Goal: Task Accomplishment & Management: Use online tool/utility

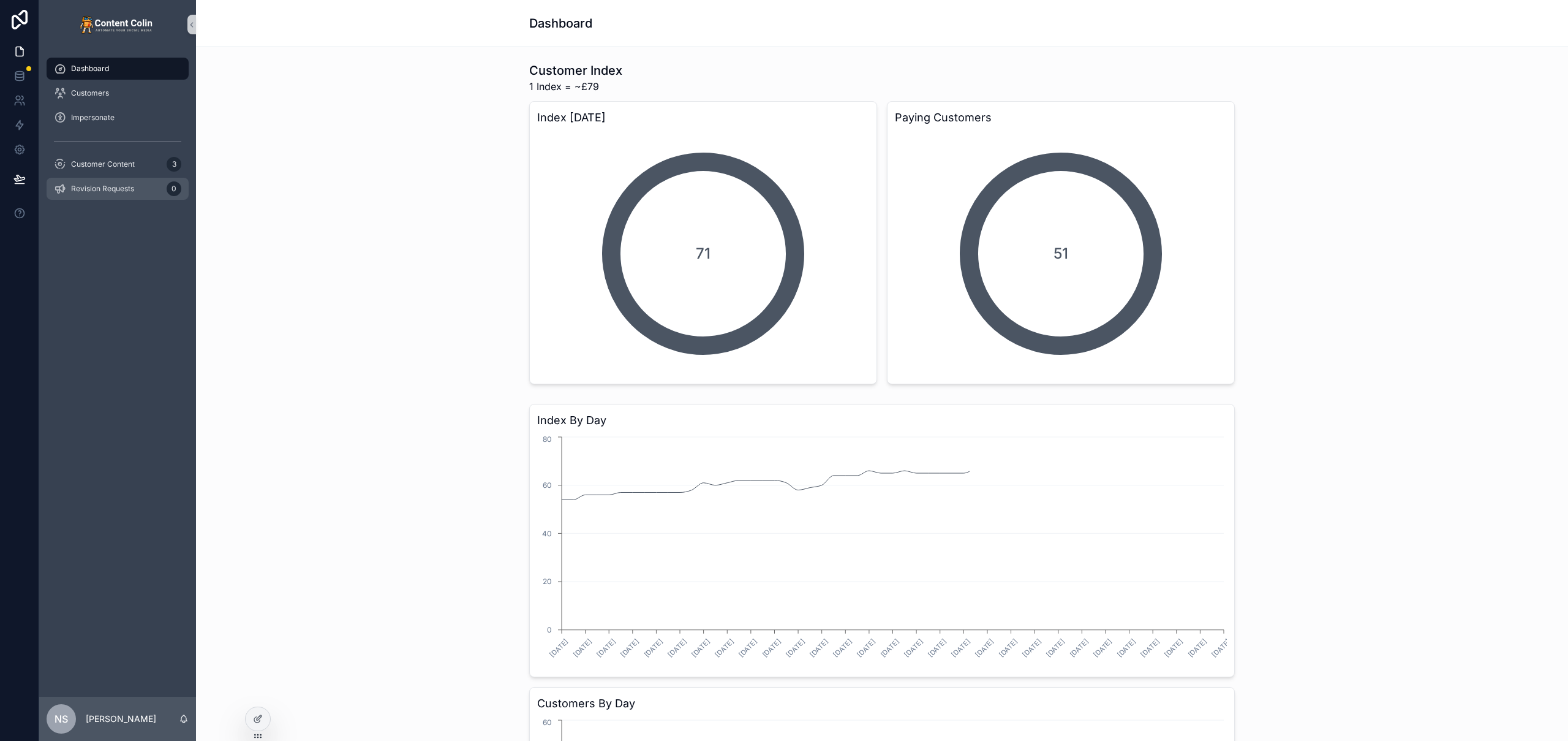
click at [115, 186] on span "Revision Requests" at bounding box center [102, 188] width 63 height 10
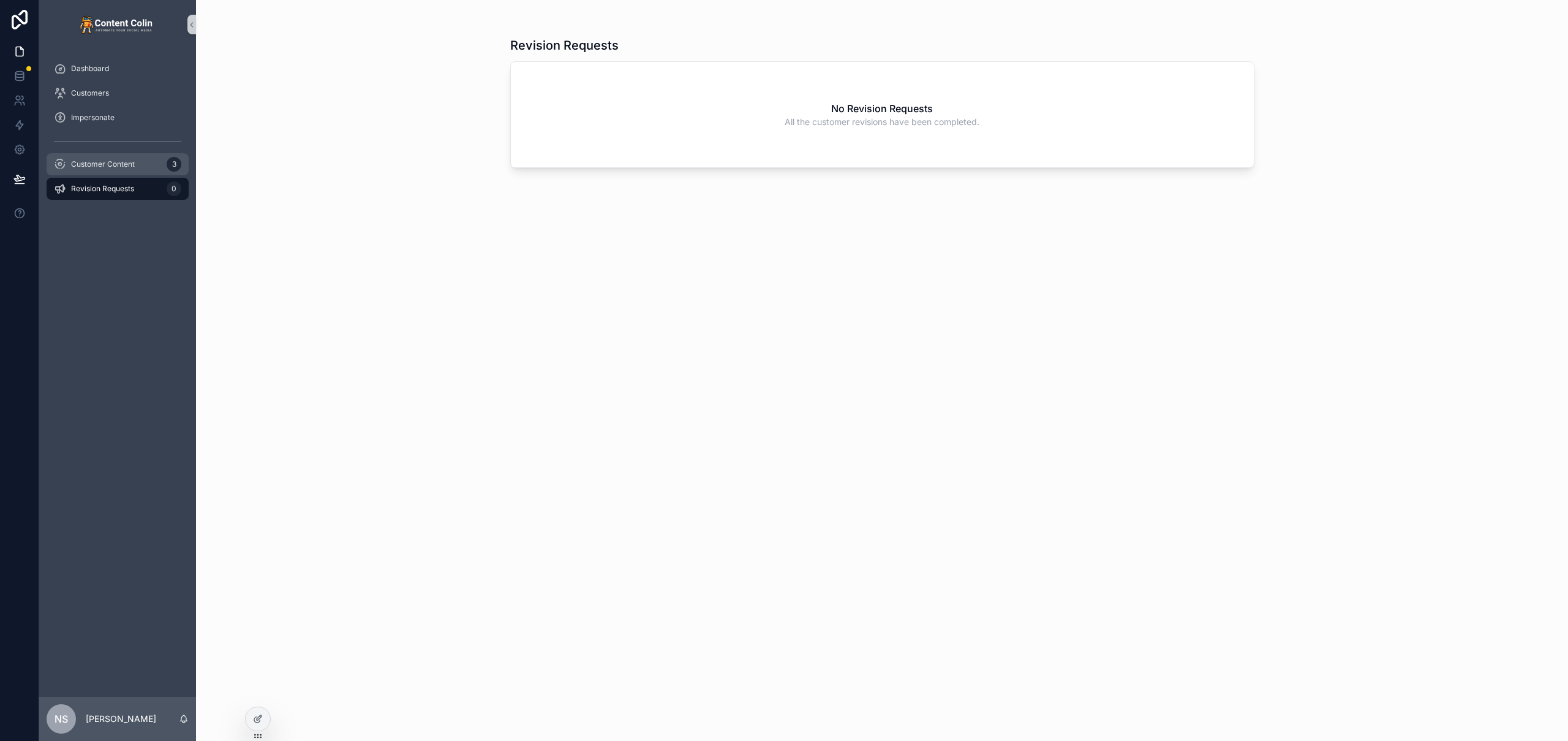
click at [134, 165] on div "Customer Content 3" at bounding box center [117, 164] width 127 height 19
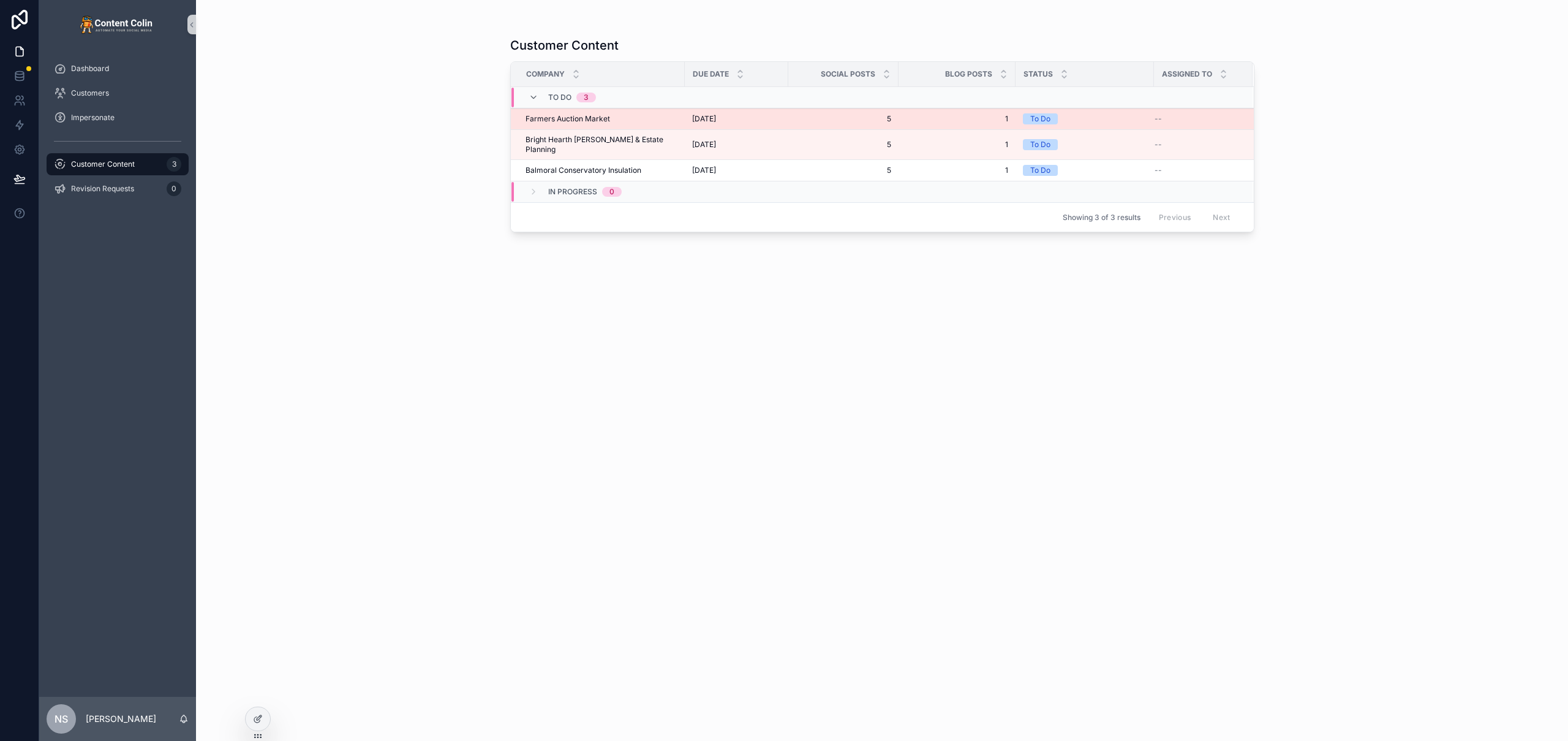
click at [770, 117] on div "[DATE] [DATE]" at bounding box center [736, 119] width 89 height 10
click at [767, 120] on div "[DATE] [DATE]" at bounding box center [736, 119] width 89 height 10
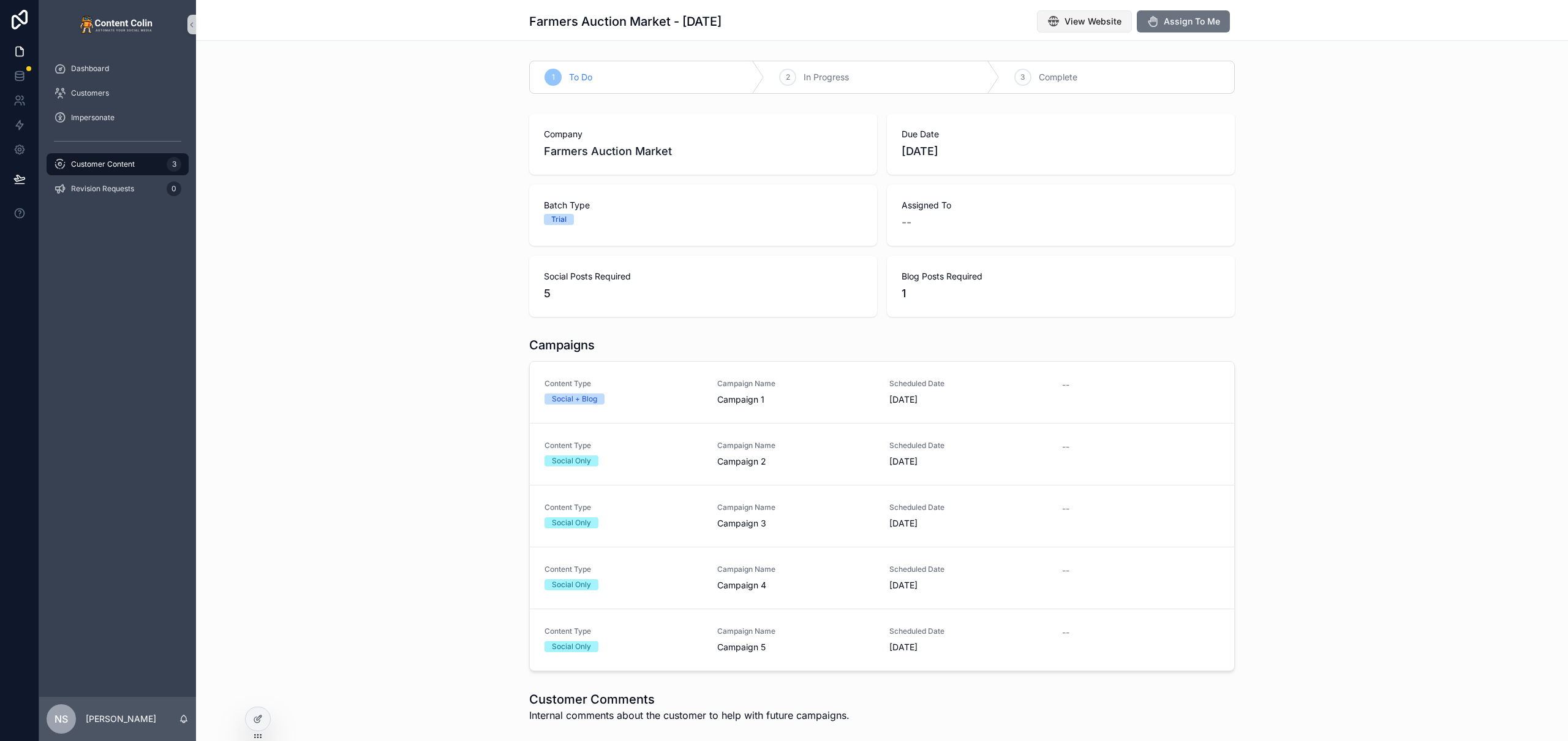
click at [1082, 27] on button "View Website" at bounding box center [1084, 21] width 95 height 22
click at [123, 167] on span "Customer Content" at bounding box center [103, 164] width 64 height 10
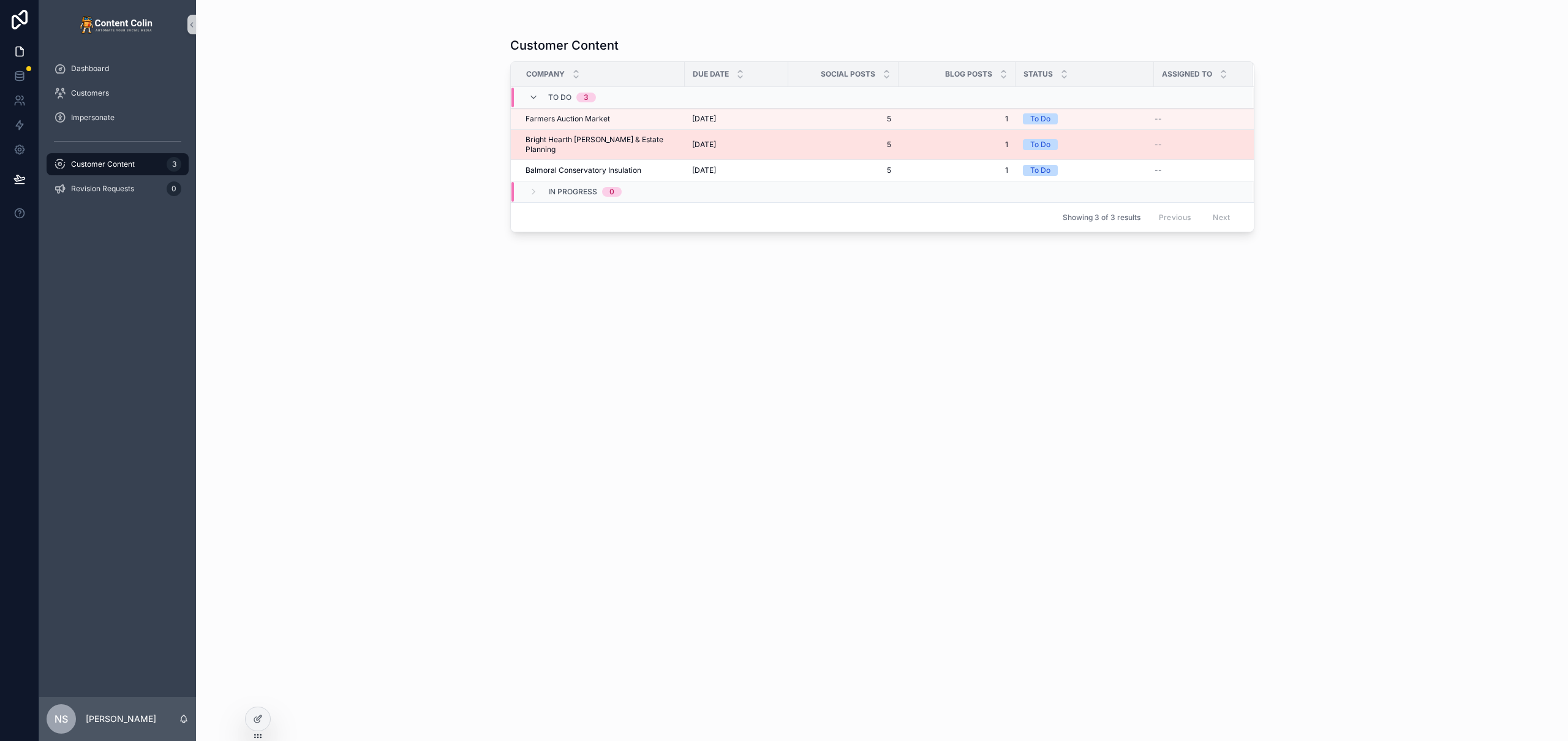
click at [685, 143] on td "[DATE] [DATE]" at bounding box center [736, 145] width 103 height 30
click at [700, 140] on span "[DATE]" at bounding box center [704, 145] width 24 height 10
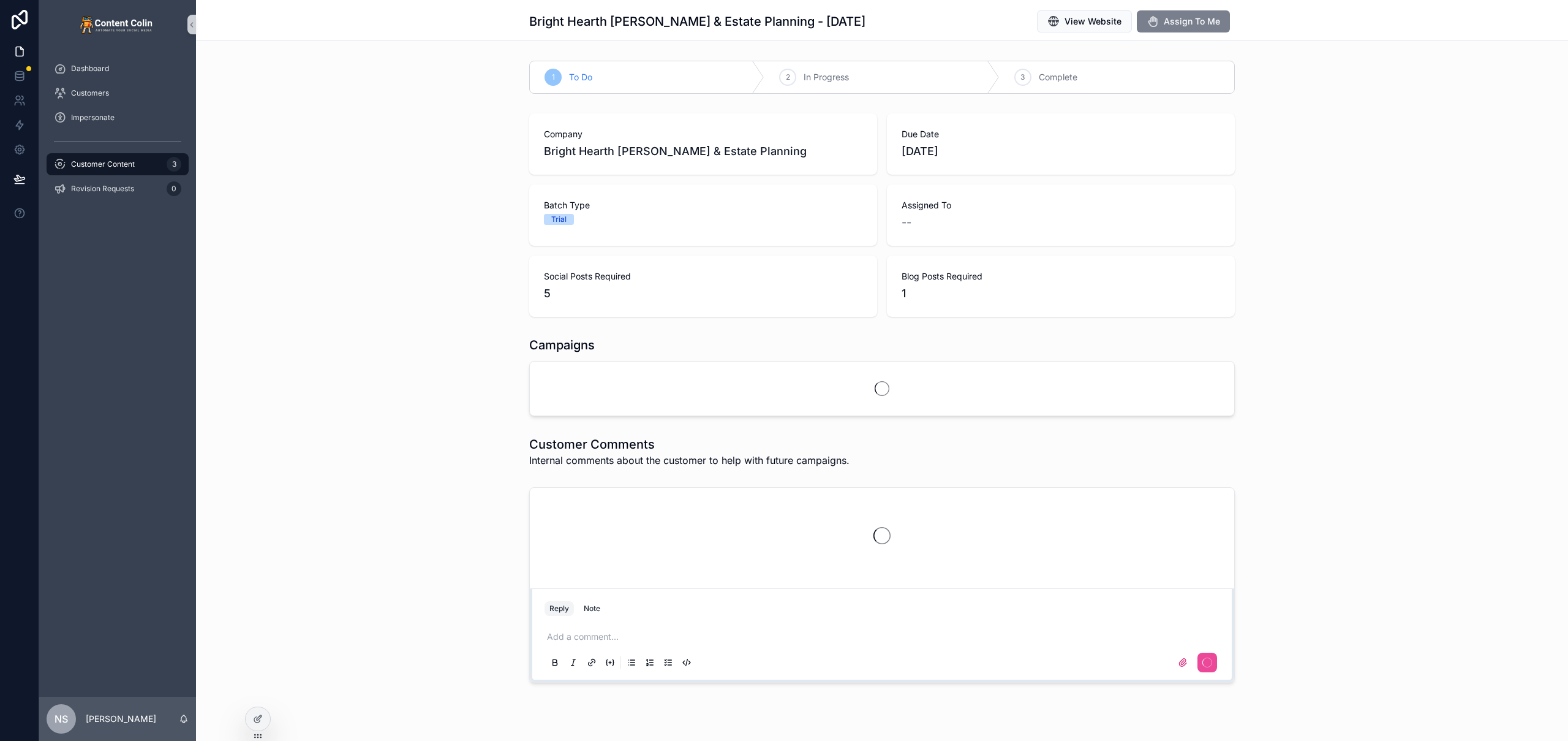
click at [1171, 19] on span "Assign To Me" at bounding box center [1192, 22] width 56 height 12
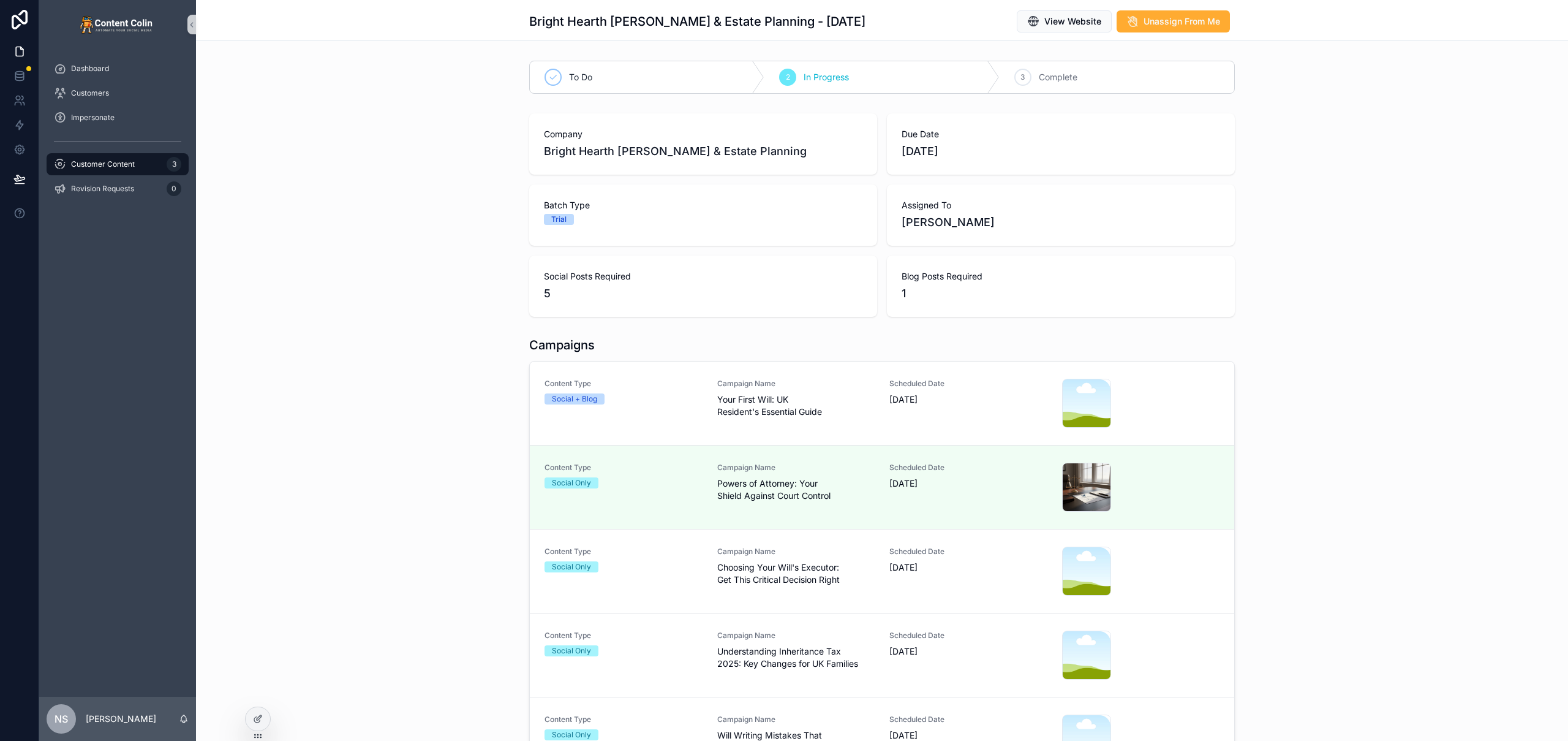
click at [154, 163] on div "Customer Content 3" at bounding box center [117, 164] width 127 height 19
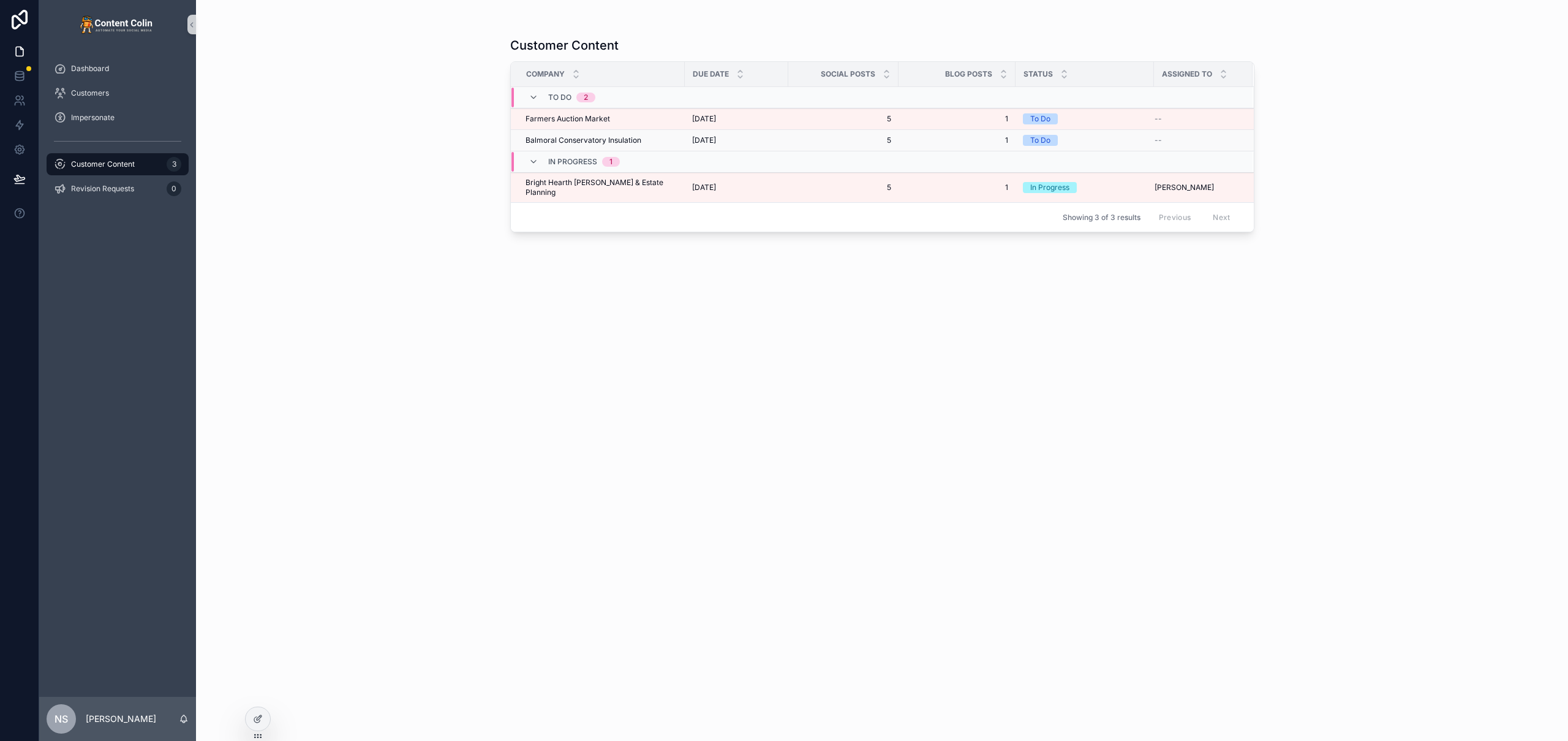
click at [608, 142] on span "Balmoral Conservatory Insulation" at bounding box center [583, 140] width 116 height 10
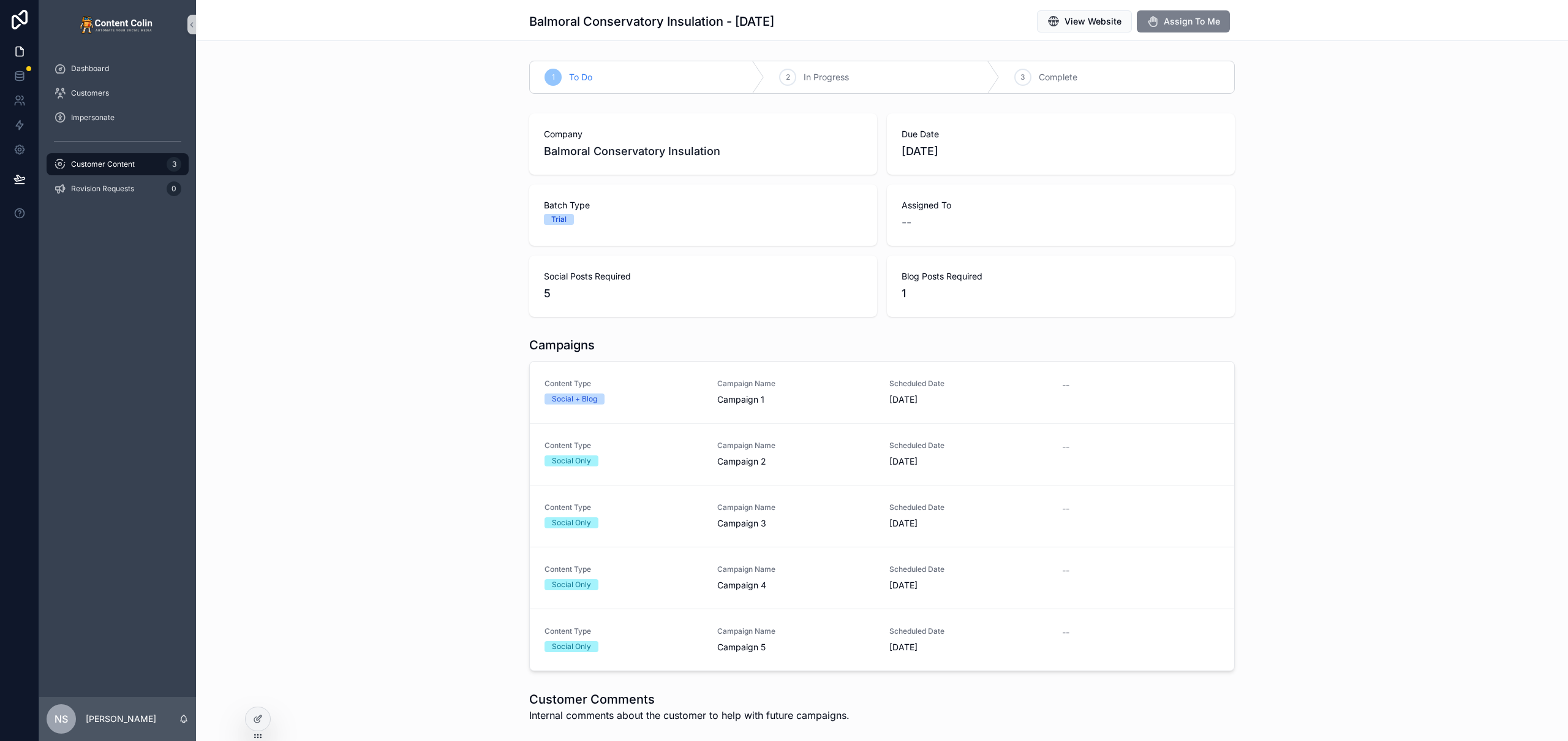
click at [1205, 25] on span "Assign To Me" at bounding box center [1192, 22] width 56 height 12
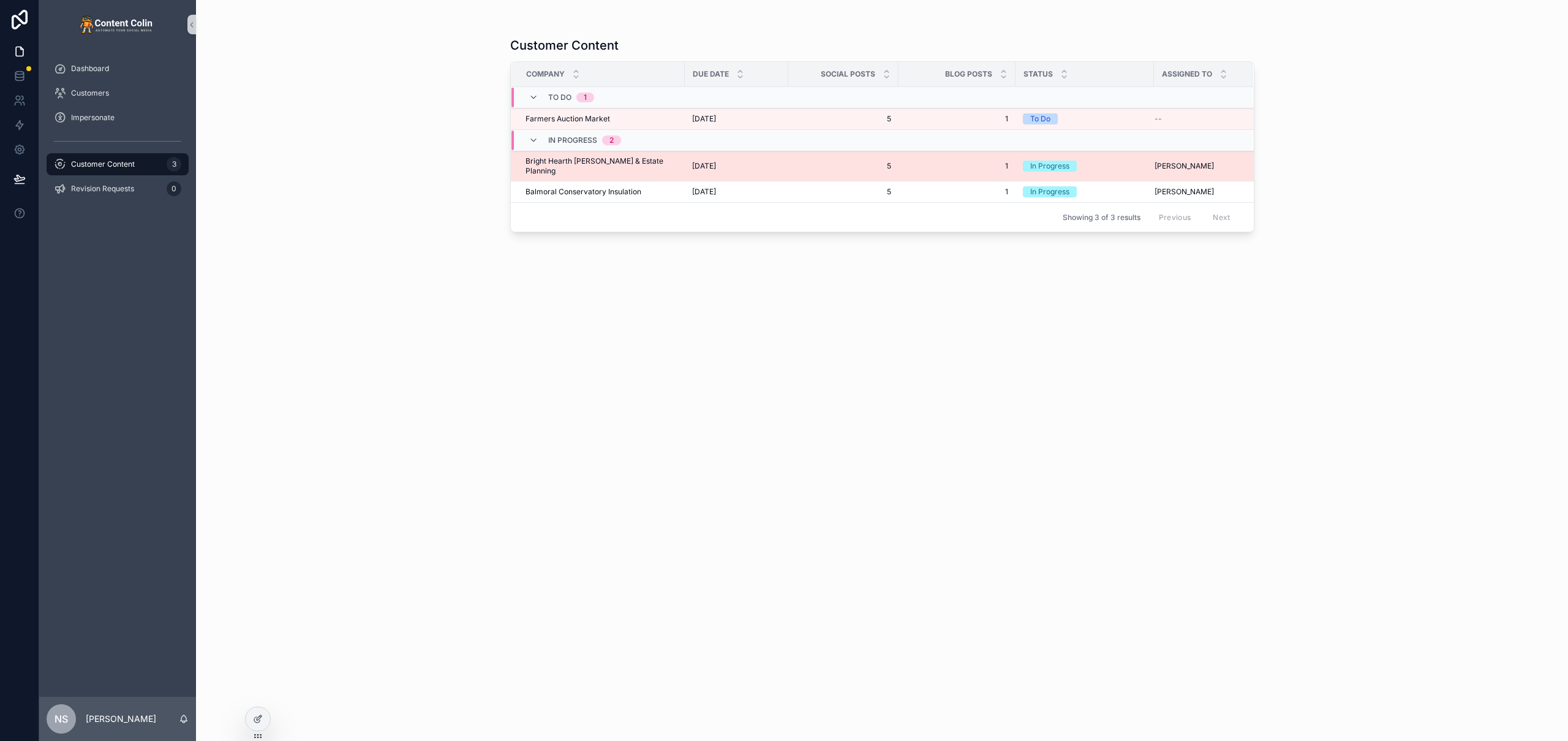
click at [692, 163] on span "[DATE]" at bounding box center [704, 166] width 24 height 10
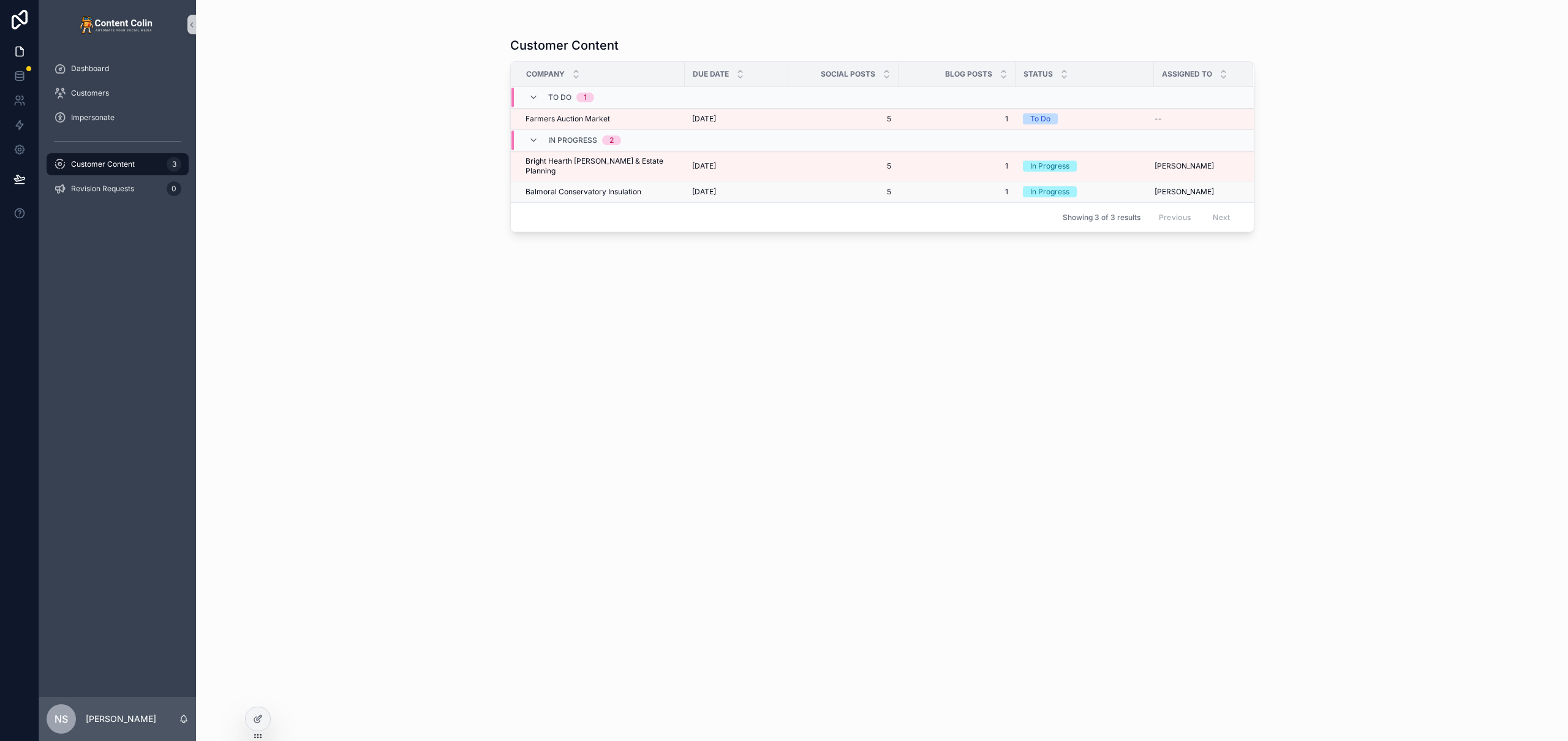
click at [716, 187] on span "[DATE]" at bounding box center [704, 191] width 24 height 10
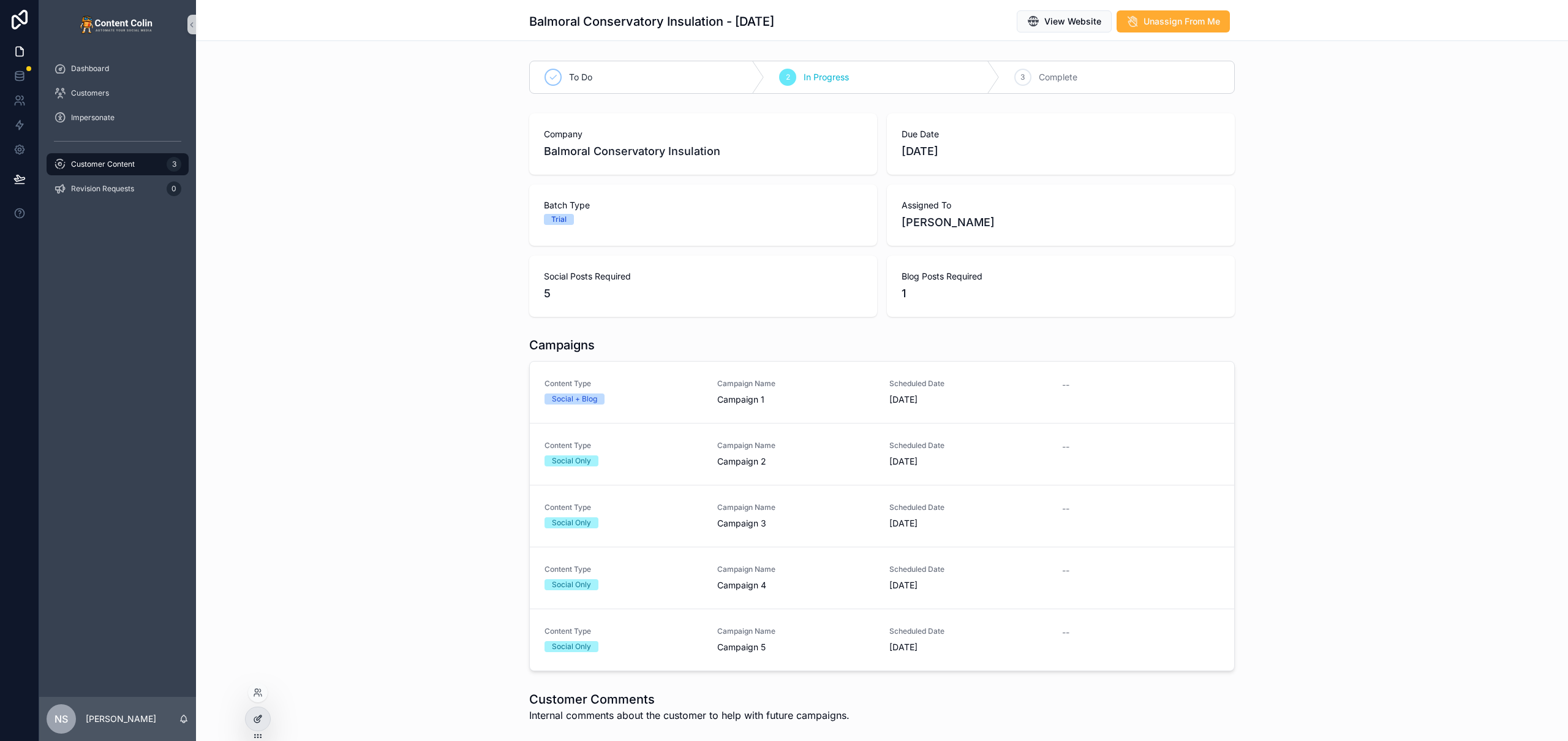
click at [264, 715] on div at bounding box center [258, 718] width 25 height 23
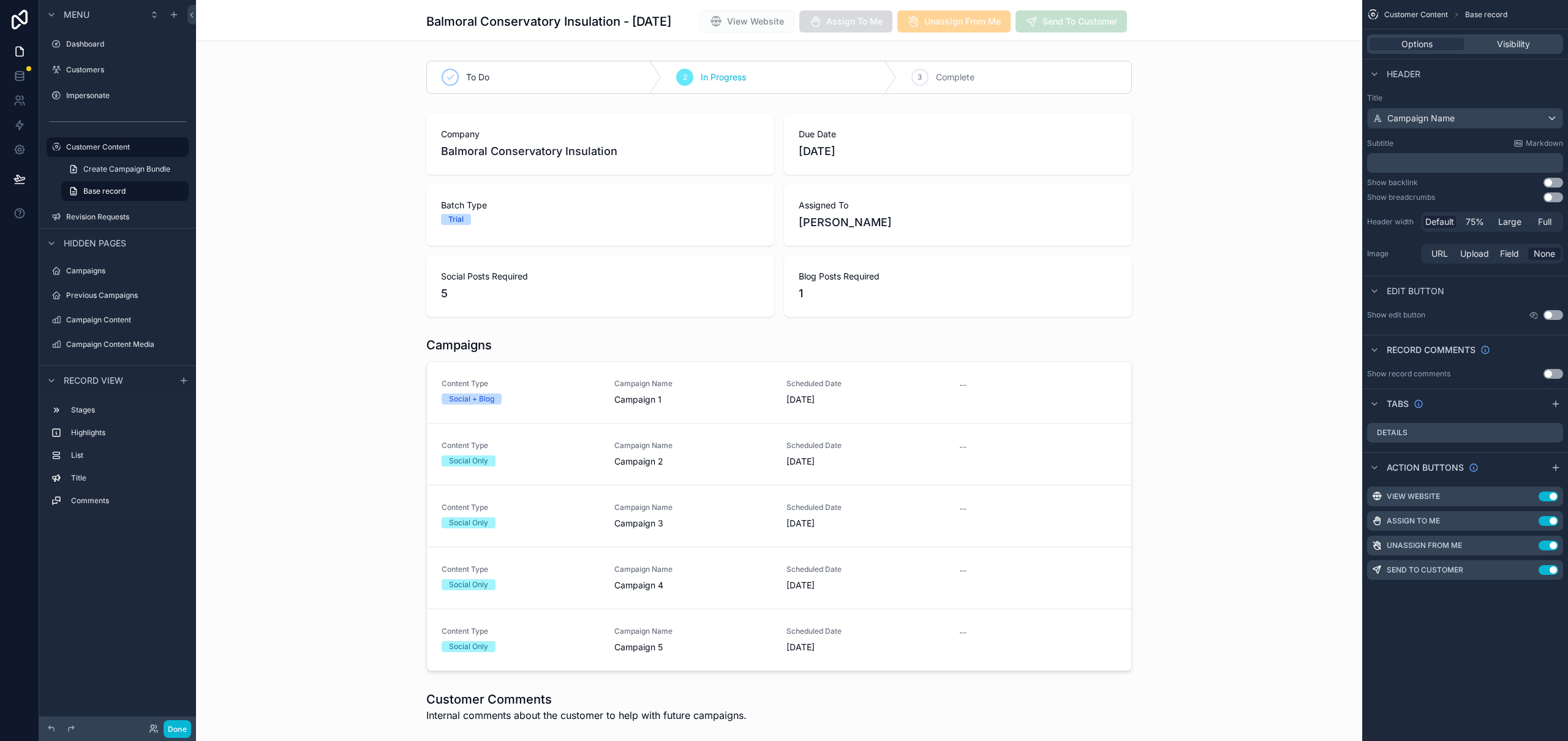
drag, startPoint x: 334, startPoint y: 86, endPoint x: 335, endPoint y: 108, distance: 22.0
click at [338, 99] on div "scrollable content" at bounding box center [779, 77] width 1166 height 43
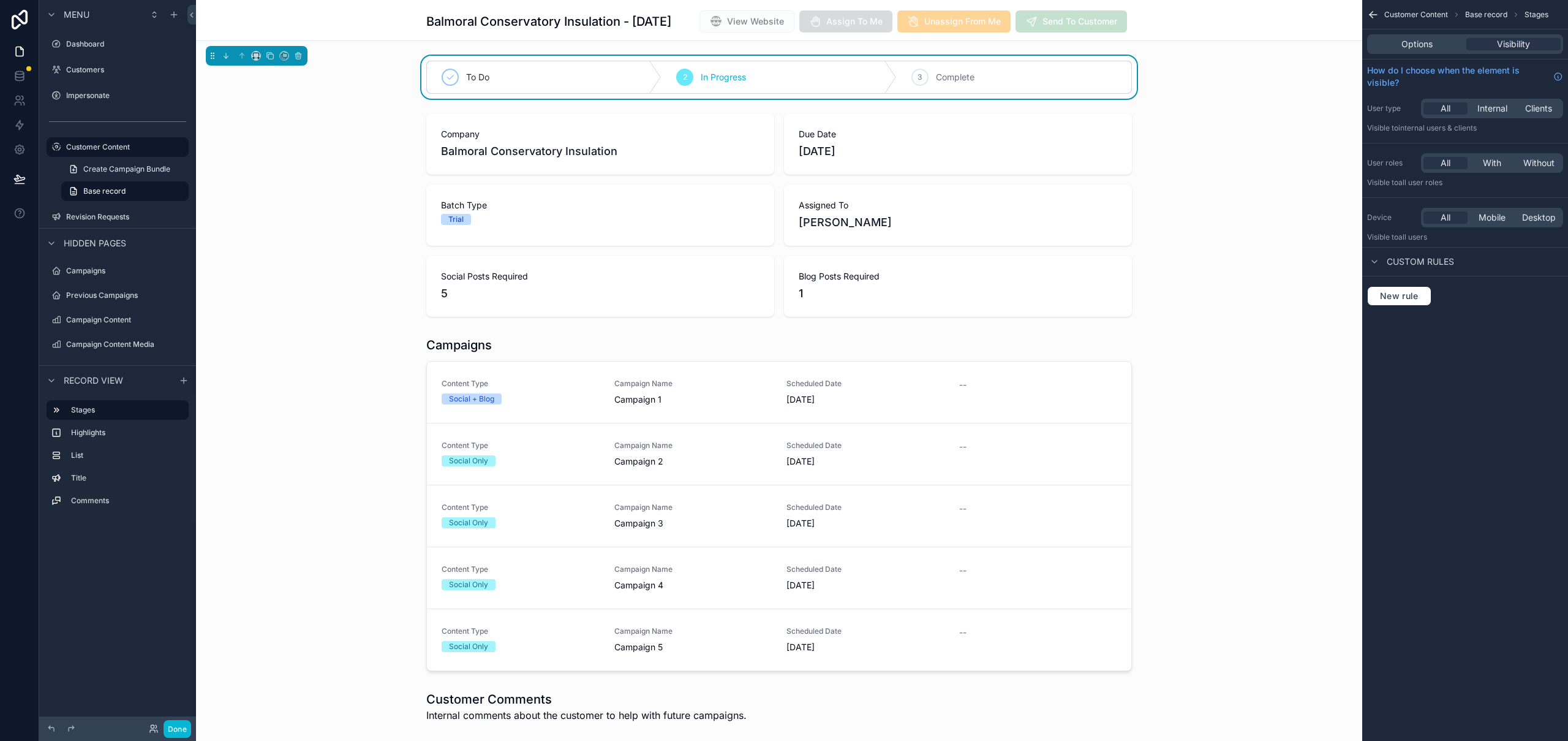
click at [379, 30] on div "Balmoral Conservatory Insulation - [DATE] View Website Assign To Me Unassign Fr…" at bounding box center [779, 20] width 1166 height 41
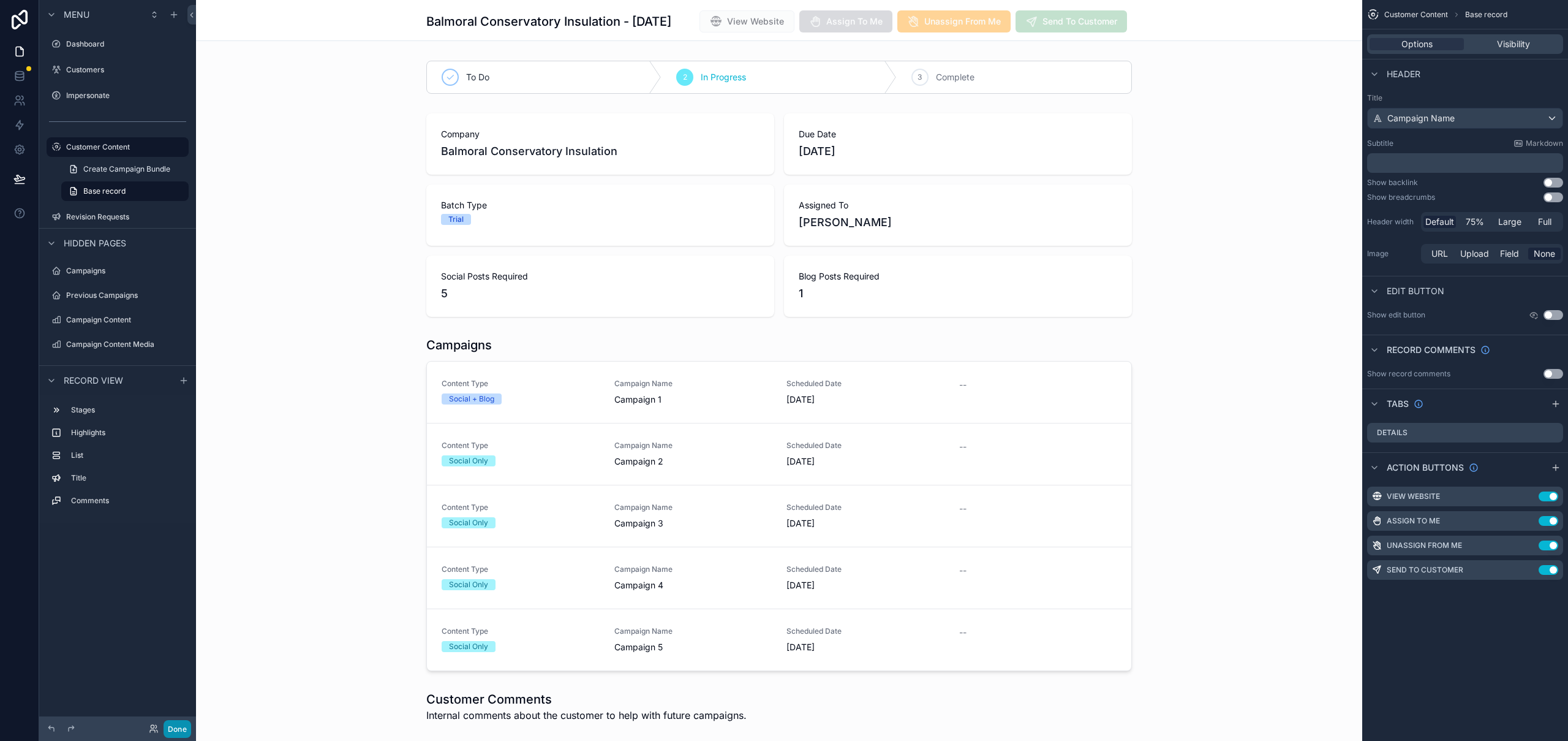
click at [177, 729] on button "Done" at bounding box center [176, 729] width 27 height 18
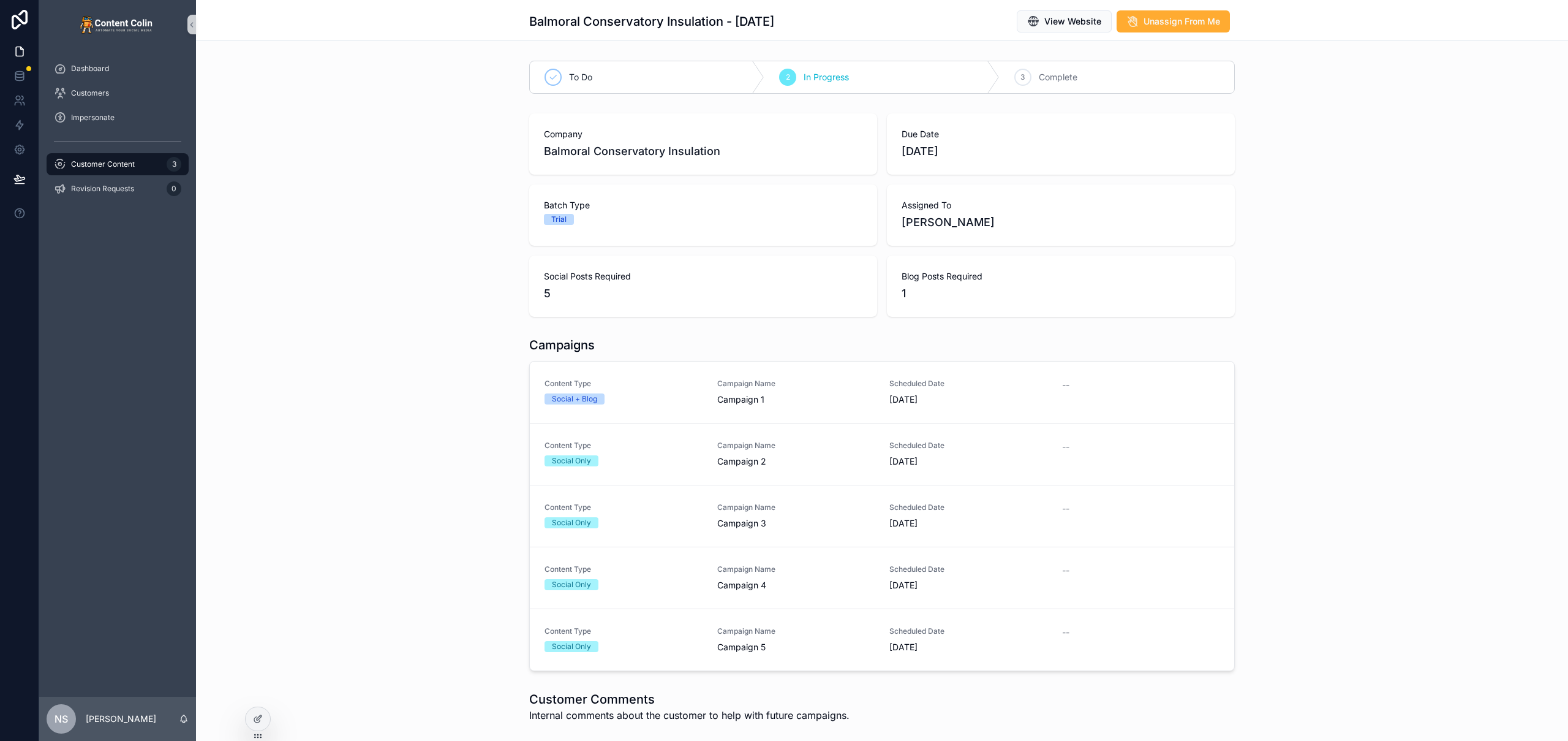
click at [124, 168] on span "Customer Content" at bounding box center [103, 164] width 64 height 10
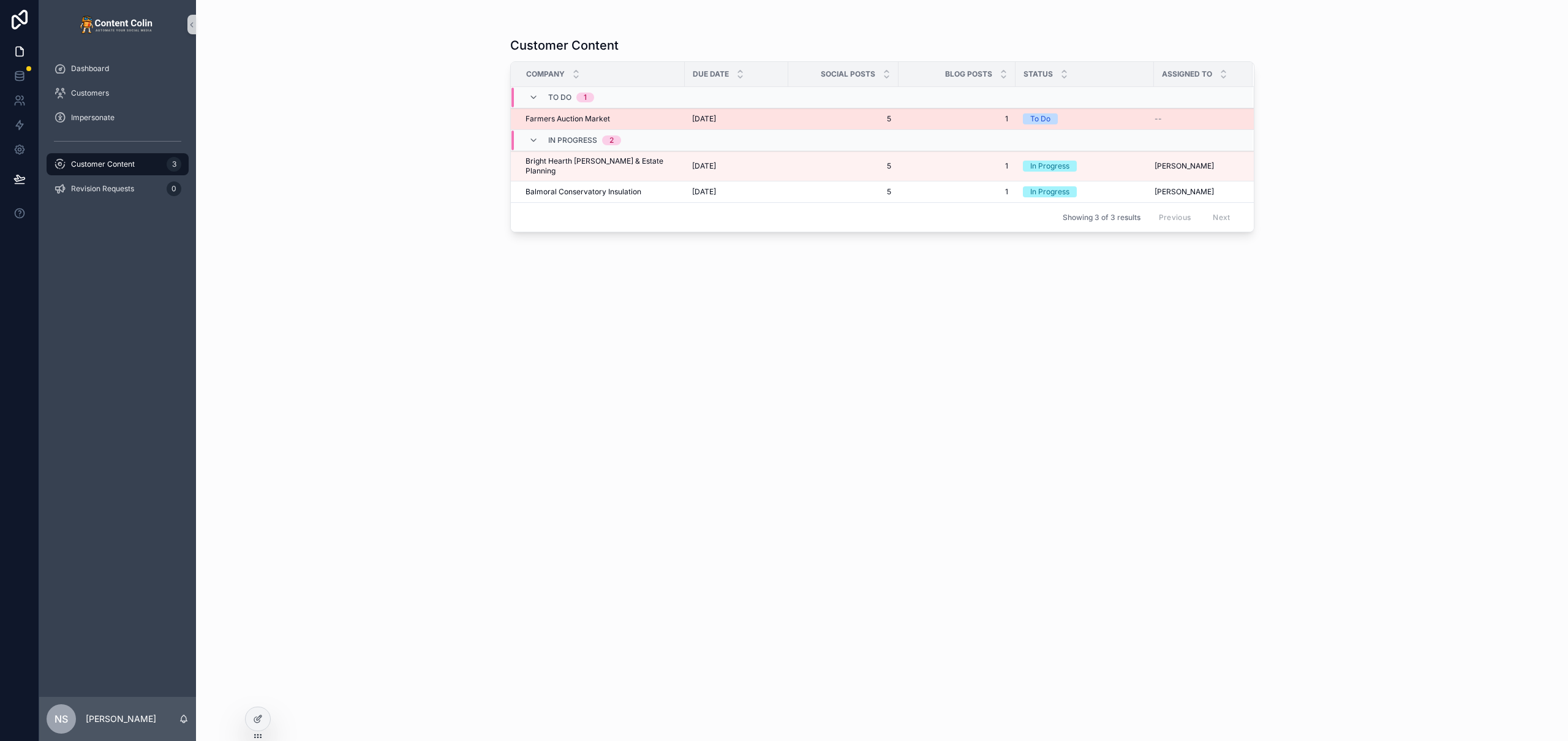
click at [703, 122] on span "[DATE]" at bounding box center [704, 119] width 24 height 10
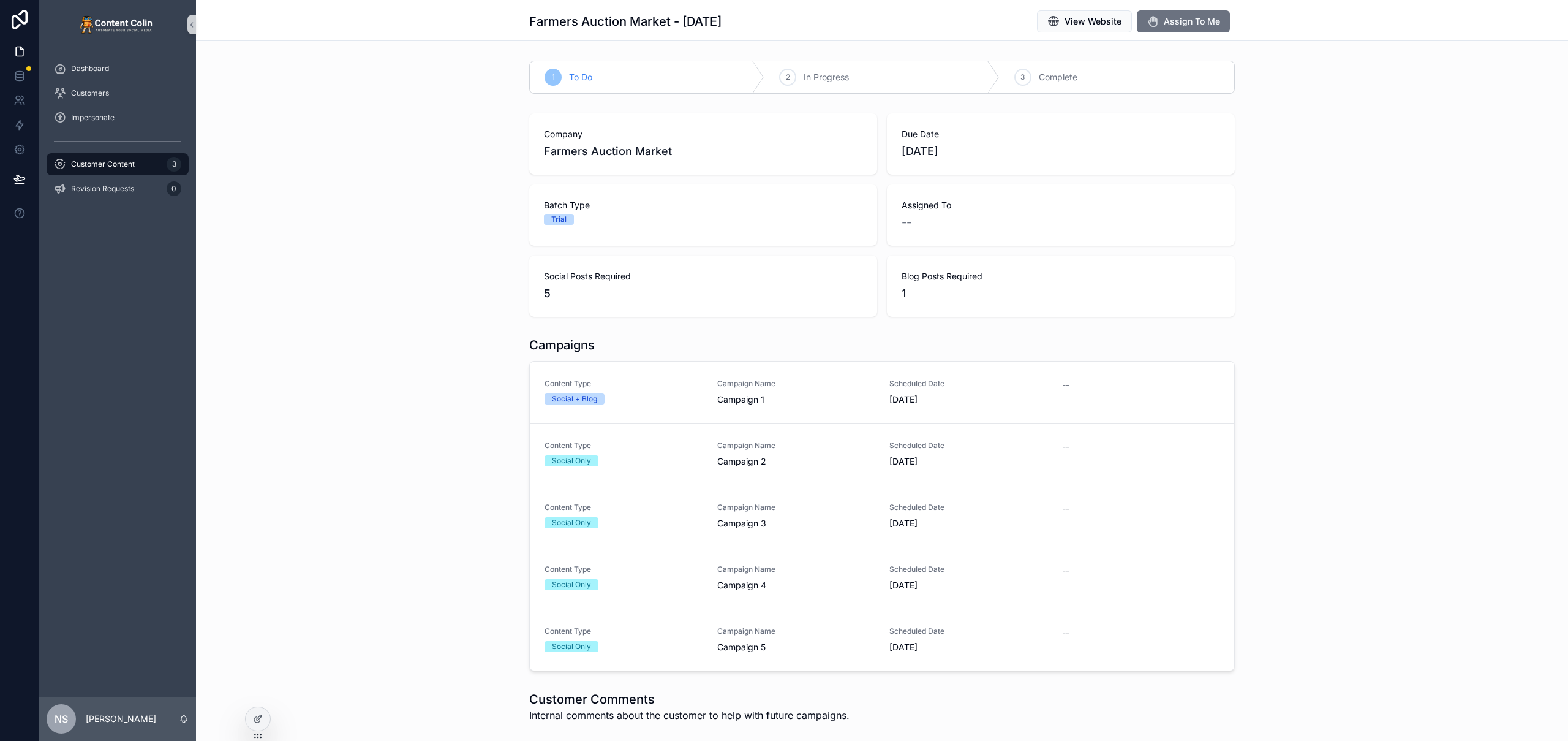
click at [125, 163] on span "Customer Content" at bounding box center [103, 164] width 64 height 10
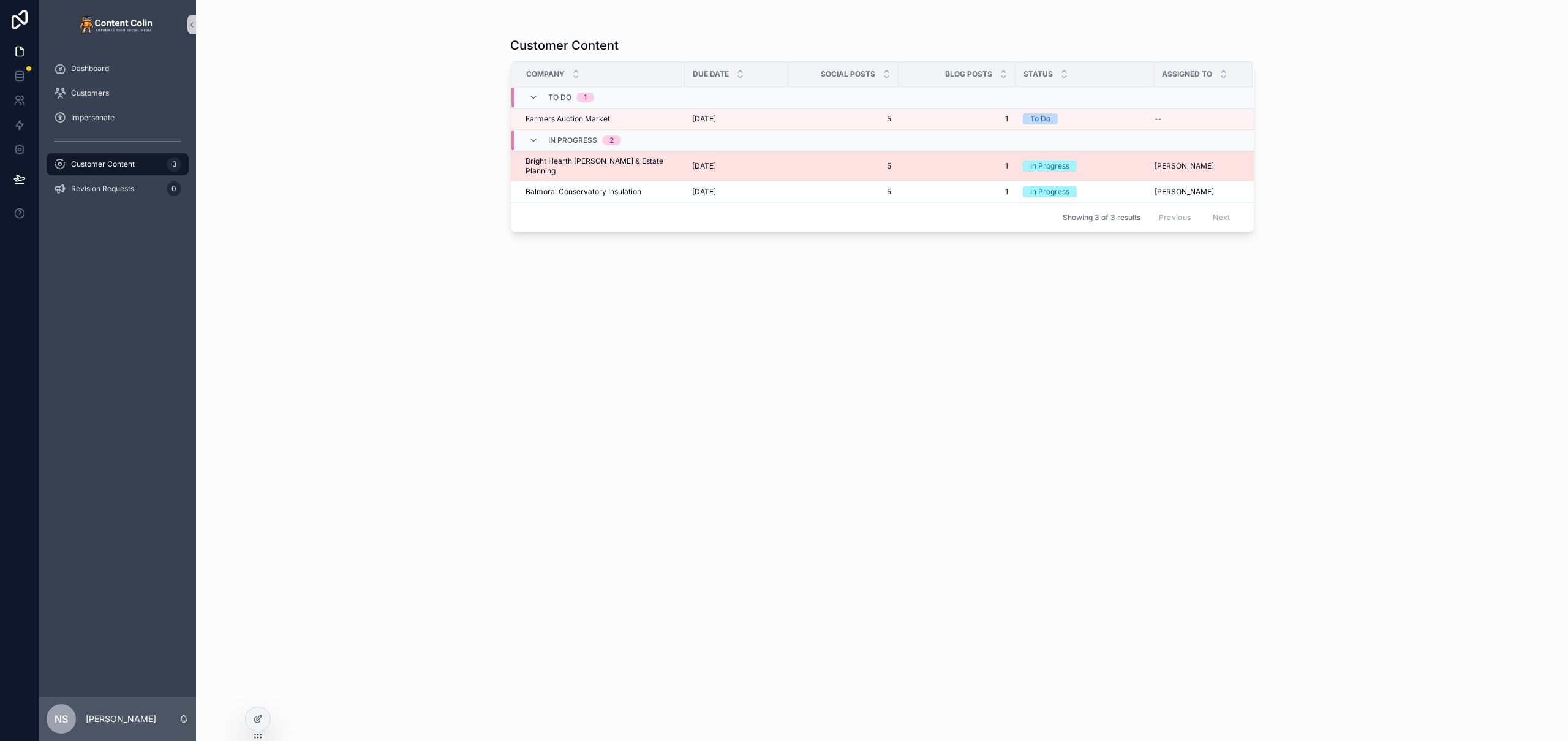
click at [641, 165] on span "Bright Hearth [PERSON_NAME] & Estate Planning" at bounding box center [601, 166] width 152 height 19
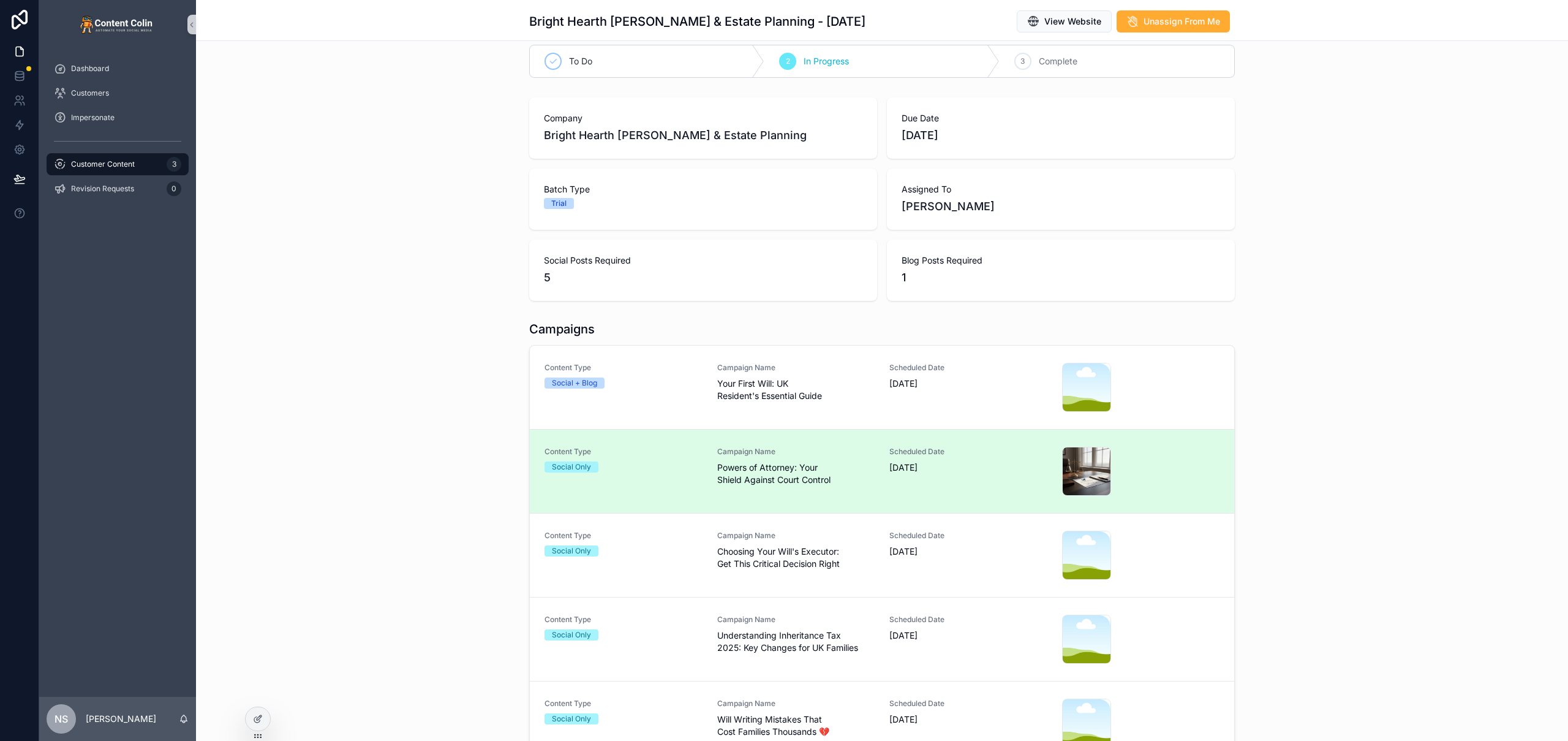
scroll to position [53, 0]
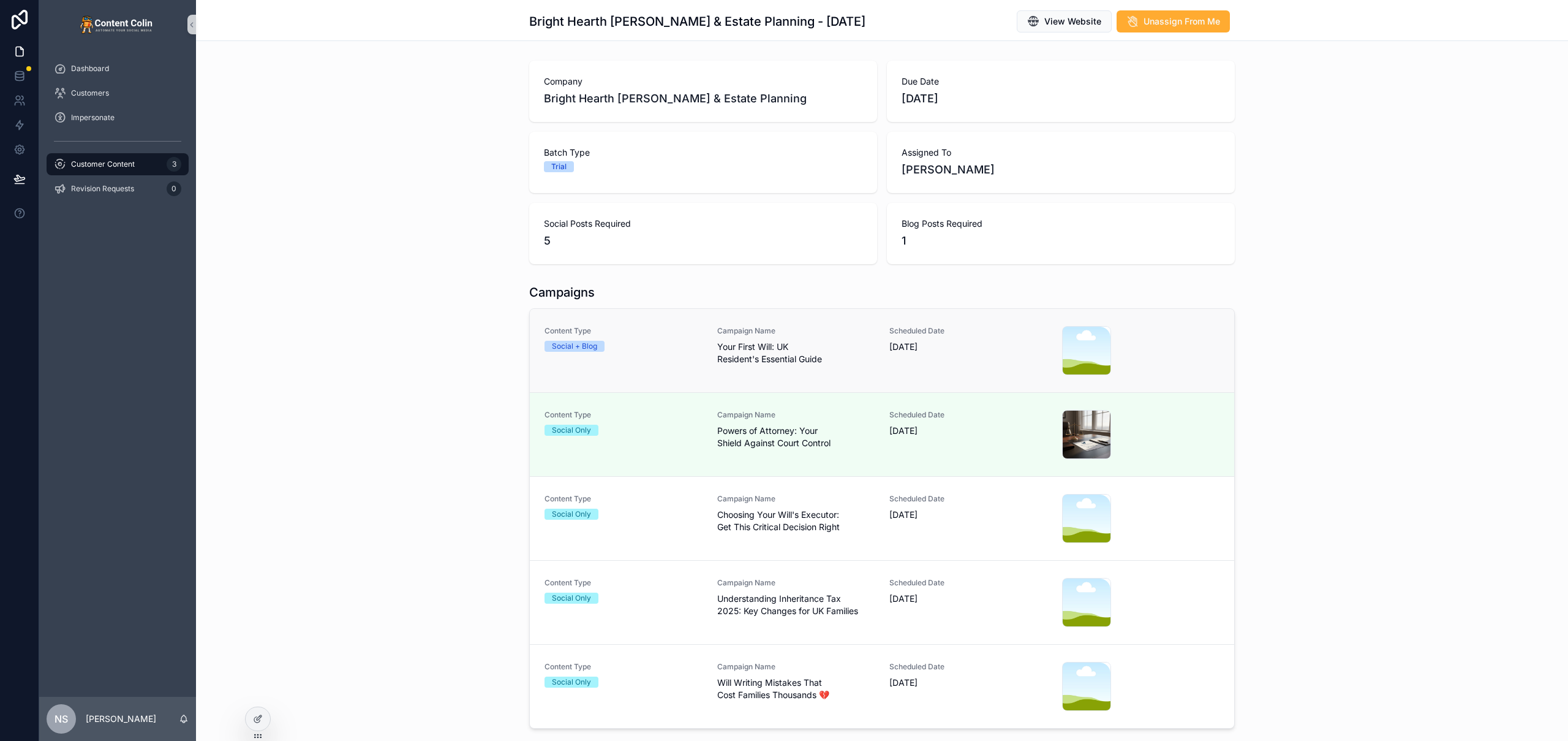
click at [836, 345] on span "Your First Will: UK Resident's Essential Guide" at bounding box center [796, 353] width 158 height 25
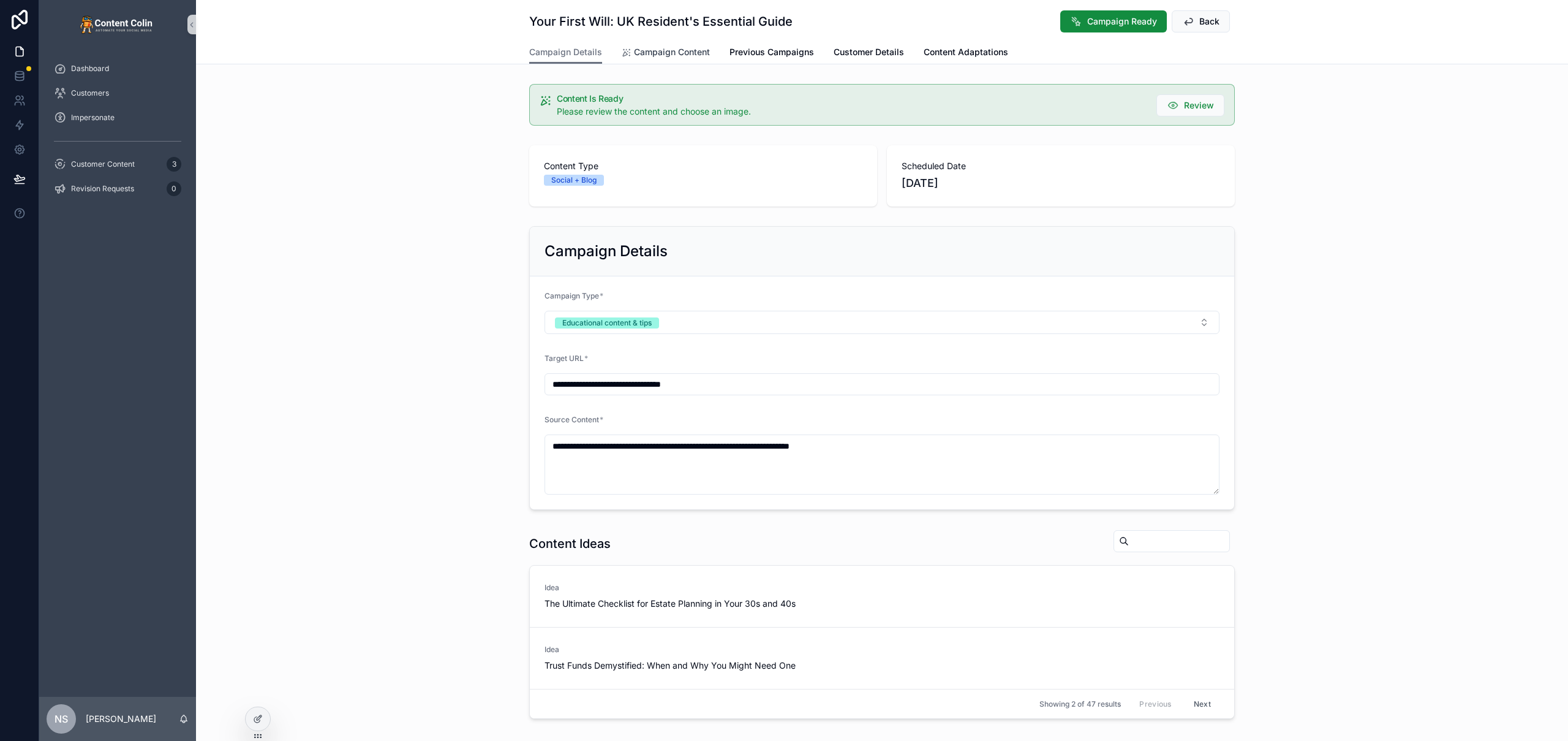
click at [665, 50] on span "Campaign Content" at bounding box center [672, 52] width 76 height 12
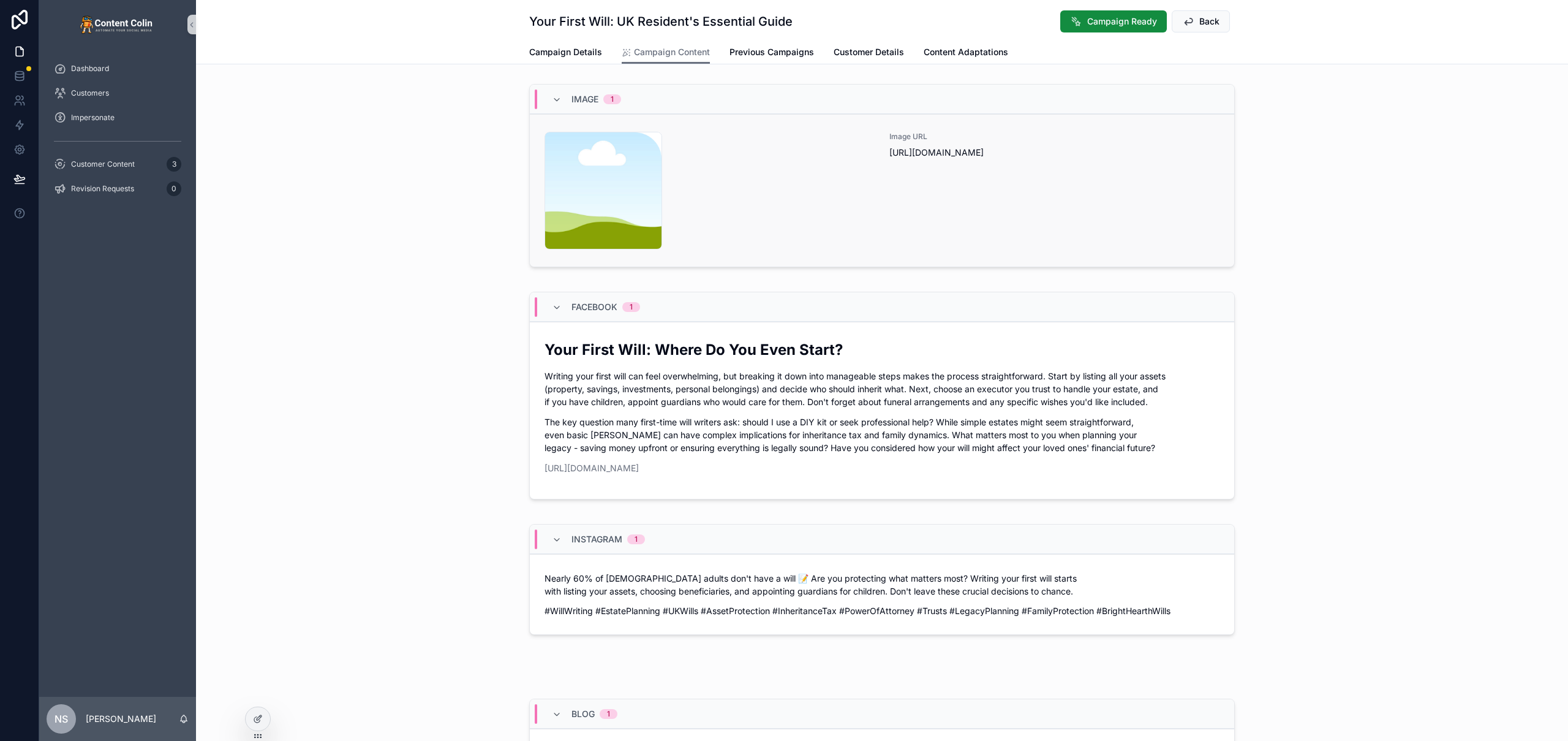
click at [864, 195] on div "content-placeholder .png" at bounding box center [709, 190] width 330 height 117
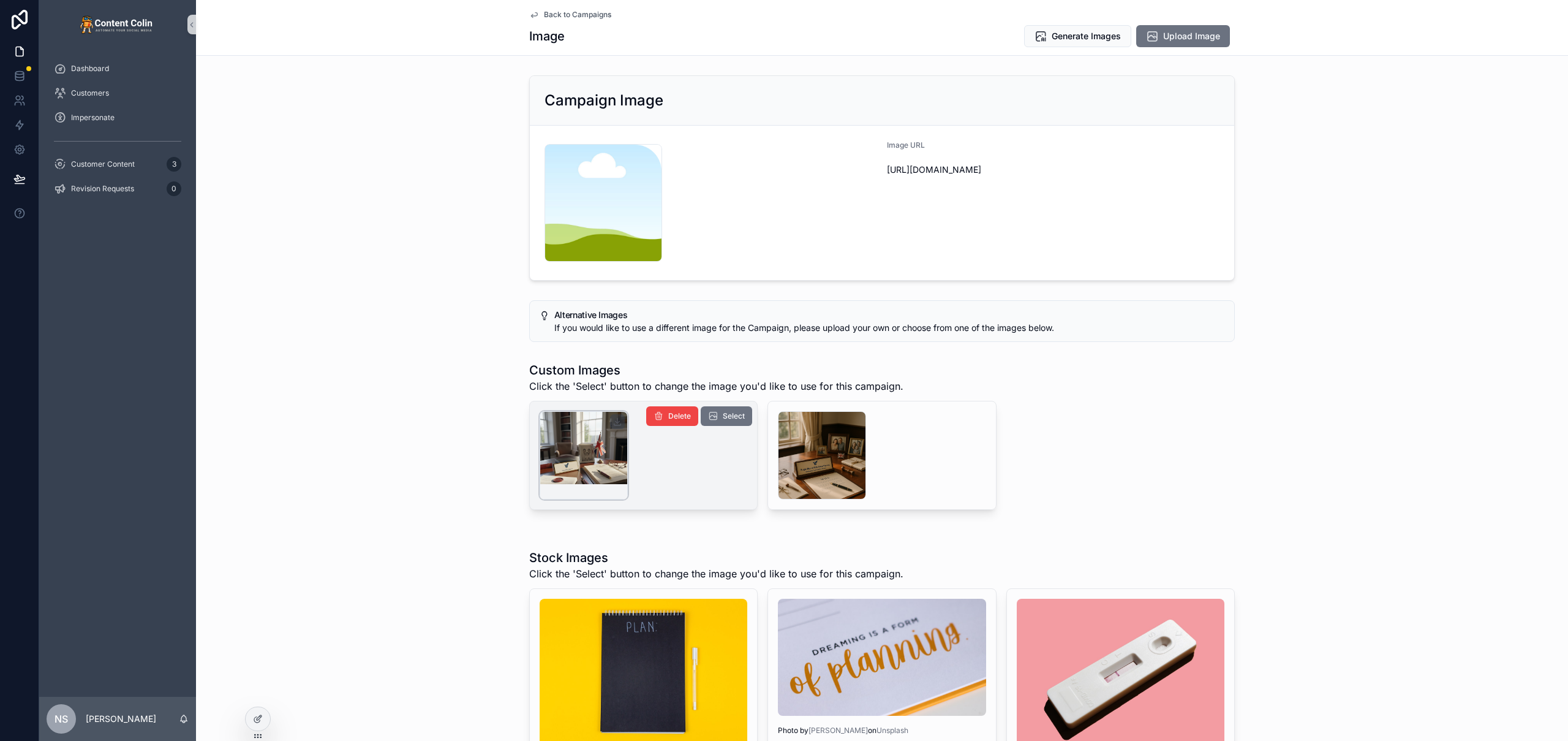
click at [576, 470] on div "scrollable content" at bounding box center [583, 455] width 88 height 88
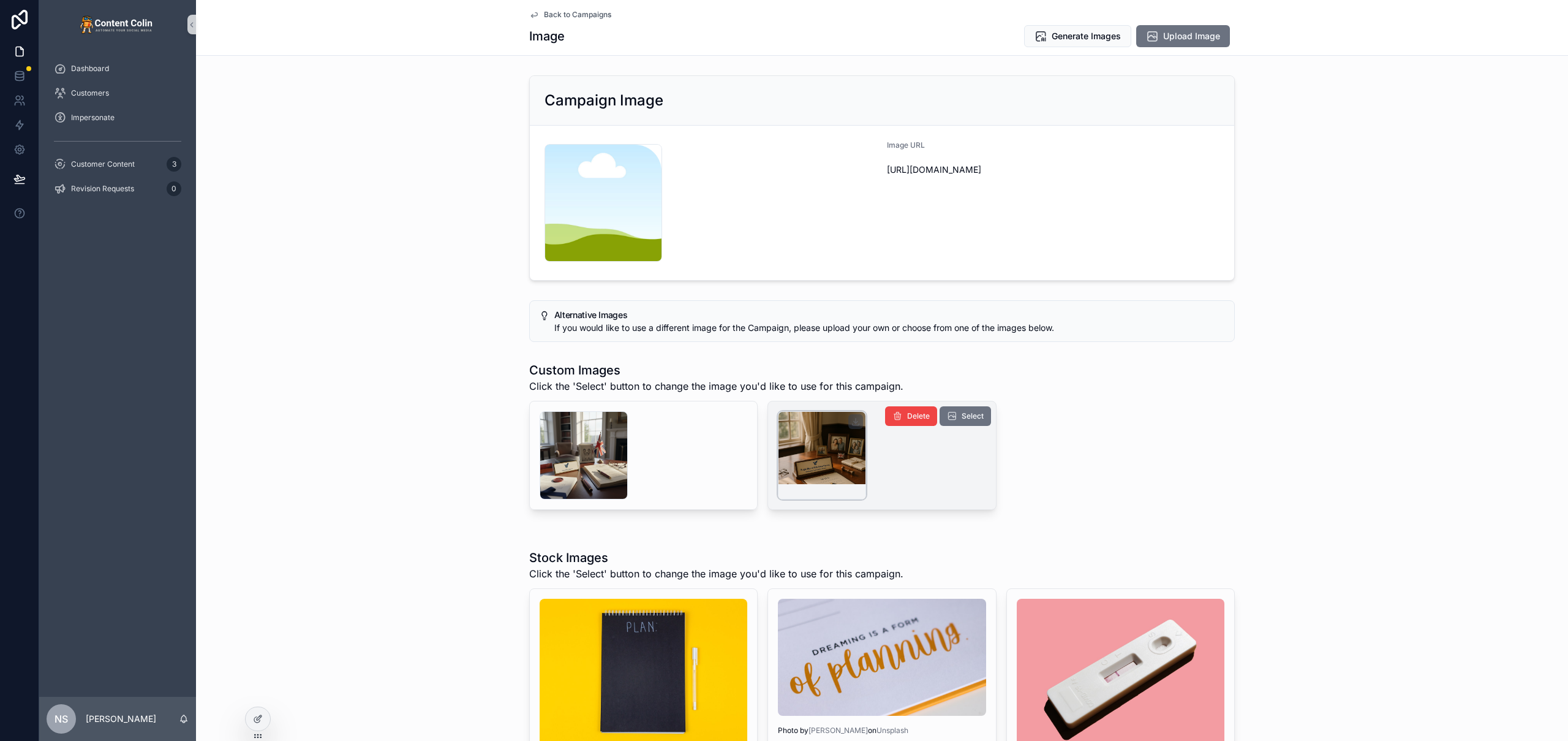
click at [797, 428] on div "scrollable content" at bounding box center [822, 455] width 88 height 88
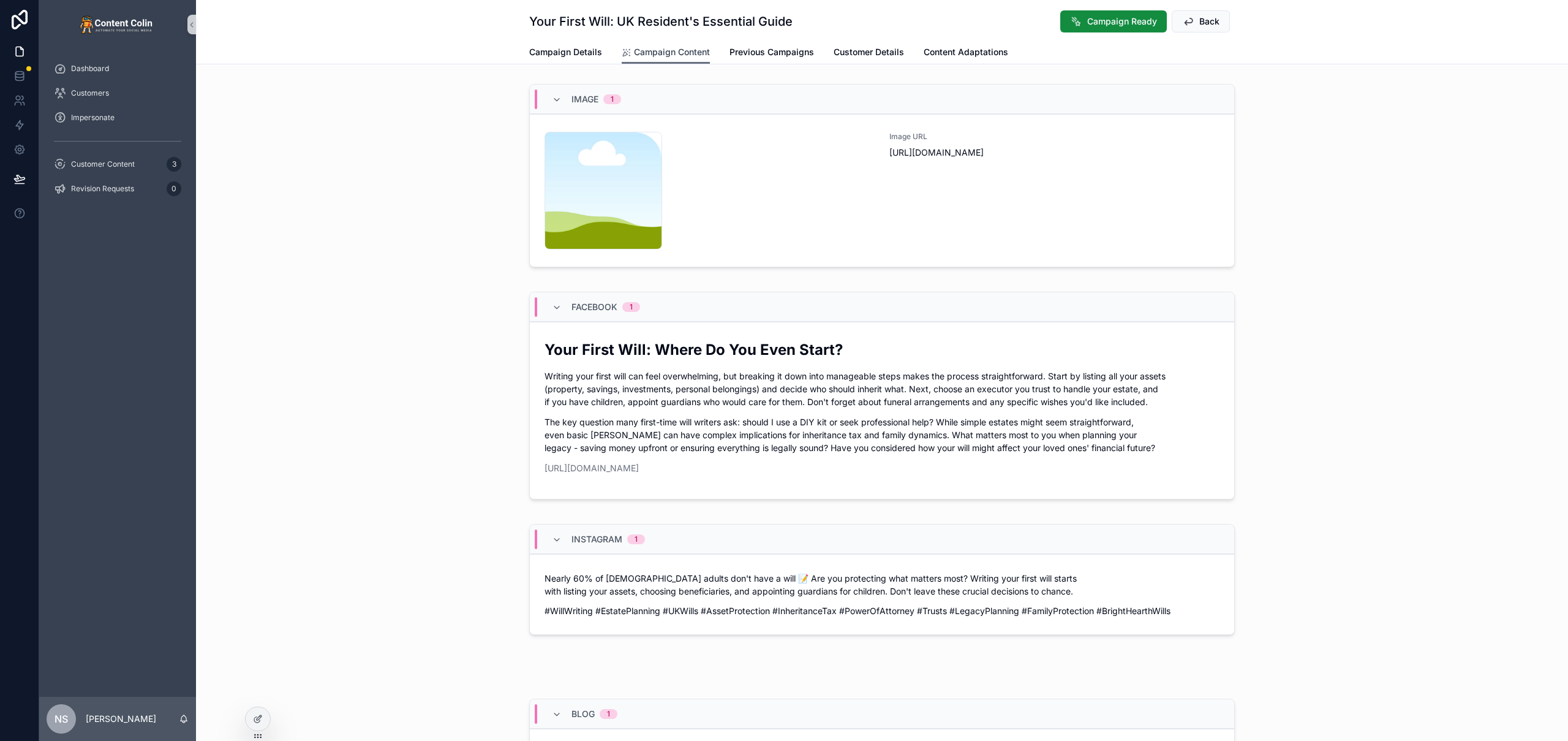
click at [676, 54] on span "Campaign Content" at bounding box center [672, 52] width 76 height 12
click at [810, 181] on div "content-placeholder .png" at bounding box center [709, 190] width 330 height 117
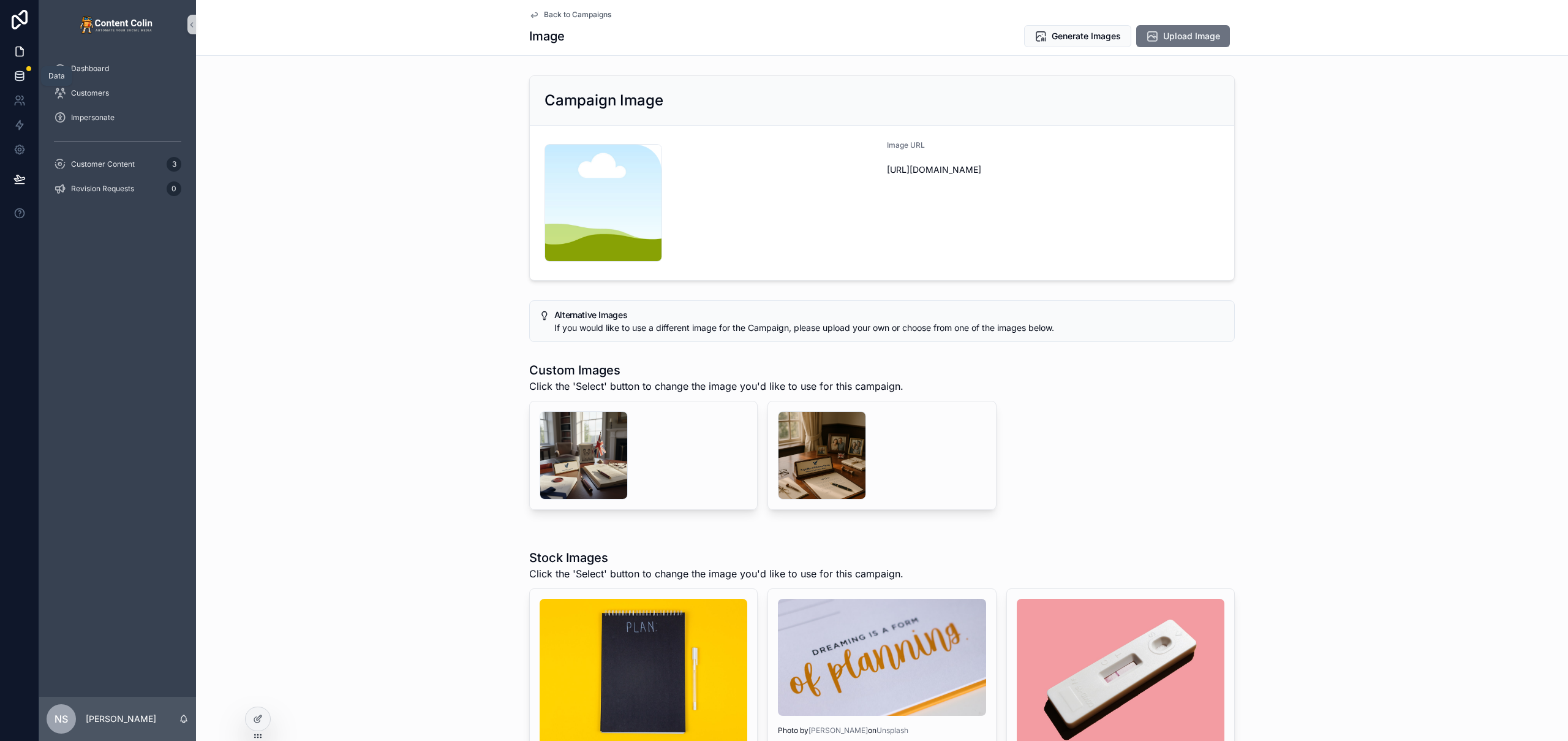
click at [19, 74] on icon at bounding box center [19, 73] width 8 height 3
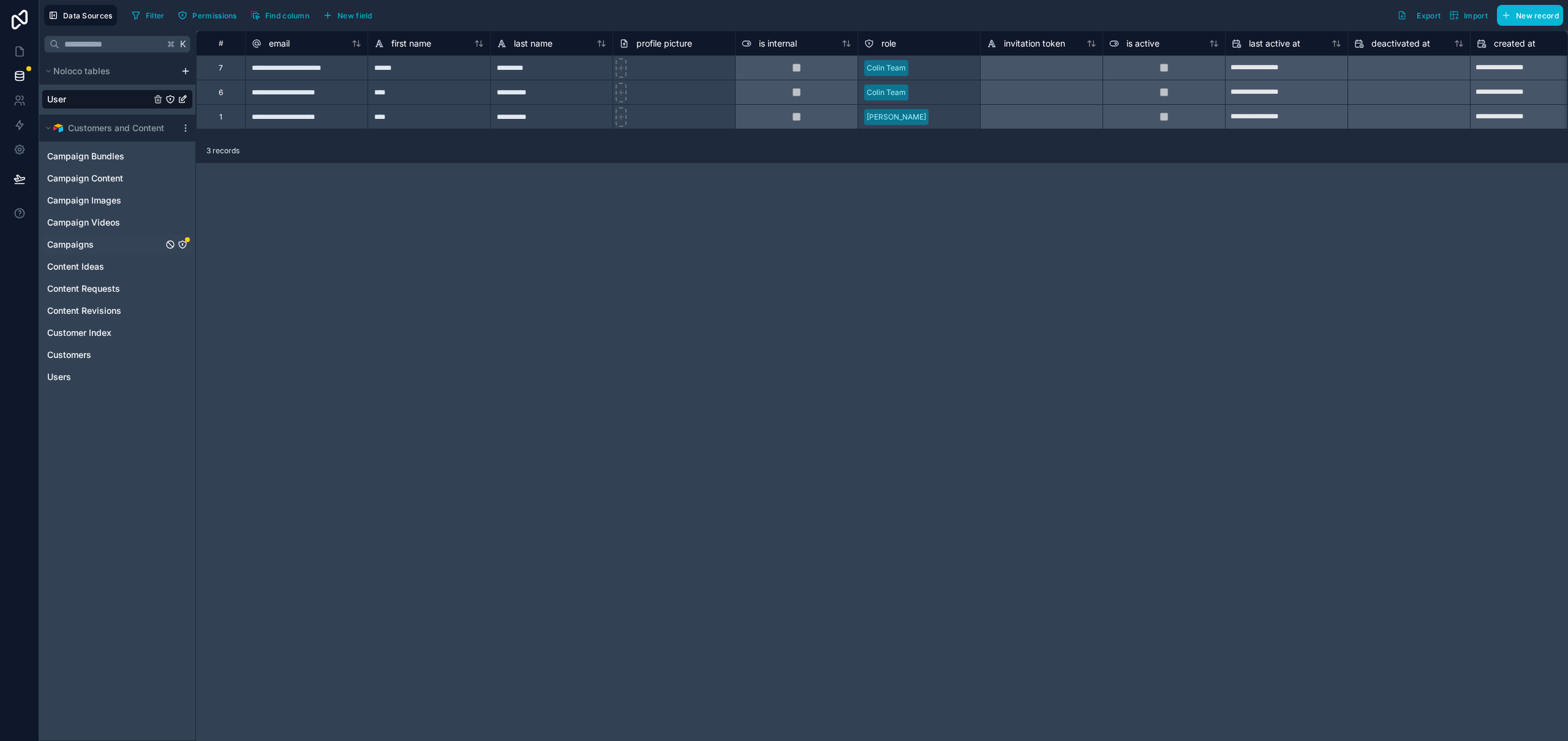
drag, startPoint x: 110, startPoint y: 246, endPoint x: 157, endPoint y: 247, distance: 47.0
click at [110, 246] on link "Campaigns" at bounding box center [117, 244] width 152 height 19
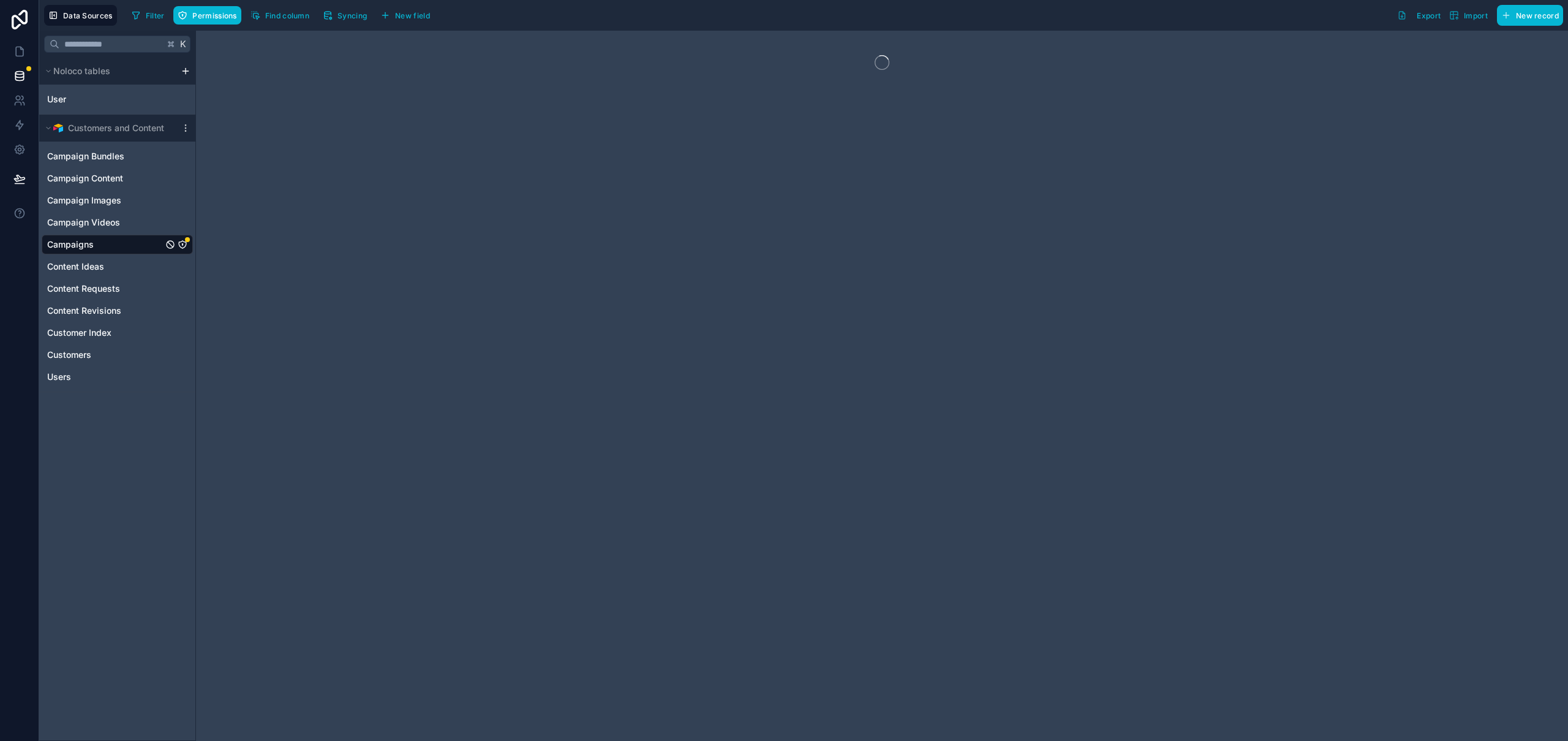
click at [183, 244] on icon "Campaigns" at bounding box center [182, 244] width 10 height 10
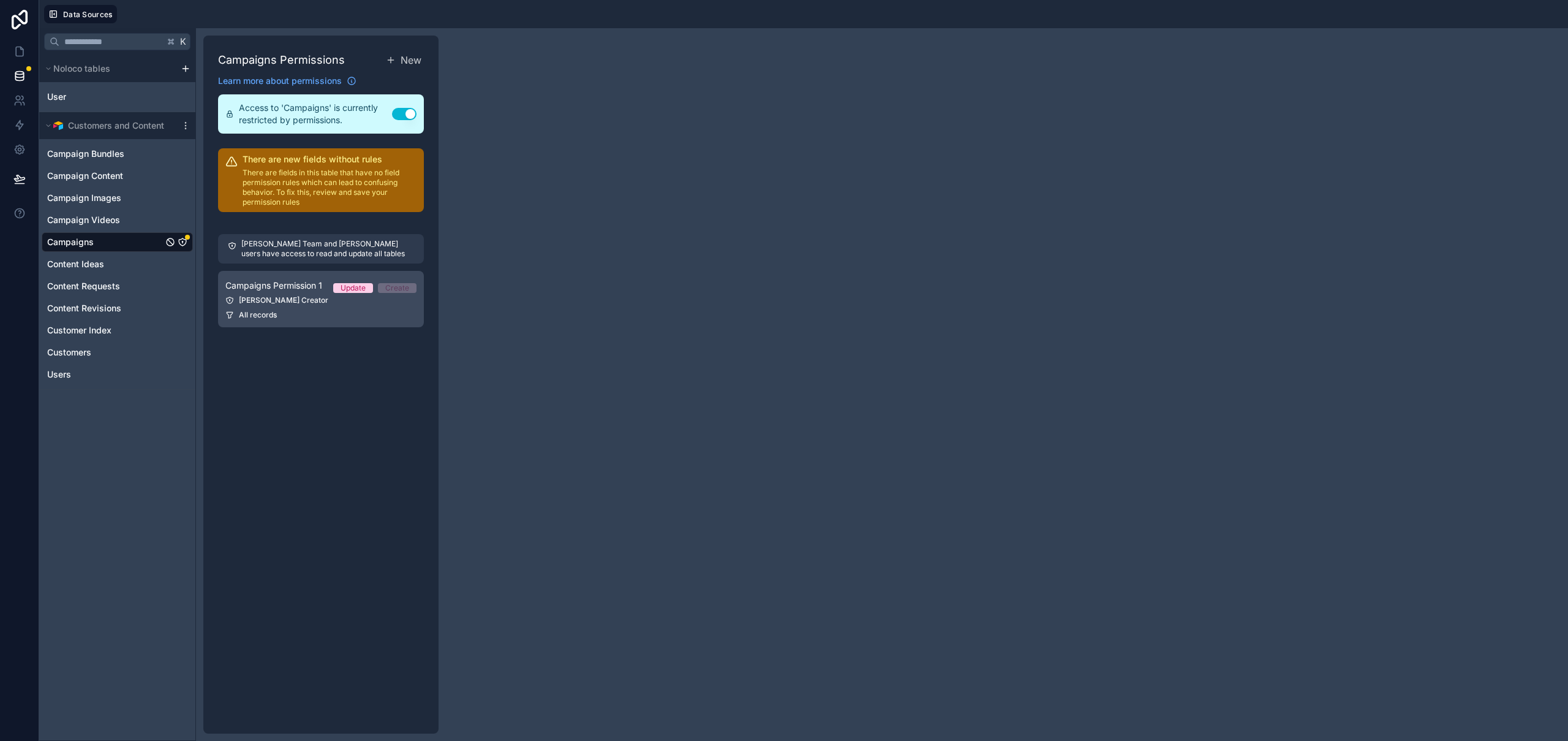
click at [290, 304] on div "Colin Creator" at bounding box center [321, 300] width 191 height 10
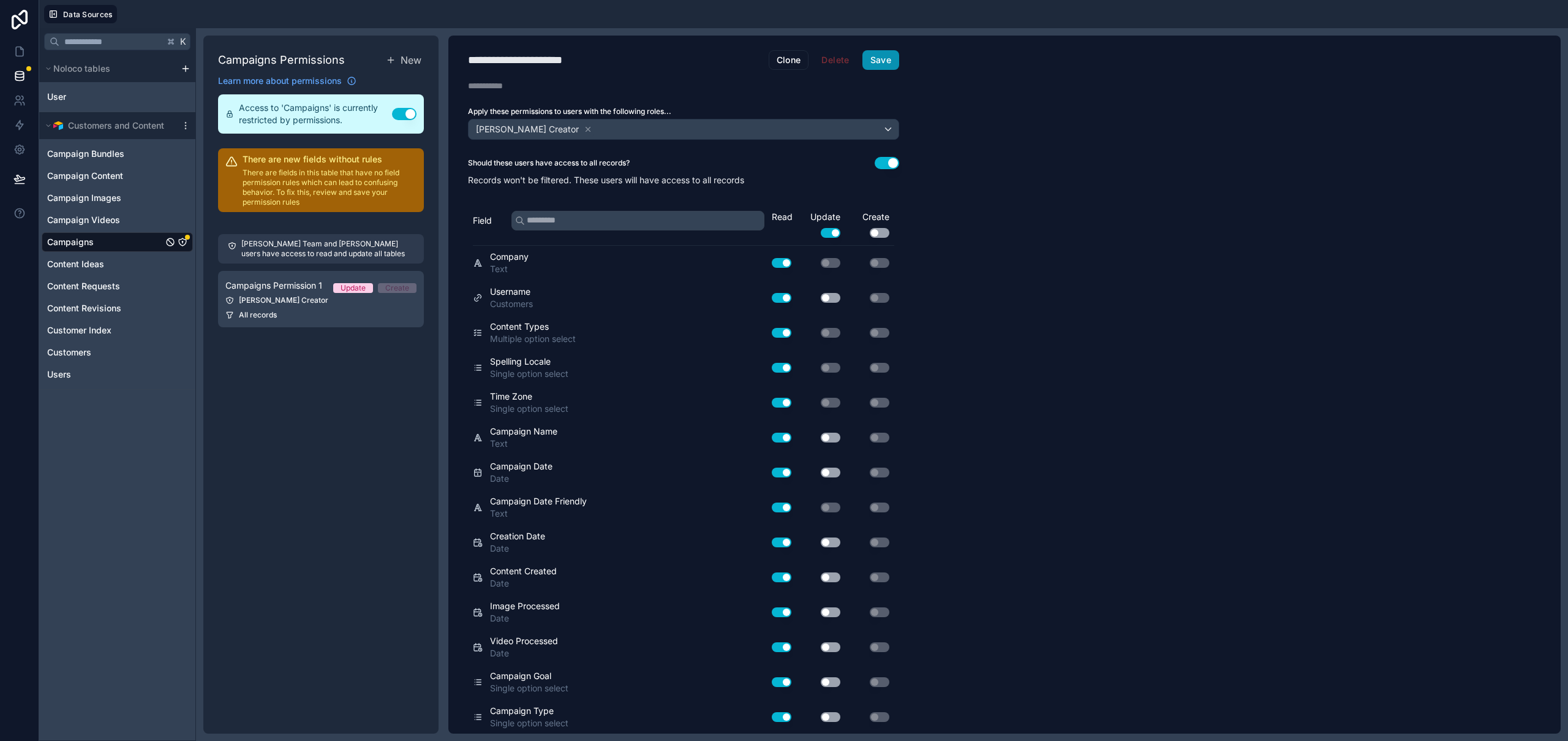
click at [889, 55] on button "Save" at bounding box center [880, 60] width 37 height 19
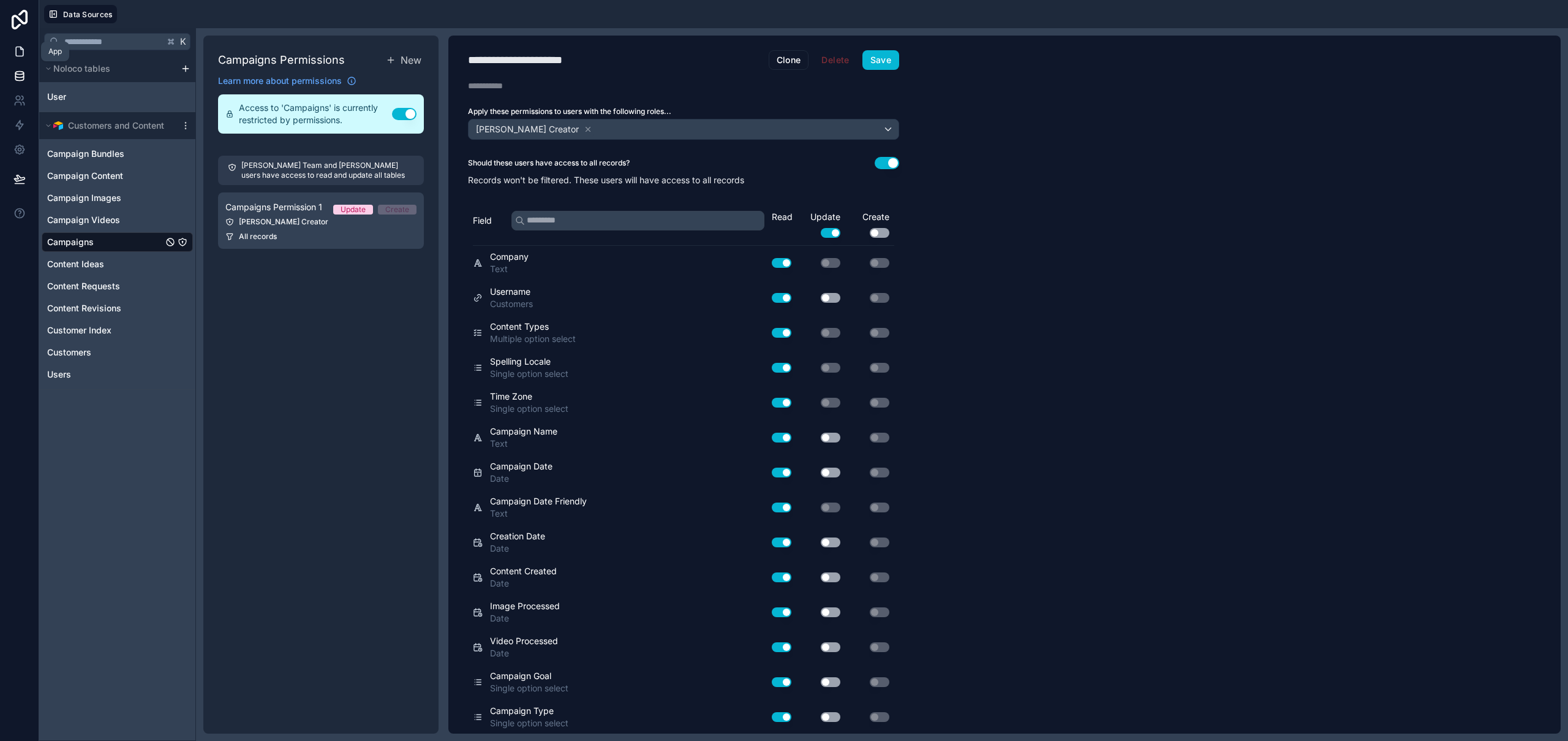
click at [19, 50] on icon at bounding box center [19, 51] width 12 height 12
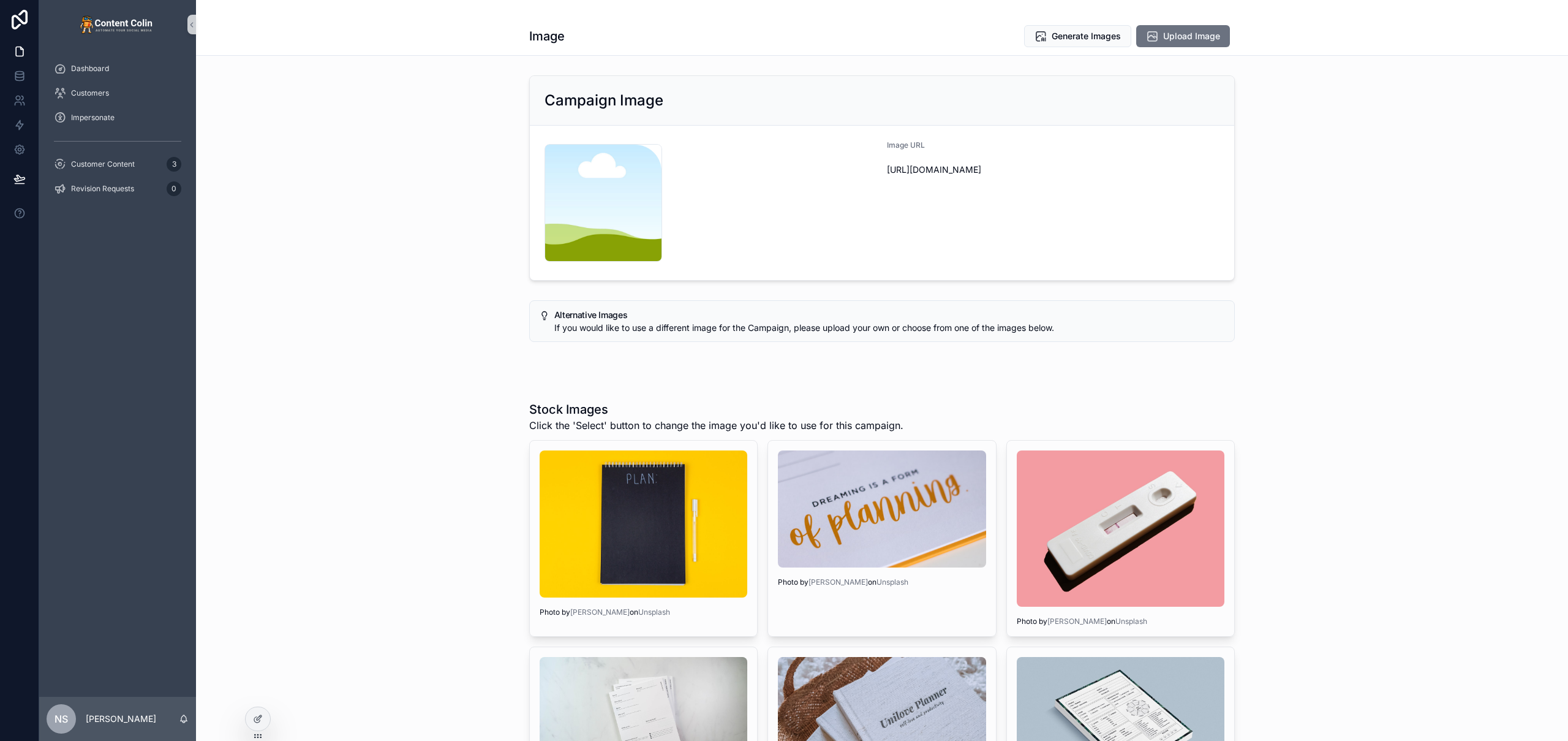
click at [401, 299] on div "Alternative Images If you would like to use a different image for the Campaign,…" at bounding box center [882, 321] width 1372 height 51
click at [1069, 36] on span "Generate Images" at bounding box center [1086, 37] width 69 height 12
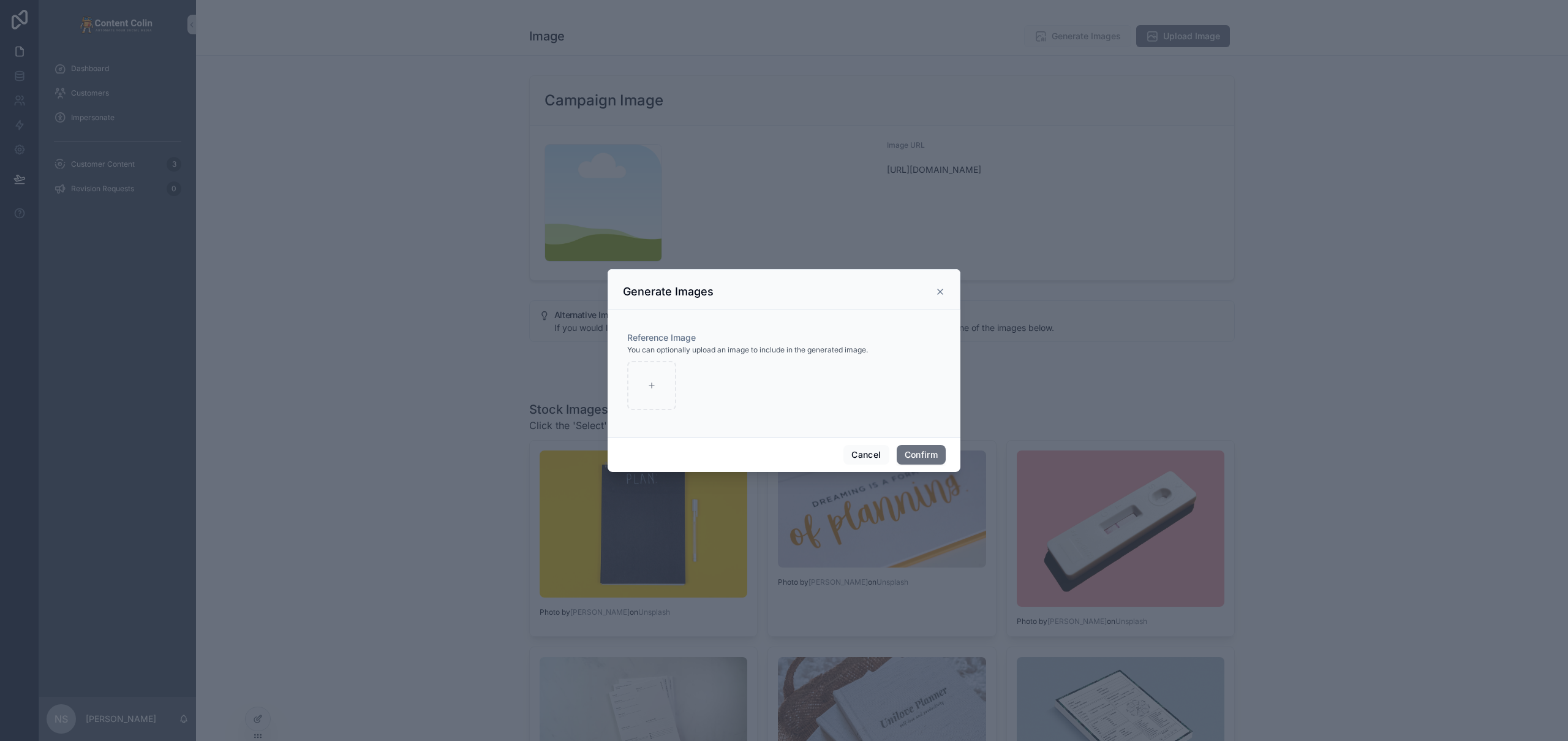
click at [920, 444] on div "Cancel Confirm" at bounding box center [784, 454] width 353 height 35
click at [920, 451] on button "Confirm" at bounding box center [920, 454] width 49 height 19
click at [917, 452] on button "Confirm" at bounding box center [920, 454] width 49 height 19
click at [940, 291] on icon at bounding box center [940, 292] width 5 height 5
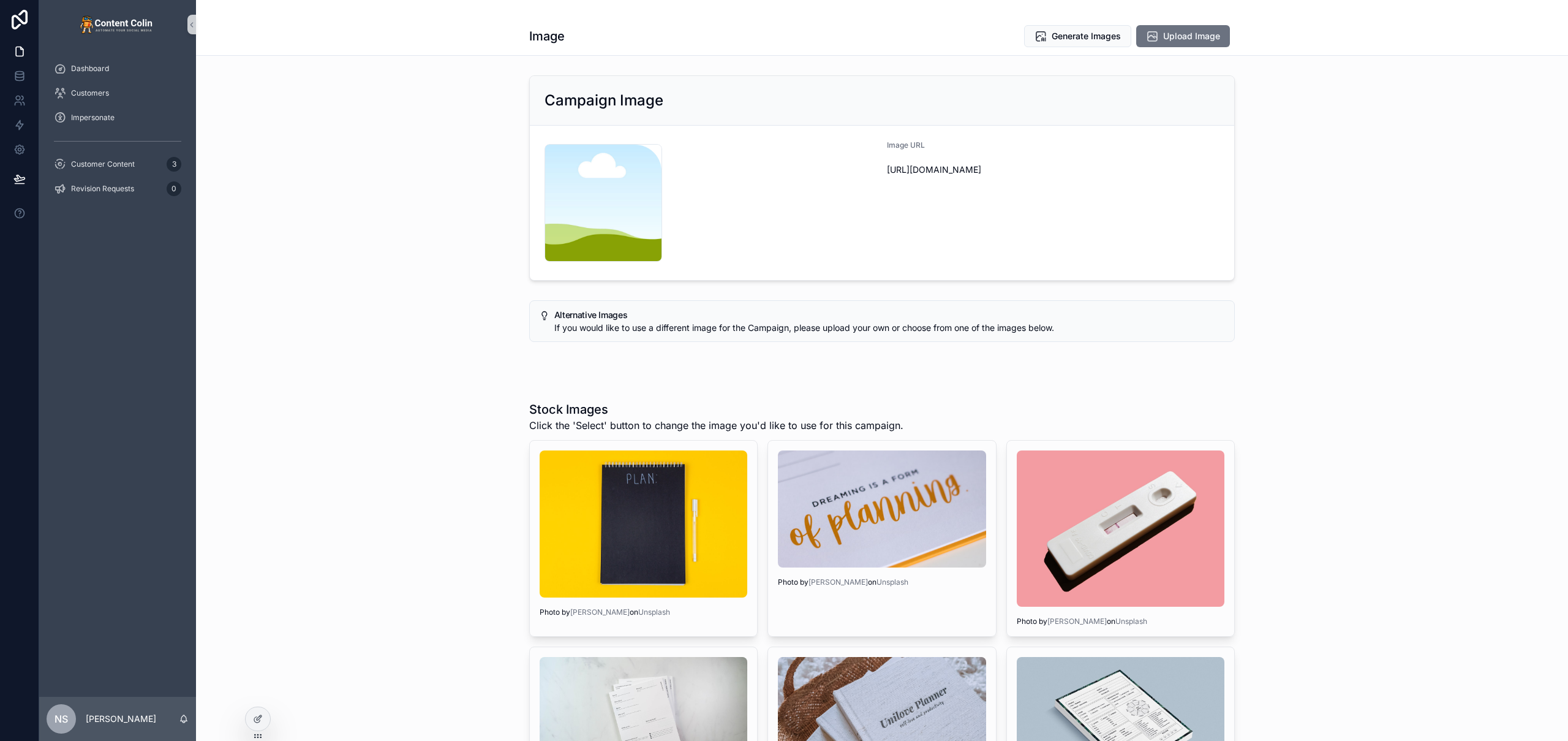
click at [394, 288] on div "Campaign Image content-placeholder .png Image URL https://cdn.contentcolin.com/…" at bounding box center [882, 755] width 1372 height 1369
click at [1078, 39] on span "Generate Images" at bounding box center [1086, 37] width 69 height 12
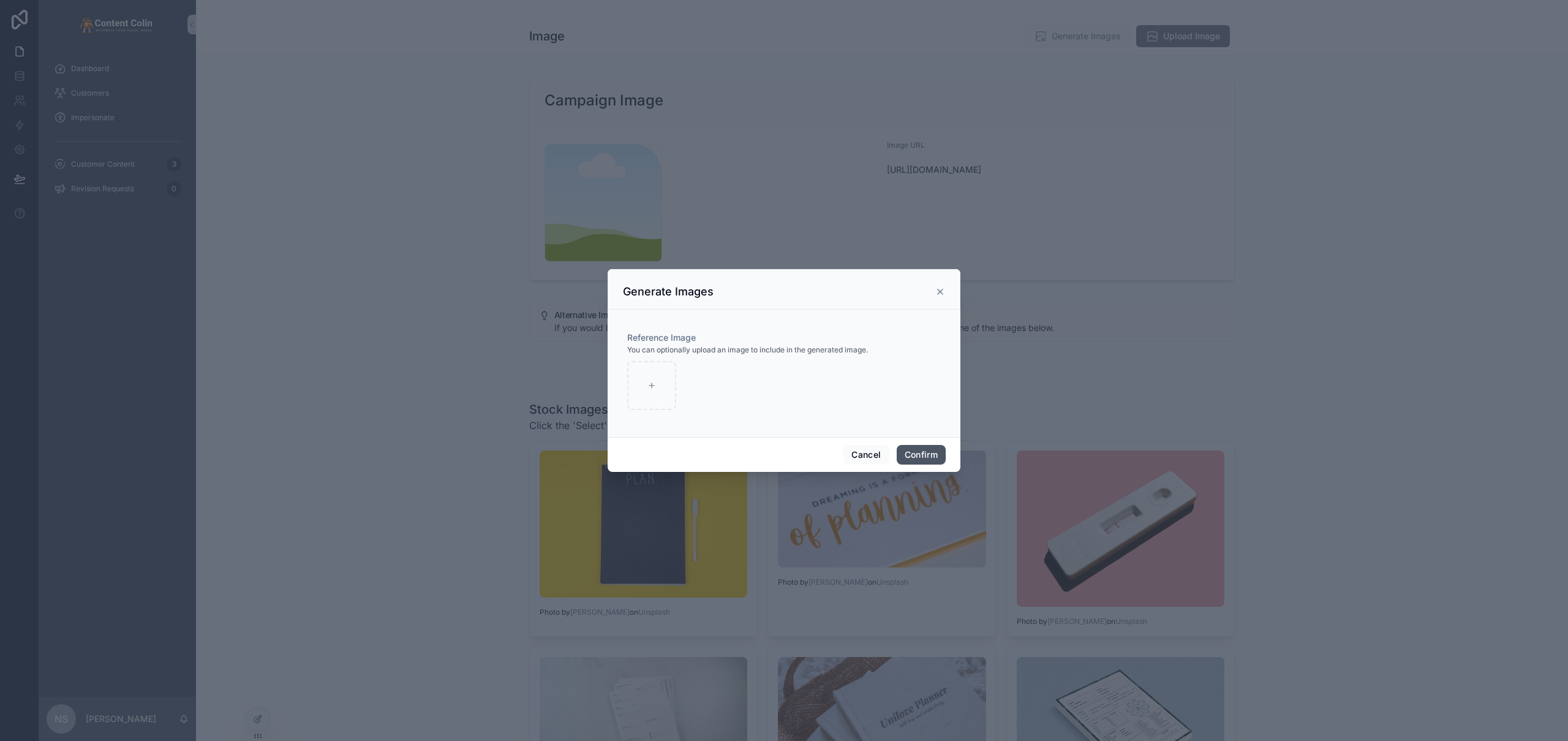
click at [930, 456] on button "Confirm" at bounding box center [920, 454] width 49 height 19
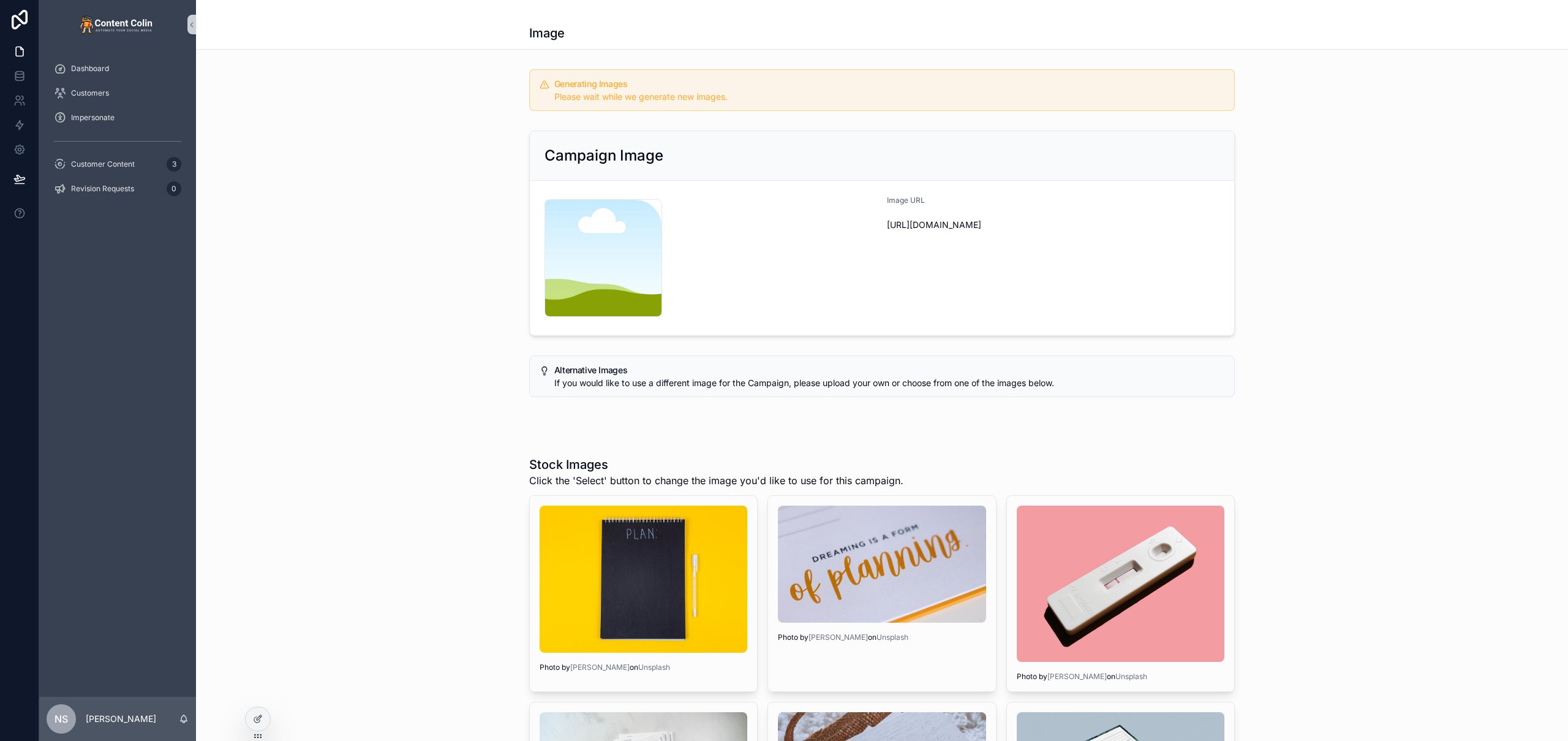
click at [544, 34] on h1 "Image" at bounding box center [547, 33] width 36 height 17
click at [124, 163] on span "Customer Content" at bounding box center [103, 164] width 64 height 10
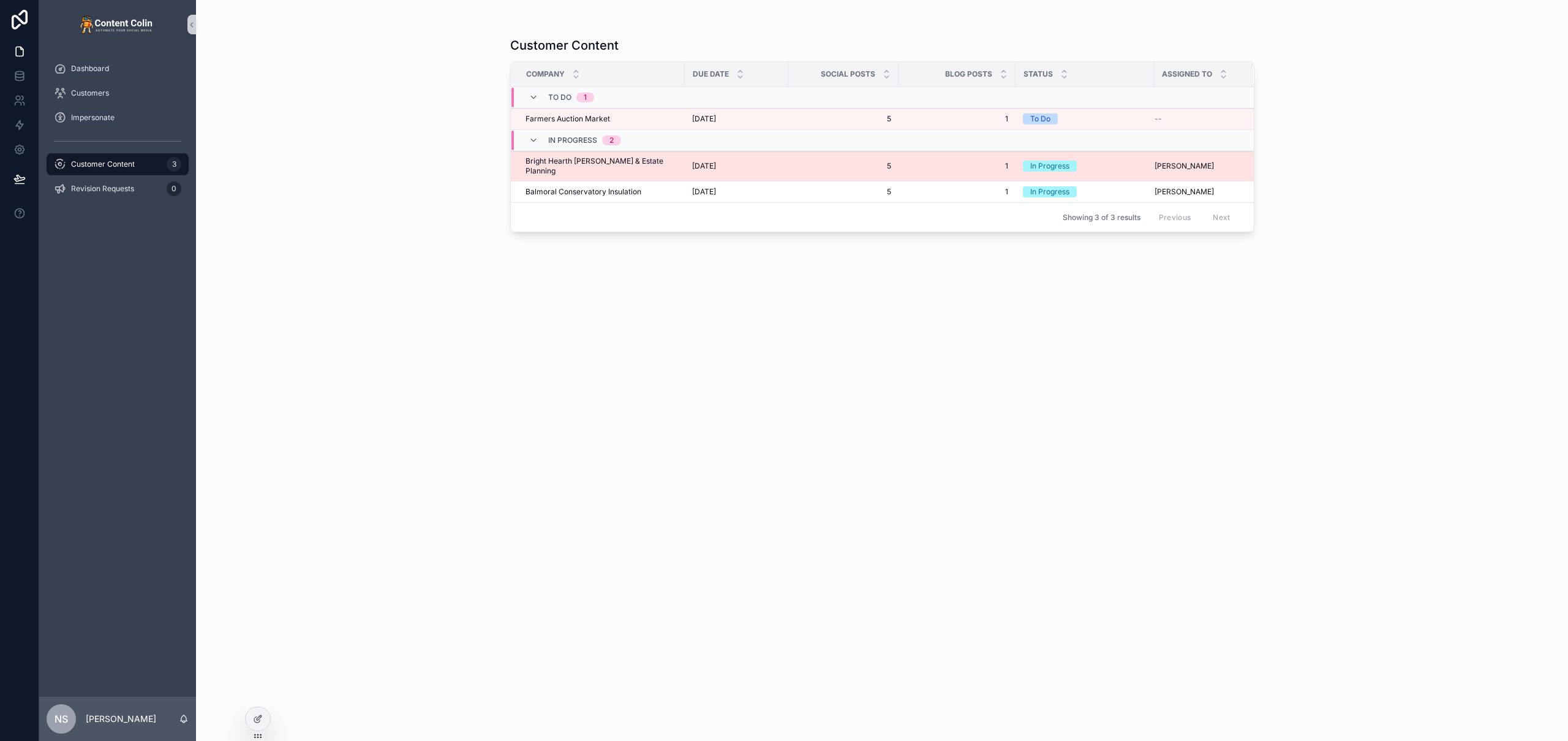
click at [620, 163] on span "Bright Hearth [PERSON_NAME] & Estate Planning" at bounding box center [601, 166] width 152 height 19
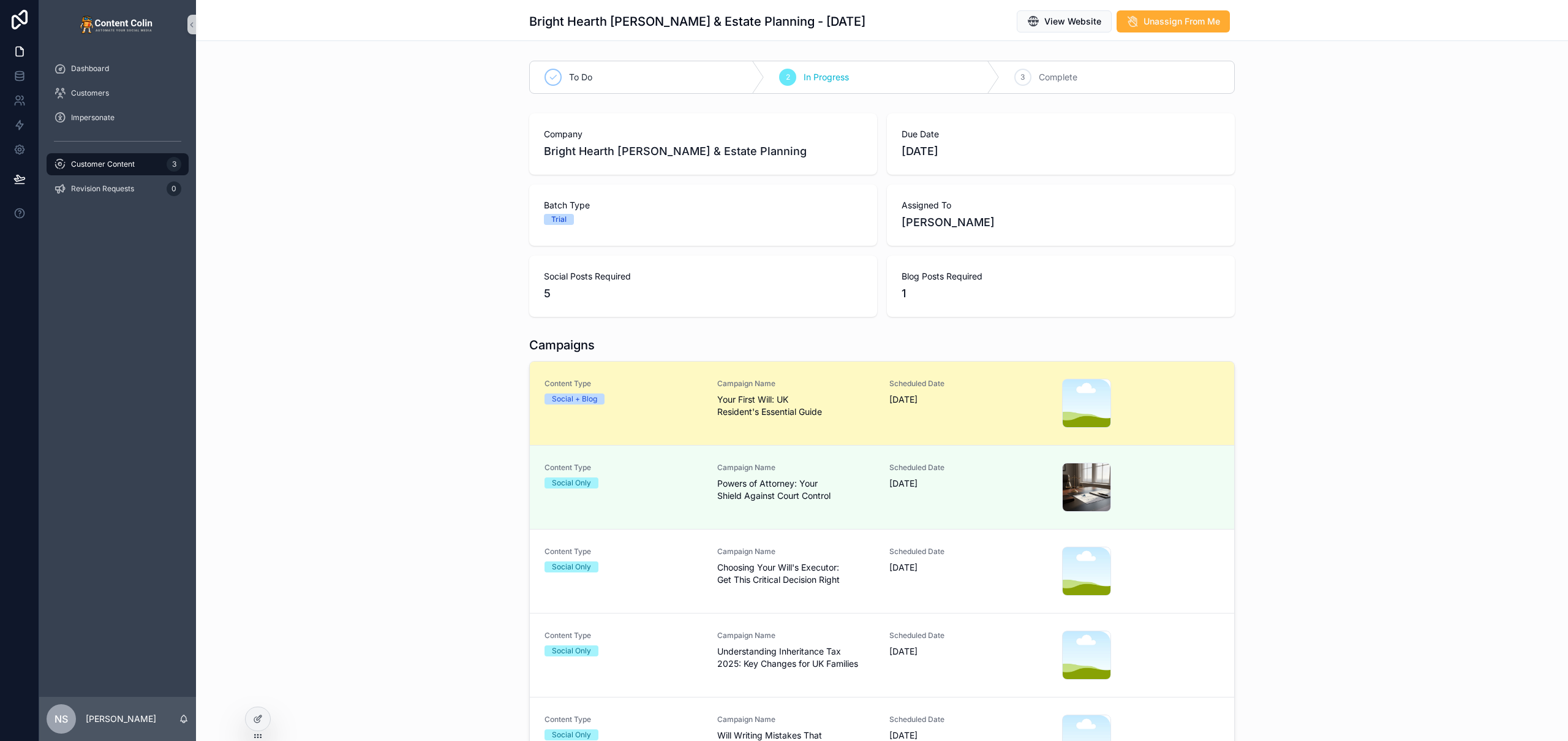
click at [723, 413] on span "Your First Will: UK Resident's Essential Guide" at bounding box center [796, 406] width 158 height 25
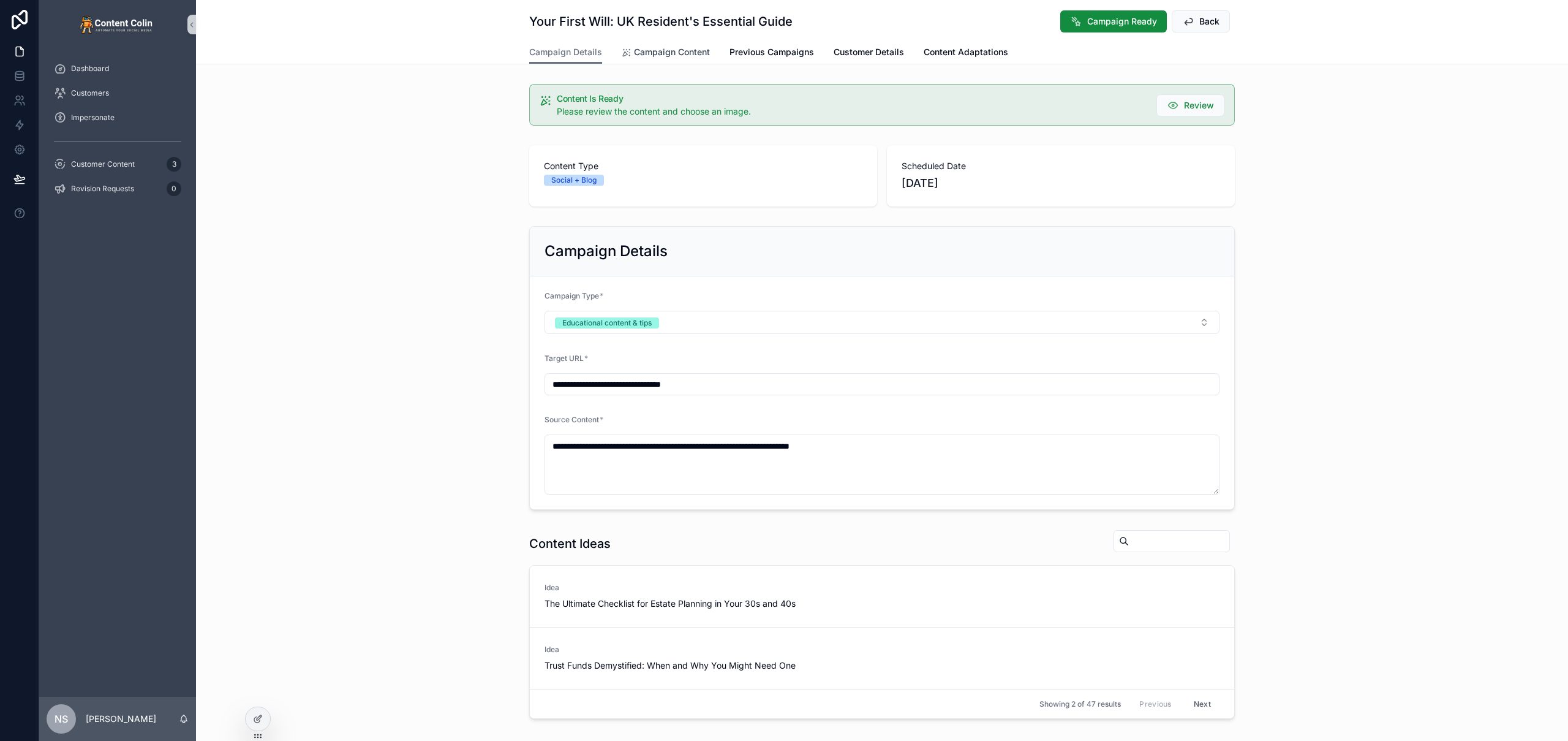
click at [669, 52] on span "Campaign Content" at bounding box center [672, 52] width 76 height 12
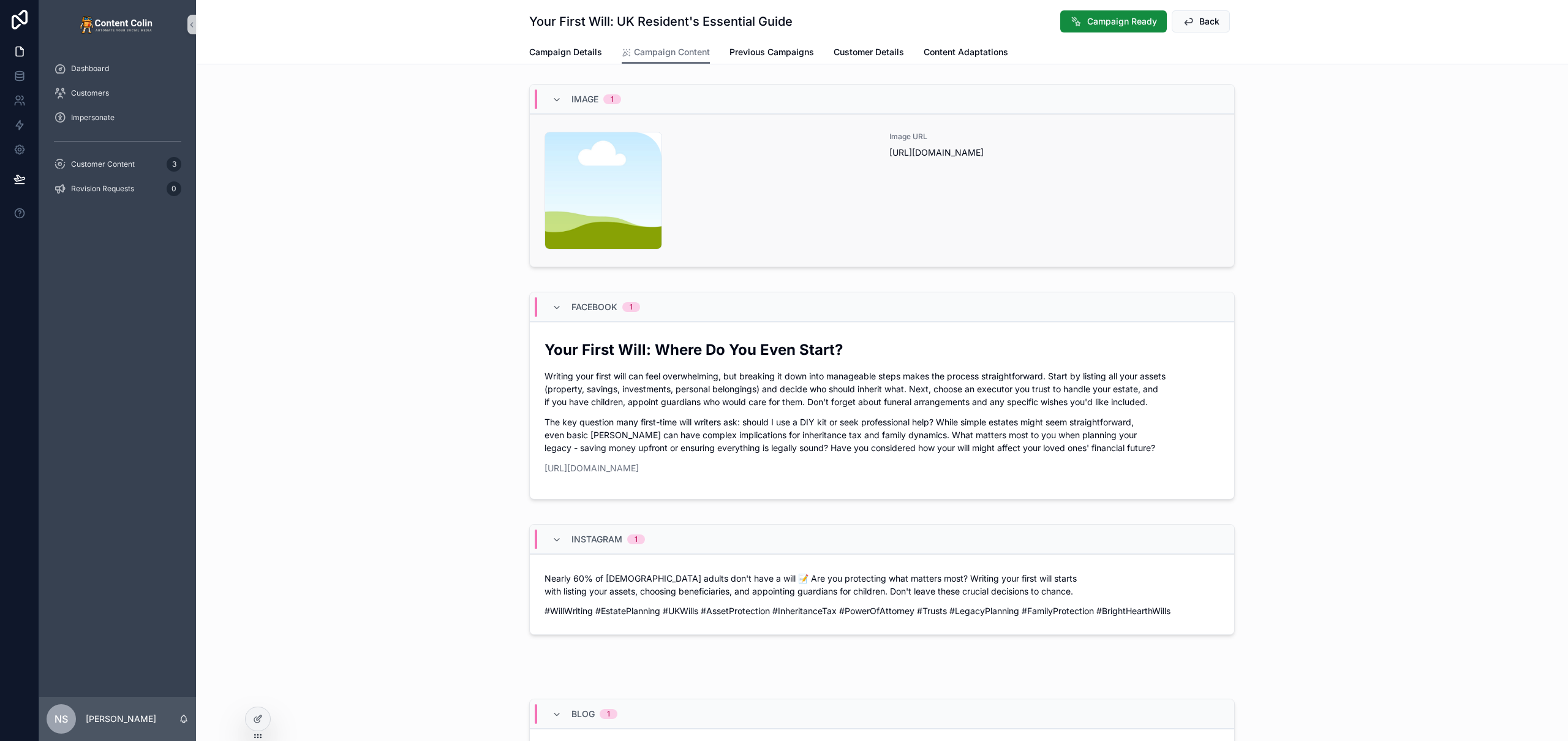
click at [765, 194] on div "content-placeholder .png" at bounding box center [709, 190] width 330 height 117
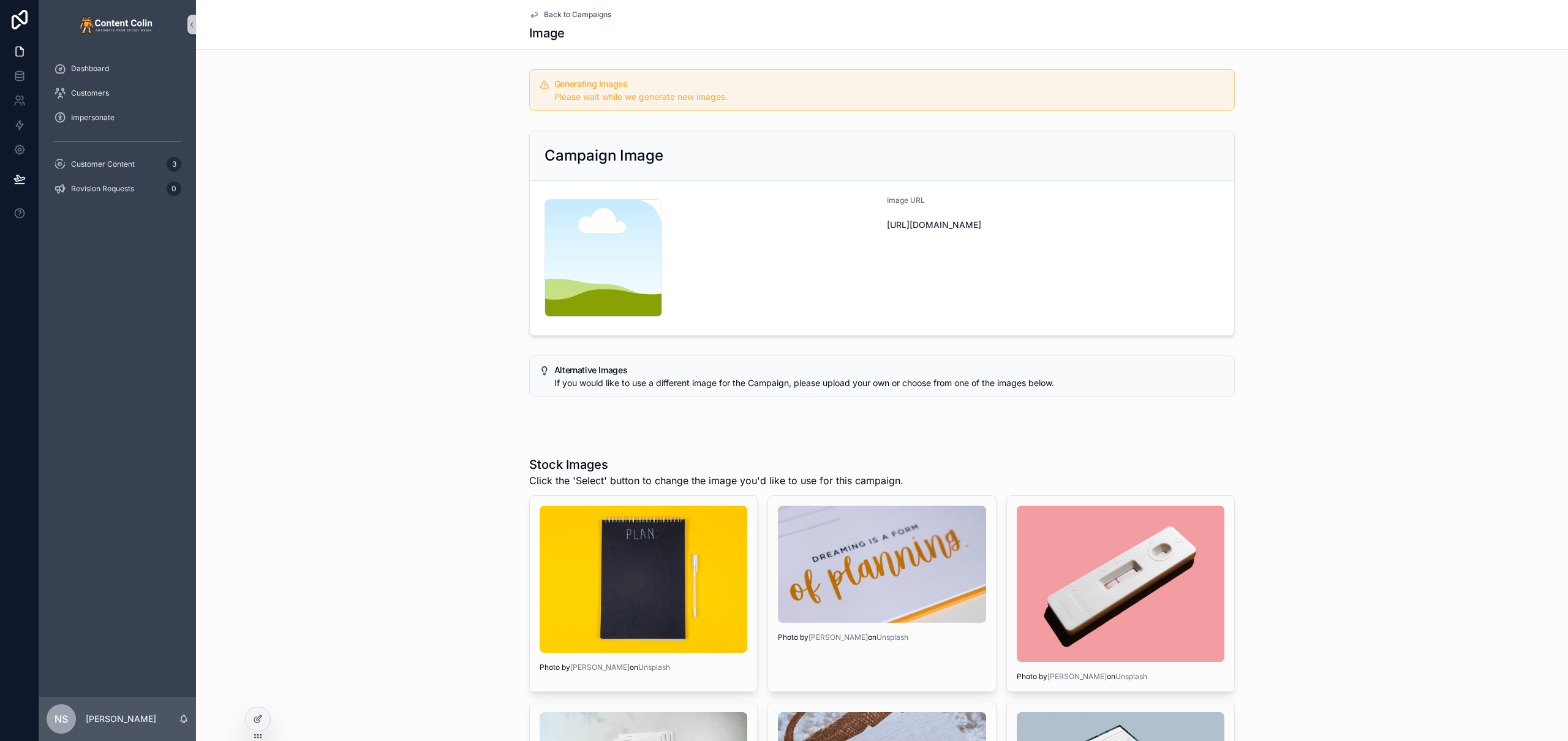
click at [571, 12] on span "Back to Campaigns" at bounding box center [578, 15] width 68 height 10
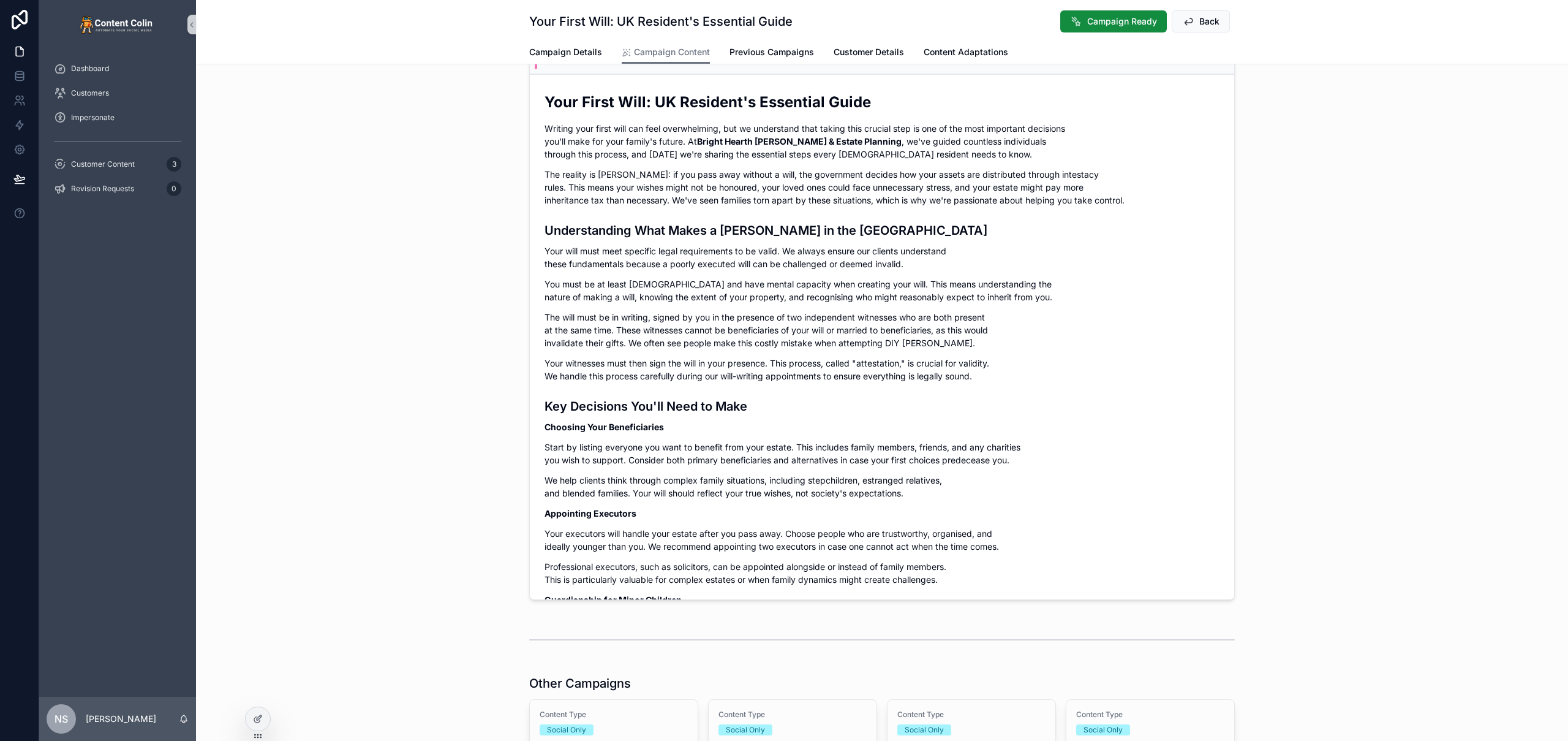
scroll to position [918, 0]
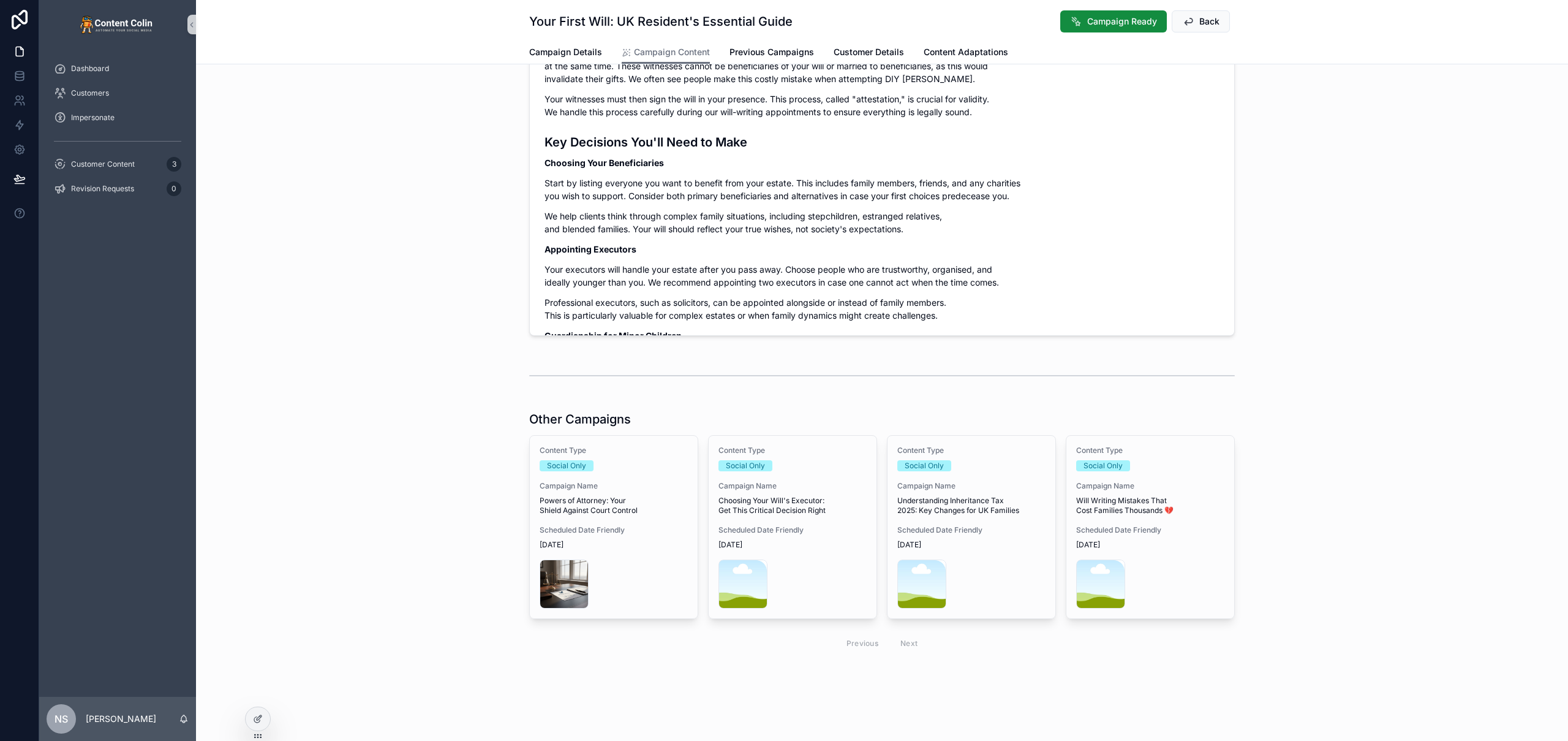
click at [632, 524] on div "Content Type Social Only Campaign Name Powers of Attorney: Your Shield Against …" at bounding box center [613, 526] width 168 height 183
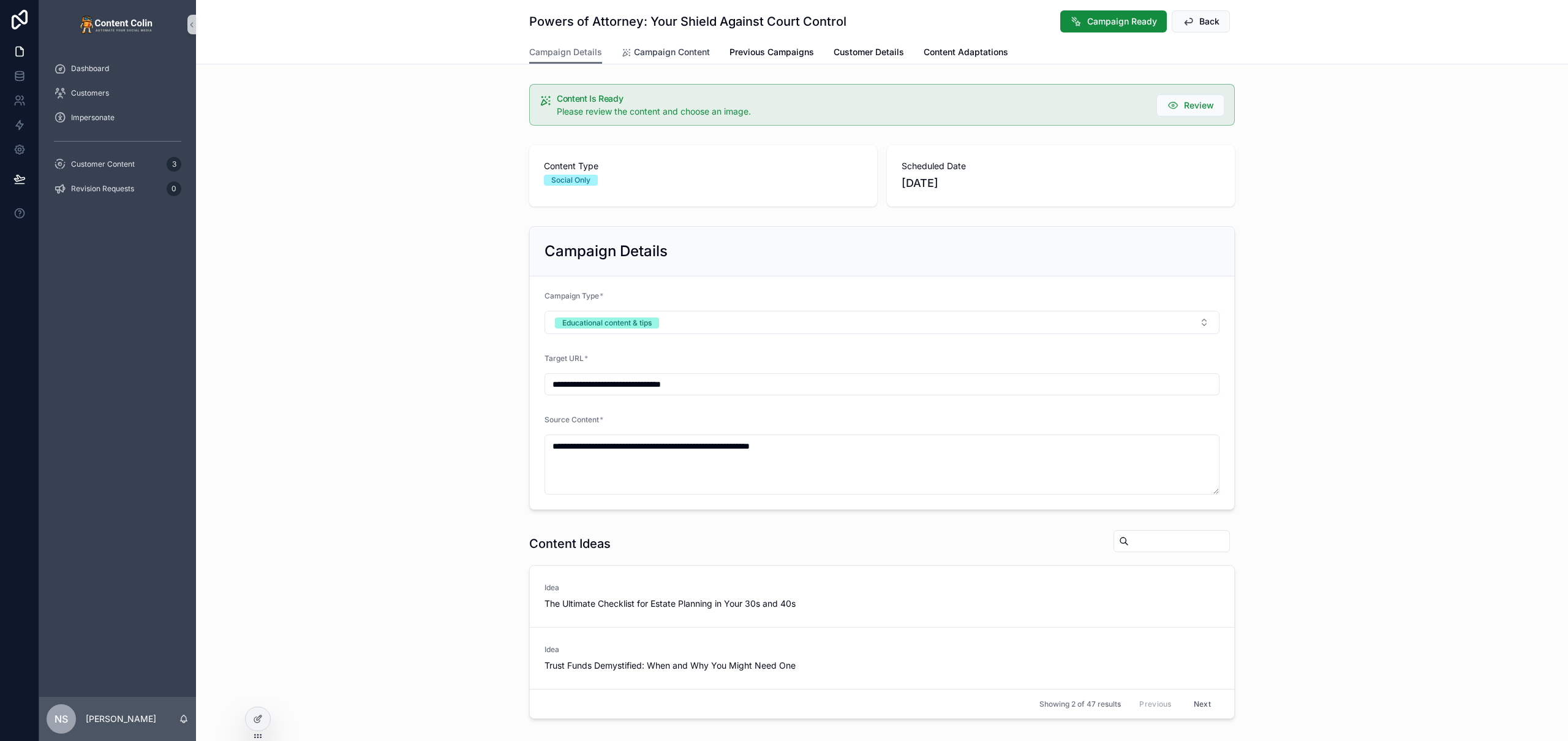
click at [664, 48] on span "Campaign Content" at bounding box center [672, 52] width 76 height 12
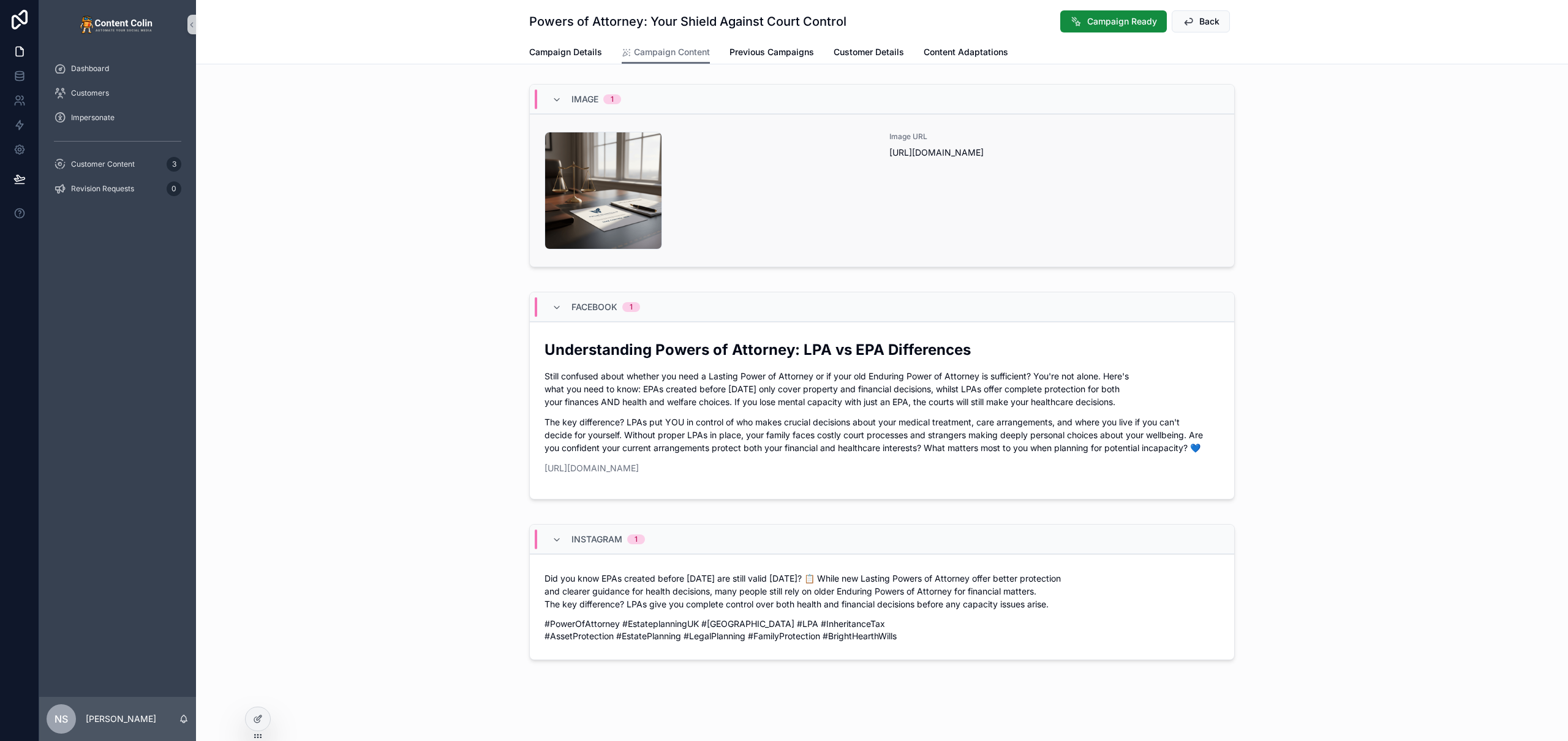
click at [780, 145] on div "brighthearthwillsestateplanning-1756902552 .png" at bounding box center [709, 190] width 330 height 117
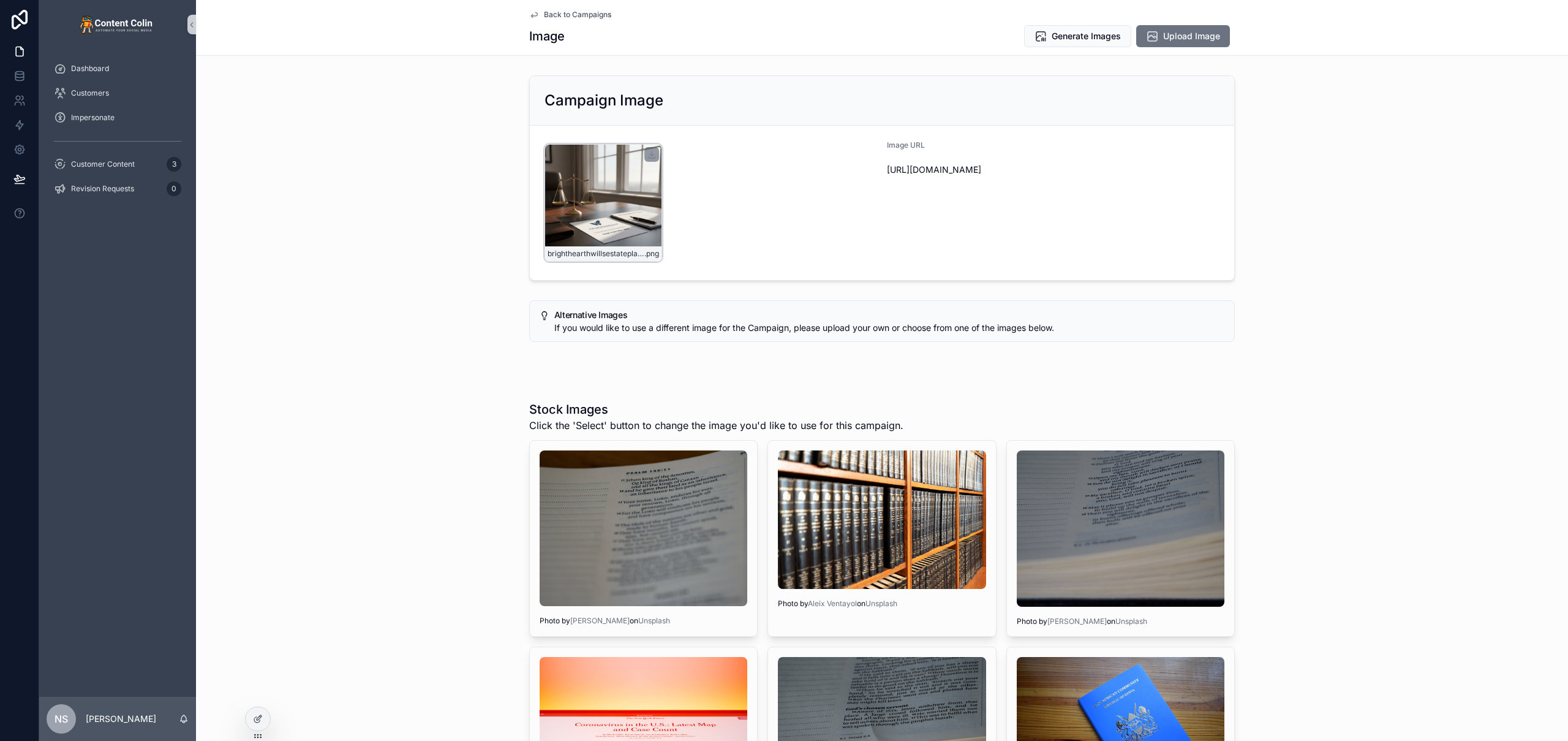
click at [598, 205] on div "brighthearthwillsestateplanning-1756902552 .png" at bounding box center [602, 202] width 117 height 117
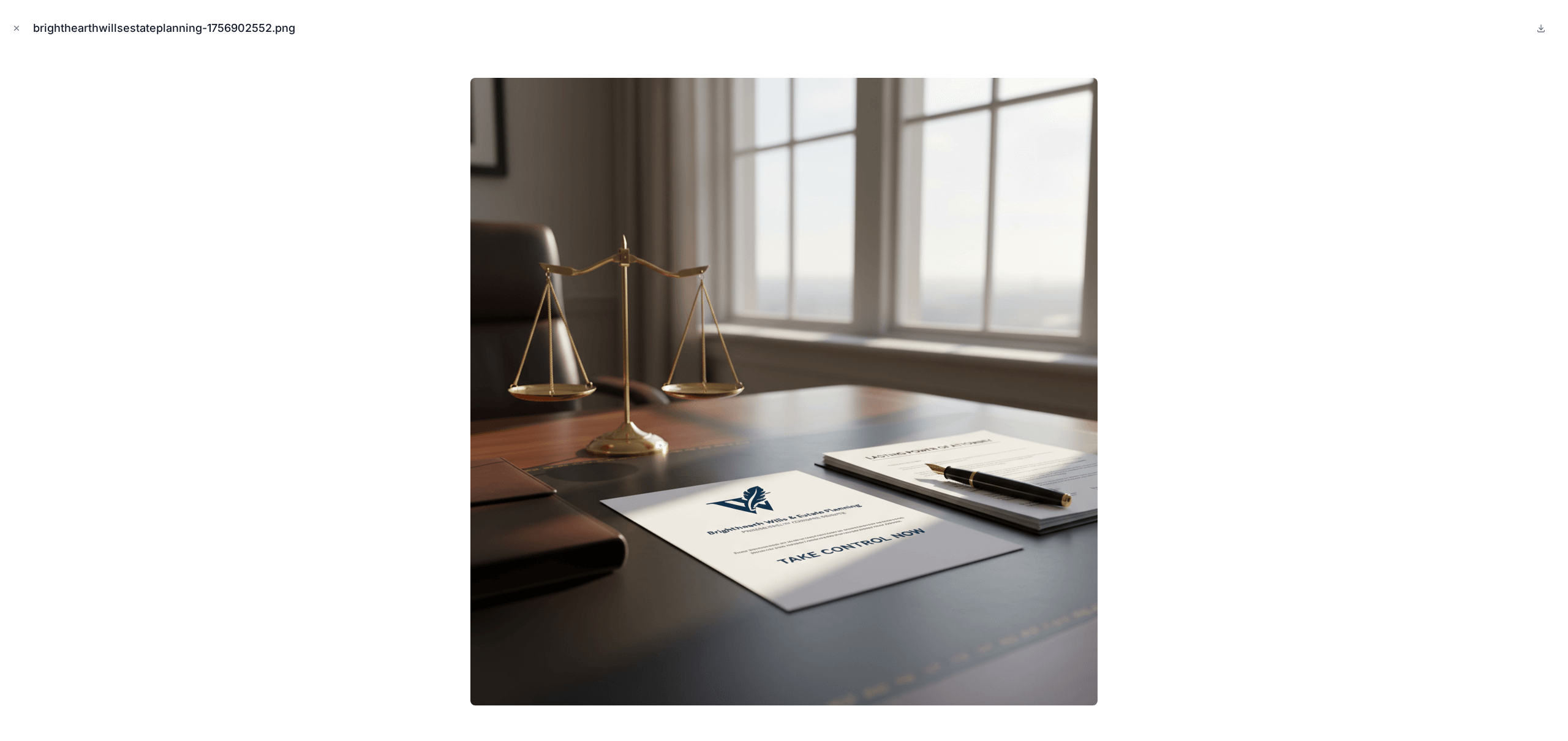
click at [1439, 293] on div at bounding box center [784, 391] width 1549 height 680
click at [13, 28] on icon "Close modal" at bounding box center [16, 28] width 9 height 9
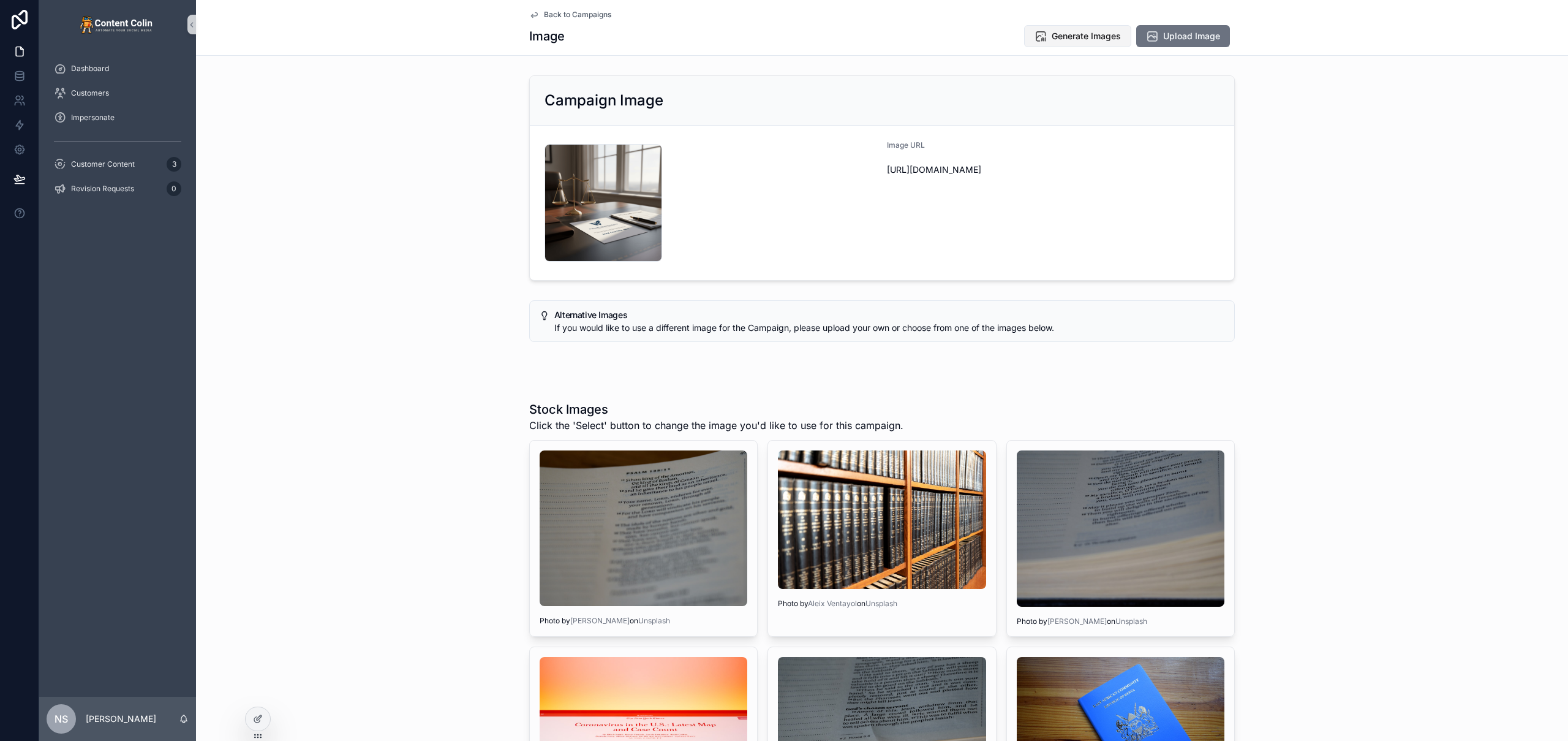
click at [1088, 38] on span "Generate Images" at bounding box center [1086, 37] width 69 height 12
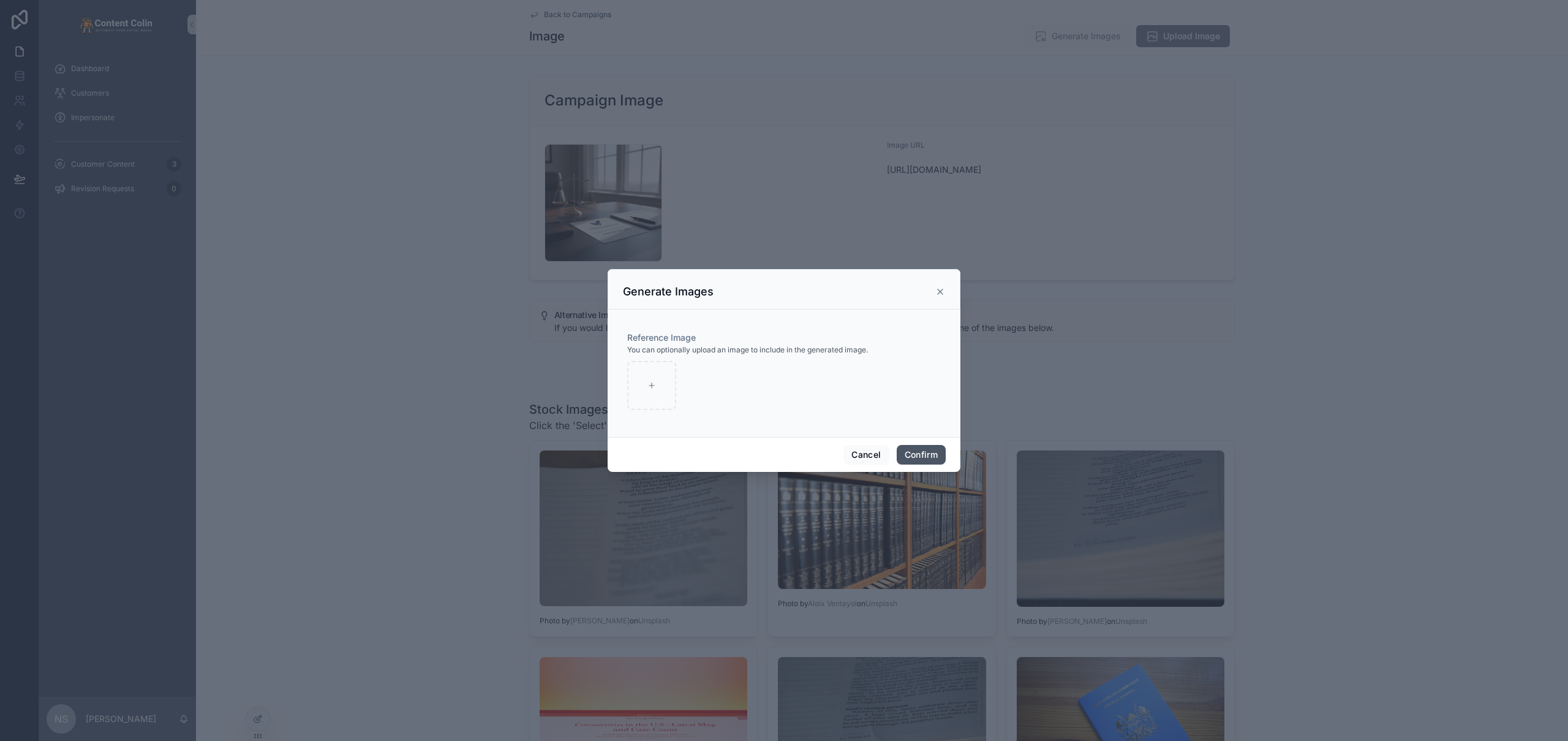
click at [921, 455] on button "Confirm" at bounding box center [920, 454] width 49 height 19
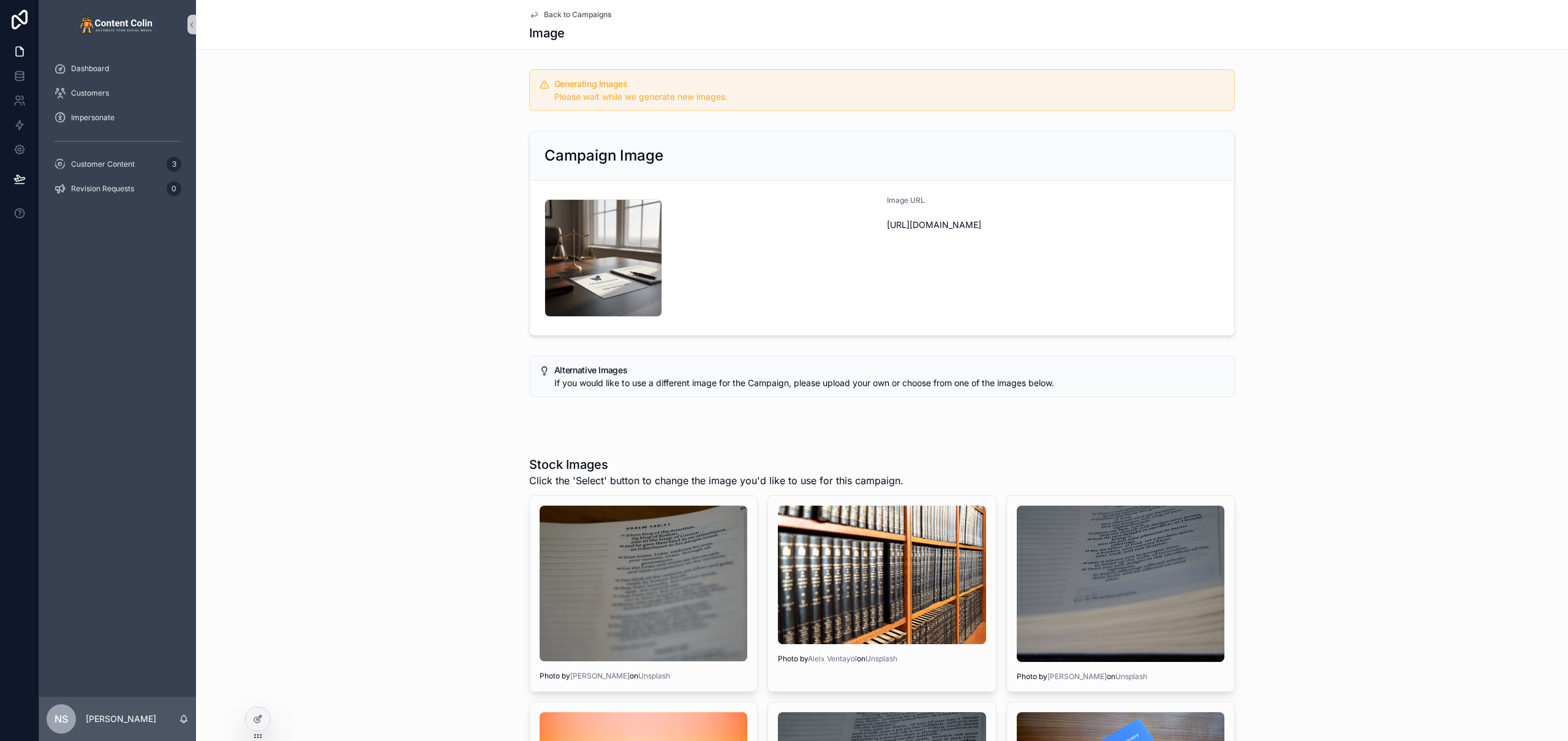
click at [561, 12] on span "Back to Campaigns" at bounding box center [578, 15] width 68 height 10
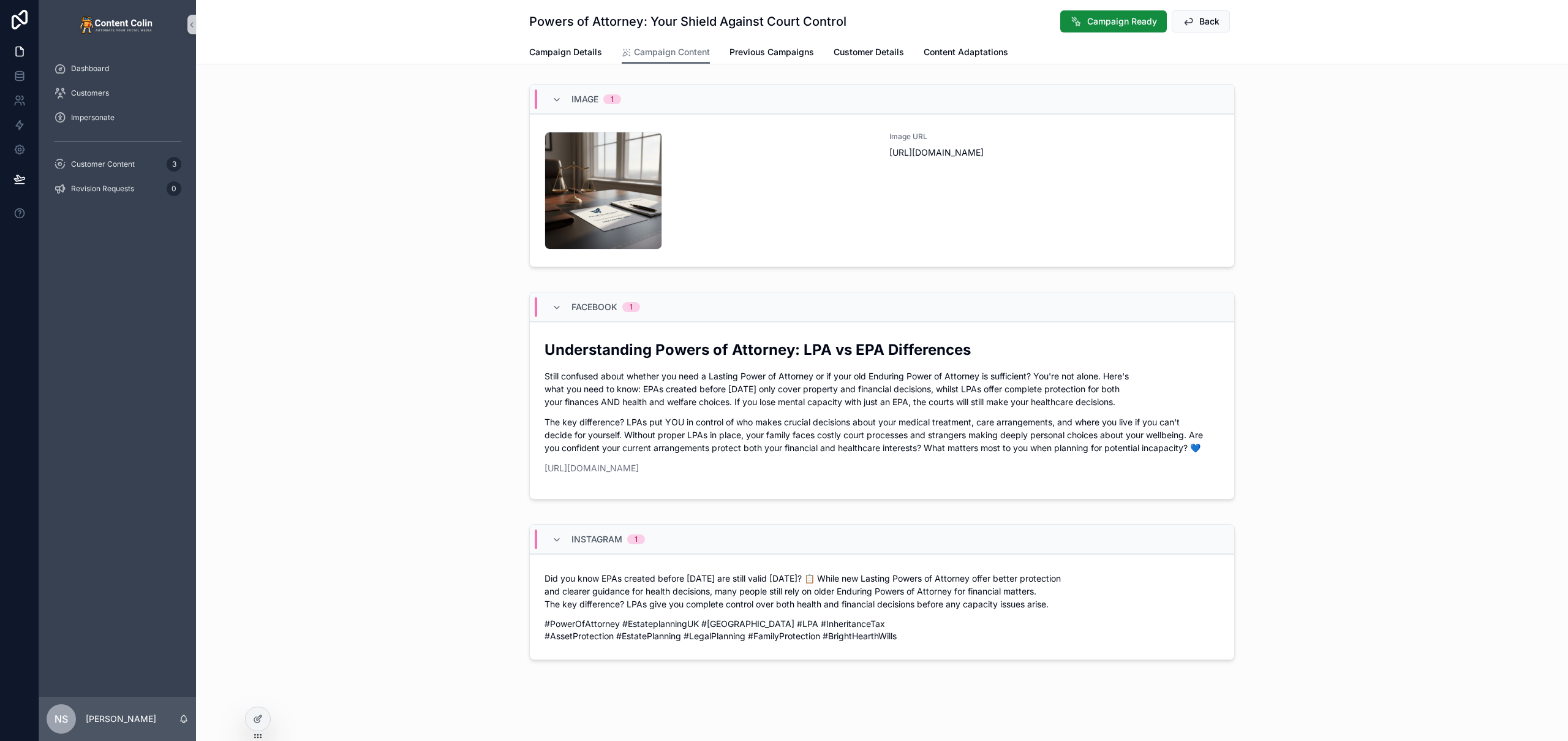
scroll to position [383, 0]
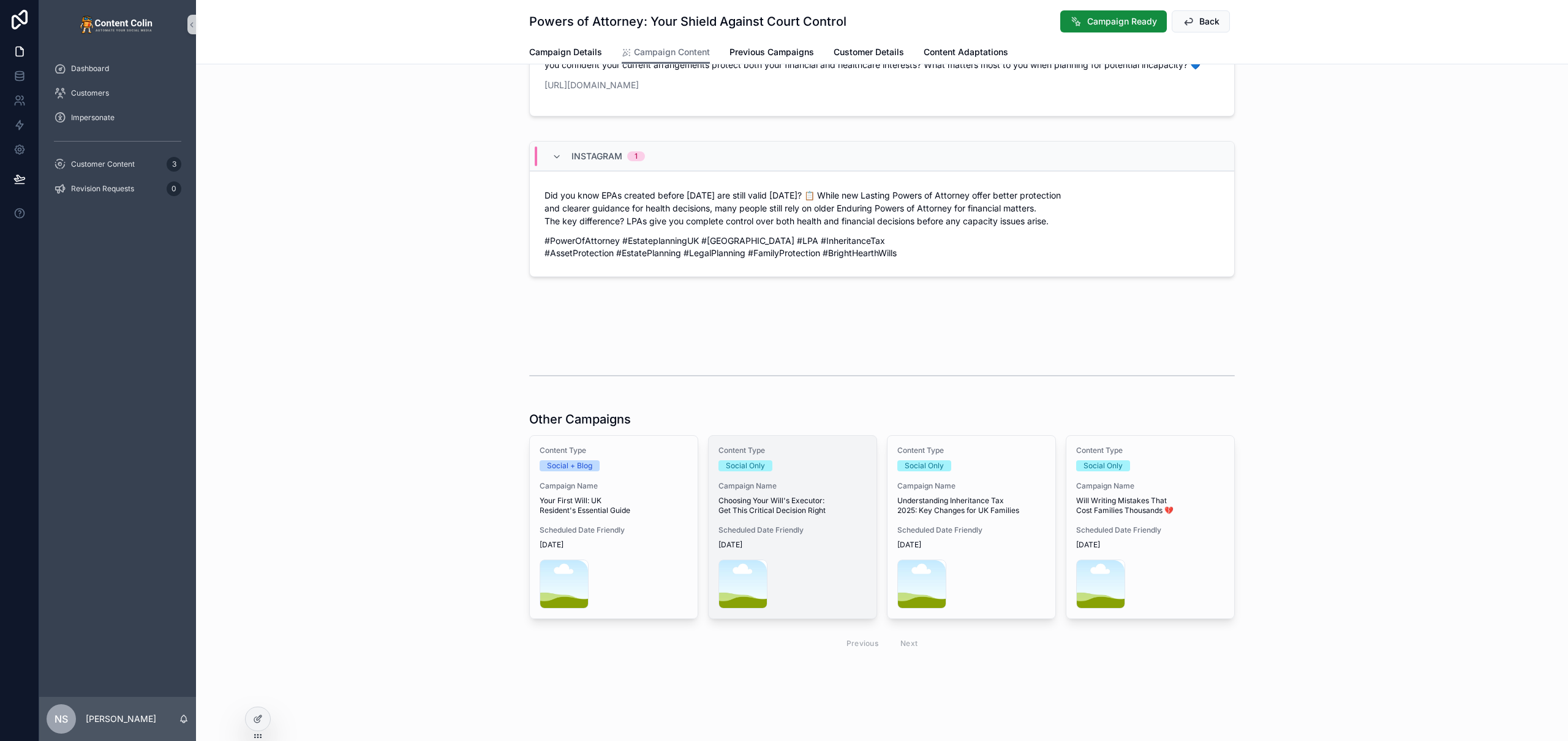
click at [784, 518] on div "Content Type Social Only Campaign Name Choosing Your Will's Executor: Get This …" at bounding box center [793, 526] width 168 height 183
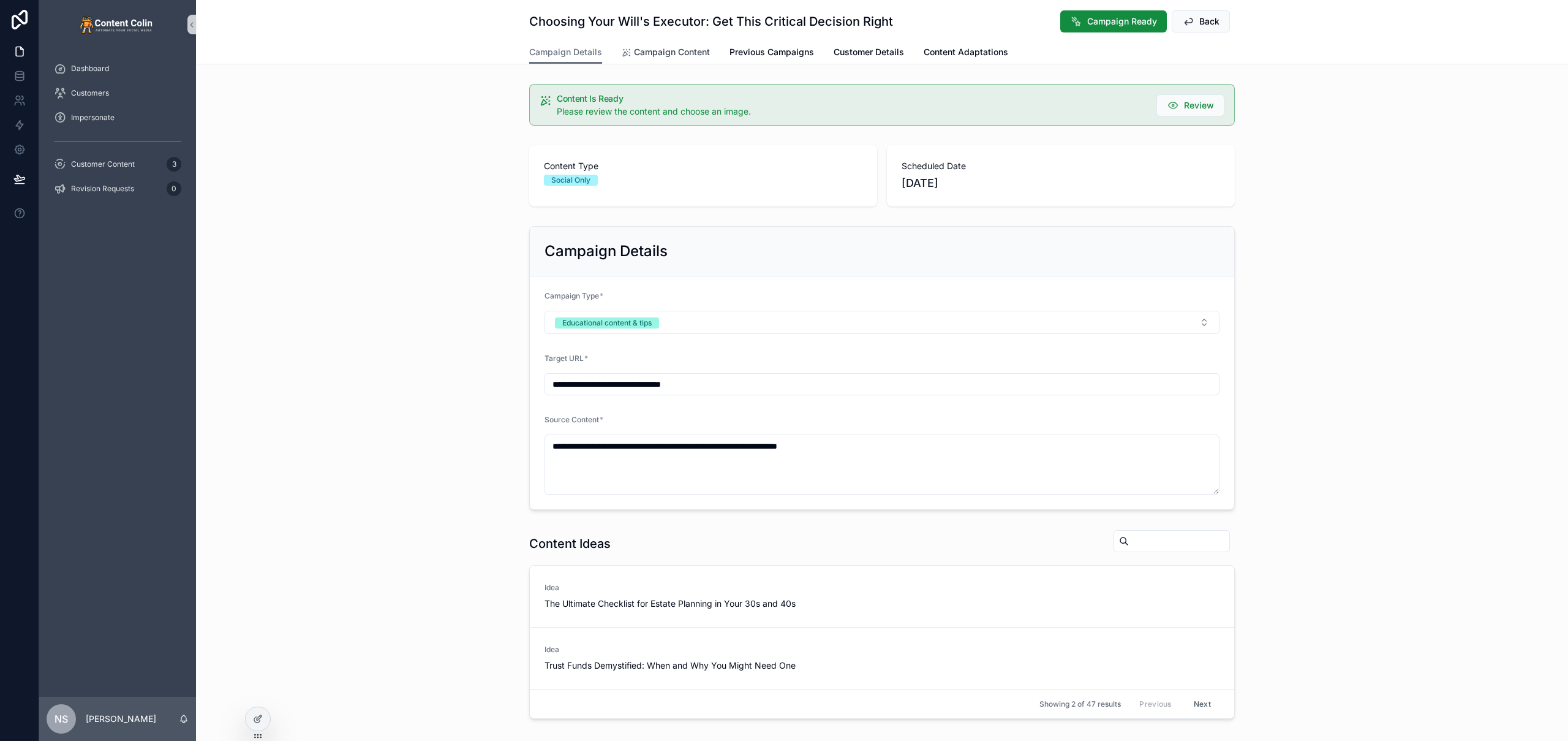
click at [679, 54] on span "Campaign Content" at bounding box center [672, 52] width 76 height 12
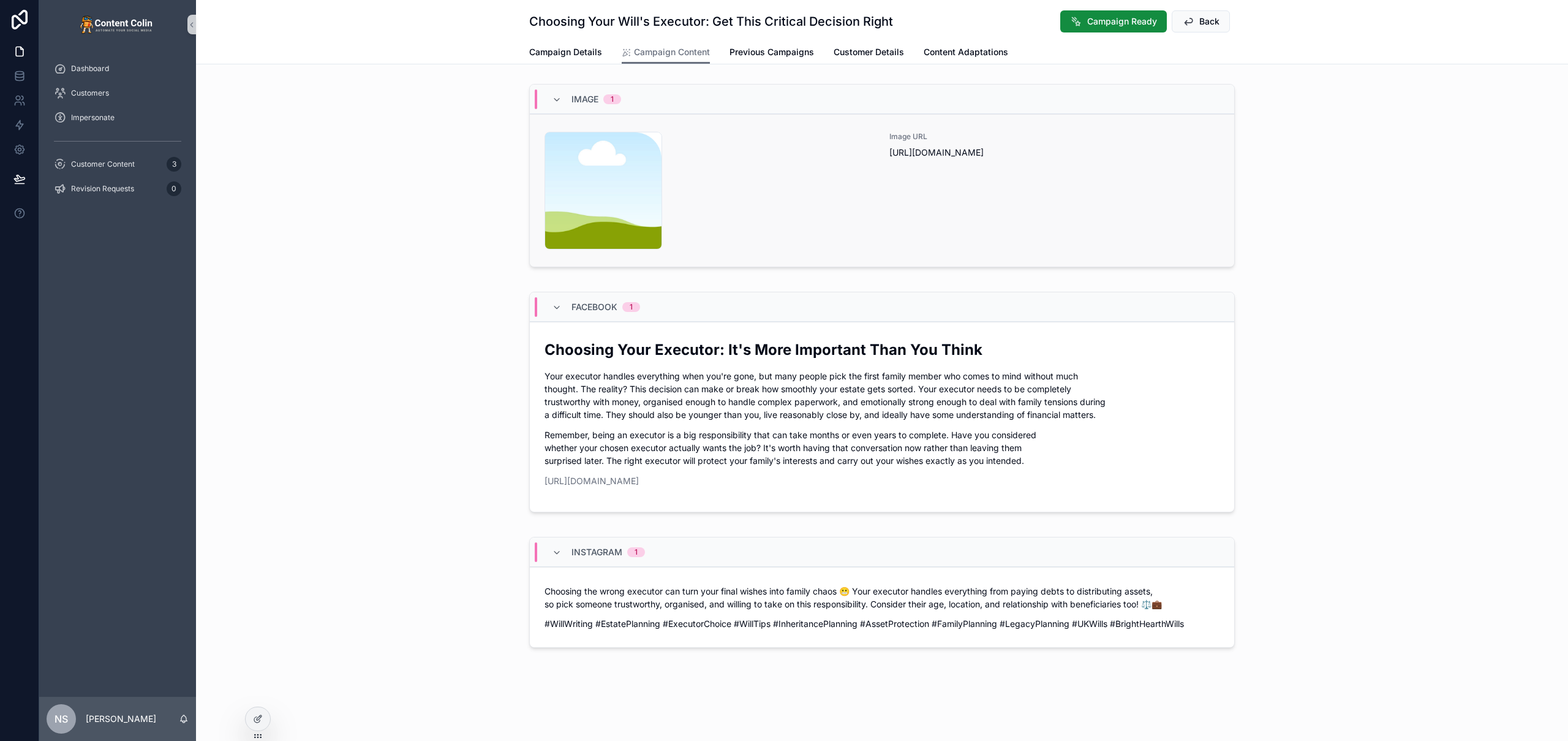
click at [819, 189] on div "content-placeholder .png" at bounding box center [709, 190] width 330 height 117
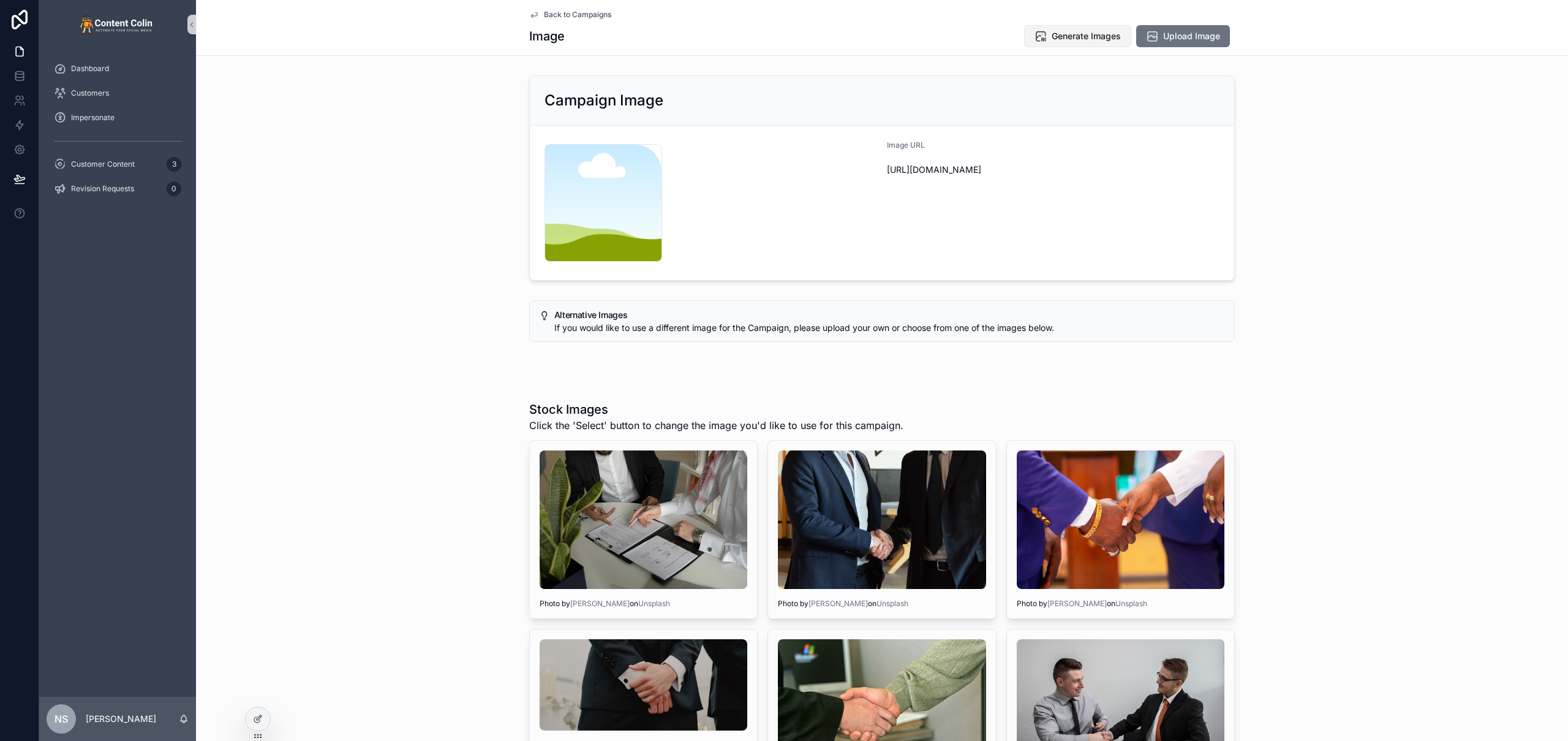
click at [1081, 41] on span "Generate Images" at bounding box center [1086, 37] width 69 height 12
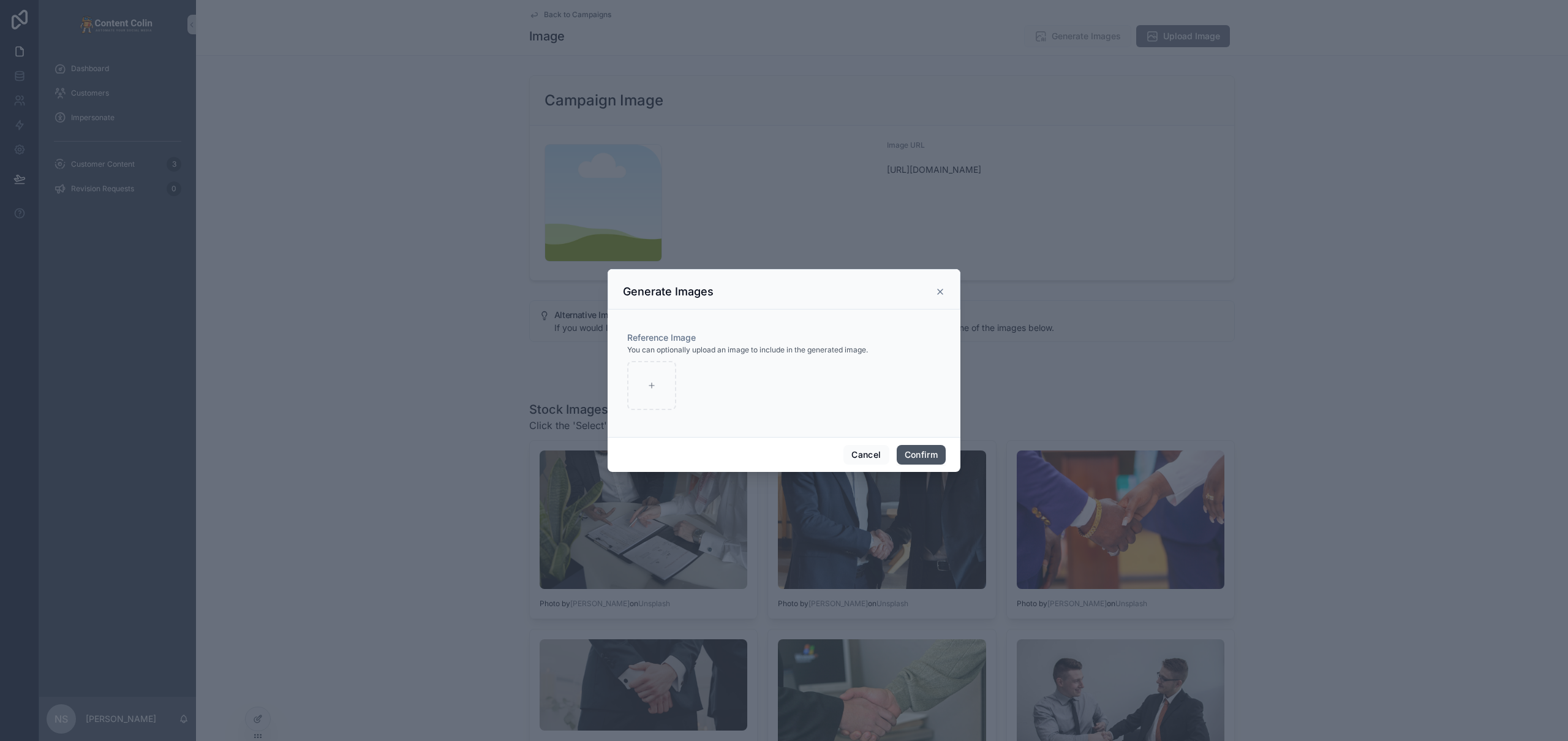
click at [921, 454] on button "Confirm" at bounding box center [920, 454] width 49 height 19
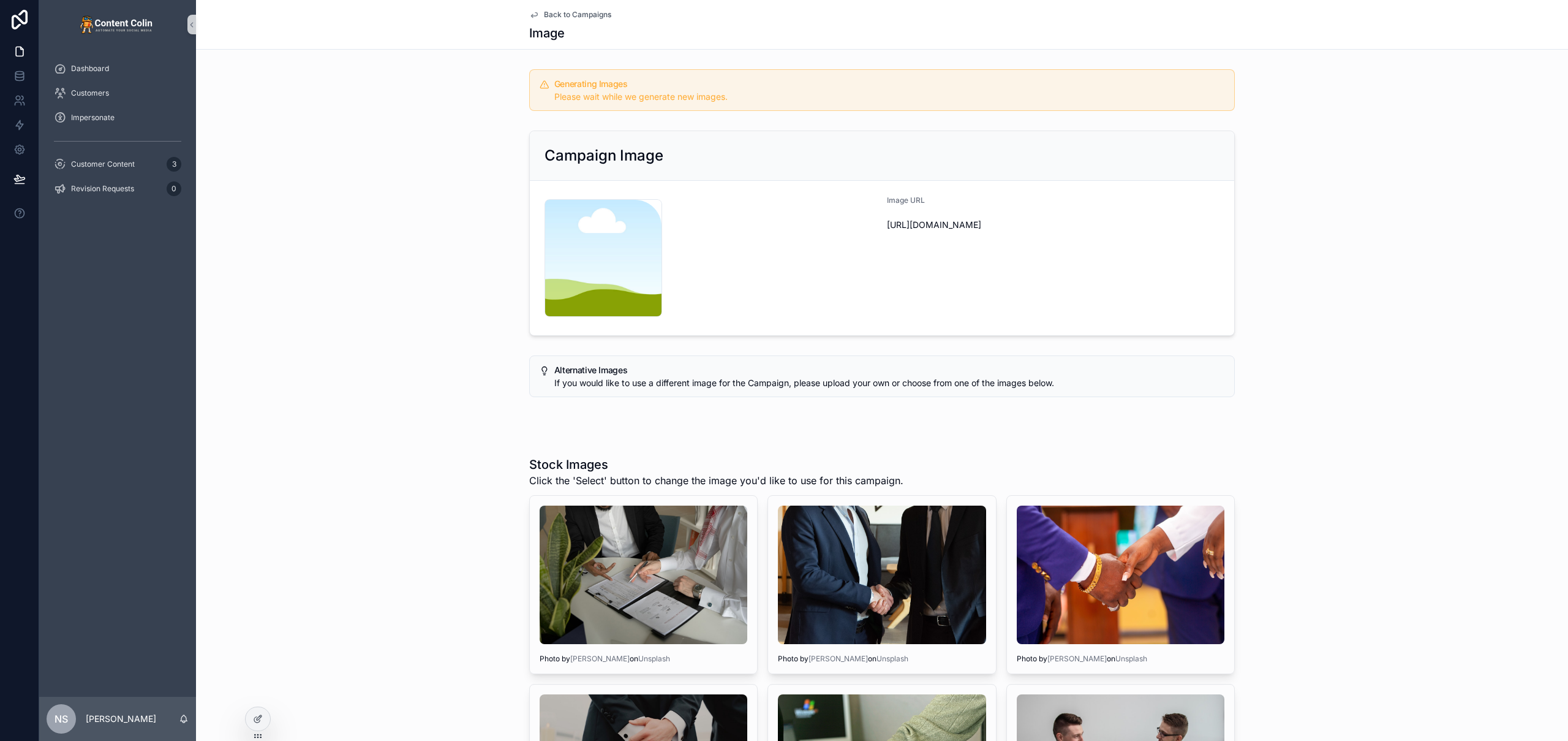
click at [582, 16] on span "Back to Campaigns" at bounding box center [578, 15] width 68 height 10
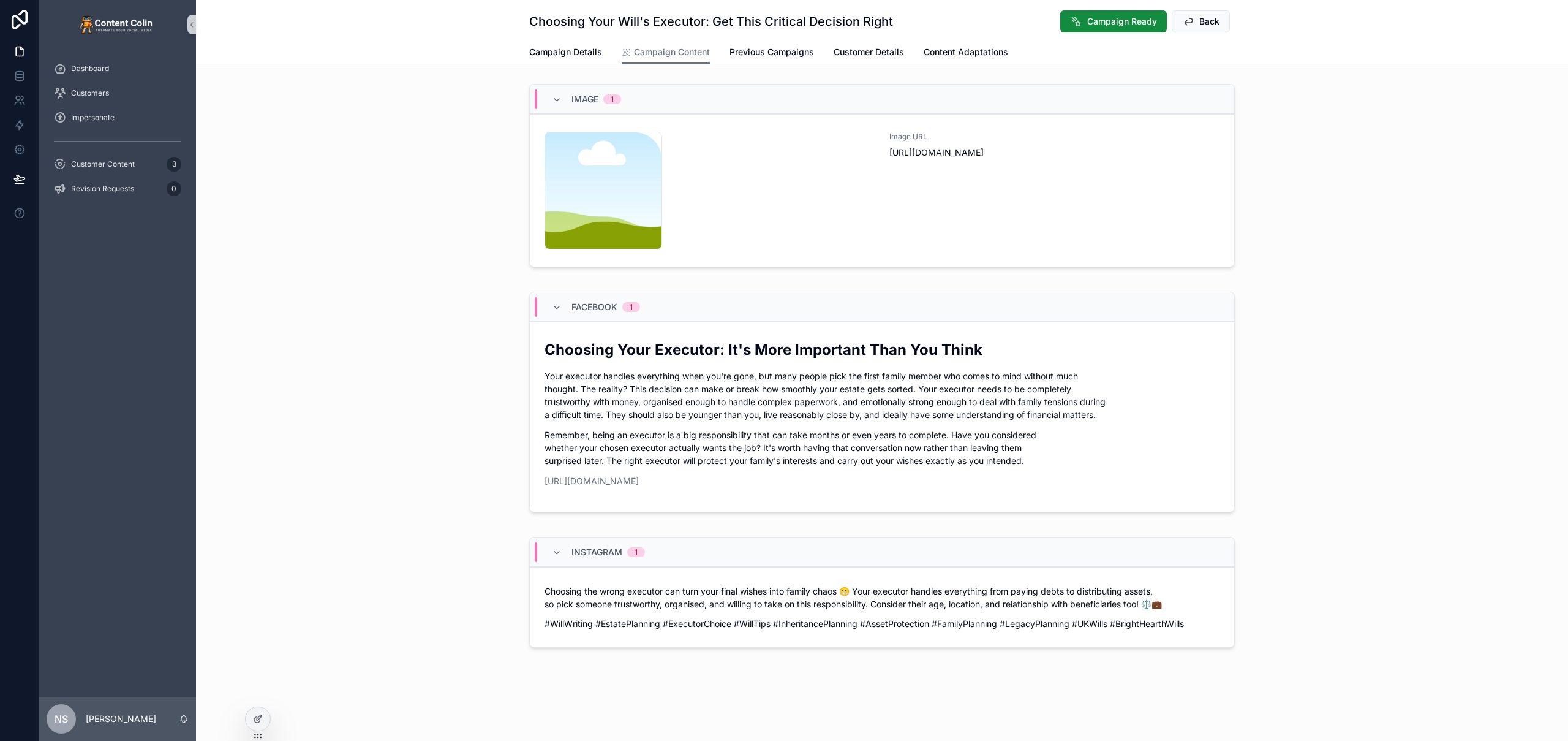
scroll to position [371, 0]
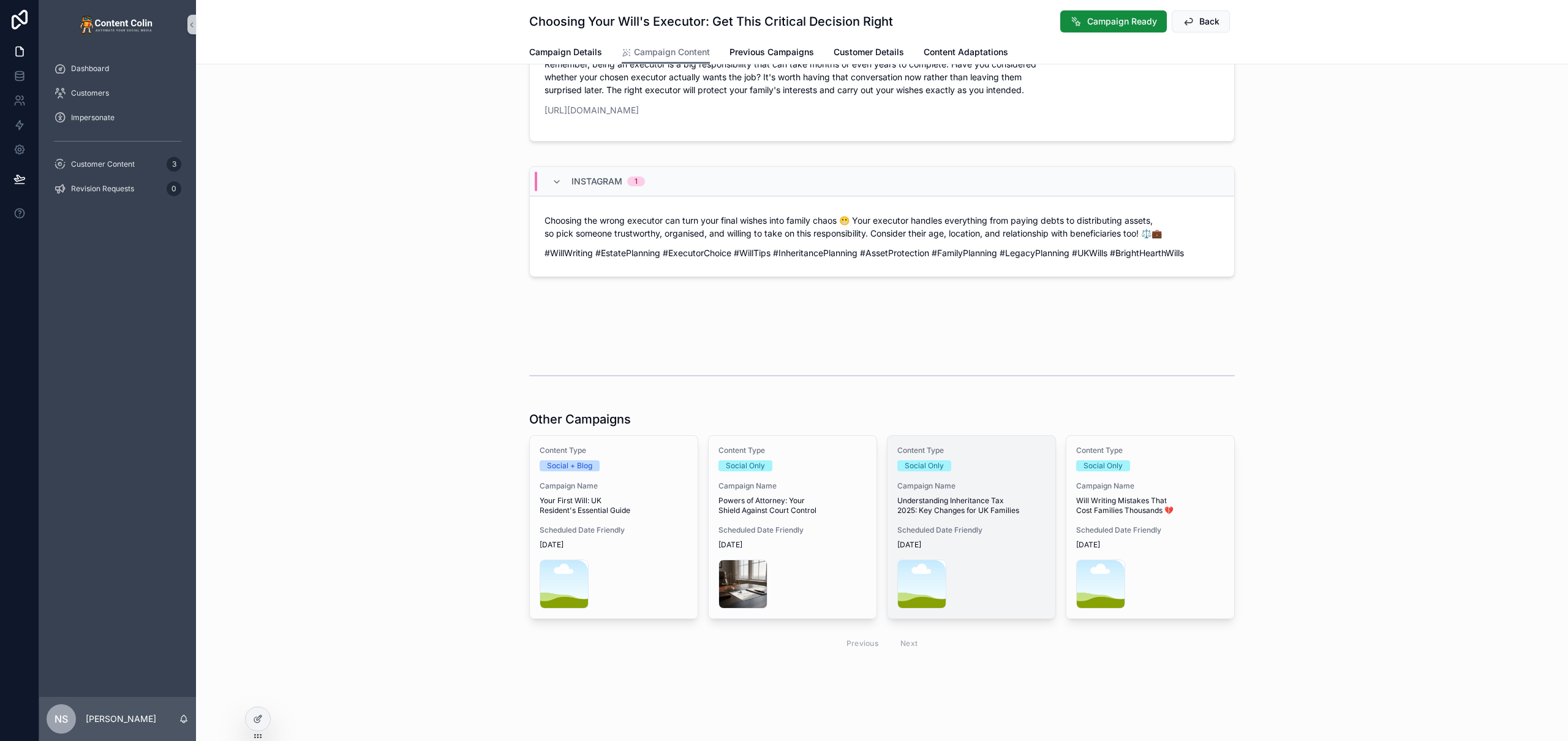
click at [966, 526] on span "Scheduled Date Friendly" at bounding box center [971, 530] width 148 height 10
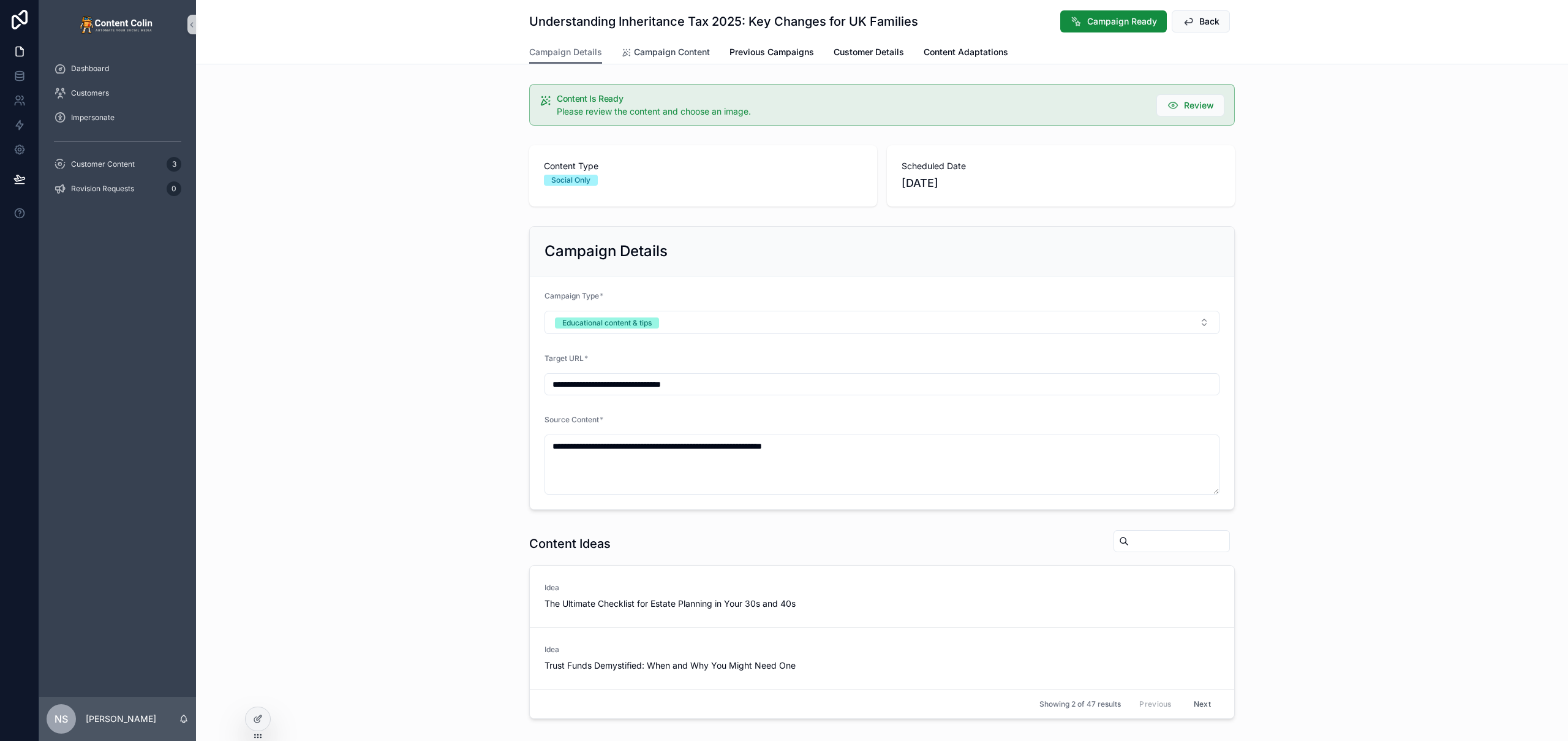
click at [669, 58] on span "Campaign Content" at bounding box center [672, 52] width 76 height 12
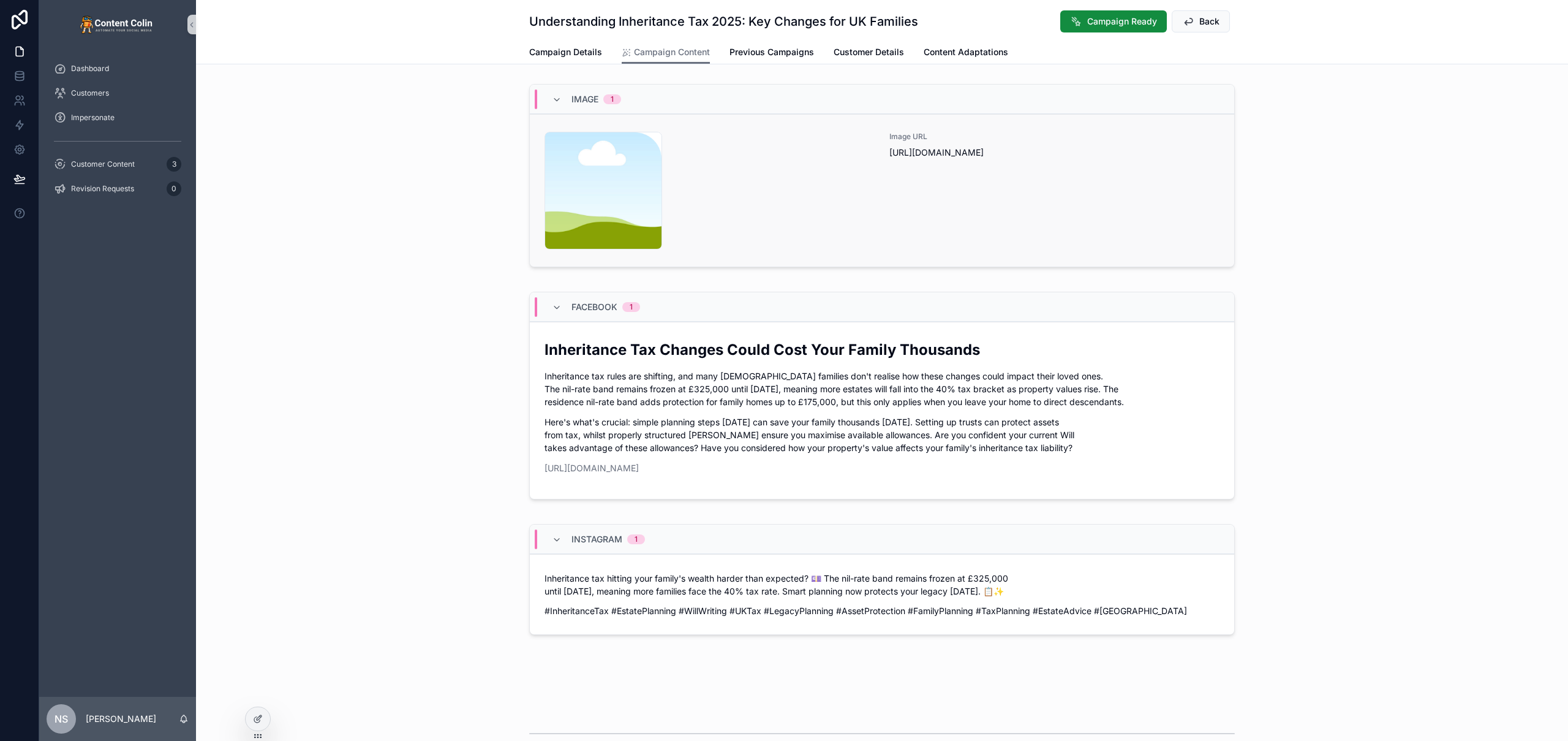
click at [767, 156] on div "content-placeholder .png" at bounding box center [709, 190] width 330 height 117
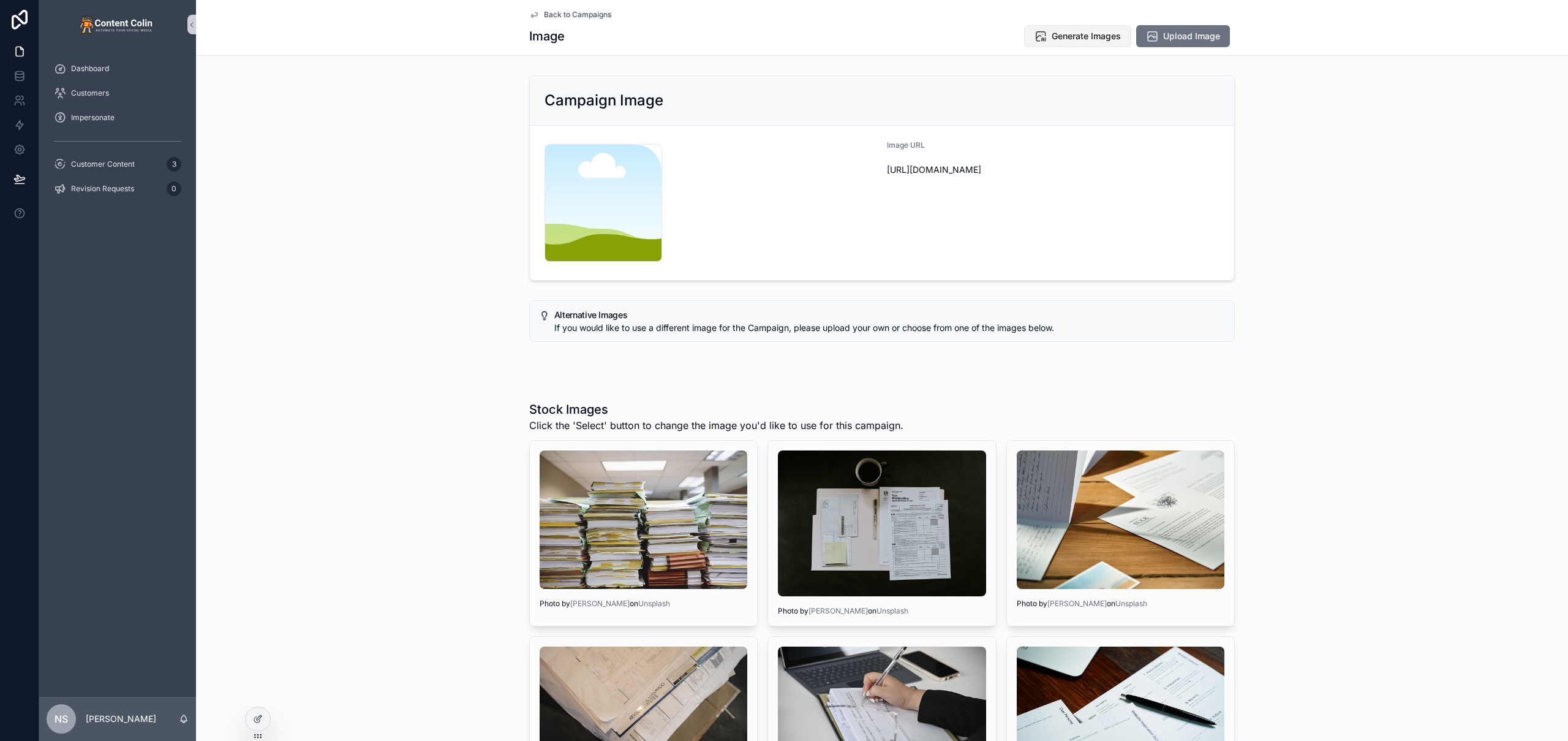
click at [1084, 30] on button "Generate Images" at bounding box center [1077, 36] width 107 height 22
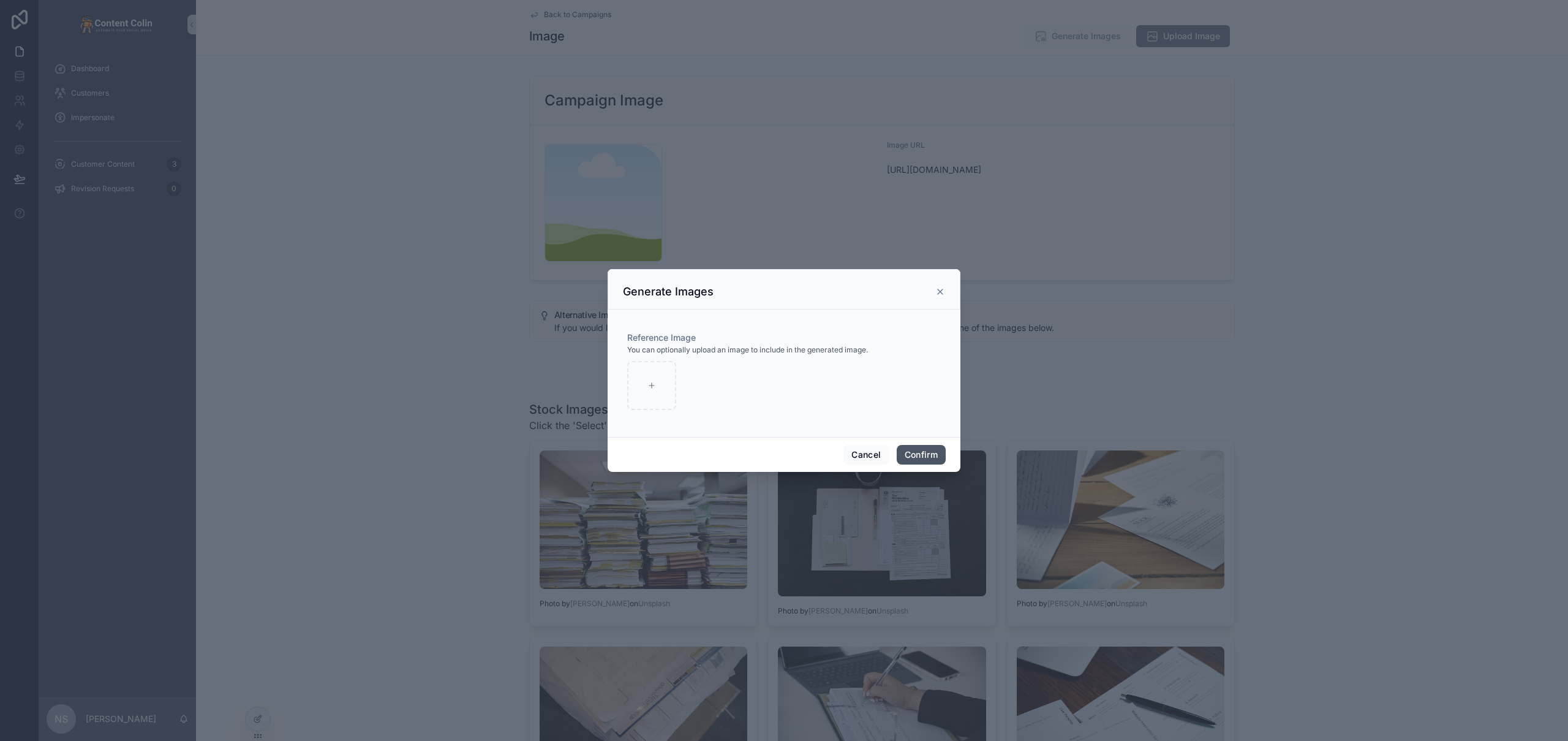
click at [917, 451] on button "Confirm" at bounding box center [920, 454] width 49 height 19
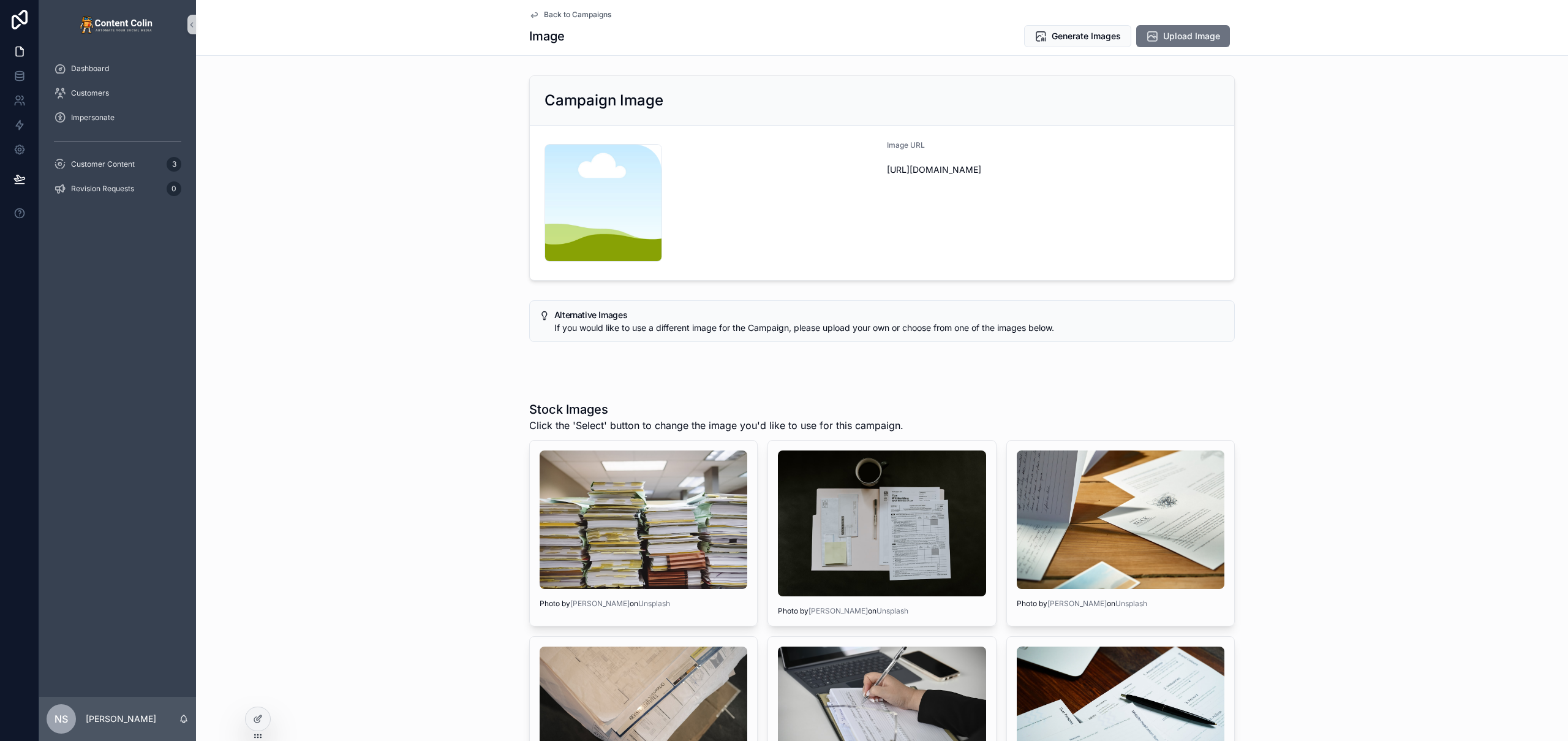
click at [584, 16] on span "Back to Campaigns" at bounding box center [578, 15] width 68 height 10
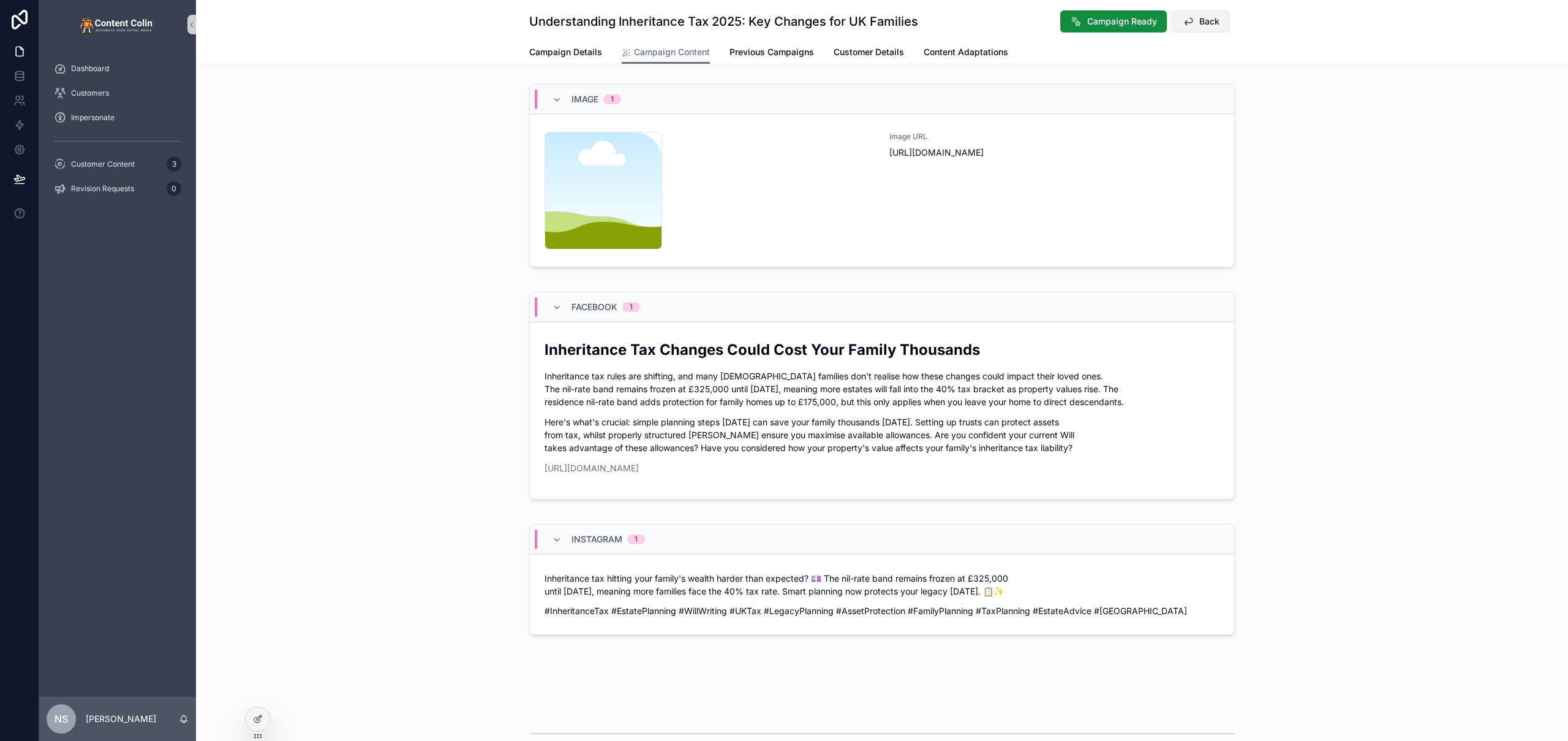
click at [1206, 25] on span "Back" at bounding box center [1210, 22] width 20 height 12
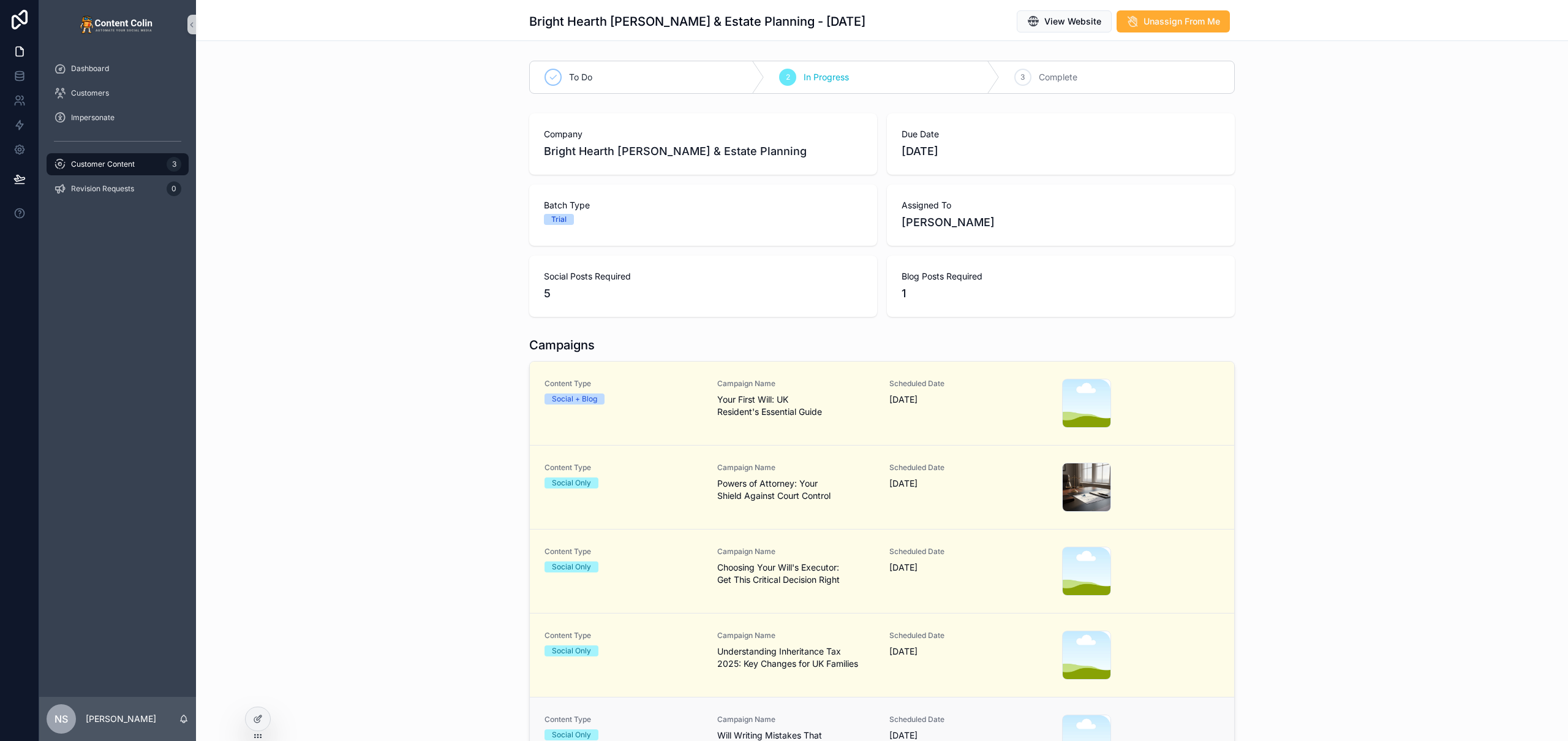
scroll to position [177, 0]
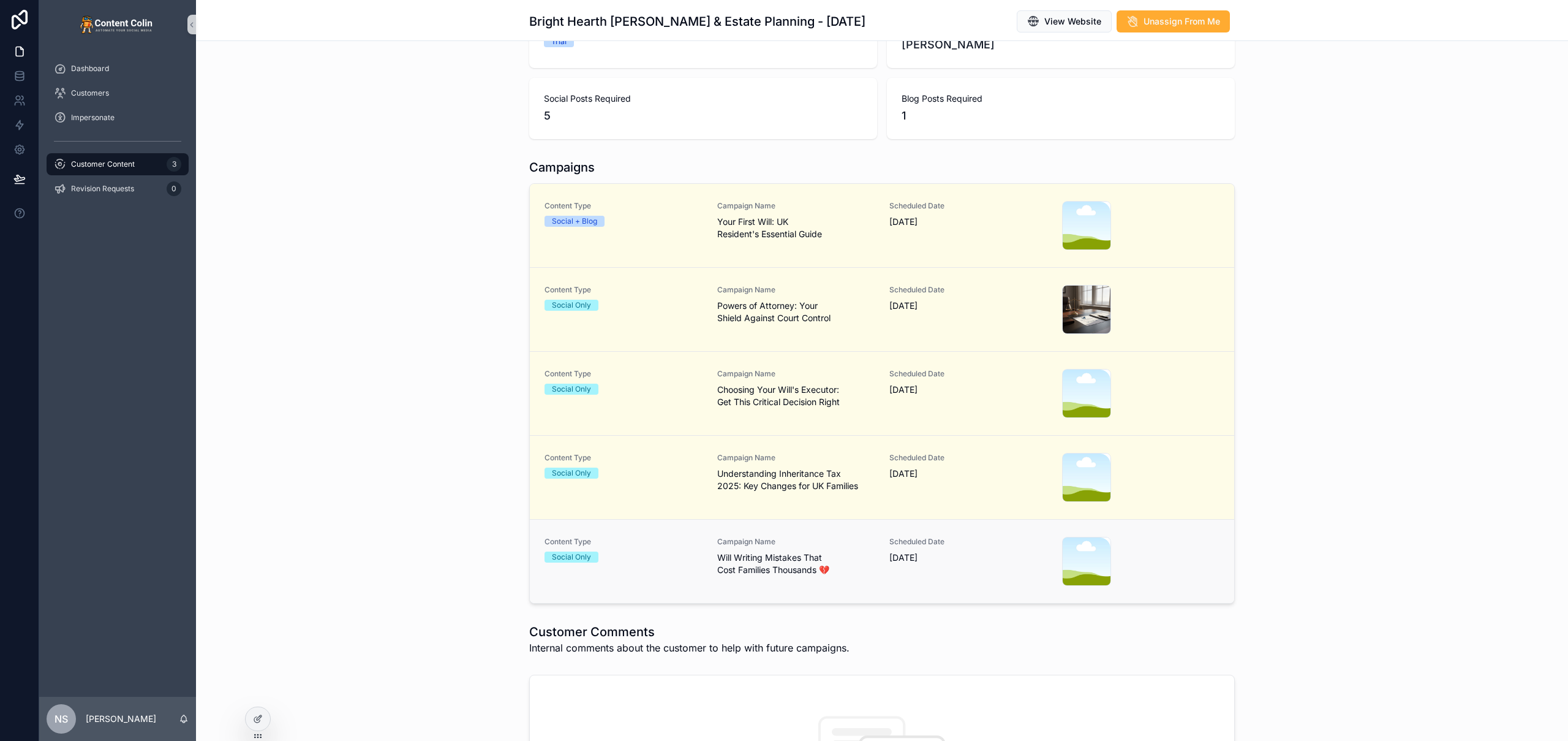
click at [915, 562] on span "[DATE]" at bounding box center [968, 557] width 158 height 12
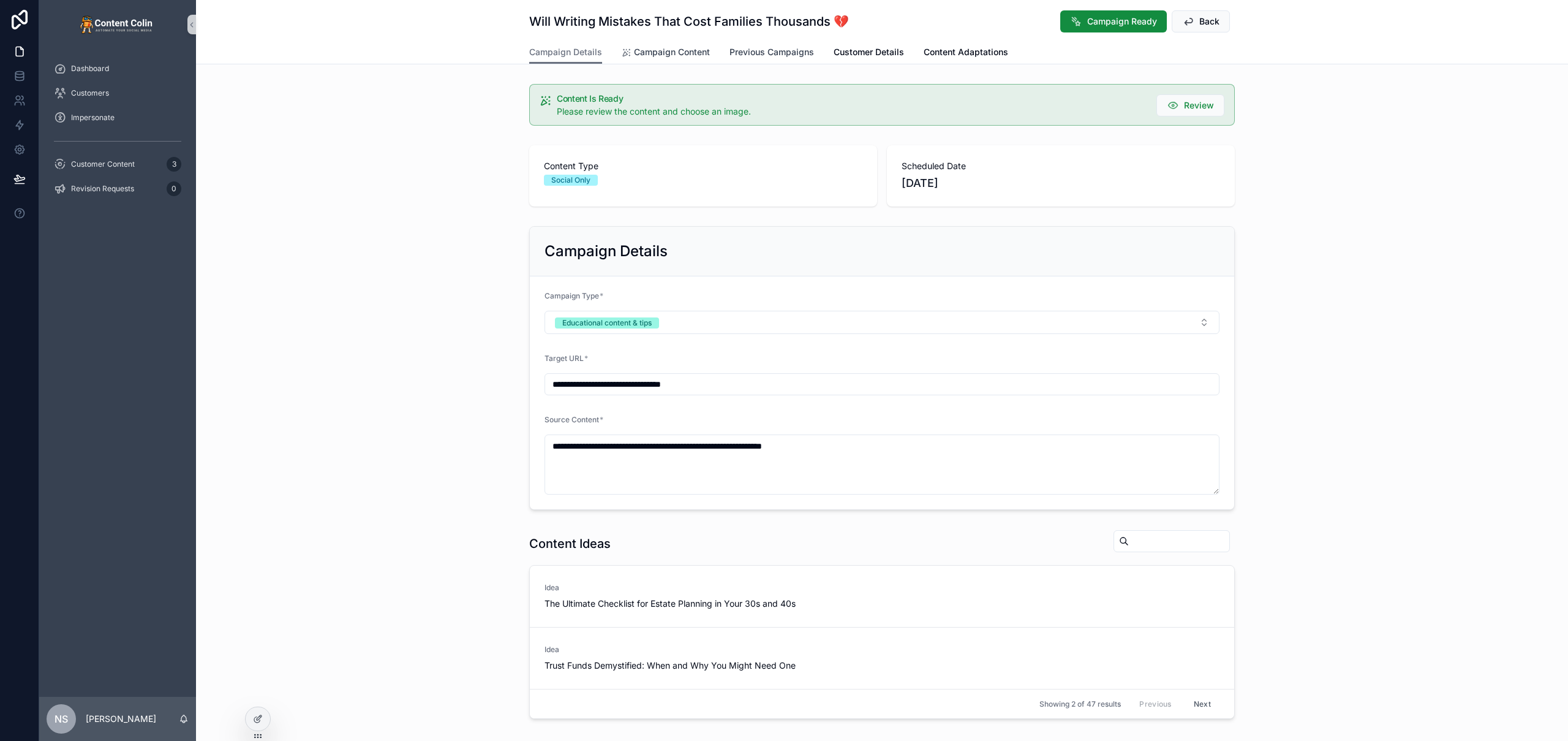
click at [665, 60] on link "Campaign Content" at bounding box center [665, 54] width 88 height 25
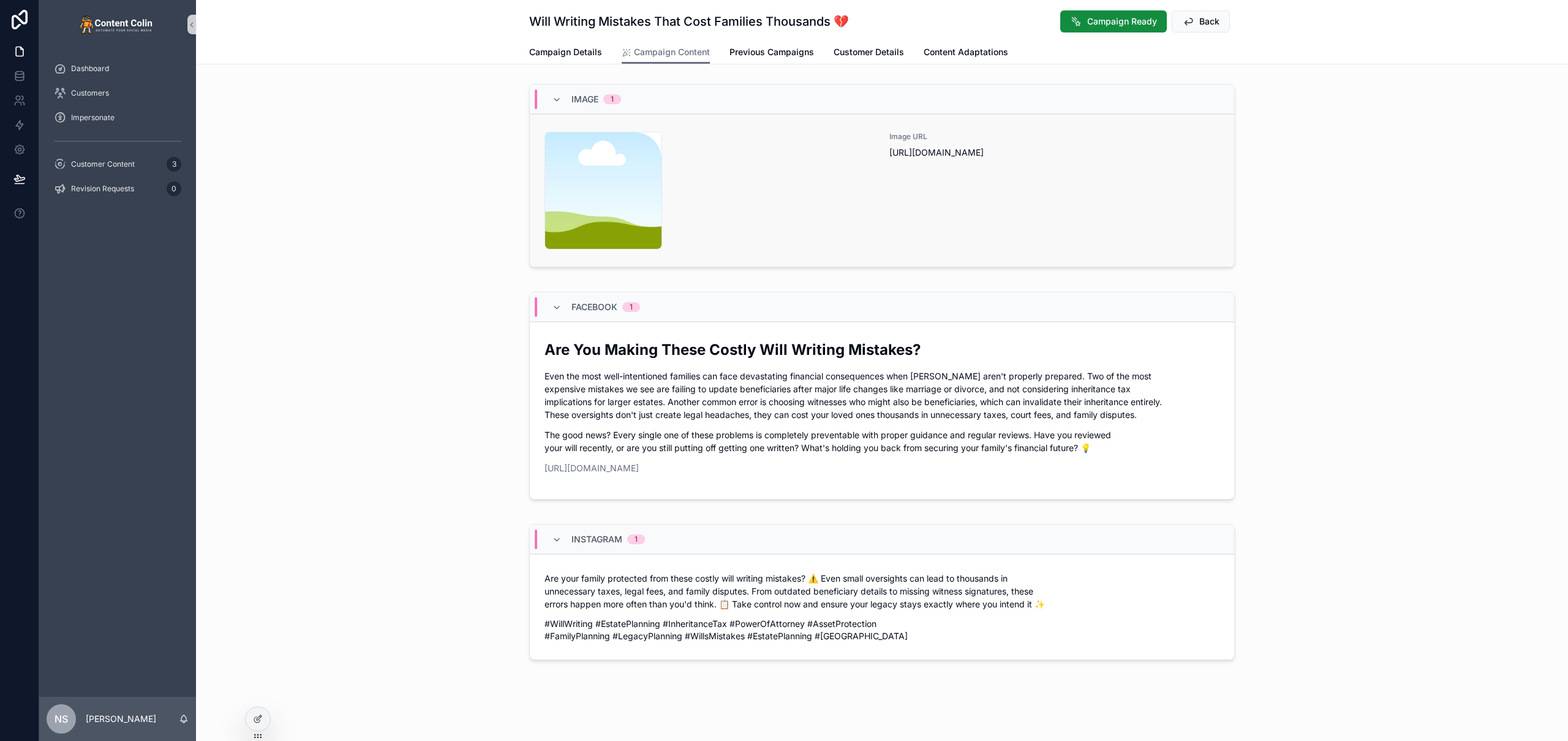
click at [945, 224] on div "Image URL https://cdn.contentcolin.com/contentcolin/images/content-placeholder.…" at bounding box center [1054, 190] width 330 height 117
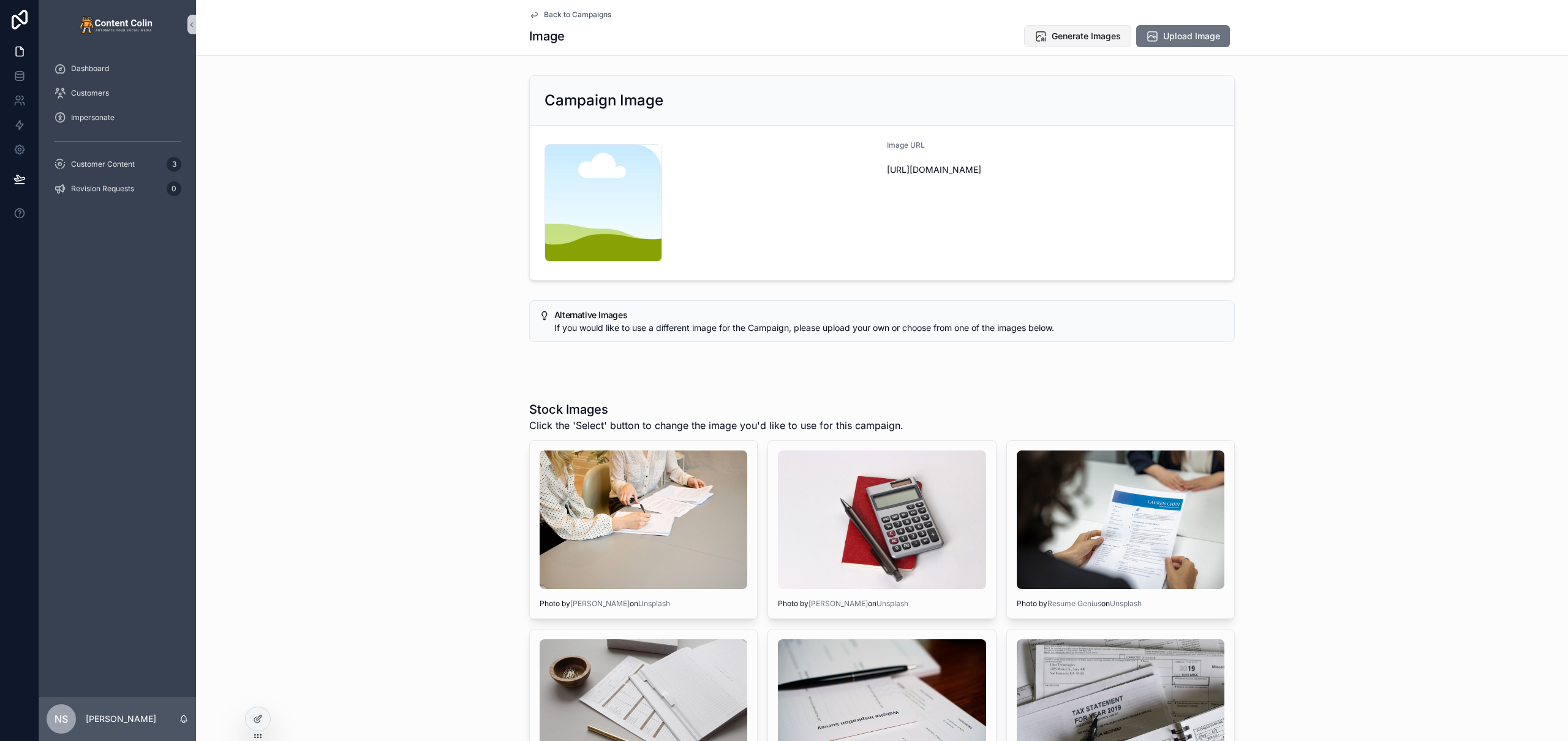
click at [1091, 38] on span "Generate Images" at bounding box center [1086, 37] width 69 height 12
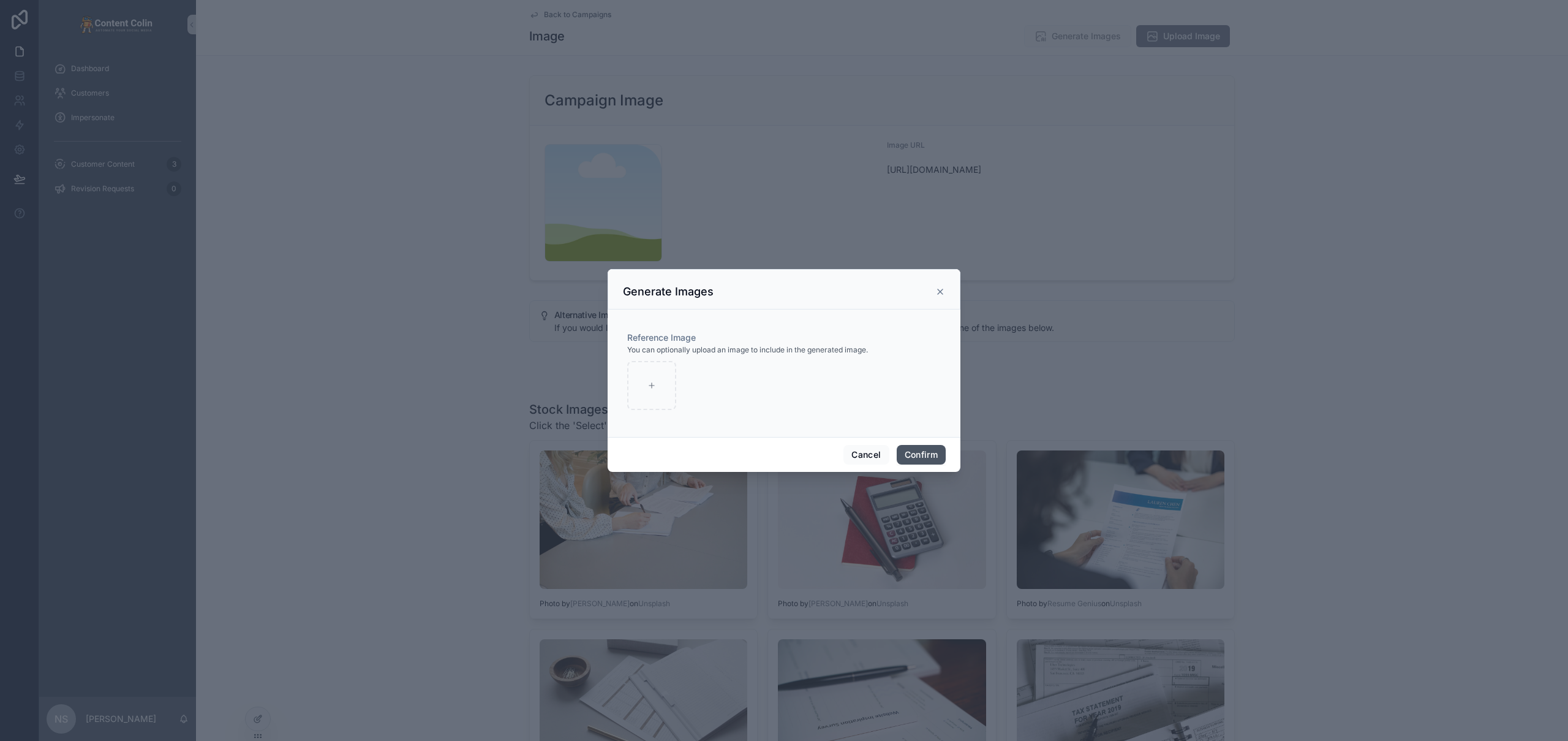
drag, startPoint x: 919, startPoint y: 449, endPoint x: 925, endPoint y: 448, distance: 6.1
click at [919, 449] on button "Confirm" at bounding box center [920, 454] width 49 height 19
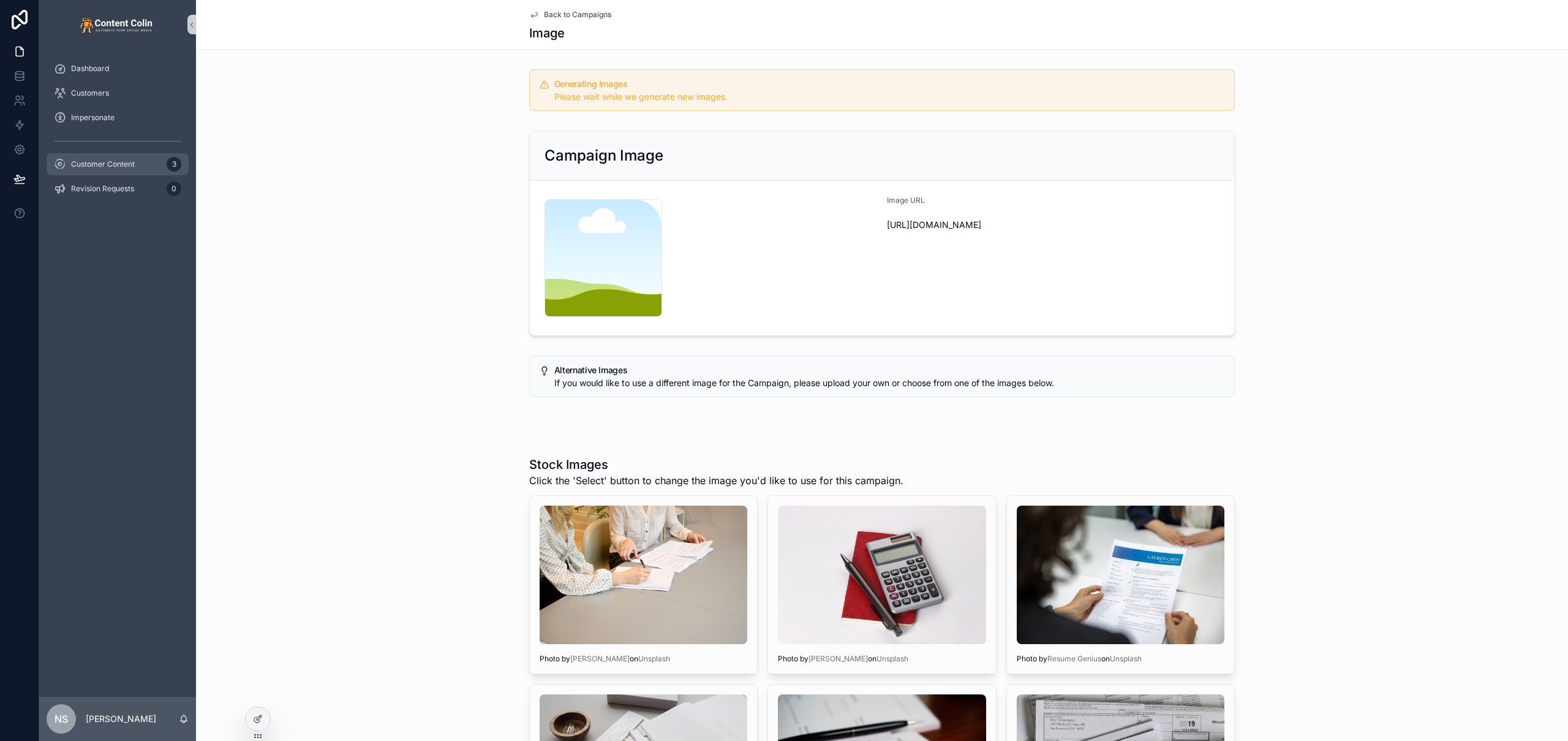
click at [111, 160] on span "Customer Content" at bounding box center [103, 164] width 64 height 10
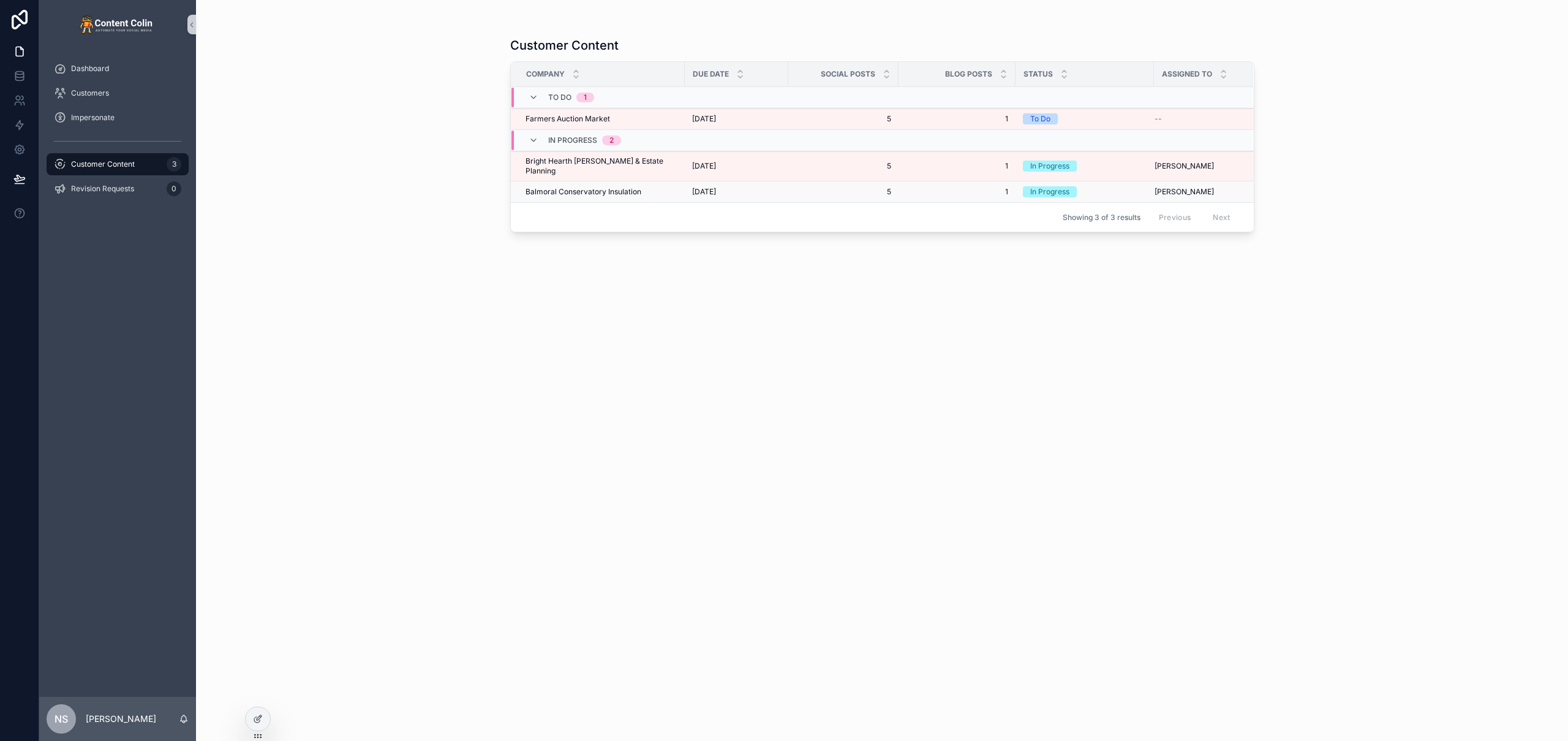
click at [702, 187] on span "[DATE]" at bounding box center [704, 191] width 24 height 10
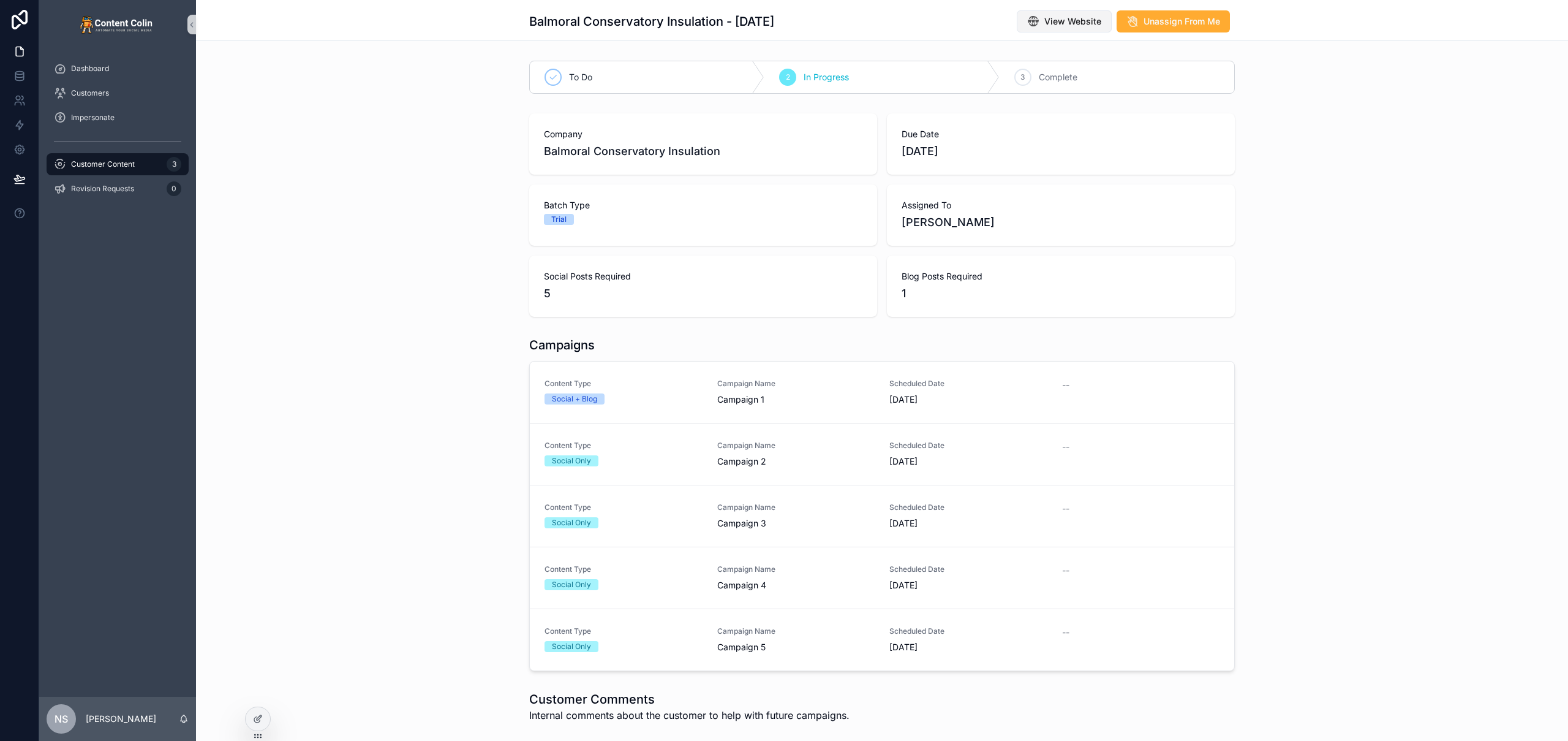
click at [1062, 17] on span "View Website" at bounding box center [1072, 22] width 57 height 12
click at [862, 395] on span "Campaign 1" at bounding box center [796, 400] width 158 height 12
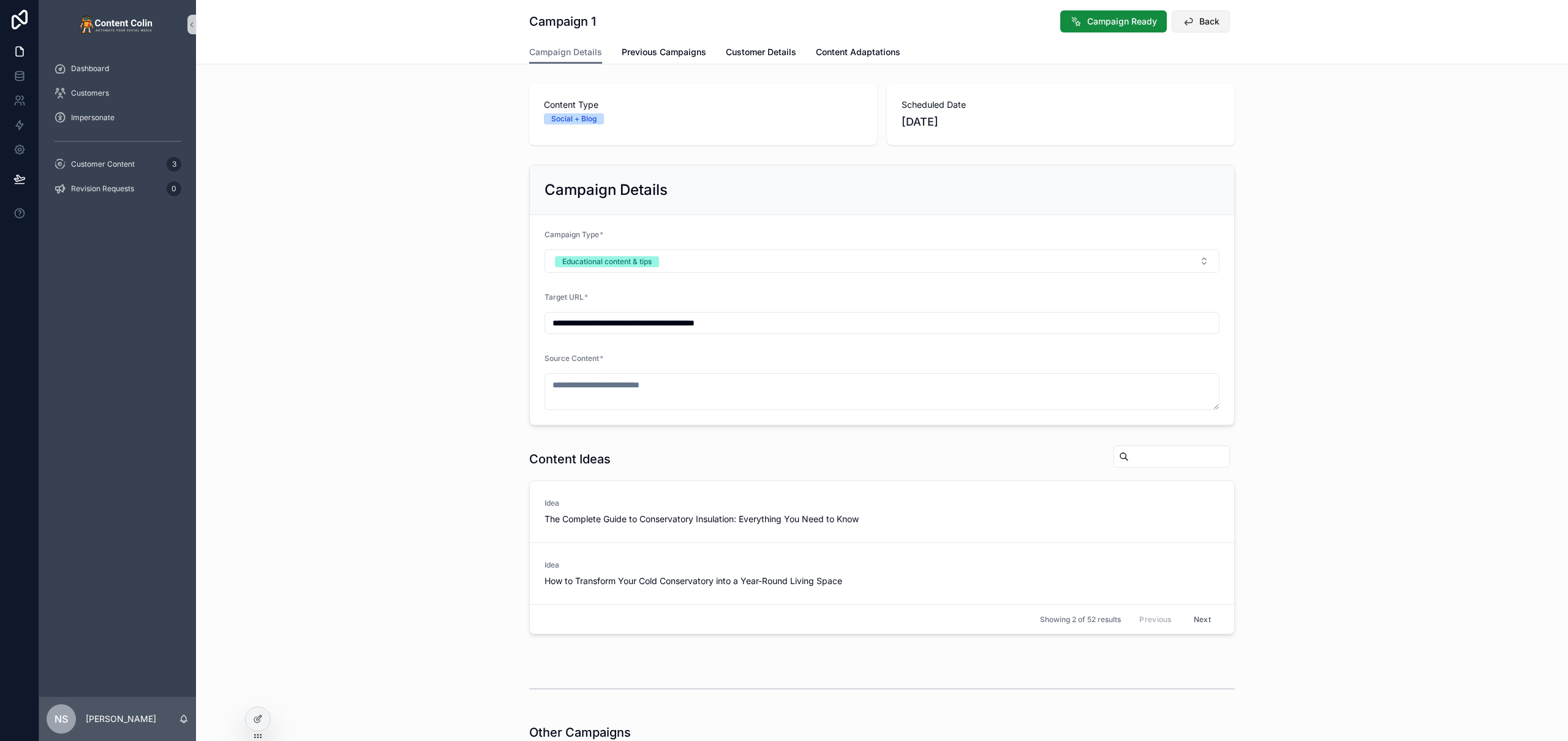
click at [1214, 20] on span "Back" at bounding box center [1210, 22] width 20 height 12
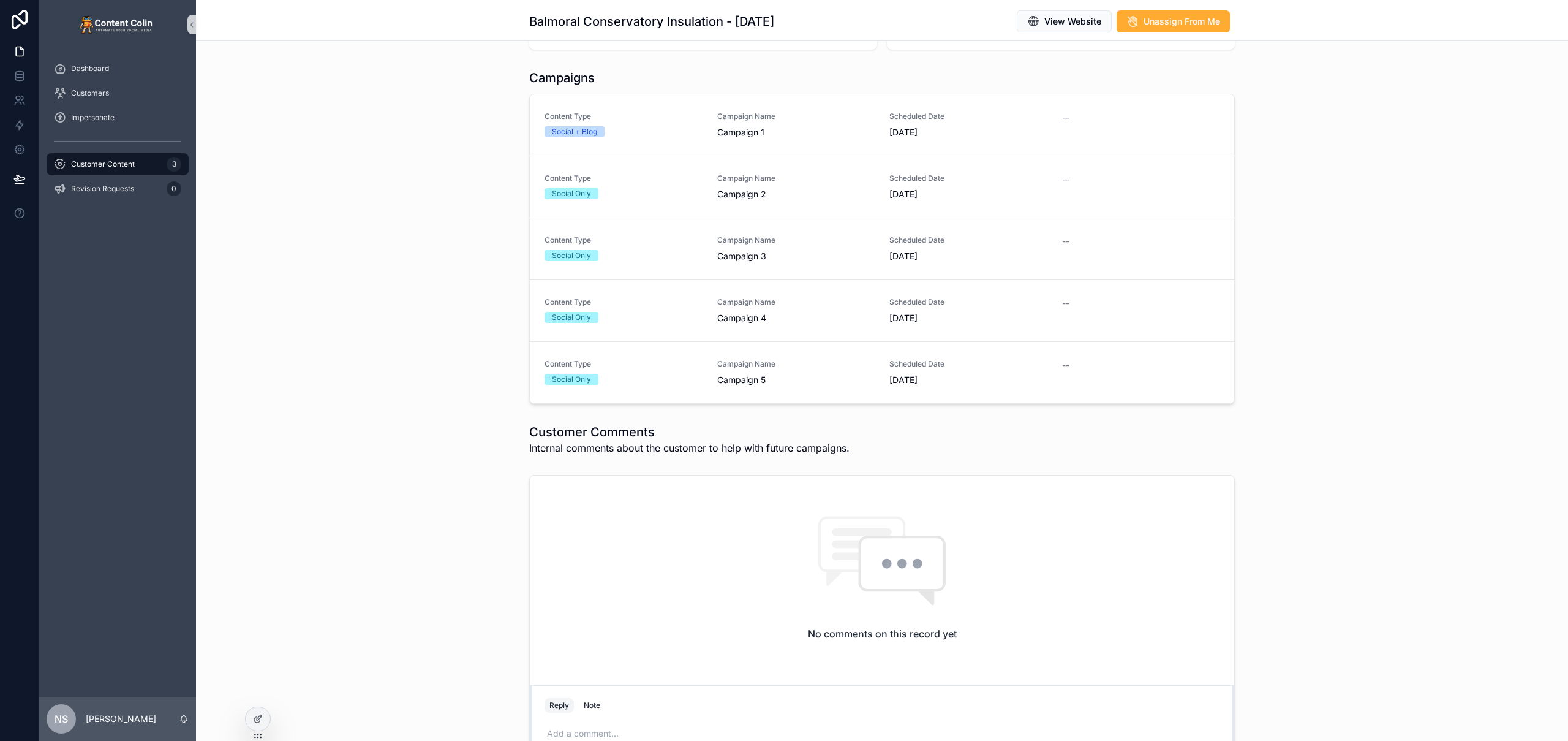
scroll to position [330, 0]
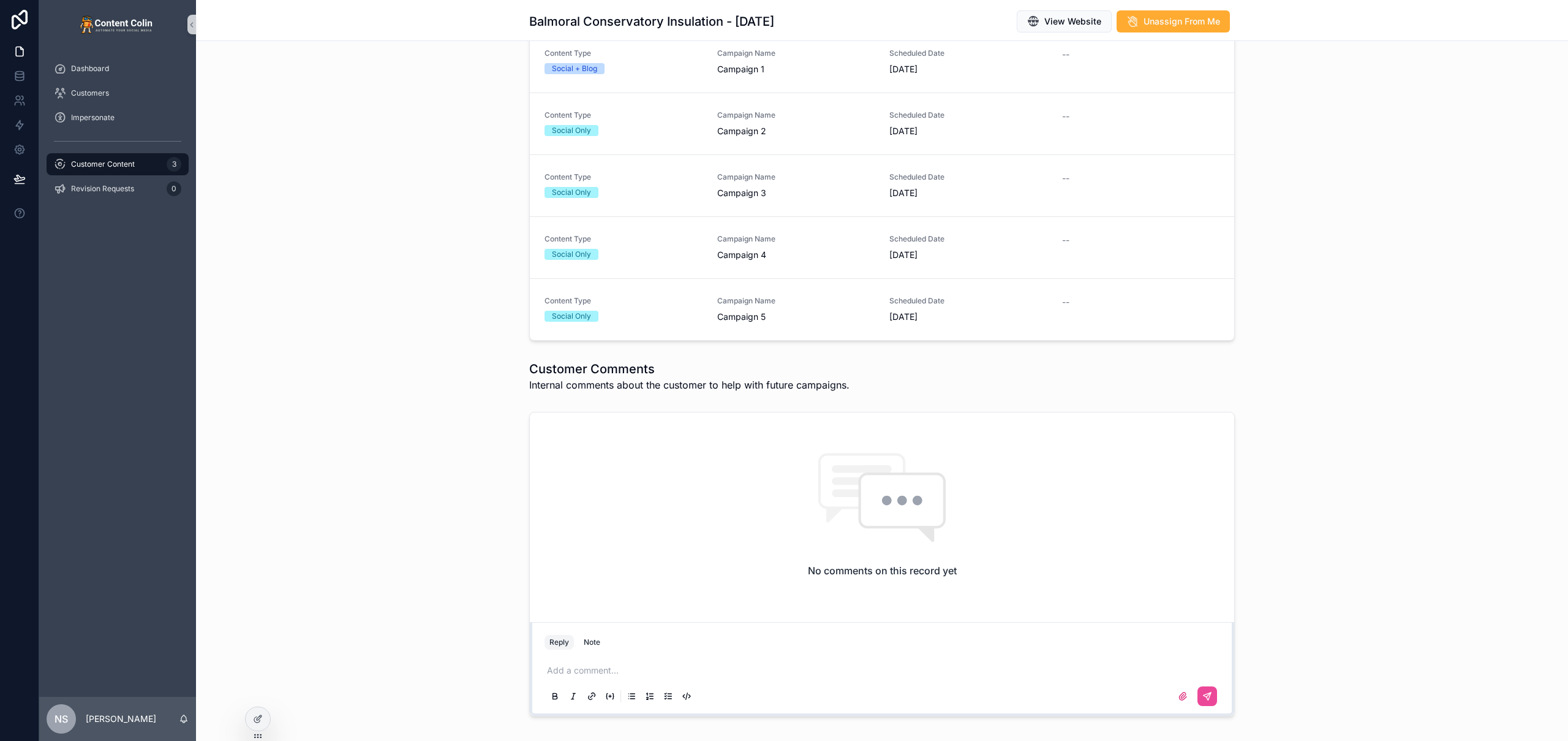
click at [644, 642] on div "Reply Note" at bounding box center [882, 641] width 690 height 19
click at [637, 669] on p "scrollable content" at bounding box center [885, 670] width 675 height 12
click at [1208, 697] on button "scrollable content" at bounding box center [1207, 695] width 19 height 19
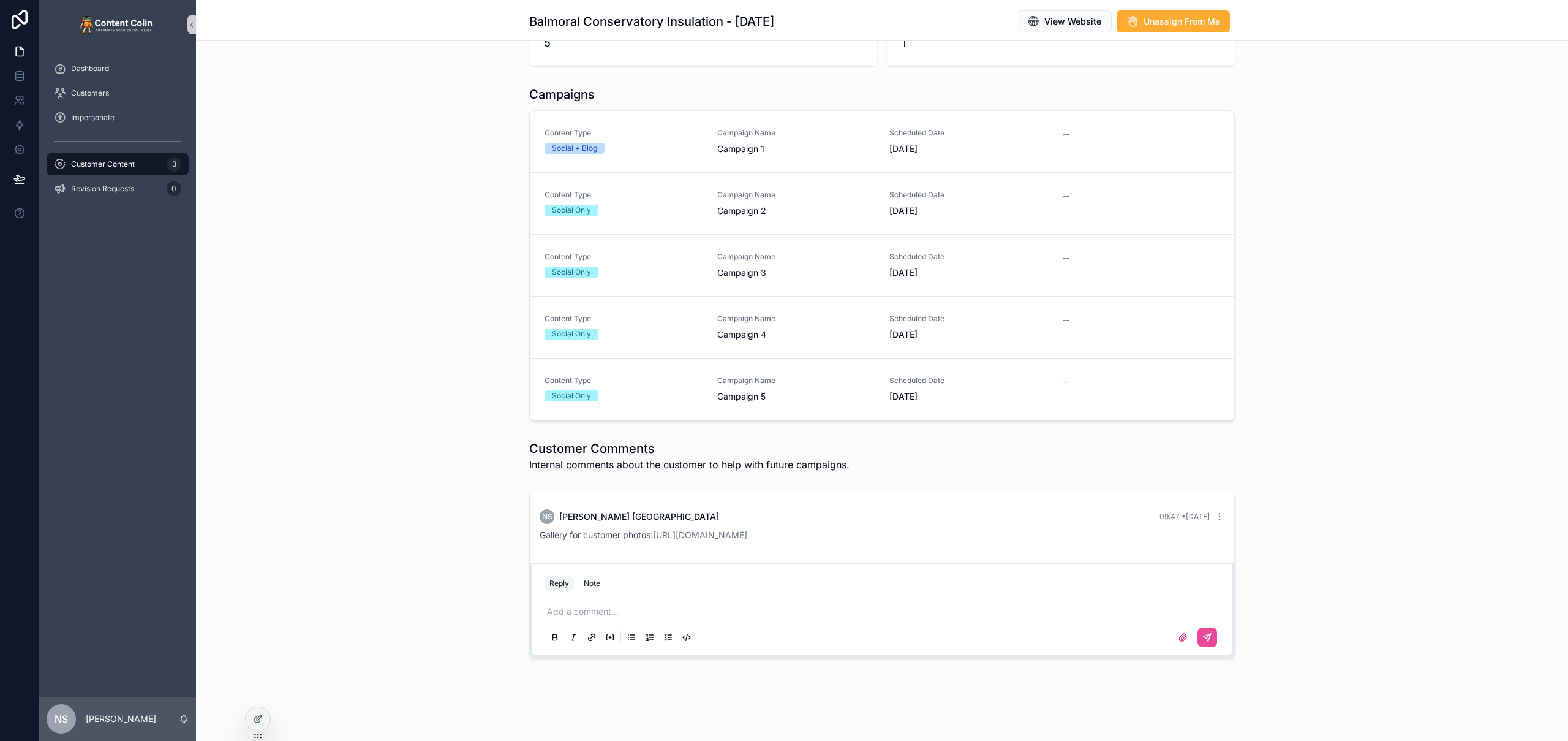
click at [412, 486] on div "To Do 2 In Progress 3 Complete Company Balmoral Conservatory Insulation Due Dat…" at bounding box center [882, 233] width 1372 height 857
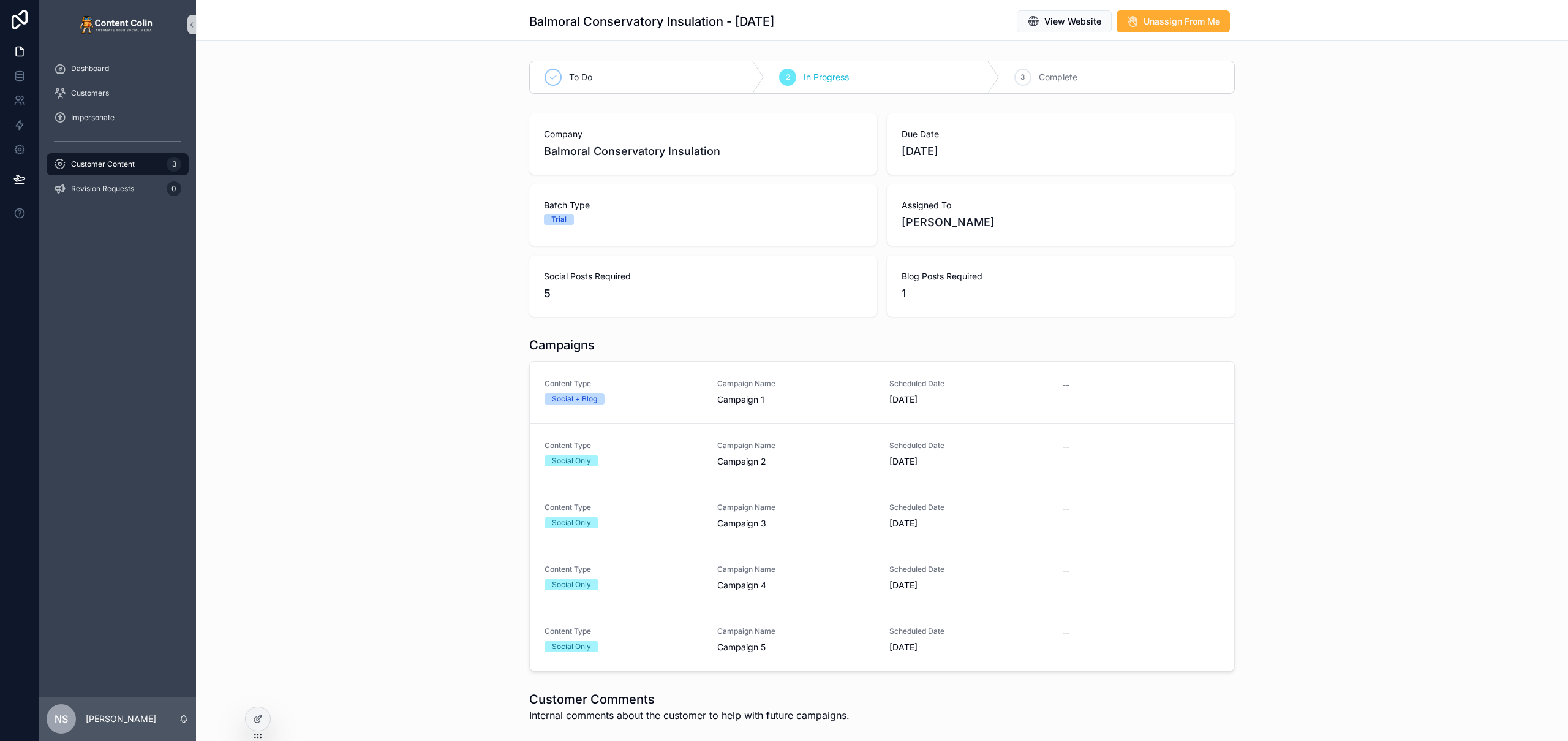
drag, startPoint x: 474, startPoint y: 427, endPoint x: 465, endPoint y: 428, distance: 9.1
click at [474, 428] on div "Campaigns Content Type Social + Blog Campaign Name Campaign 1 Scheduled Date 11…" at bounding box center [882, 503] width 1372 height 344
click at [854, 394] on span "Campaign 1" at bounding box center [796, 400] width 158 height 12
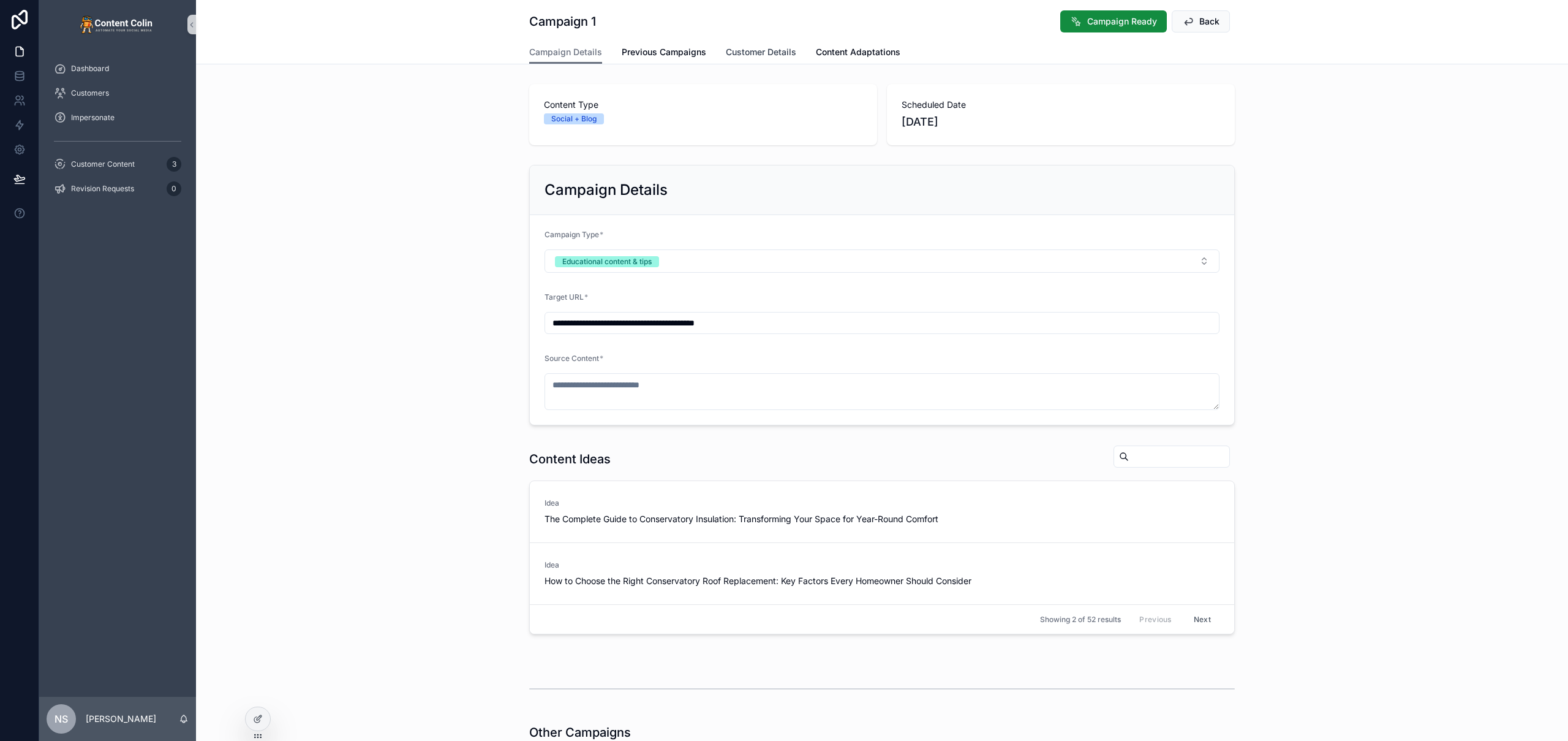
click at [784, 53] on span "Customer Details" at bounding box center [761, 52] width 71 height 12
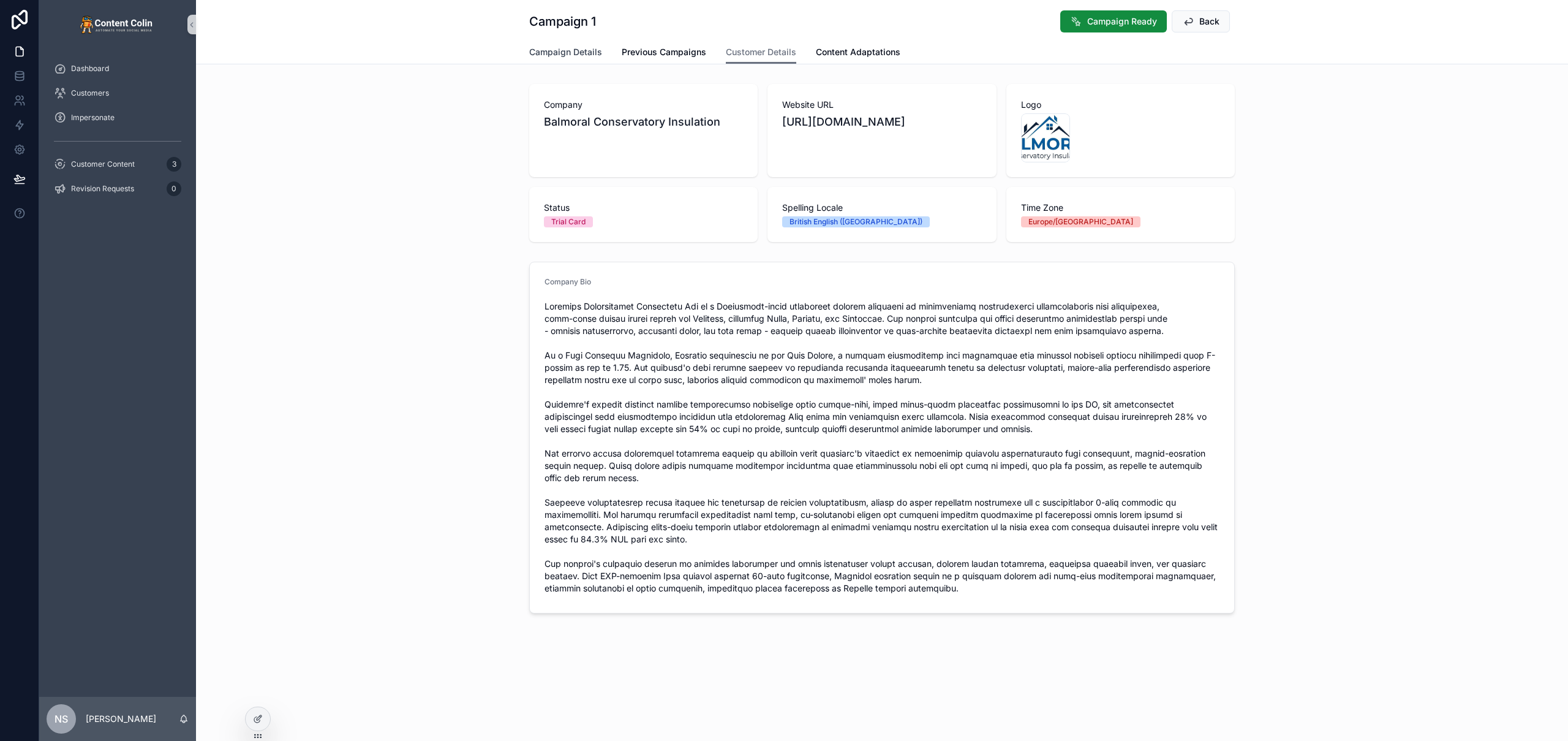
click at [590, 53] on span "Campaign Details" at bounding box center [566, 52] width 73 height 12
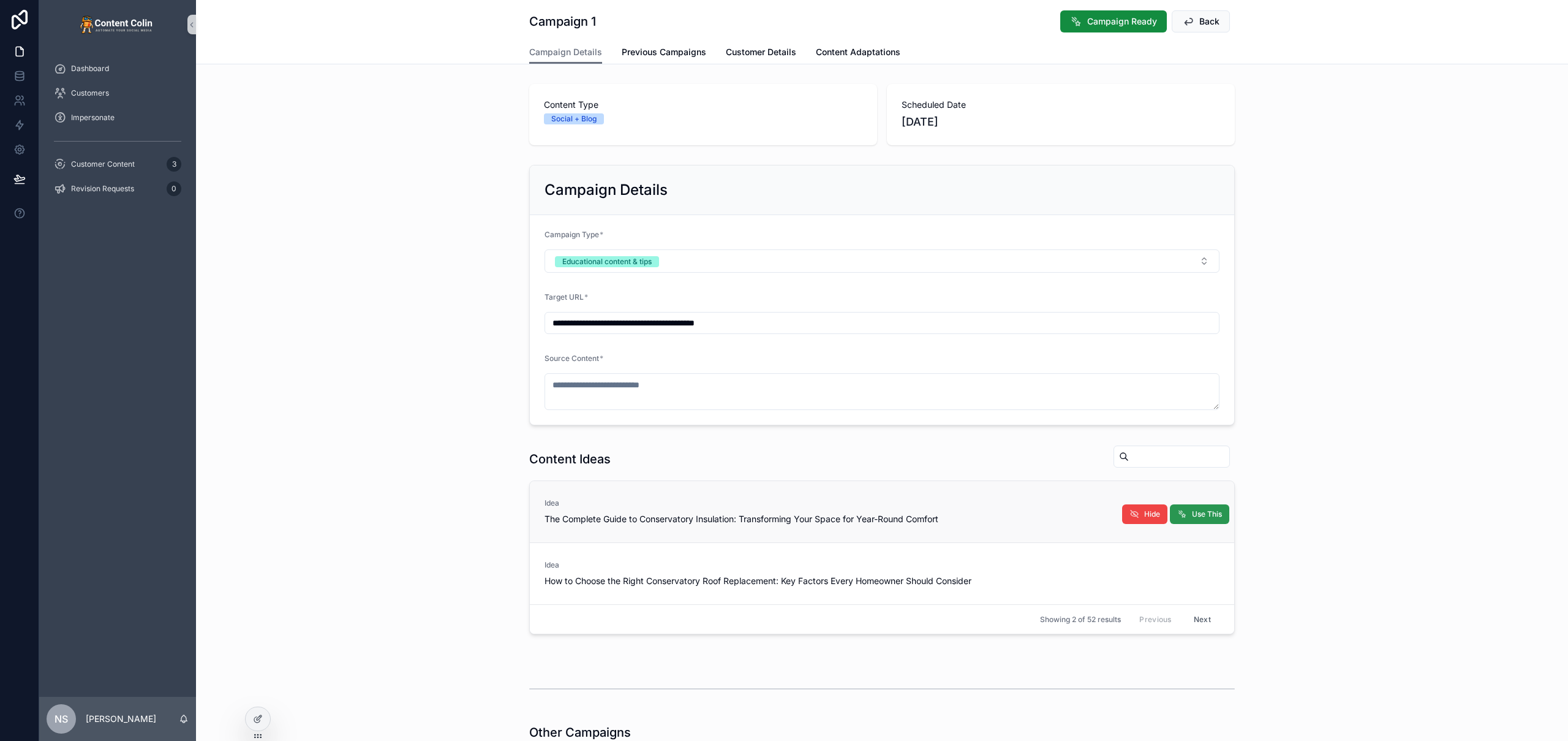
click at [1200, 510] on span "Use This" at bounding box center [1207, 514] width 30 height 10
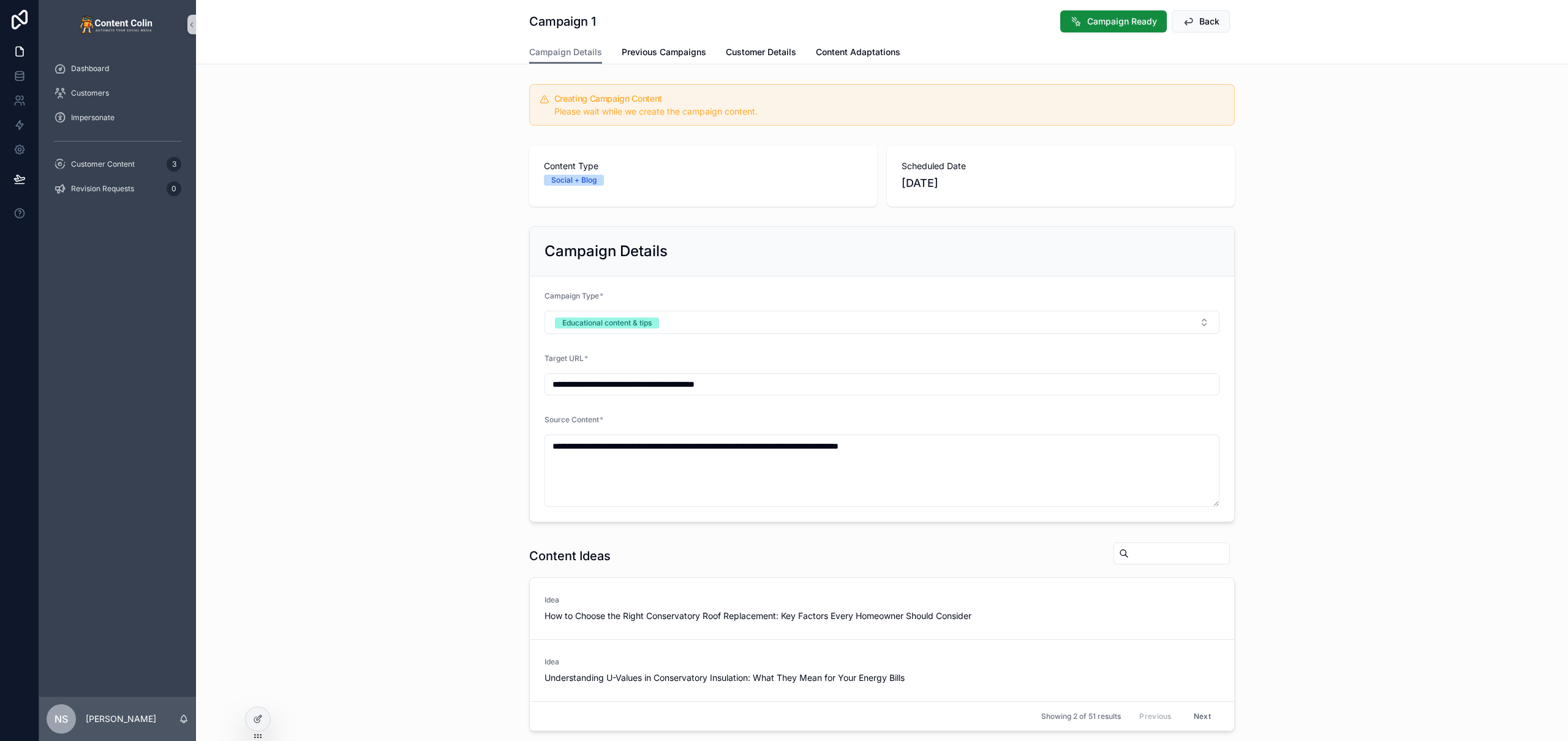
type textarea "**********"
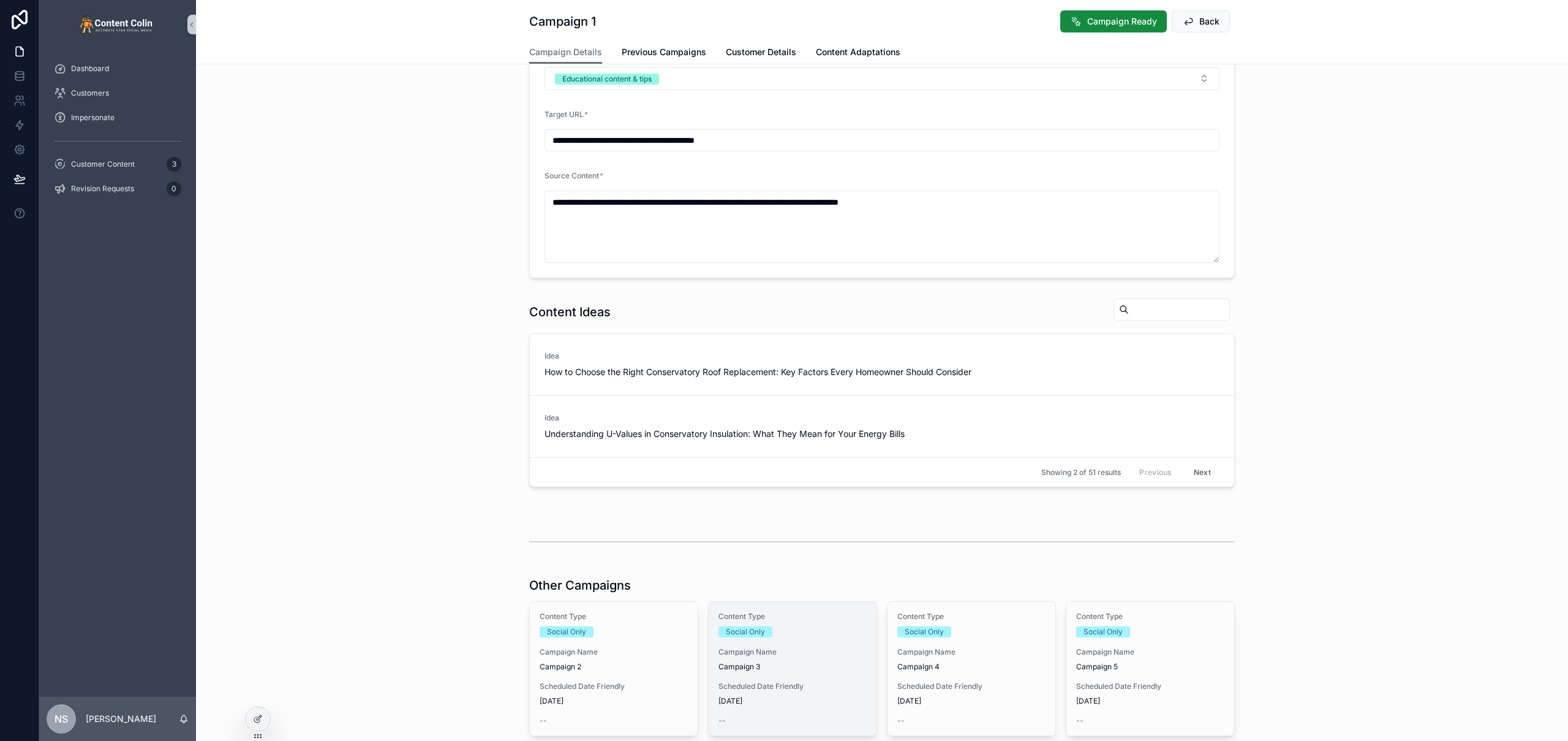
scroll to position [307, 0]
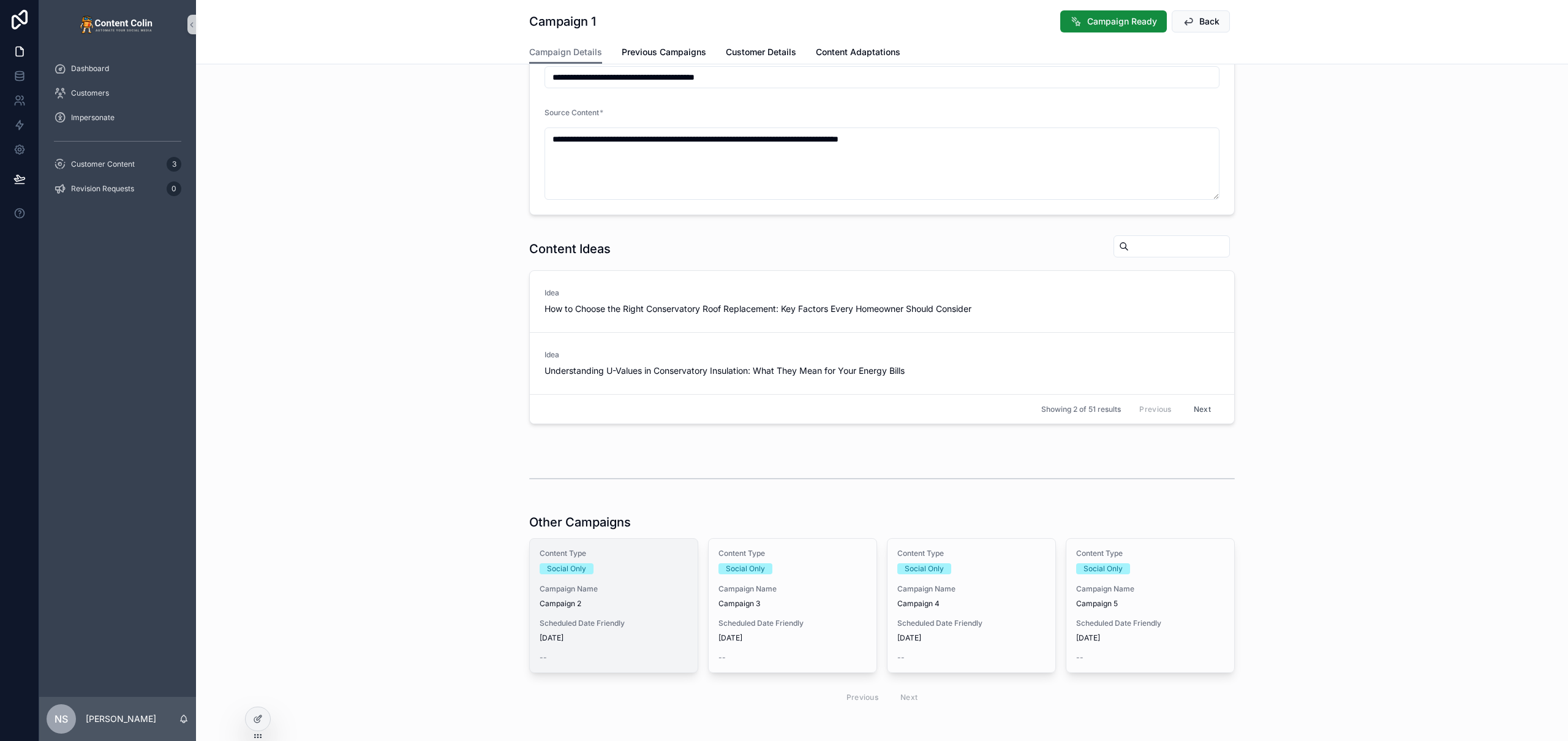
click at [590, 588] on span "Campaign Name" at bounding box center [613, 589] width 148 height 10
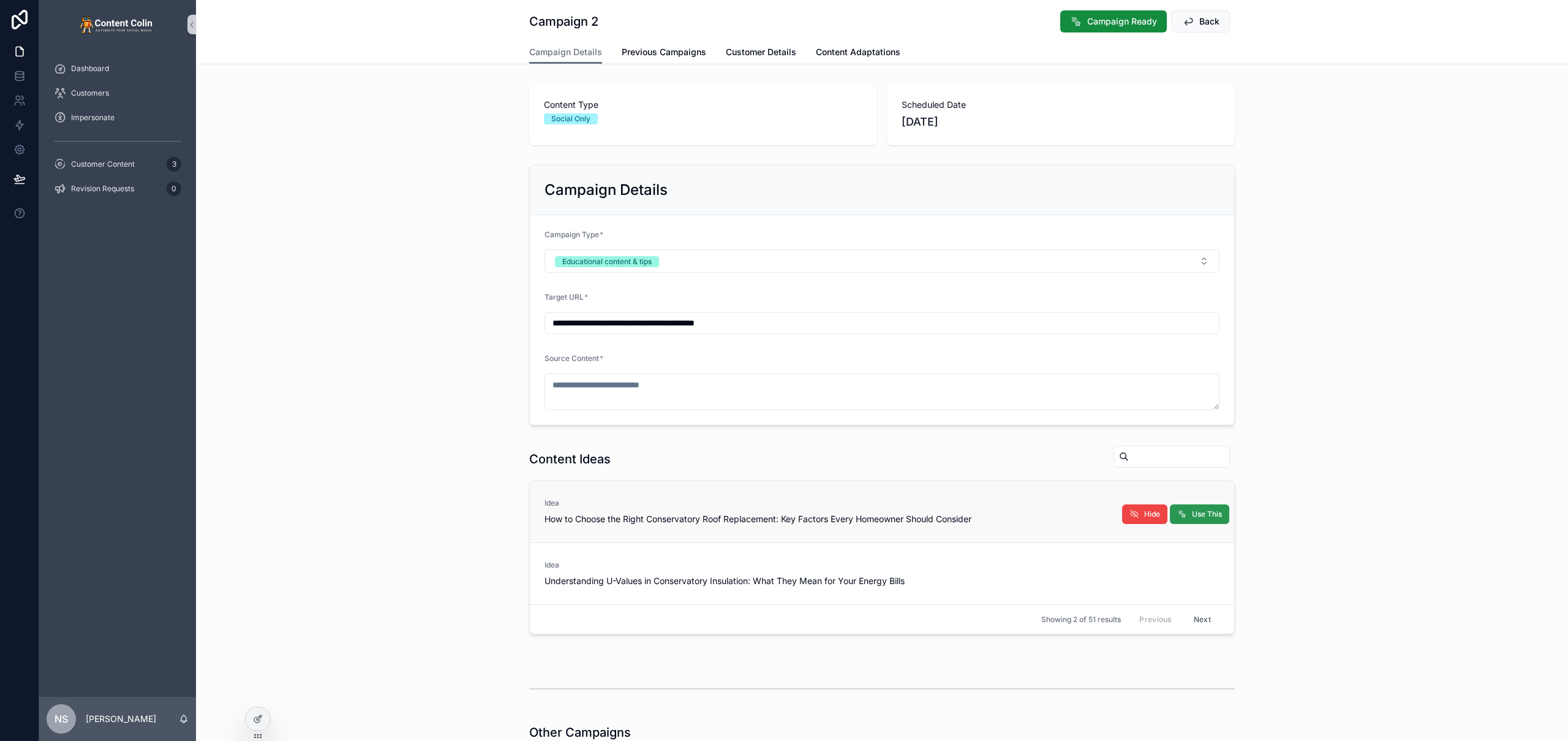
click at [1203, 509] on span "Use This" at bounding box center [1207, 514] width 30 height 10
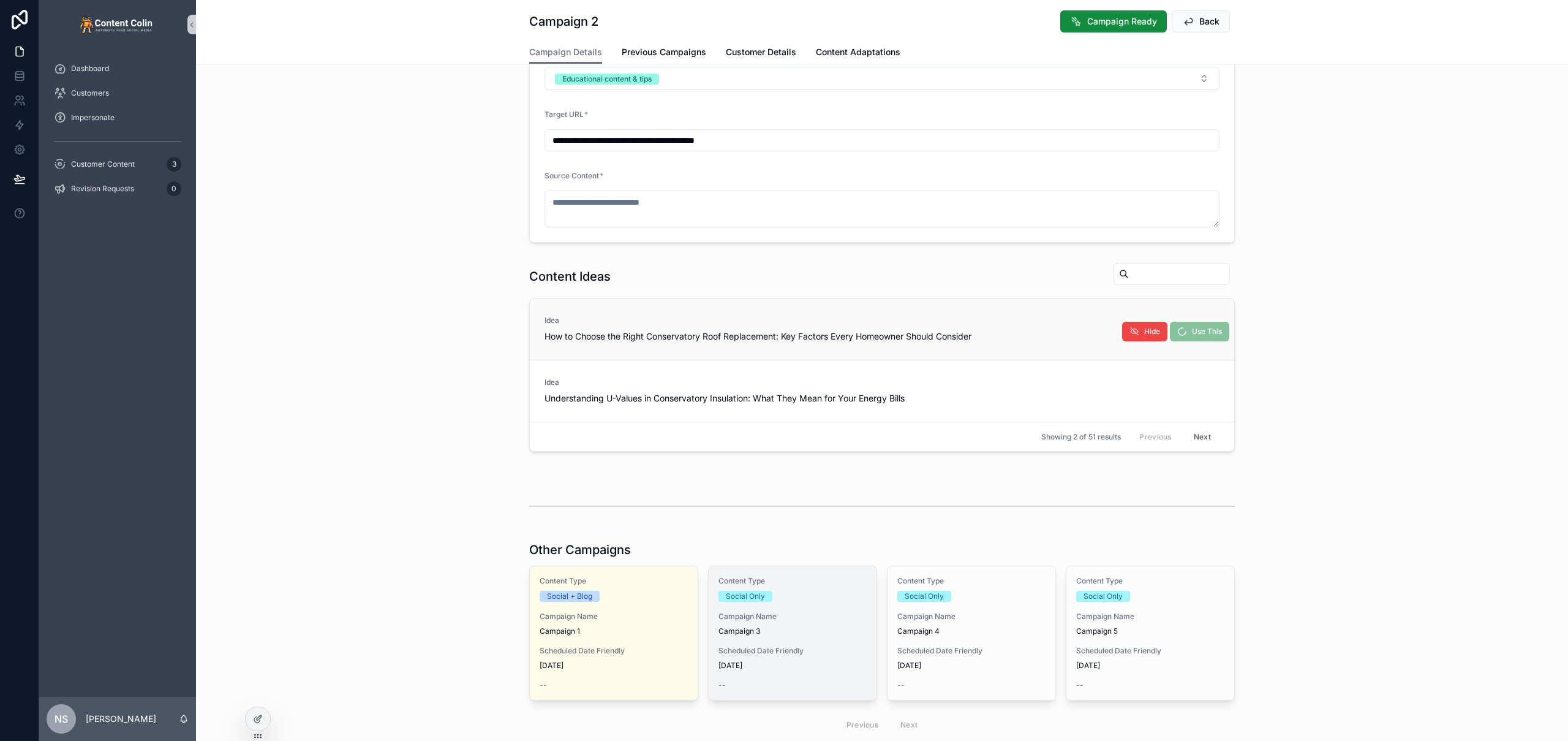
click at [741, 605] on div "Content Type Social Only Campaign Name Campaign 3 Scheduled Date Friendly 17th …" at bounding box center [793, 633] width 168 height 134
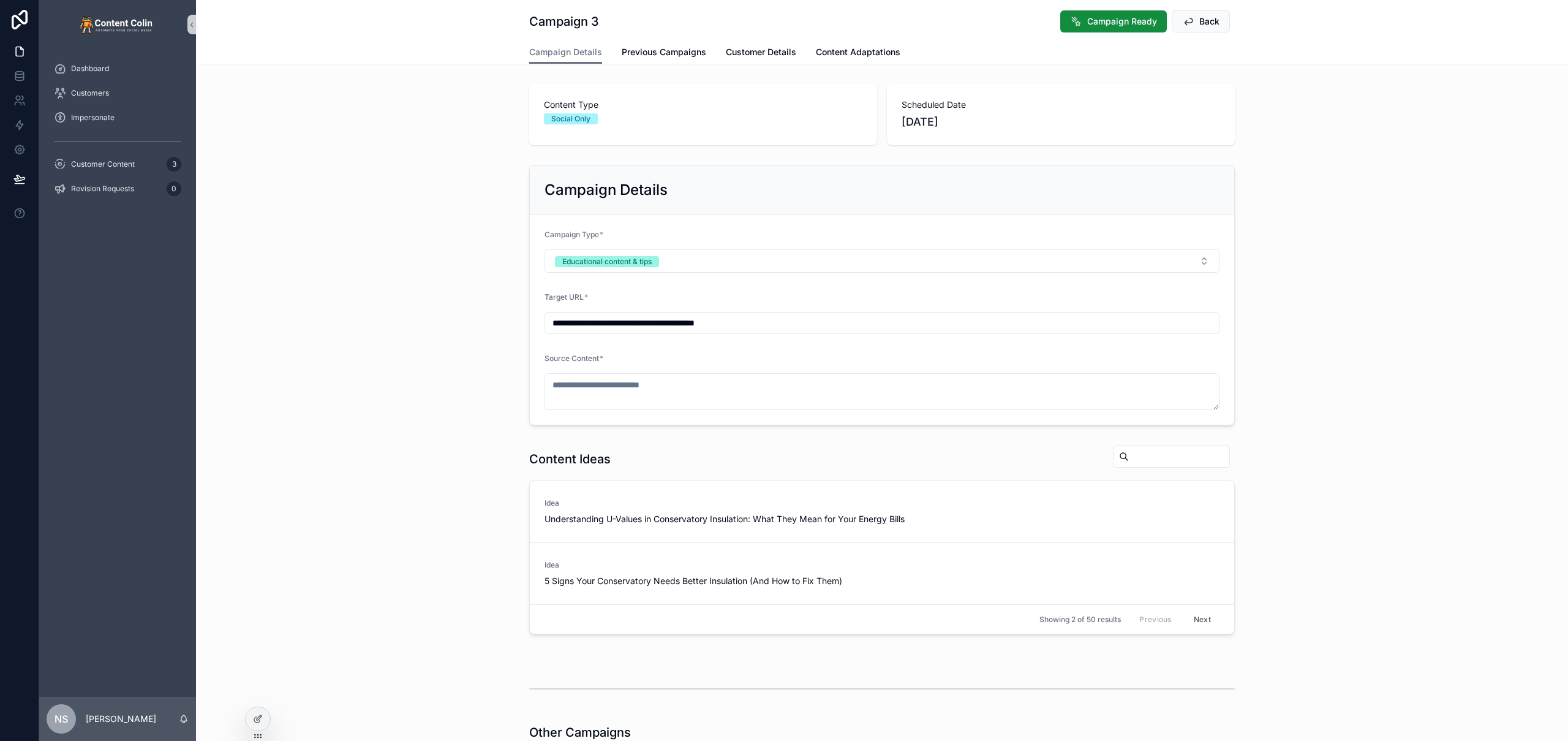
scroll to position [212, 0]
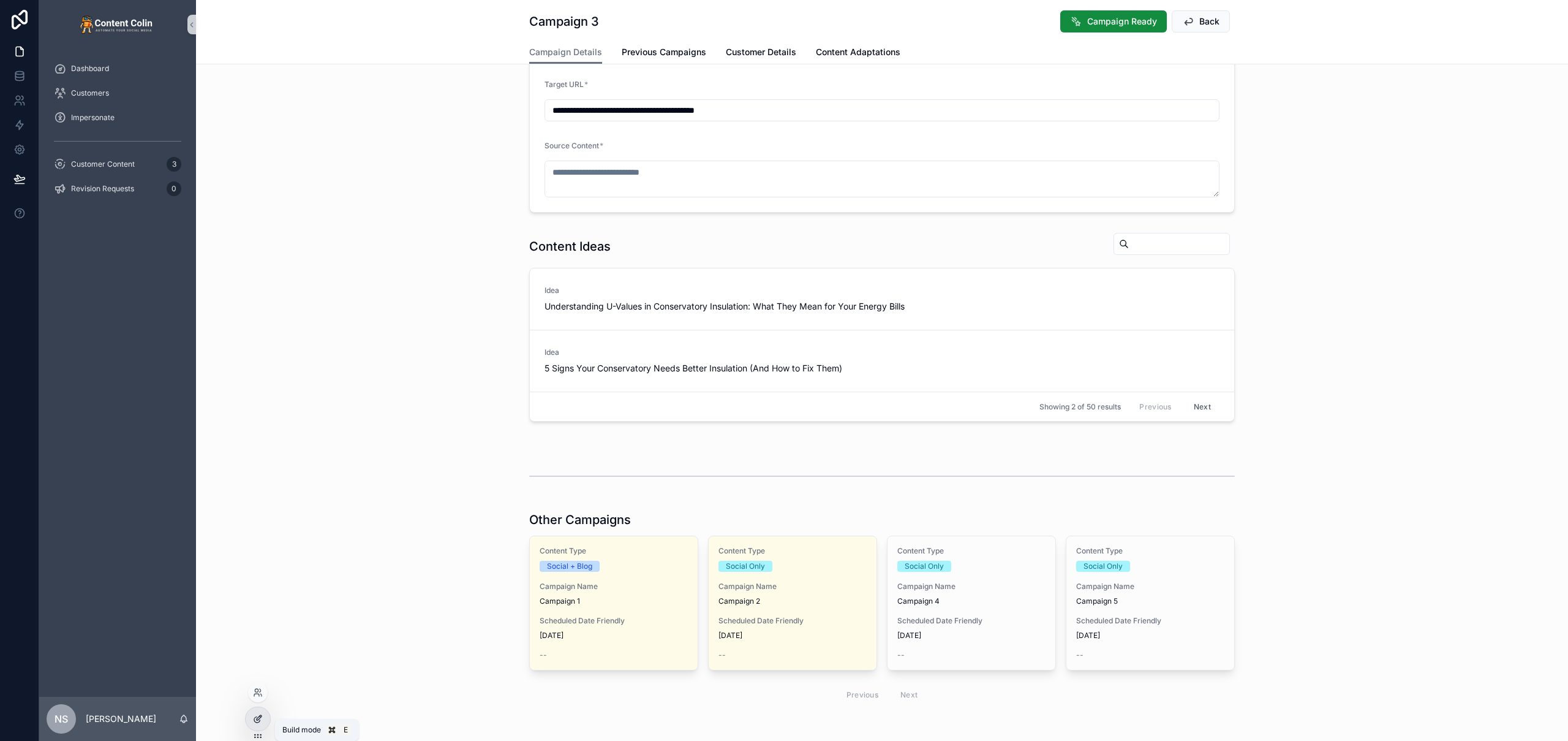
click at [254, 718] on icon at bounding box center [257, 719] width 5 height 5
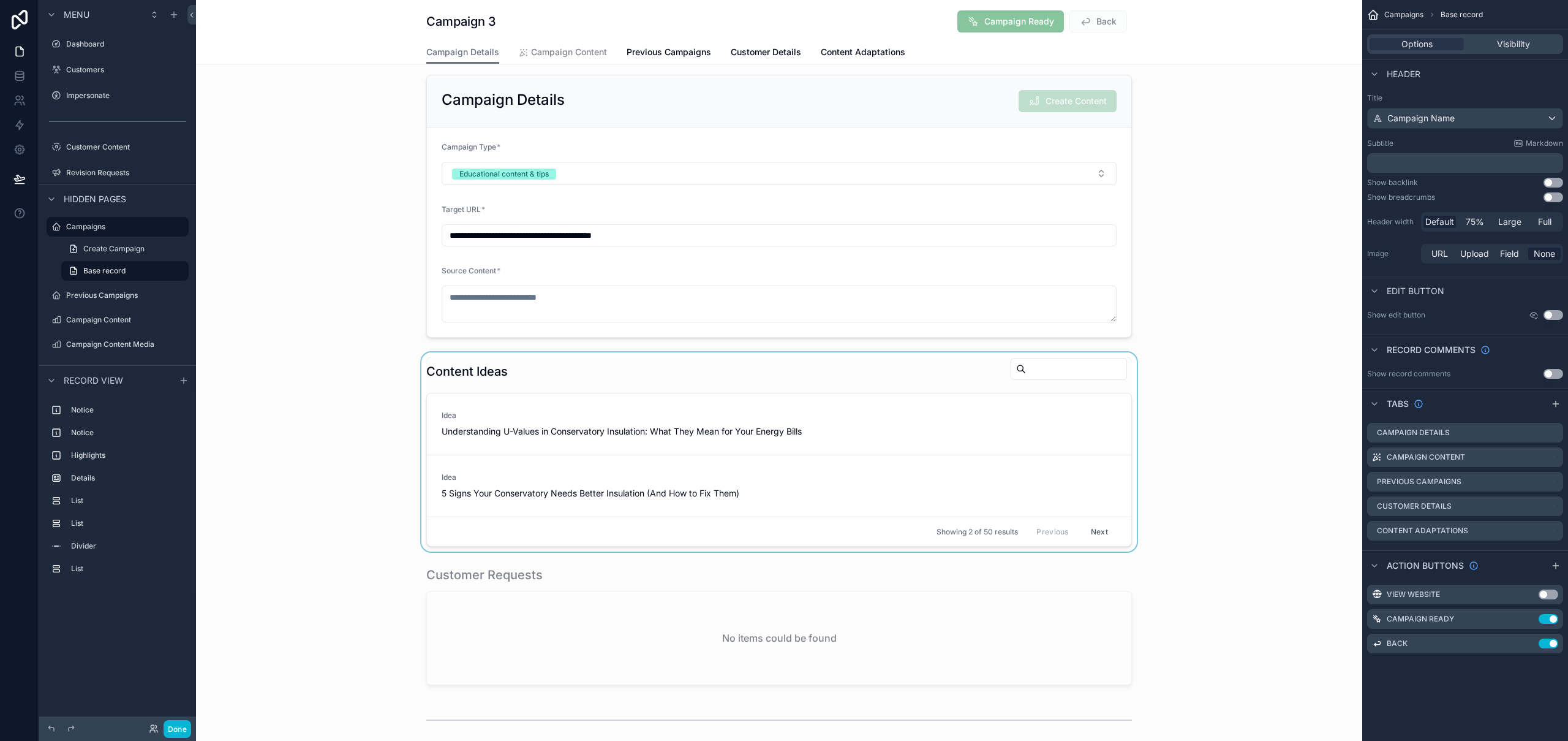
click at [1116, 422] on div "scrollable content" at bounding box center [779, 452] width 1166 height 199
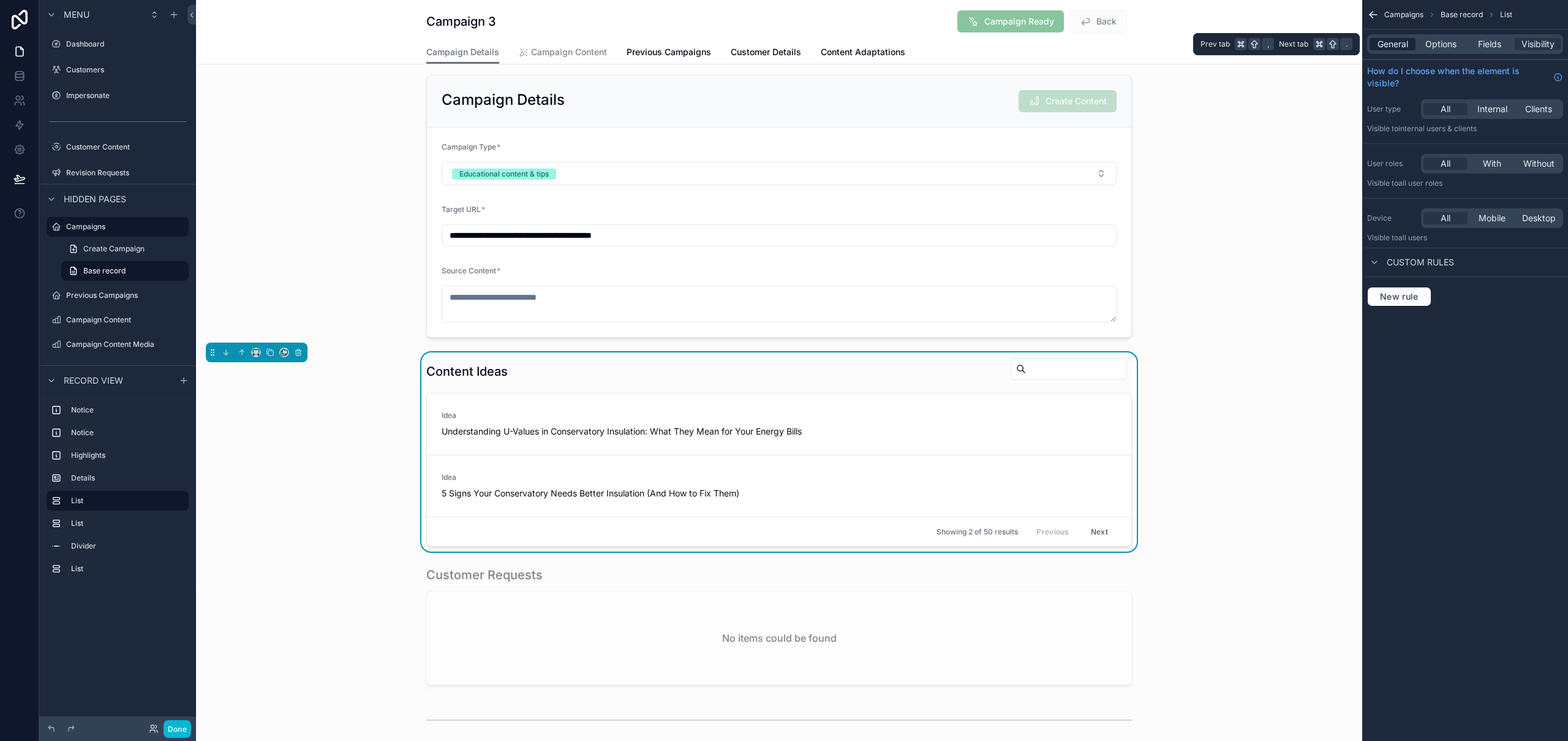
click at [1407, 43] on div "General" at bounding box center [1392, 44] width 46 height 12
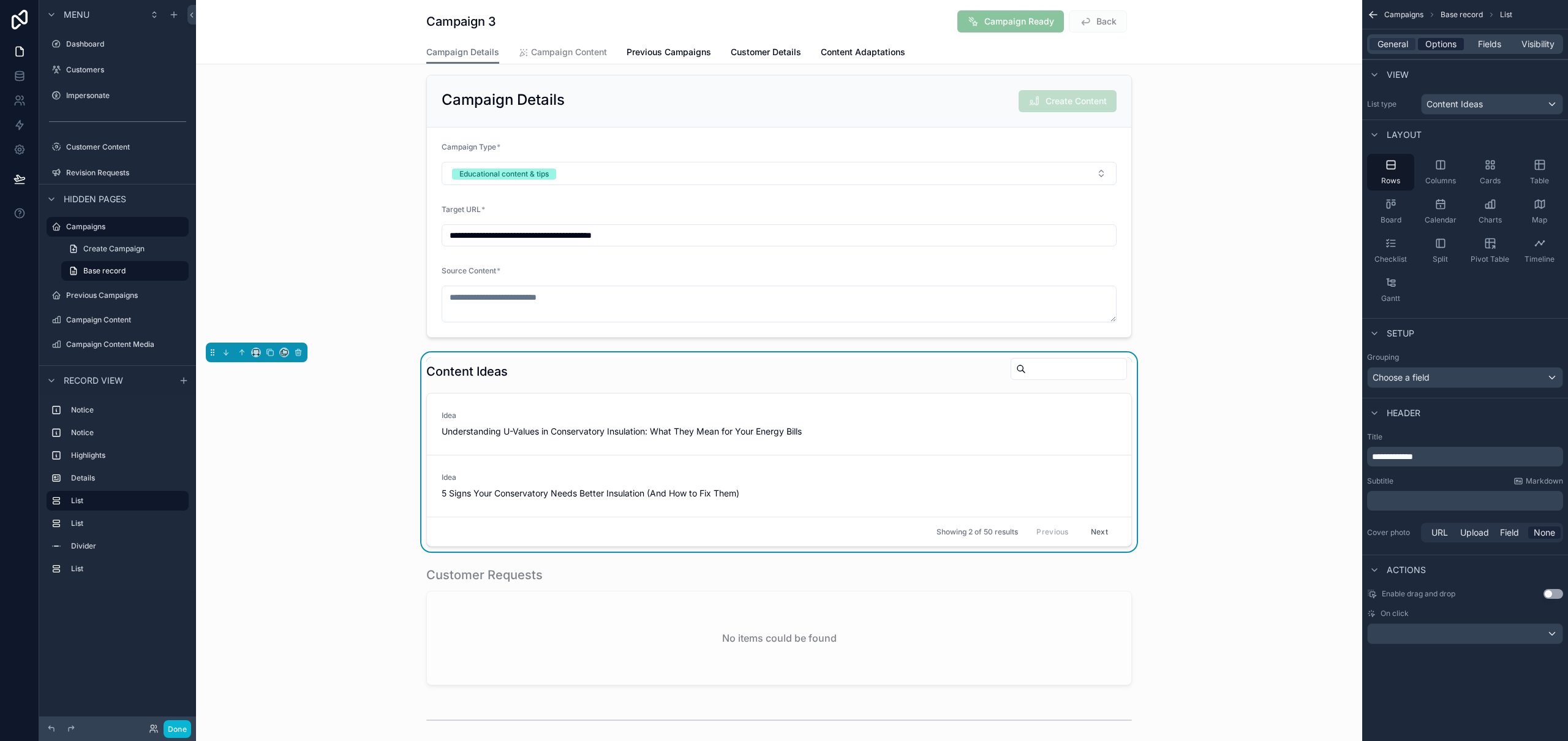
click at [1434, 47] on span "Options" at bounding box center [1441, 44] width 31 height 12
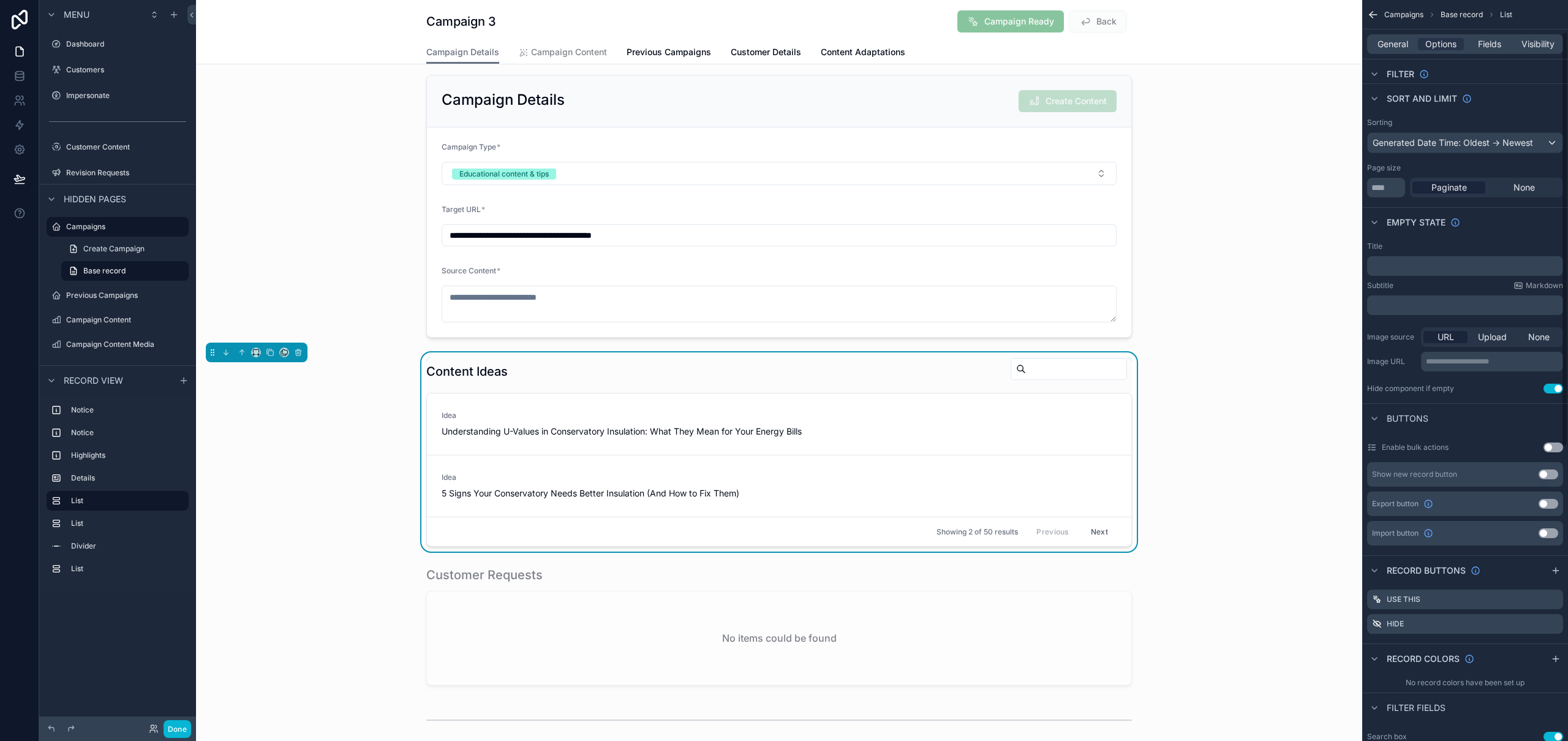
scroll to position [246, 0]
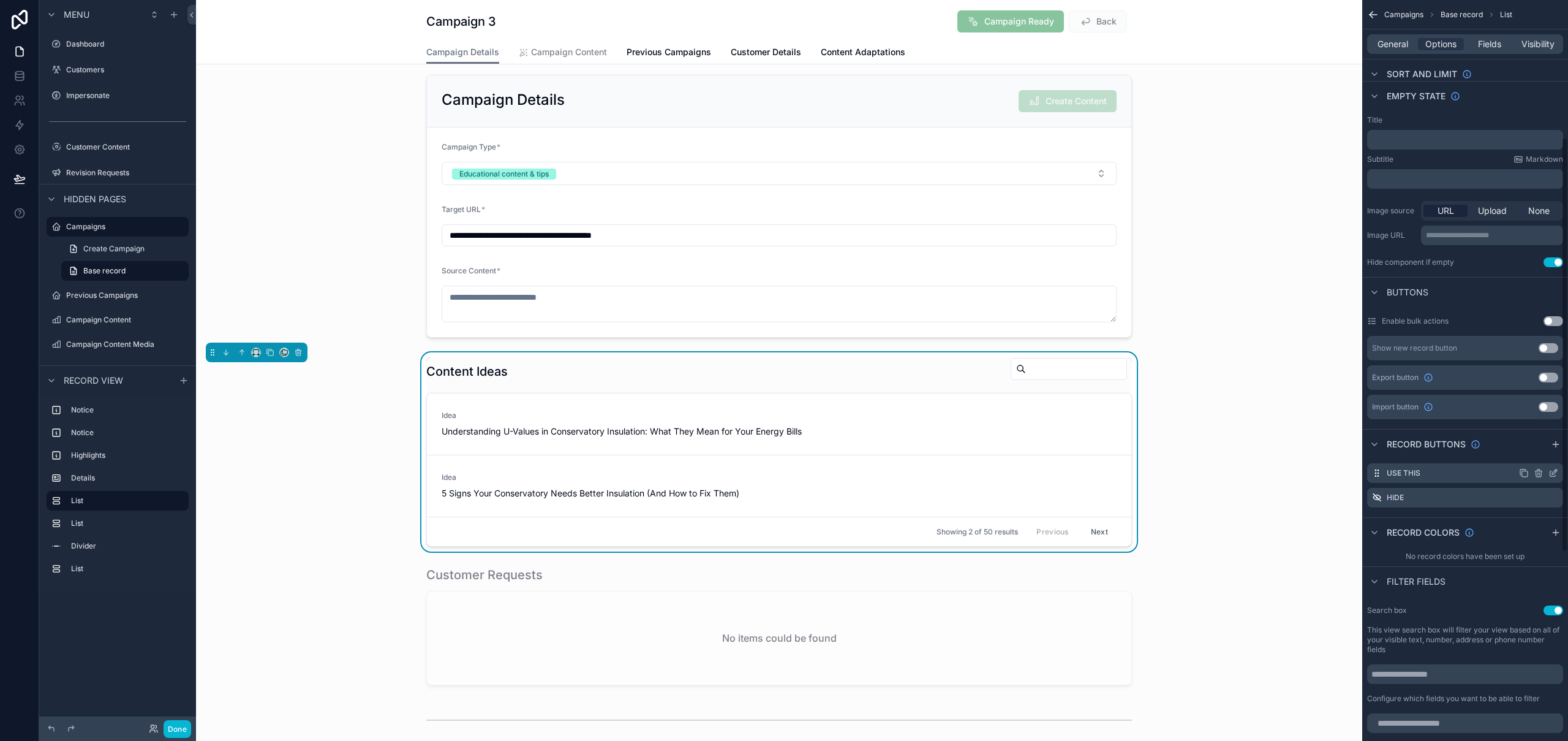
click at [1551, 472] on icon "scrollable content" at bounding box center [1553, 473] width 10 height 10
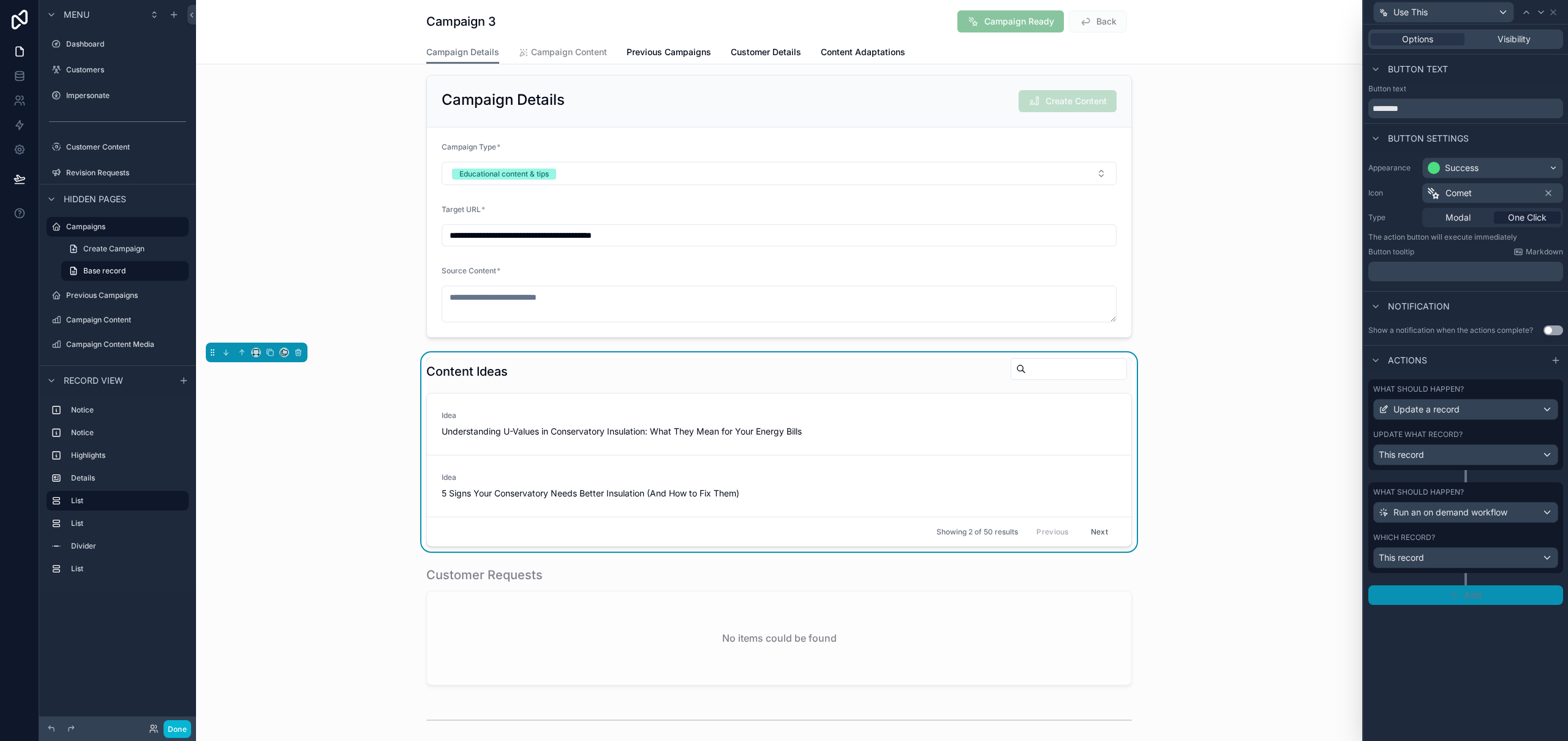
click at [1493, 602] on button "Add" at bounding box center [1465, 594] width 195 height 19
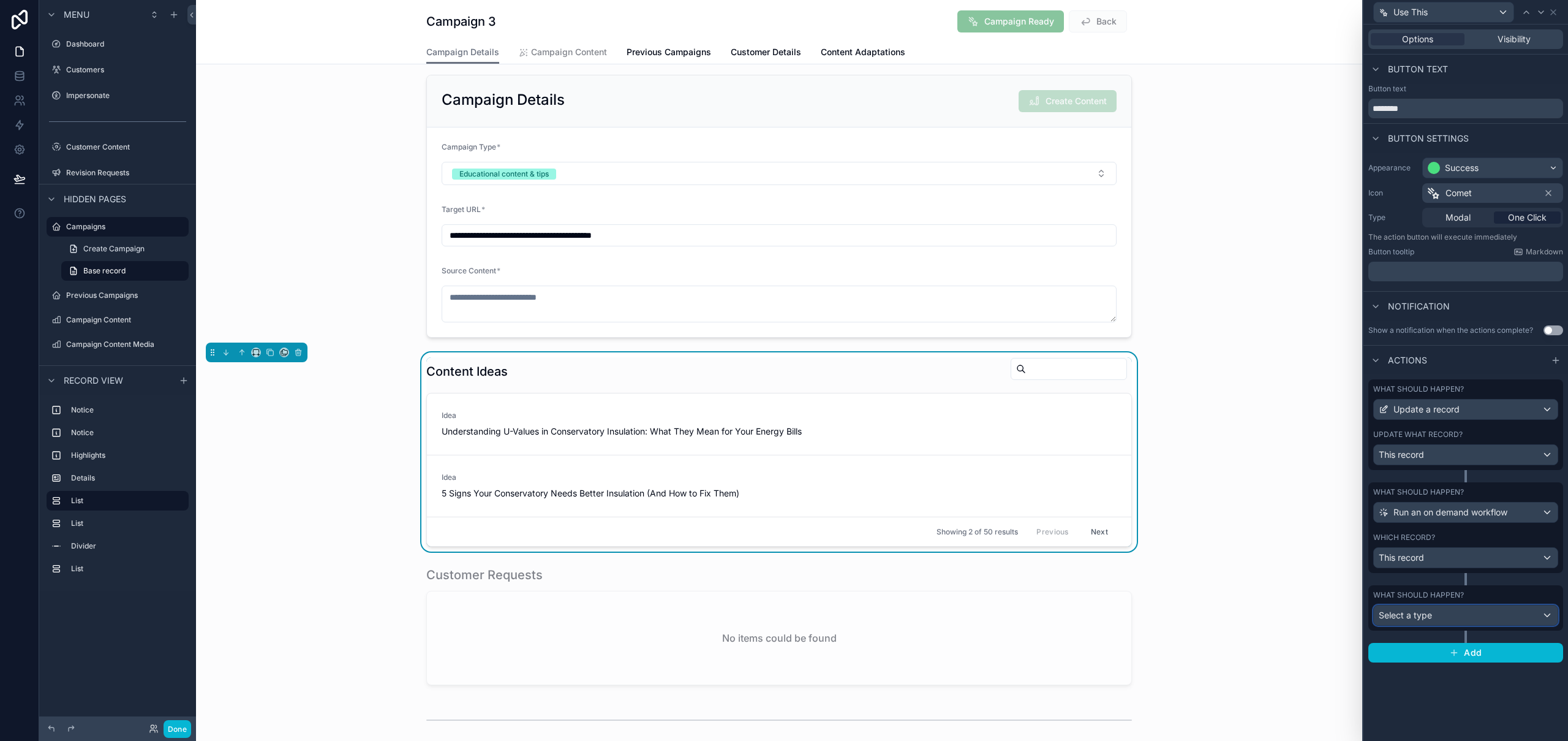
click at [1468, 617] on div "Select a type" at bounding box center [1465, 614] width 183 height 19
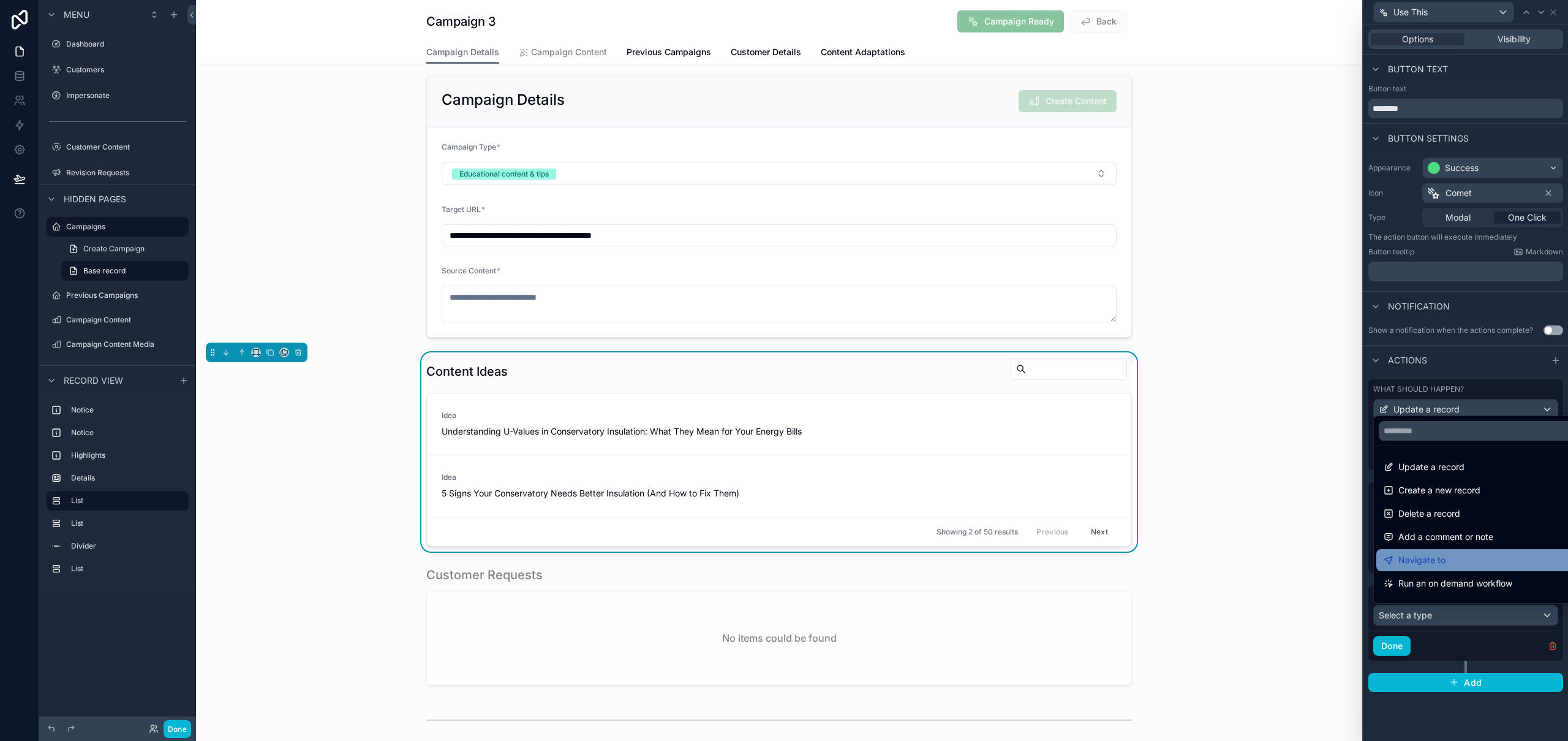
click at [1482, 566] on div "Navigate to" at bounding box center [1479, 560] width 192 height 15
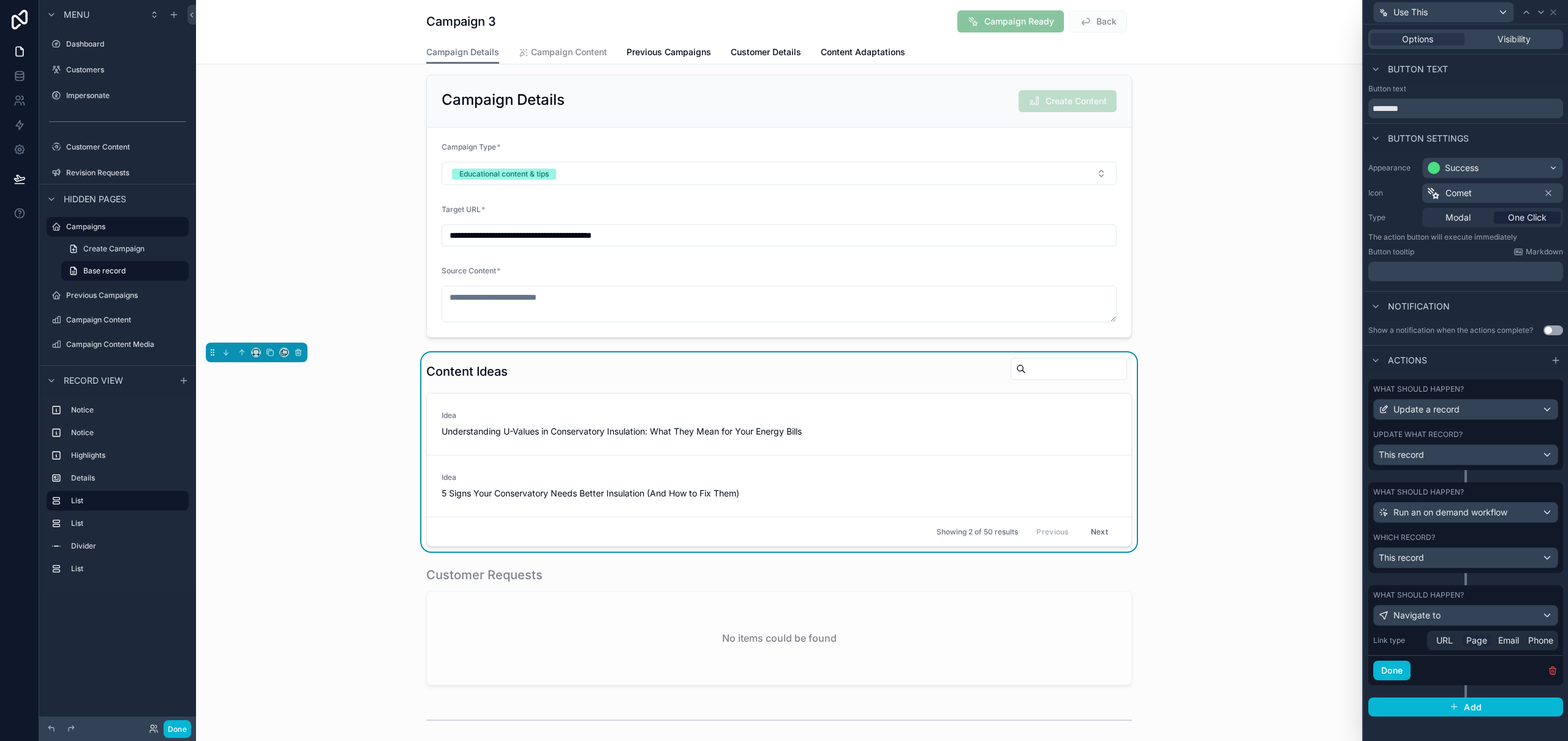
click at [1471, 639] on span "Page" at bounding box center [1476, 640] width 21 height 12
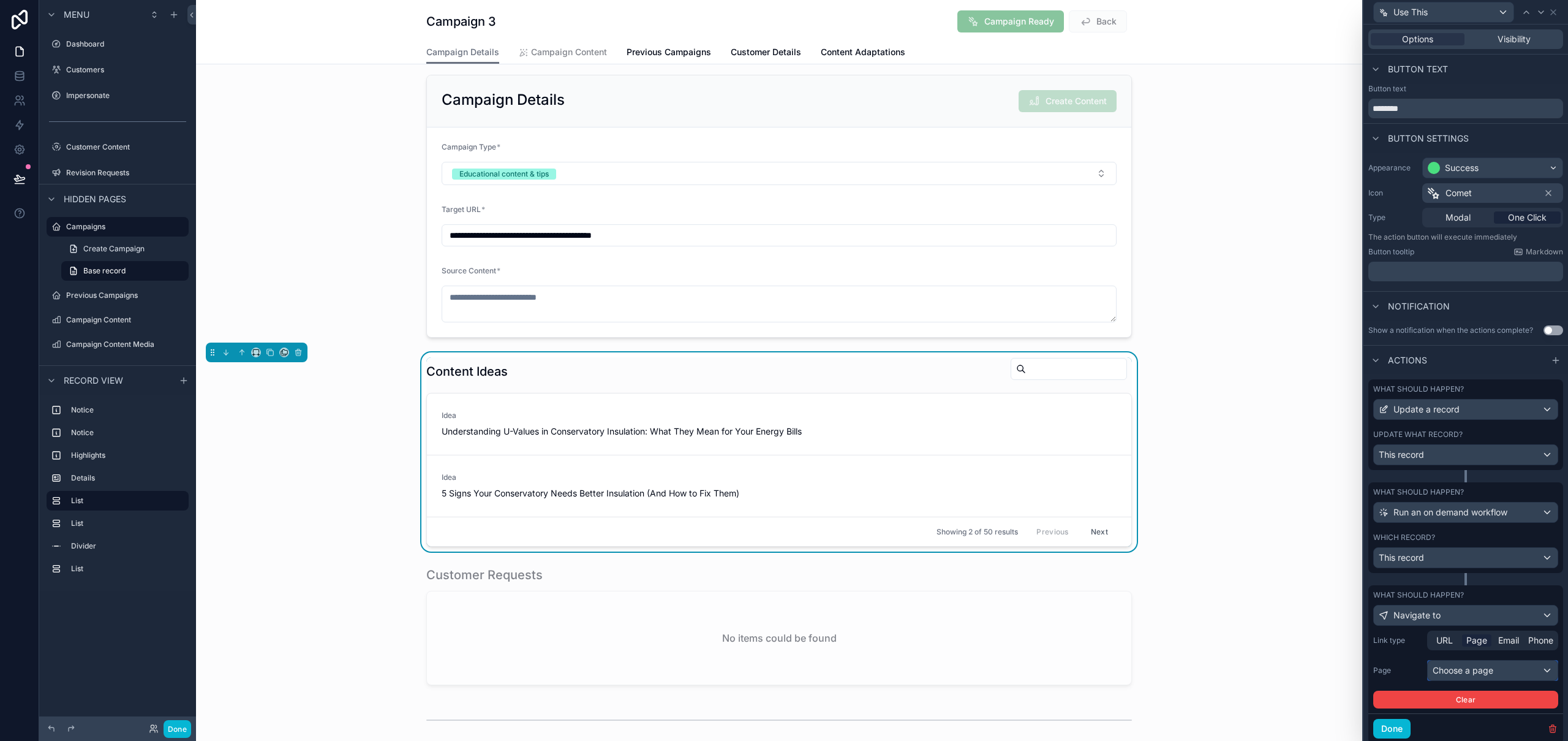
click at [1486, 664] on div "Choose a page" at bounding box center [1492, 669] width 130 height 19
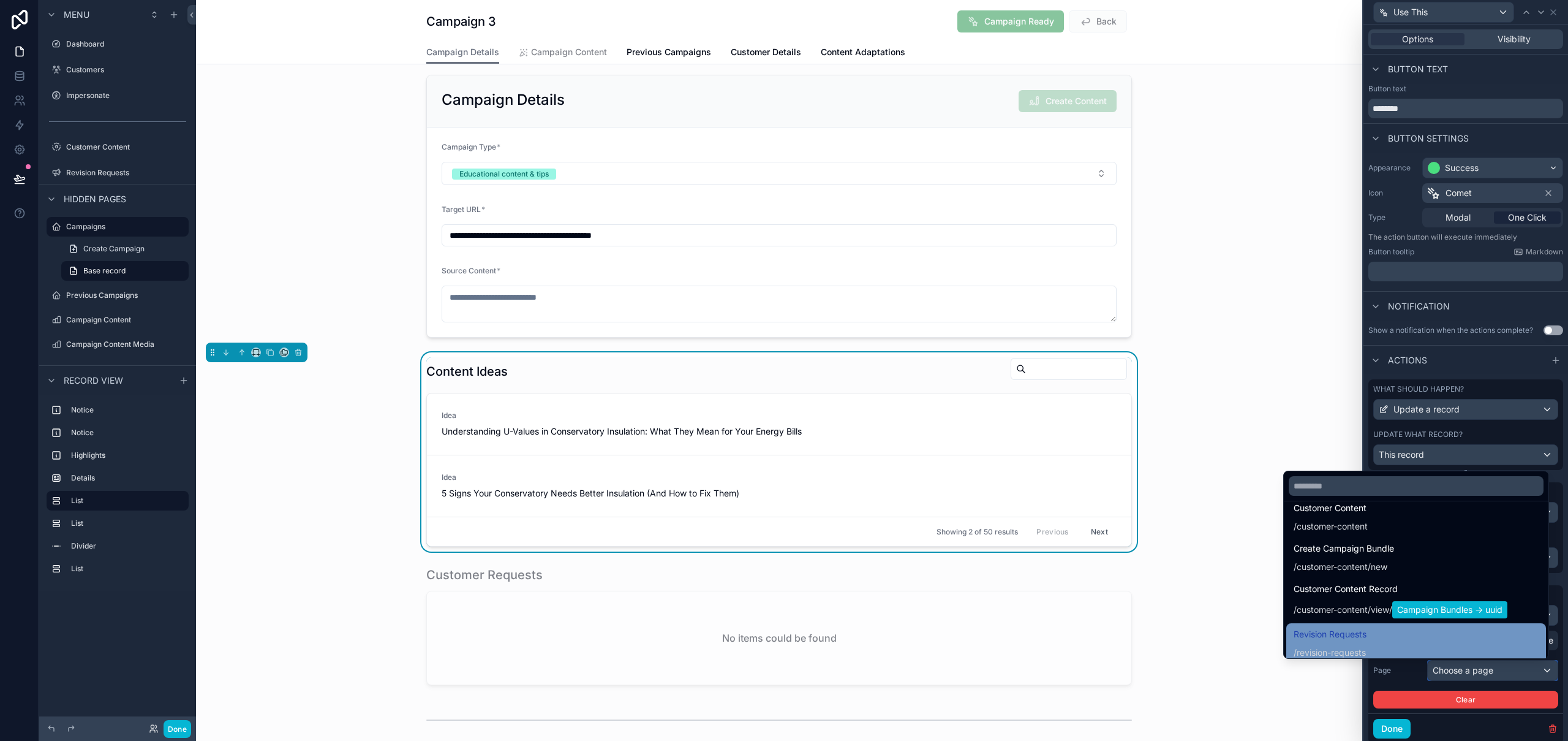
scroll to position [267, 0]
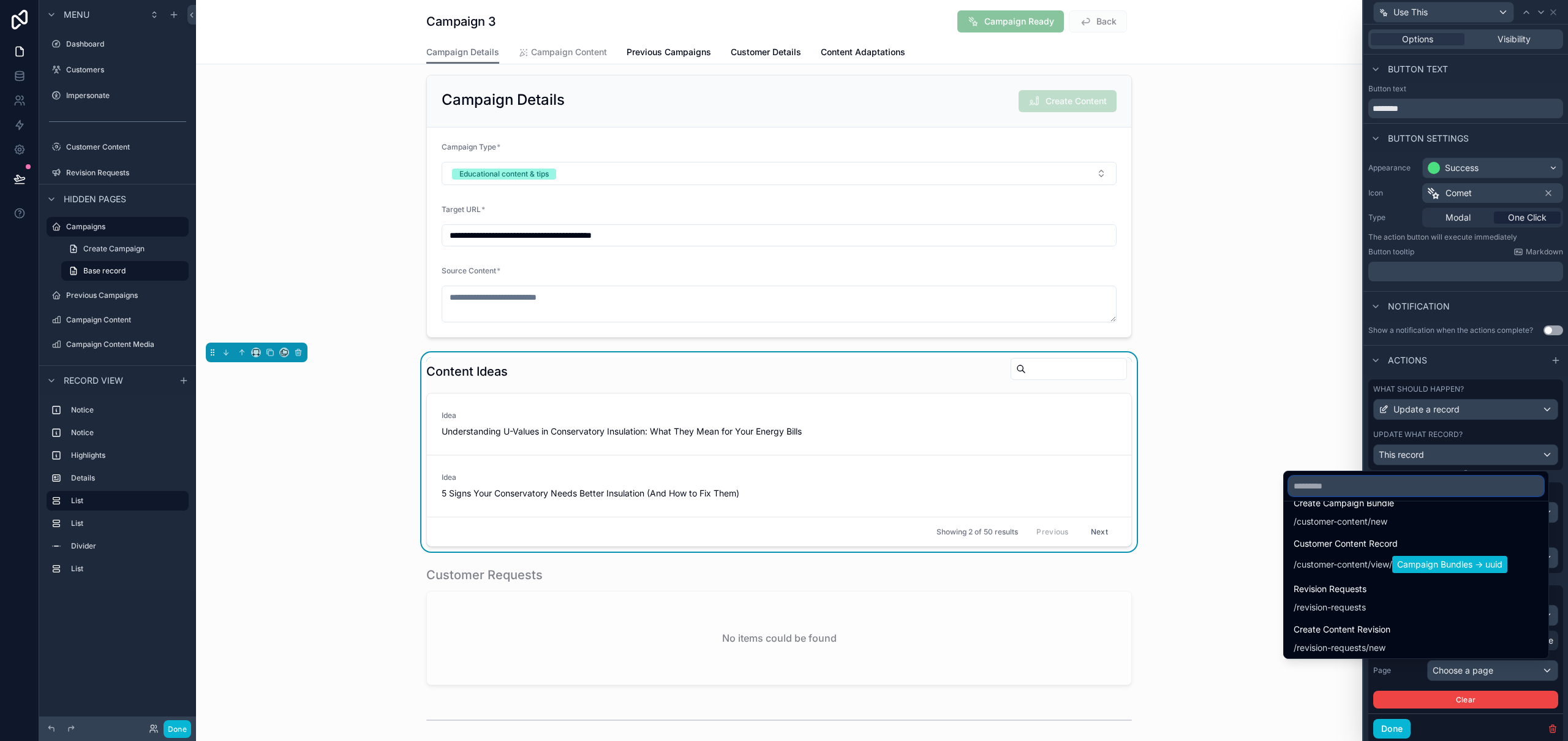
click at [1336, 488] on input "text" at bounding box center [1416, 485] width 255 height 19
click at [1393, 494] on input "*****" at bounding box center [1416, 485] width 255 height 19
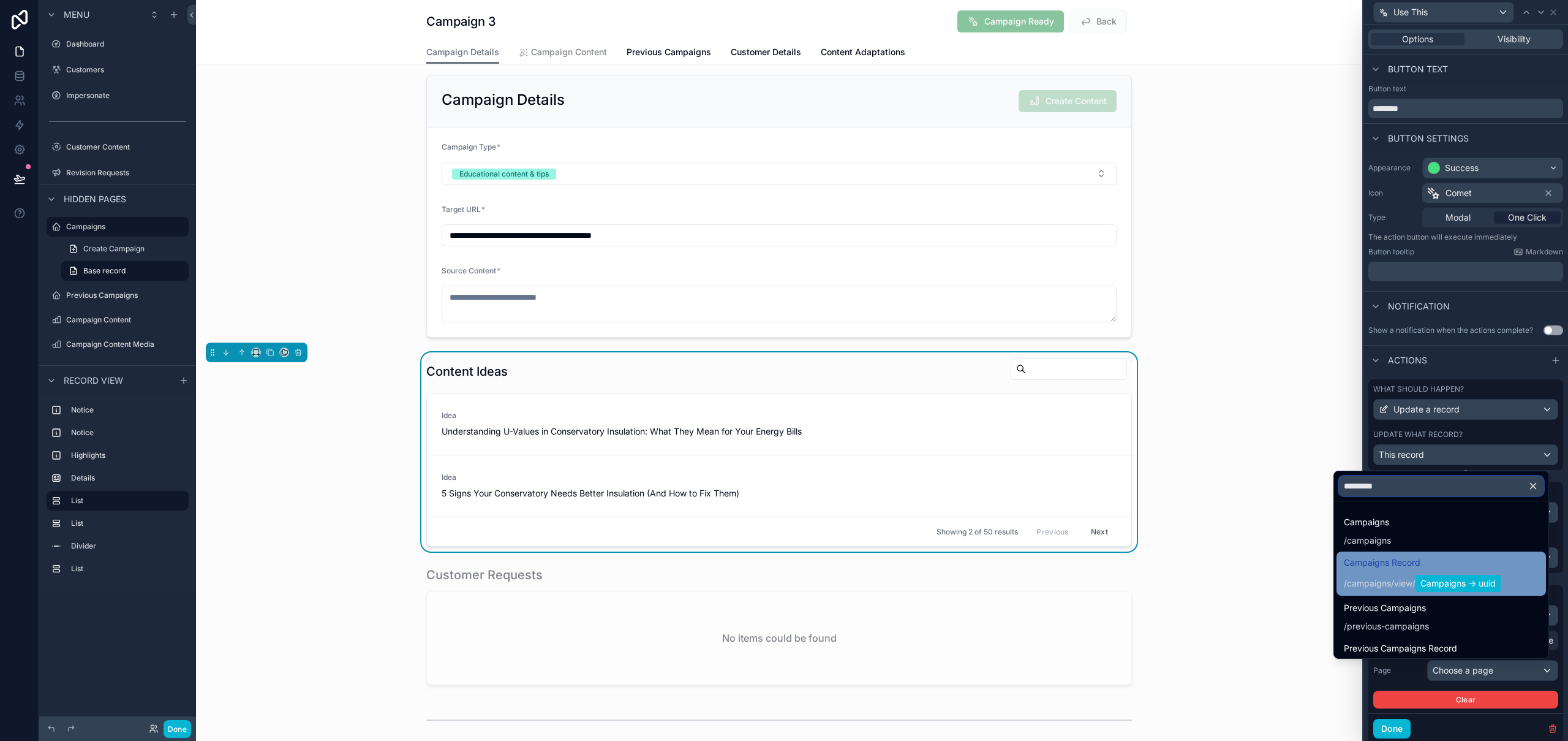
type input "*********"
click at [1372, 575] on div "/ campaigns / view / Campaigns -> uuid" at bounding box center [1423, 583] width 157 height 17
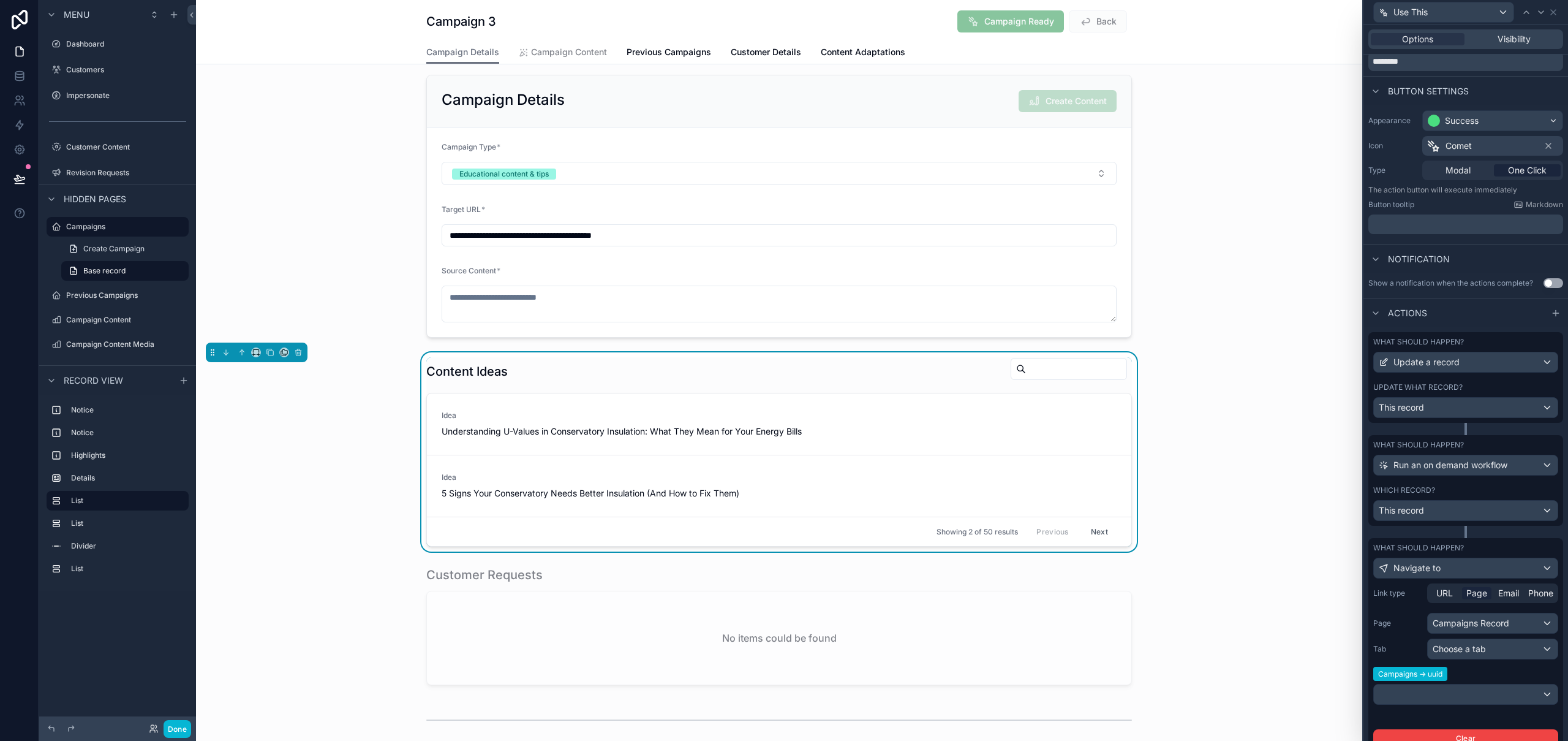
scroll to position [82, 0]
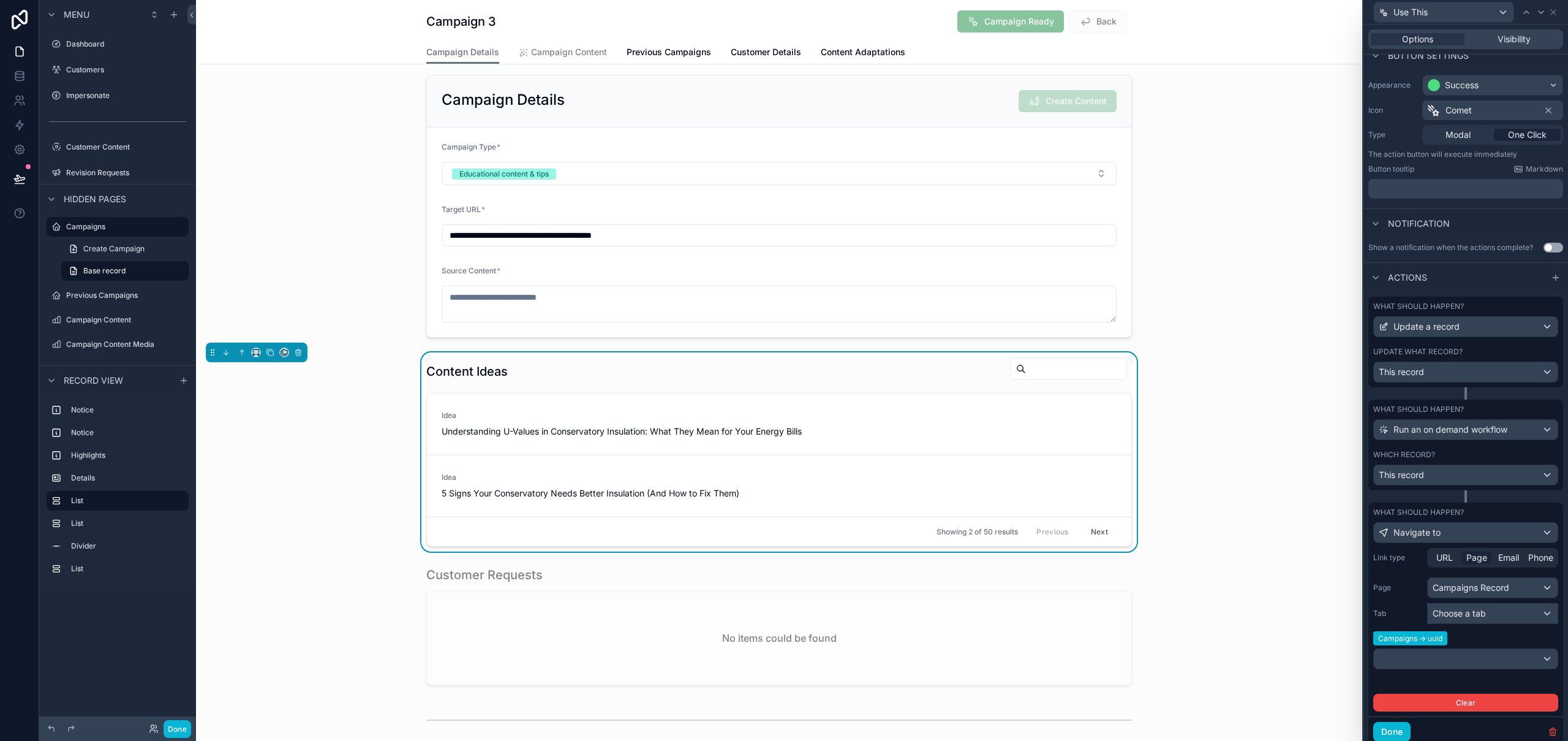
click at [1495, 607] on div "Choose a tab" at bounding box center [1492, 613] width 130 height 19
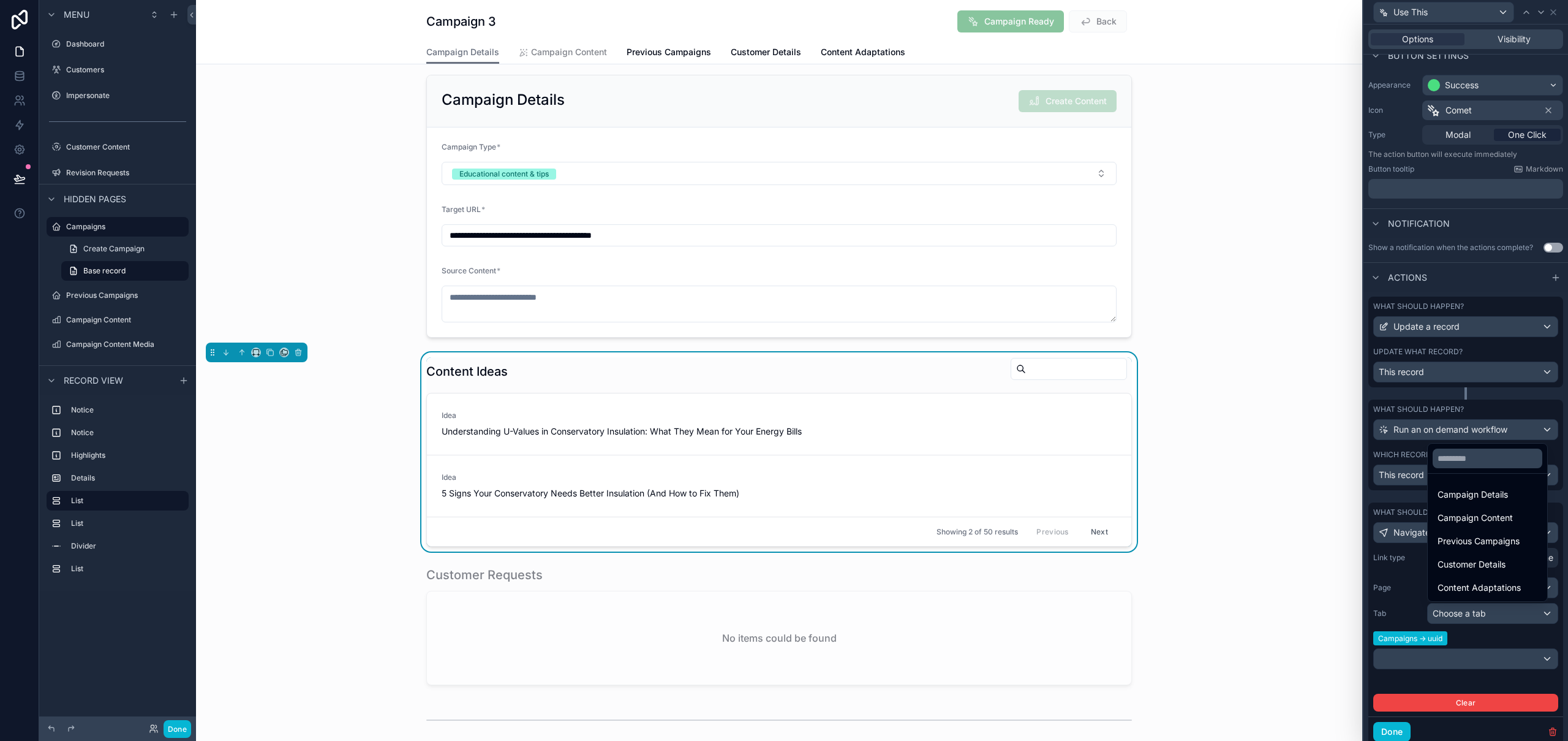
drag, startPoint x: 1505, startPoint y: 490, endPoint x: 1483, endPoint y: 564, distance: 77.2
click at [1505, 491] on span "Campaign Details" at bounding box center [1472, 494] width 71 height 15
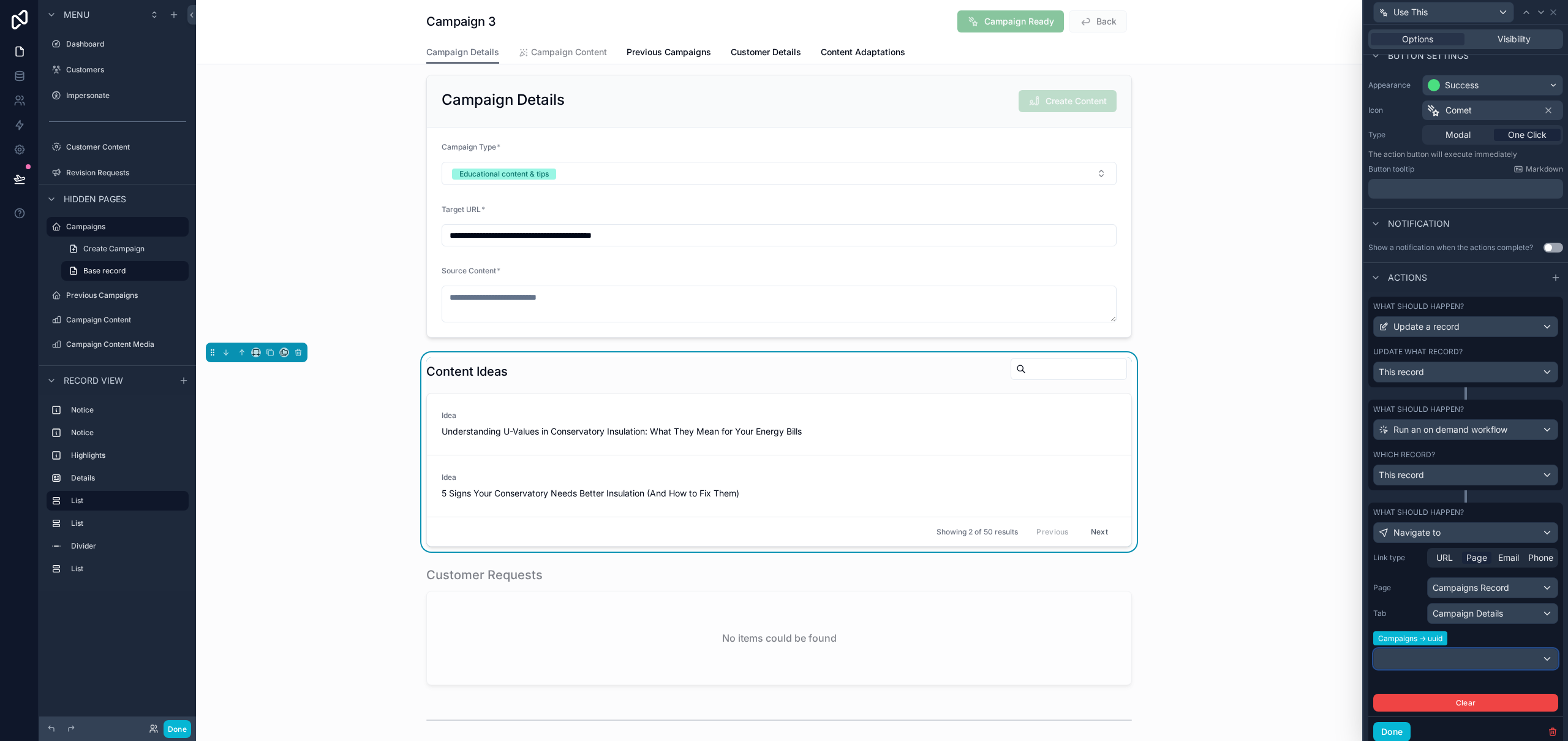
click at [1459, 664] on div at bounding box center [1465, 658] width 183 height 19
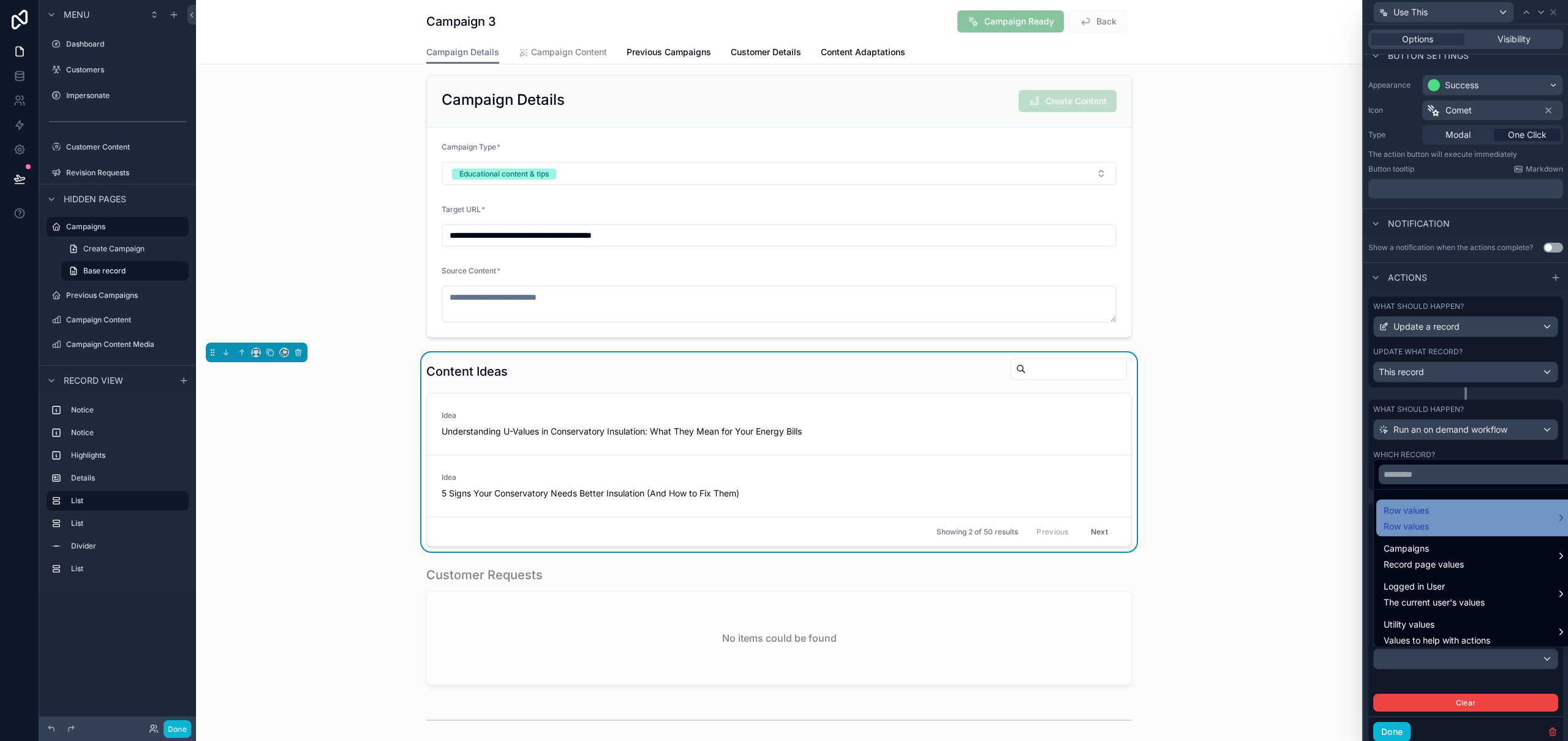
click at [1444, 511] on div "Row values Row values" at bounding box center [1475, 518] width 183 height 30
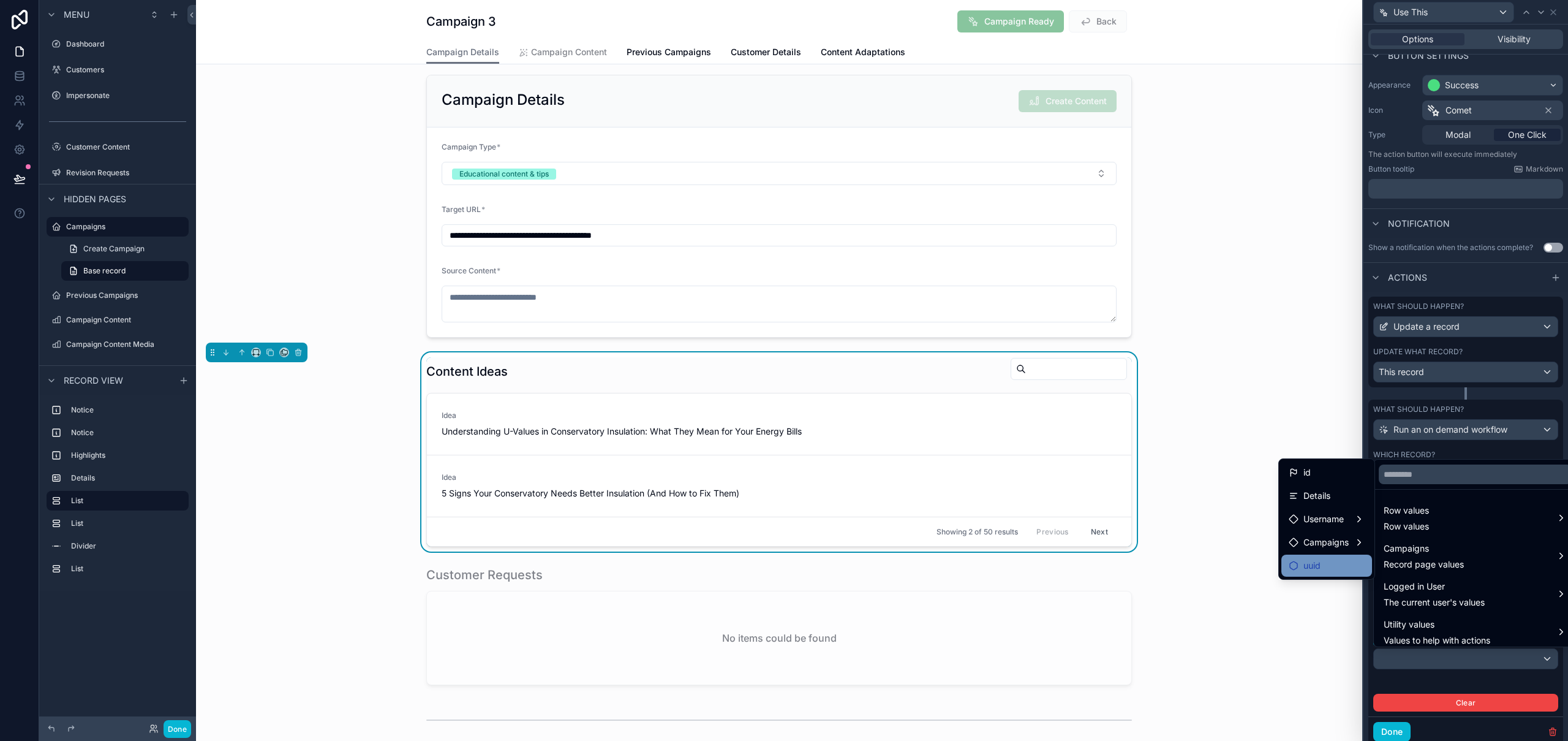
click at [1317, 562] on span "uuid" at bounding box center [1312, 565] width 17 height 15
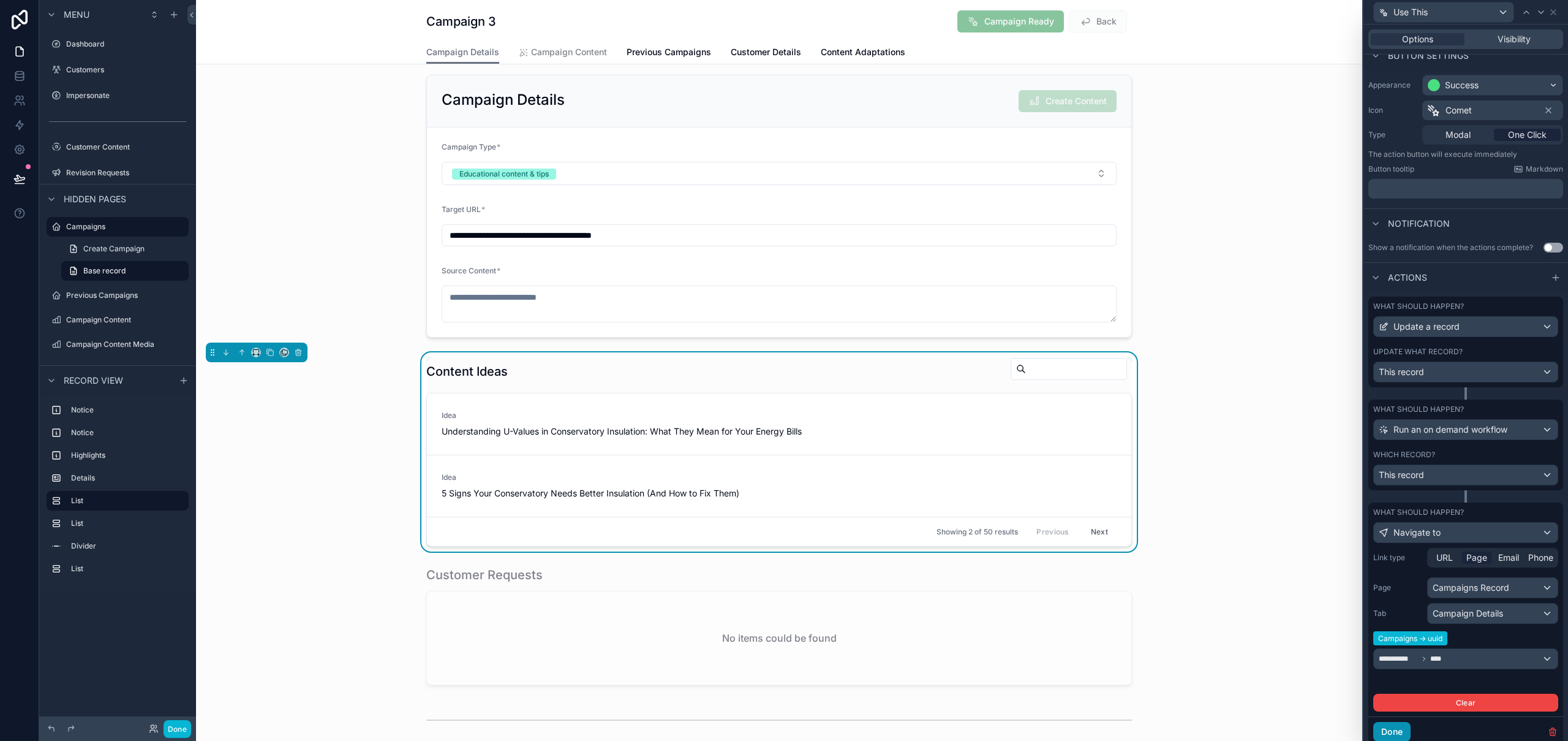
click at [1395, 729] on button "Done" at bounding box center [1392, 731] width 37 height 19
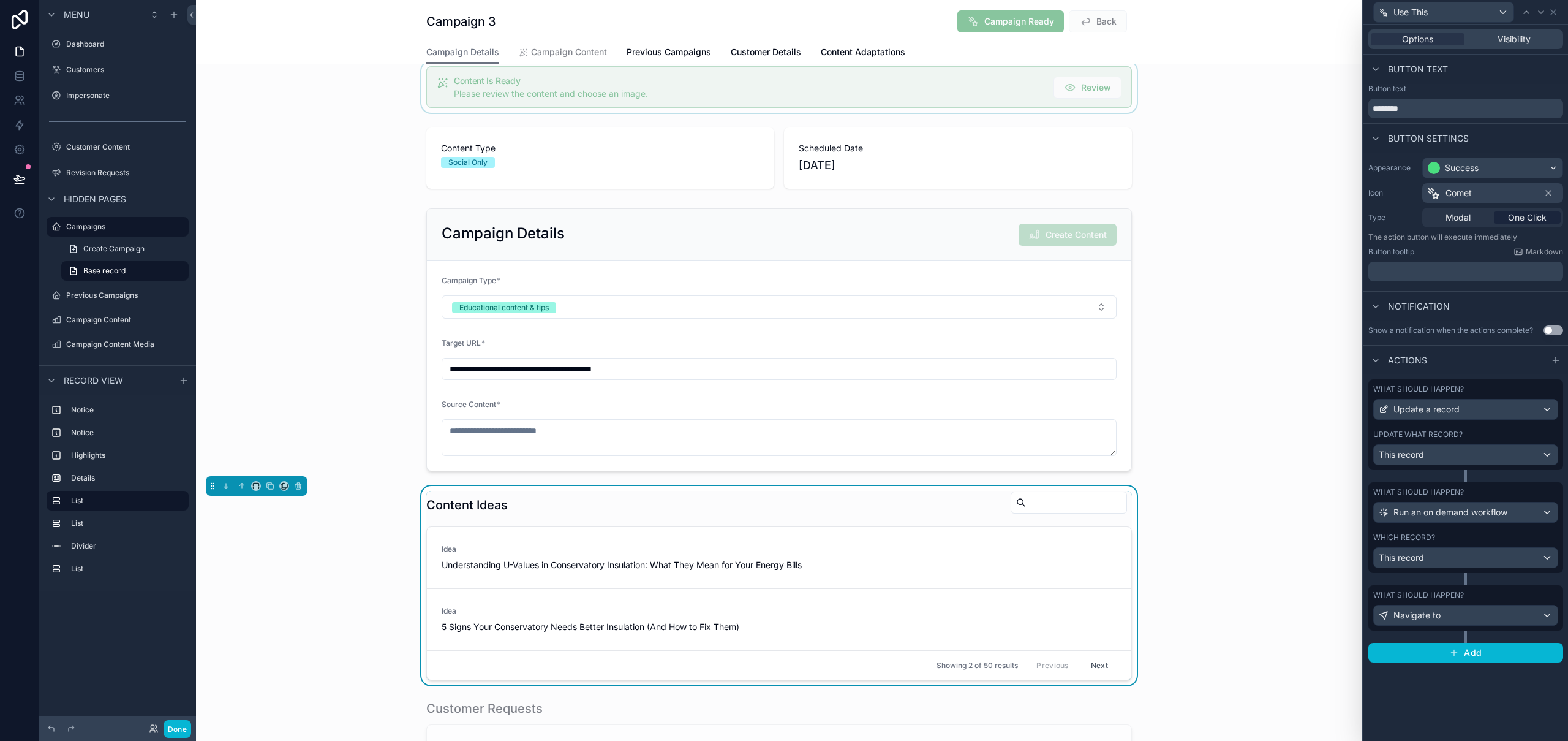
scroll to position [0, 0]
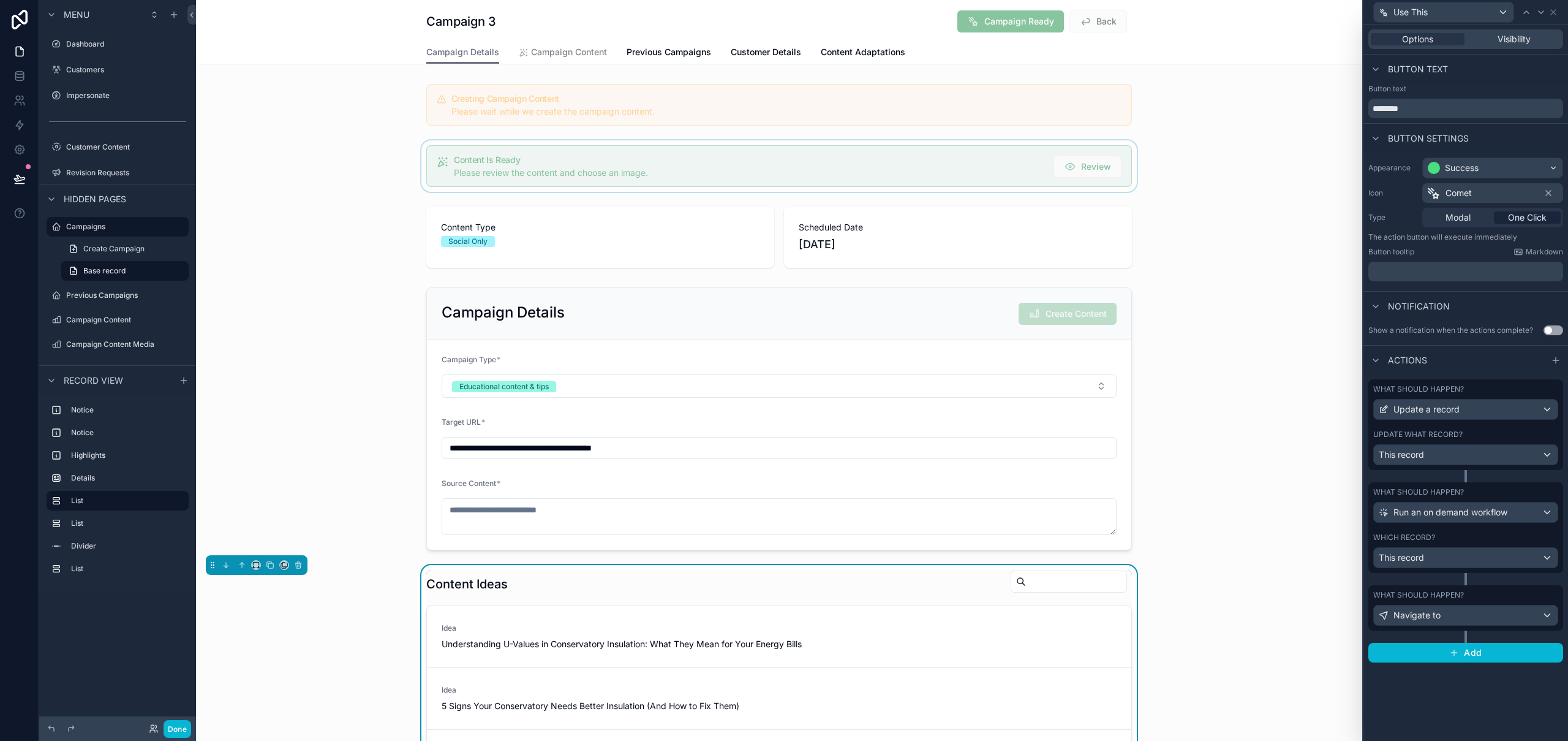
click at [898, 163] on div "scrollable content" at bounding box center [779, 166] width 1166 height 51
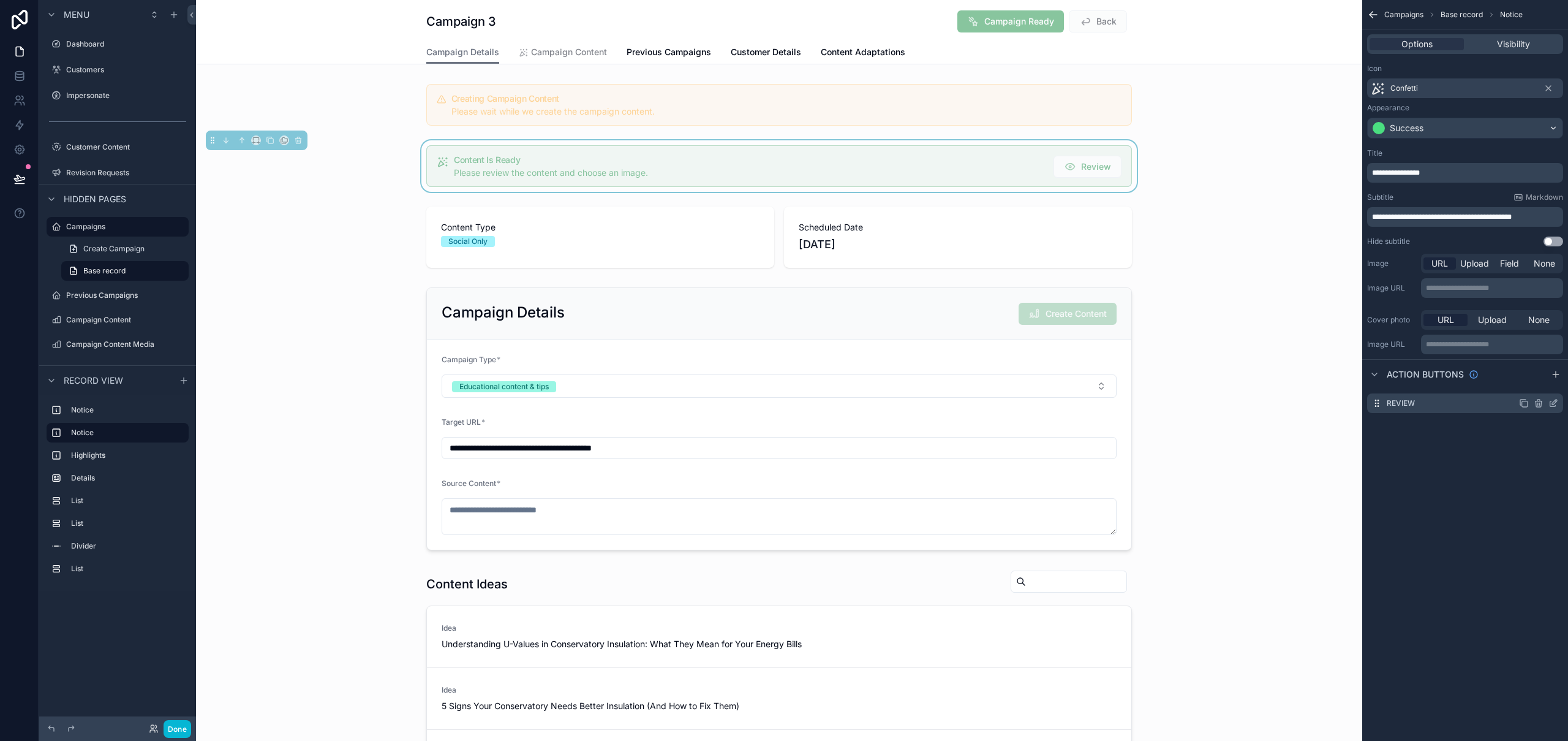
click at [1552, 403] on icon "scrollable content" at bounding box center [1554, 402] width 5 height 5
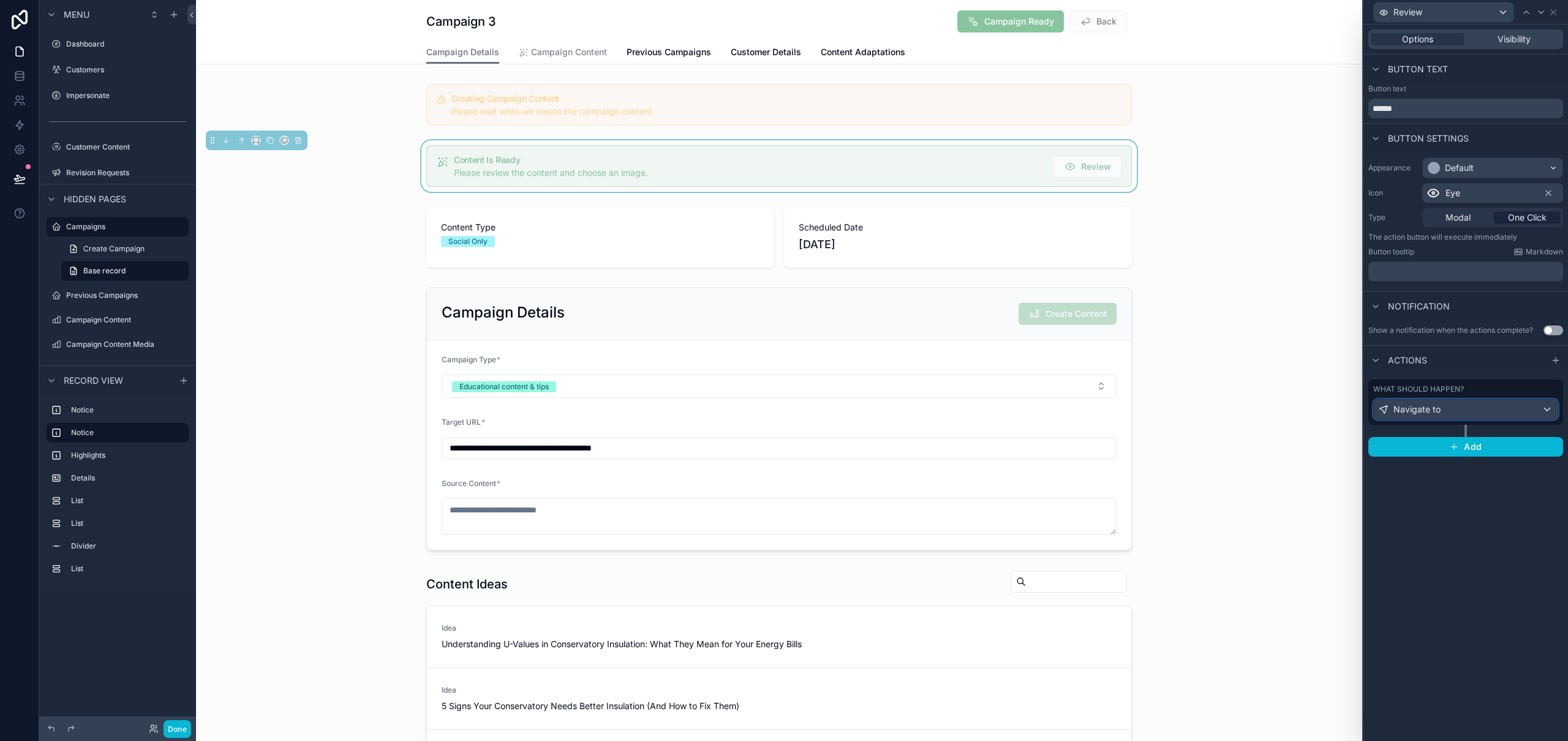
click at [1433, 408] on span "Navigate to" at bounding box center [1416, 409] width 47 height 12
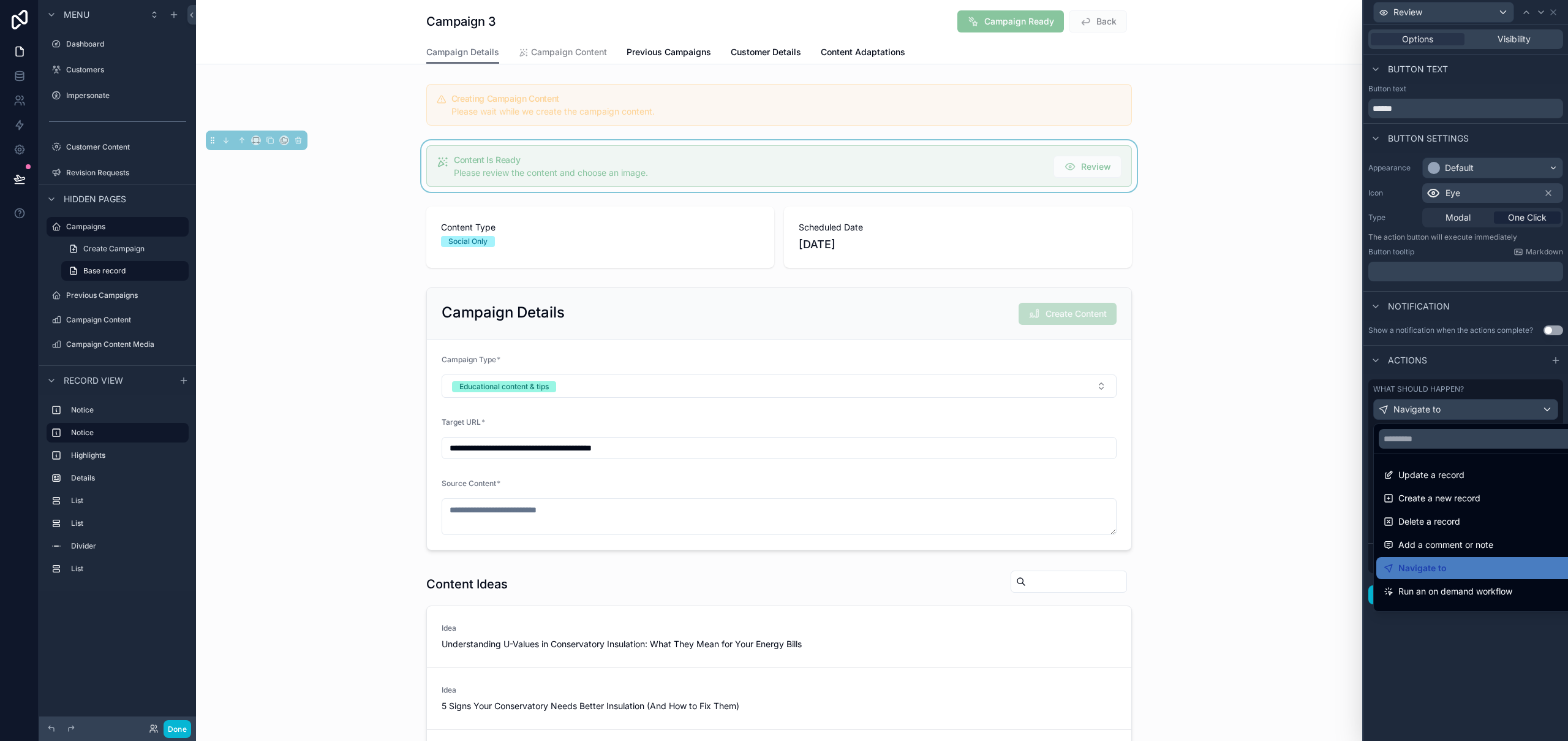
click at [1433, 408] on div at bounding box center [1465, 370] width 204 height 741
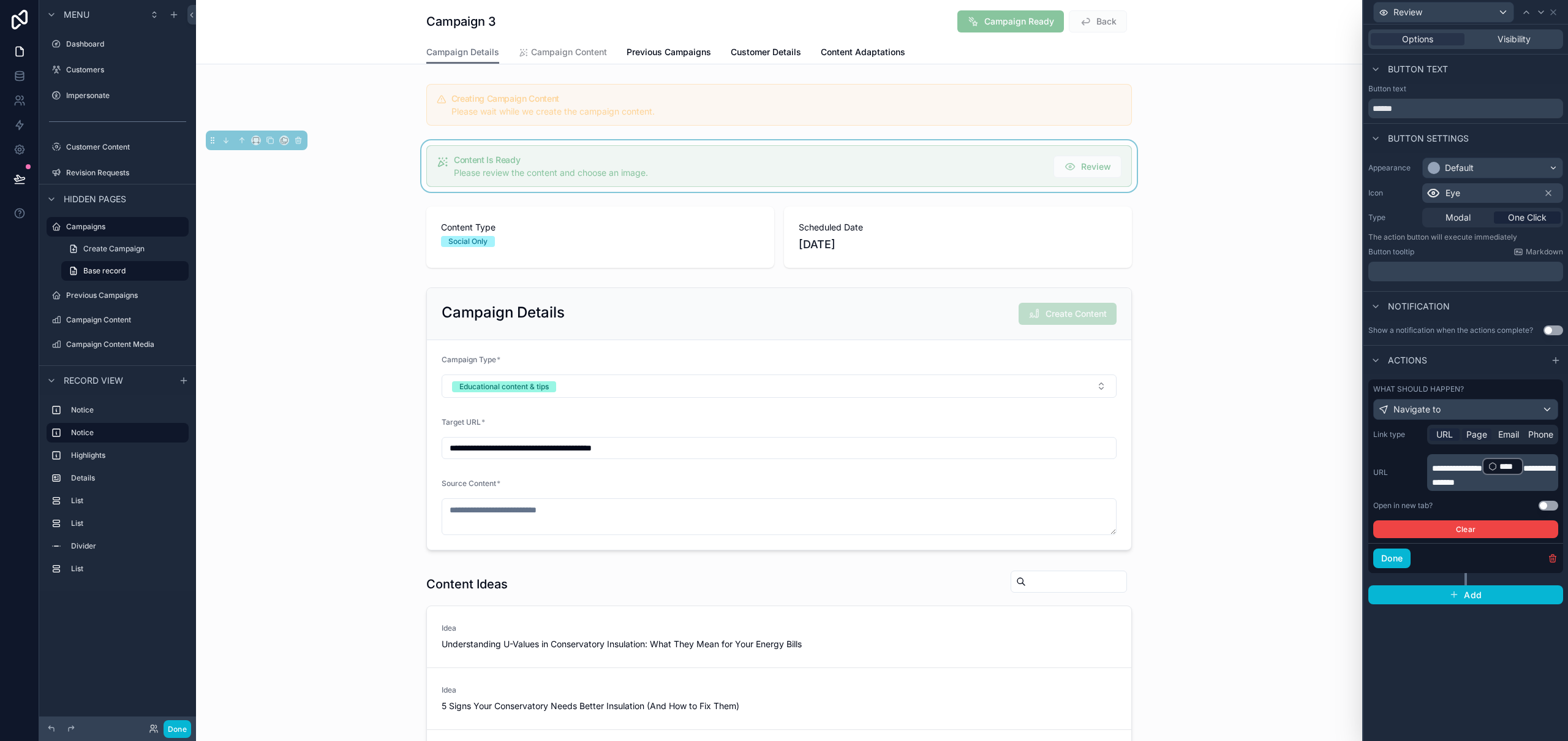
click at [1474, 435] on span "Page" at bounding box center [1476, 435] width 21 height 12
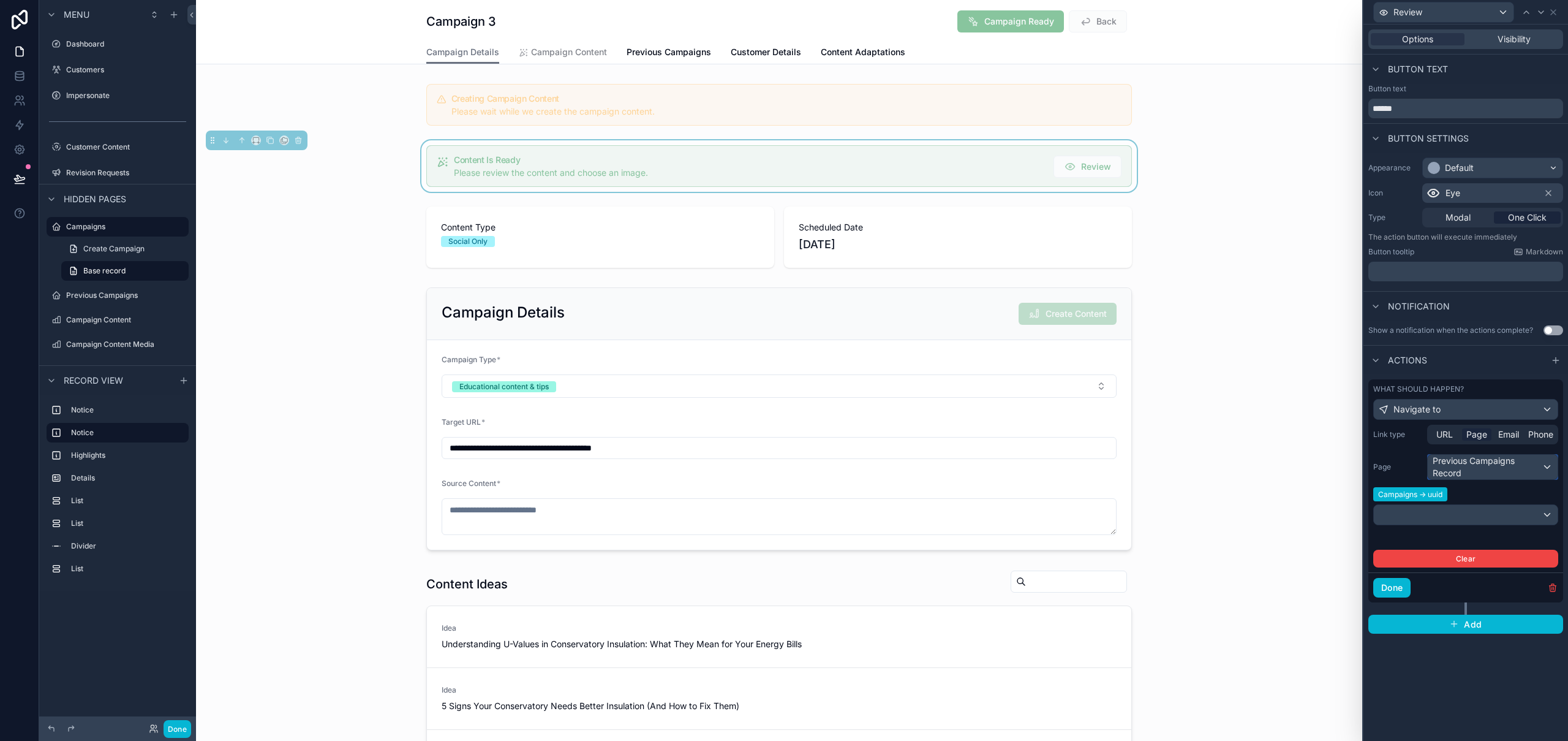
click at [1488, 467] on div "Previous Campaigns Record" at bounding box center [1492, 467] width 130 height 25
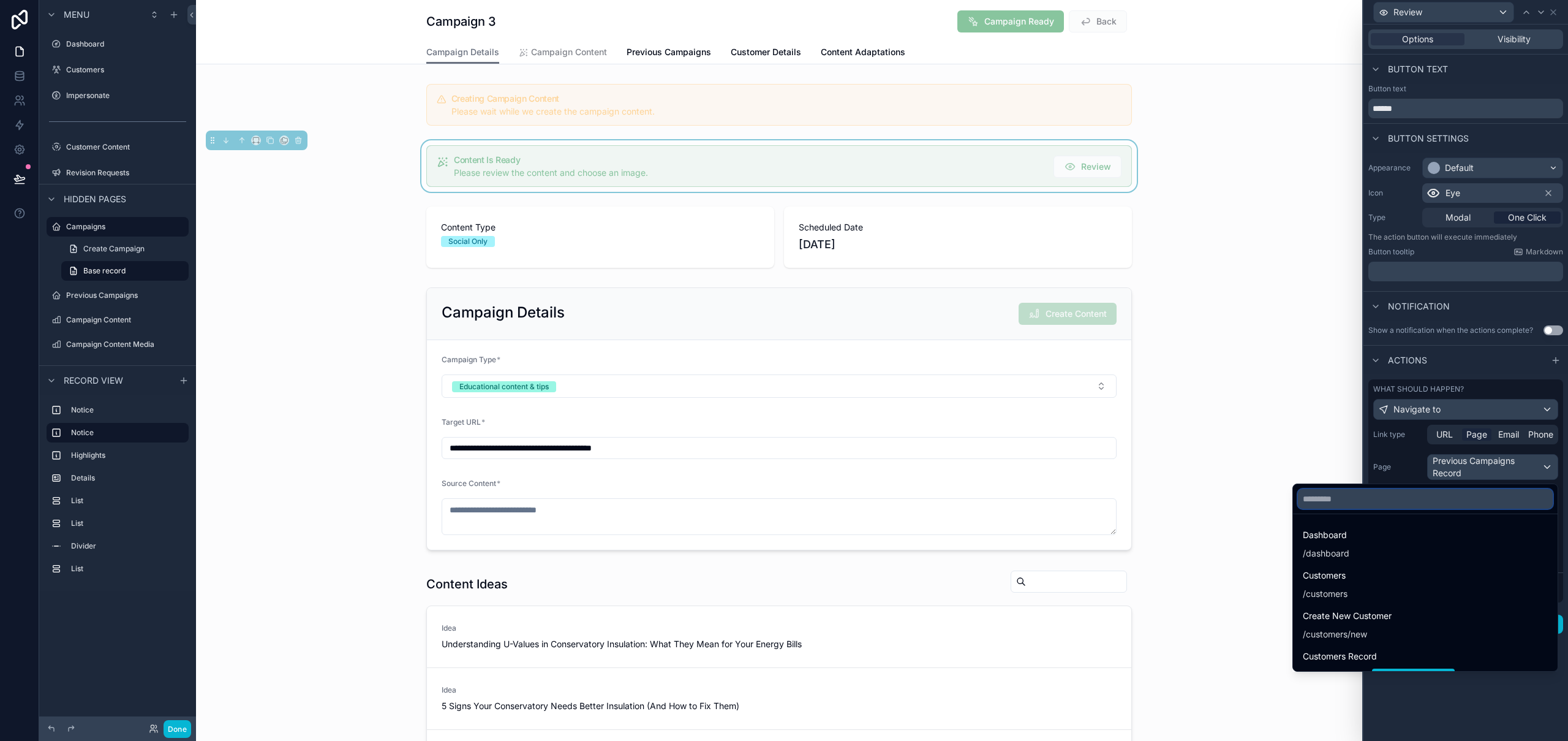
click at [1356, 494] on input "text" at bounding box center [1425, 498] width 255 height 19
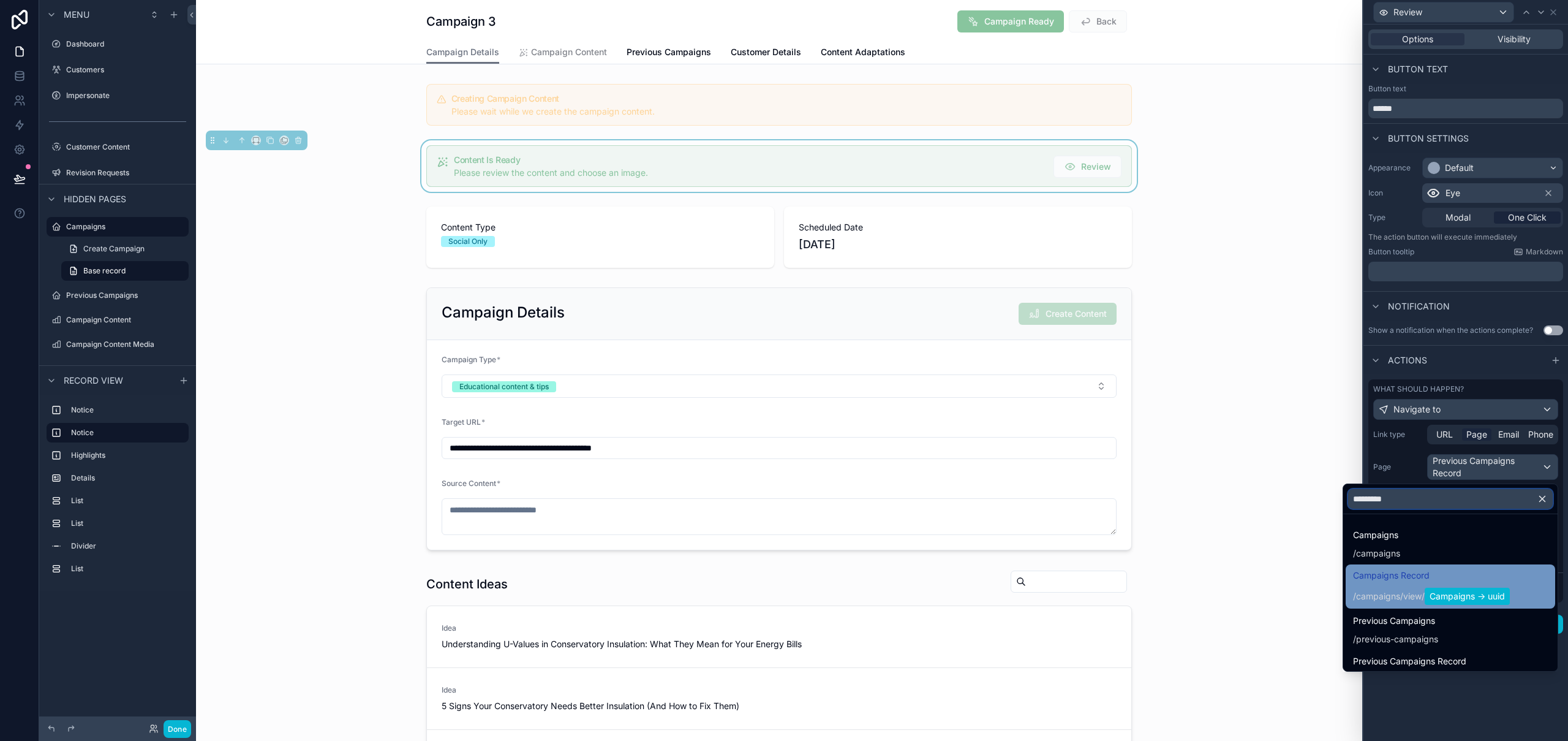
type input "*********"
click at [1383, 595] on span "campaigns" at bounding box center [1378, 596] width 44 height 12
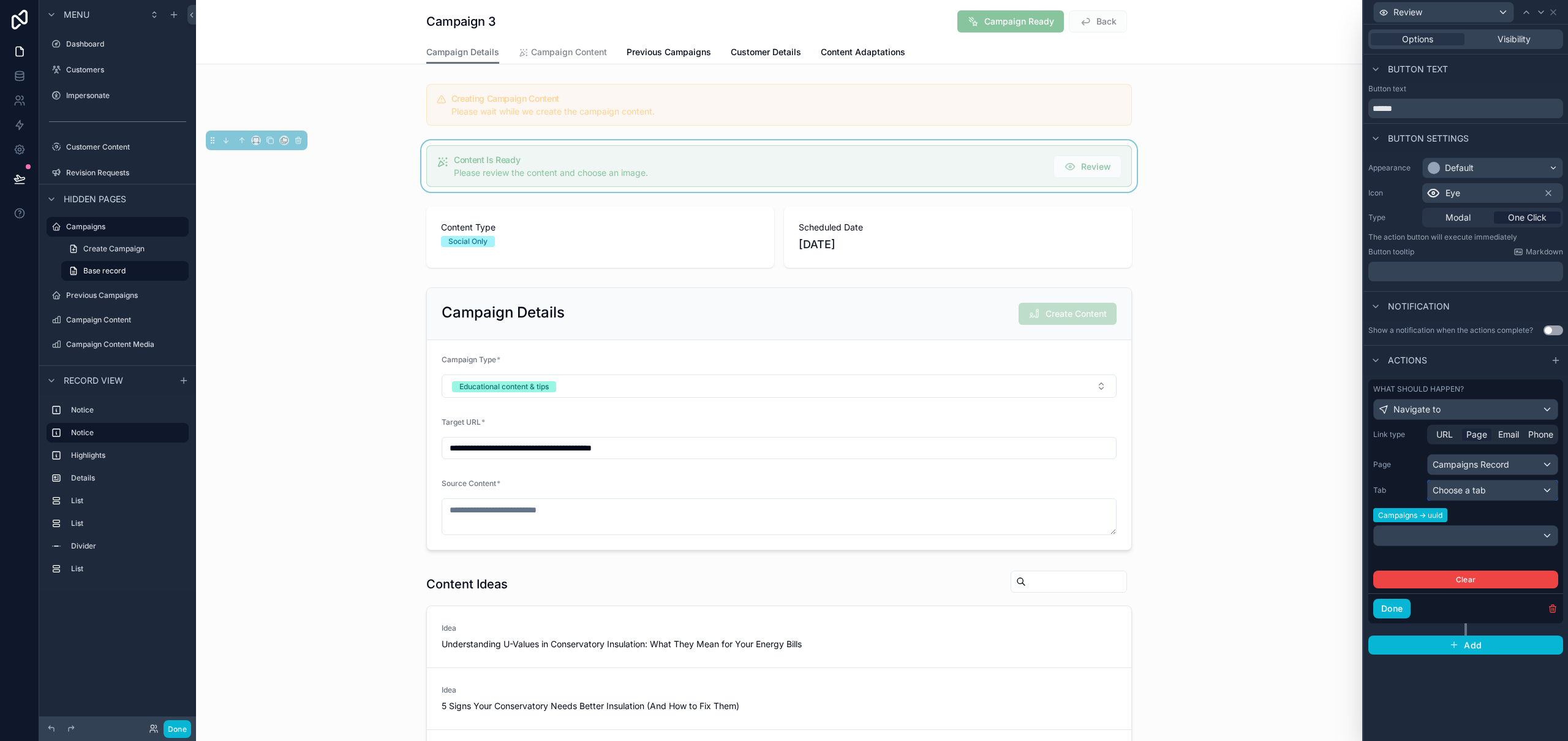
click at [1486, 494] on div "Choose a tab" at bounding box center [1492, 490] width 130 height 19
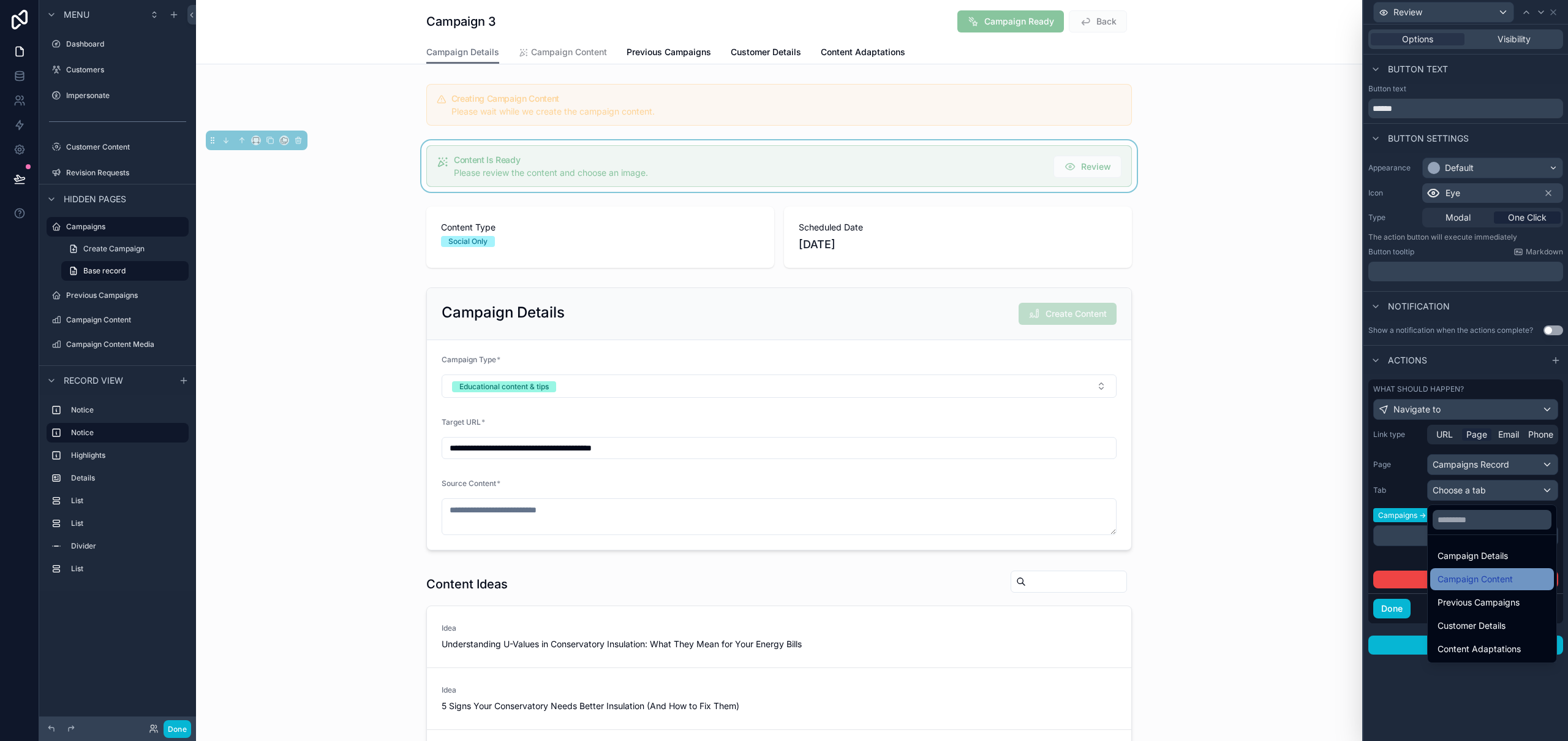
click at [1493, 577] on span "Campaign Content" at bounding box center [1475, 578] width 75 height 15
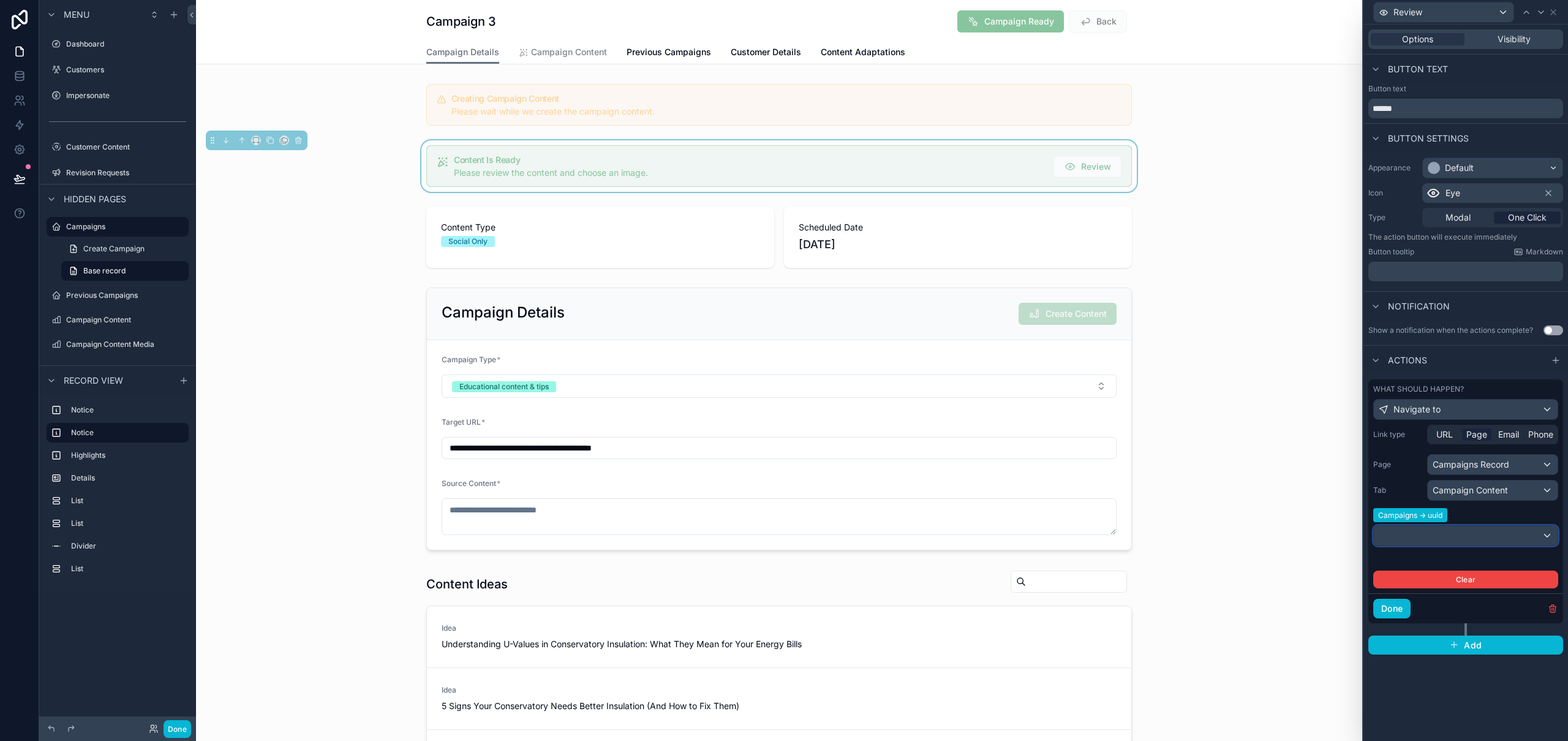
click at [1483, 539] on div at bounding box center [1465, 535] width 183 height 19
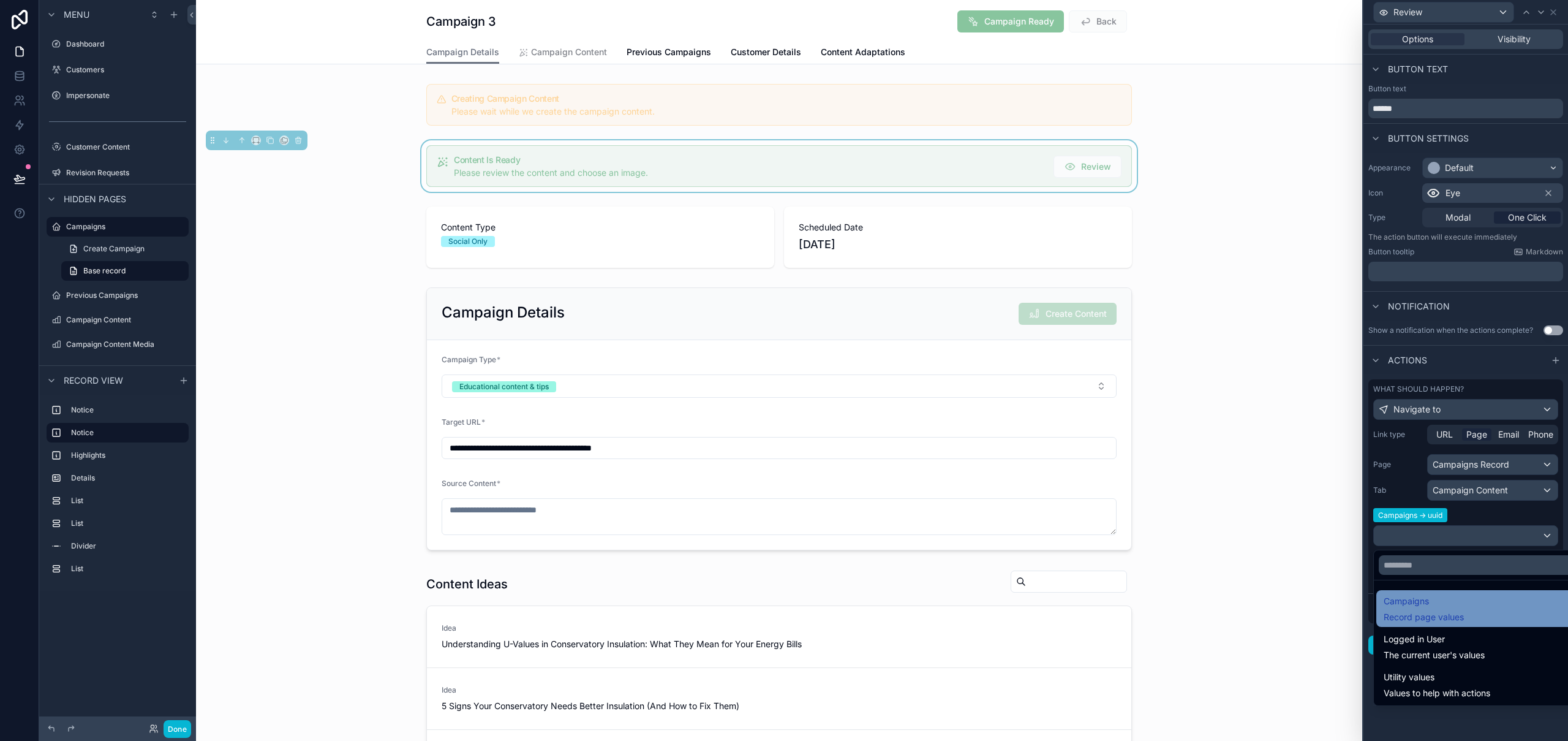
click at [1449, 602] on span "Campaigns" at bounding box center [1423, 600] width 80 height 15
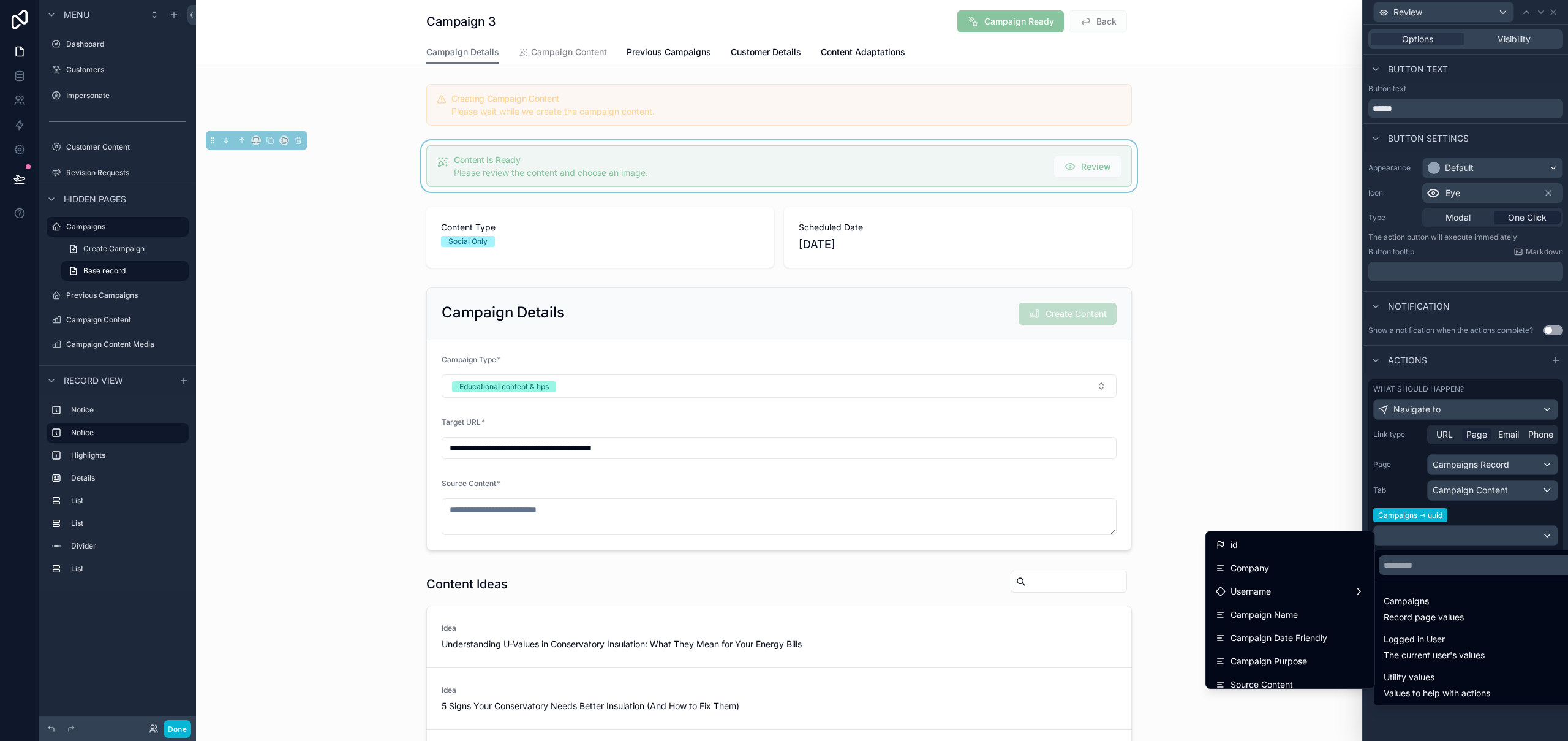
scroll to position [778, 0]
click at [1245, 674] on div "uuid" at bounding box center [1290, 674] width 148 height 15
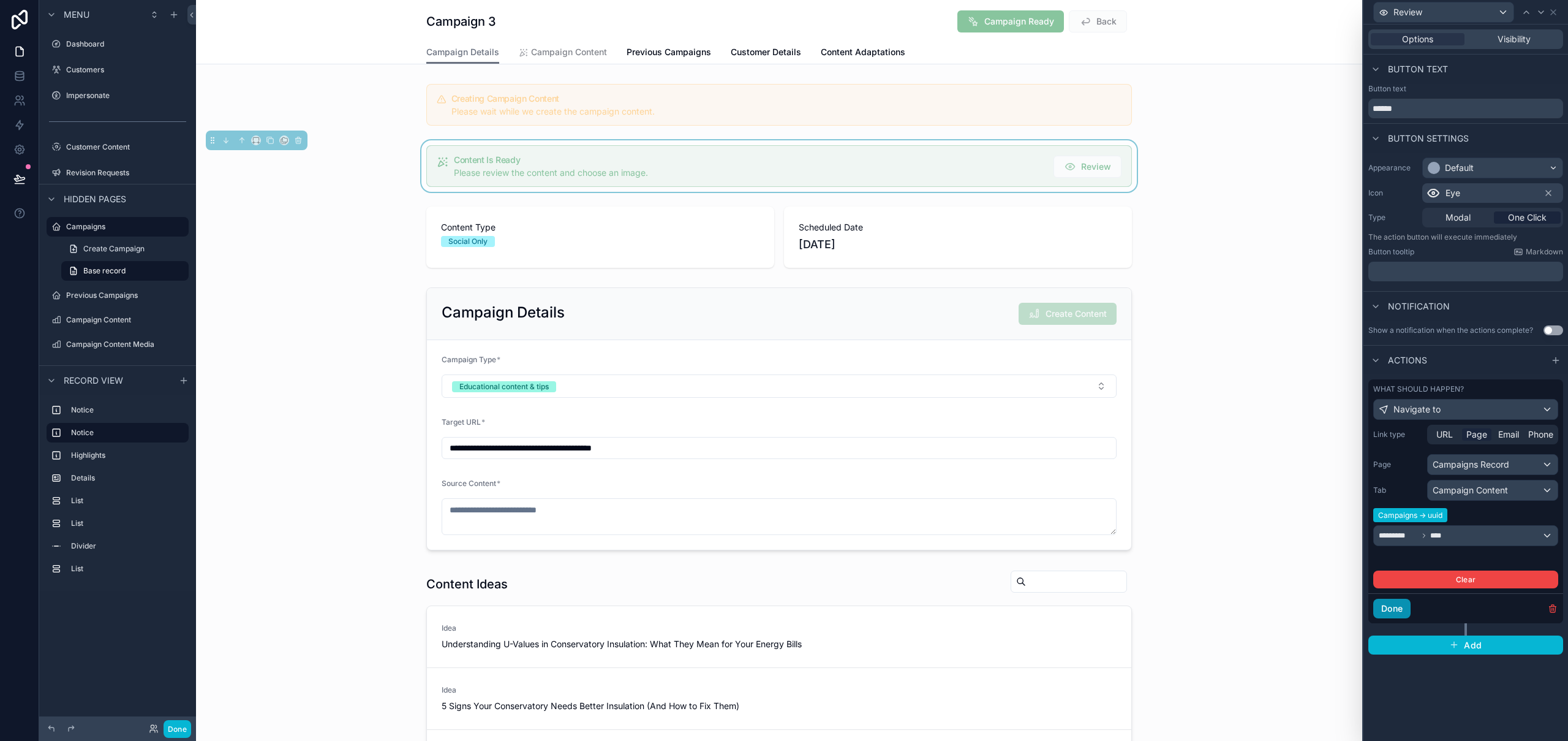
click at [1388, 613] on button "Done" at bounding box center [1392, 608] width 37 height 19
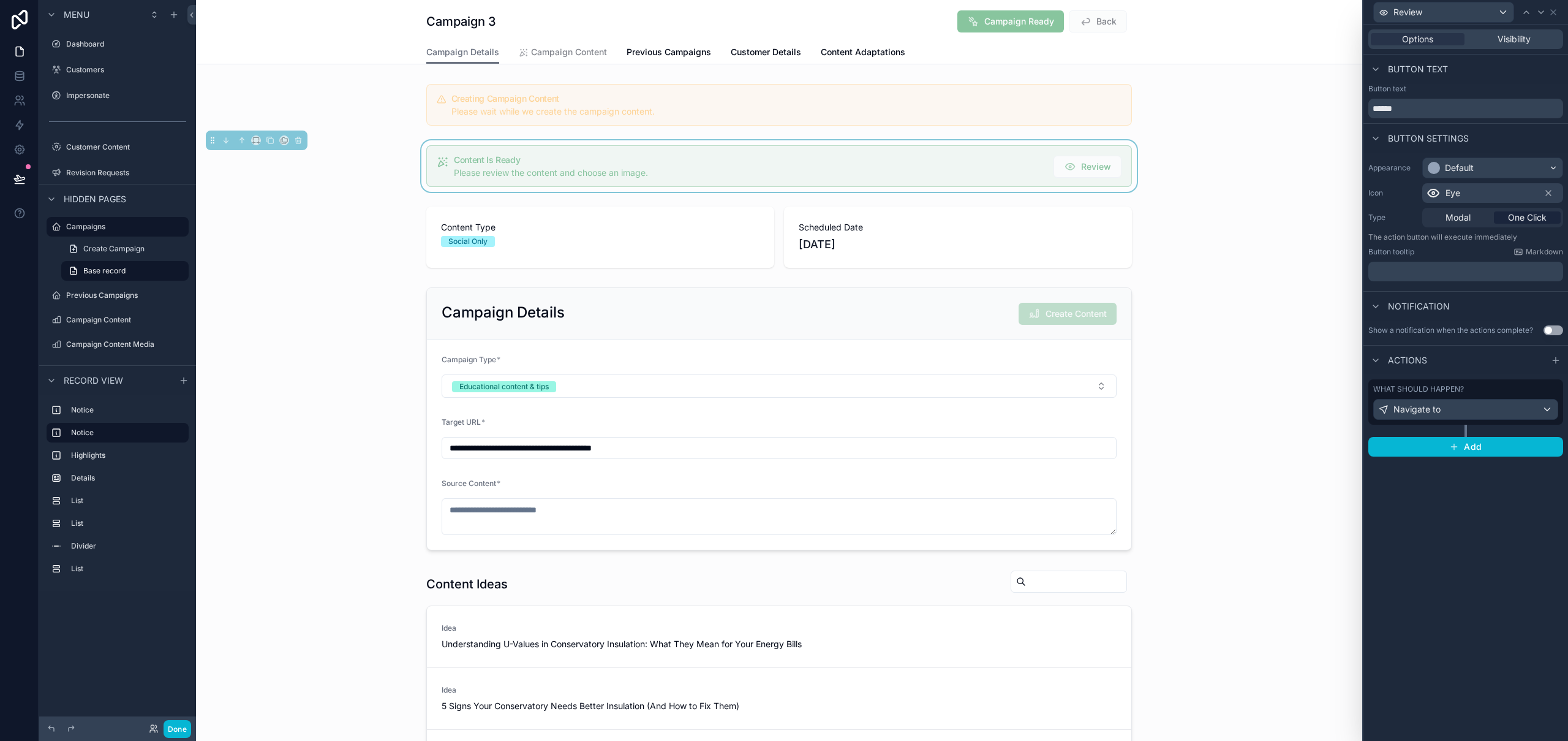
click at [1255, 564] on div "**********" at bounding box center [779, 630] width 1166 height 1101
click at [16, 175] on icon at bounding box center [19, 178] width 10 height 6
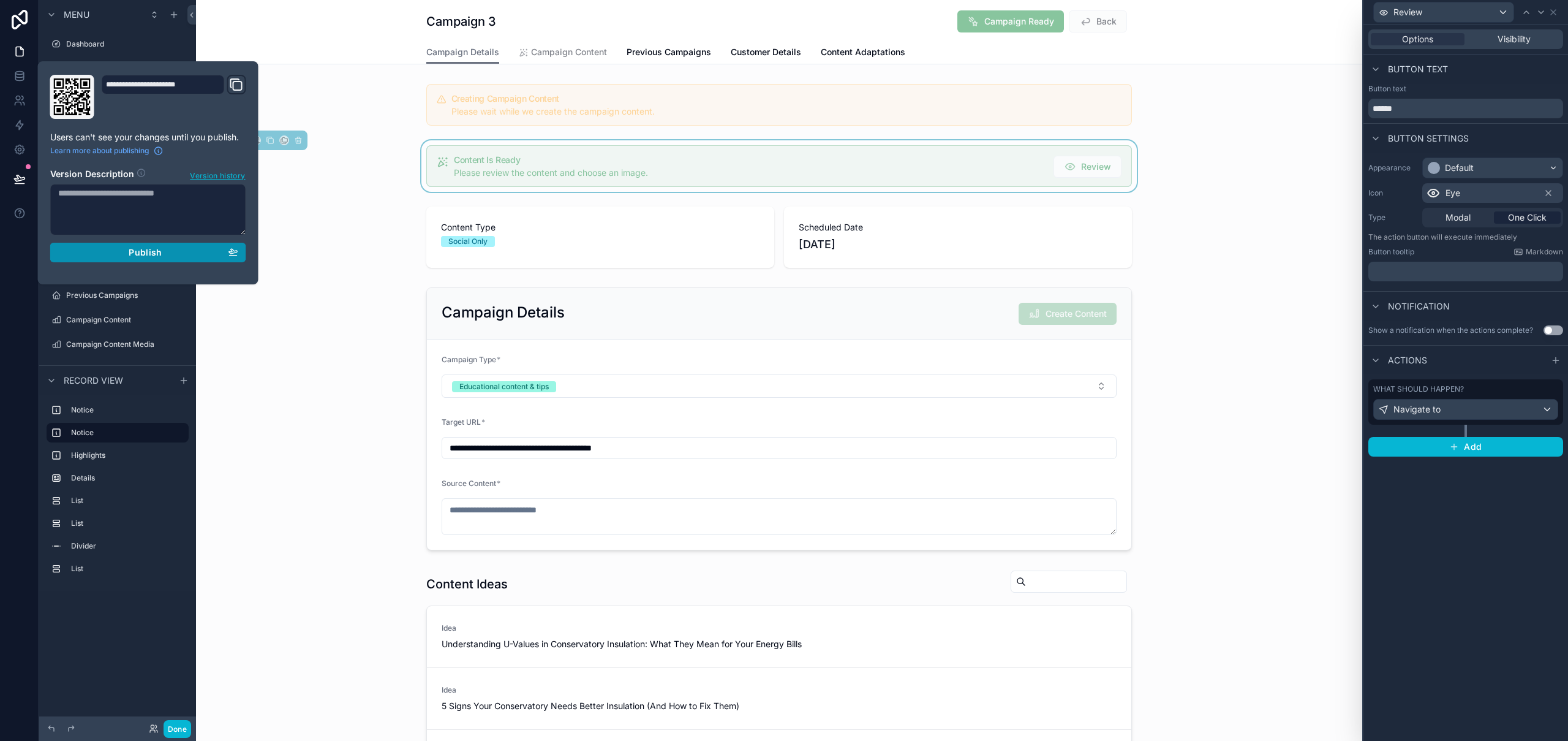
click at [146, 253] on span "Publish" at bounding box center [145, 253] width 33 height 11
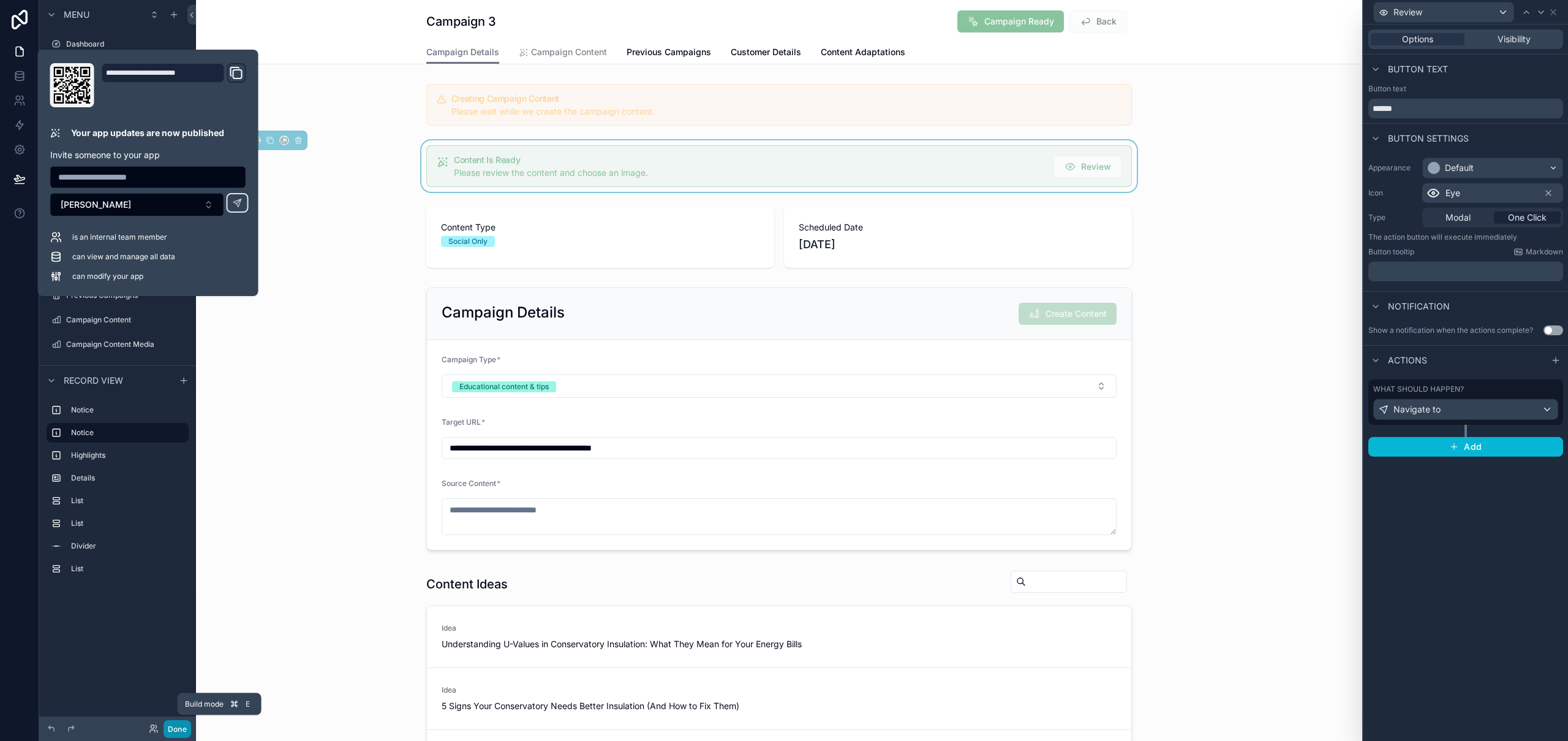
click at [176, 726] on button "Done" at bounding box center [176, 729] width 27 height 18
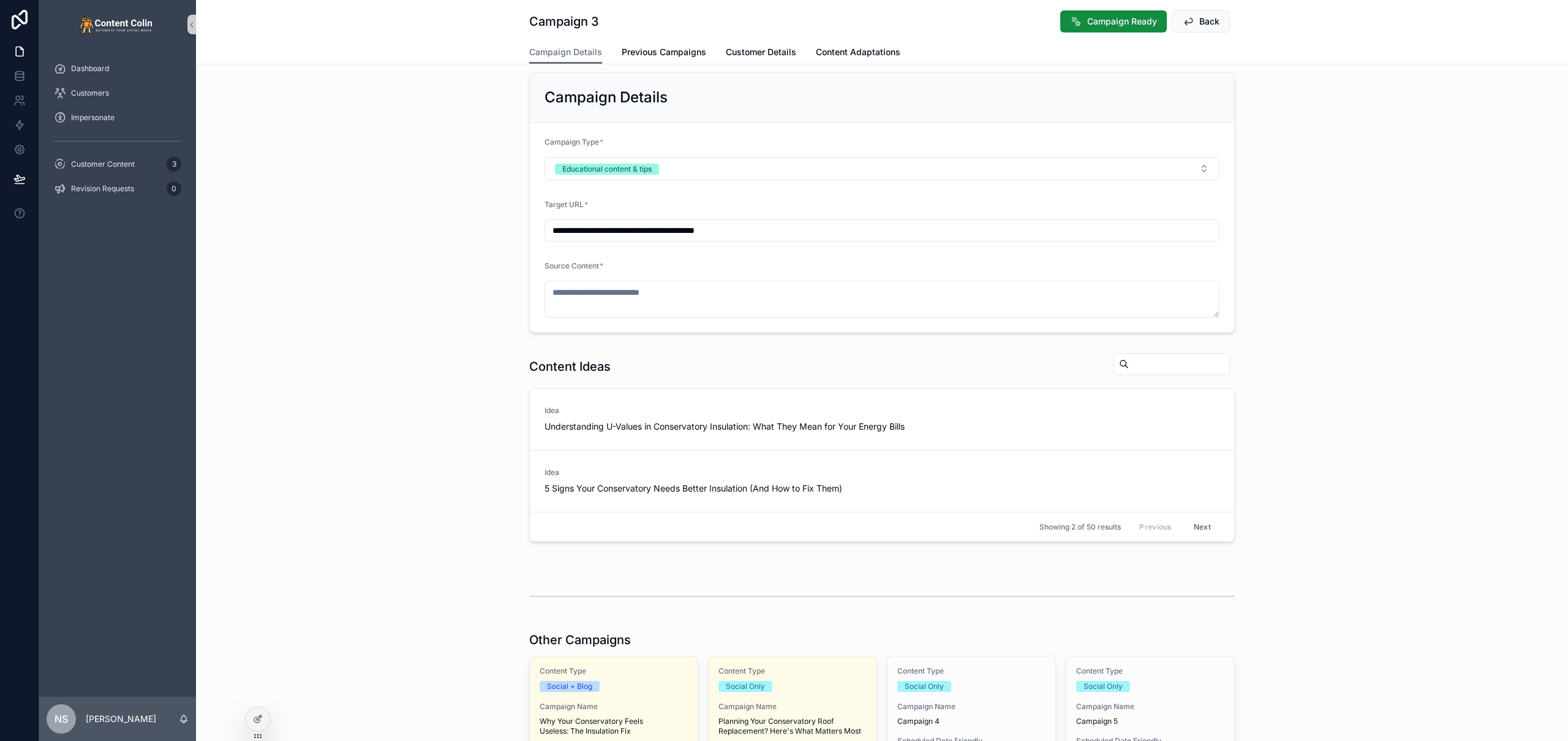
scroll to position [67, 0]
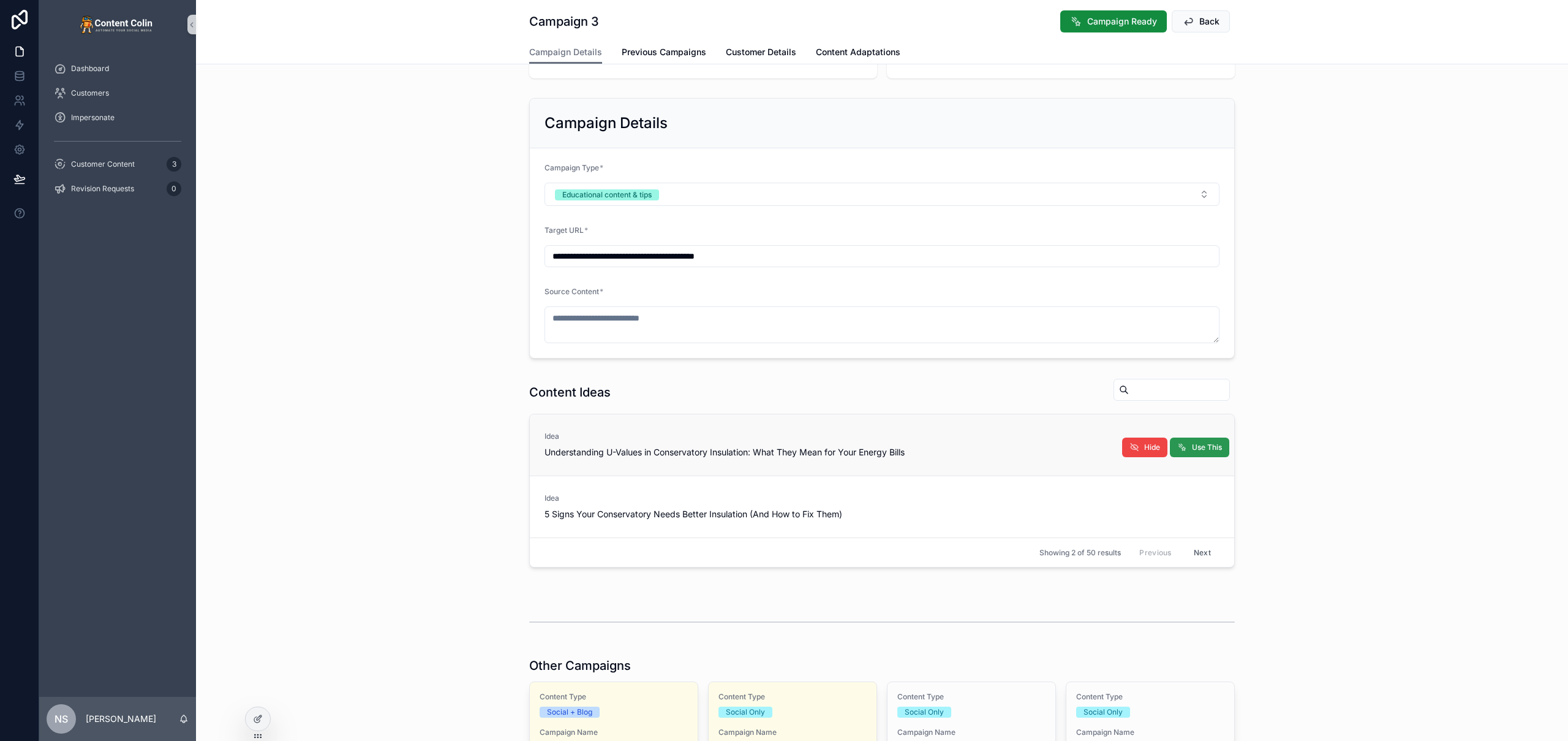
click at [1192, 450] on span "Use This" at bounding box center [1207, 447] width 30 height 10
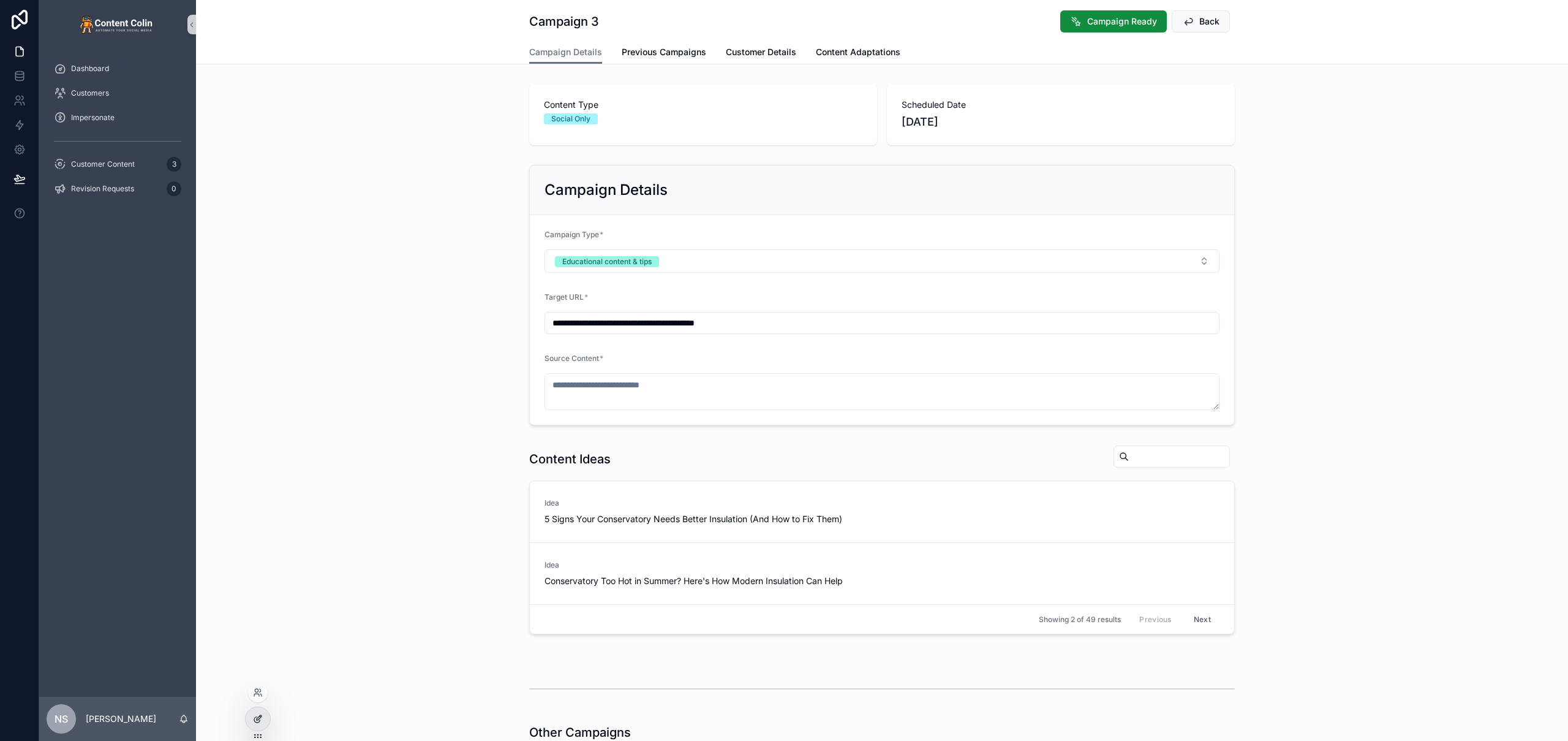
click at [254, 718] on icon at bounding box center [257, 719] width 5 height 5
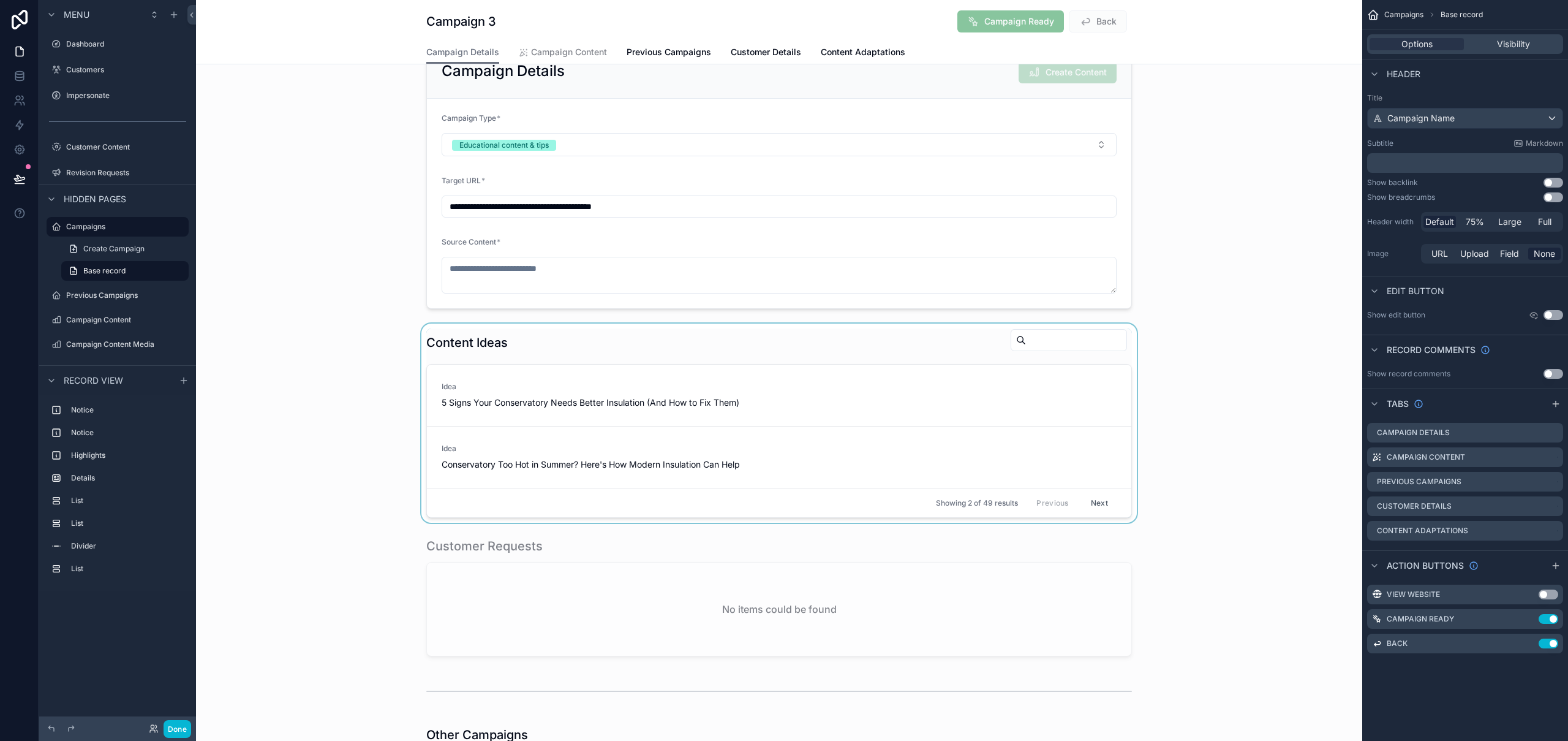
scroll to position [367, 0]
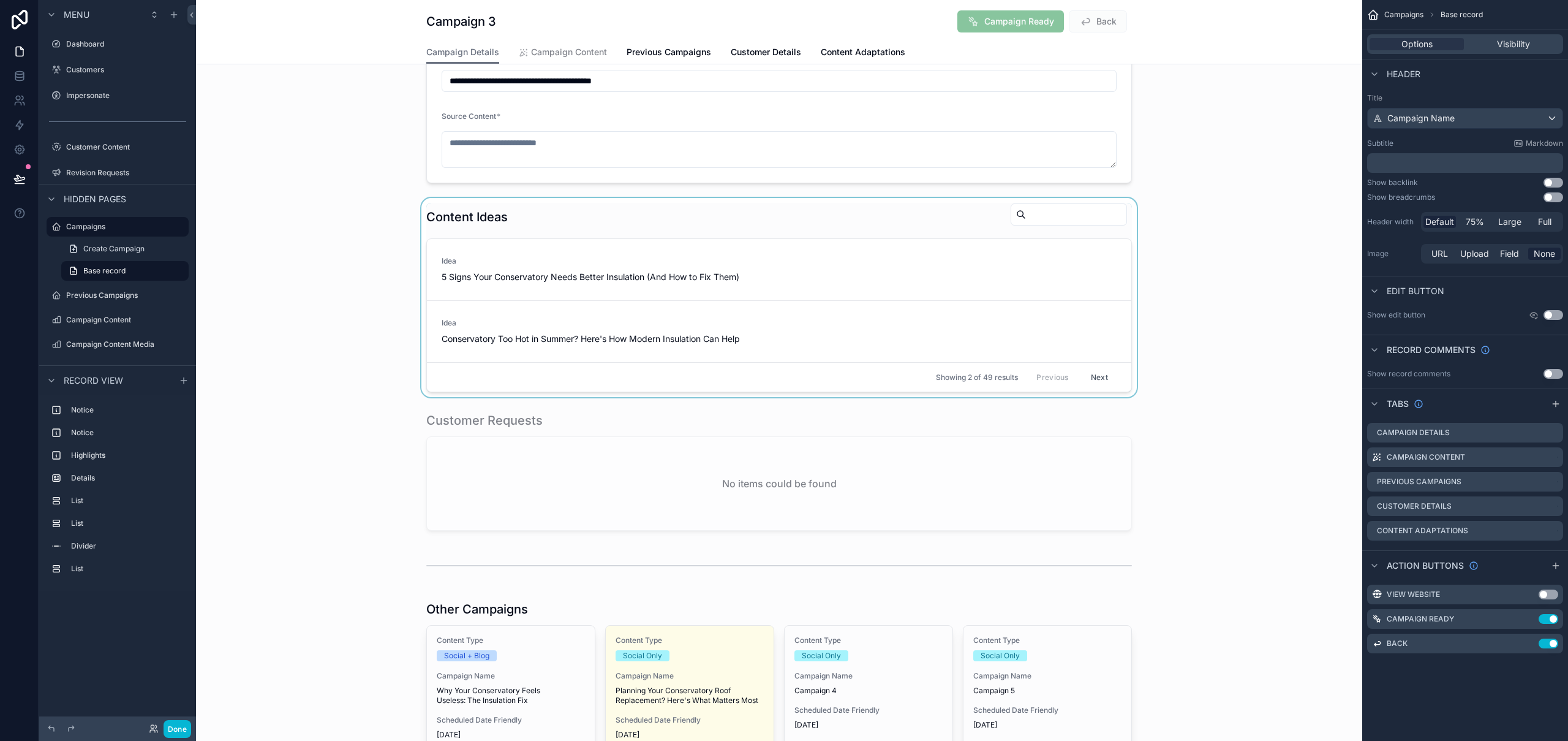
click at [904, 241] on div "scrollable content" at bounding box center [779, 297] width 1166 height 199
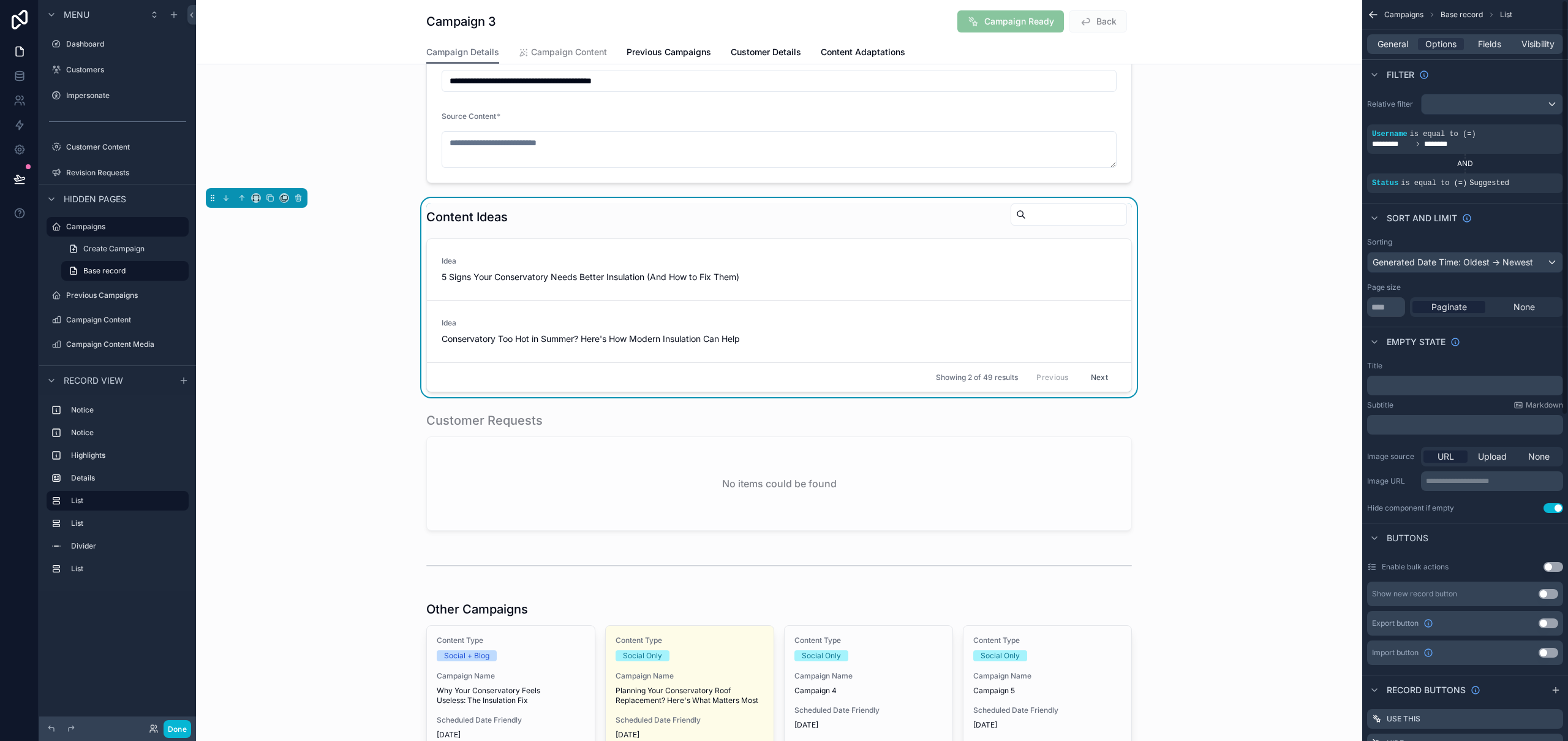
scroll to position [272, 0]
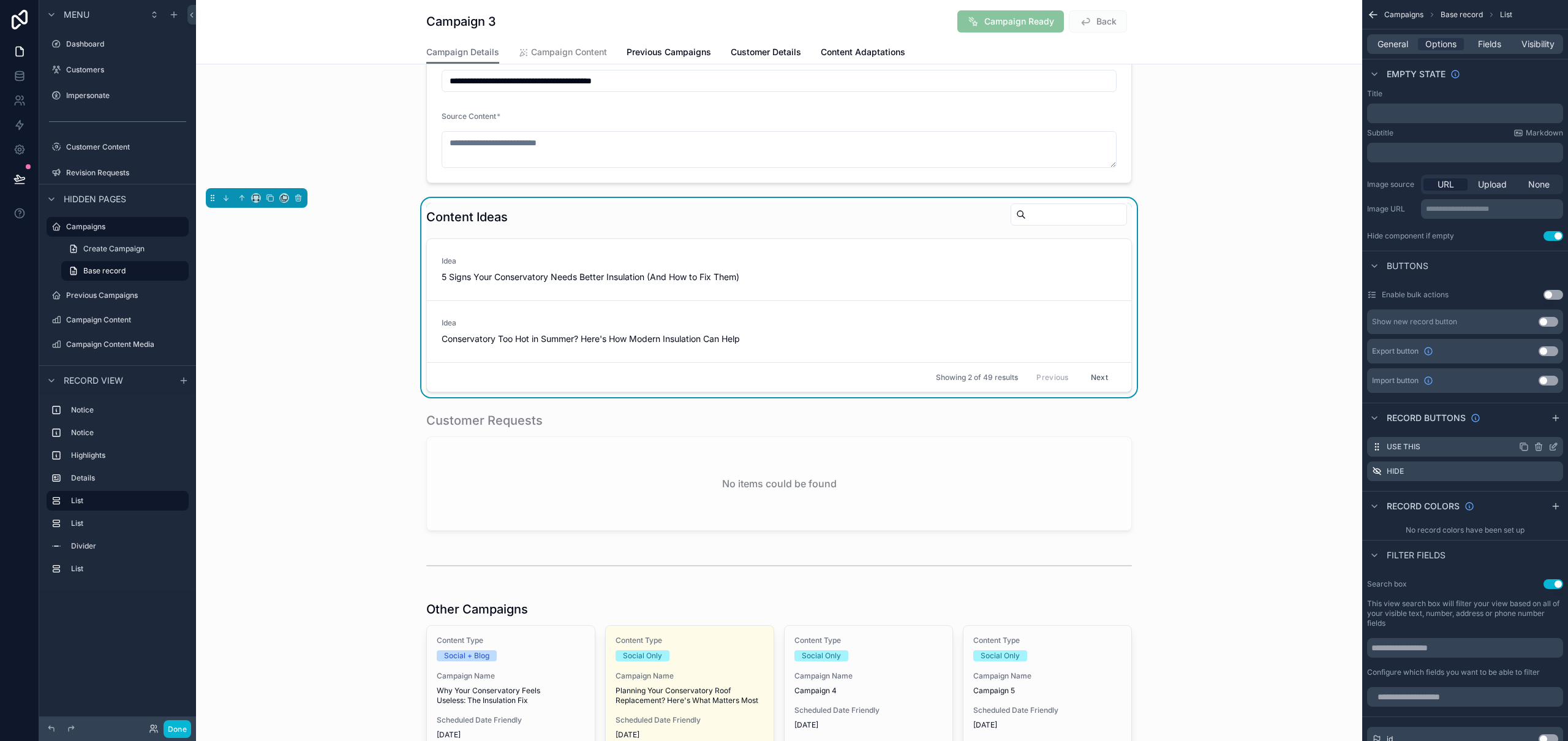
click at [1552, 447] on icon "scrollable content" at bounding box center [1554, 446] width 5 height 5
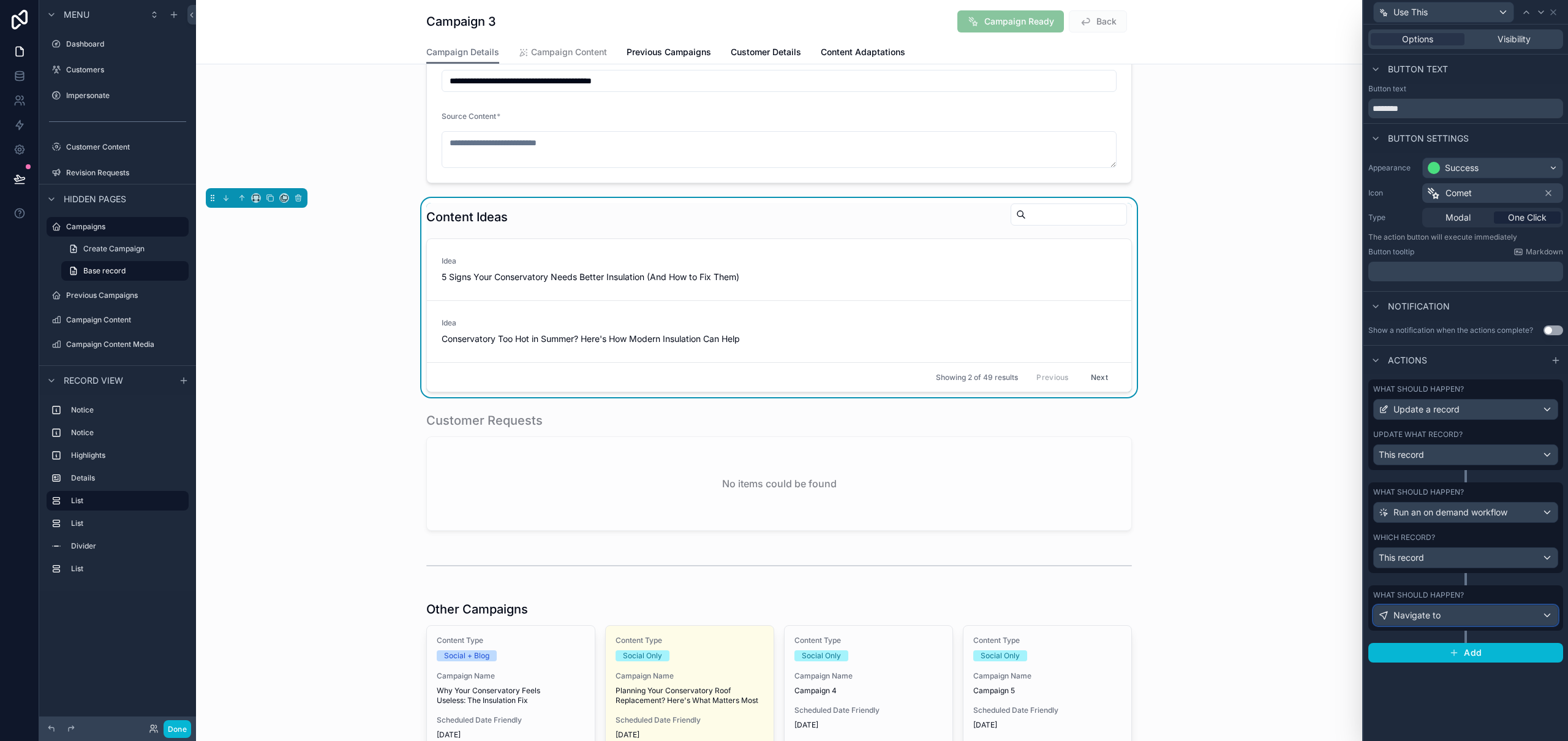
click at [1457, 612] on div "Navigate to" at bounding box center [1465, 614] width 183 height 19
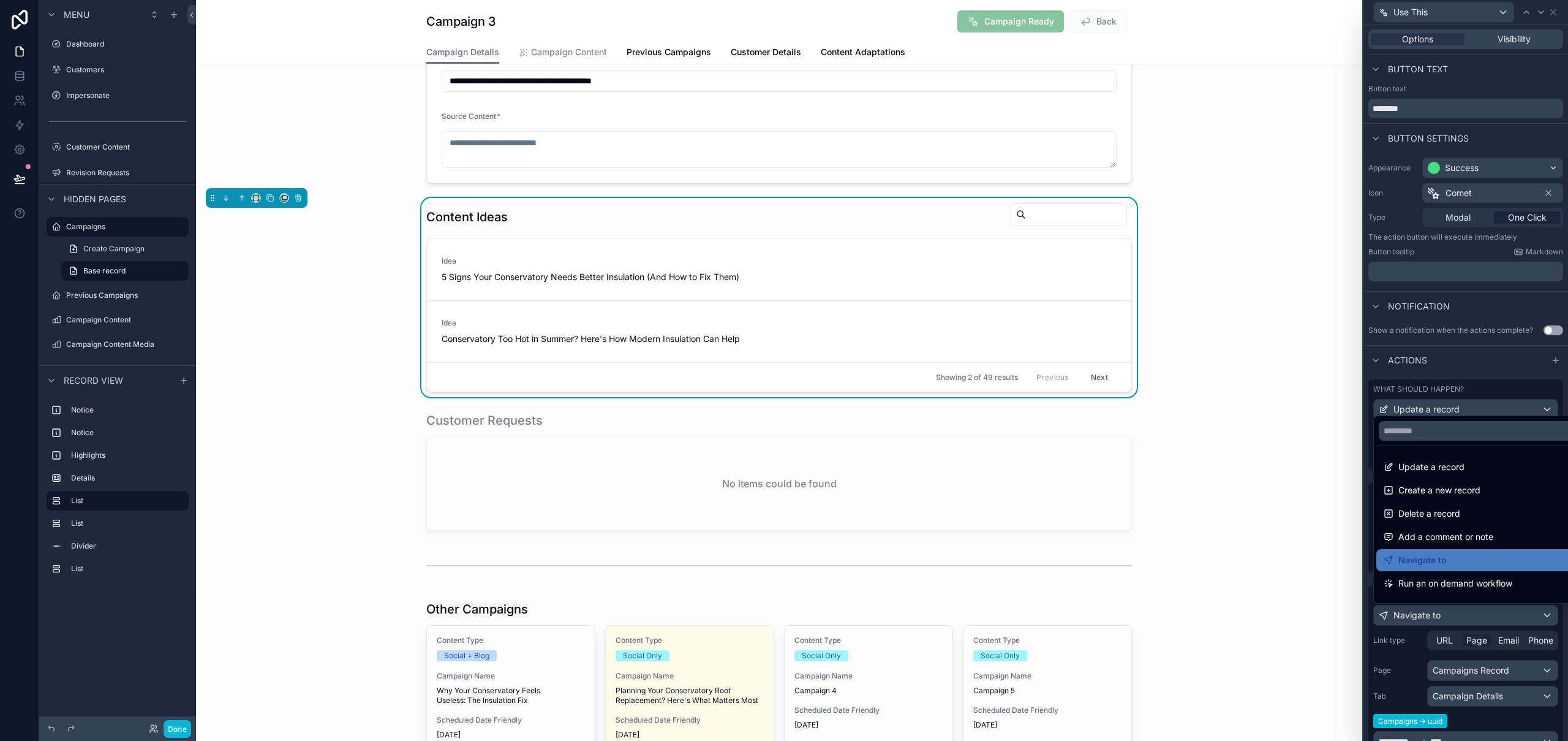
click at [1457, 612] on div at bounding box center [1465, 370] width 204 height 741
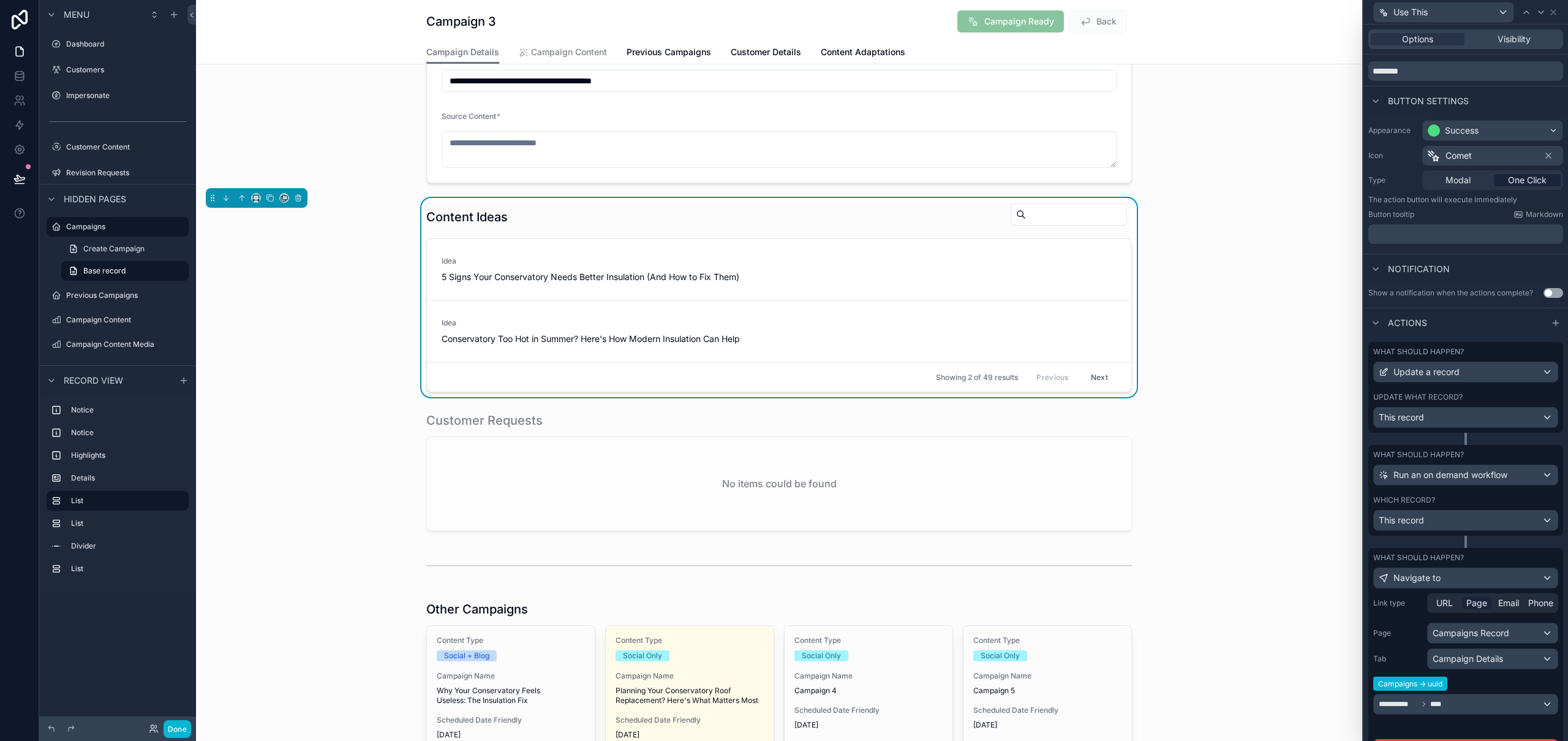
scroll to position [124, 0]
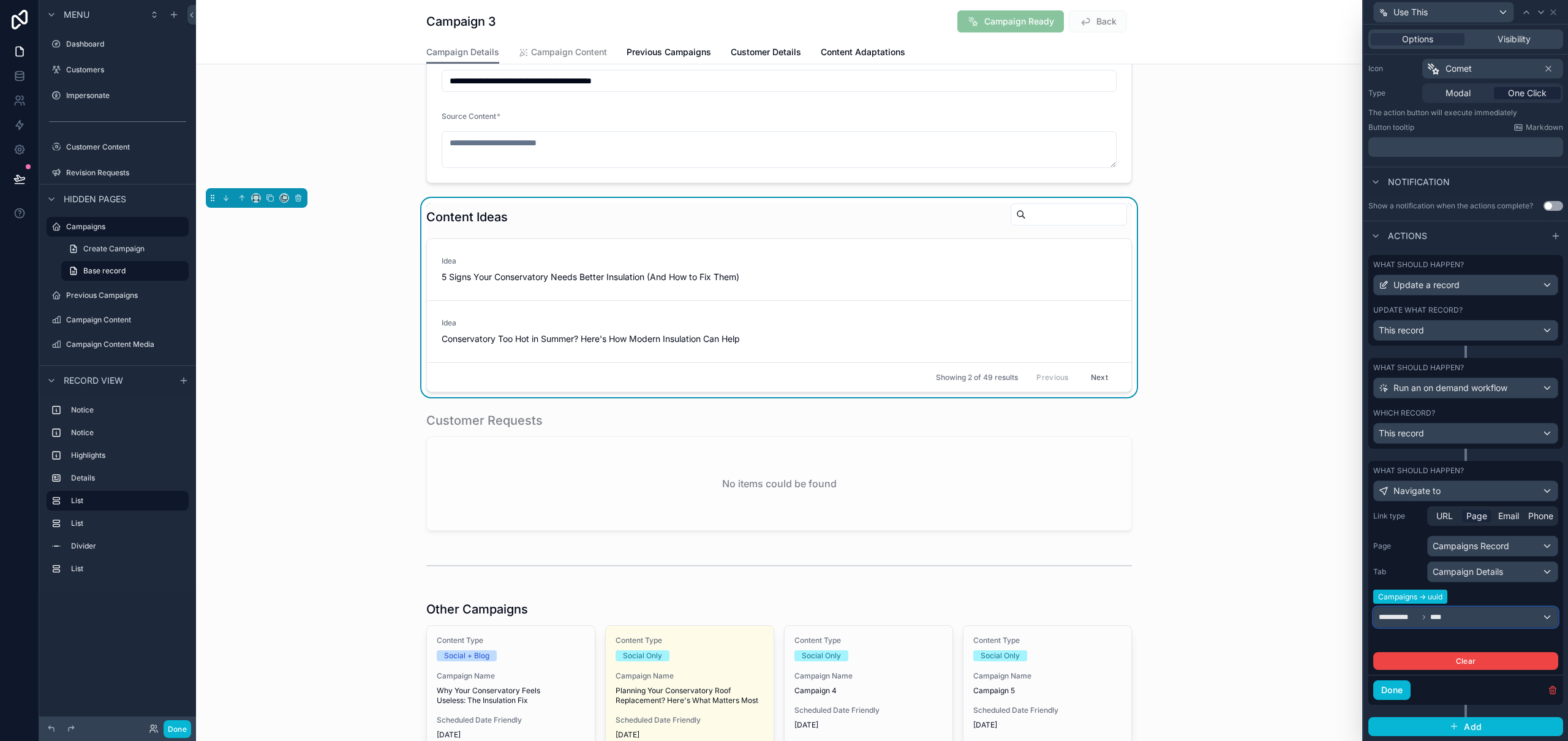
click at [1444, 613] on span "****" at bounding box center [1437, 617] width 15 height 10
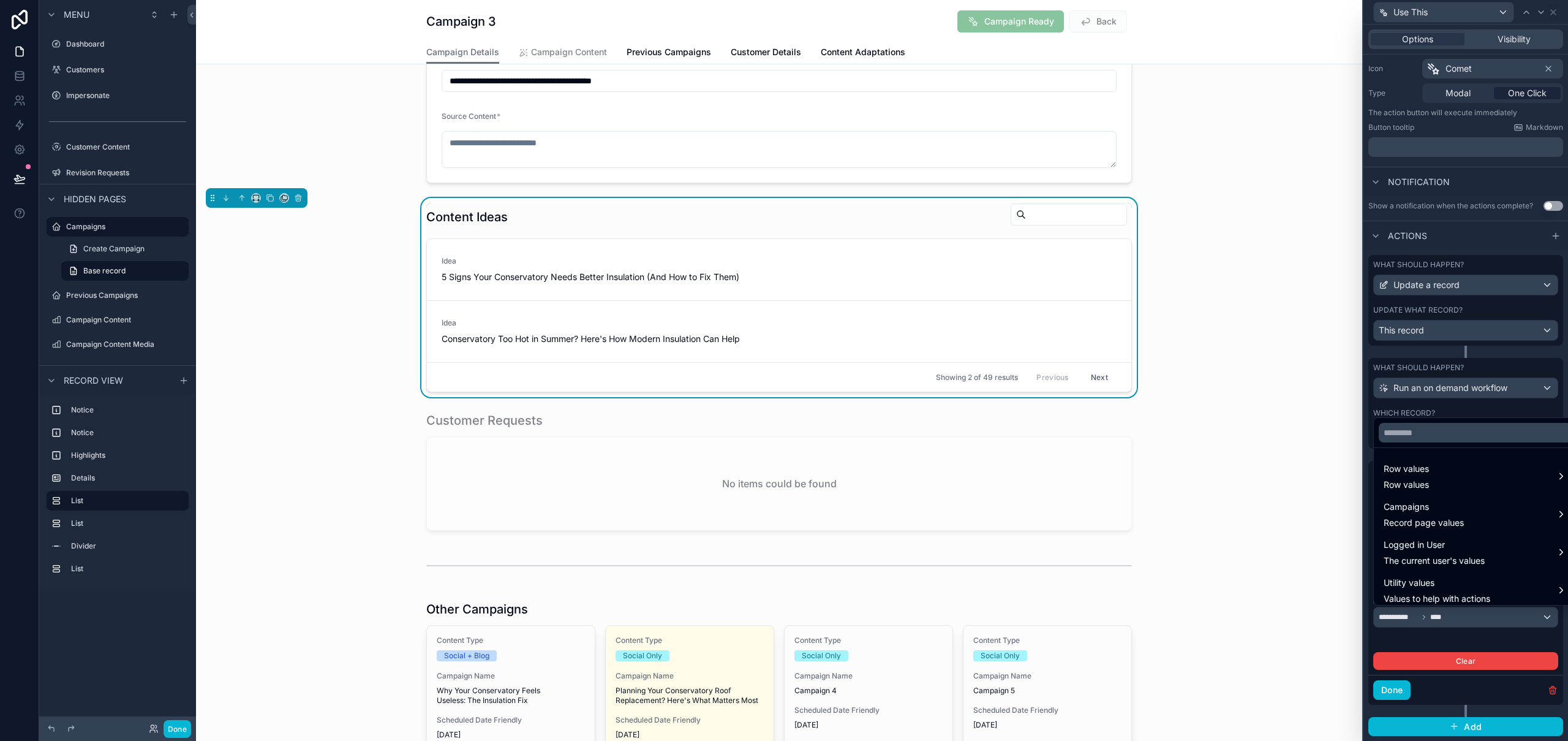
click at [1380, 637] on div at bounding box center [1465, 370] width 204 height 741
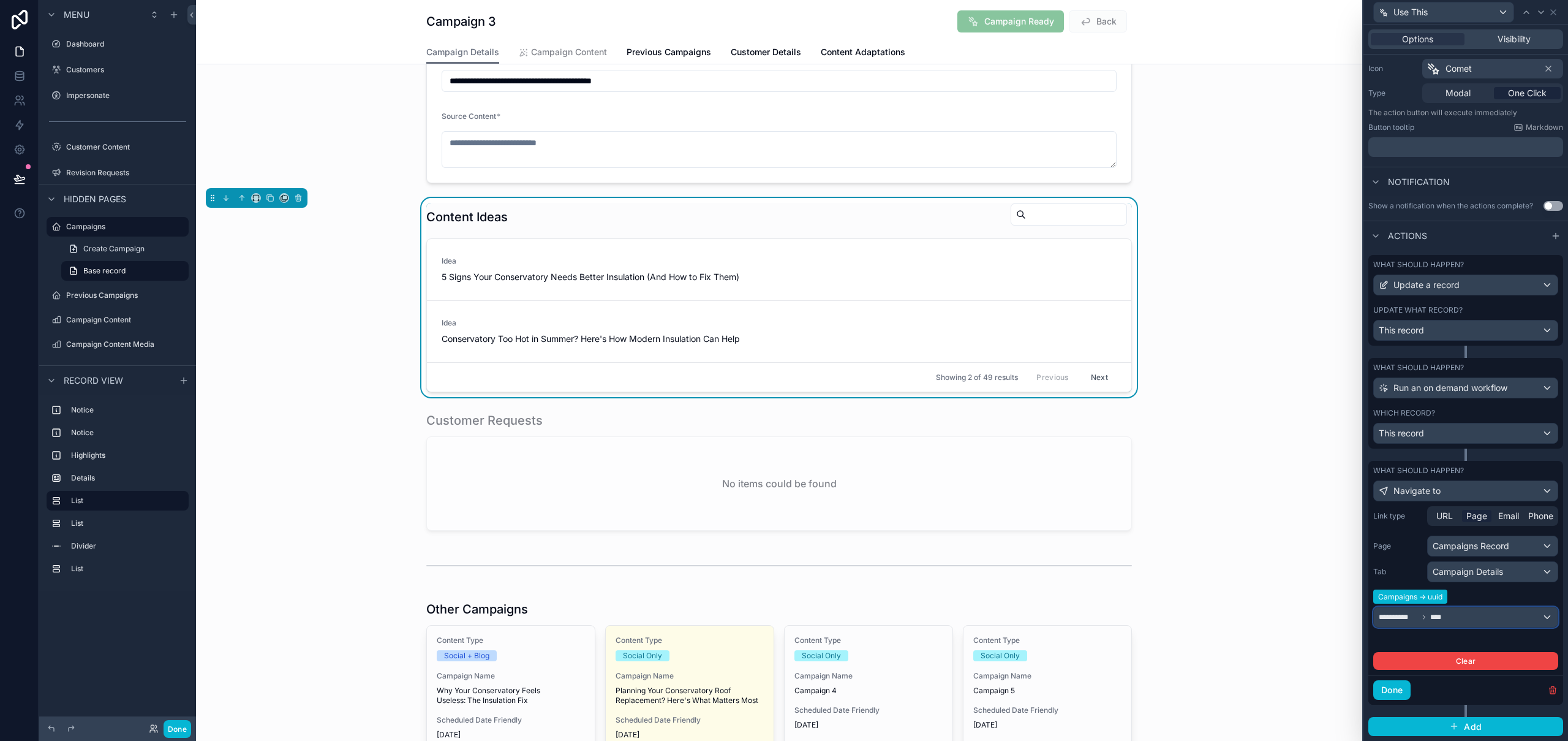
click at [1432, 617] on span "****" at bounding box center [1437, 617] width 15 height 10
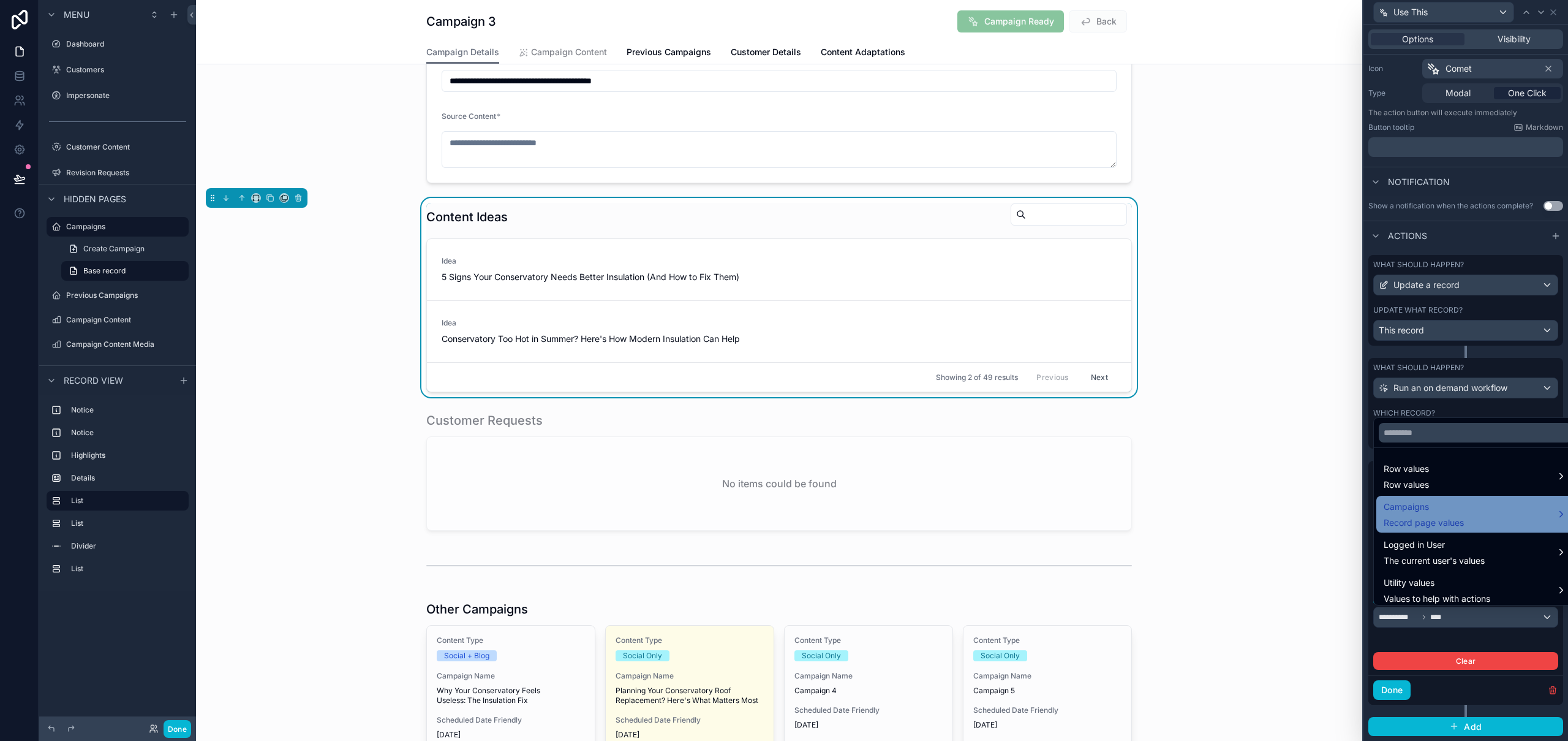
click at [1443, 509] on span "Campaigns" at bounding box center [1423, 506] width 80 height 15
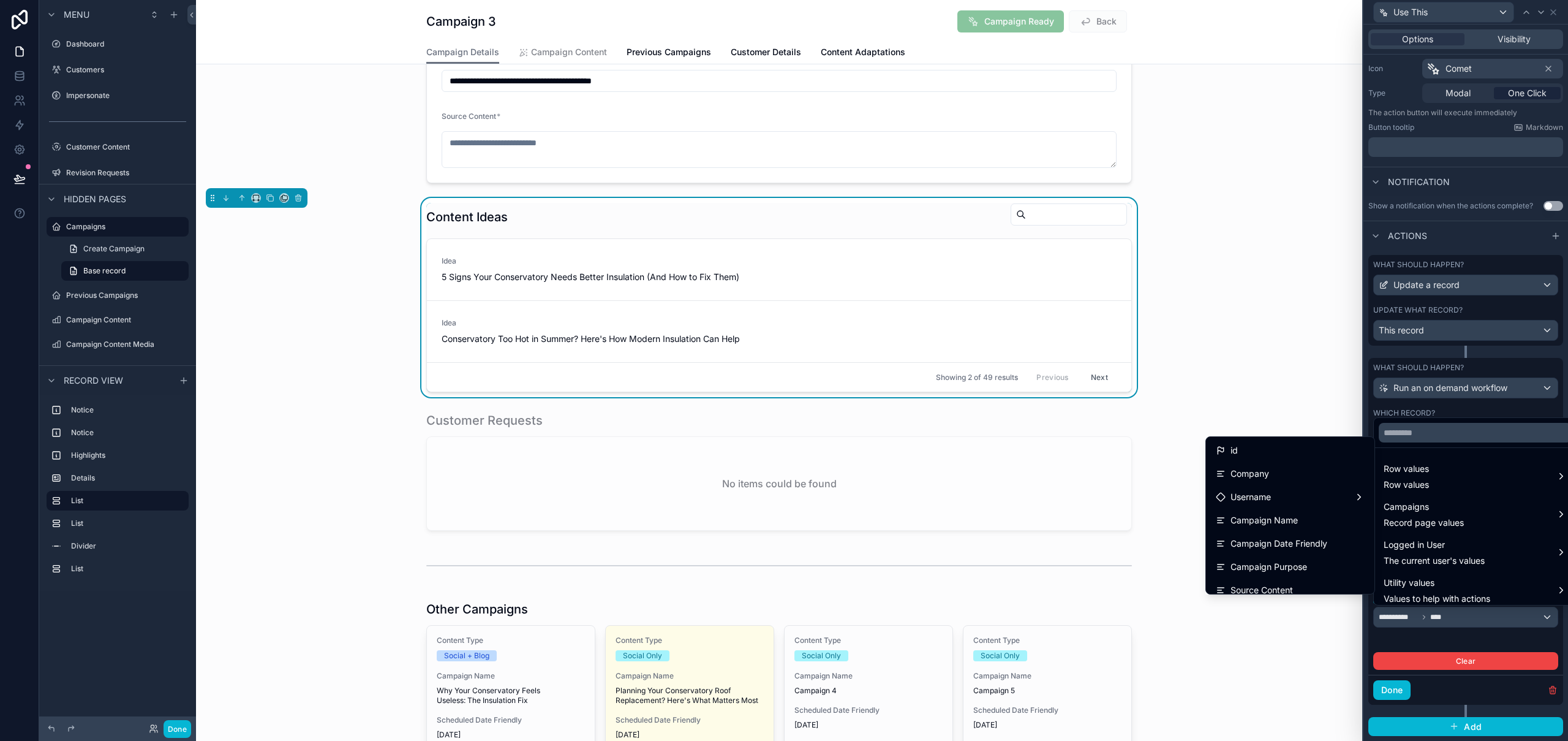
scroll to position [778, 0]
click at [1241, 581] on div "uuid" at bounding box center [1290, 580] width 148 height 15
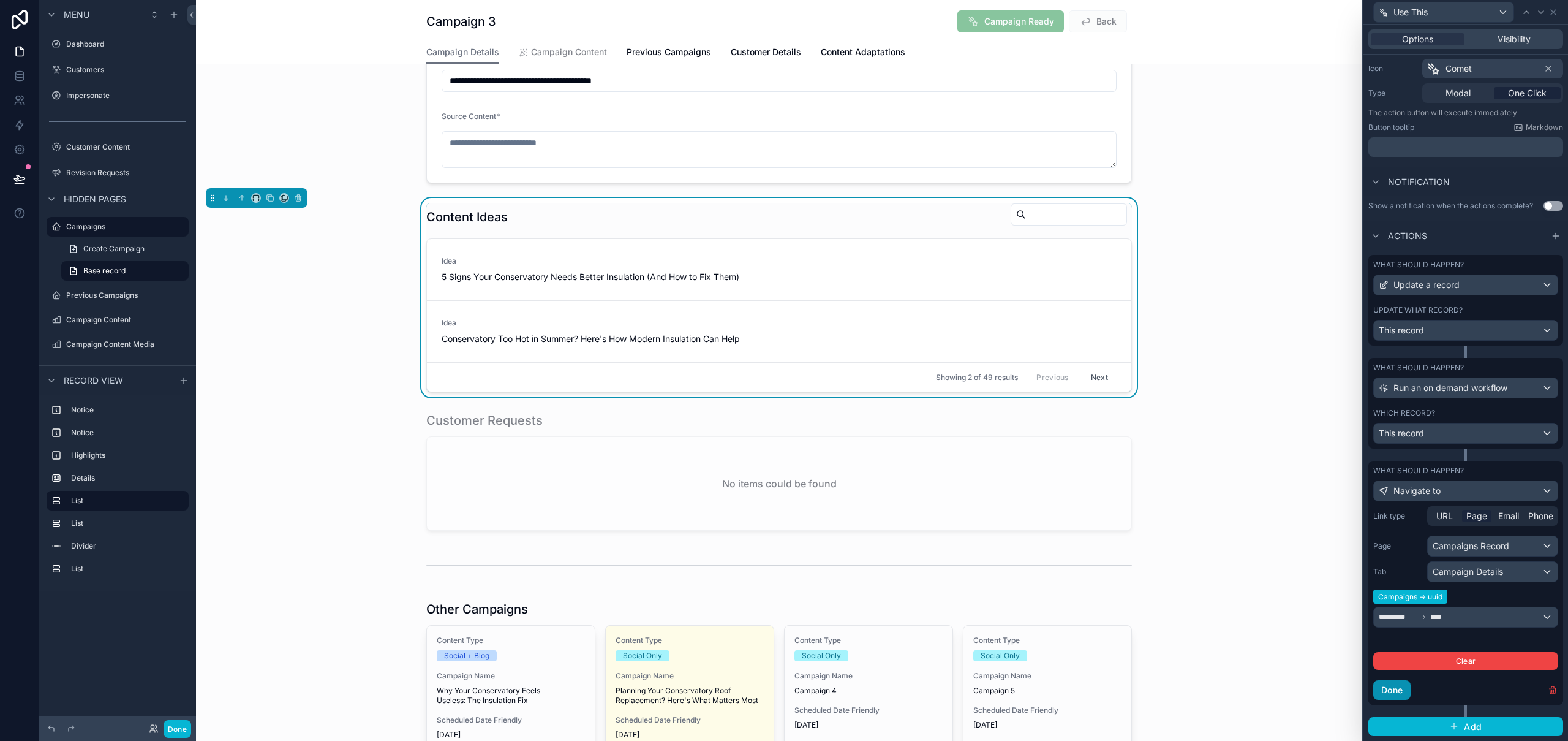
click at [1390, 692] on button "Done" at bounding box center [1392, 690] width 37 height 19
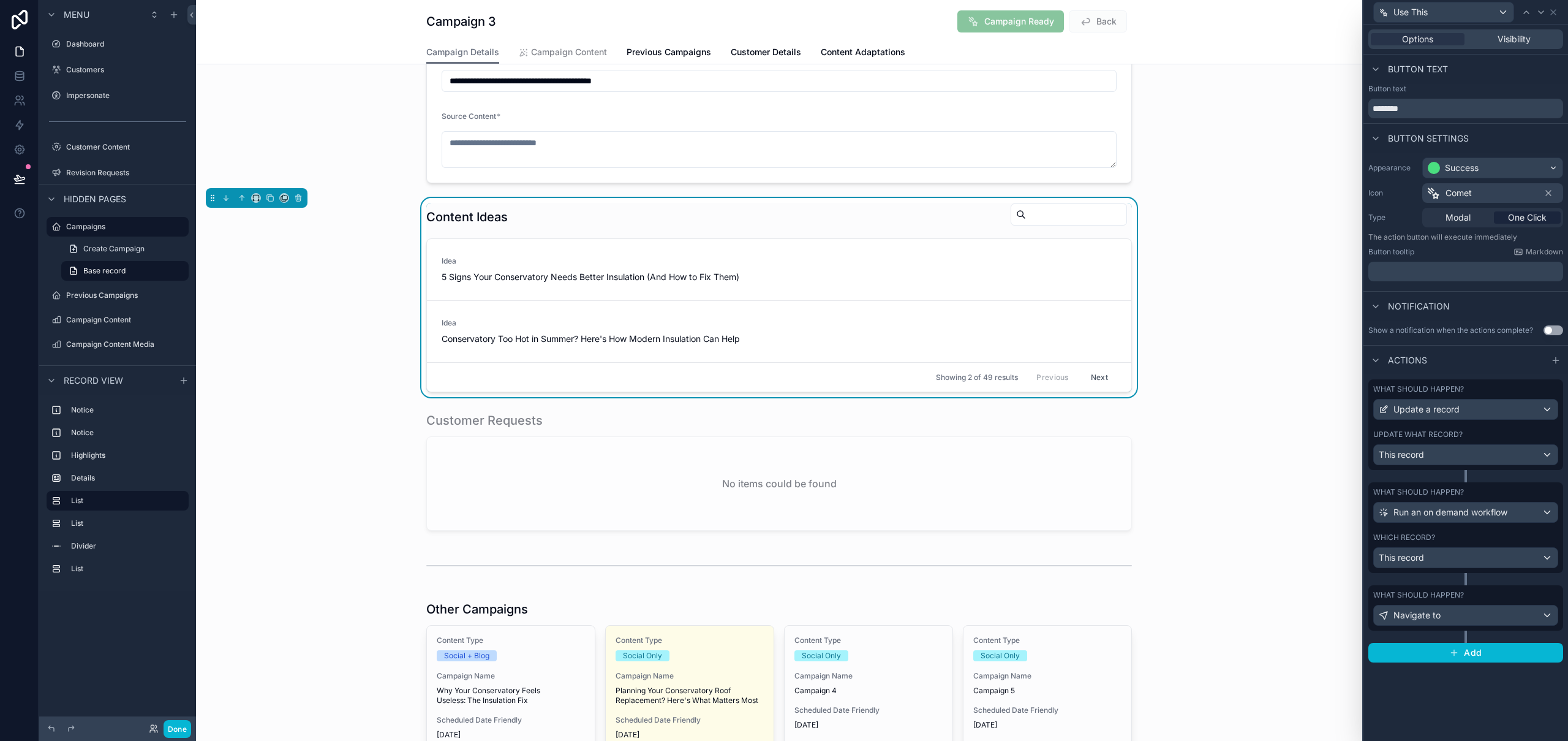
scroll to position [0, 0]
click at [176, 729] on button "Done" at bounding box center [176, 729] width 27 height 18
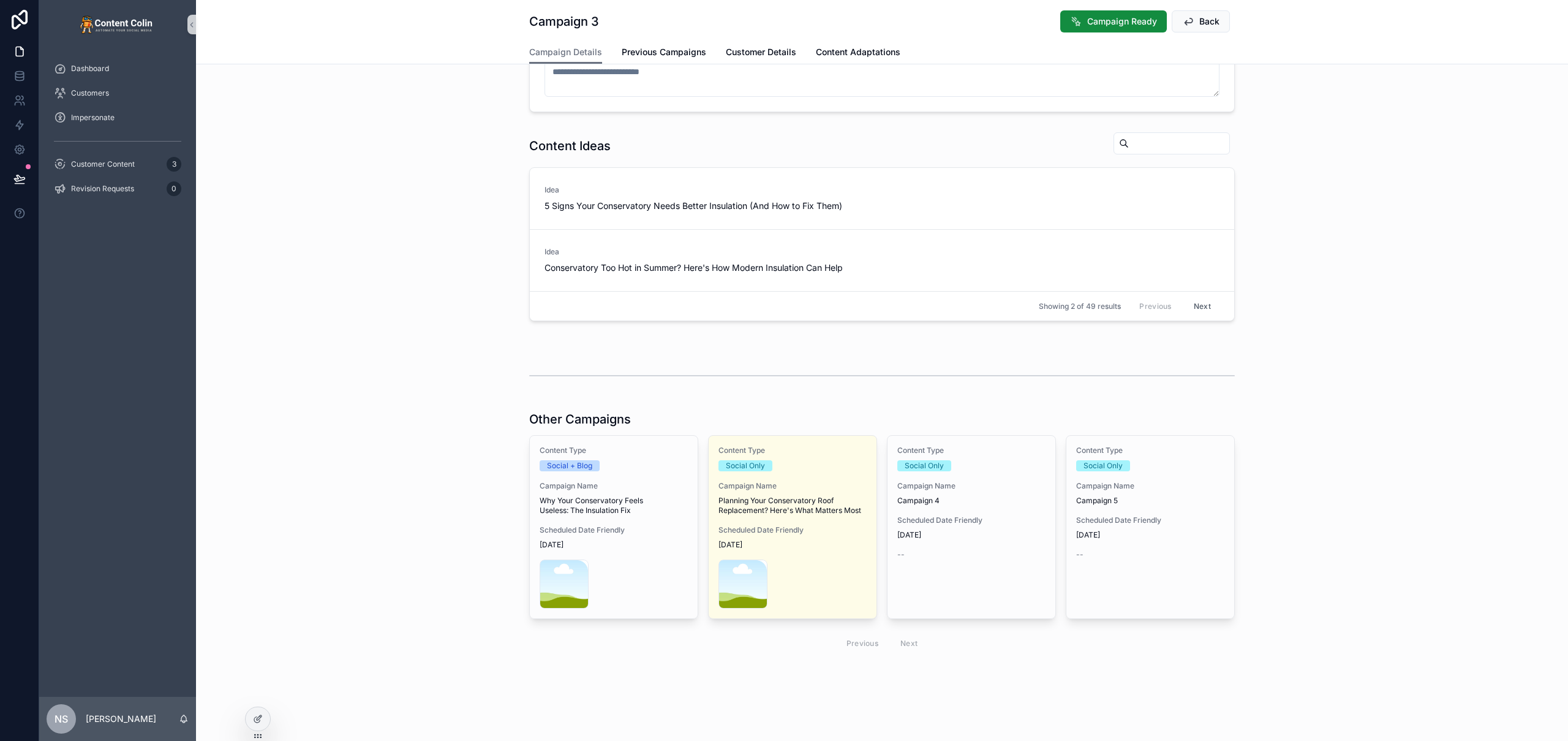
scroll to position [313, 0]
click at [26, 173] on button at bounding box center [19, 179] width 27 height 34
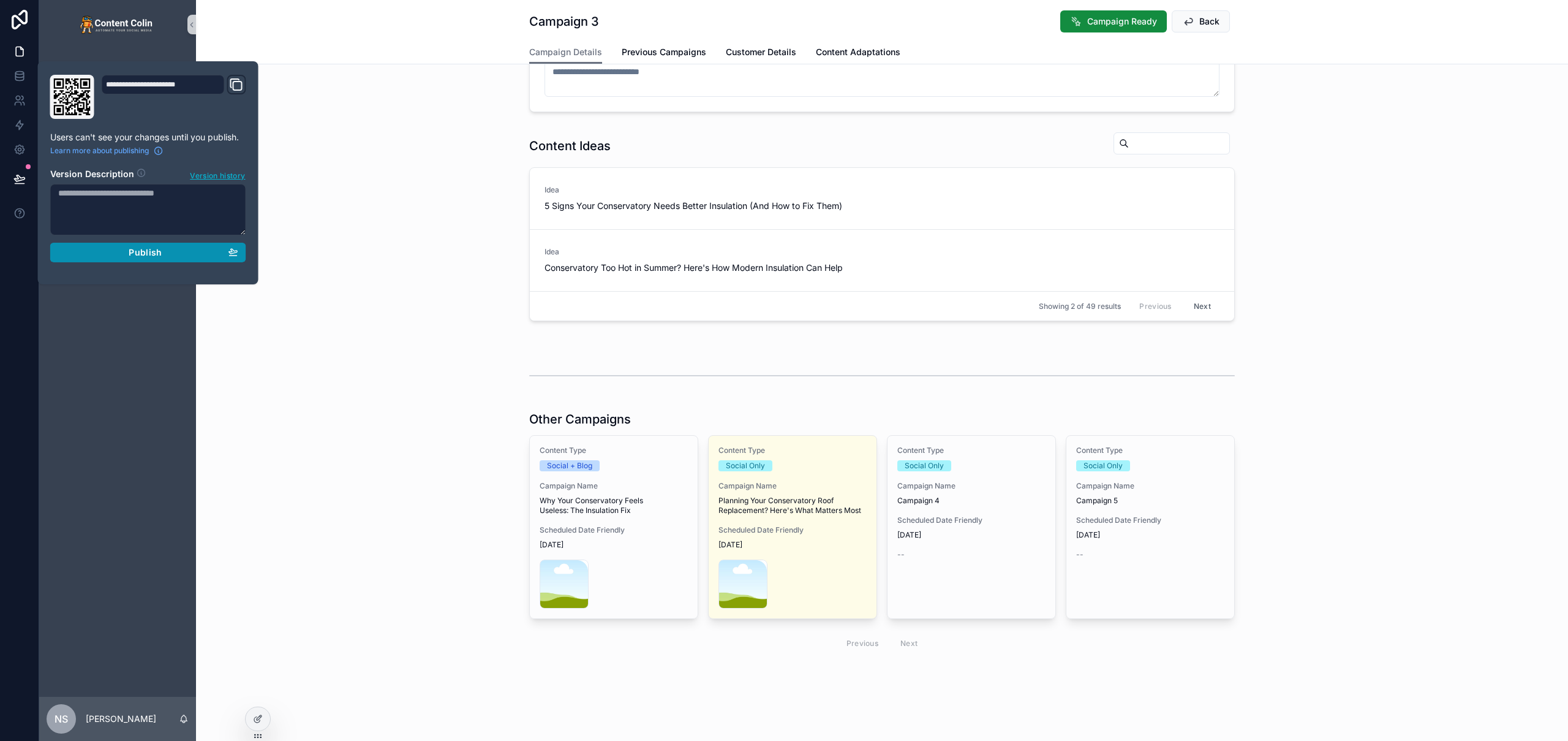
click at [127, 248] on div "Publish" at bounding box center [148, 253] width 180 height 11
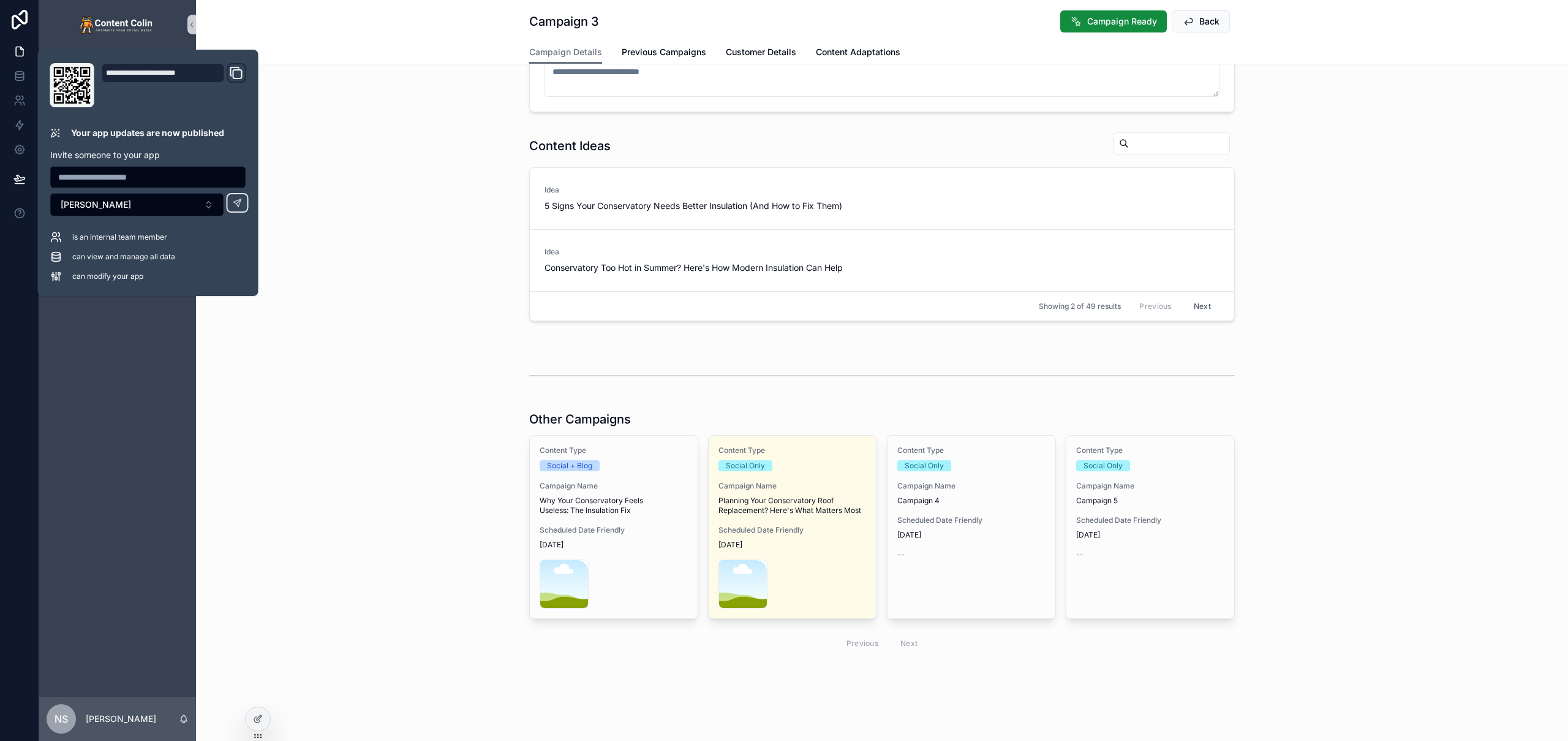
click at [382, 58] on div "Campaign Details Previous Campaigns Customer Details Content Adaptations" at bounding box center [882, 52] width 1357 height 23
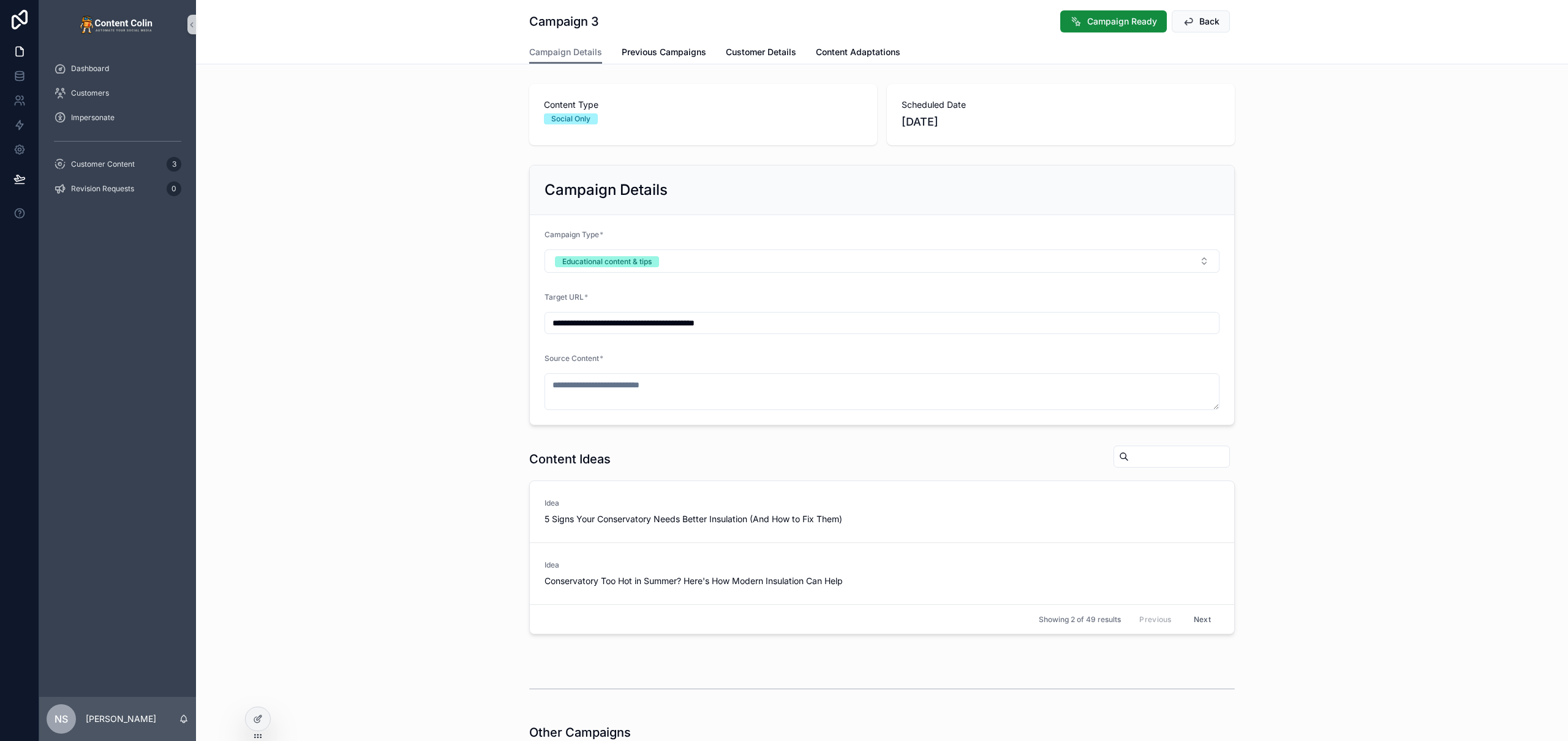
type textarea "**********"
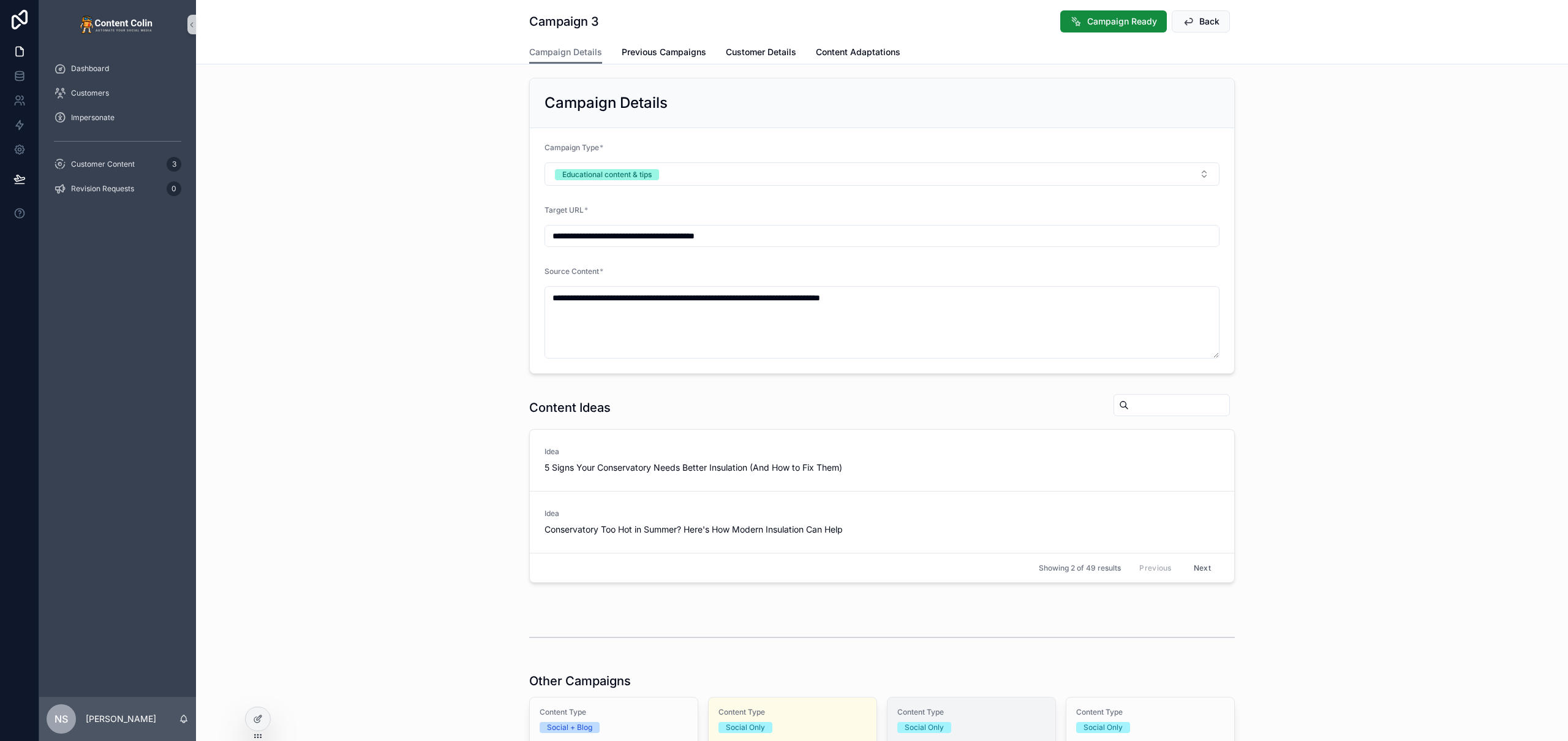
scroll to position [362, 0]
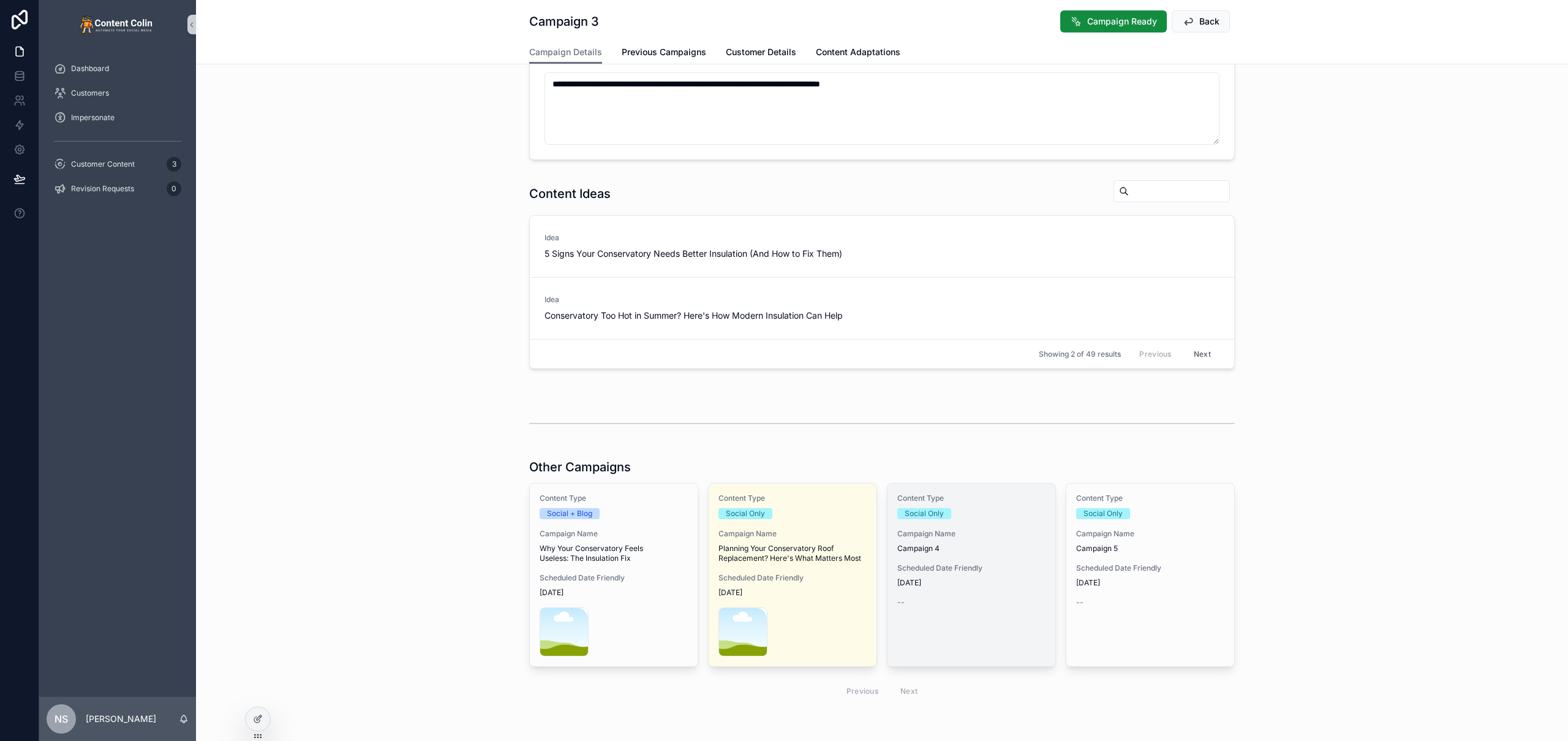
click at [963, 573] on div "Scheduled Date Friendly 19th September 2025" at bounding box center [971, 575] width 148 height 25
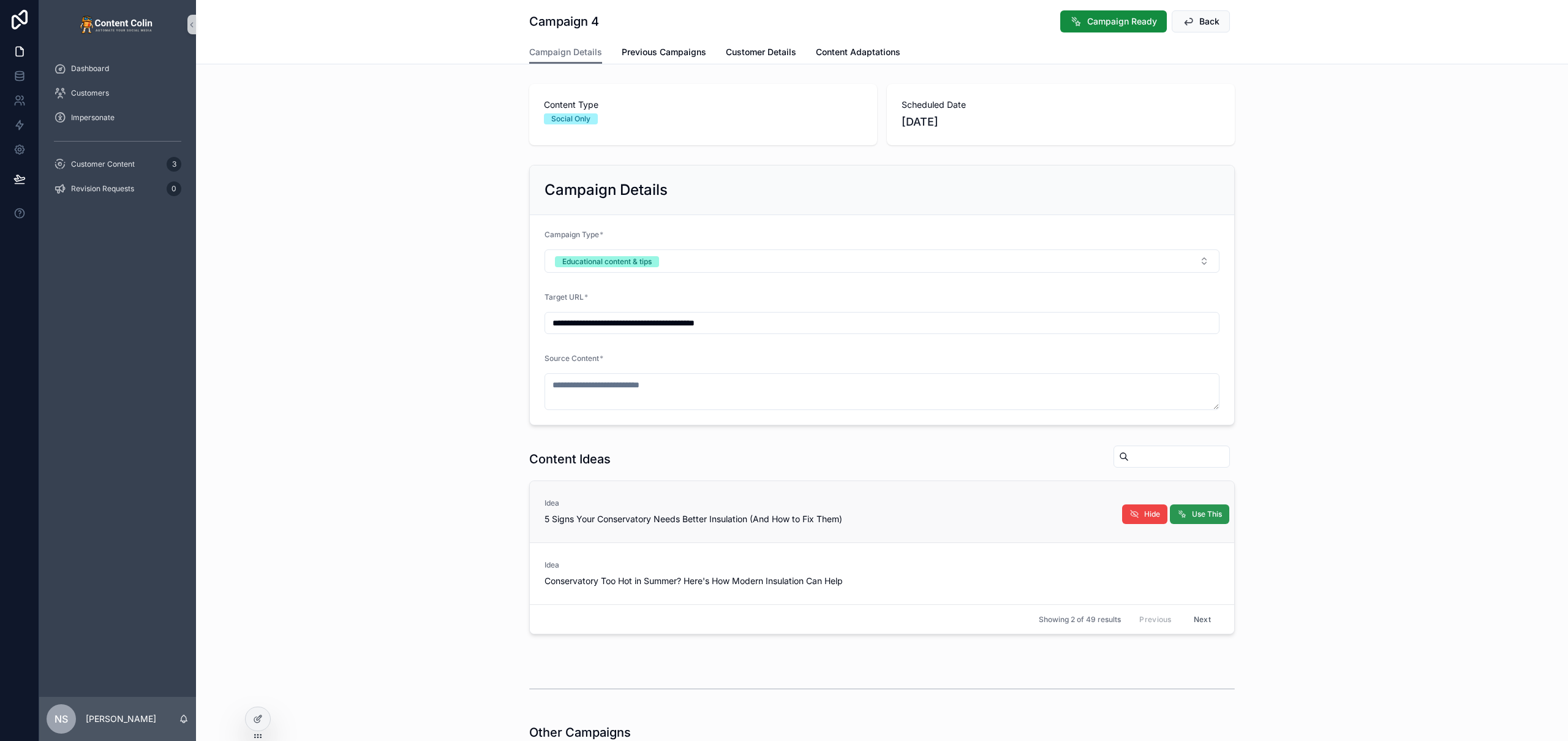
click at [1198, 516] on span "Use This" at bounding box center [1207, 514] width 30 height 10
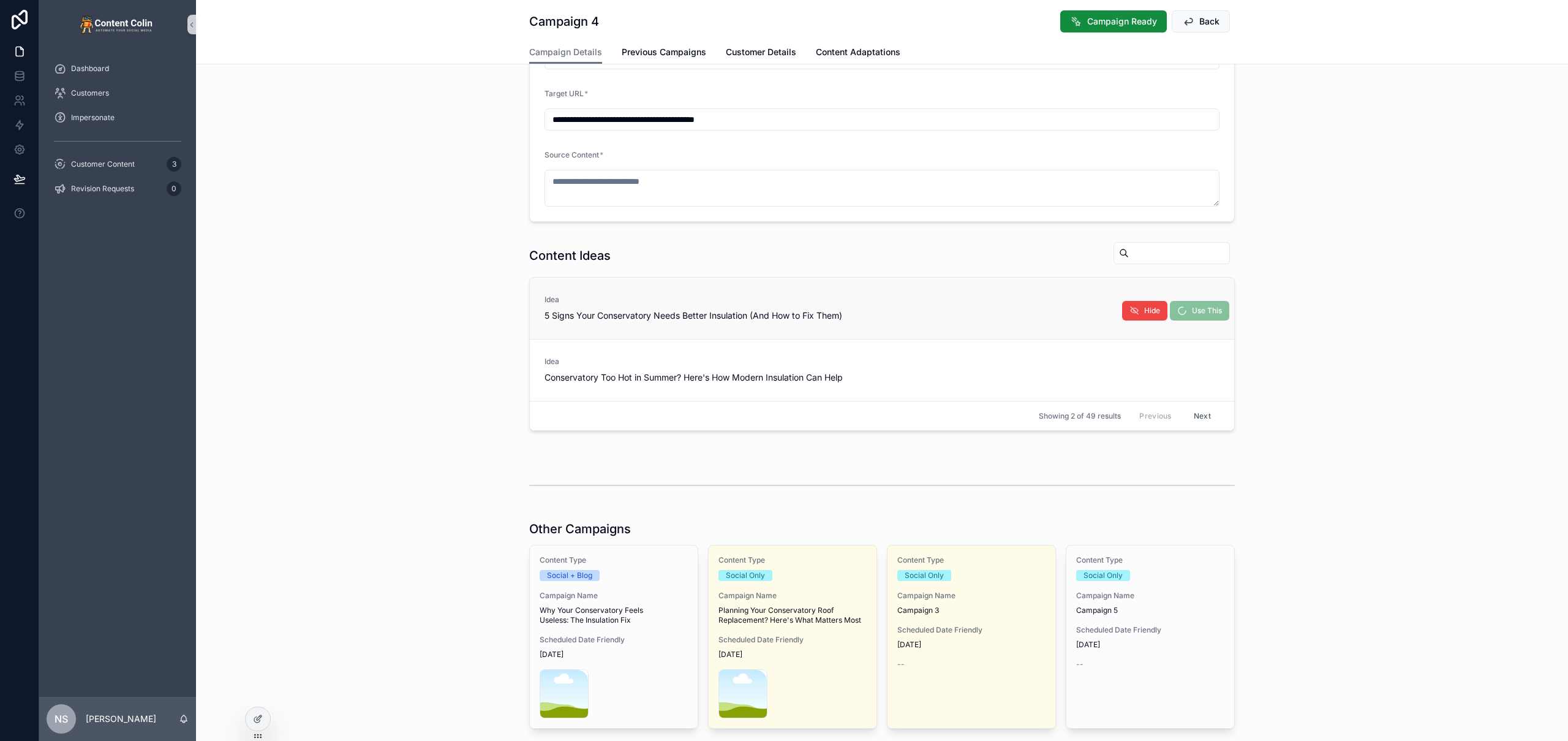
type textarea "**********"
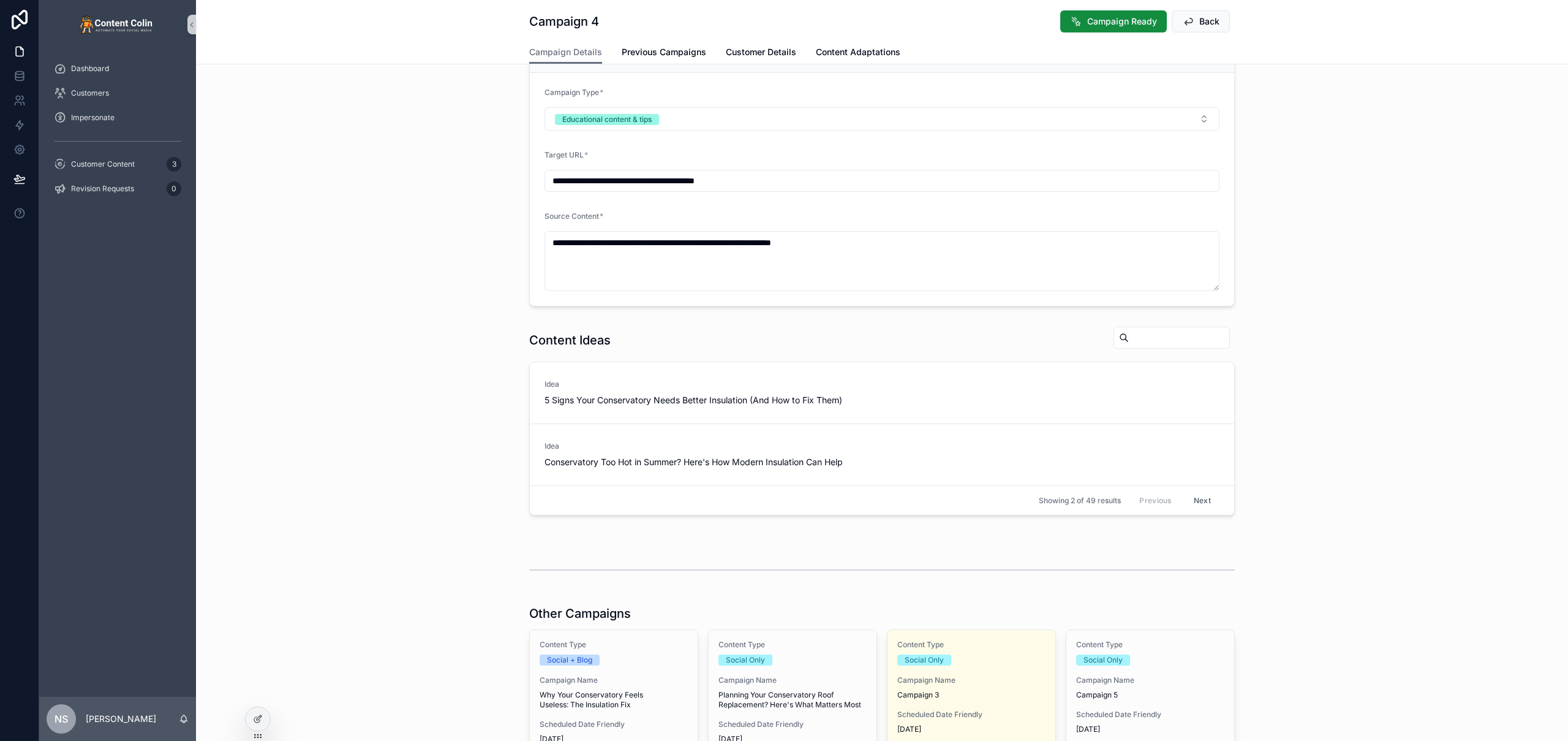
scroll to position [264, 0]
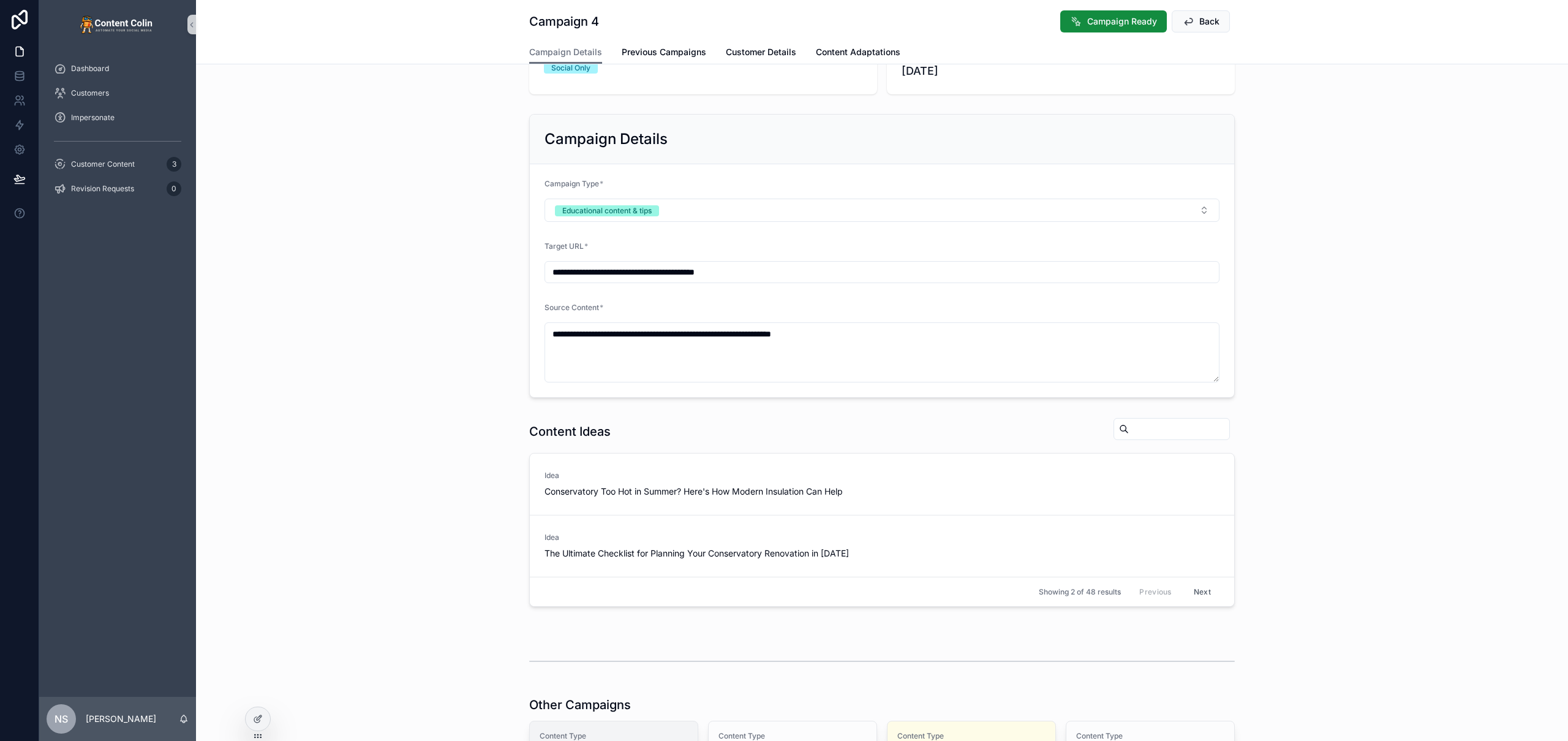
scroll to position [397, 0]
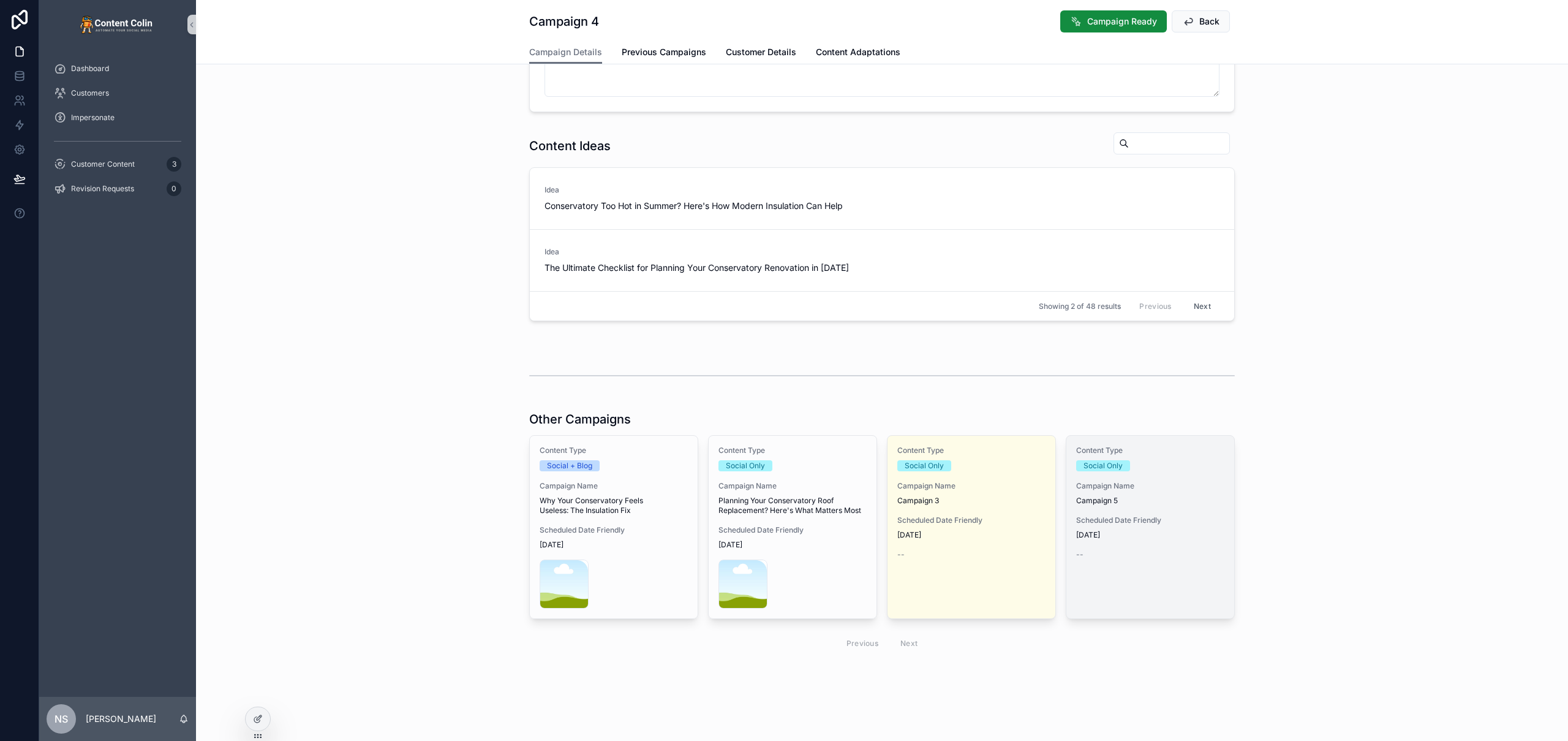
click at [1183, 522] on span "Scheduled Date Friendly" at bounding box center [1150, 520] width 148 height 10
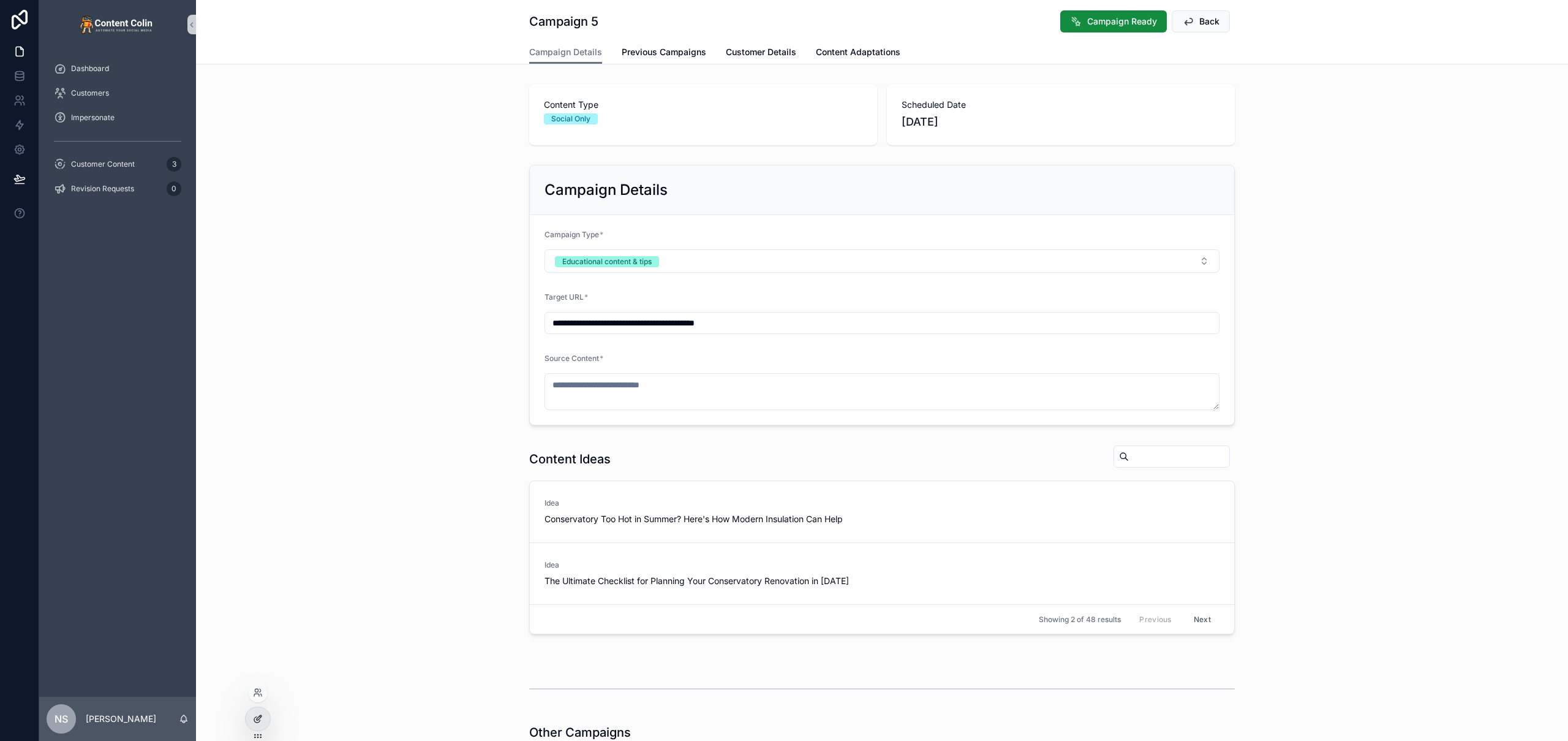
click at [253, 722] on icon at bounding box center [257, 718] width 10 height 10
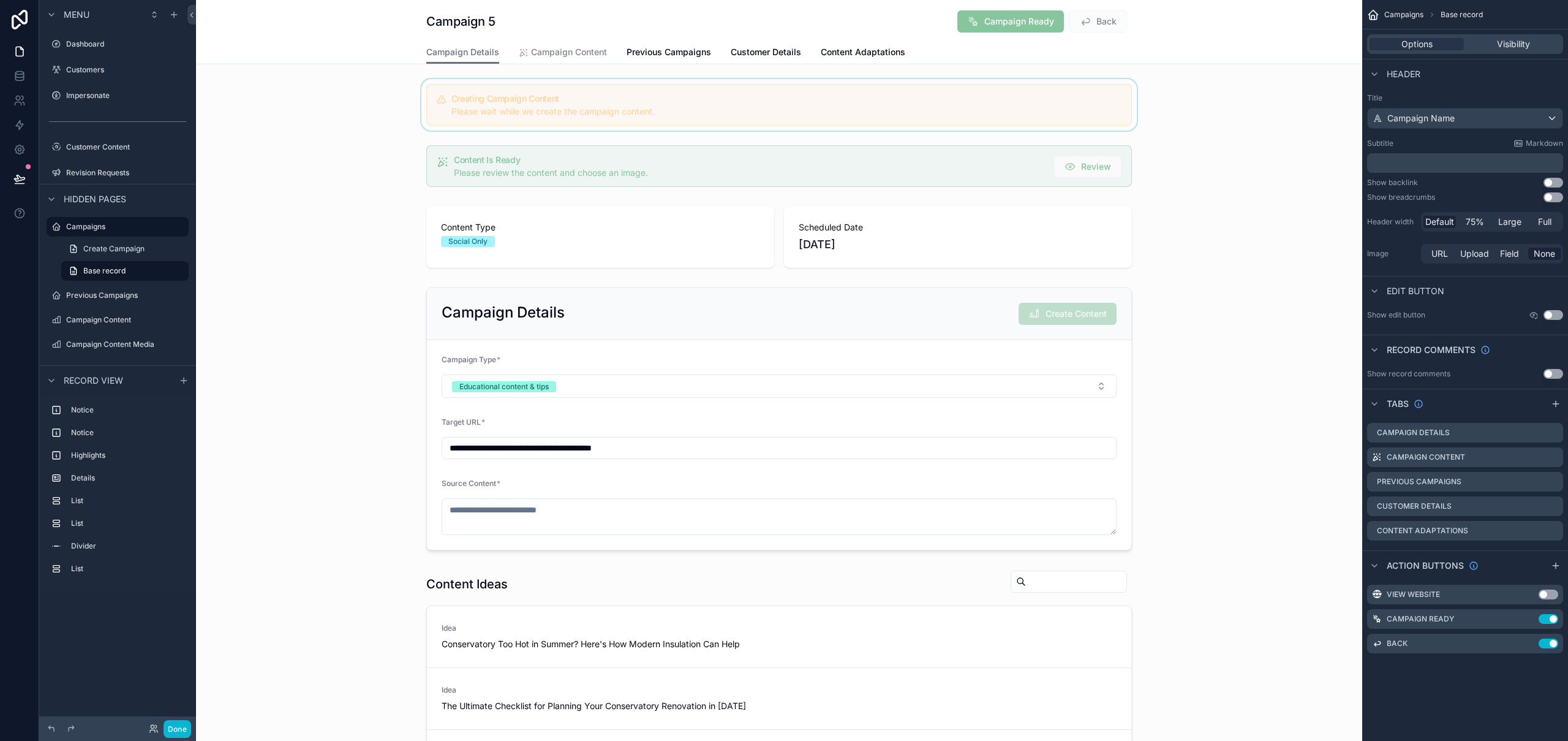
click at [662, 104] on div "scrollable content" at bounding box center [779, 105] width 1166 height 51
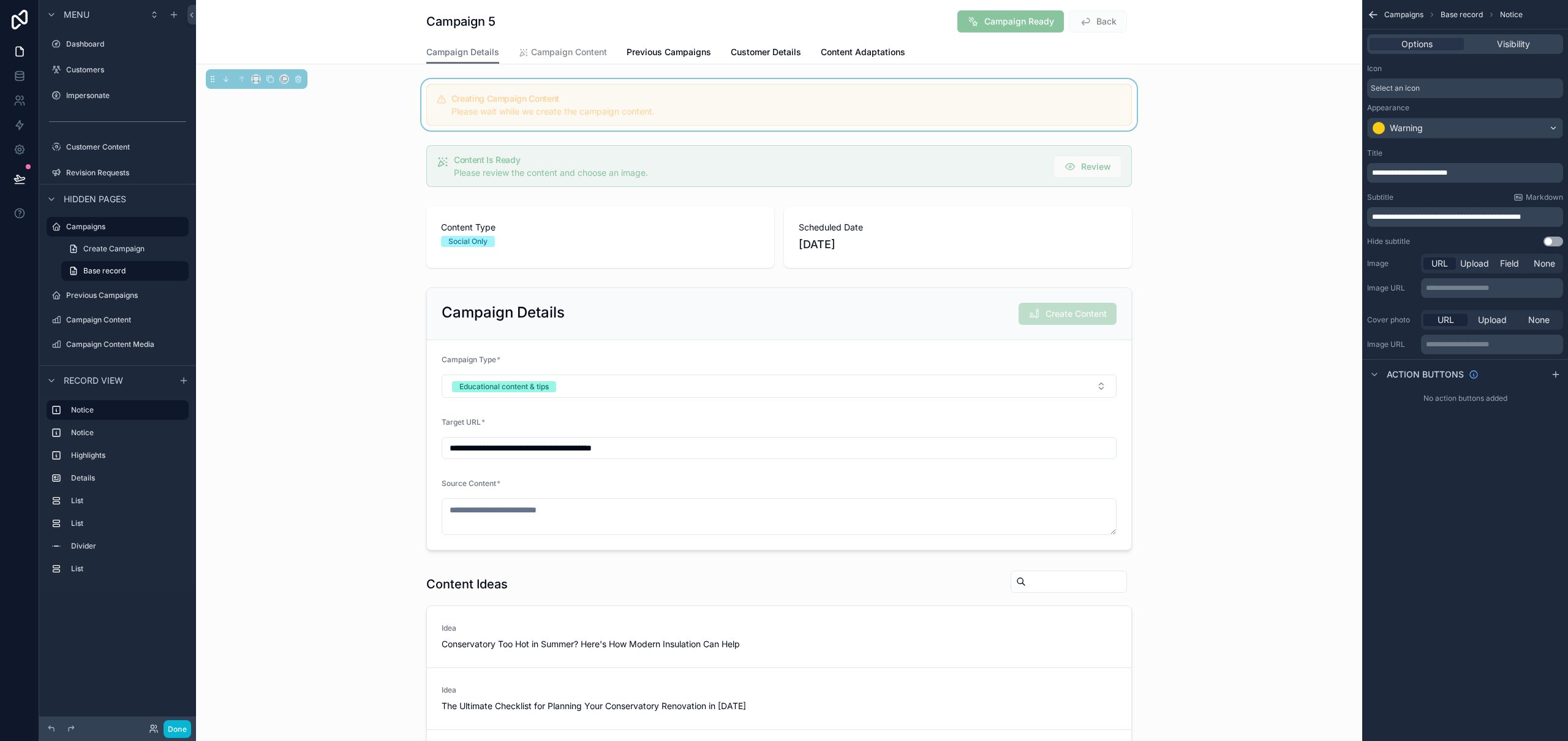
click at [1182, 99] on div "Creating Campaign Content Please wait while we create the campaign content." at bounding box center [779, 105] width 1166 height 51
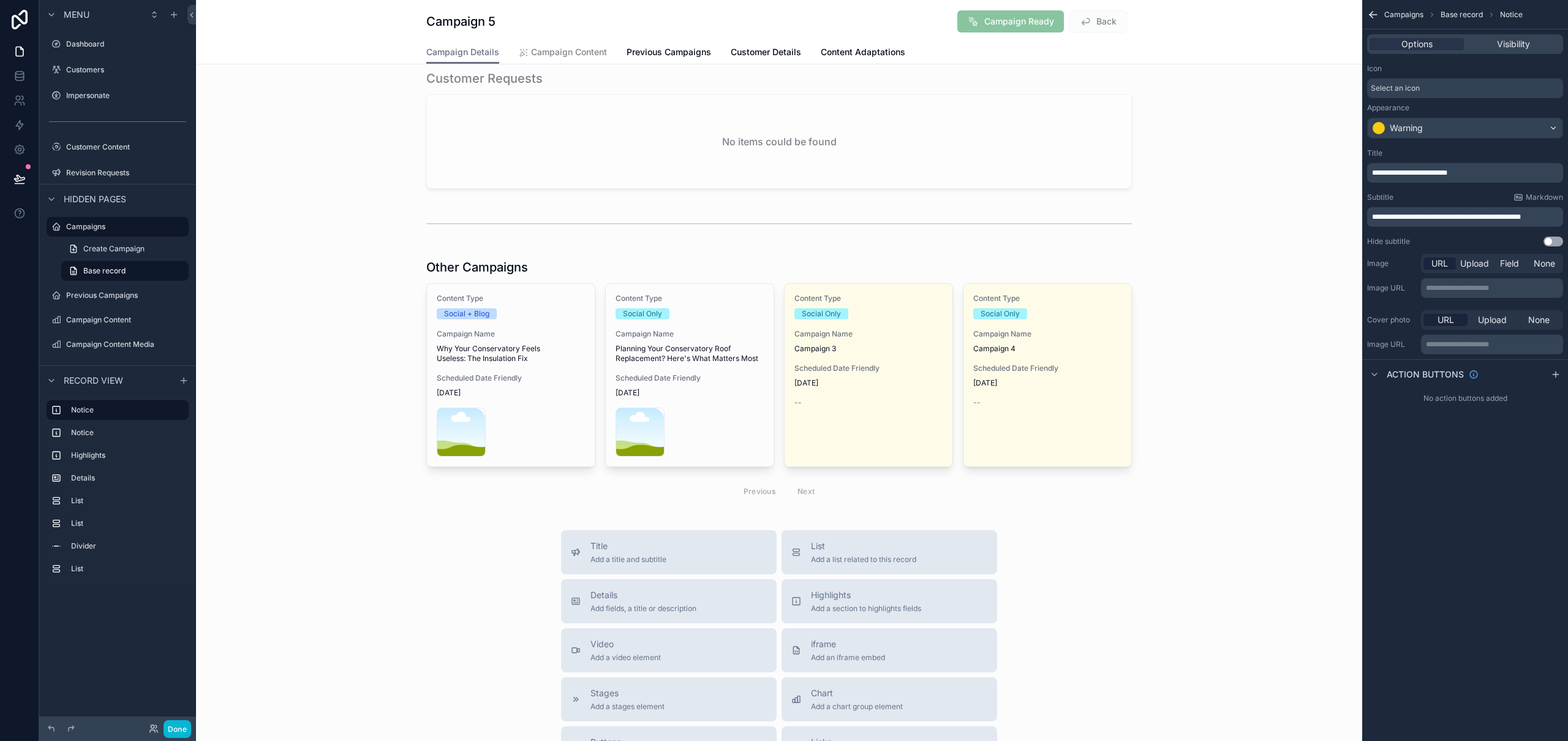
scroll to position [1033, 0]
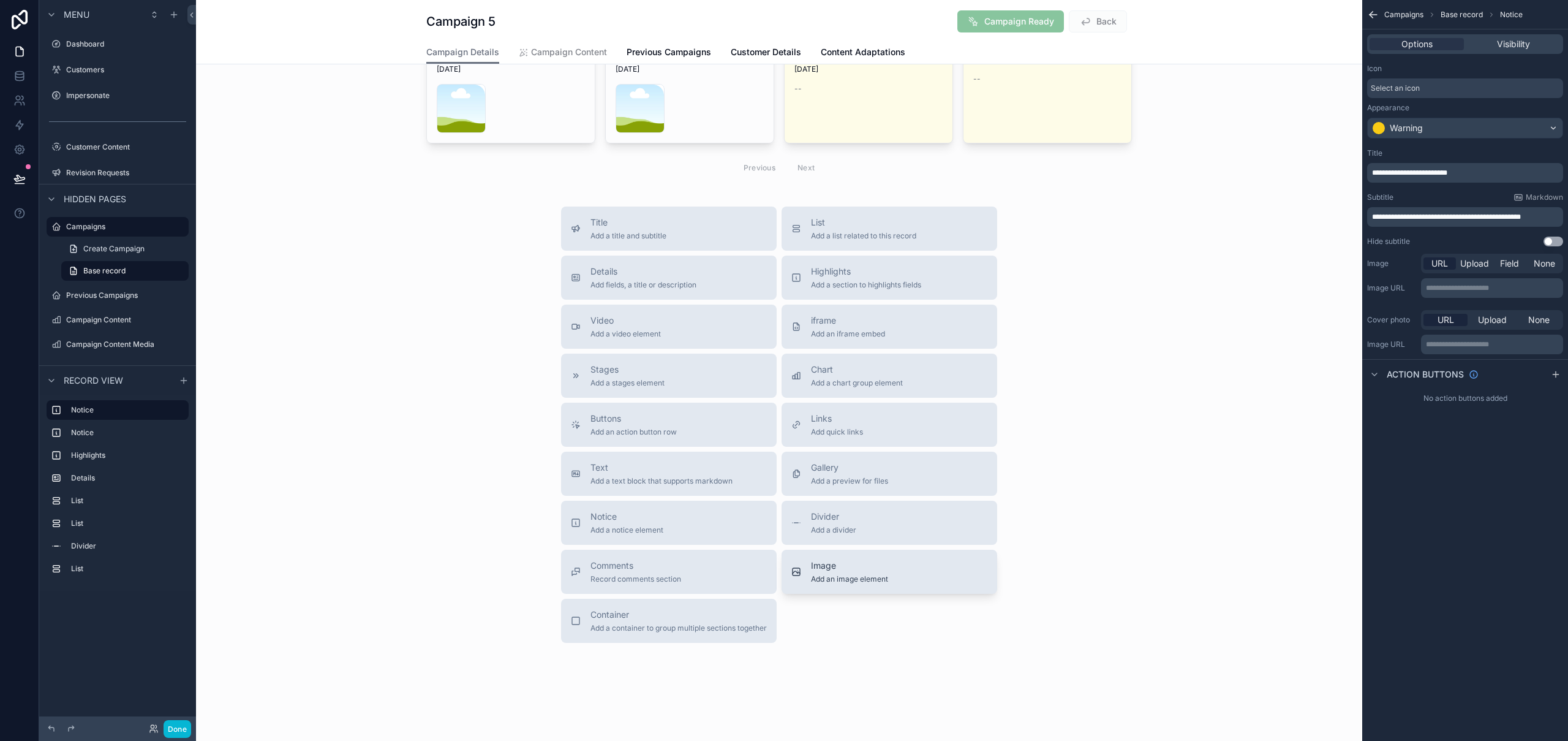
click at [894, 564] on div "Image Add an image element" at bounding box center [889, 571] width 196 height 25
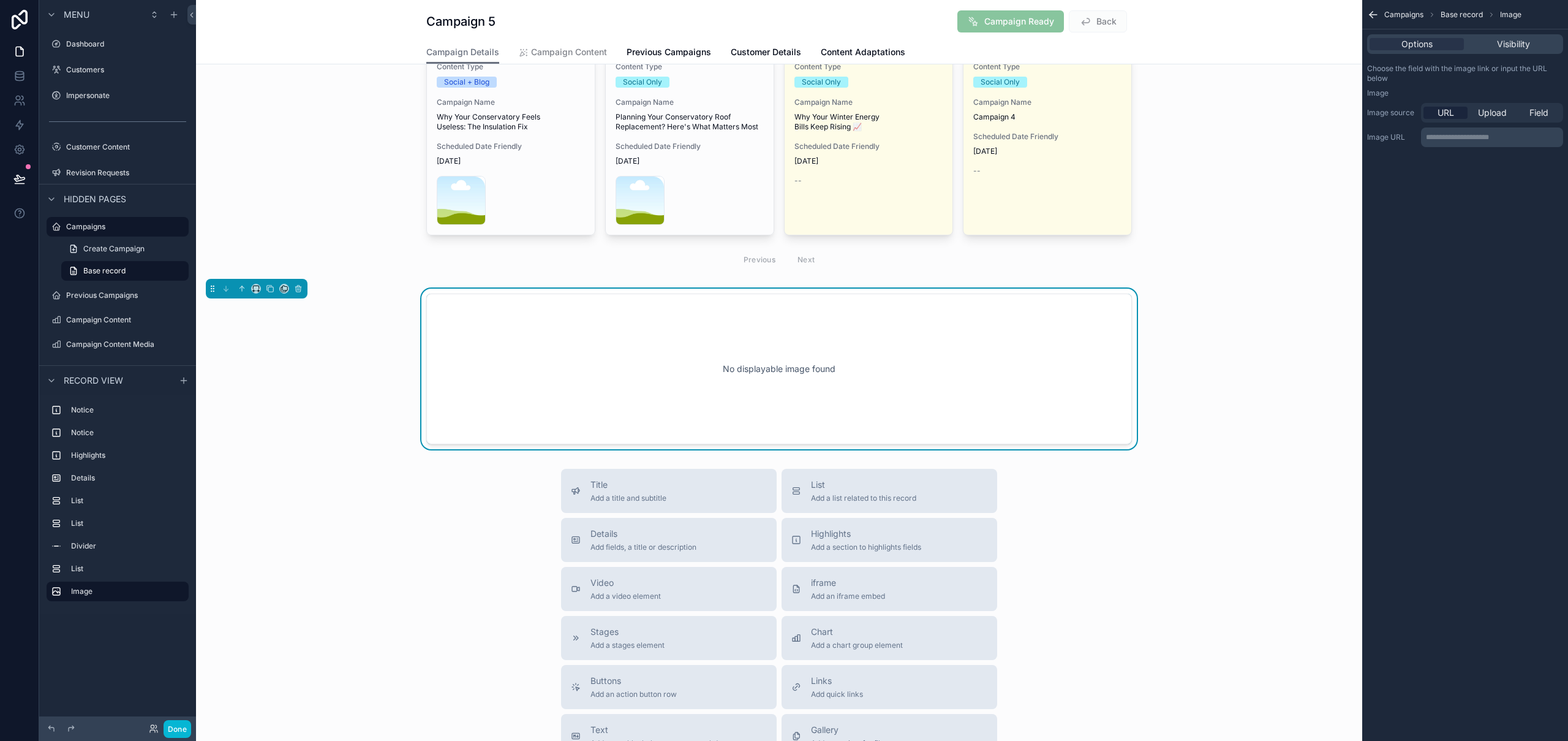
scroll to position [938, 0]
click at [1503, 117] on span "Upload" at bounding box center [1492, 113] width 29 height 12
click at [1446, 110] on span "URL" at bounding box center [1445, 113] width 16 height 12
click at [660, 353] on div "No displayable image found" at bounding box center [779, 371] width 665 height 110
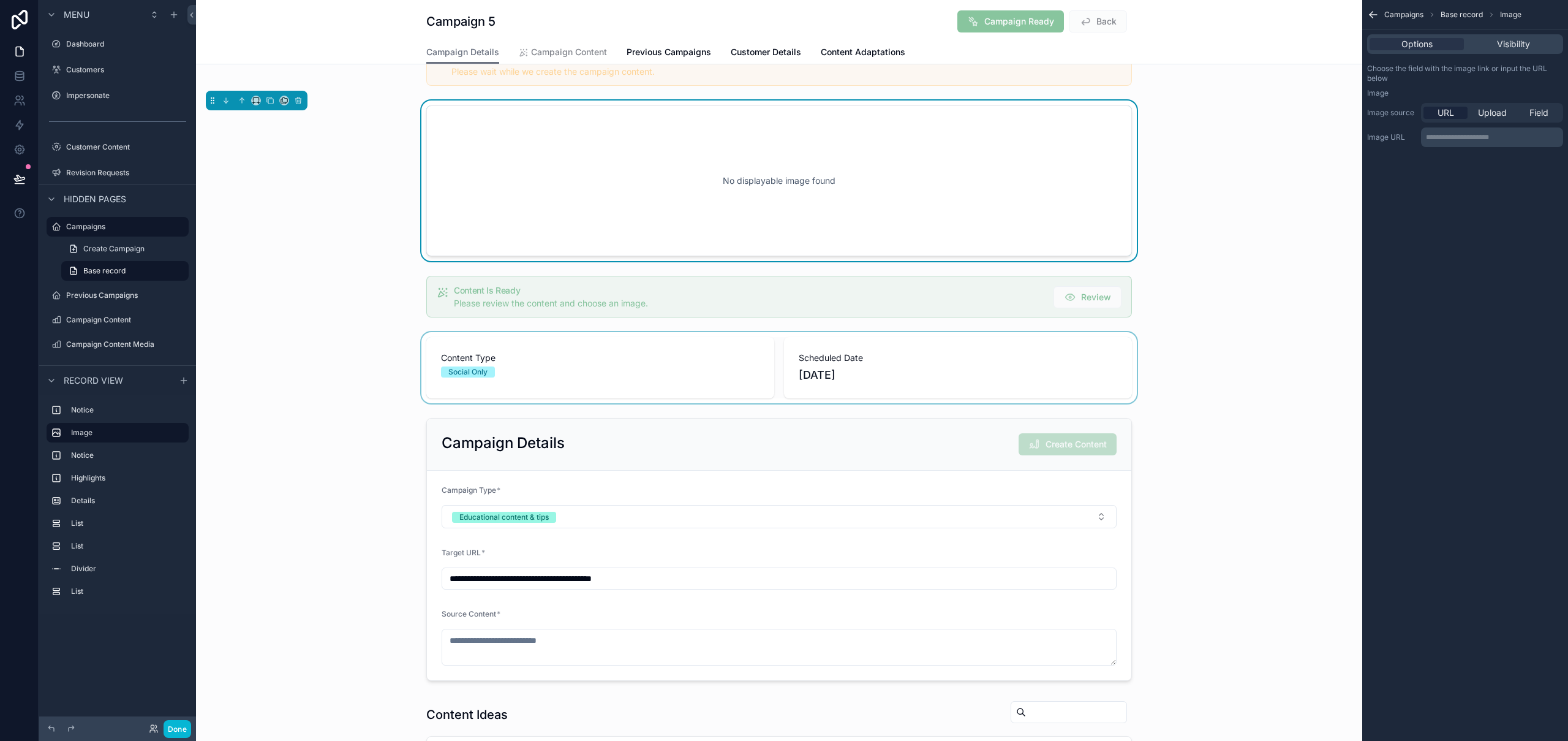
scroll to position [0, 0]
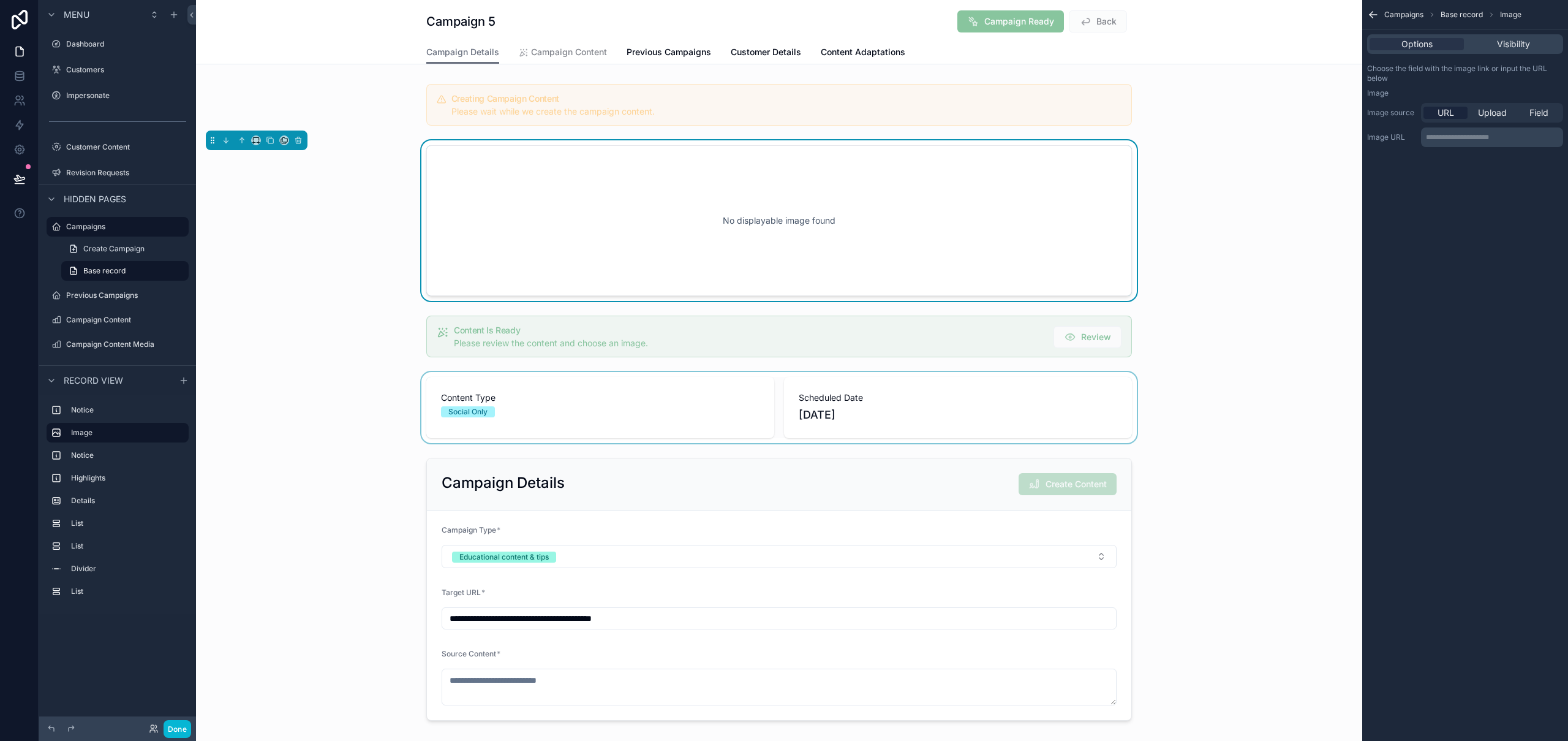
click at [335, 383] on div "scrollable content" at bounding box center [779, 407] width 1166 height 71
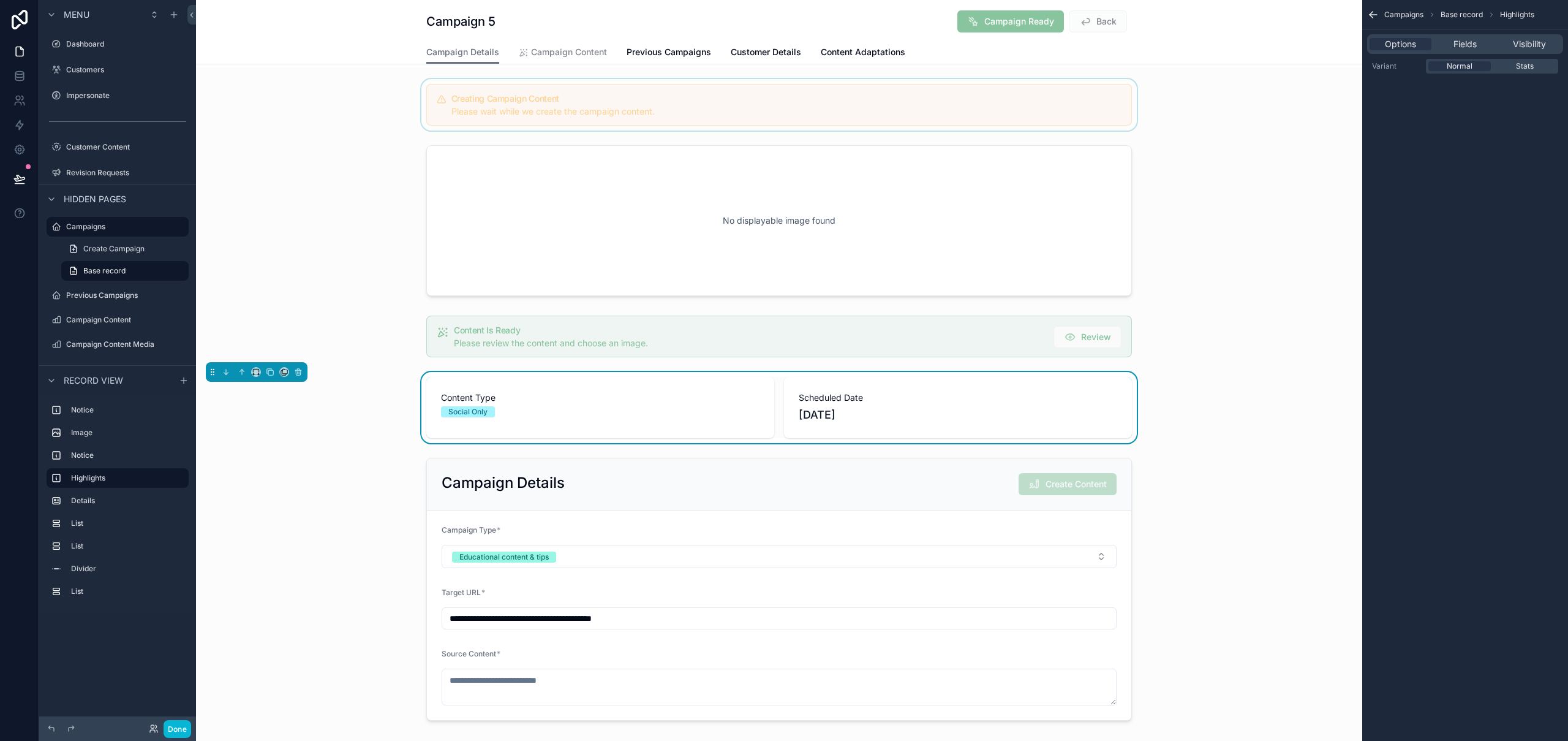
click at [1105, 104] on div "scrollable content" at bounding box center [779, 105] width 1166 height 51
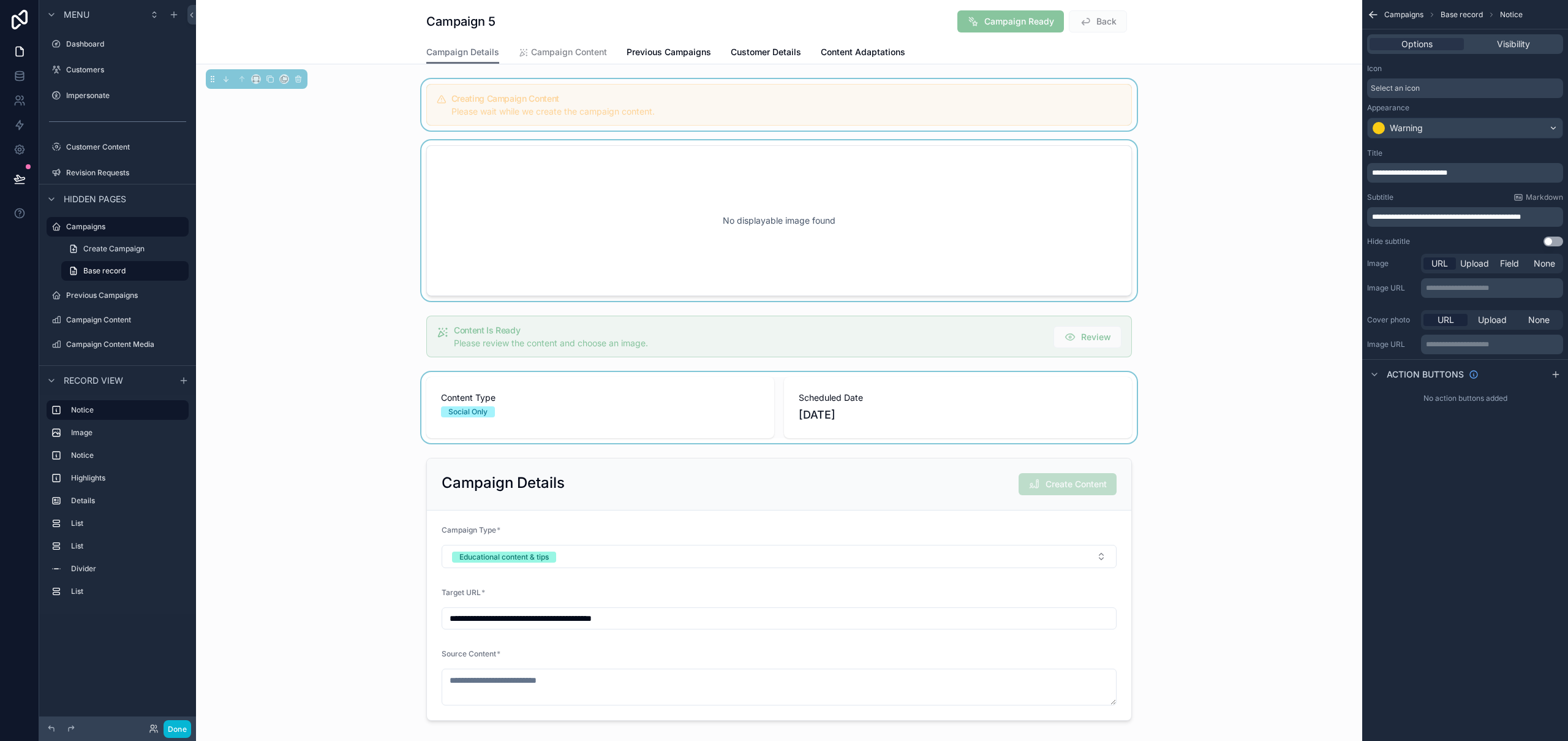
click at [1001, 208] on div "scrollable content" at bounding box center [779, 220] width 1166 height 160
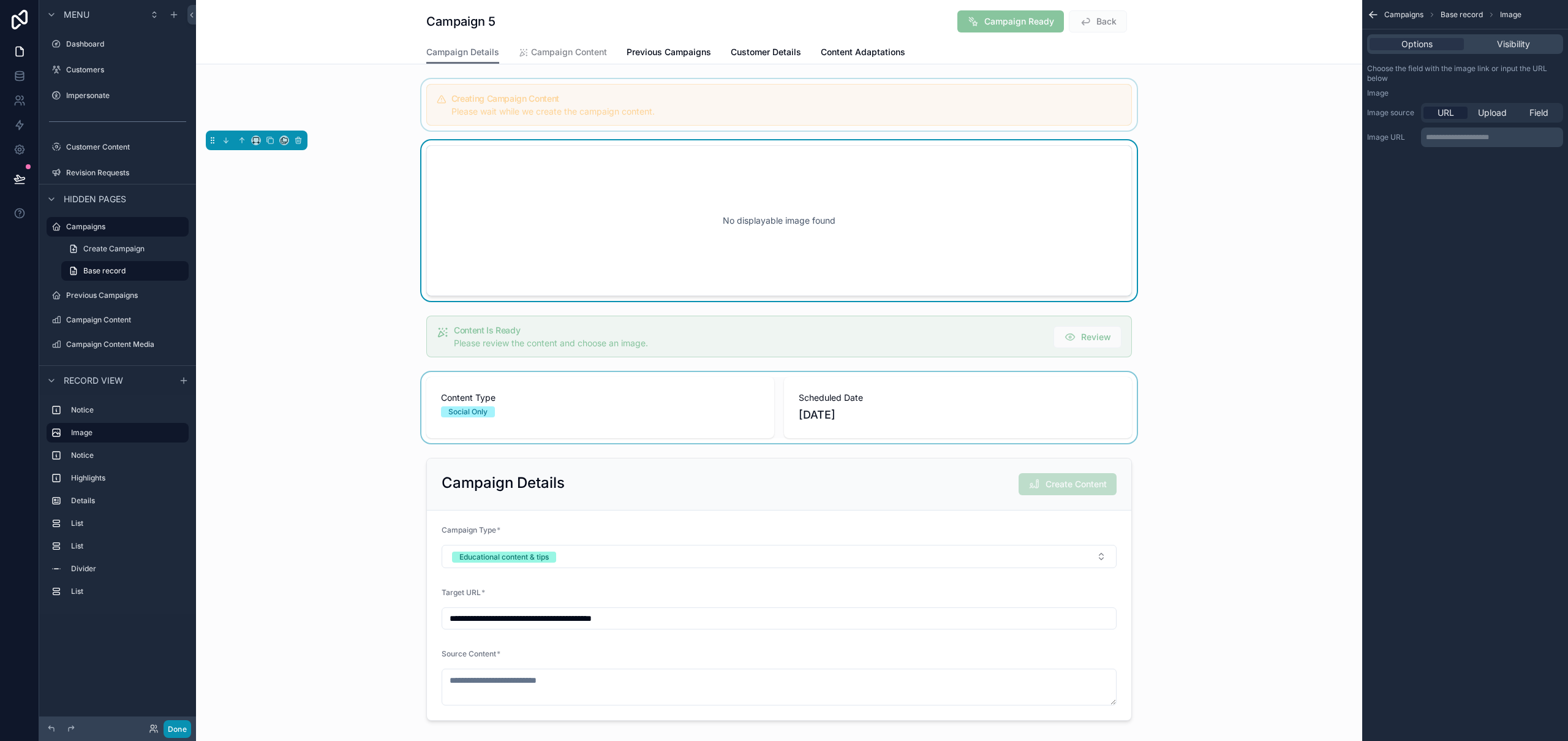
click at [170, 729] on button "Done" at bounding box center [176, 729] width 27 height 18
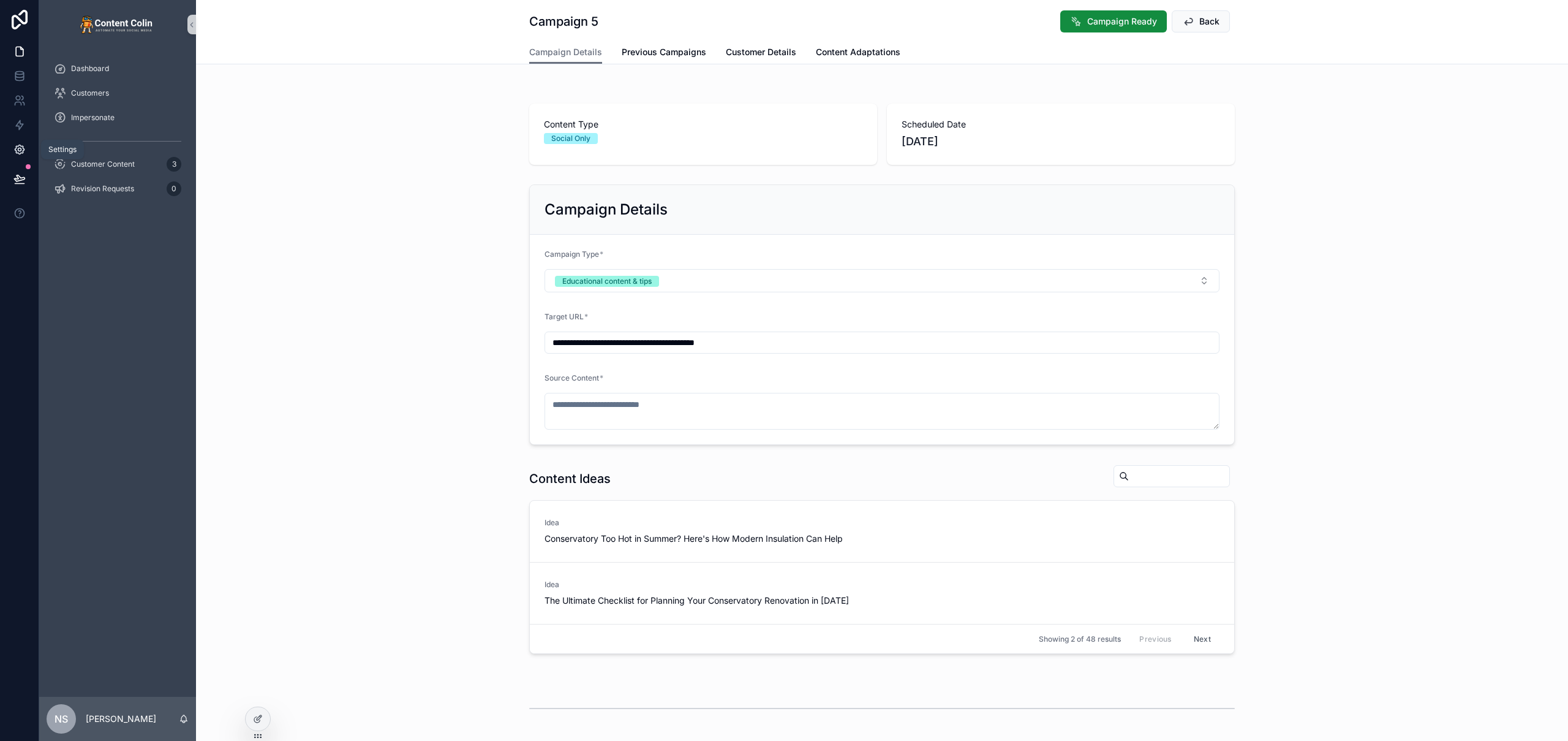
click at [20, 149] on icon at bounding box center [19, 150] width 3 height 3
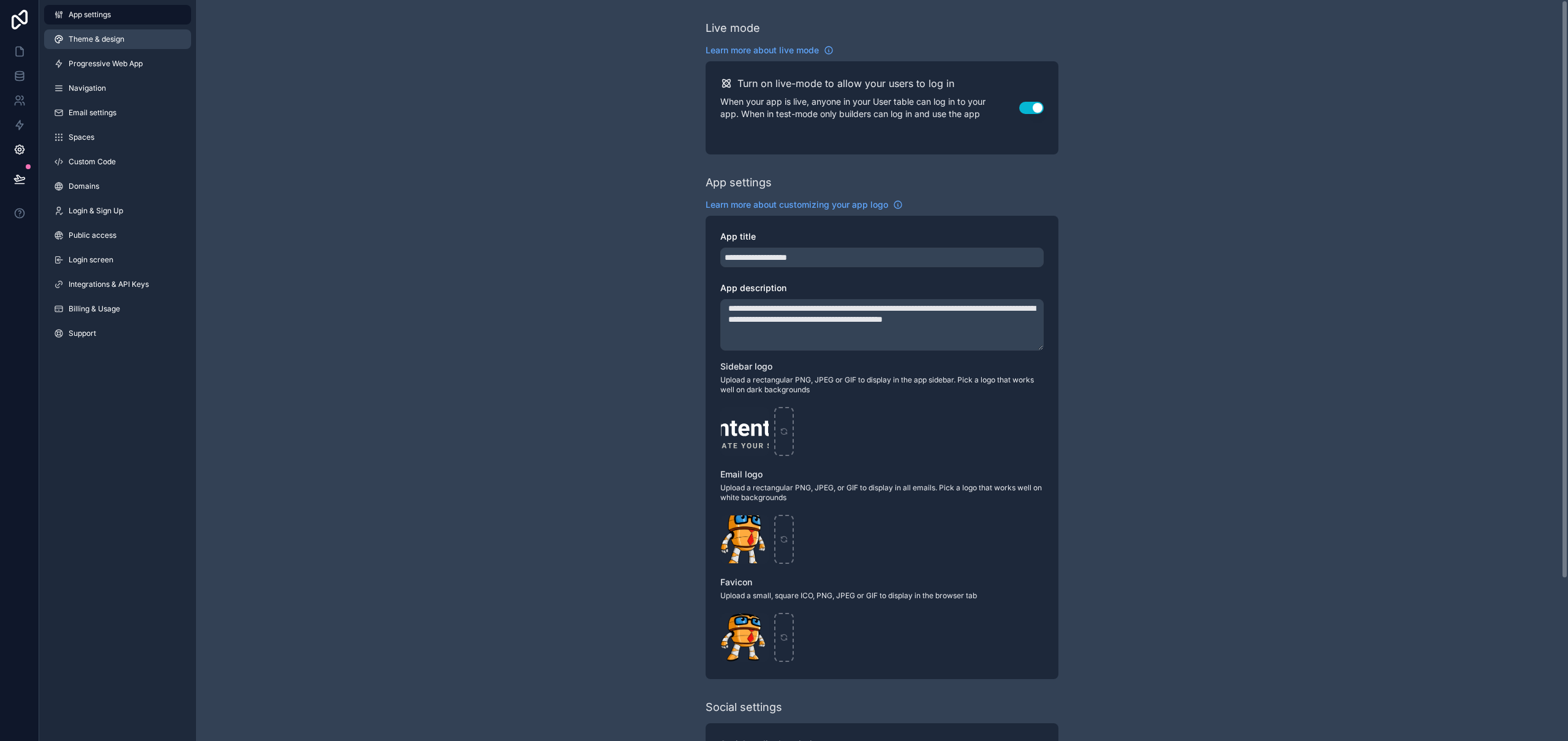
click at [106, 34] on span "Theme & design" at bounding box center [96, 39] width 56 height 10
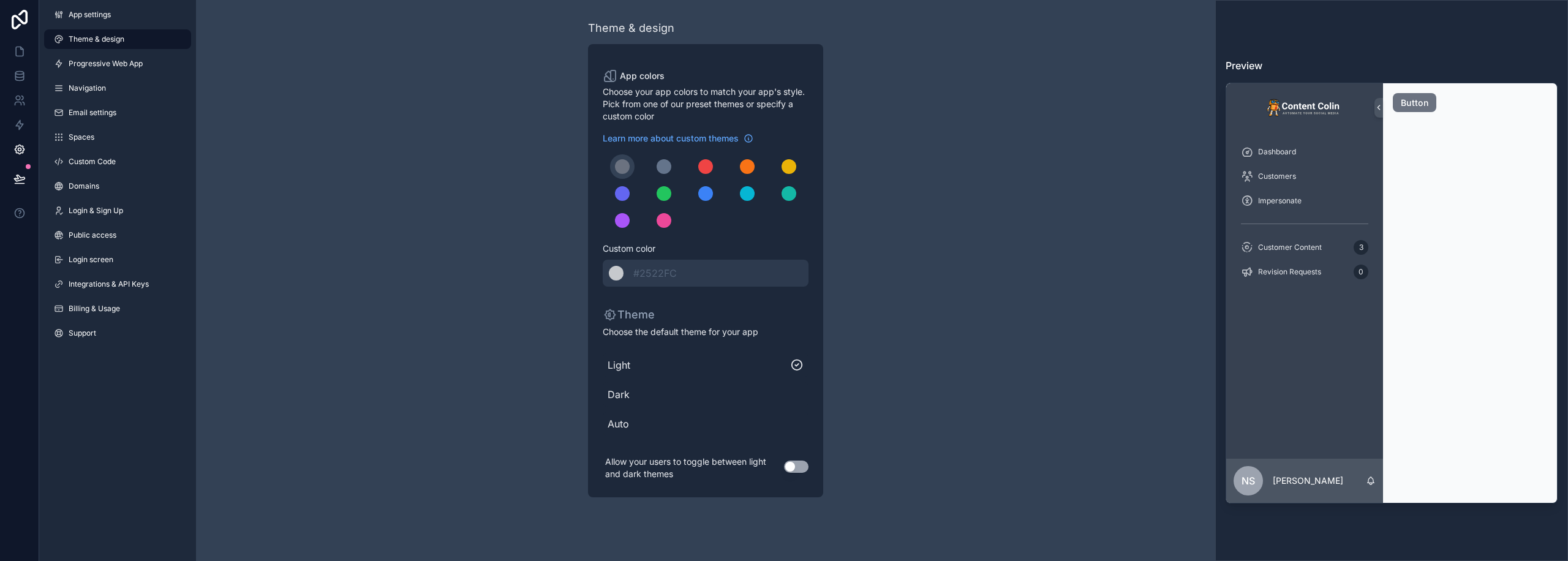
click at [1053, 97] on div "Theme & design App colors Choose your app colors to match your app's style. Pic…" at bounding box center [705, 258] width 1019 height 517
click at [20, 51] on icon at bounding box center [19, 51] width 12 height 12
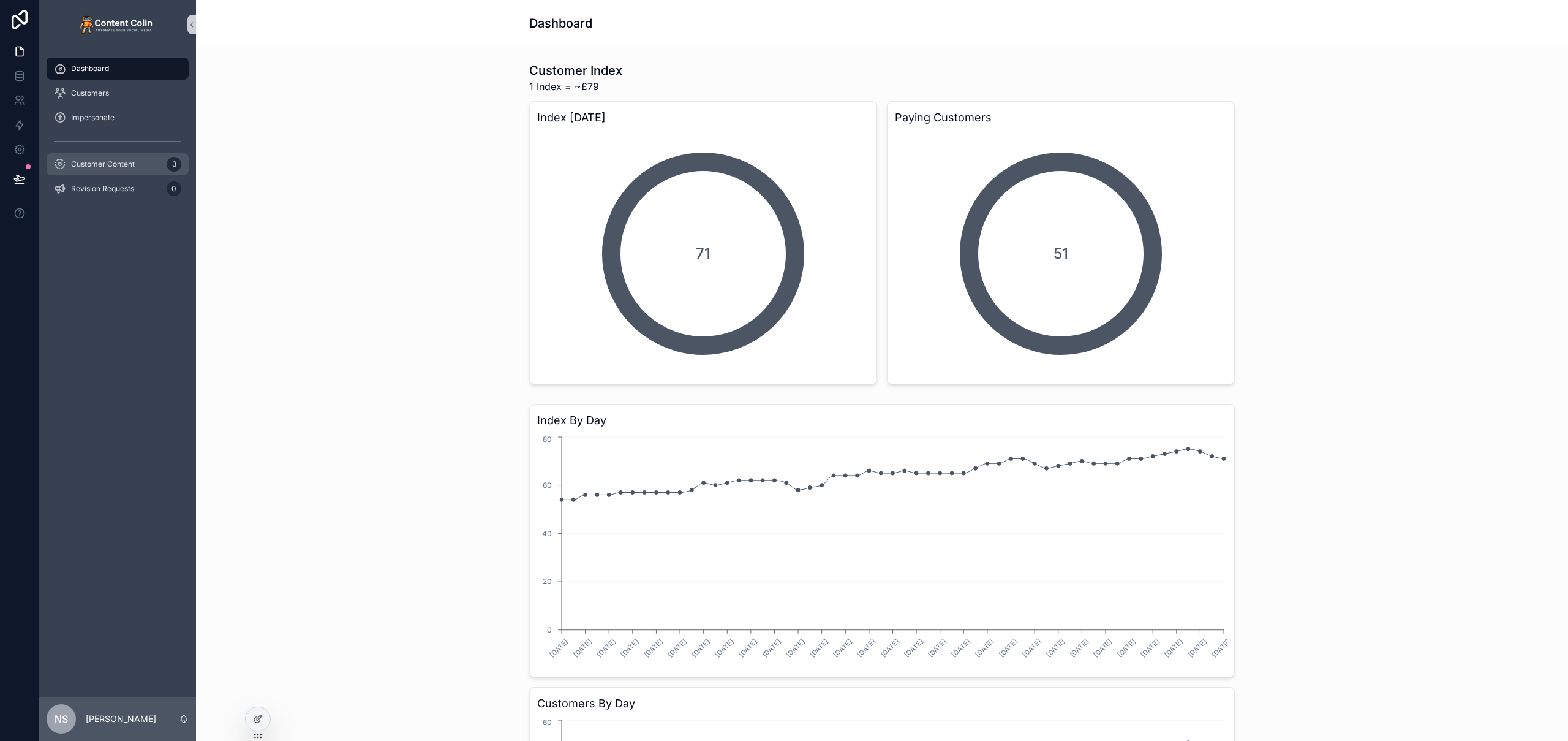
click at [120, 161] on span "Customer Content" at bounding box center [103, 164] width 64 height 10
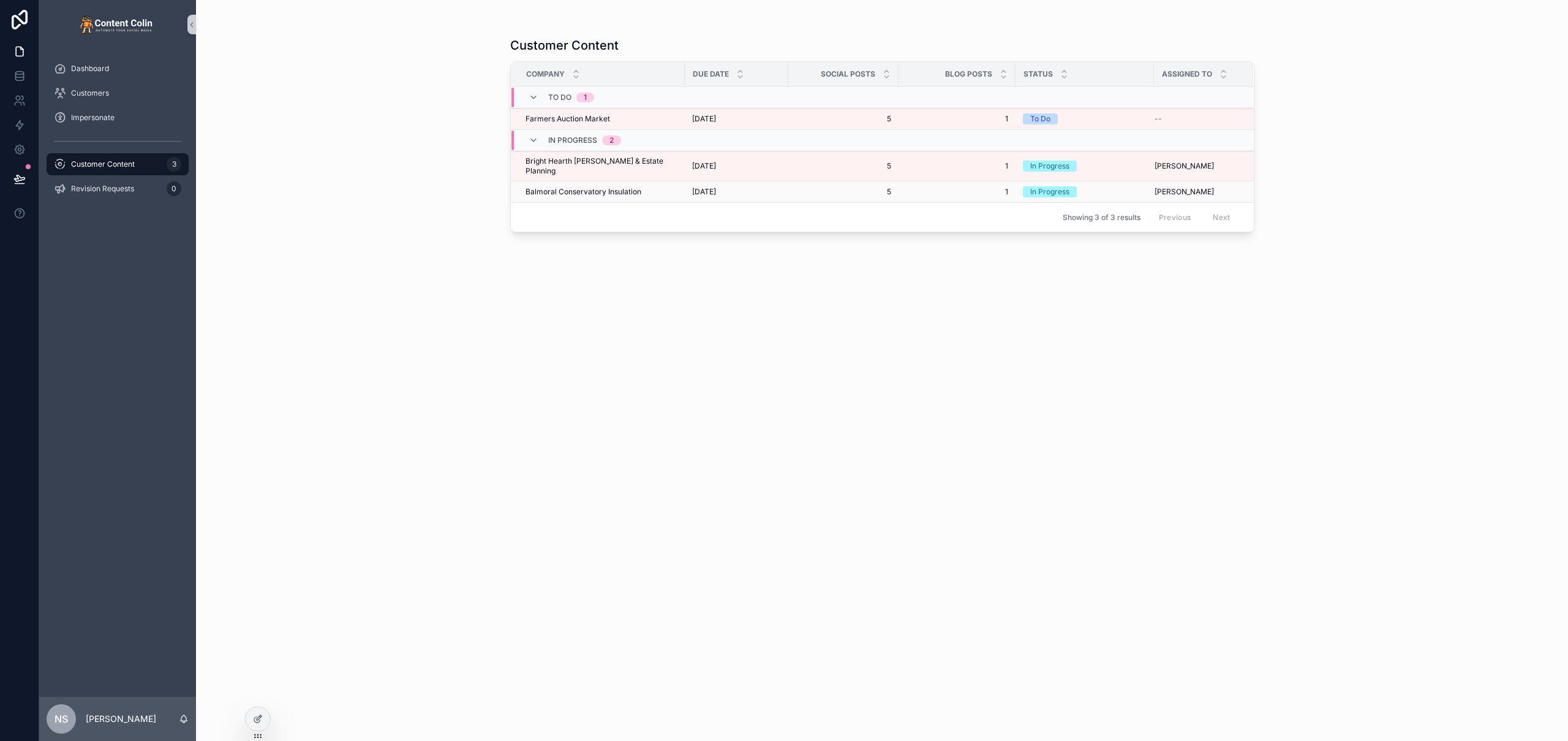
click at [564, 187] on span "Balmoral Conservatory Insulation" at bounding box center [583, 191] width 116 height 10
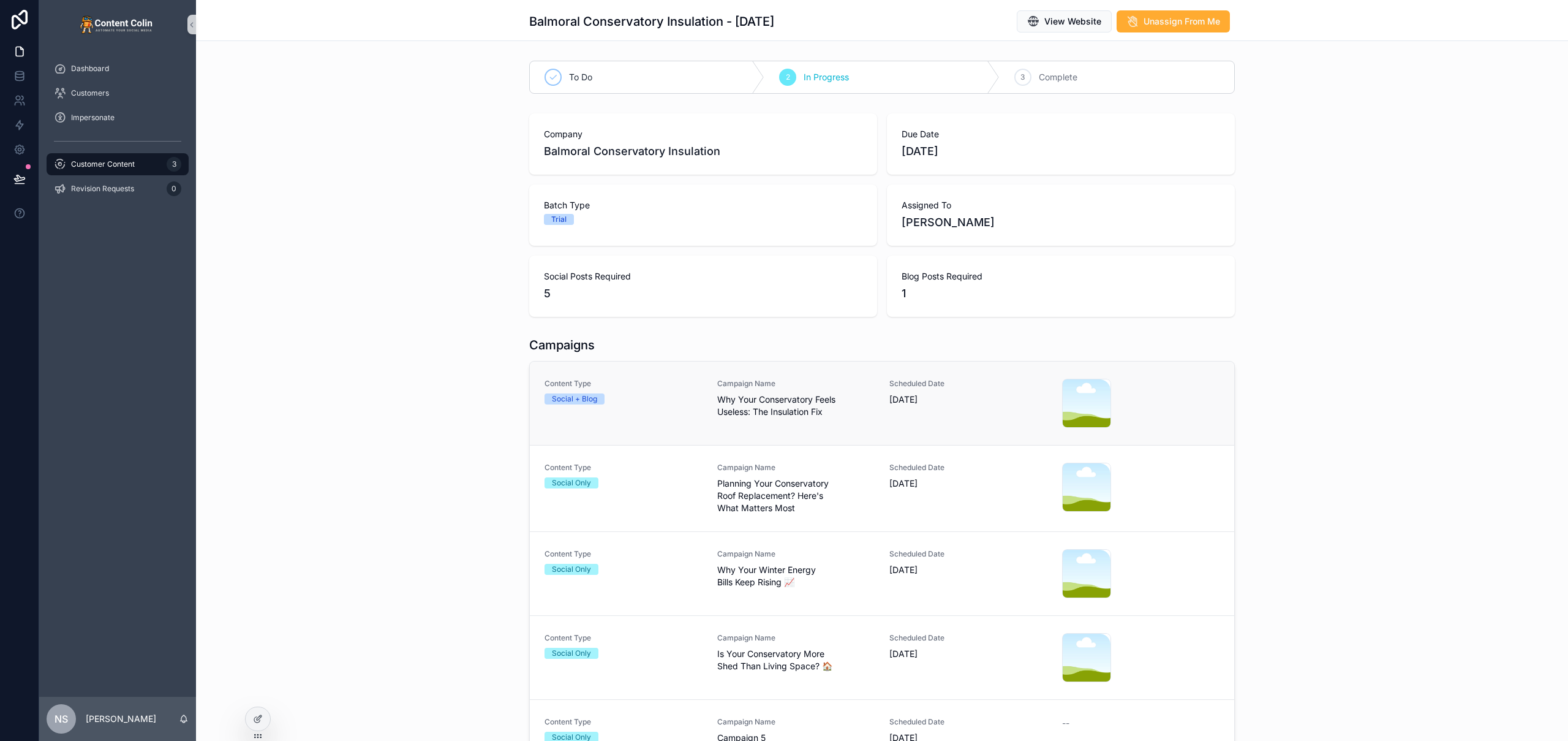
click at [718, 414] on span "Why Your Conservatory Feels Useless: The Insulation Fix" at bounding box center [796, 406] width 158 height 25
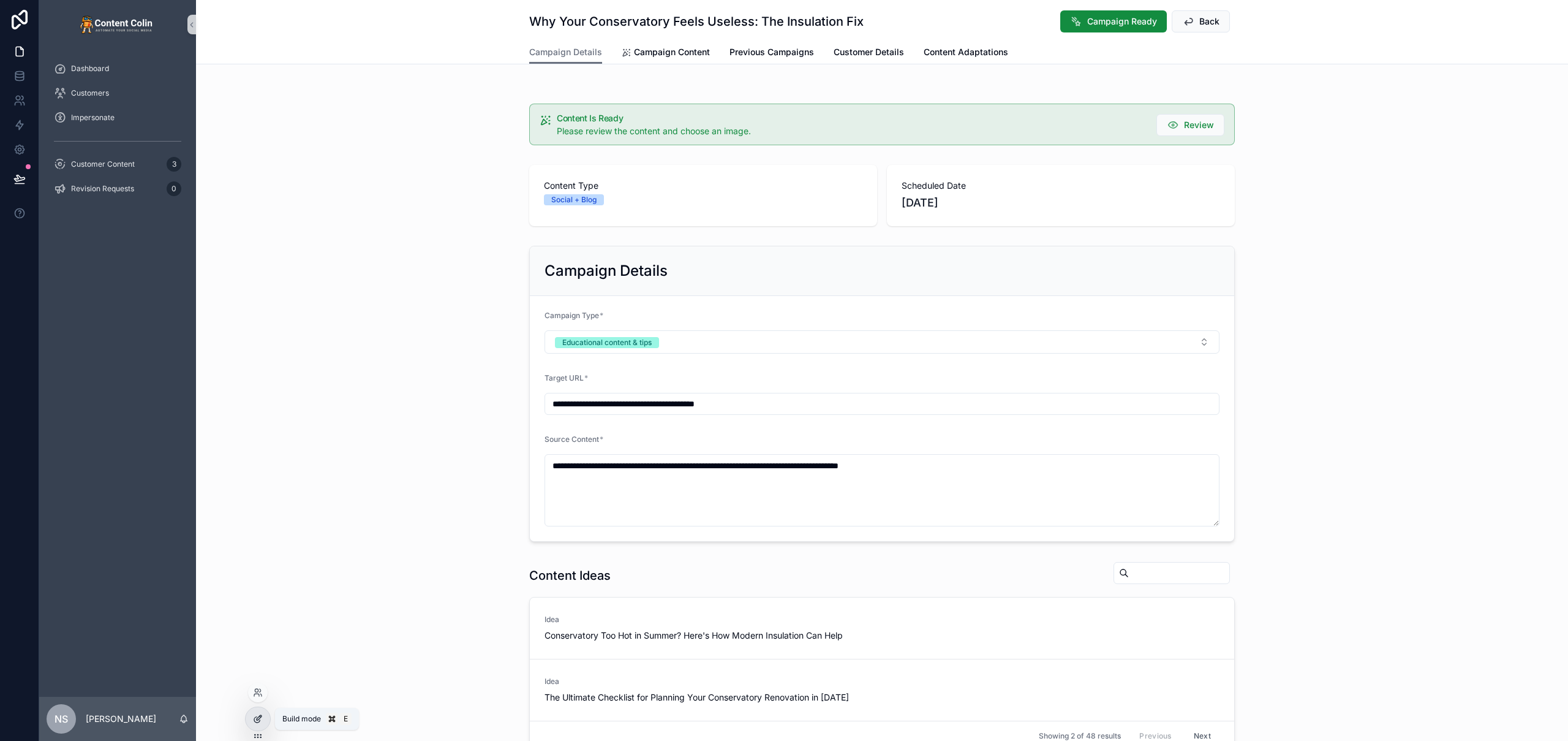
click at [253, 561] on icon at bounding box center [257, 718] width 10 height 10
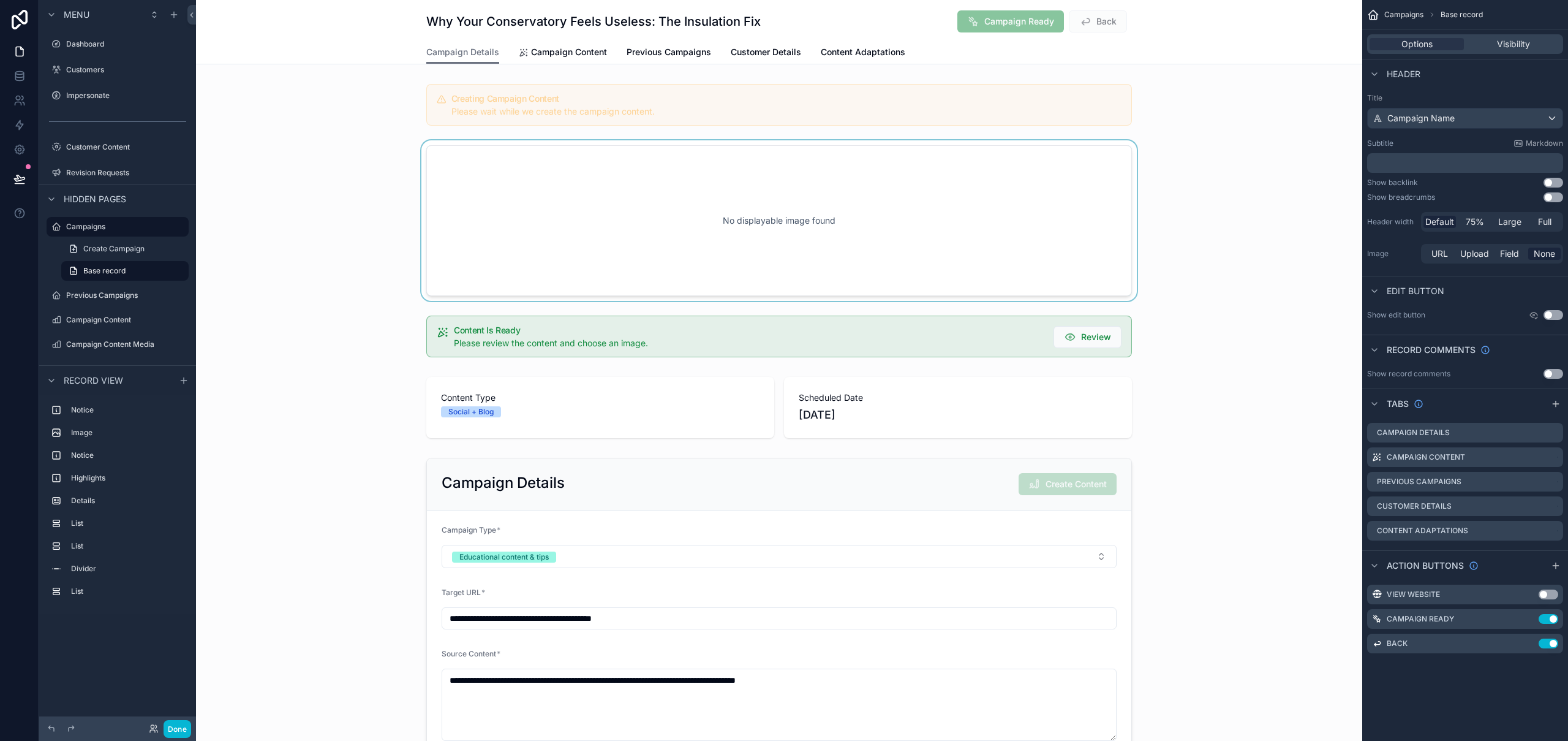
click at [811, 222] on div "scrollable content" at bounding box center [779, 220] width 1166 height 160
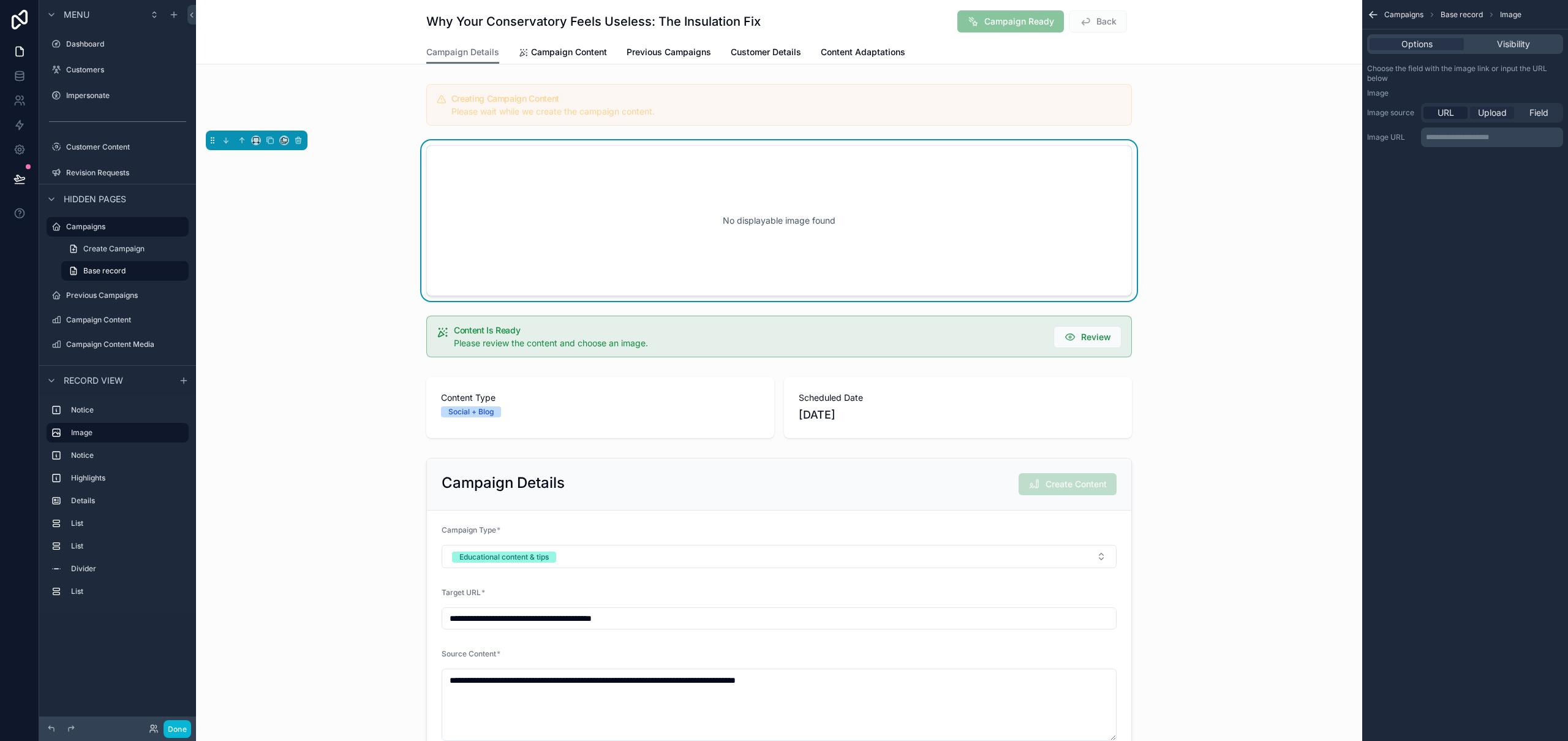
click at [1487, 114] on span "Upload" at bounding box center [1492, 113] width 29 height 12
click at [1383, 156] on div "scrollable content" at bounding box center [1391, 156] width 49 height 49
type input "**********"
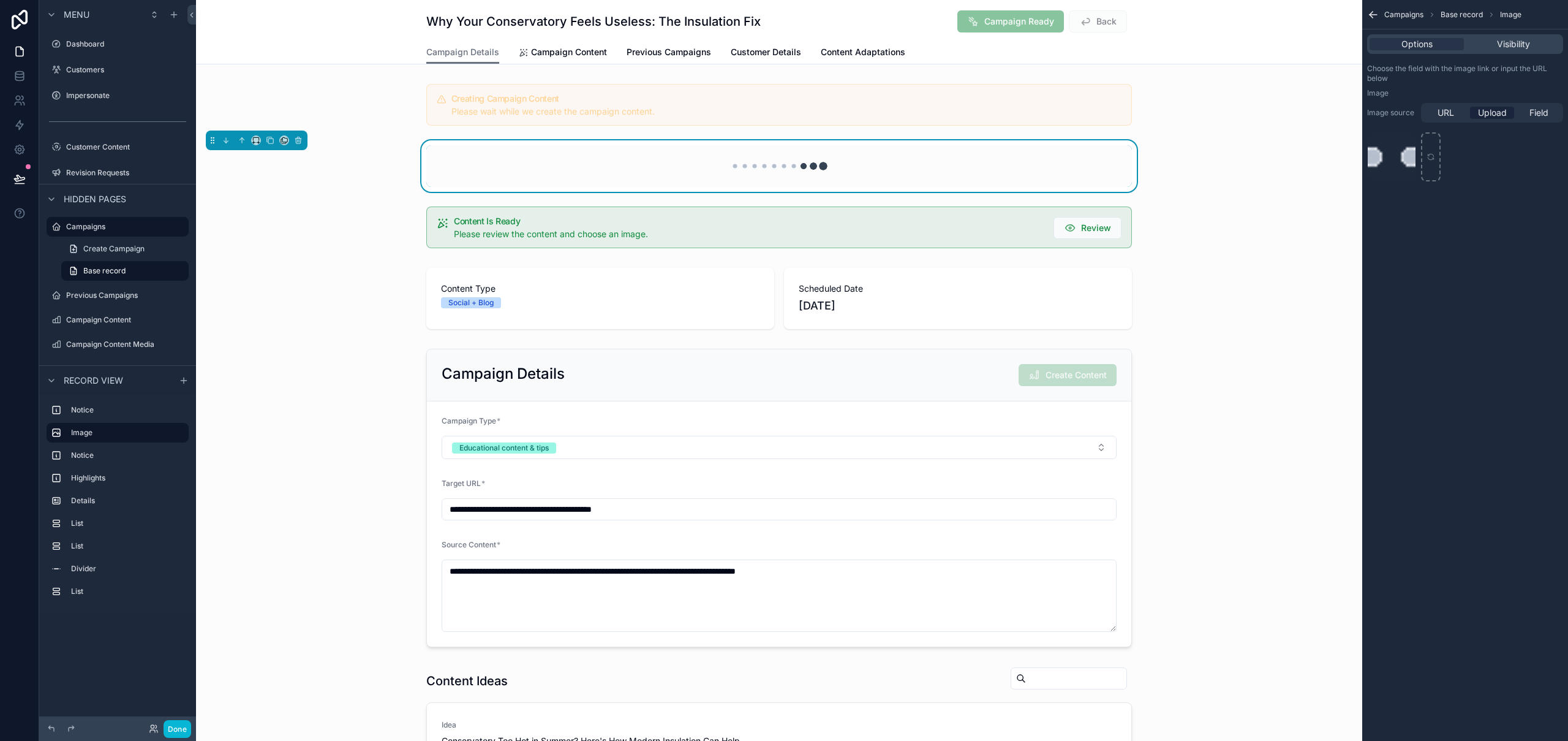
click at [1245, 166] on div "scrollable content" at bounding box center [779, 166] width 1166 height 51
click at [1245, 165] on div "scrollable content" at bounding box center [779, 166] width 1166 height 51
click at [1216, 84] on div "scrollable content" at bounding box center [779, 105] width 1166 height 51
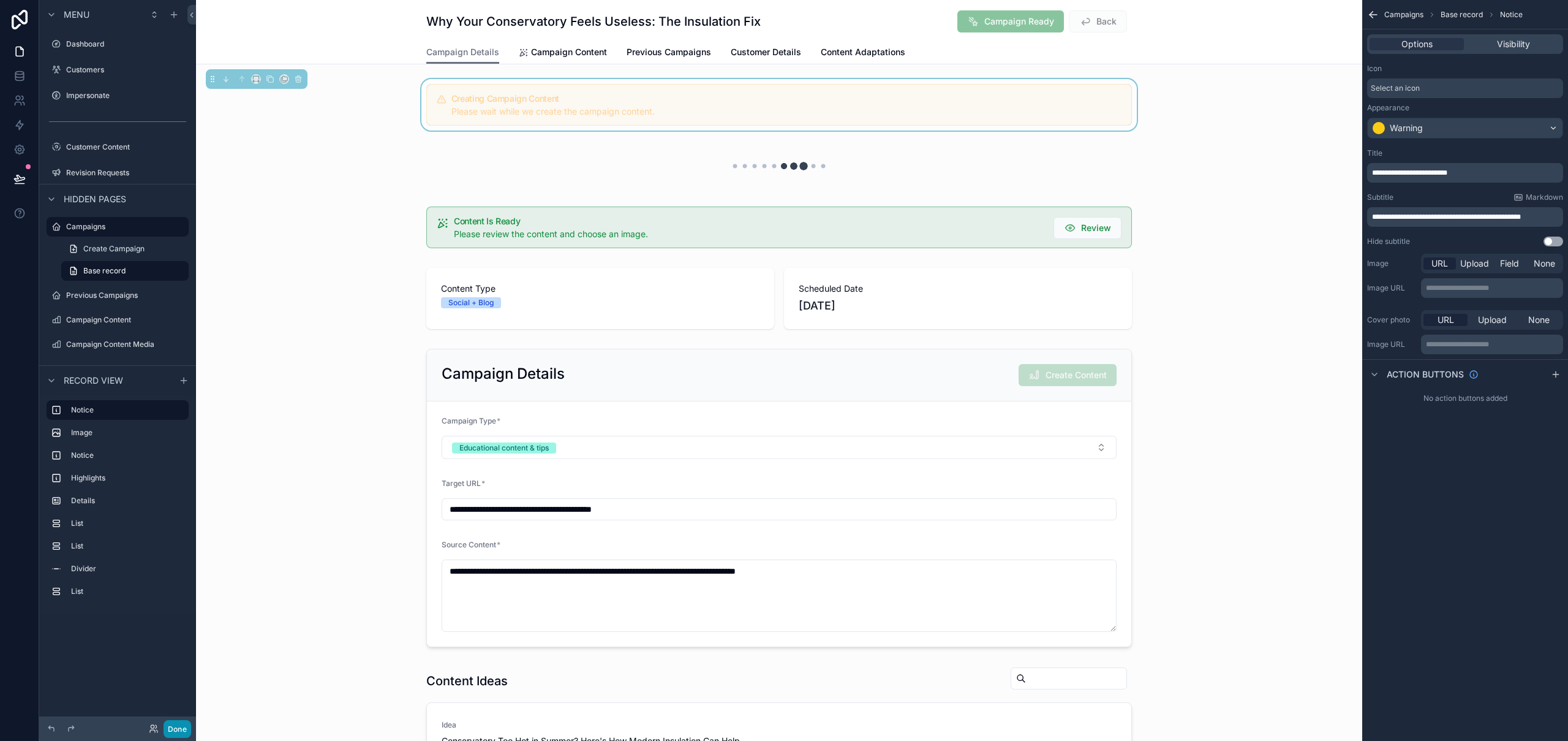
click at [181, 561] on button "Done" at bounding box center [176, 729] width 27 height 18
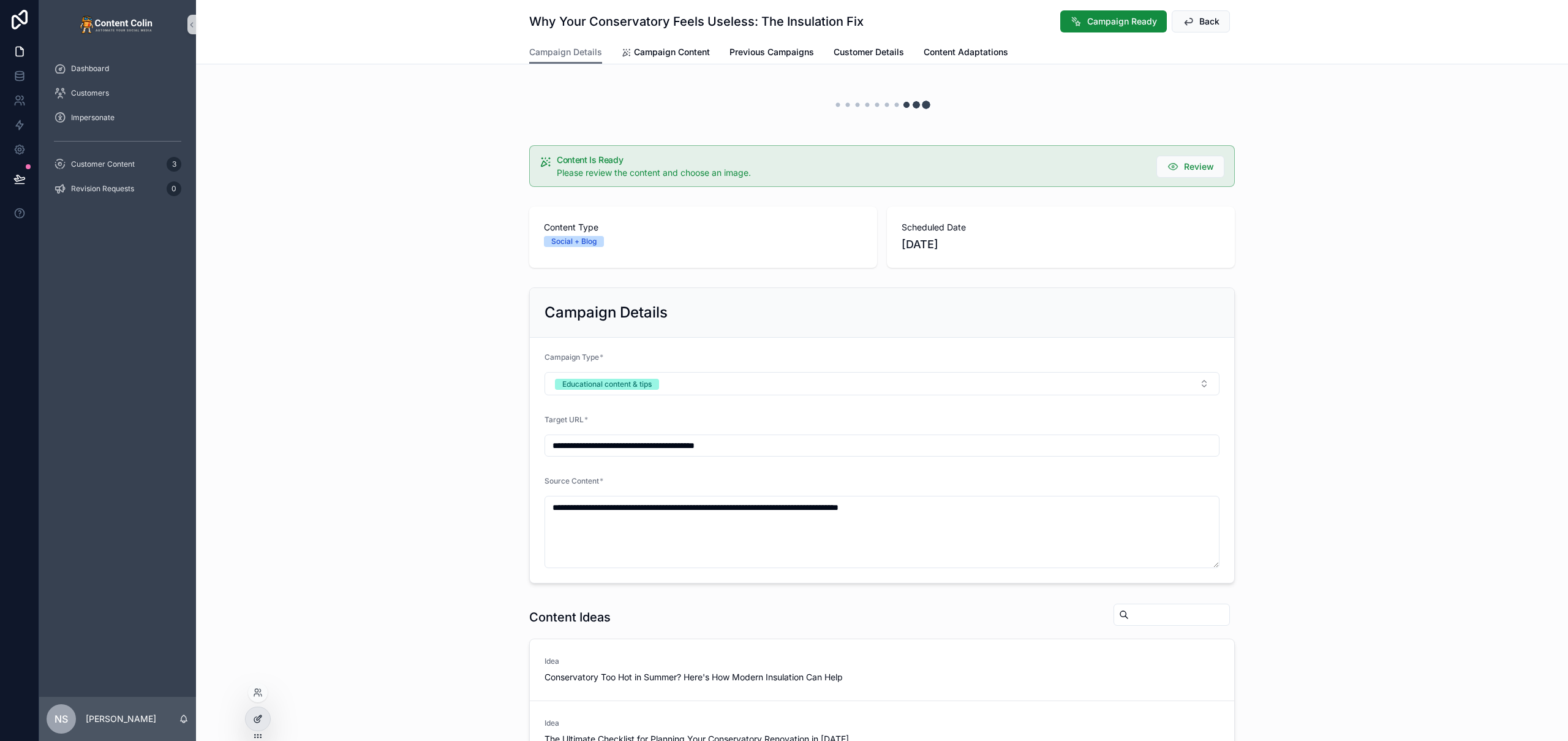
click at [256, 561] on icon at bounding box center [257, 718] width 10 height 10
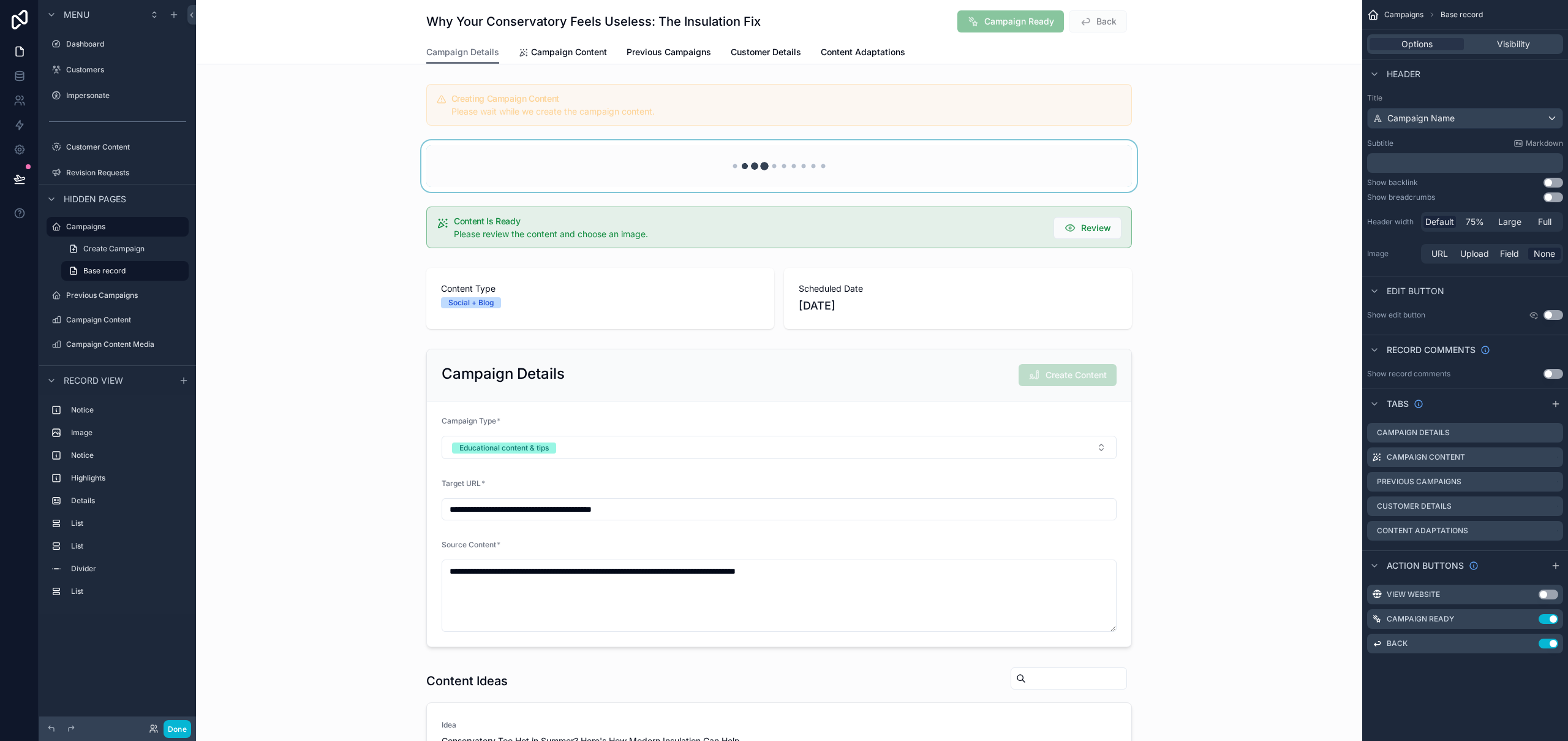
click at [817, 166] on div "scrollable content" at bounding box center [779, 166] width 1166 height 51
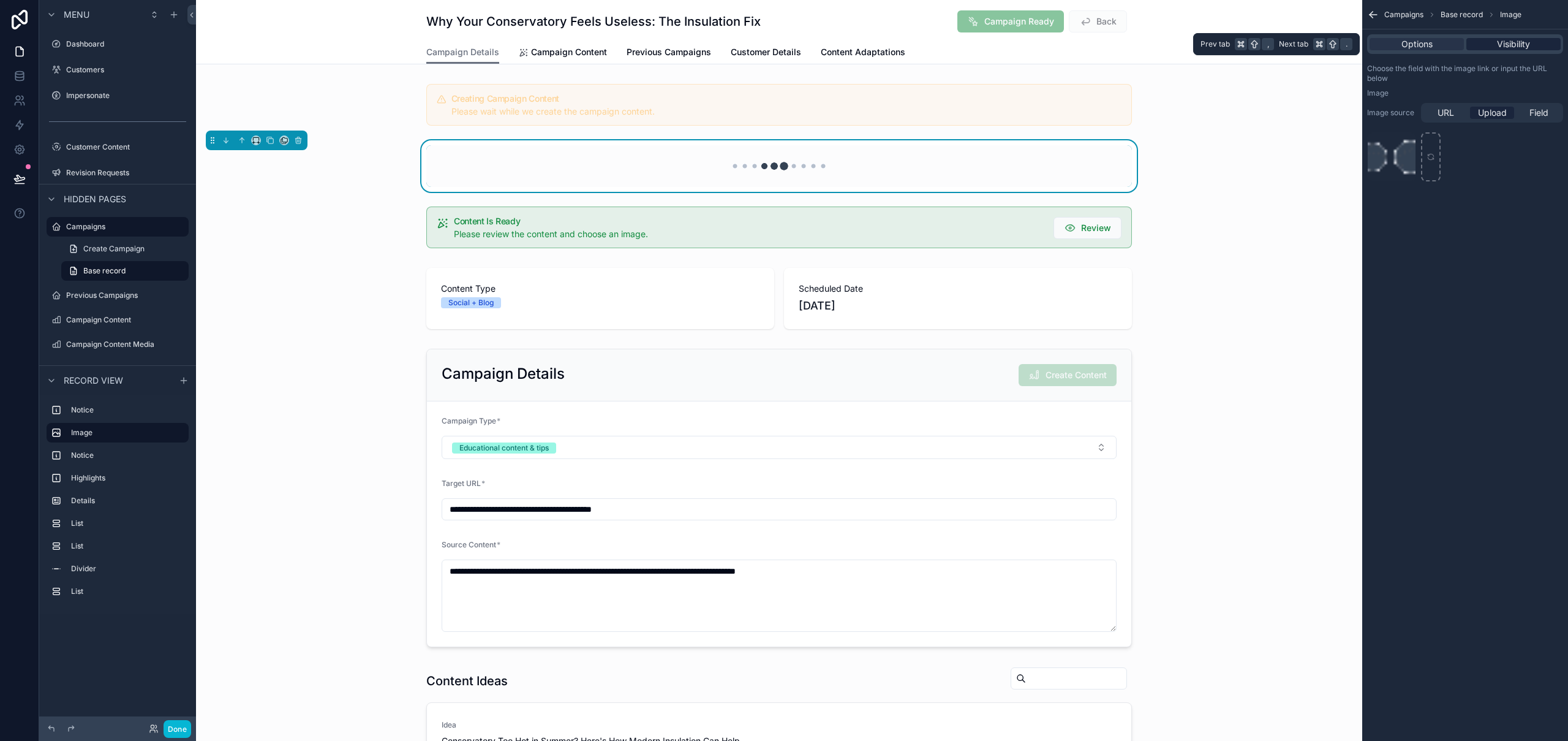
click at [1520, 42] on span "Visibility" at bounding box center [1514, 44] width 33 height 12
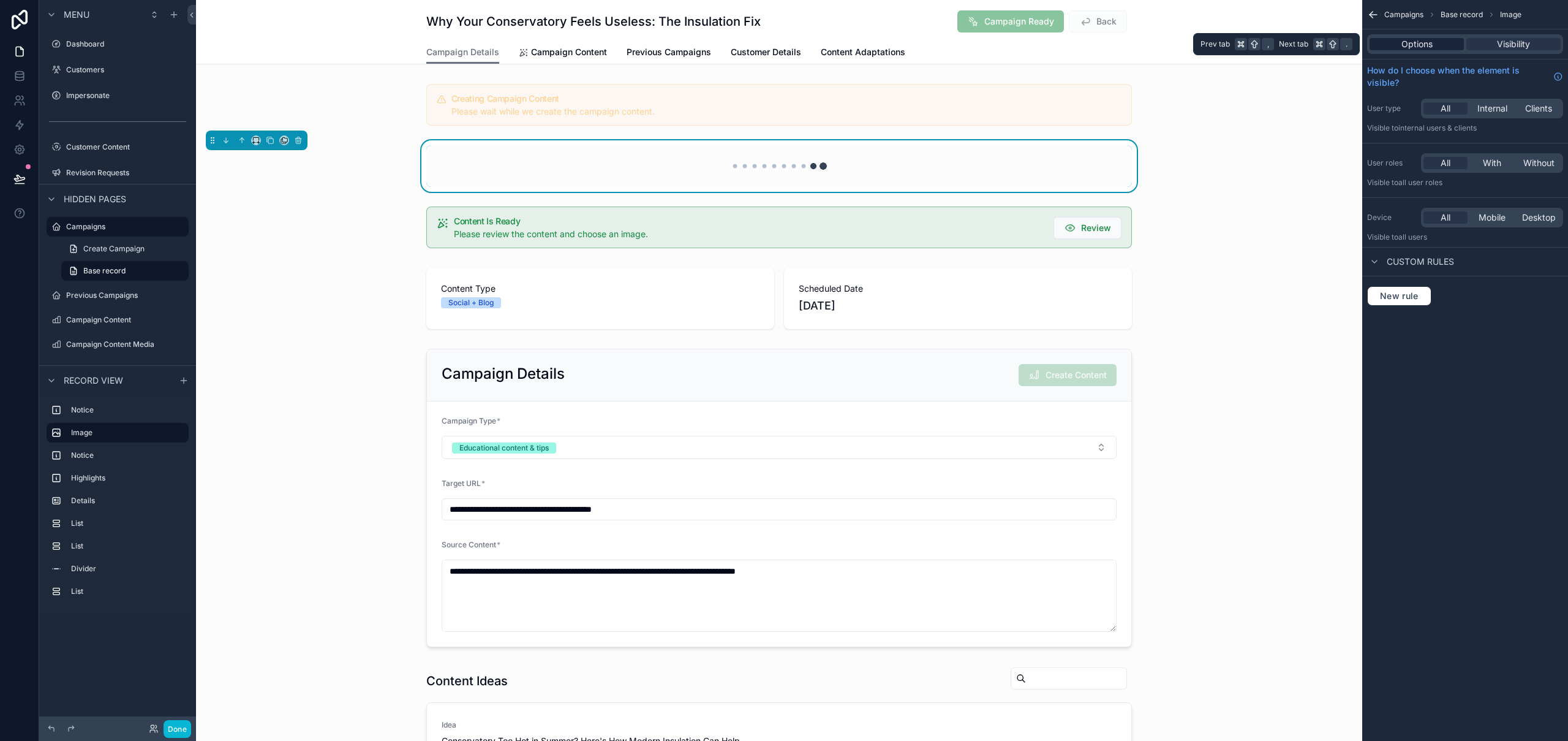
click at [1442, 42] on div "Options" at bounding box center [1416, 44] width 94 height 12
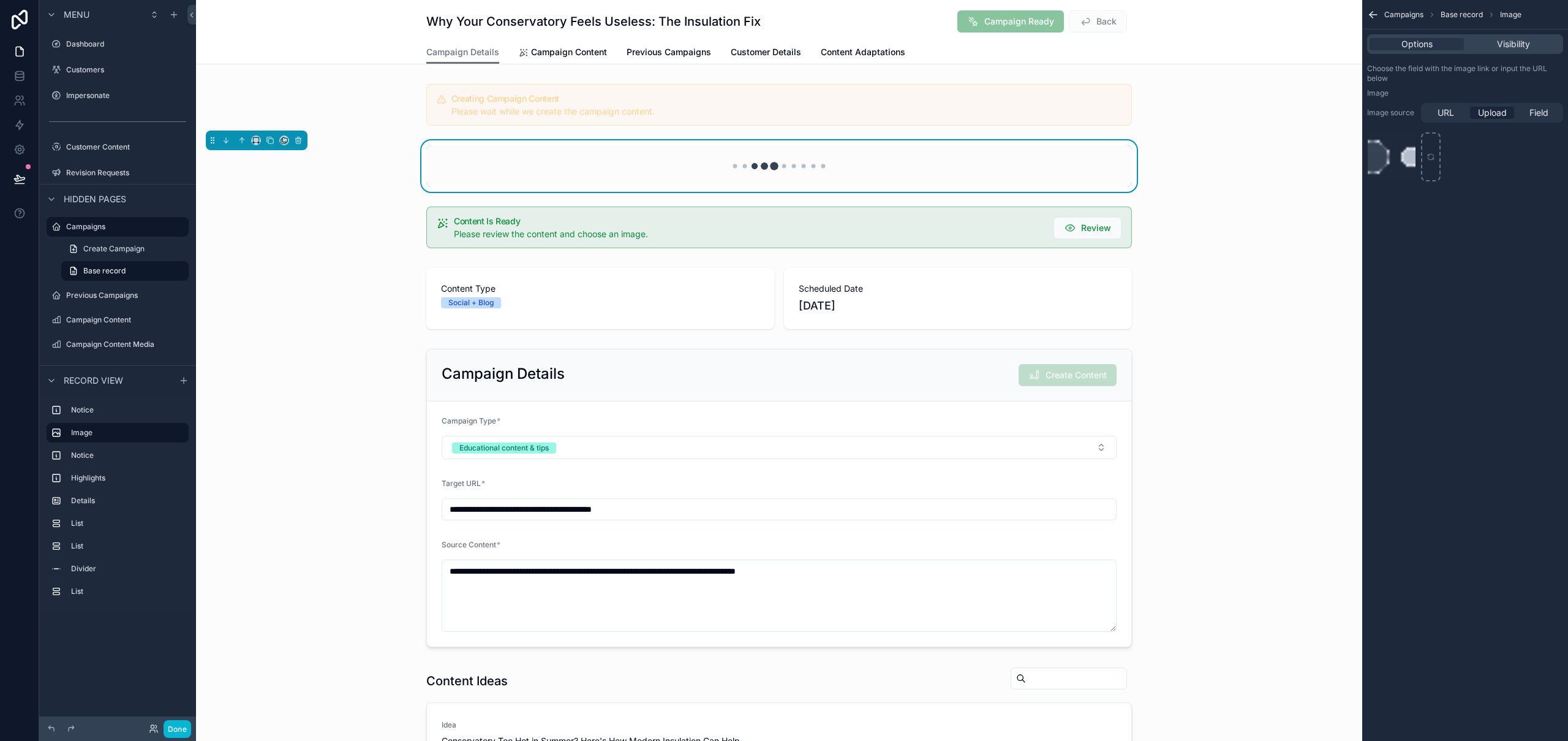
click at [1186, 170] on div "scrollable content" at bounding box center [779, 166] width 1166 height 51
click at [183, 561] on button "Done" at bounding box center [176, 729] width 27 height 18
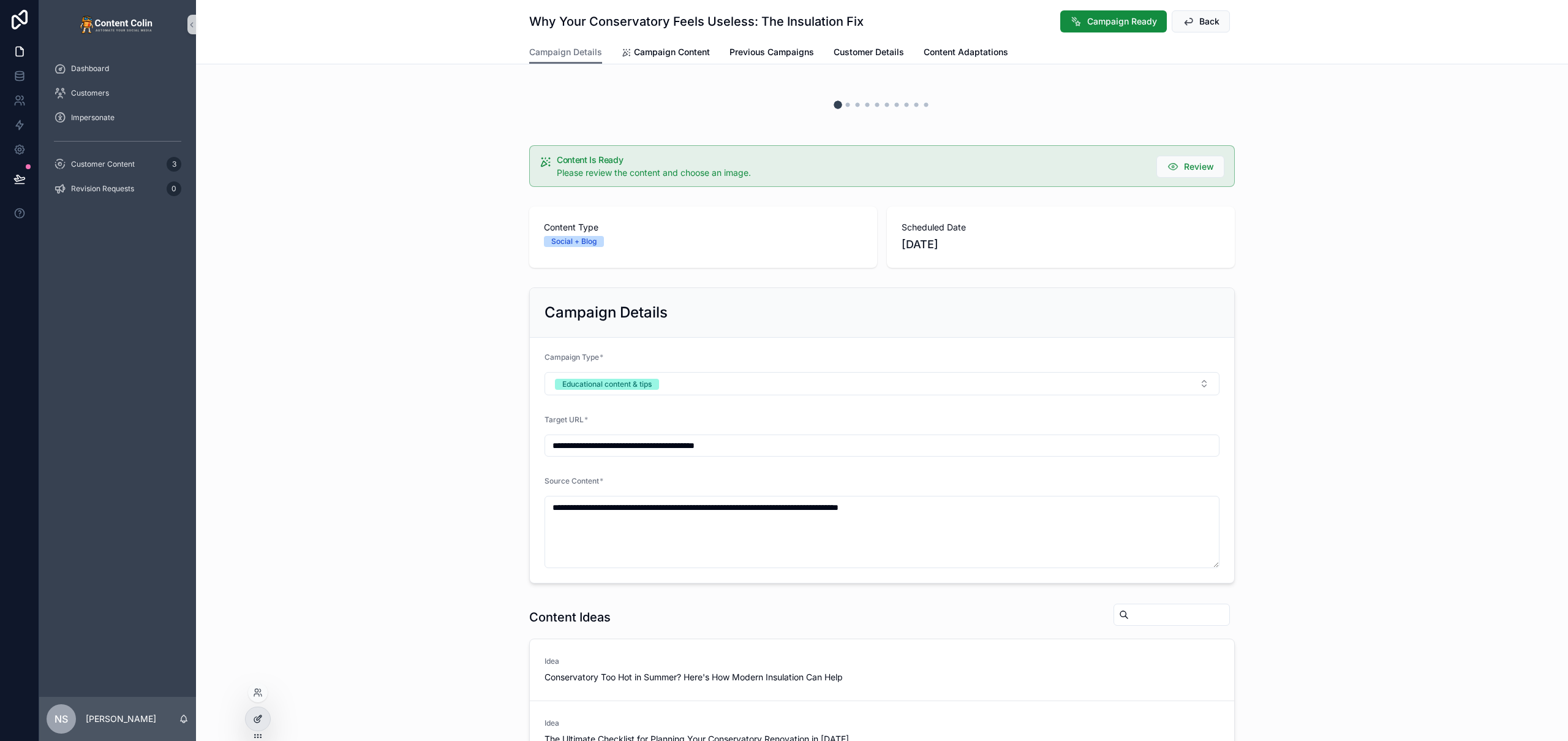
click at [260, 561] on icon at bounding box center [257, 718] width 10 height 10
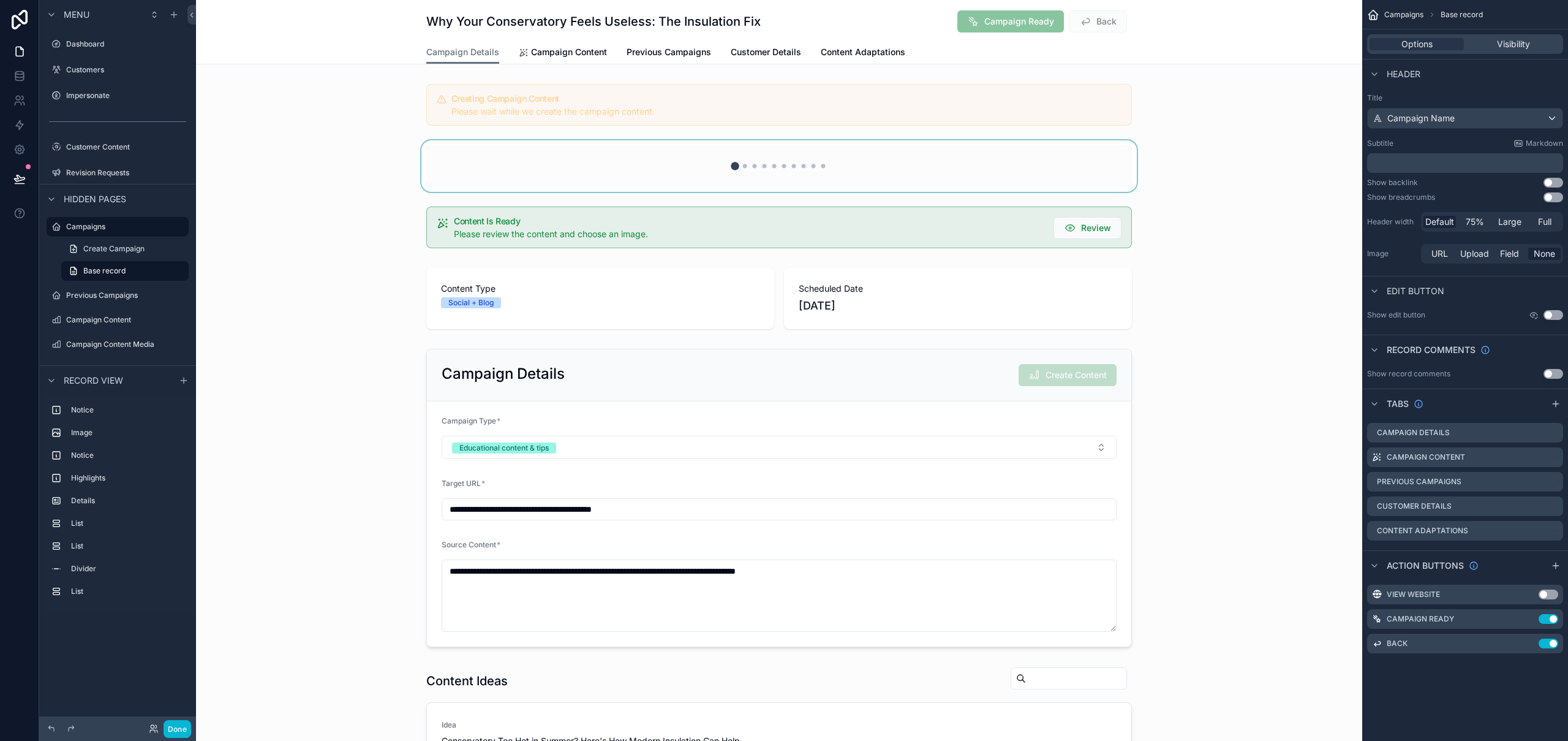
click at [883, 170] on div "scrollable content" at bounding box center [779, 166] width 1166 height 51
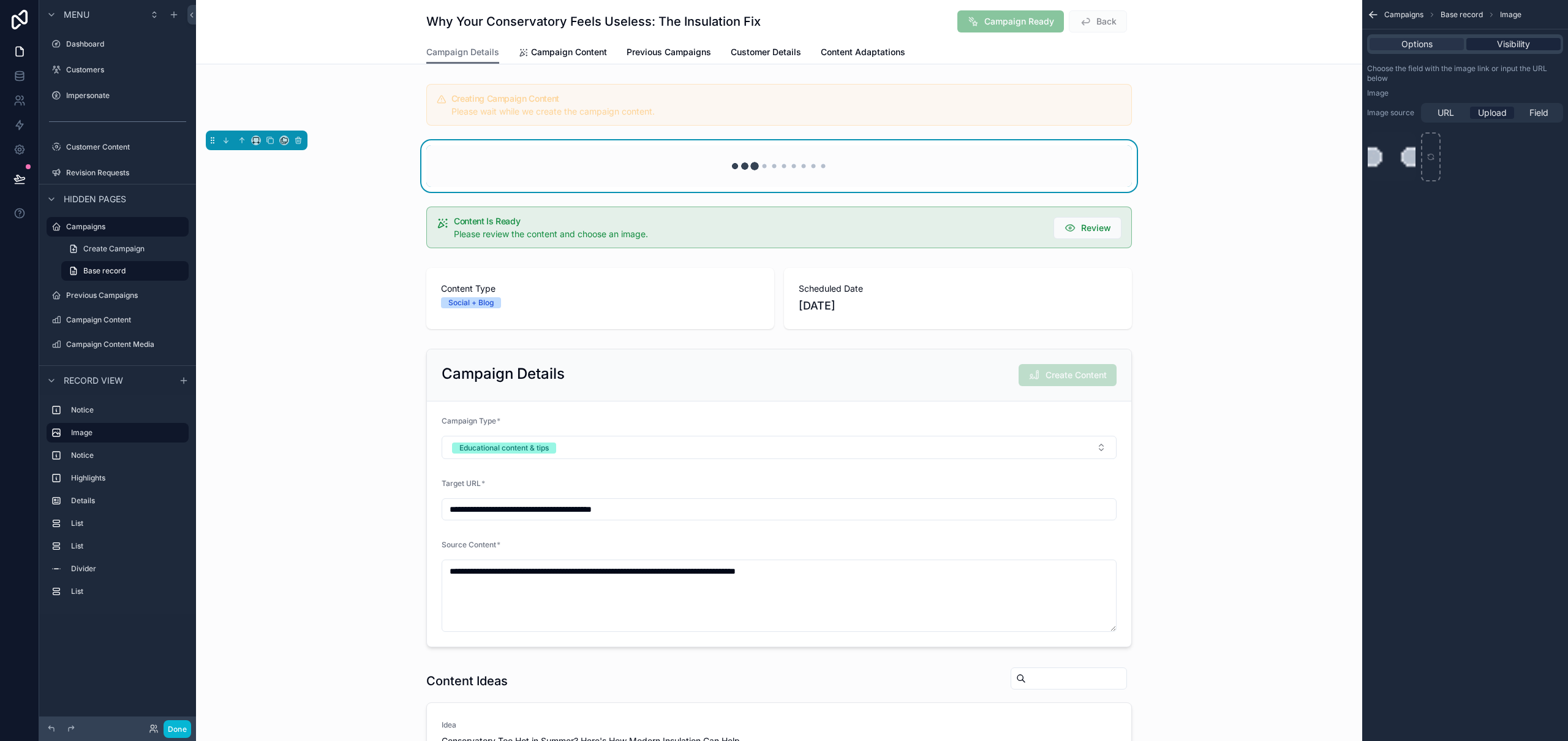
click at [1501, 42] on span "Visibility" at bounding box center [1514, 44] width 33 height 12
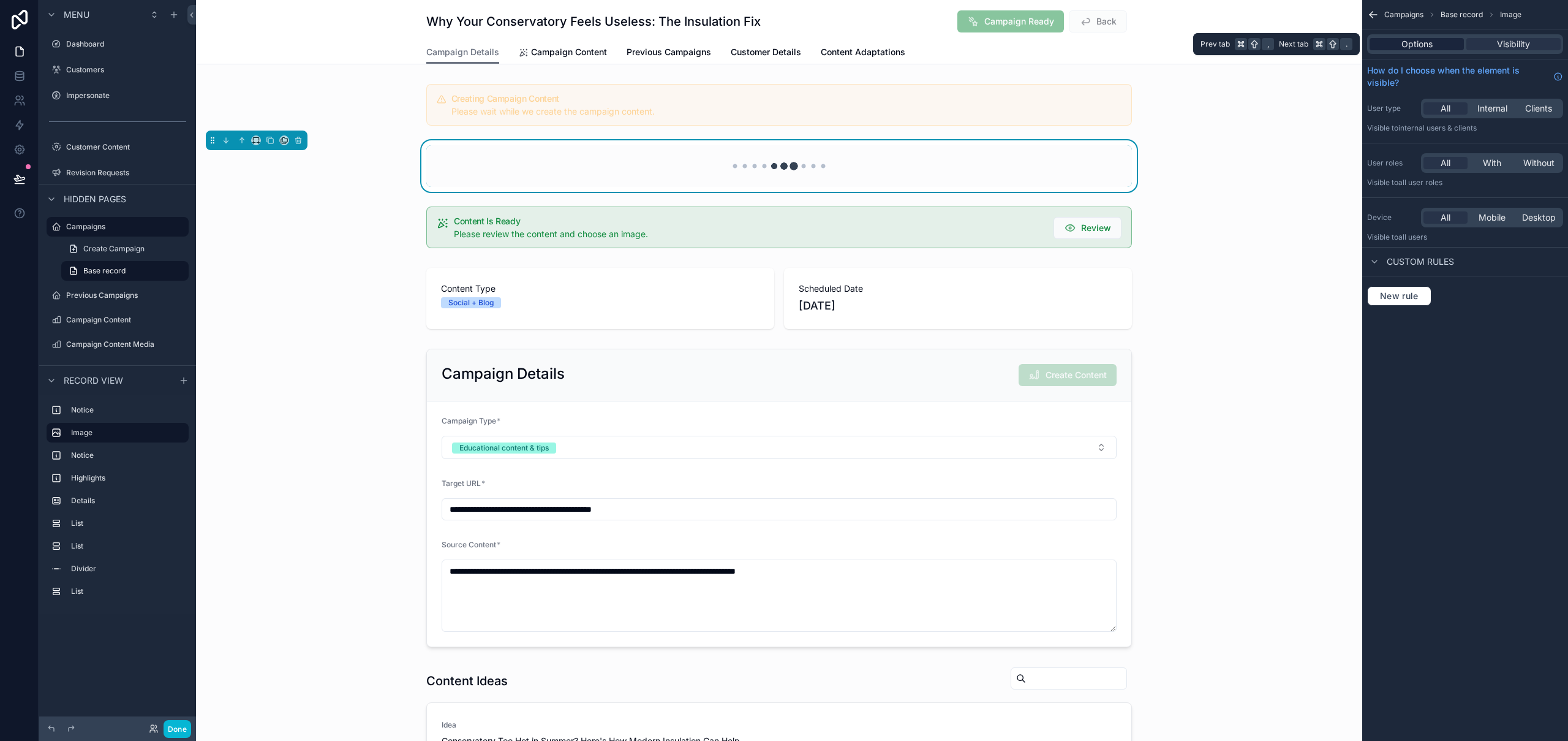
click at [1413, 44] on span "Options" at bounding box center [1417, 44] width 31 height 12
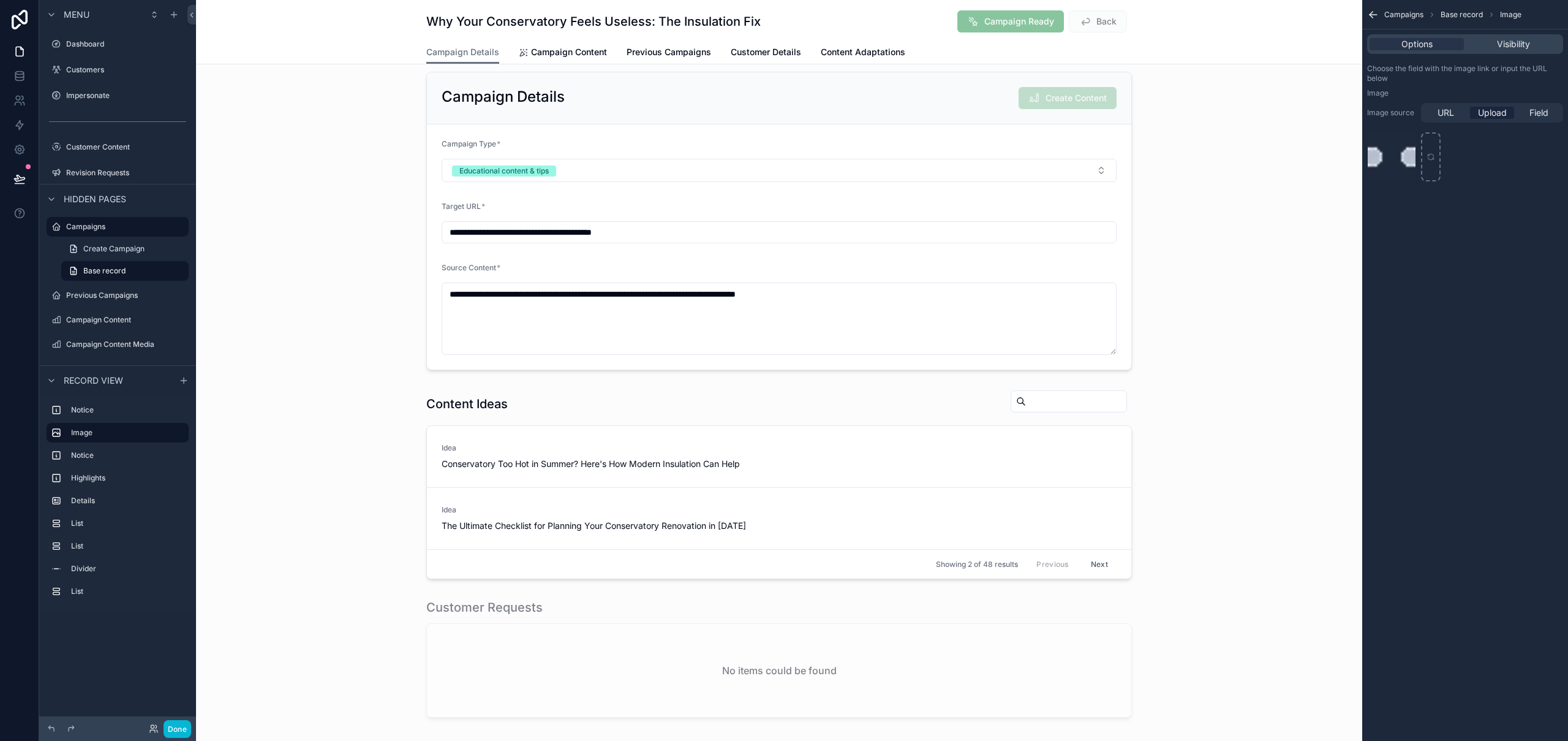
scroll to position [1129, 0]
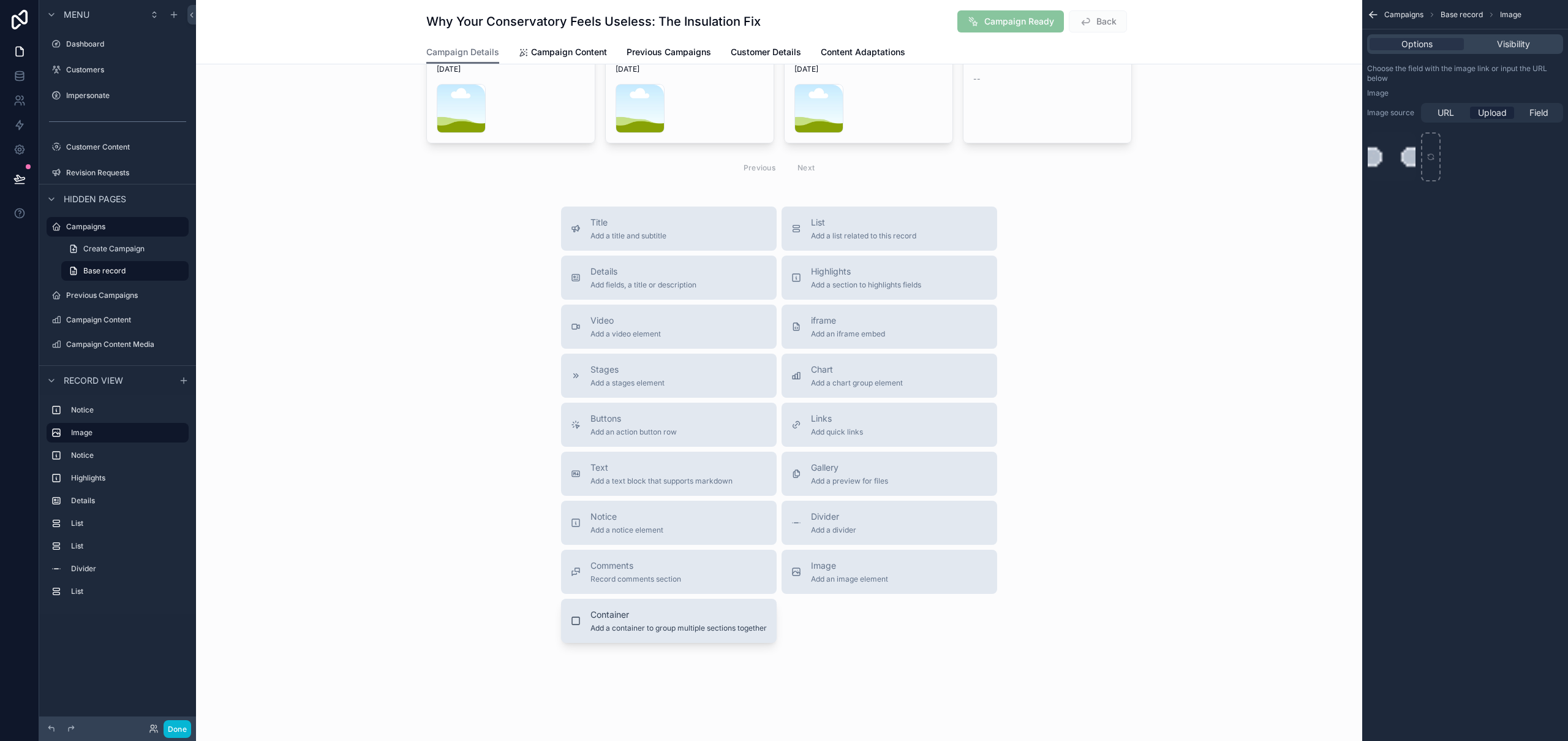
click at [703, 561] on div "Container Add a container to group multiple sections together" at bounding box center [678, 620] width 176 height 25
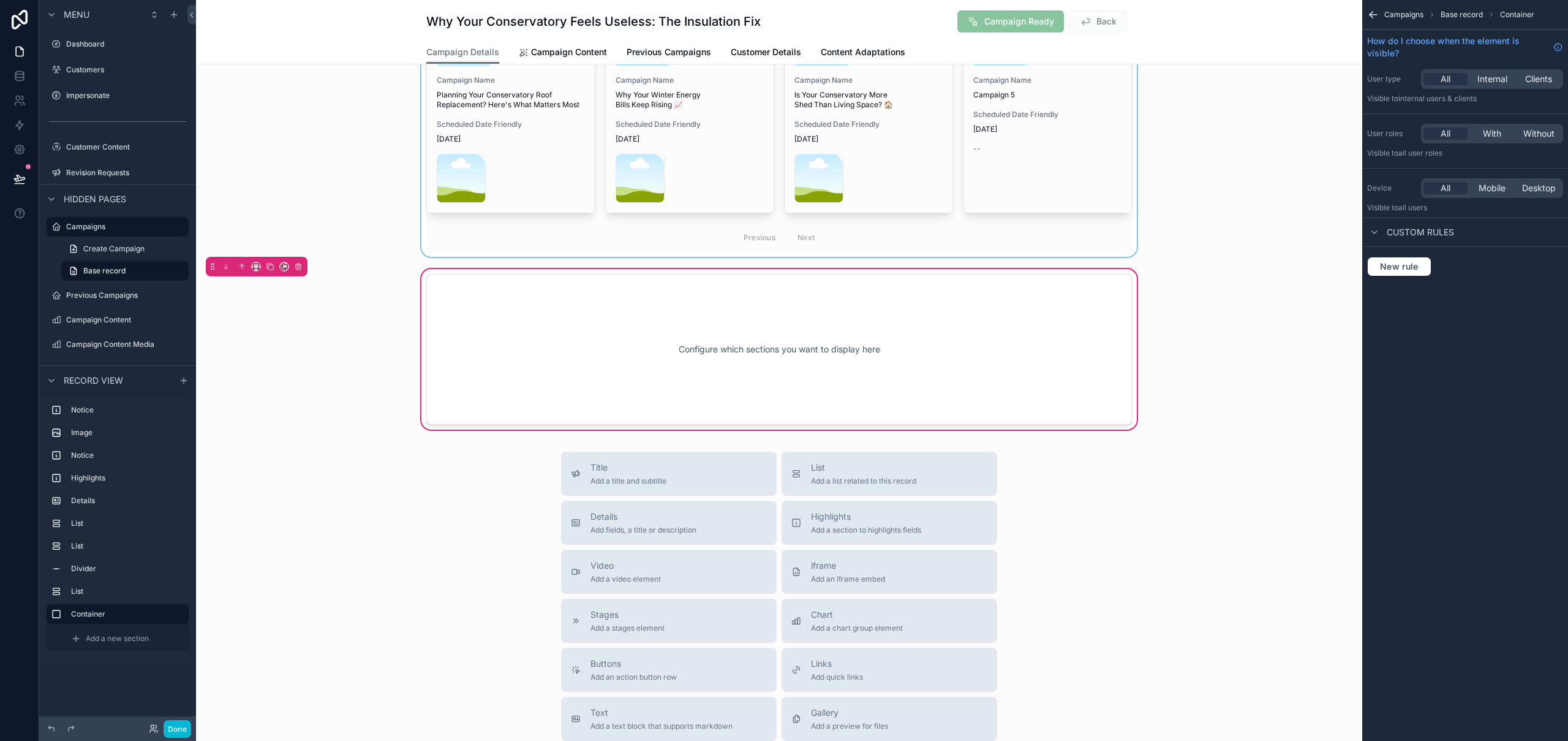
scroll to position [1038, 0]
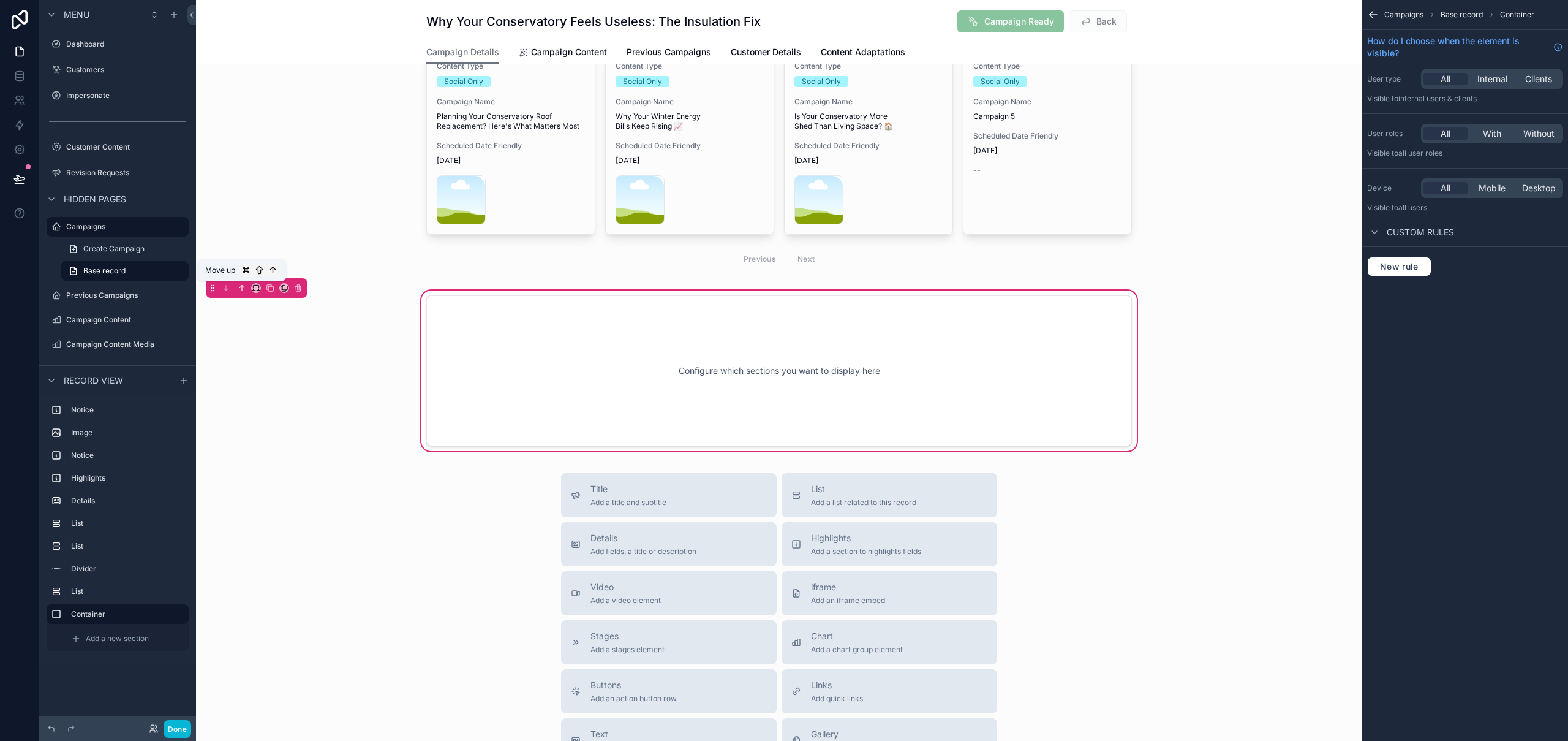
click at [243, 291] on icon "scrollable content" at bounding box center [242, 288] width 9 height 9
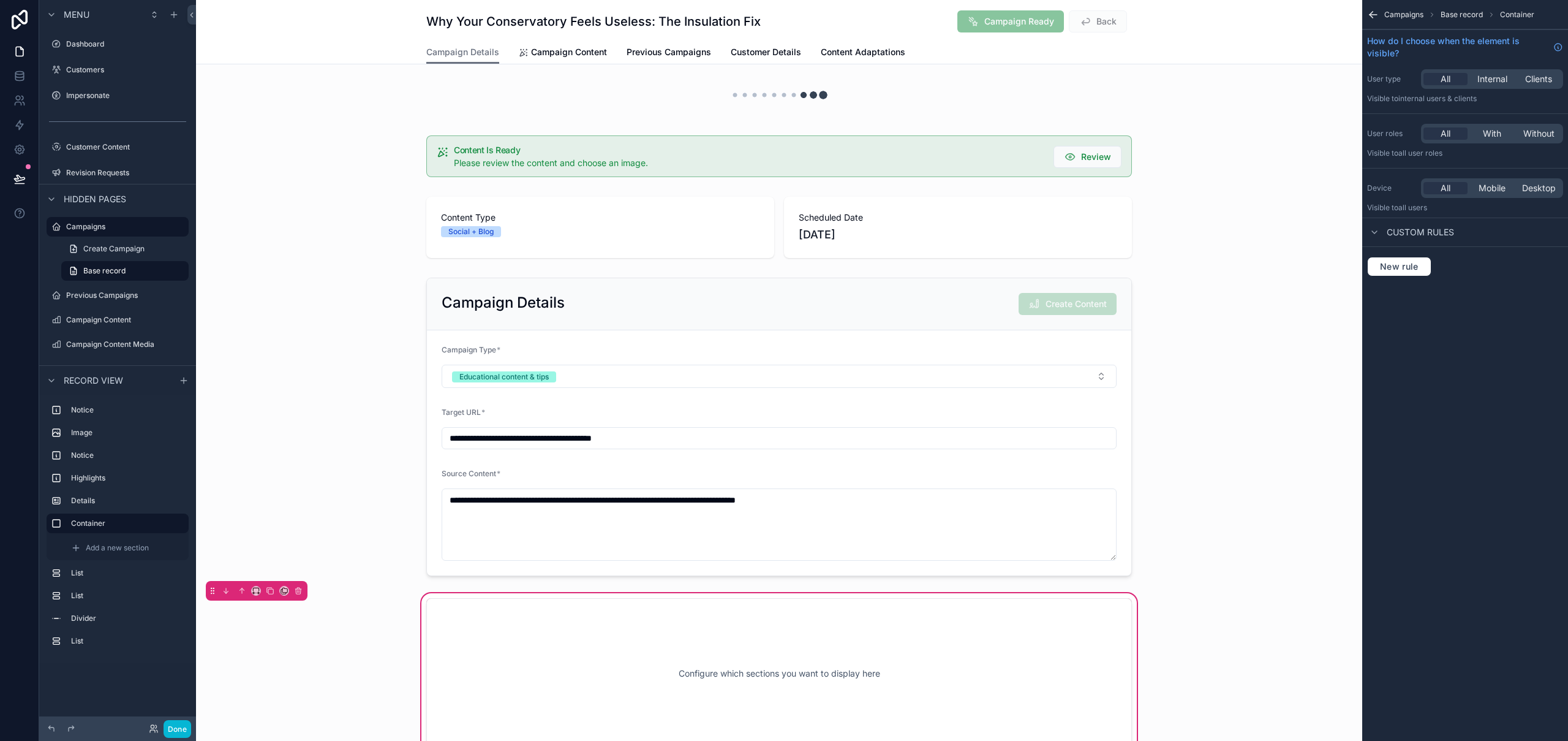
scroll to position [0, 0]
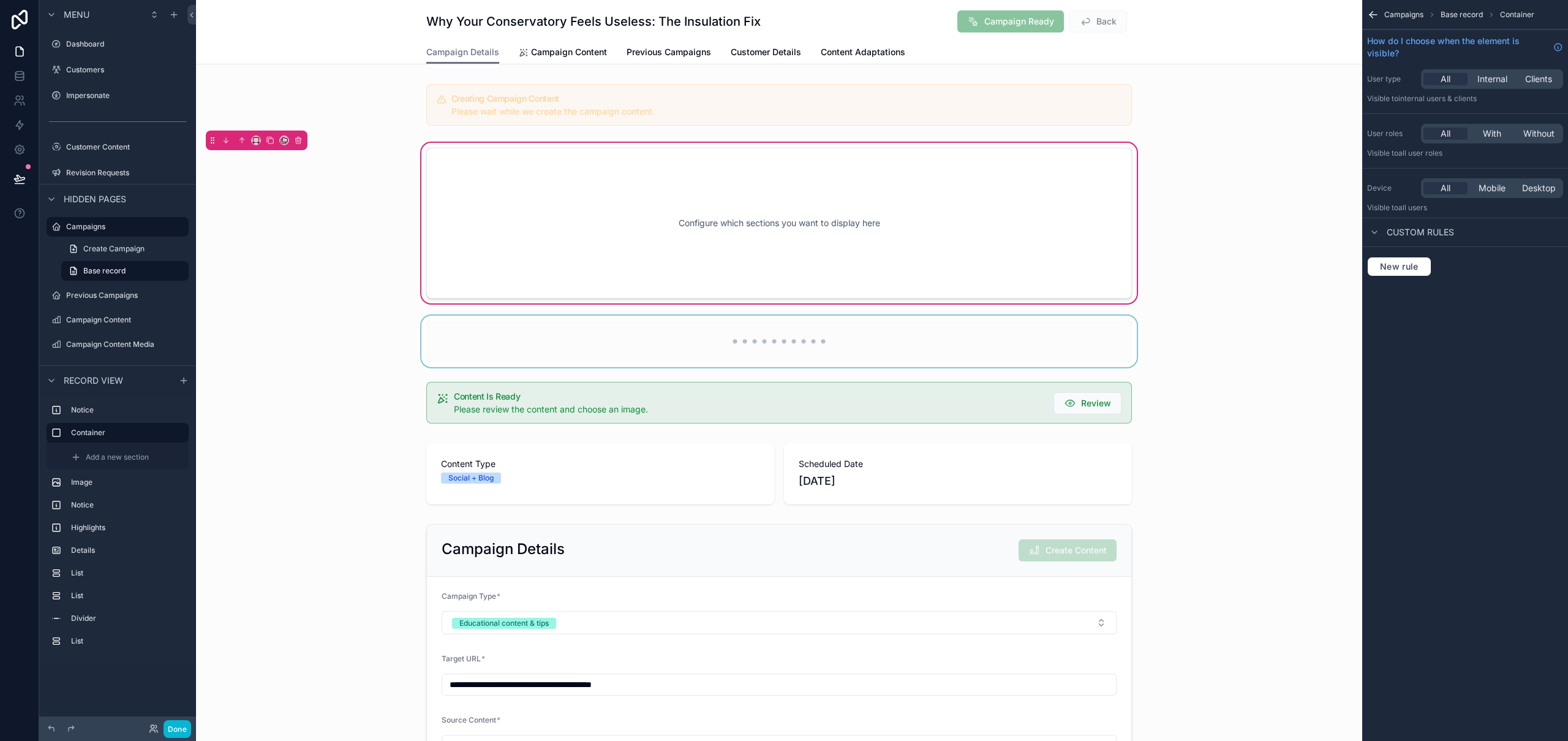
click at [761, 328] on div "scrollable content" at bounding box center [779, 341] width 1166 height 51
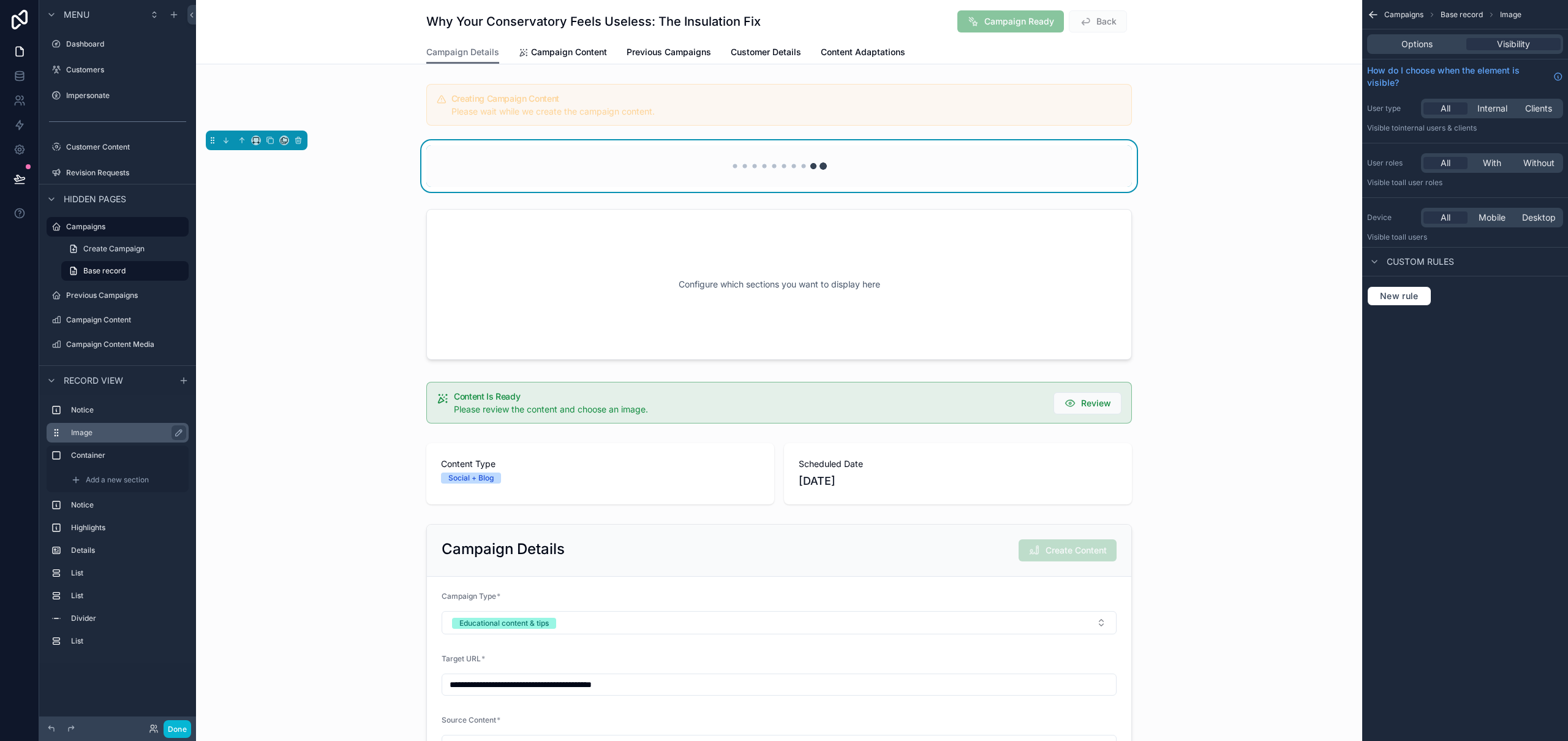
click at [108, 430] on label "Image" at bounding box center [124, 432] width 108 height 10
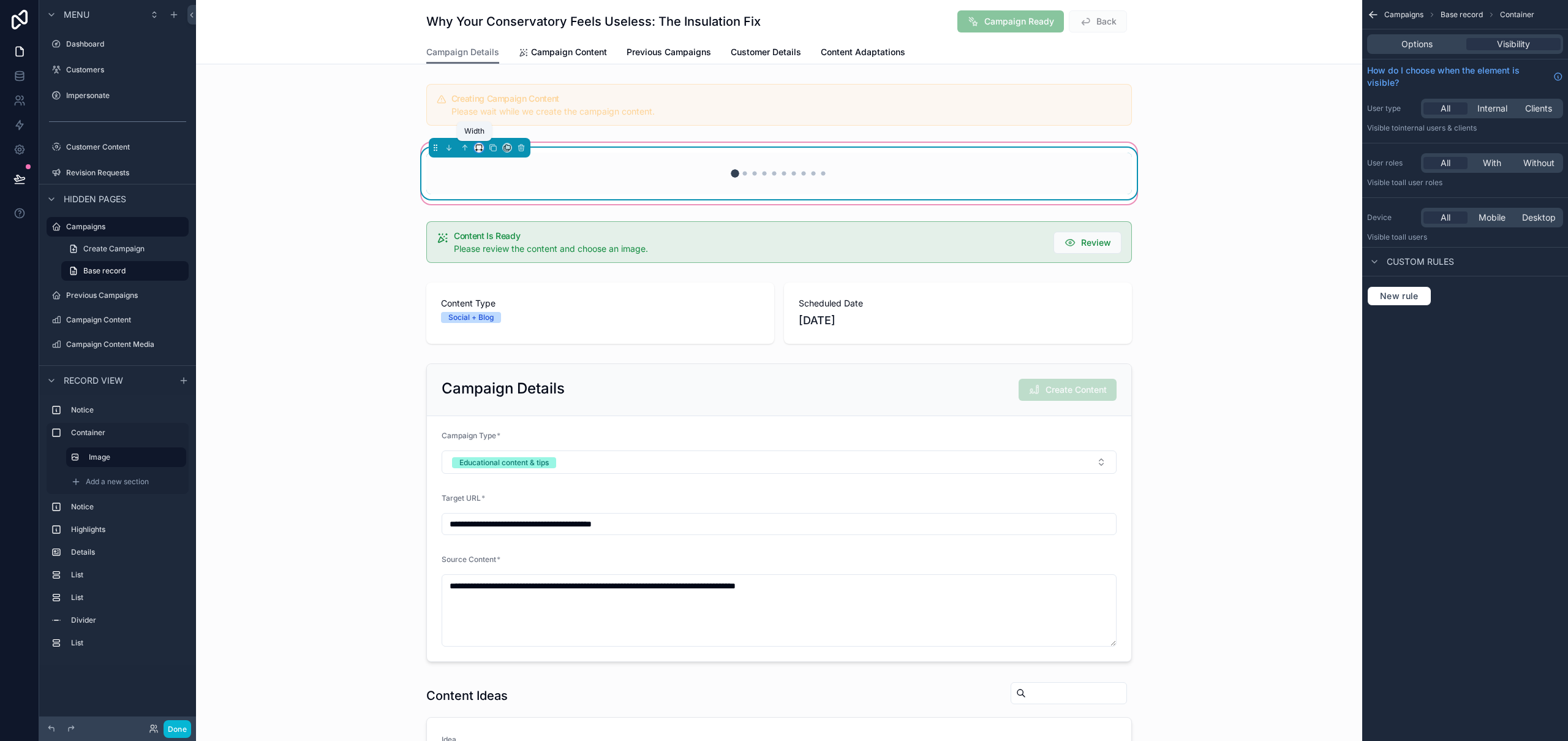
click at [476, 148] on icon "scrollable content" at bounding box center [478, 146] width 5 height 3
click at [505, 242] on div "50%" at bounding box center [499, 239] width 38 height 15
click at [1297, 170] on div "scrollable content" at bounding box center [779, 173] width 1166 height 66
click at [1061, 158] on div "scrollable content" at bounding box center [779, 173] width 721 height 51
click at [1208, 94] on div "scrollable content" at bounding box center [779, 105] width 1166 height 51
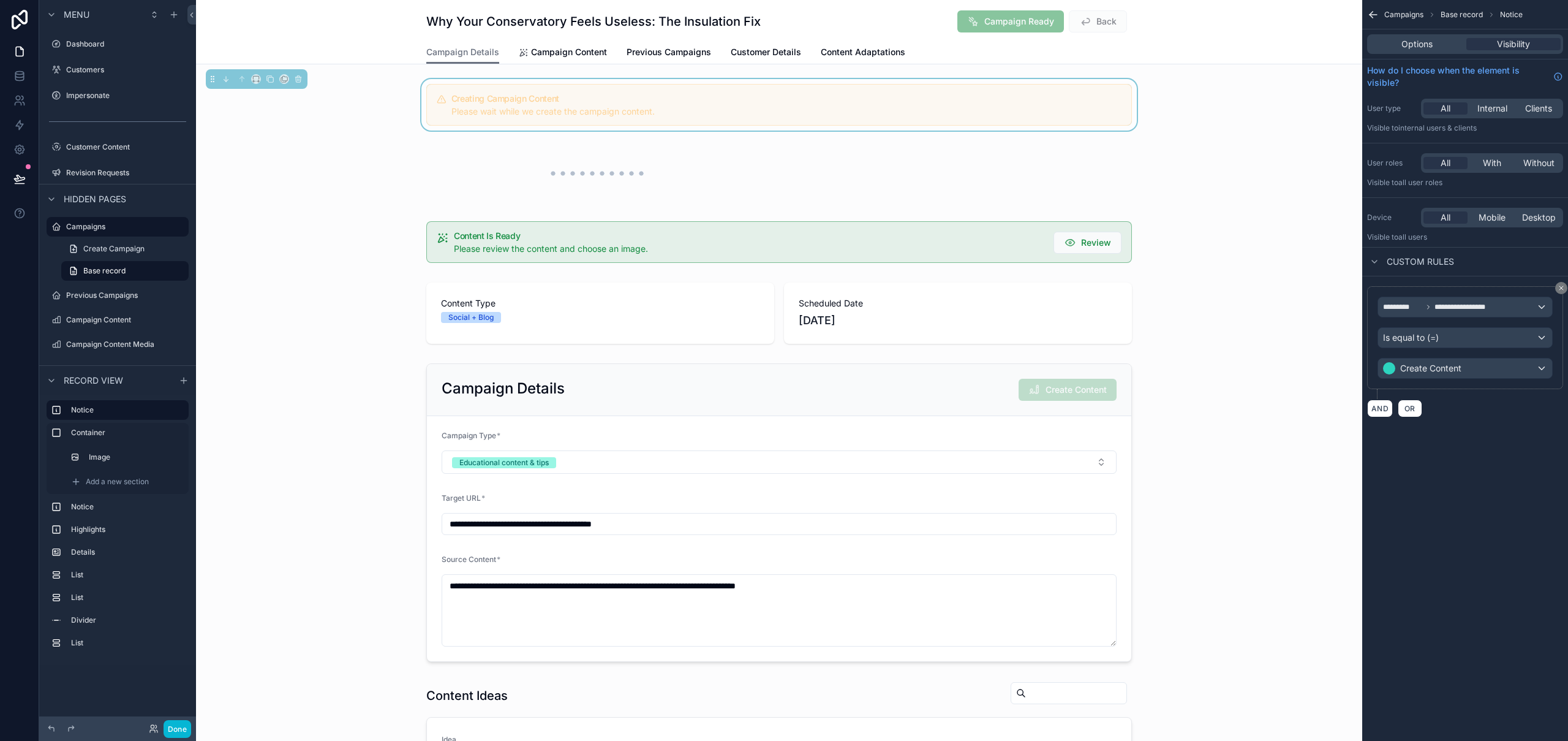
click at [685, 97] on h5 "Creating Campaign Content" at bounding box center [787, 98] width 670 height 9
click at [103, 435] on label "Notice" at bounding box center [134, 434] width 86 height 10
click at [475, 86] on icon "scrollable content" at bounding box center [479, 86] width 9 height 9
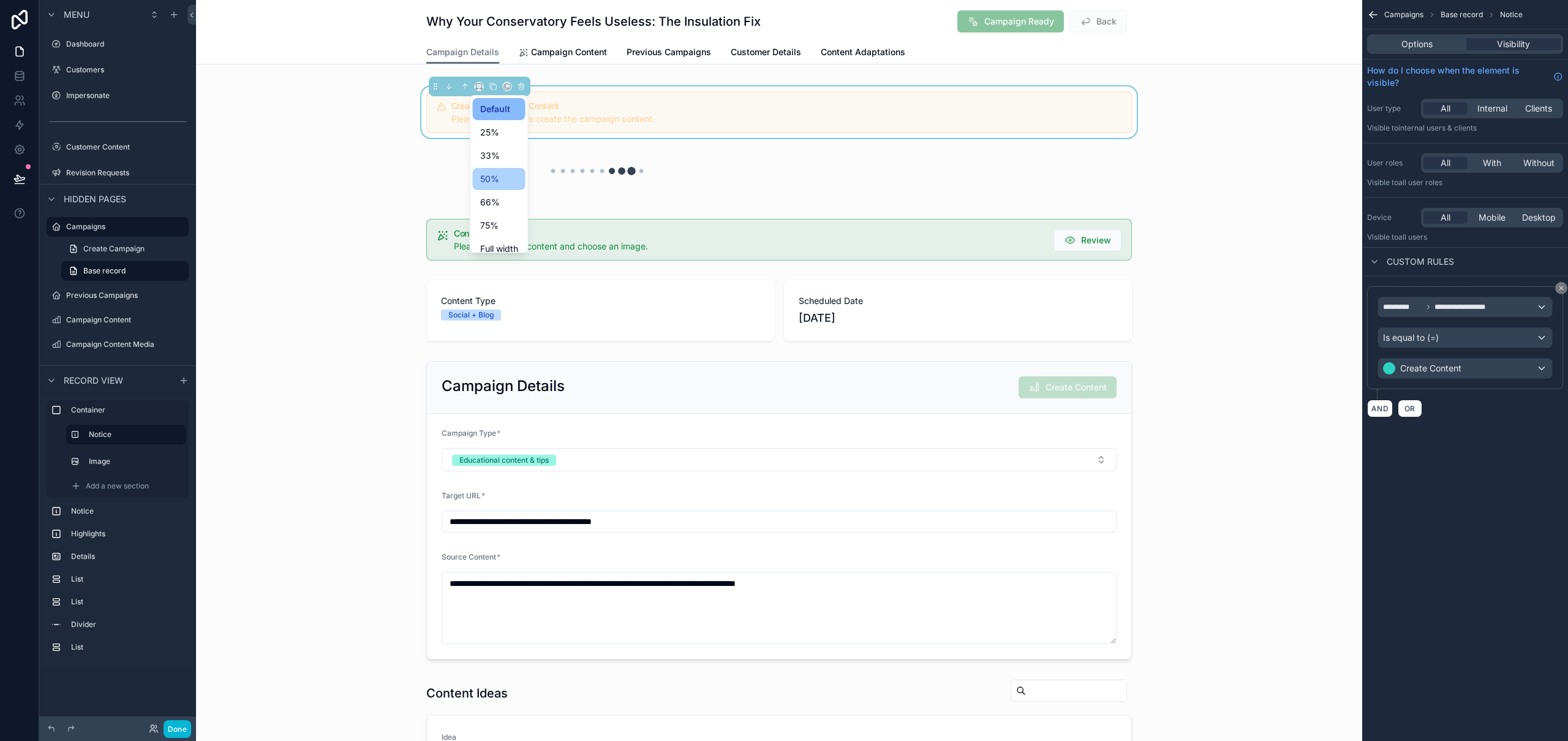
click at [499, 178] on div "50%" at bounding box center [499, 179] width 38 height 15
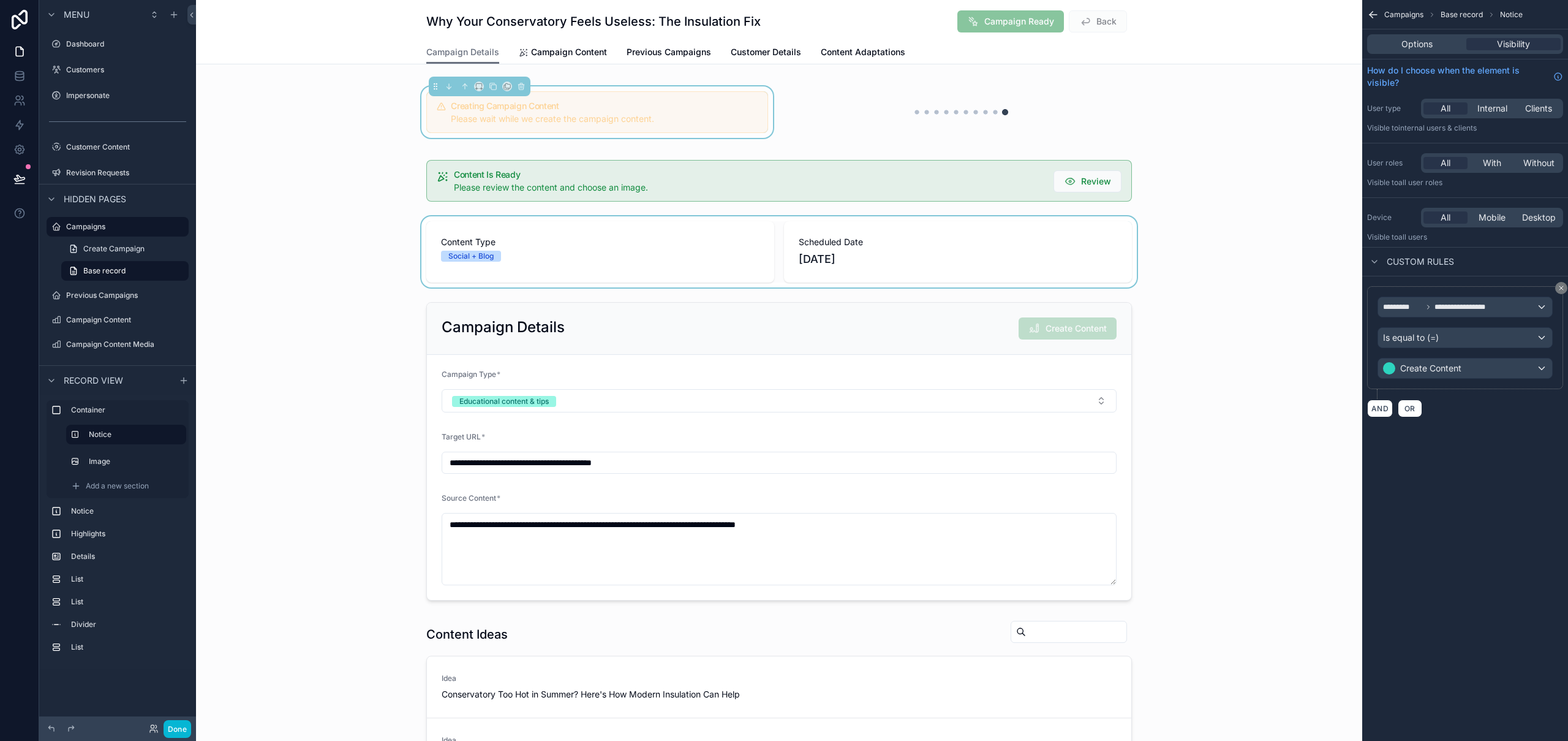
click at [1295, 270] on div "scrollable content" at bounding box center [779, 251] width 1166 height 71
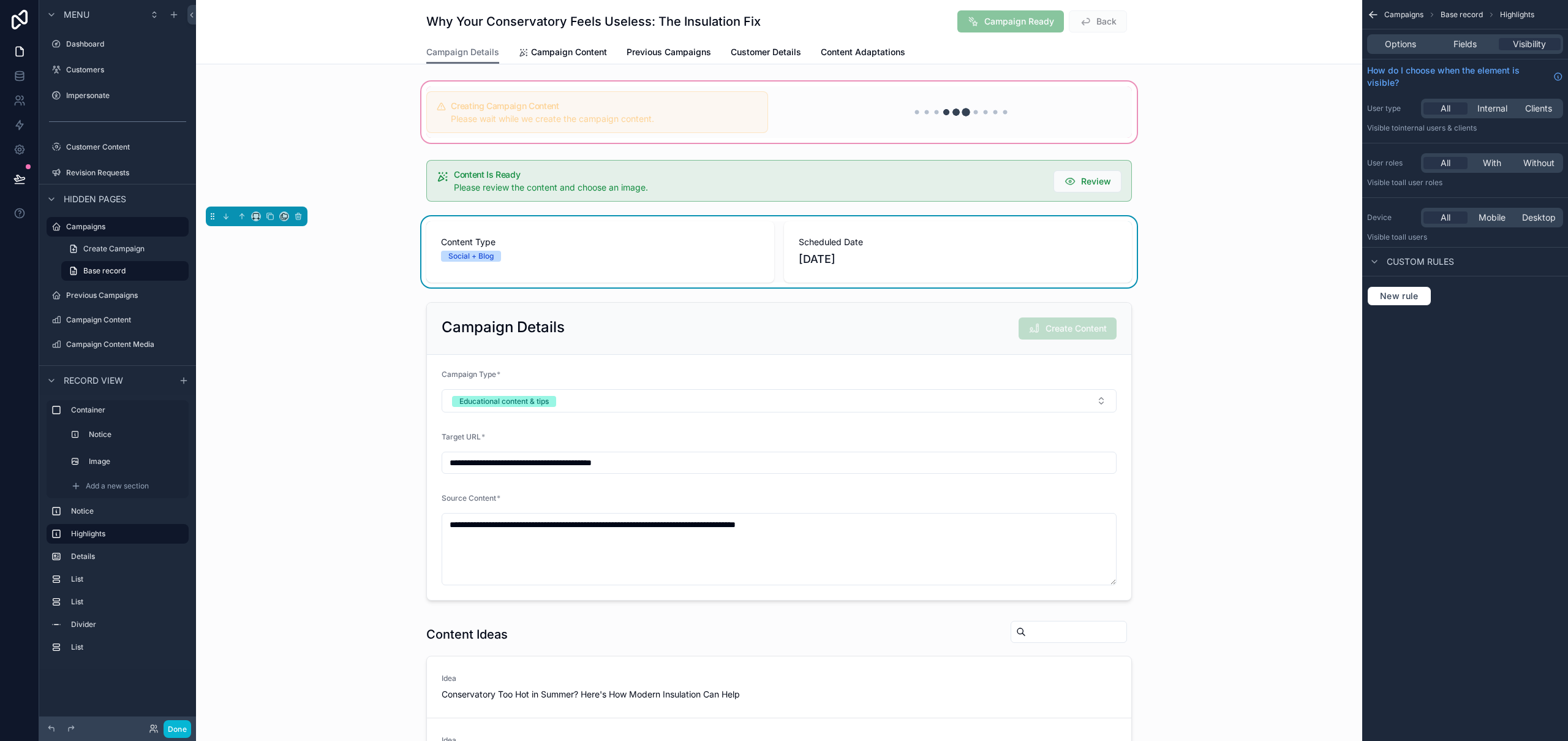
click at [662, 110] on div "scrollable content" at bounding box center [779, 112] width 1166 height 66
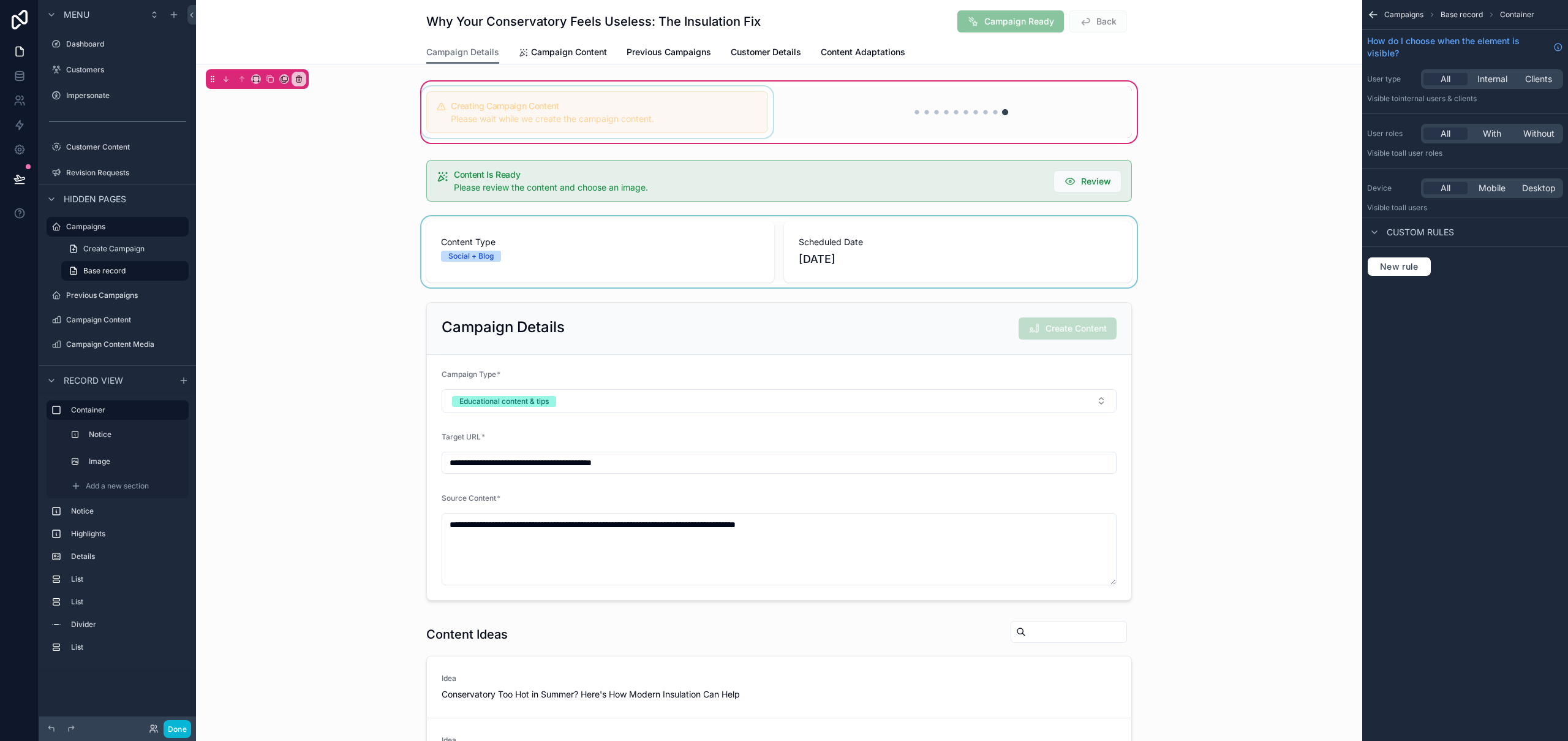
click at [643, 104] on div "scrollable content" at bounding box center [597, 112] width 357 height 51
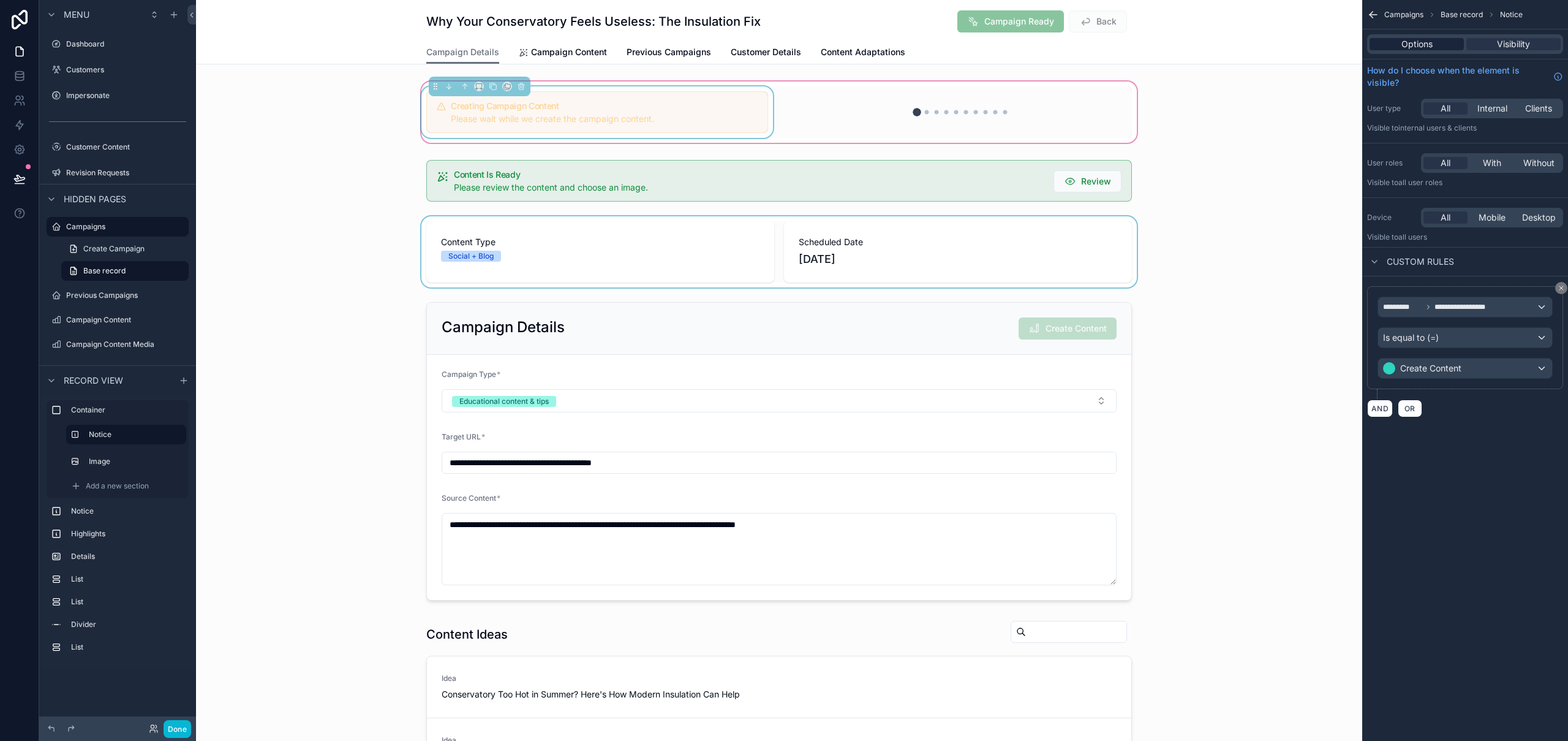
click at [1419, 45] on span "Options" at bounding box center [1417, 44] width 31 height 12
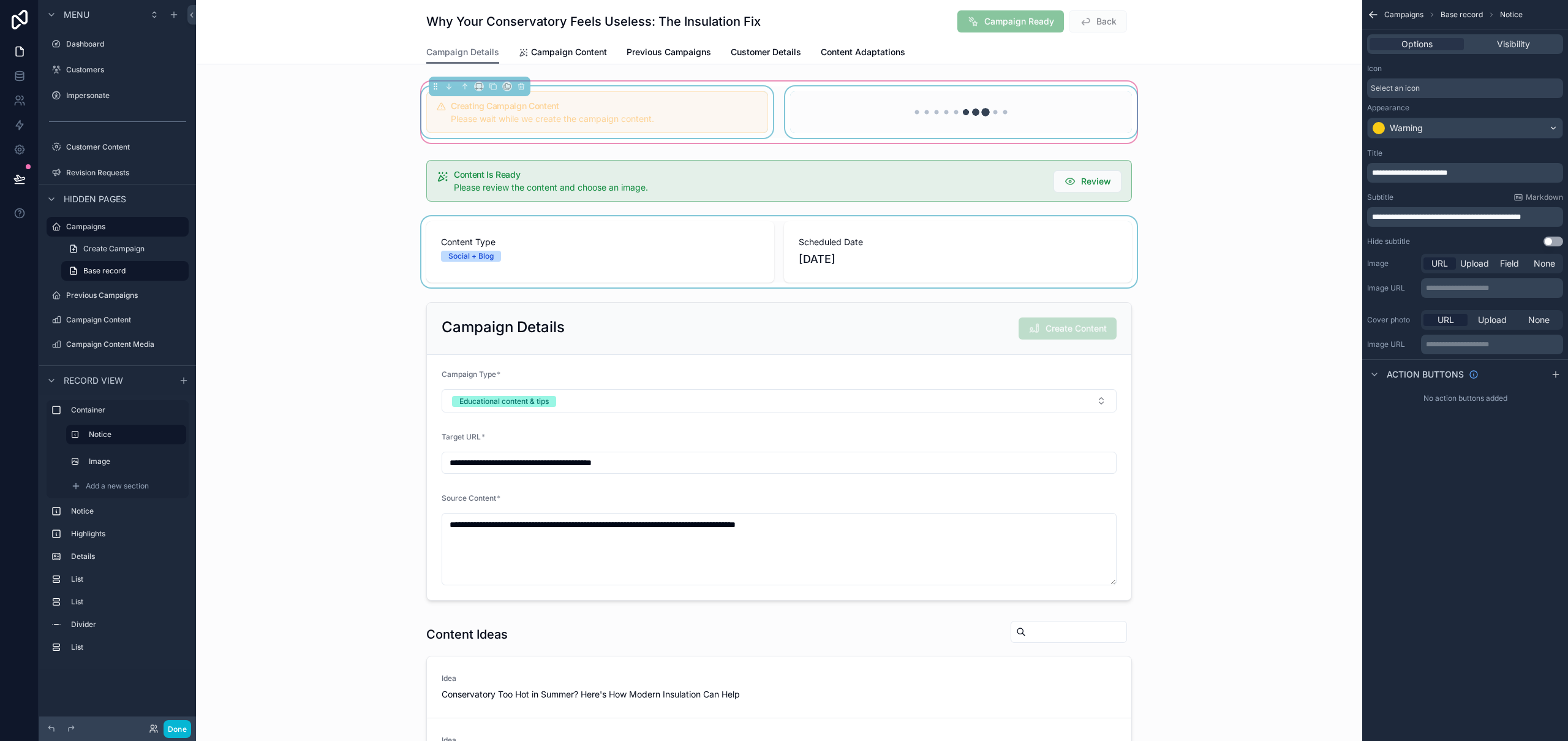
click at [935, 114] on div "scrollable content" at bounding box center [961, 112] width 357 height 51
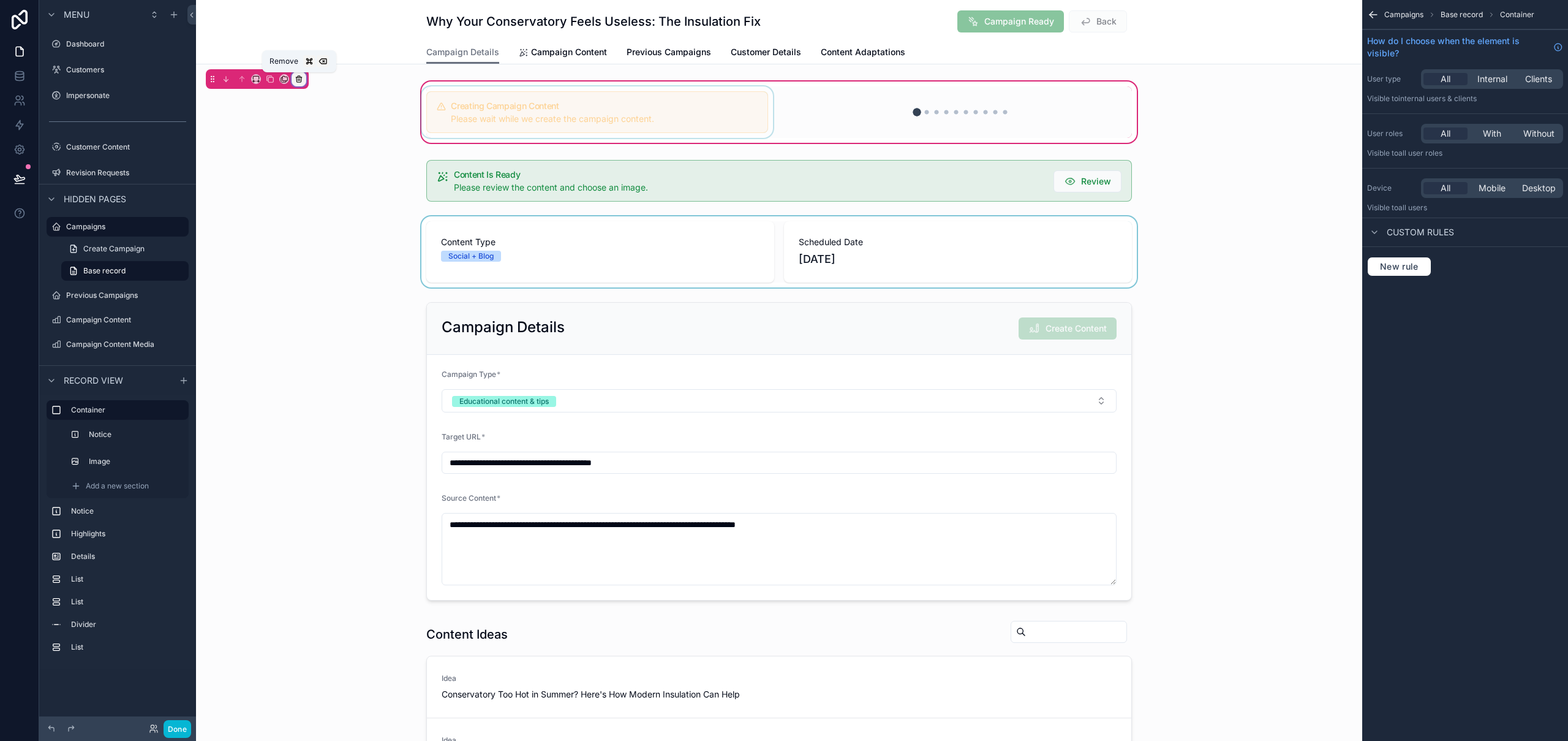
click at [302, 80] on icon "scrollable content" at bounding box center [299, 79] width 9 height 9
click at [692, 107] on div "scrollable content" at bounding box center [784, 370] width 1568 height 741
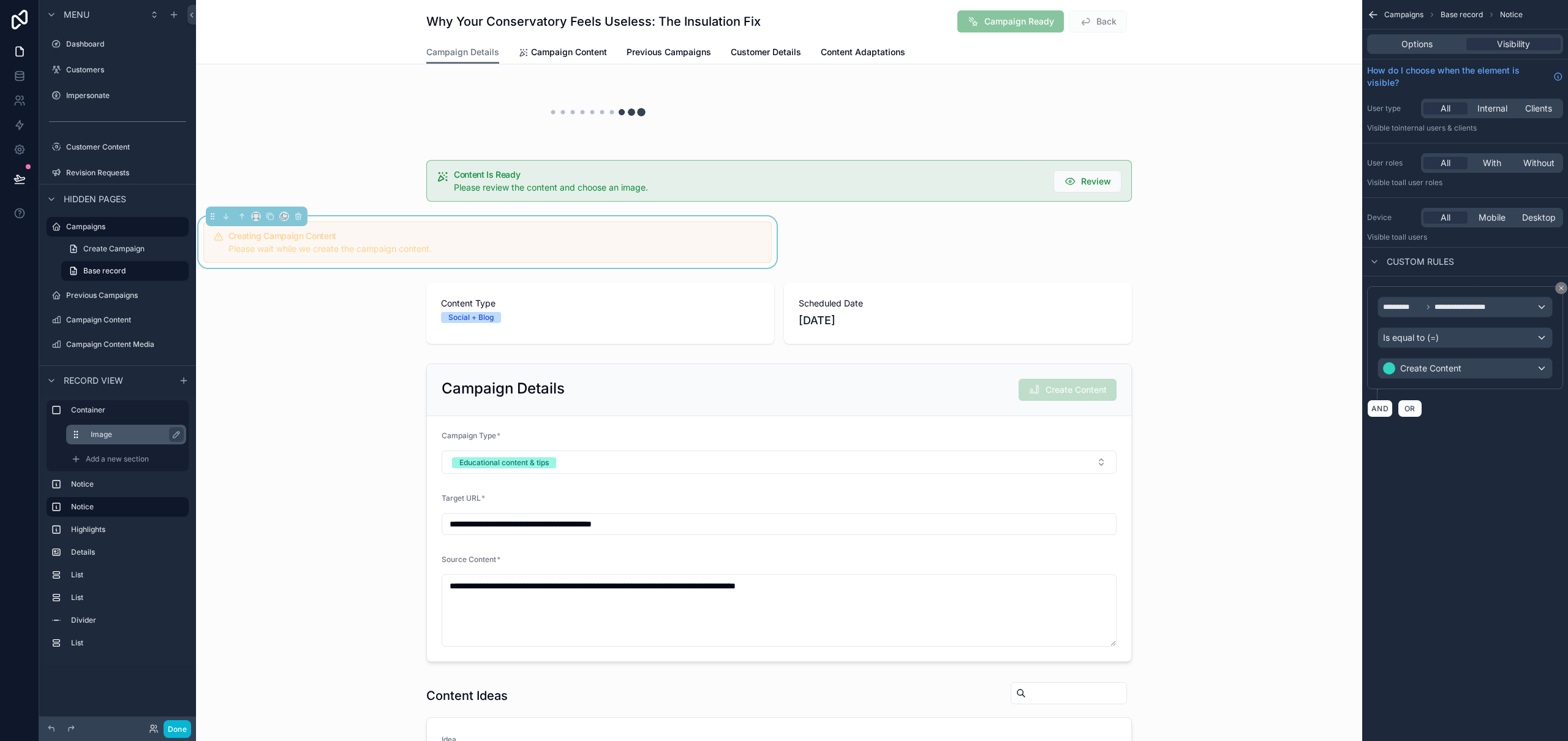
click at [111, 439] on label "Image" at bounding box center [134, 434] width 86 height 10
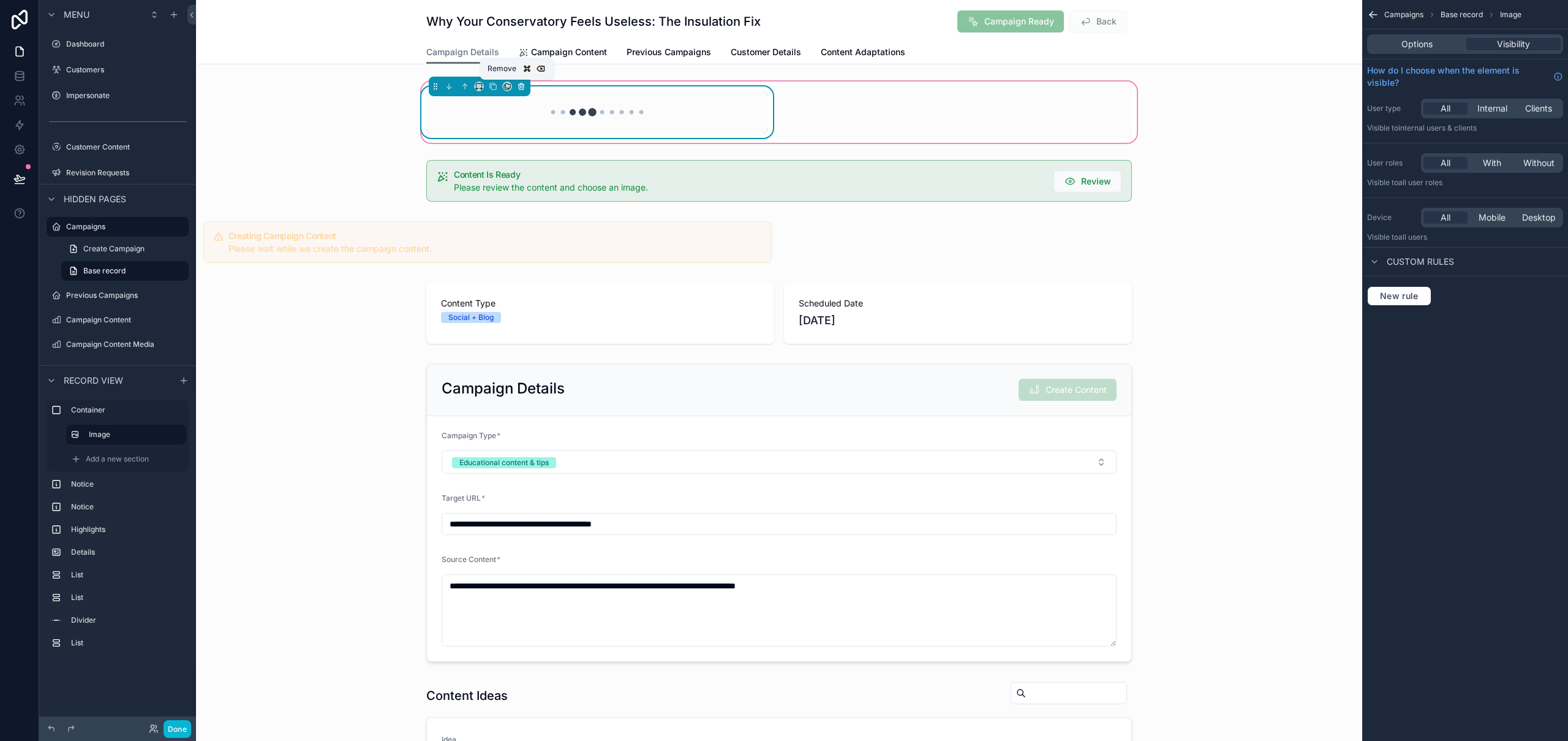
click at [519, 91] on button "scrollable content" at bounding box center [521, 86] width 13 height 13
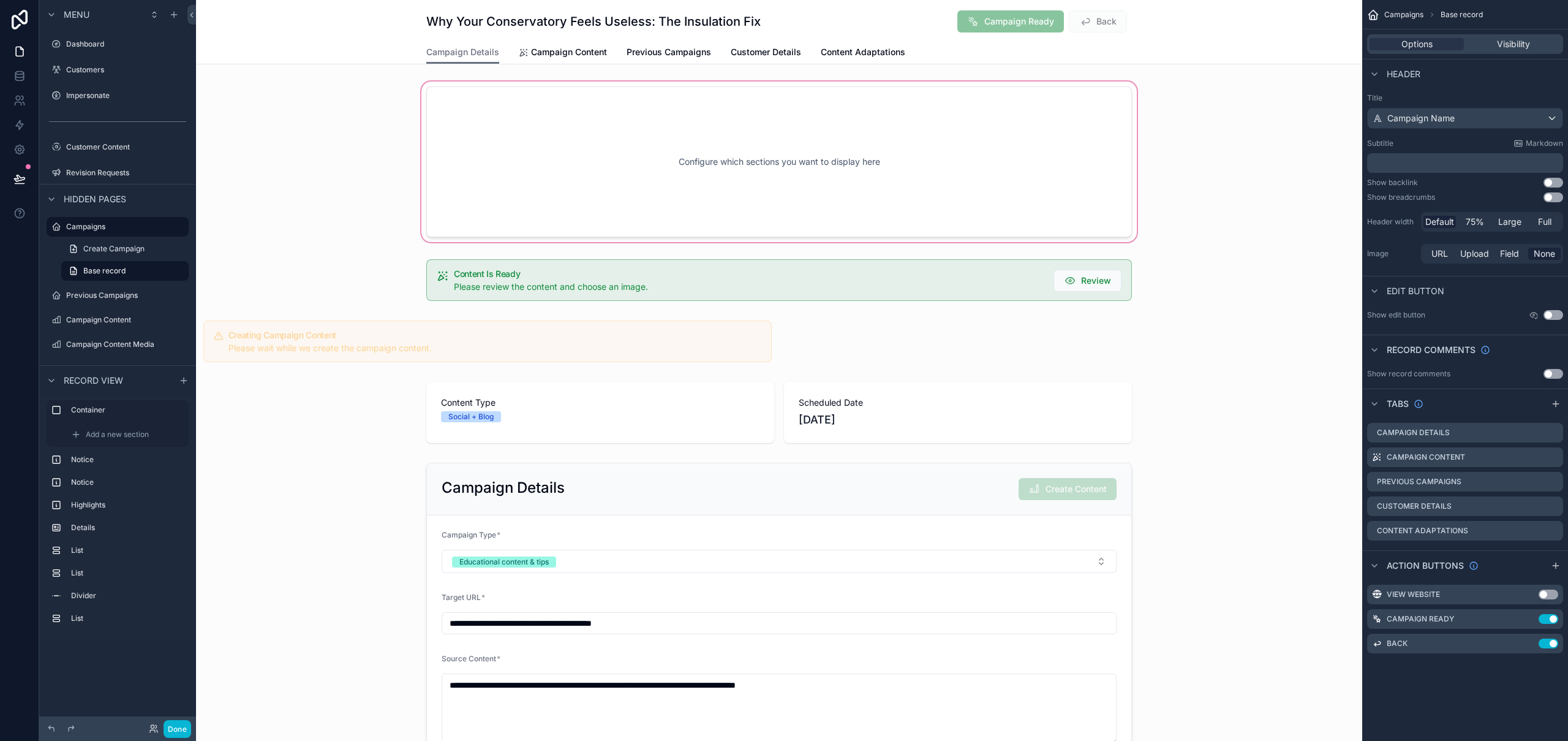
click at [580, 107] on div "scrollable content" at bounding box center [779, 162] width 1166 height 166
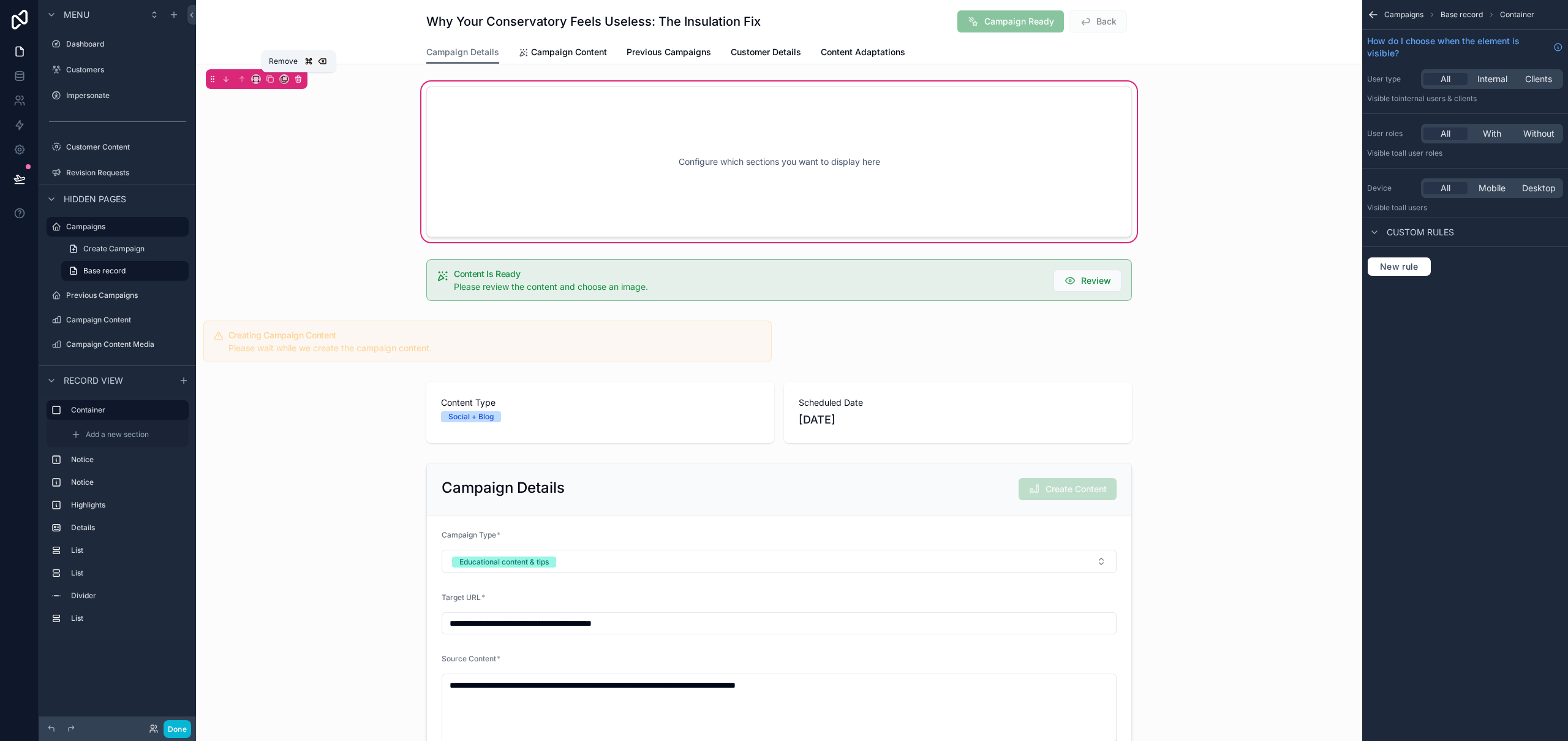
click at [303, 79] on button "scrollable content" at bounding box center [298, 79] width 13 height 13
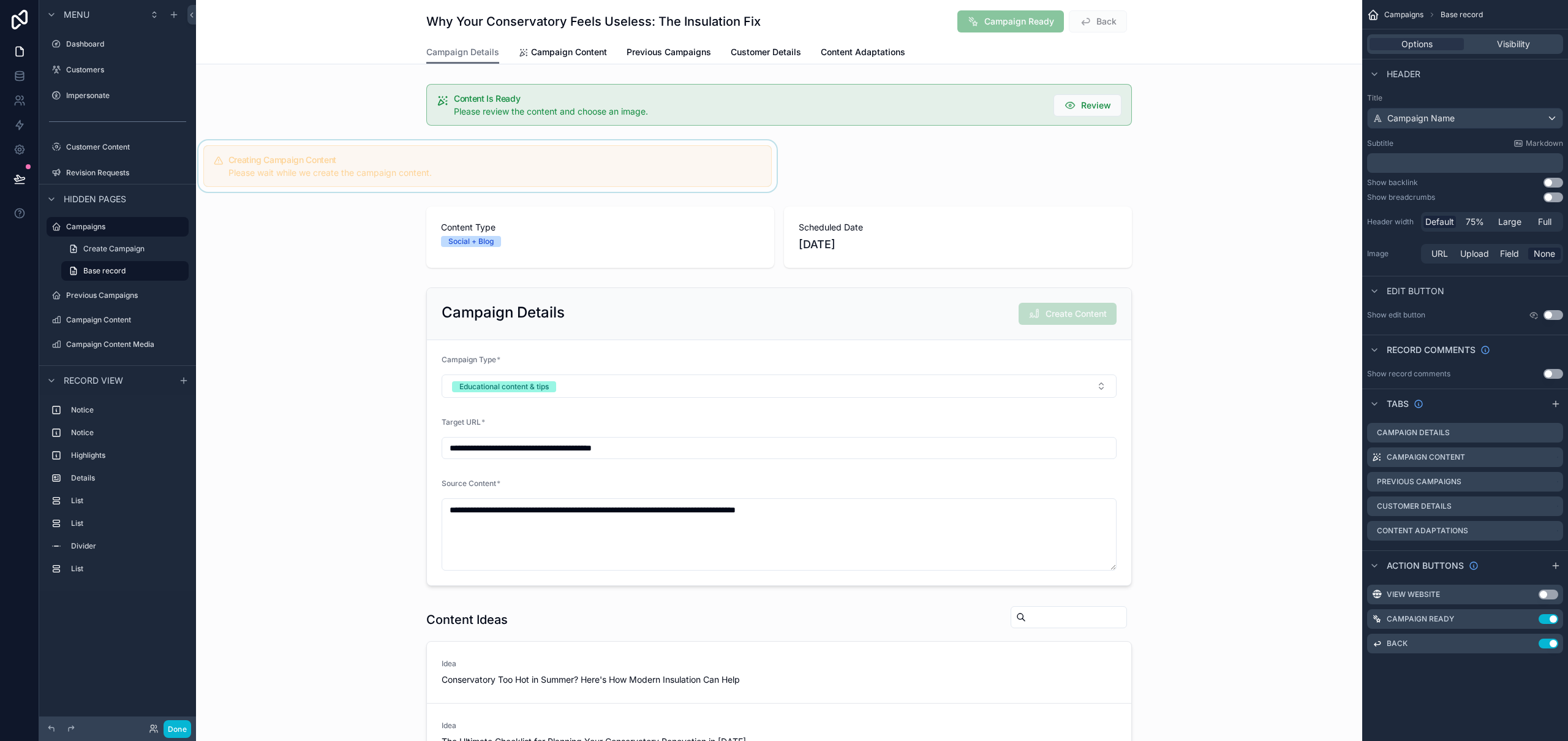
click at [306, 152] on div "scrollable content" at bounding box center [487, 166] width 583 height 51
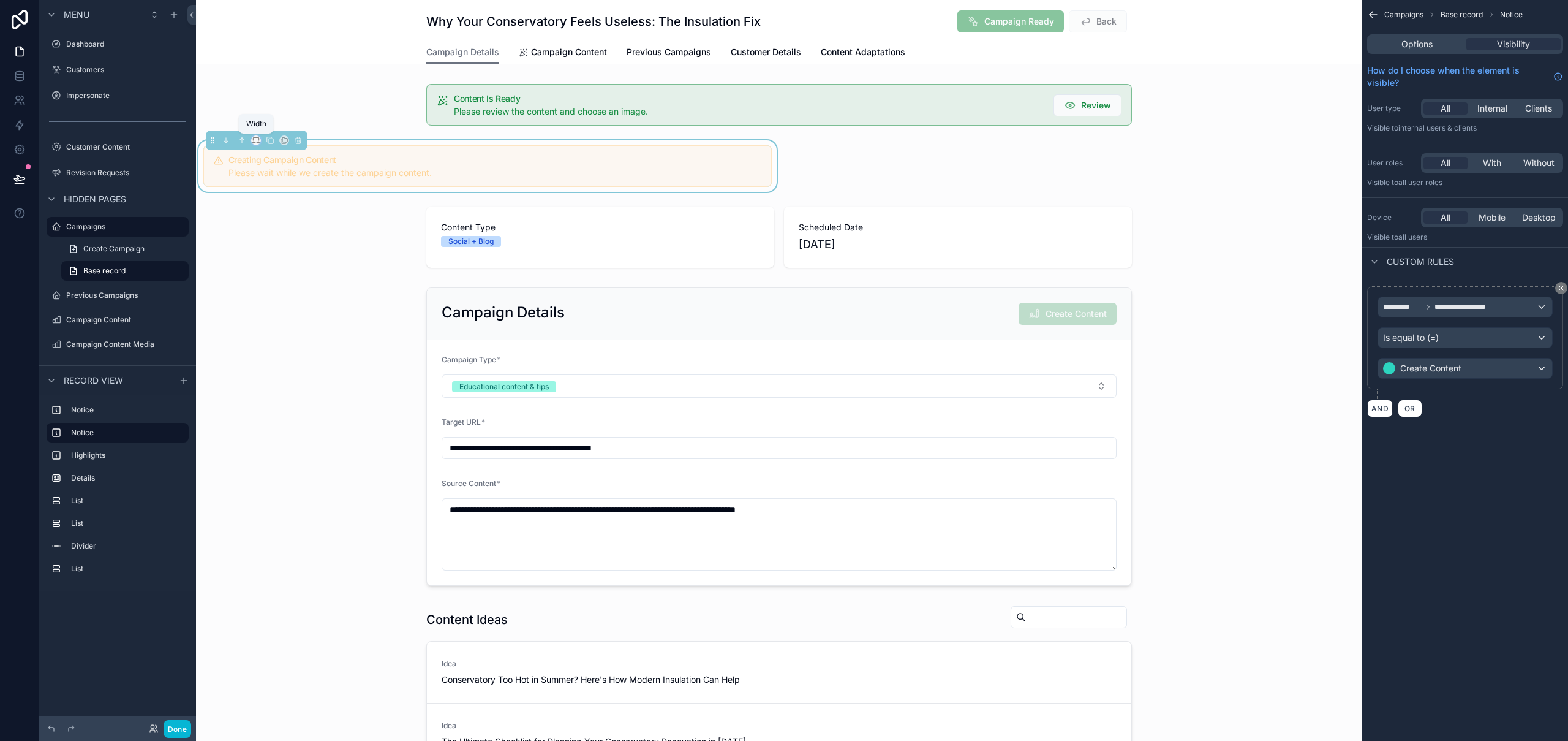
click at [256, 140] on icon "scrollable content" at bounding box center [256, 140] width 9 height 9
click at [288, 162] on span "Default" at bounding box center [275, 163] width 29 height 15
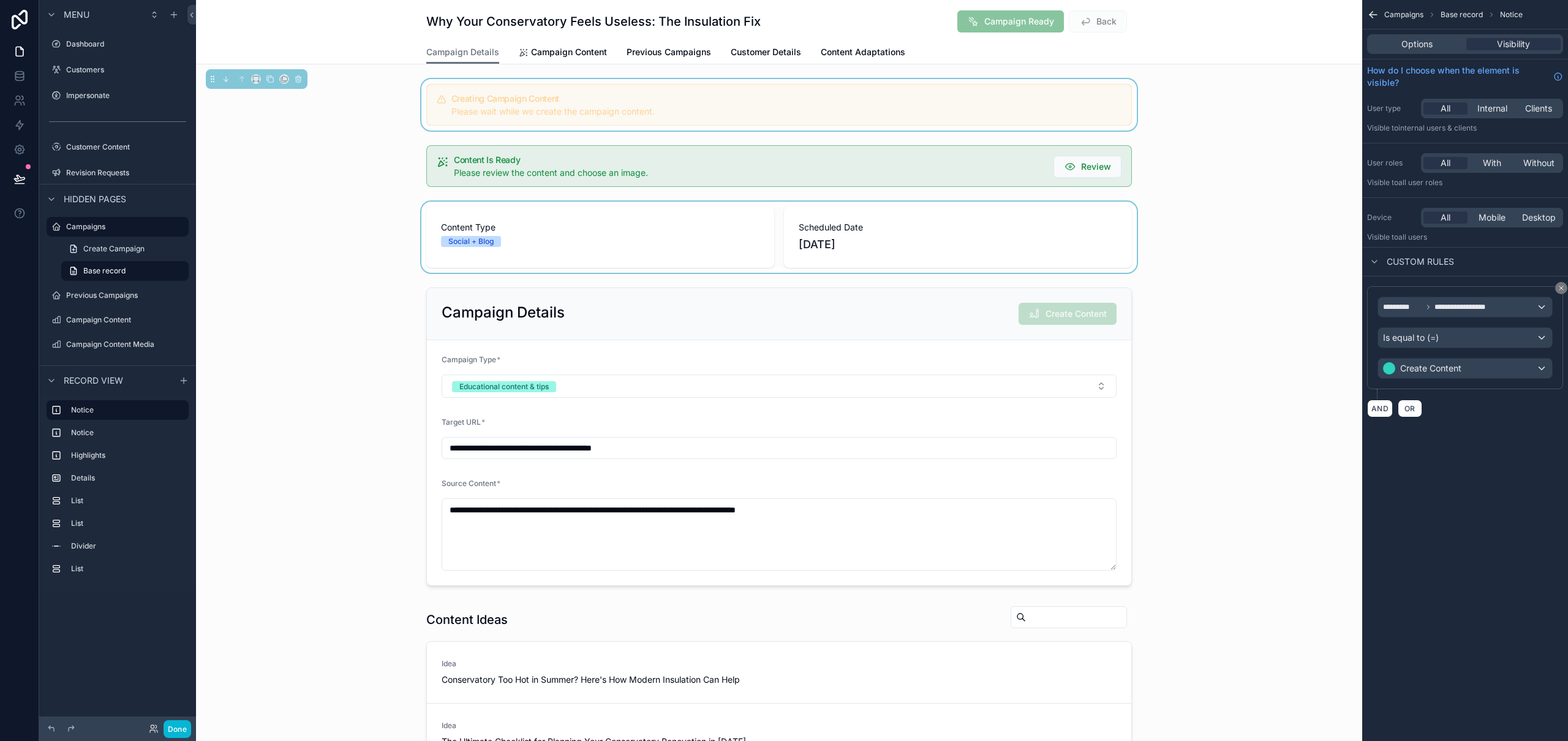
click at [327, 271] on div "scrollable content" at bounding box center [779, 236] width 1166 height 71
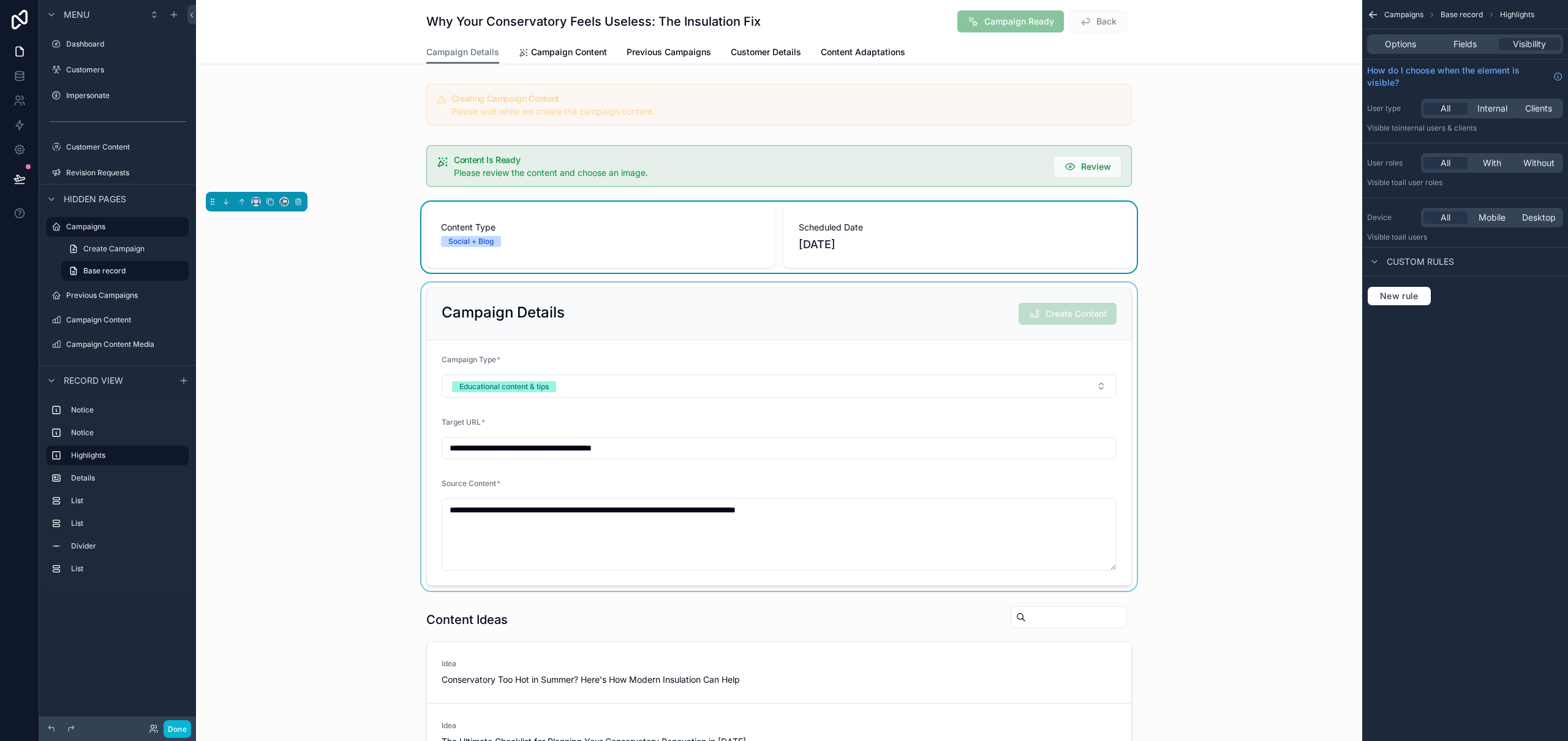
click at [1255, 306] on div "scrollable content" at bounding box center [779, 436] width 1166 height 308
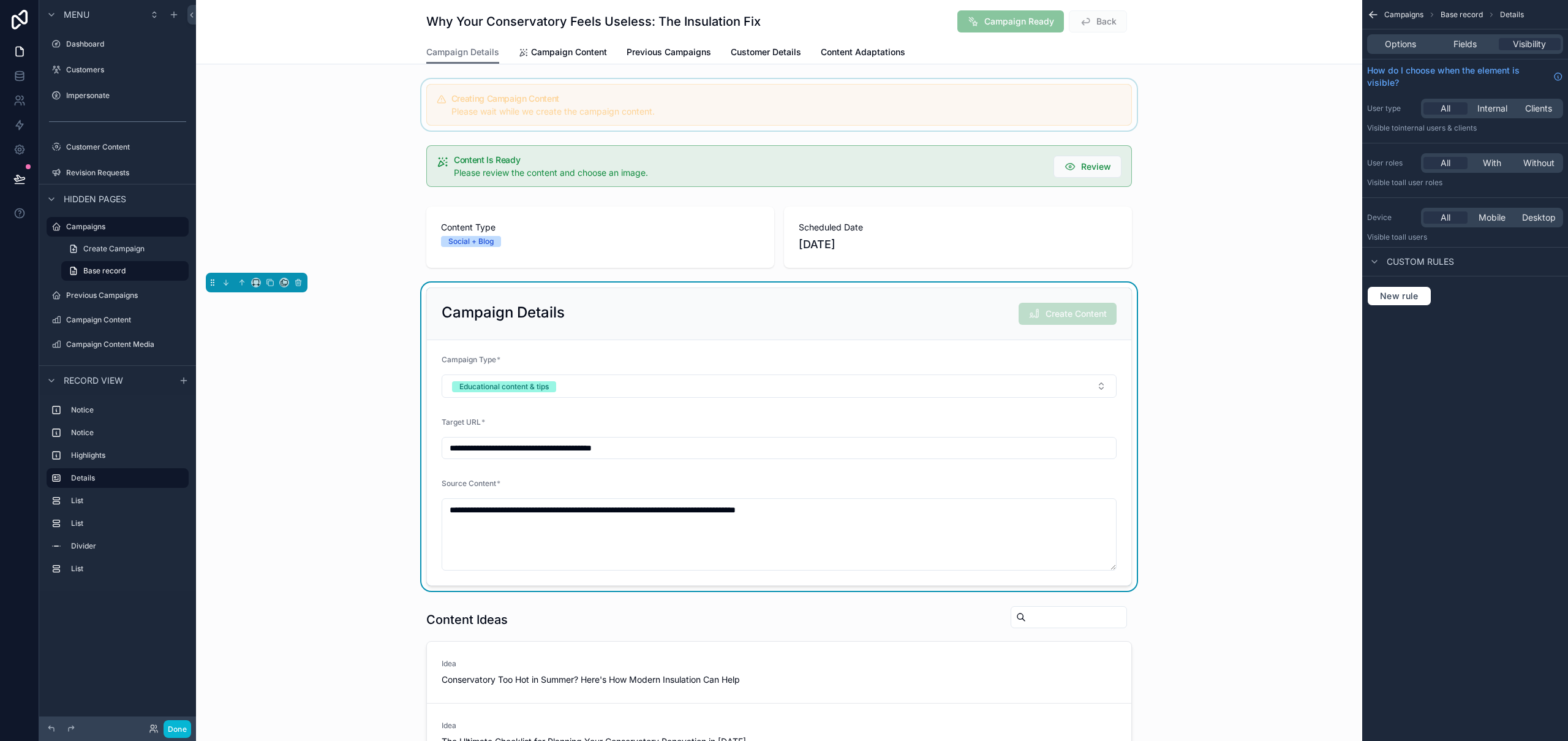
click at [570, 96] on div "scrollable content" at bounding box center [779, 105] width 1166 height 51
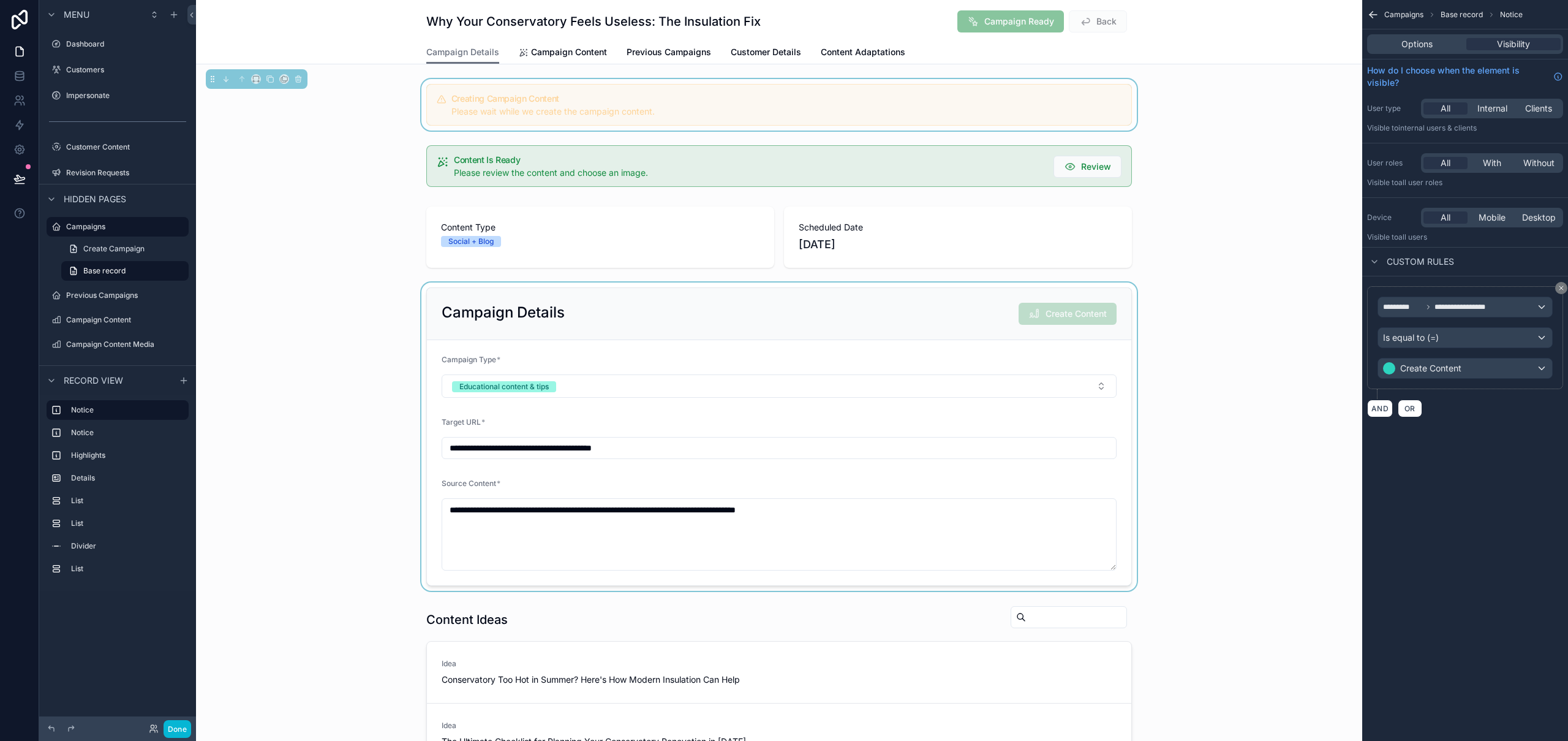
click at [1413, 54] on div "Options Visibility" at bounding box center [1465, 44] width 206 height 30
click at [1430, 39] on span "Options" at bounding box center [1417, 44] width 31 height 12
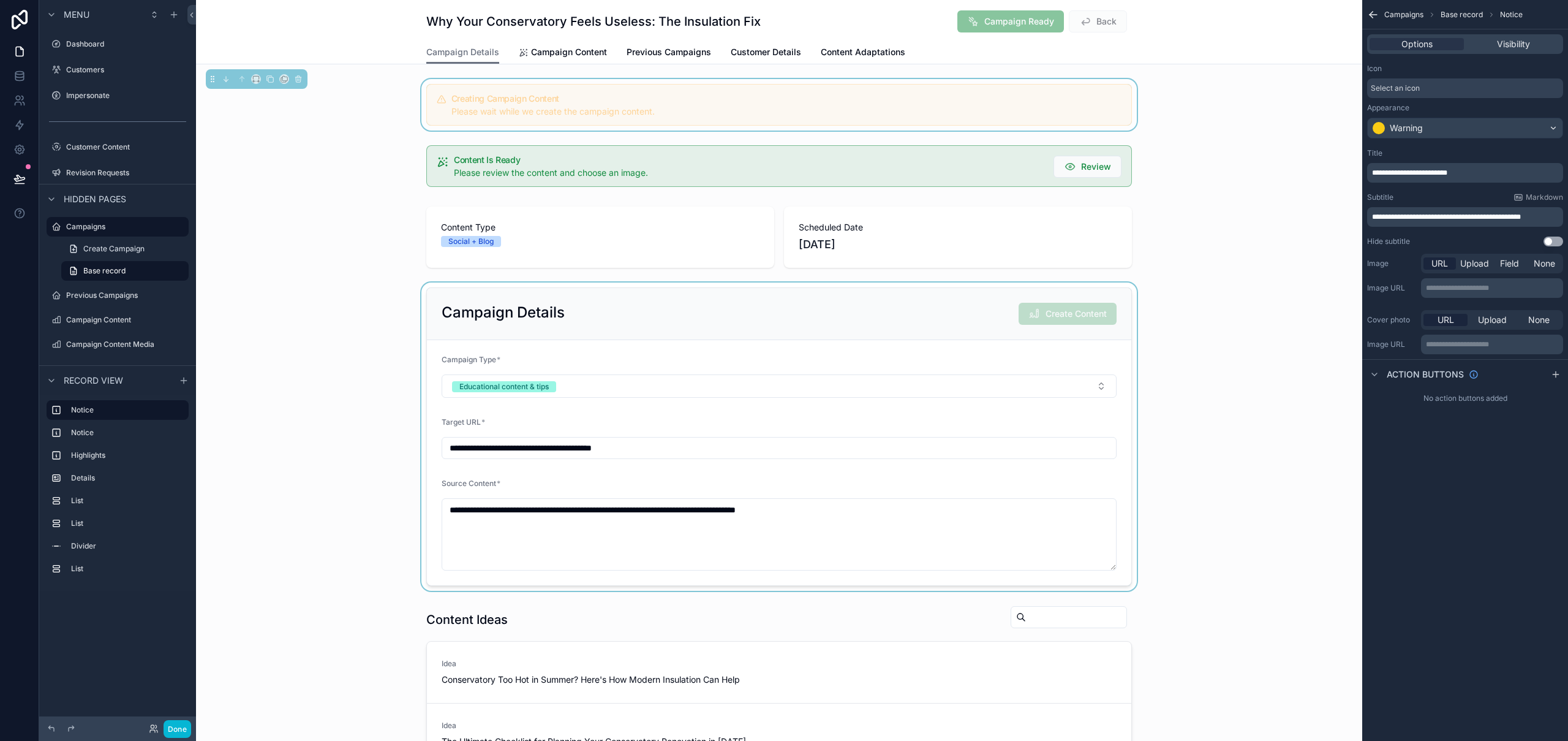
click at [1514, 288] on p "**********" at bounding box center [1493, 288] width 134 height 10
click at [1468, 518] on div "**********" at bounding box center [1465, 370] width 206 height 741
click at [1483, 264] on span "Upload" at bounding box center [1474, 264] width 29 height 12
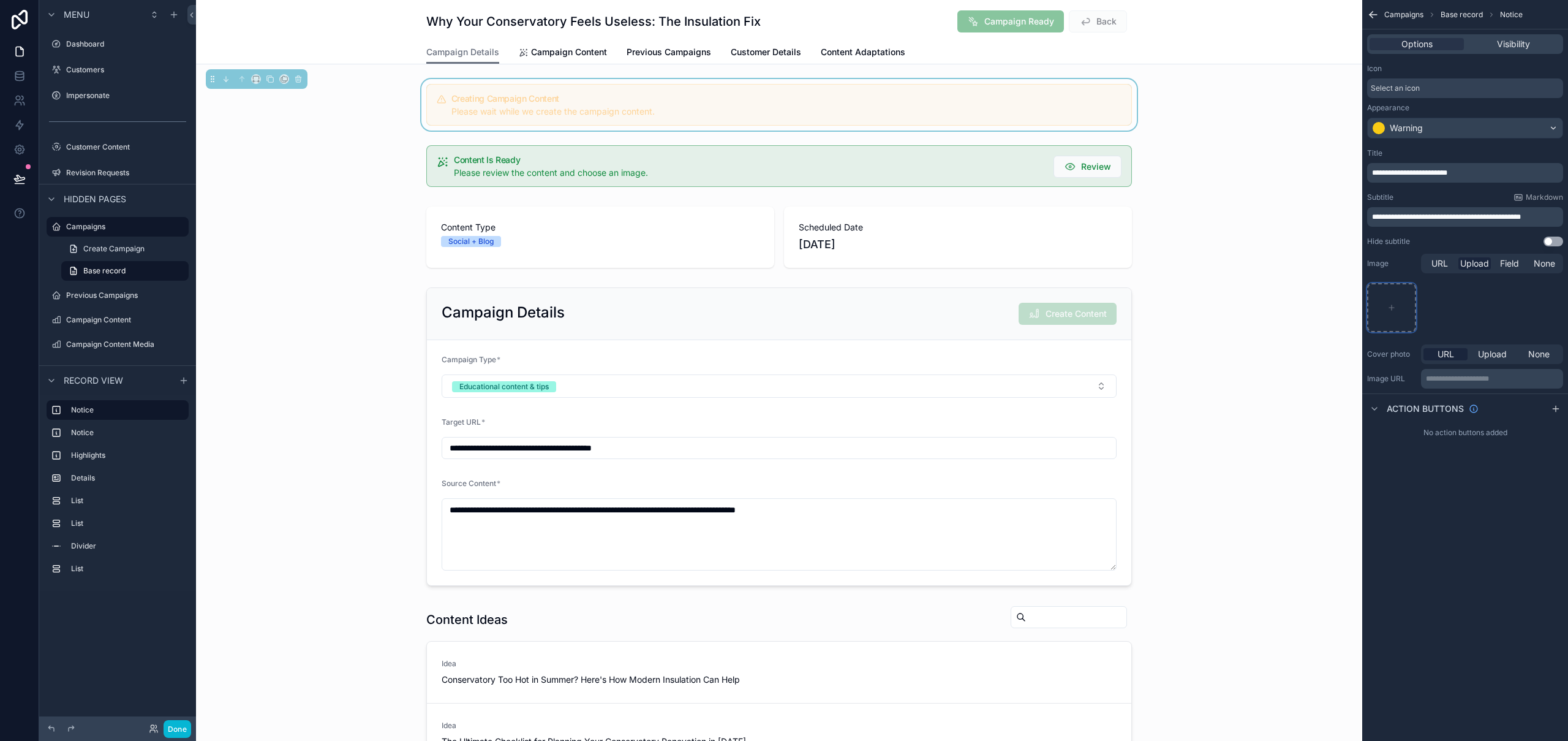
click at [1393, 304] on icon "scrollable content" at bounding box center [1391, 307] width 9 height 9
type input "**********"
click at [1528, 561] on div "**********" at bounding box center [1465, 370] width 206 height 741
click at [1183, 84] on div "Creating Campaign Content Please wait while we create the campaign content." at bounding box center [779, 105] width 1166 height 51
click at [1078, 108] on div "Please wait while we create the campaign content." at bounding box center [787, 112] width 670 height 12
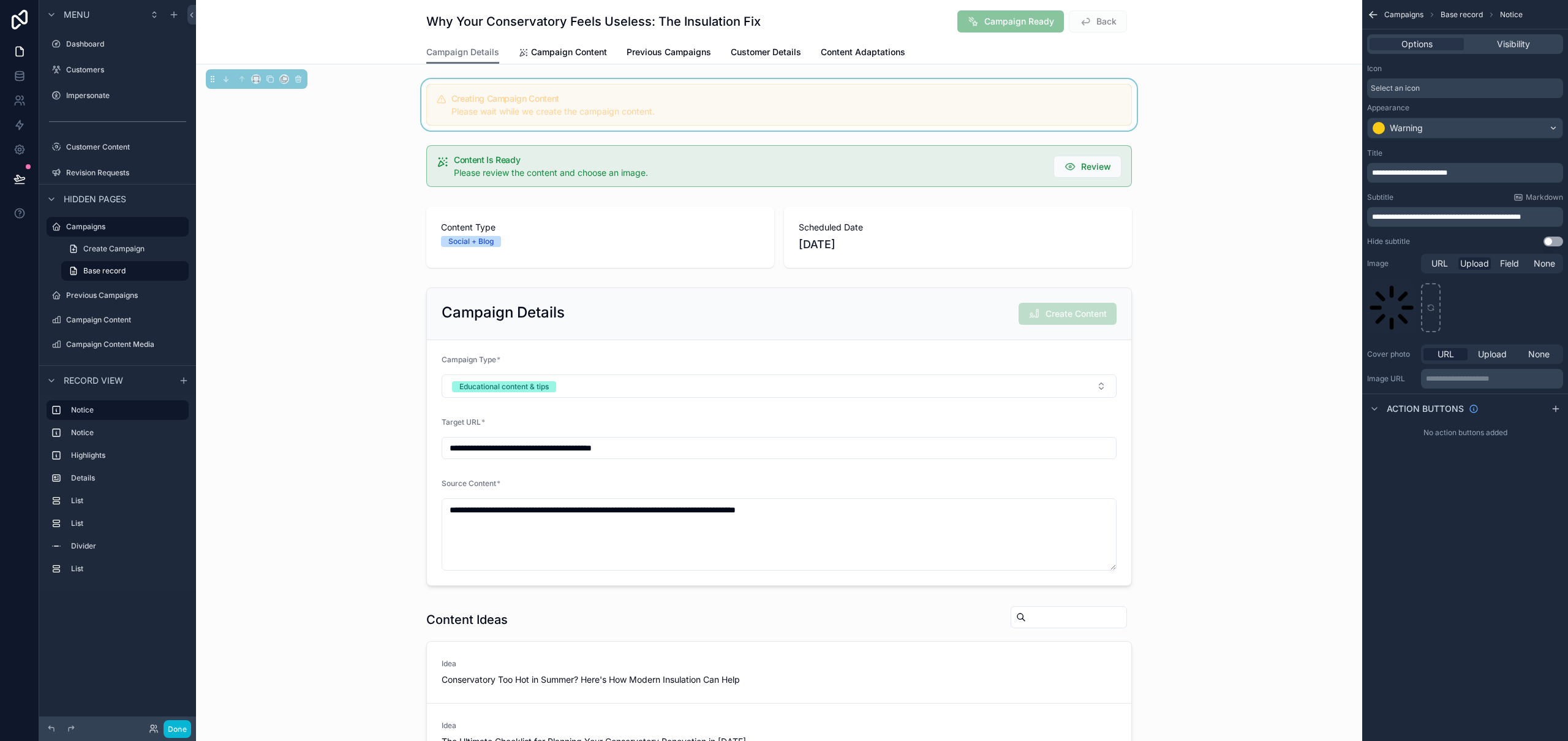
click at [1566, 455] on div "**********" at bounding box center [1465, 231] width 206 height 462
click at [1511, 355] on div "Upload" at bounding box center [1492, 354] width 44 height 12
click at [1401, 399] on div "scrollable content" at bounding box center [1391, 398] width 49 height 49
type input "**********"
click at [1407, 386] on icon "scrollable content" at bounding box center [1405, 385] width 5 height 5
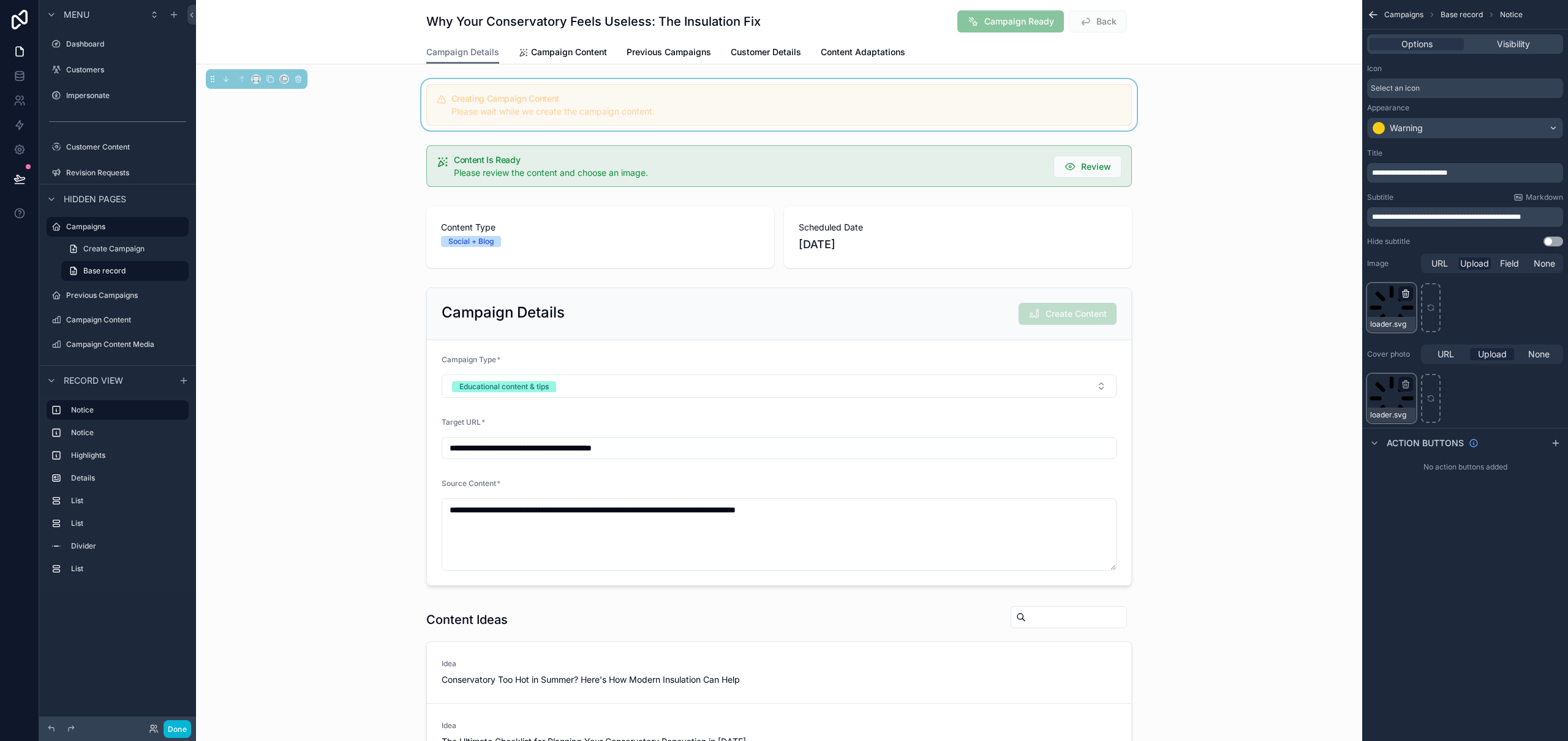
click at [1407, 294] on icon "scrollable content" at bounding box center [1406, 293] width 10 height 10
click at [1432, 272] on icon "button" at bounding box center [1432, 271] width 0 height 2
click at [1406, 382] on icon "scrollable content" at bounding box center [1406, 381] width 2 height 2
click at [1427, 363] on icon "button" at bounding box center [1431, 362] width 10 height 10
click at [1397, 306] on div "scrollable content" at bounding box center [1391, 307] width 49 height 49
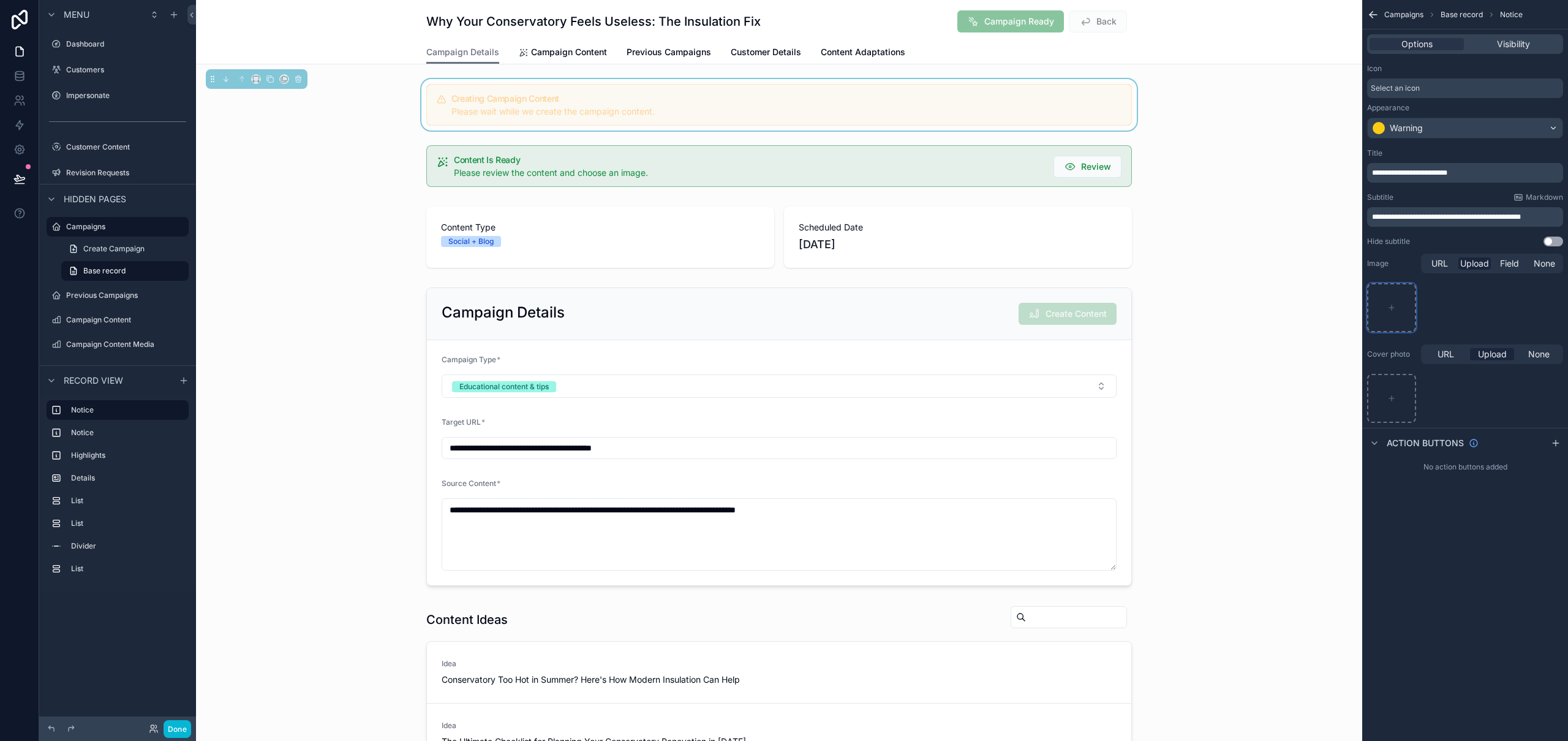
type input "**********"
click at [1249, 334] on div "scrollable content" at bounding box center [779, 436] width 1166 height 308
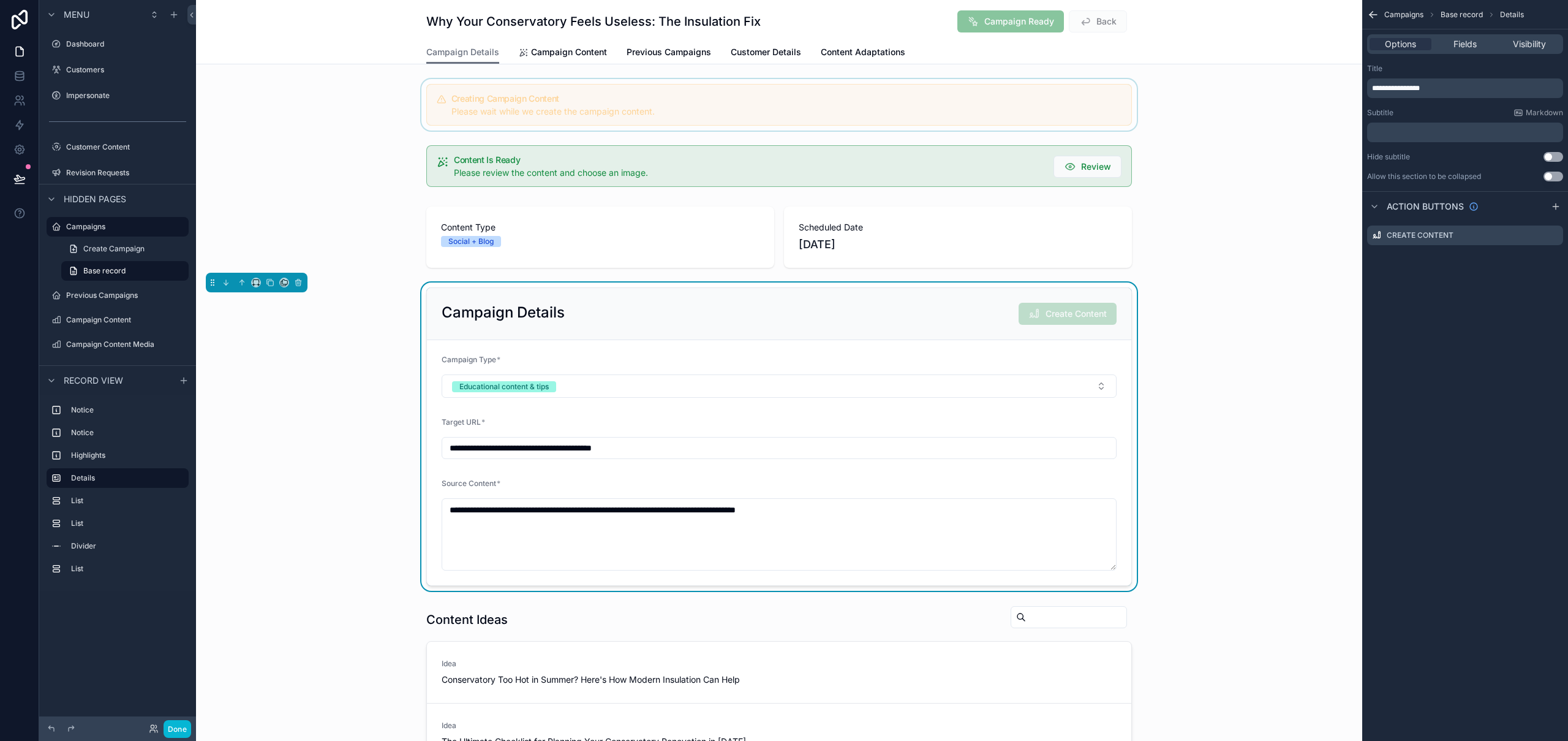
click at [926, 111] on div "scrollable content" at bounding box center [779, 105] width 1166 height 51
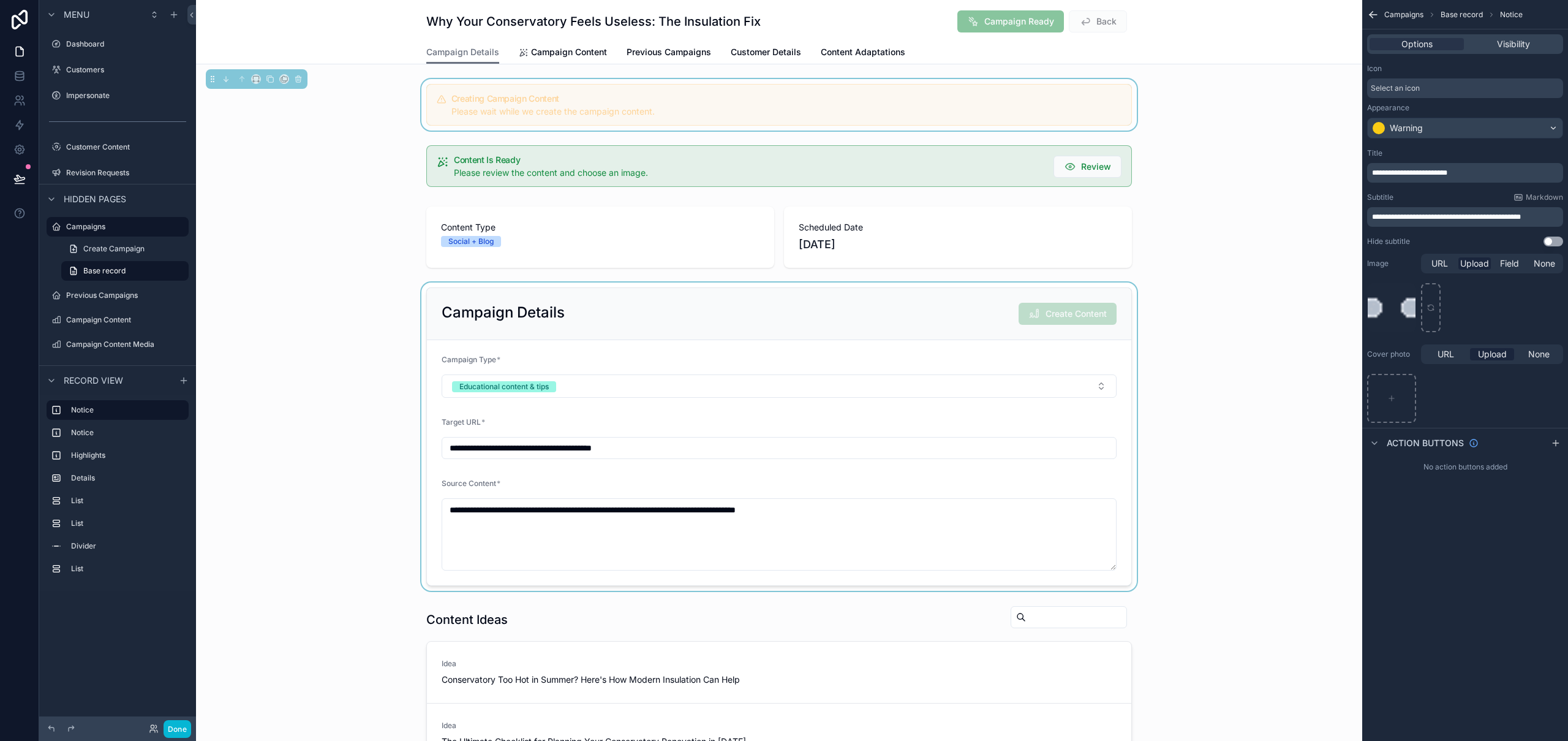
click at [1555, 244] on button "Use setting" at bounding box center [1552, 241] width 19 height 10
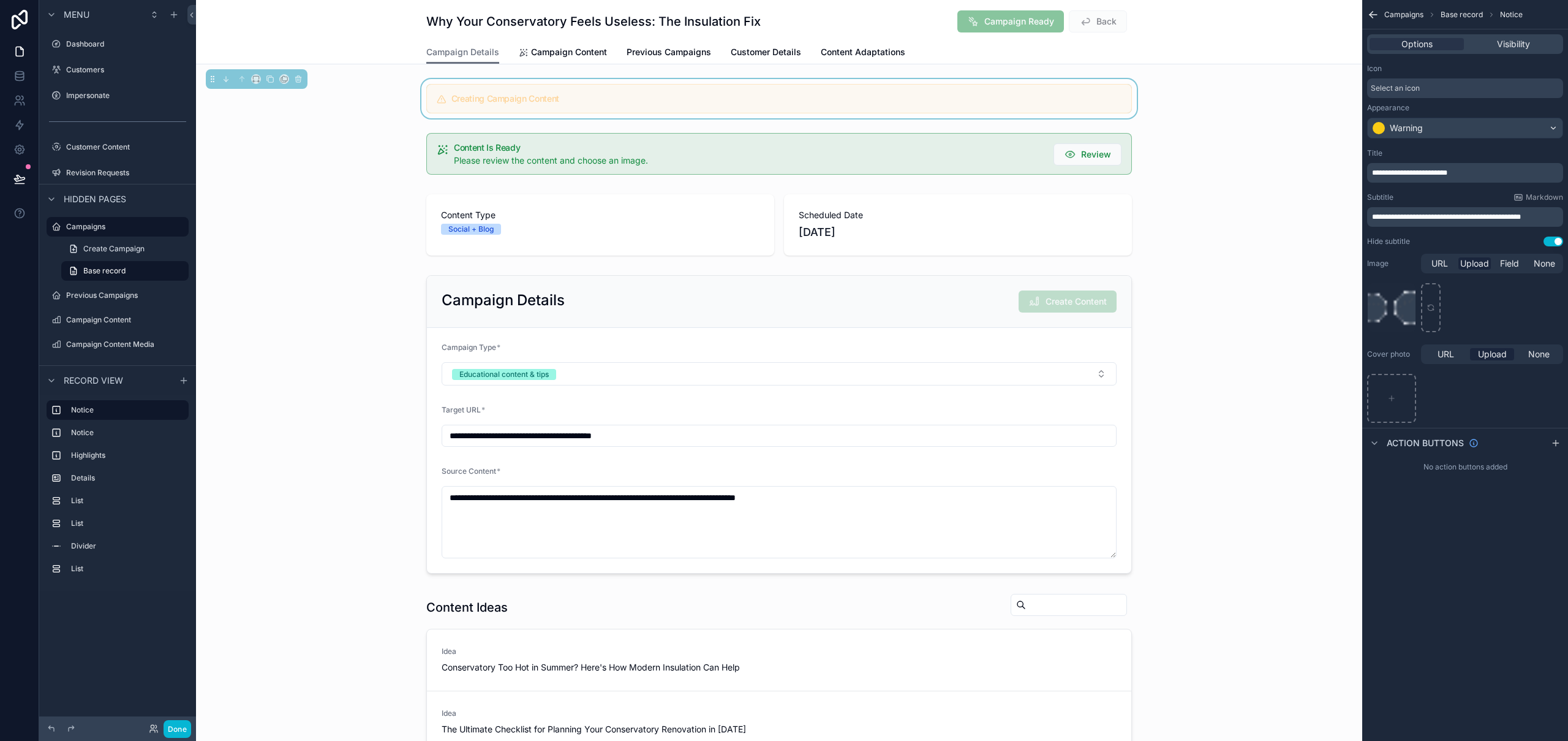
click at [1556, 243] on button "Use setting" at bounding box center [1552, 241] width 19 height 10
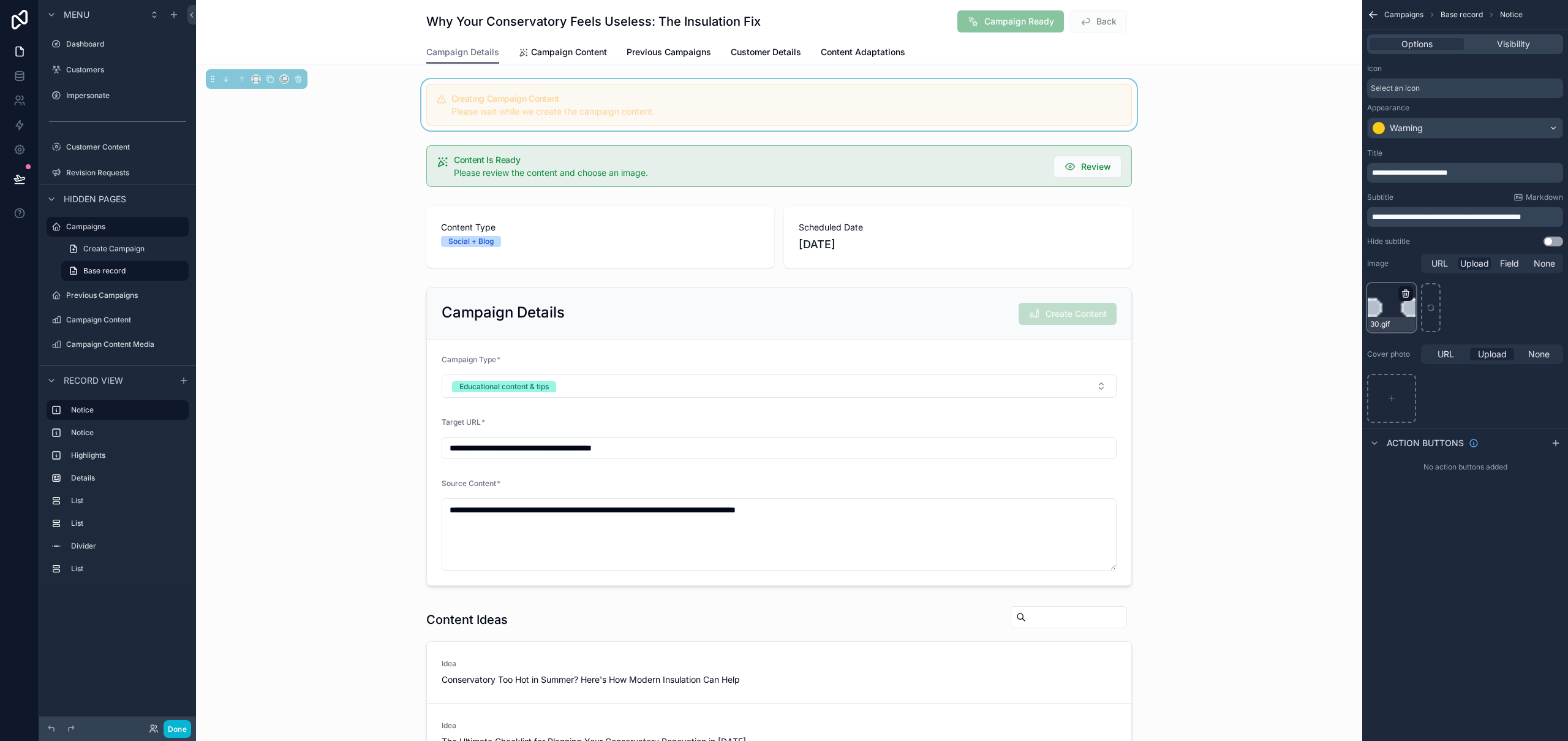
click at [1407, 293] on icon "scrollable content" at bounding box center [1406, 293] width 10 height 10
click at [1431, 273] on icon "button" at bounding box center [1431, 271] width 10 height 10
click at [1390, 390] on div "scrollable content" at bounding box center [1391, 398] width 49 height 49
type input "**********"
click at [1409, 91] on span "Select an icon" at bounding box center [1395, 88] width 49 height 10
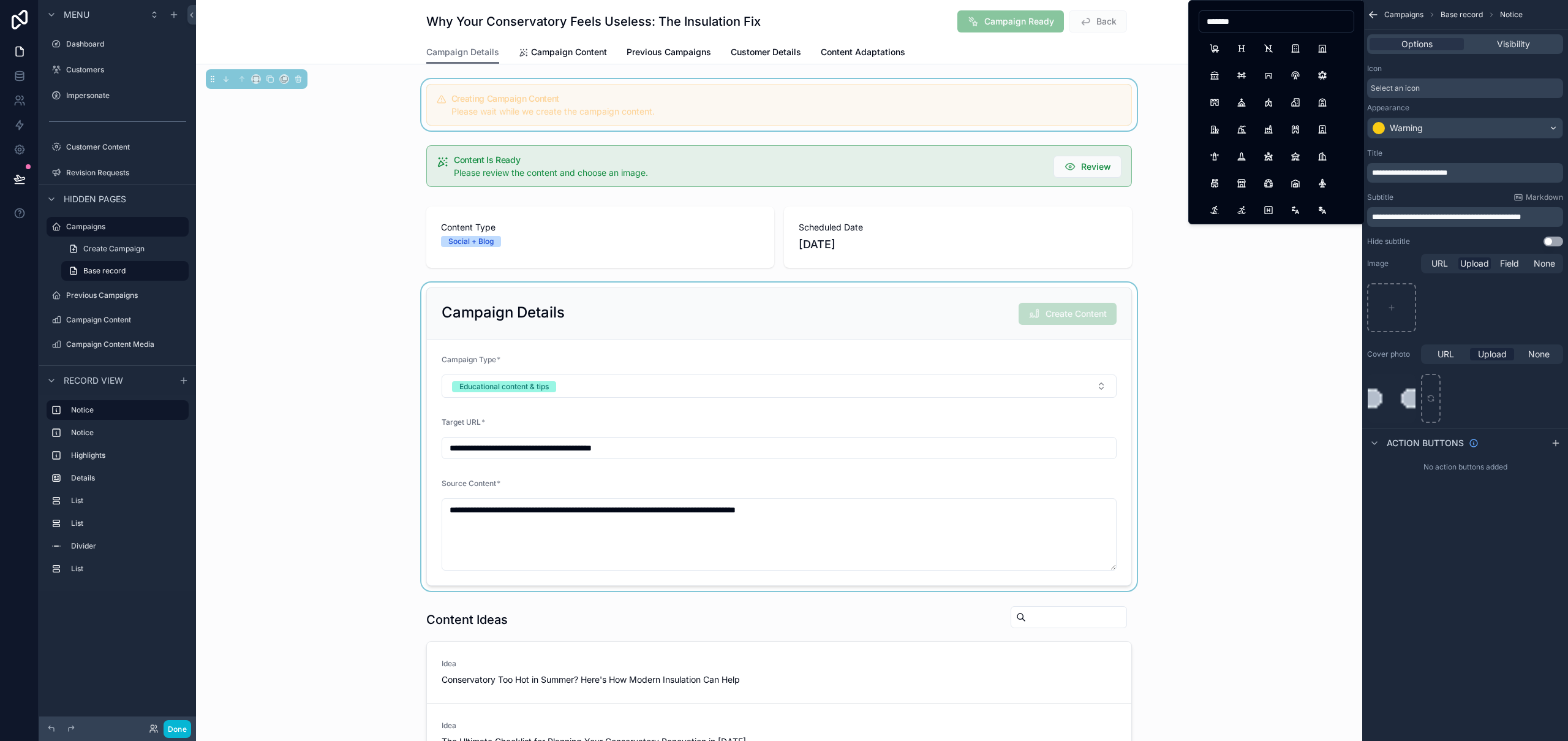
type input "*******"
click at [1270, 289] on div "scrollable content" at bounding box center [779, 436] width 1166 height 308
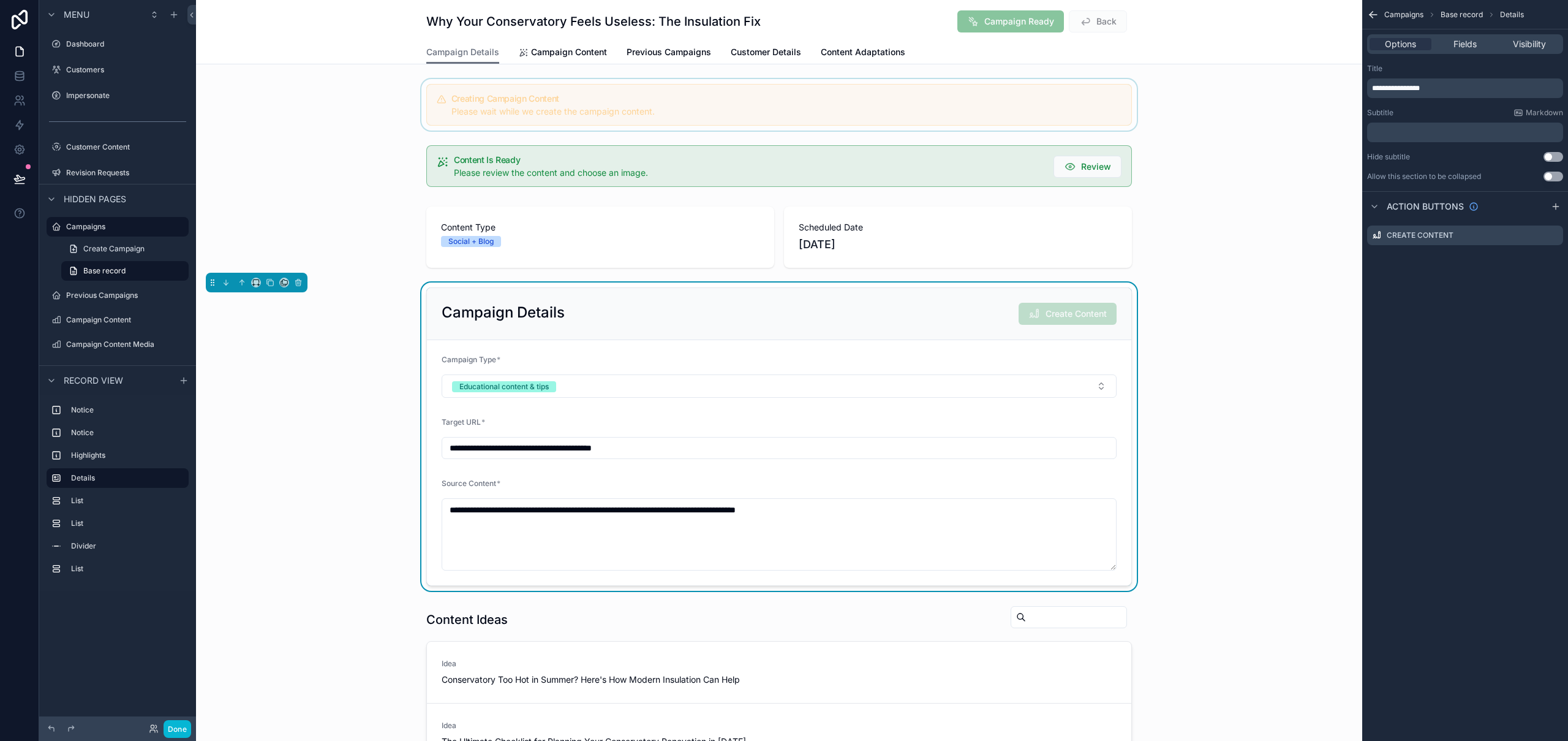
click at [850, 109] on div "scrollable content" at bounding box center [779, 105] width 1166 height 51
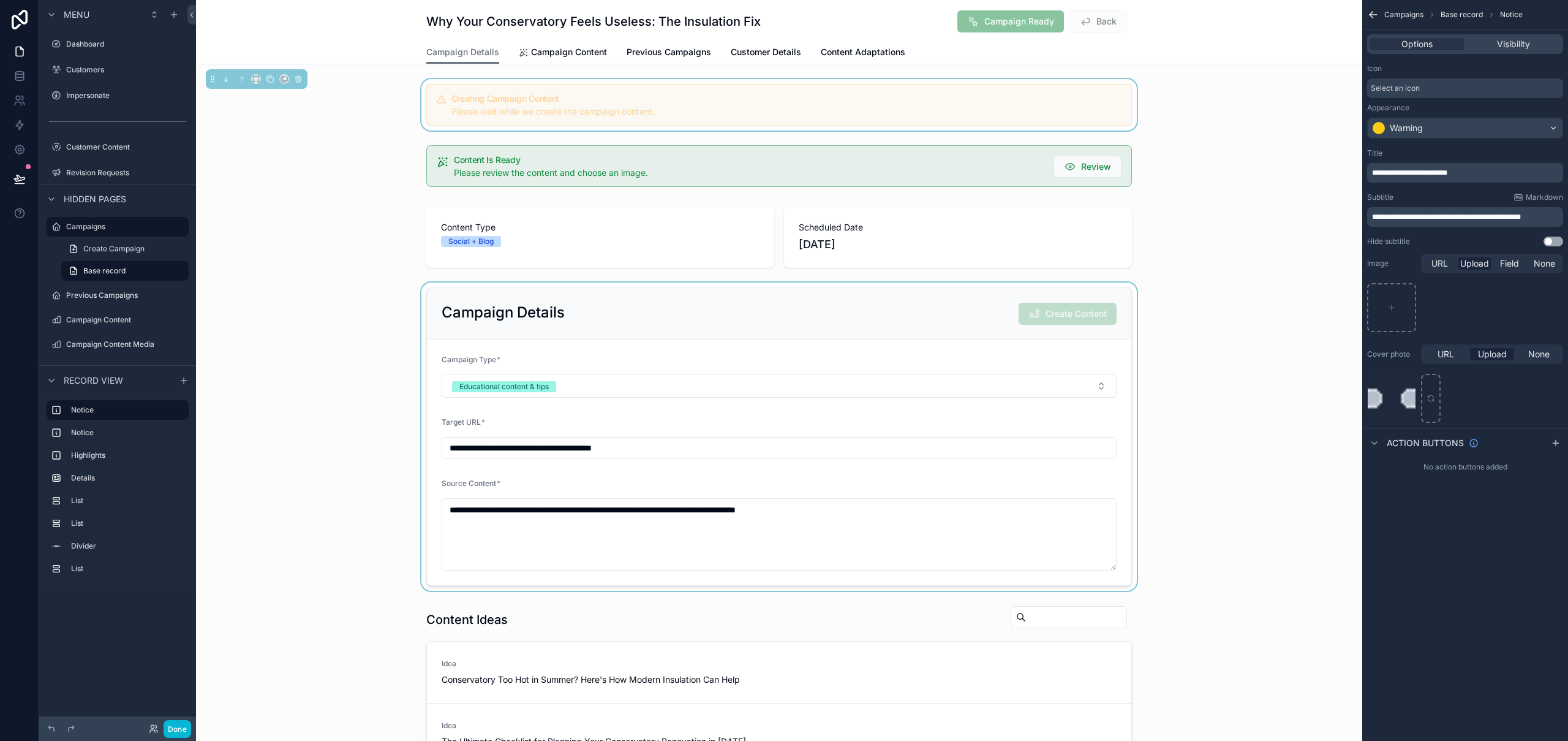
click at [564, 114] on span "Please wait while we create the campaign content." at bounding box center [554, 110] width 204 height 10
click at [1408, 384] on icon "scrollable content" at bounding box center [1405, 385] width 5 height 5
click at [1431, 362] on icon "button" at bounding box center [1431, 362] width 10 height 10
click at [1444, 561] on div "**********" at bounding box center [1465, 370] width 206 height 741
click at [1230, 186] on div "scrollable content" at bounding box center [779, 166] width 1166 height 51
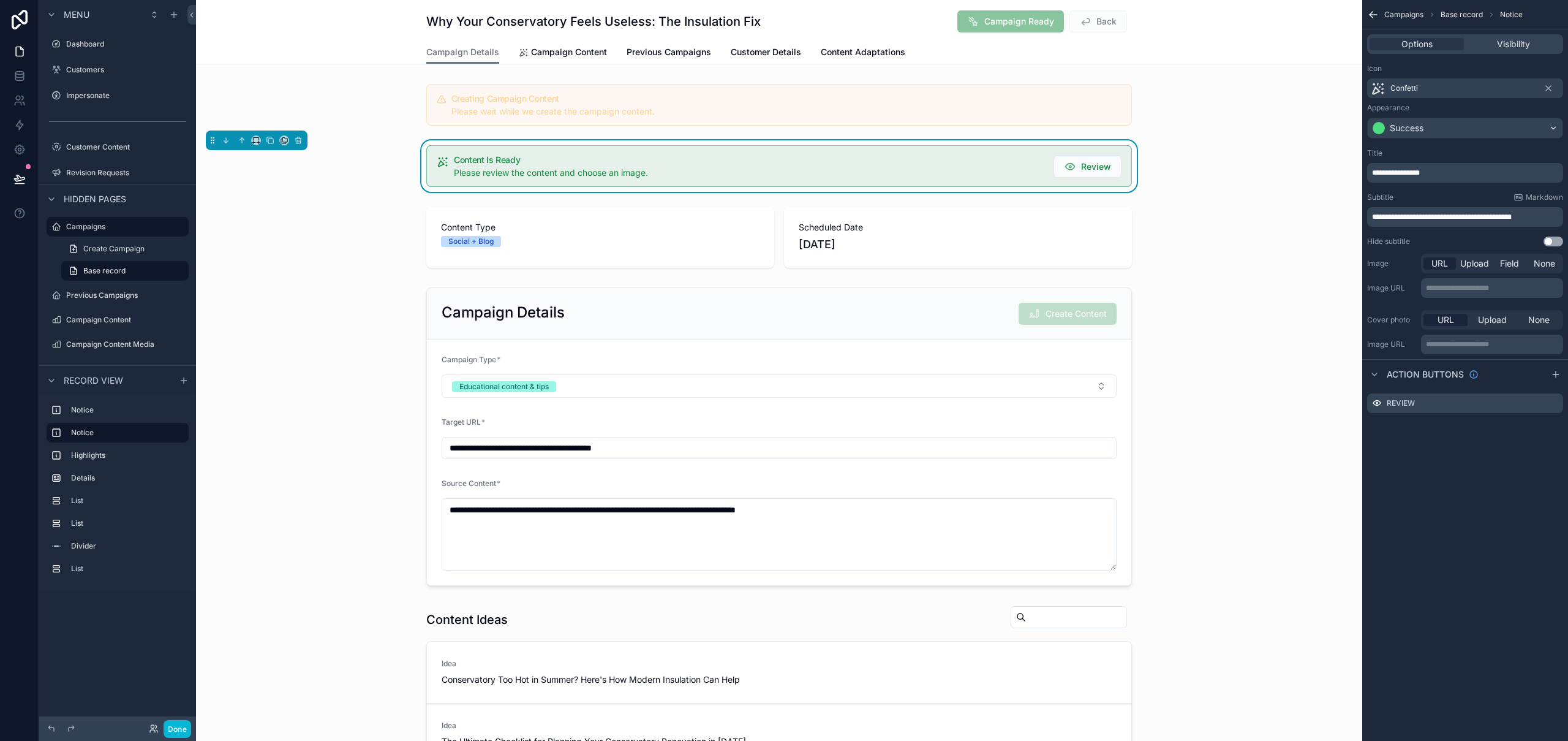
scroll to position [1068, 0]
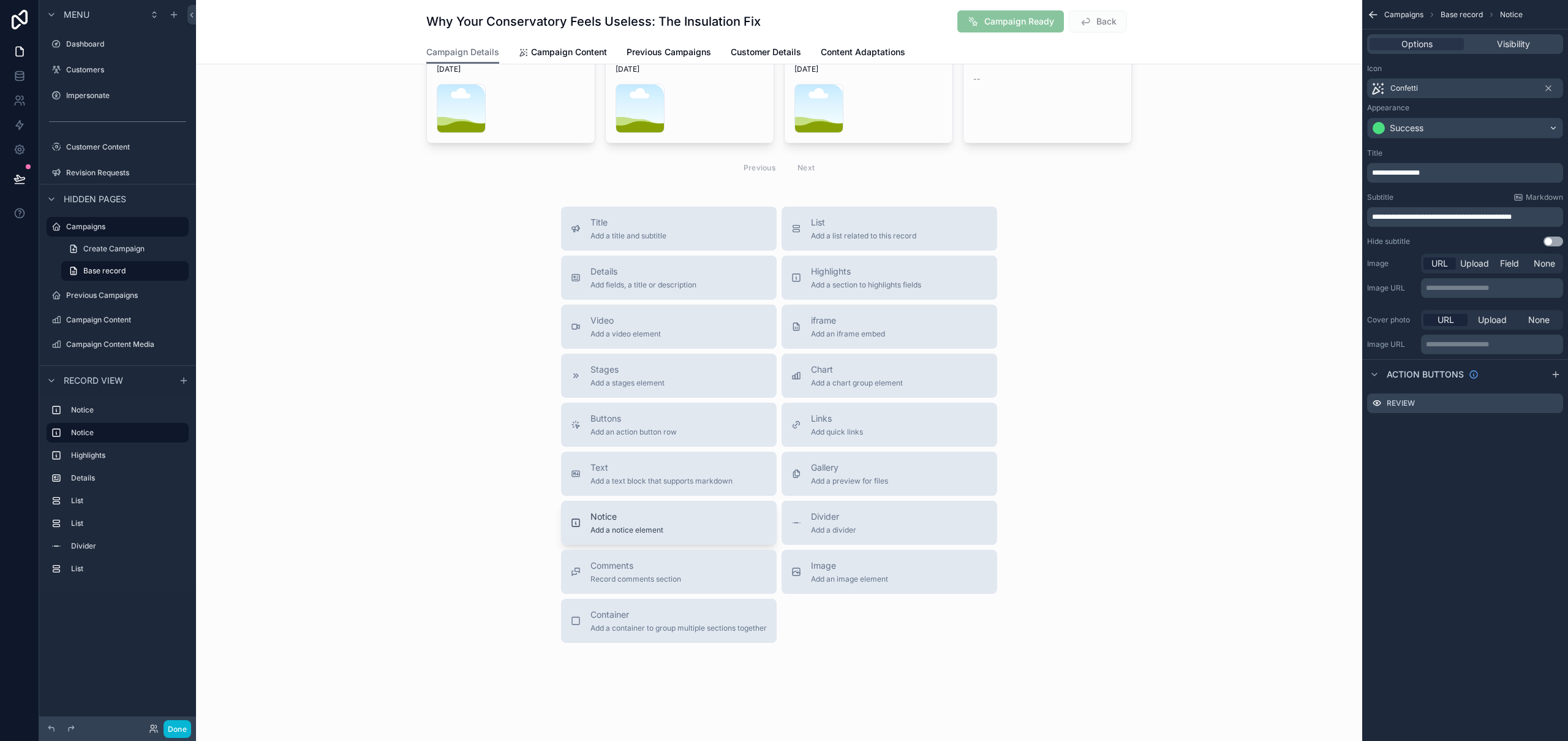
click at [637, 526] on span "Add a notice element" at bounding box center [627, 530] width 73 height 10
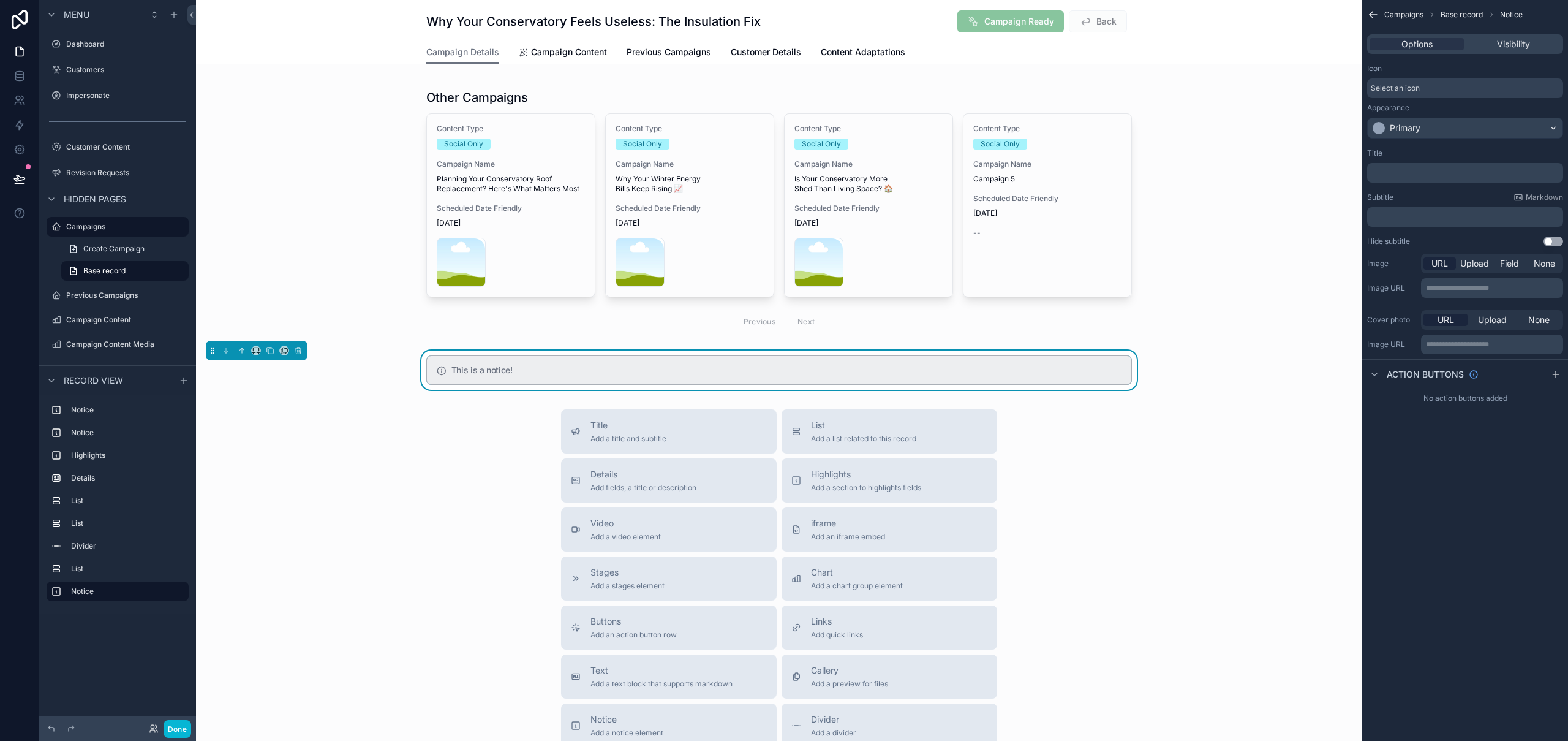
scroll to position [914, 0]
click at [1469, 265] on span "Upload" at bounding box center [1474, 264] width 29 height 12
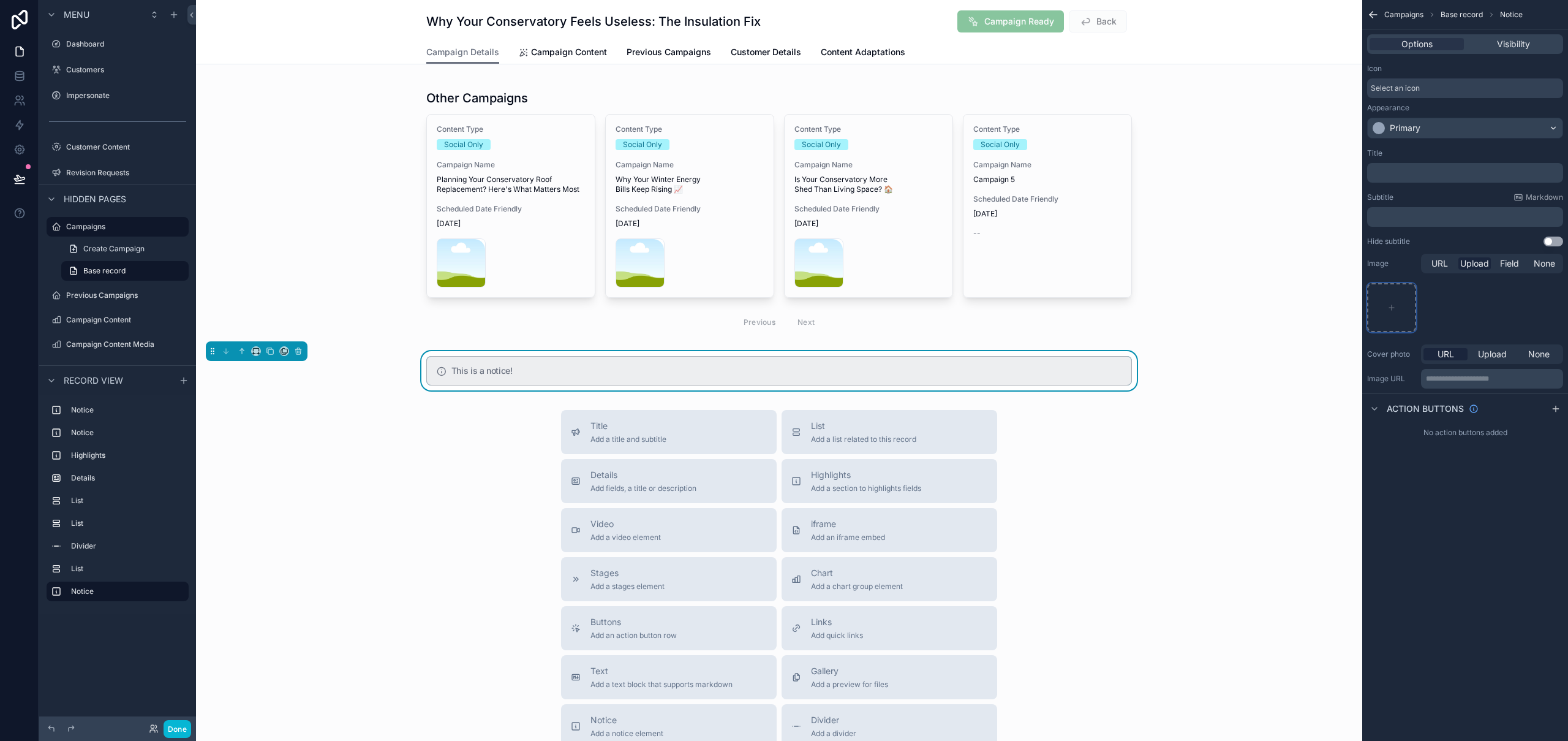
click at [1391, 302] on div "scrollable content" at bounding box center [1391, 307] width 49 height 49
type input "**********"
drag, startPoint x: 1113, startPoint y: 523, endPoint x: 1053, endPoint y: 520, distance: 60.1
click at [1112, 523] on div "Title Add a title and subtitle List Add a list related to this record Details A…" at bounding box center [779, 627] width 1166 height 436
click at [178, 561] on button "Done" at bounding box center [176, 729] width 27 height 18
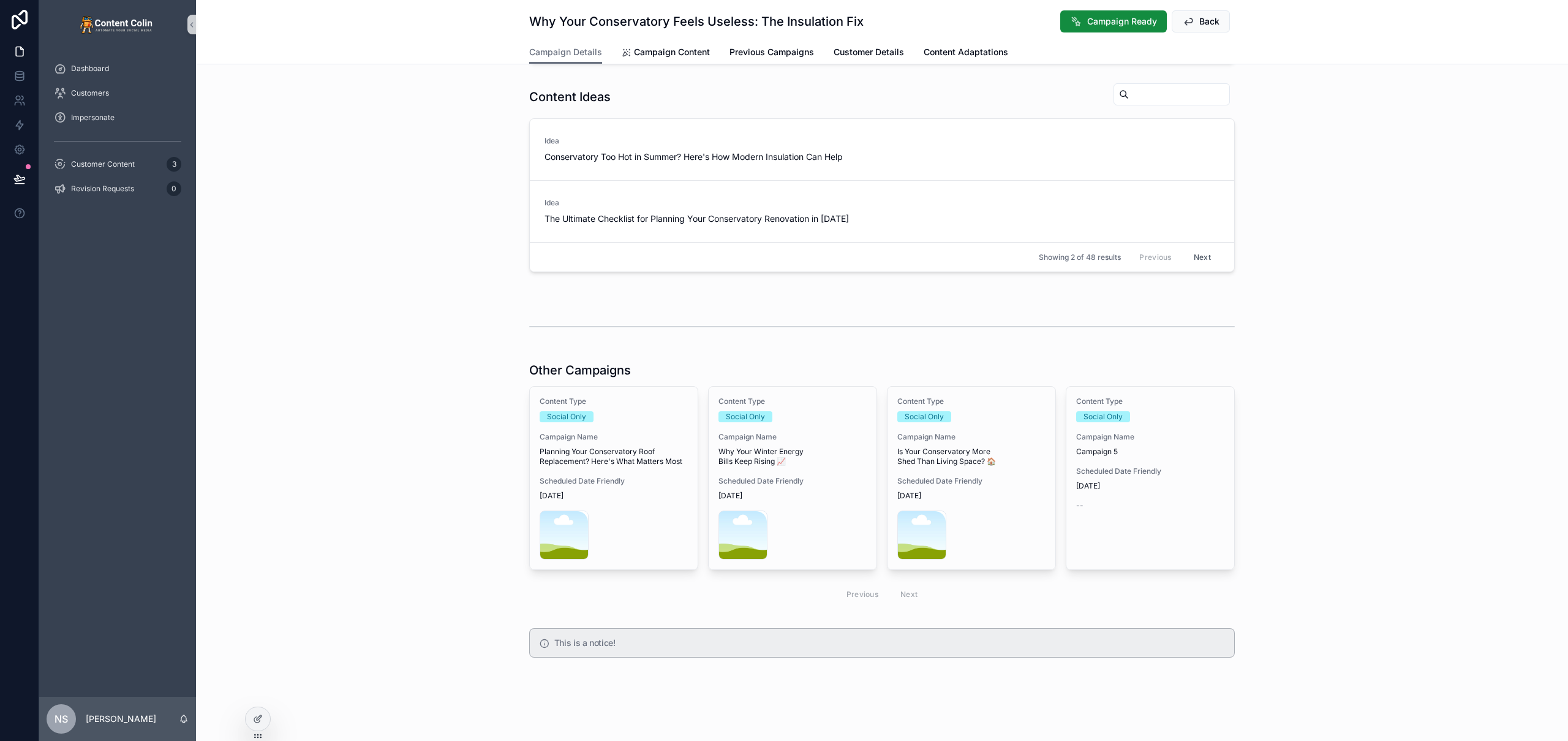
scroll to position [459, 0]
drag, startPoint x: 664, startPoint y: 641, endPoint x: 498, endPoint y: 648, distance: 166.1
click at [522, 561] on div "This is a notice!" at bounding box center [882, 642] width 1372 height 39
click at [253, 561] on div at bounding box center [258, 718] width 25 height 23
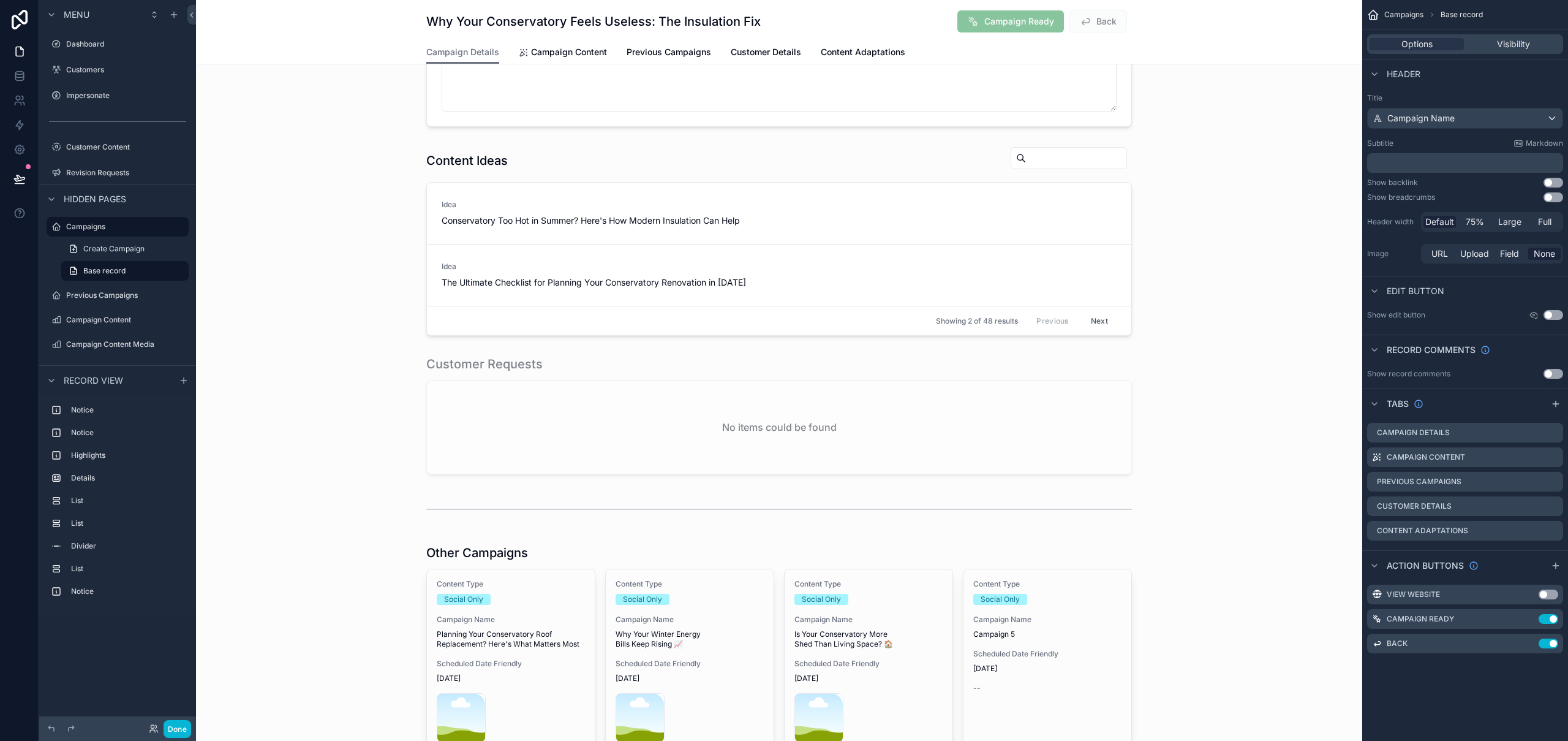
scroll to position [914, 0]
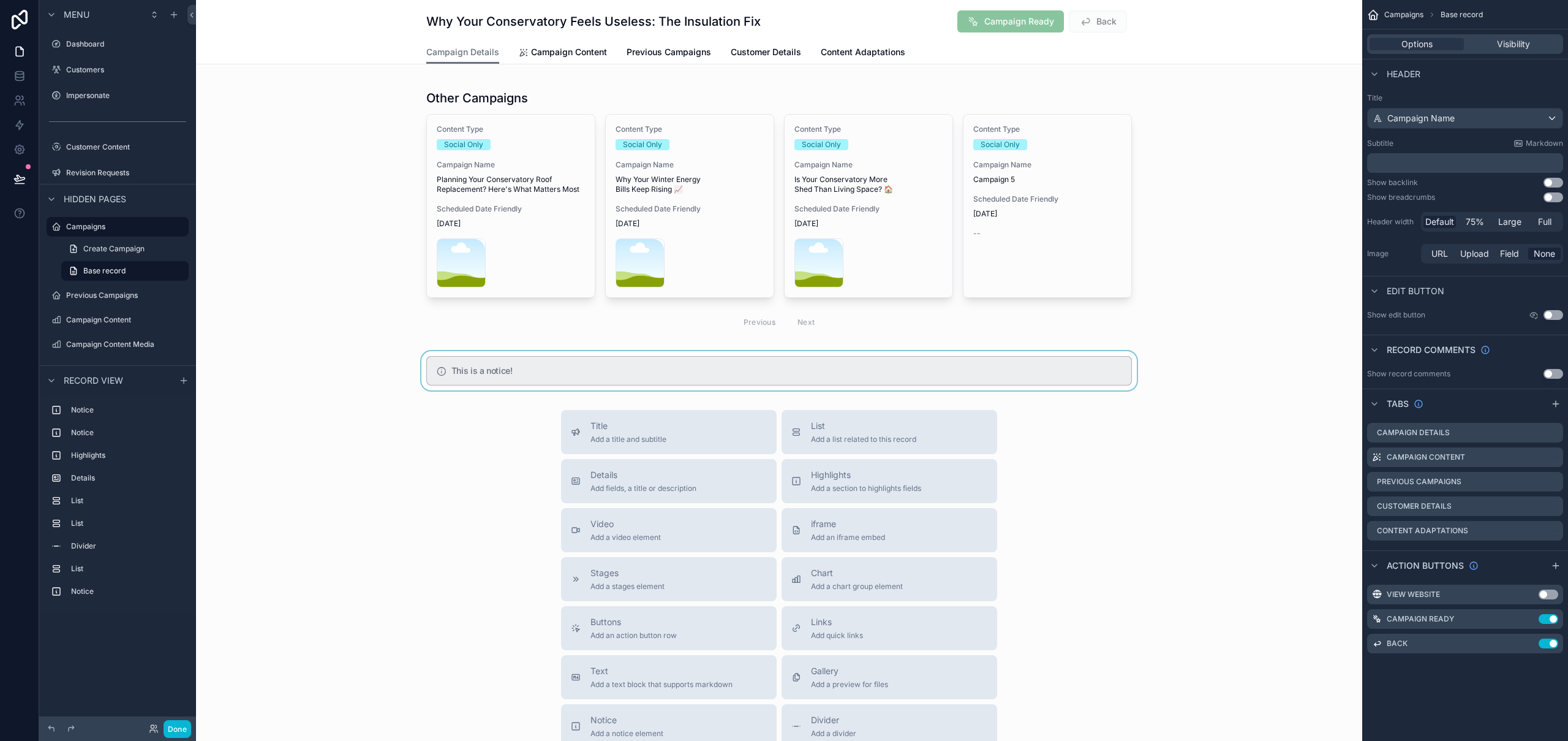
click at [638, 379] on div "scrollable content" at bounding box center [779, 370] width 1166 height 39
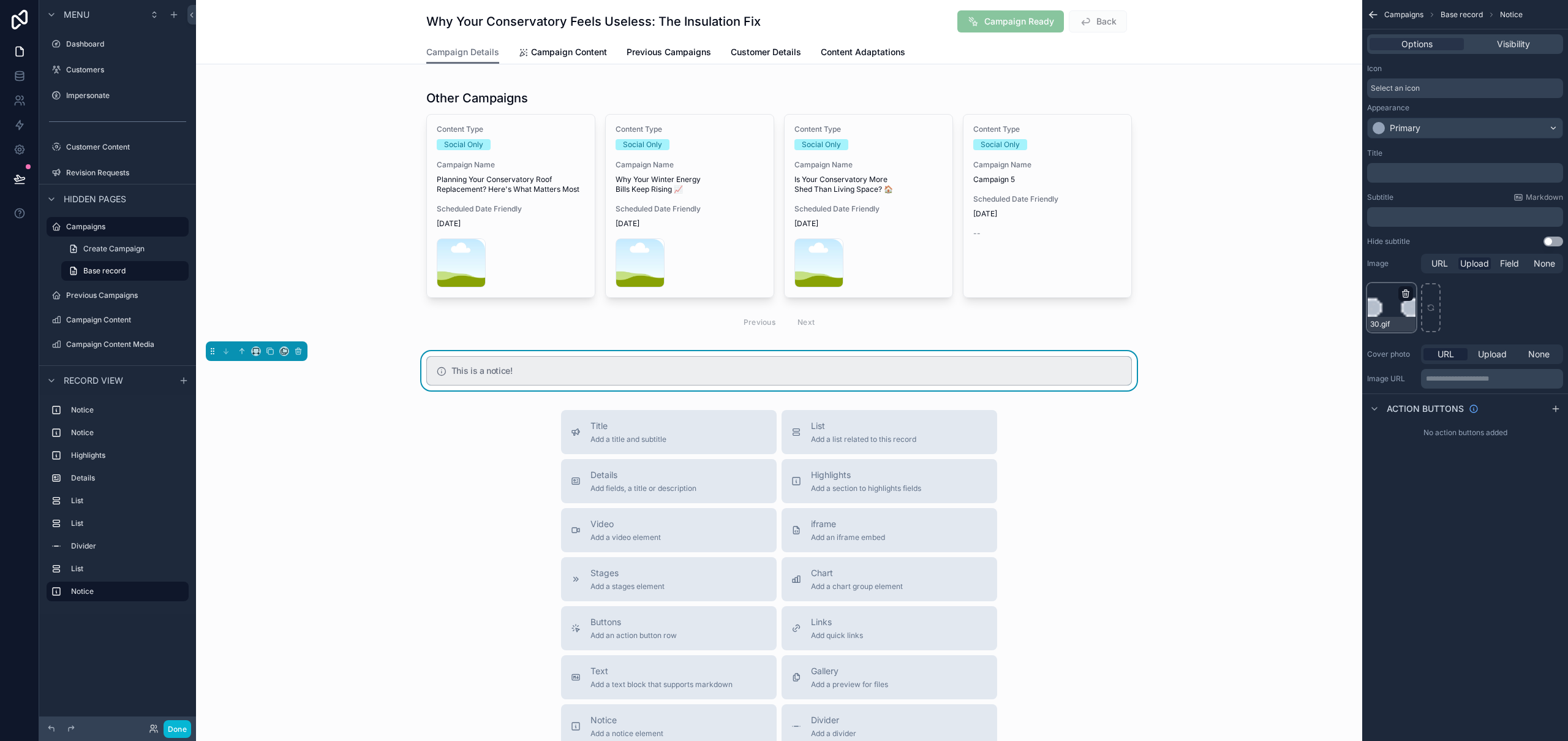
click at [1405, 292] on icon "scrollable content" at bounding box center [1406, 293] width 10 height 10
click at [1430, 271] on icon "button" at bounding box center [1431, 271] width 10 height 10
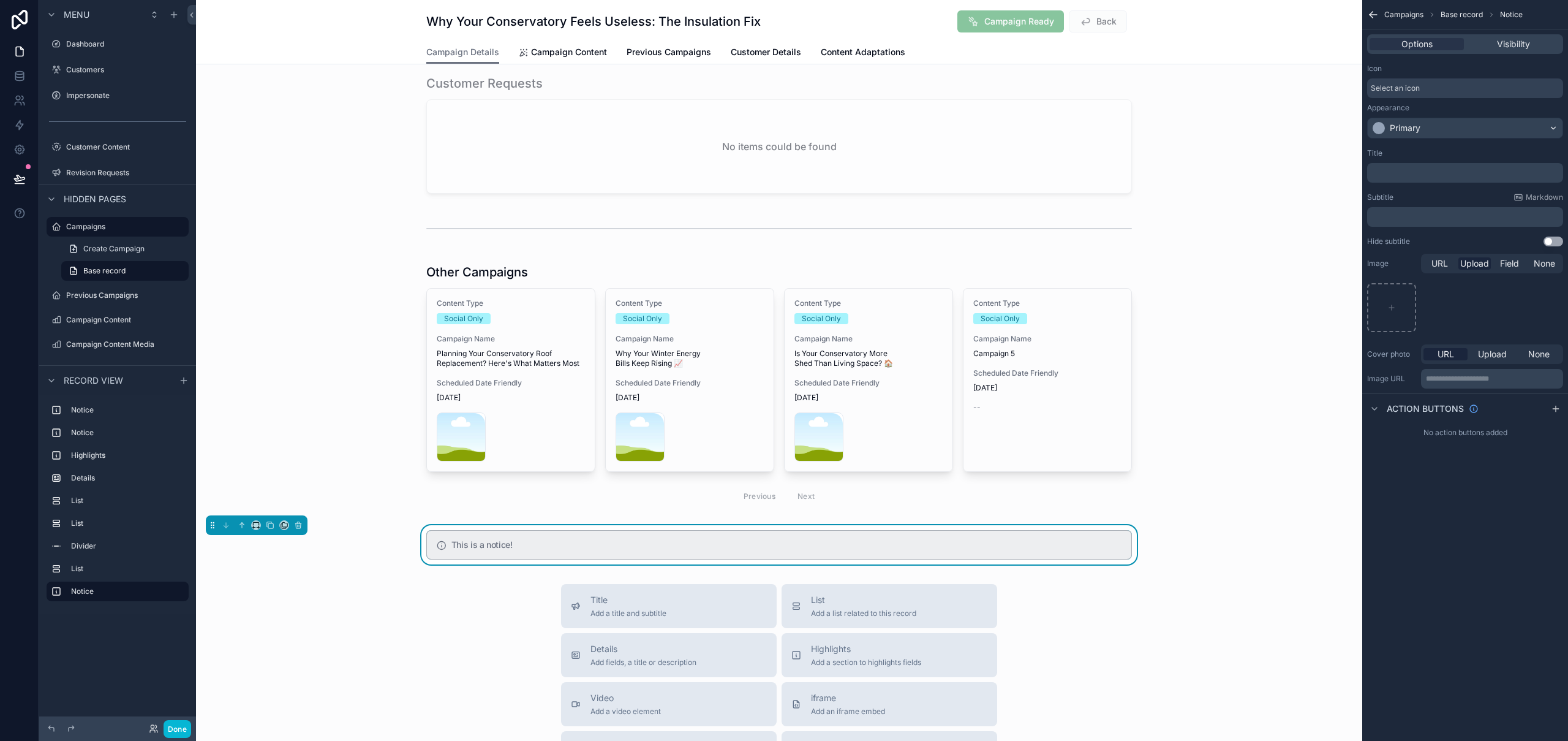
scroll to position [802, 0]
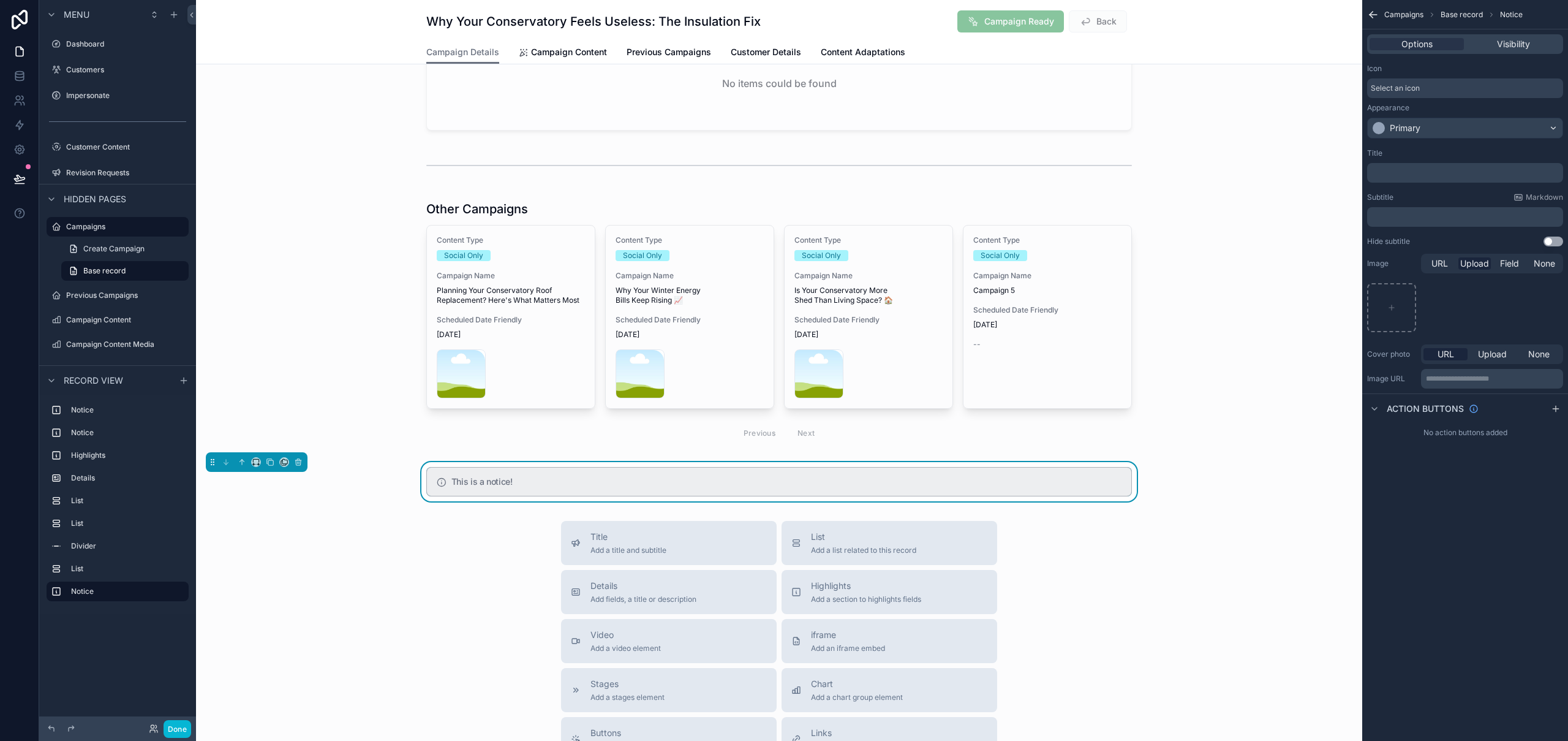
click at [1086, 477] on h5 "This is a notice!" at bounding box center [787, 481] width 670 height 9
click at [636, 484] on h5 "This is a notice!" at bounding box center [787, 481] width 670 height 9
click at [1413, 128] on div "Primary" at bounding box center [1405, 128] width 30 height 12
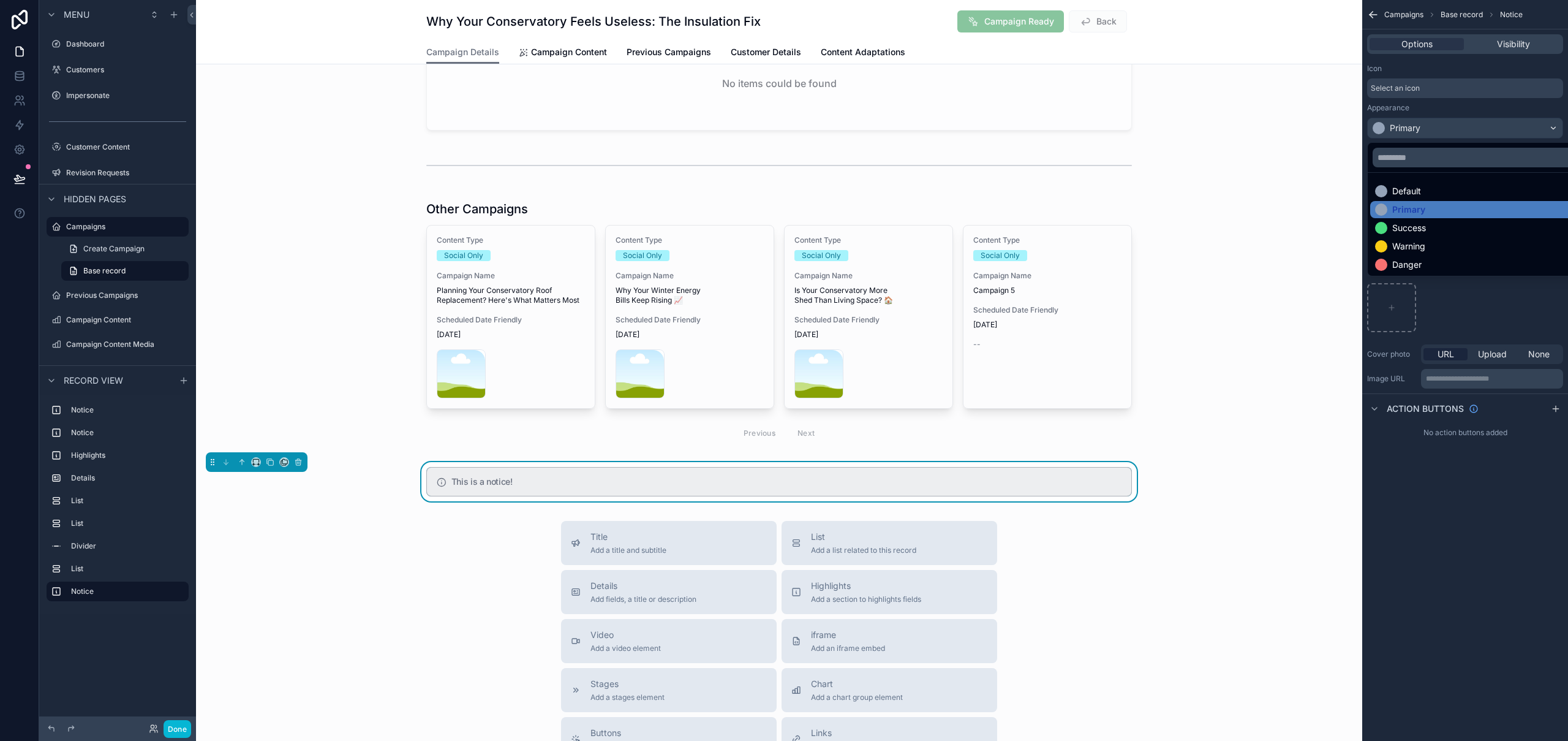
click at [1413, 128] on div "scrollable content" at bounding box center [784, 370] width 1568 height 741
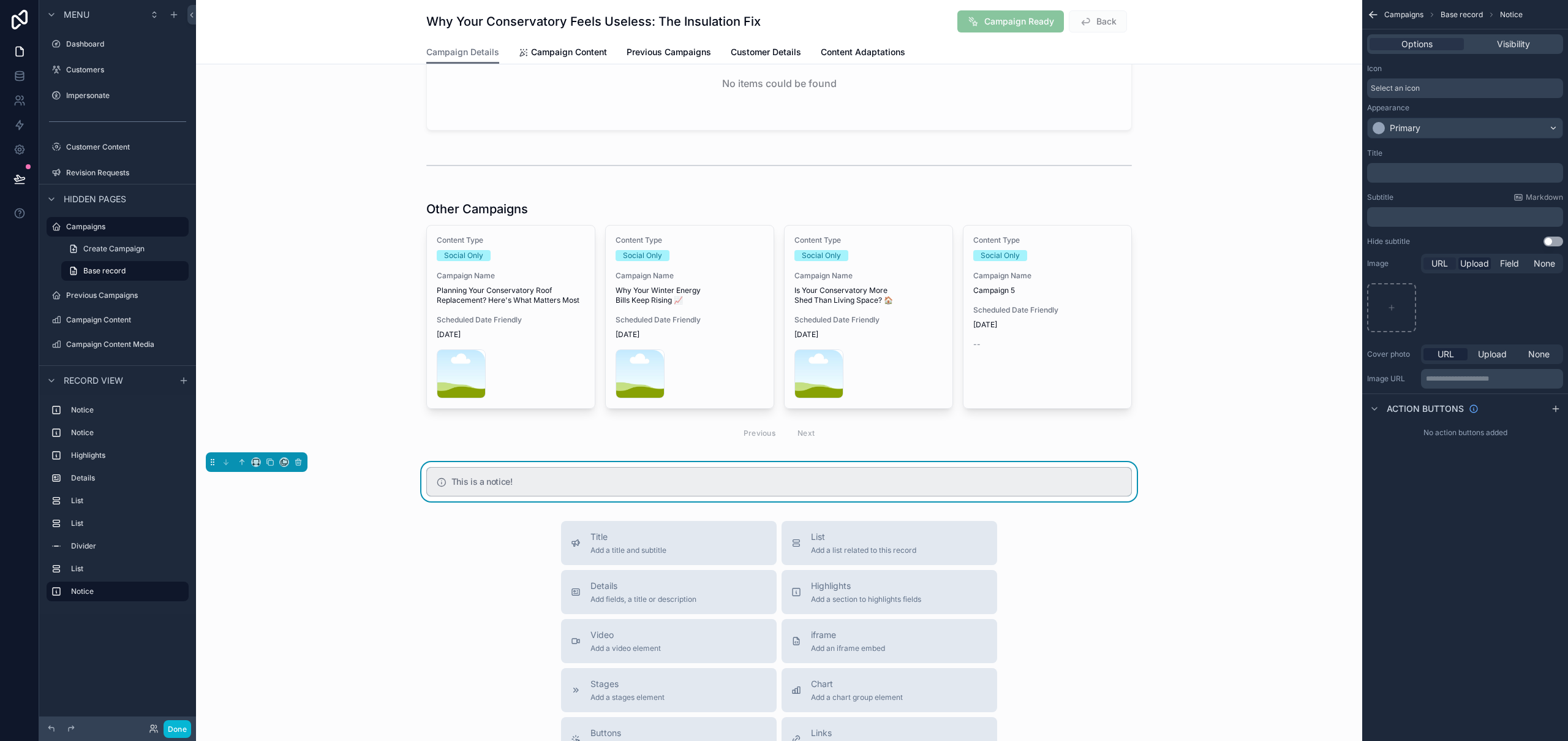
click at [1438, 264] on span "URL" at bounding box center [1439, 264] width 16 height 12
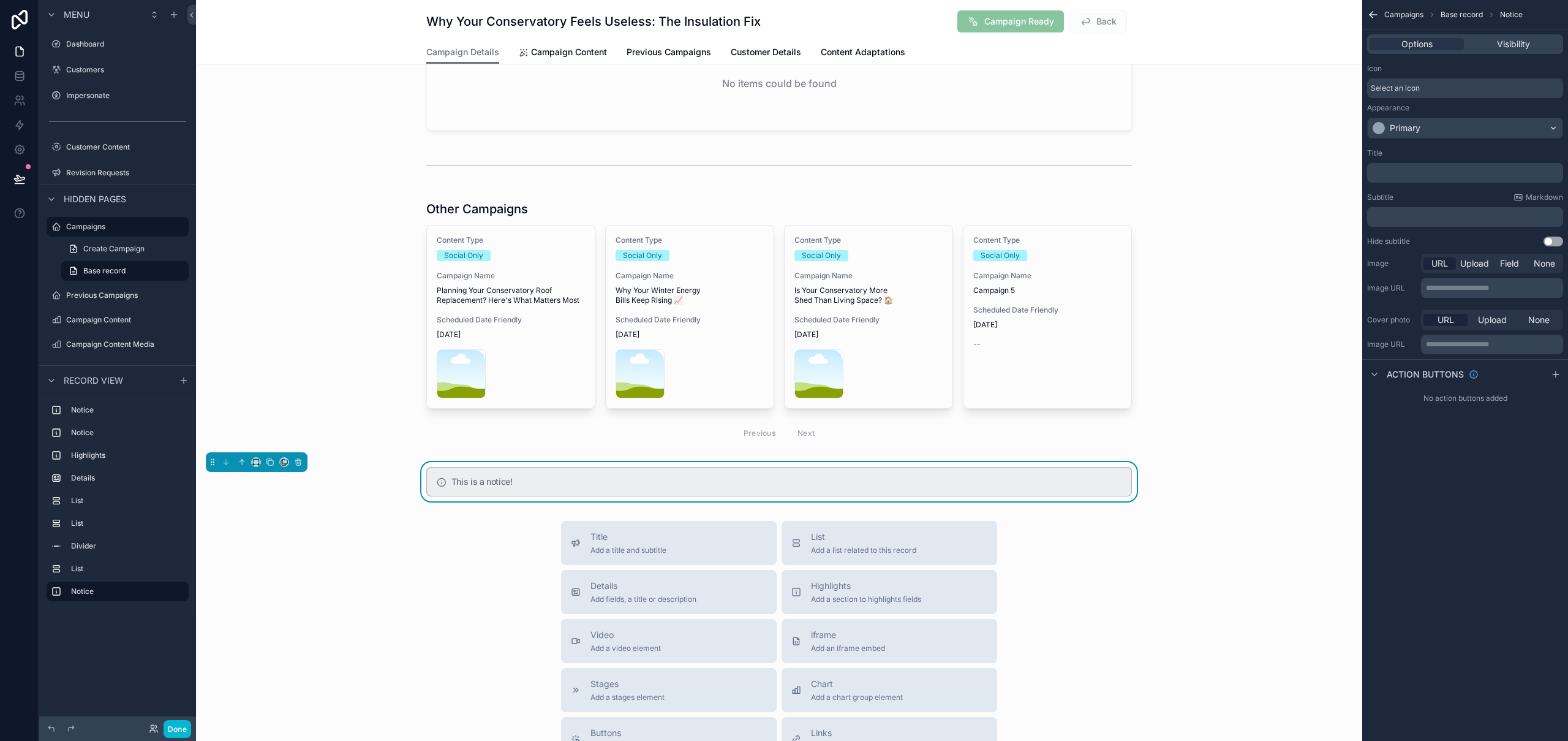
click at [1503, 288] on p "**********" at bounding box center [1493, 288] width 134 height 10
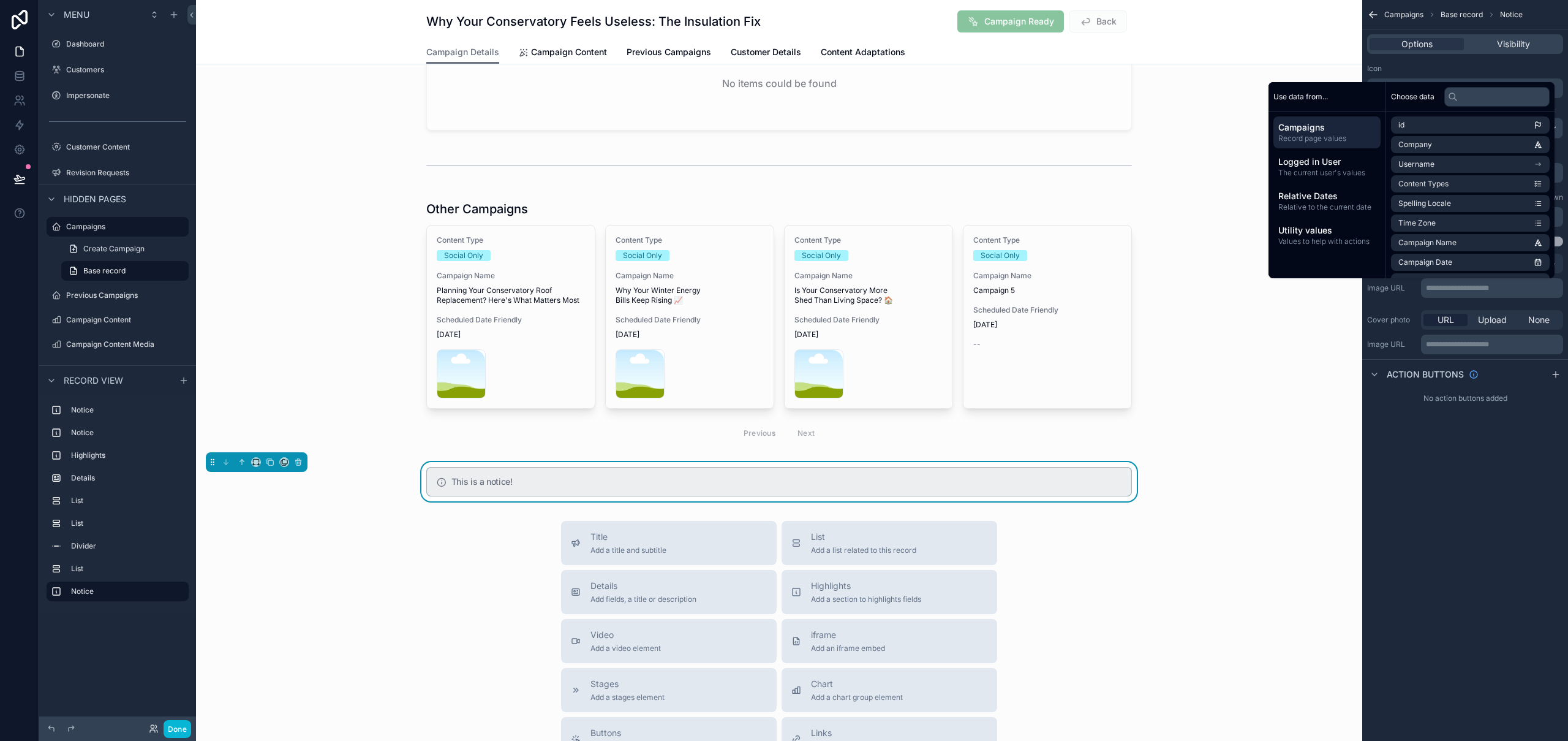
scroll to position [0, 0]
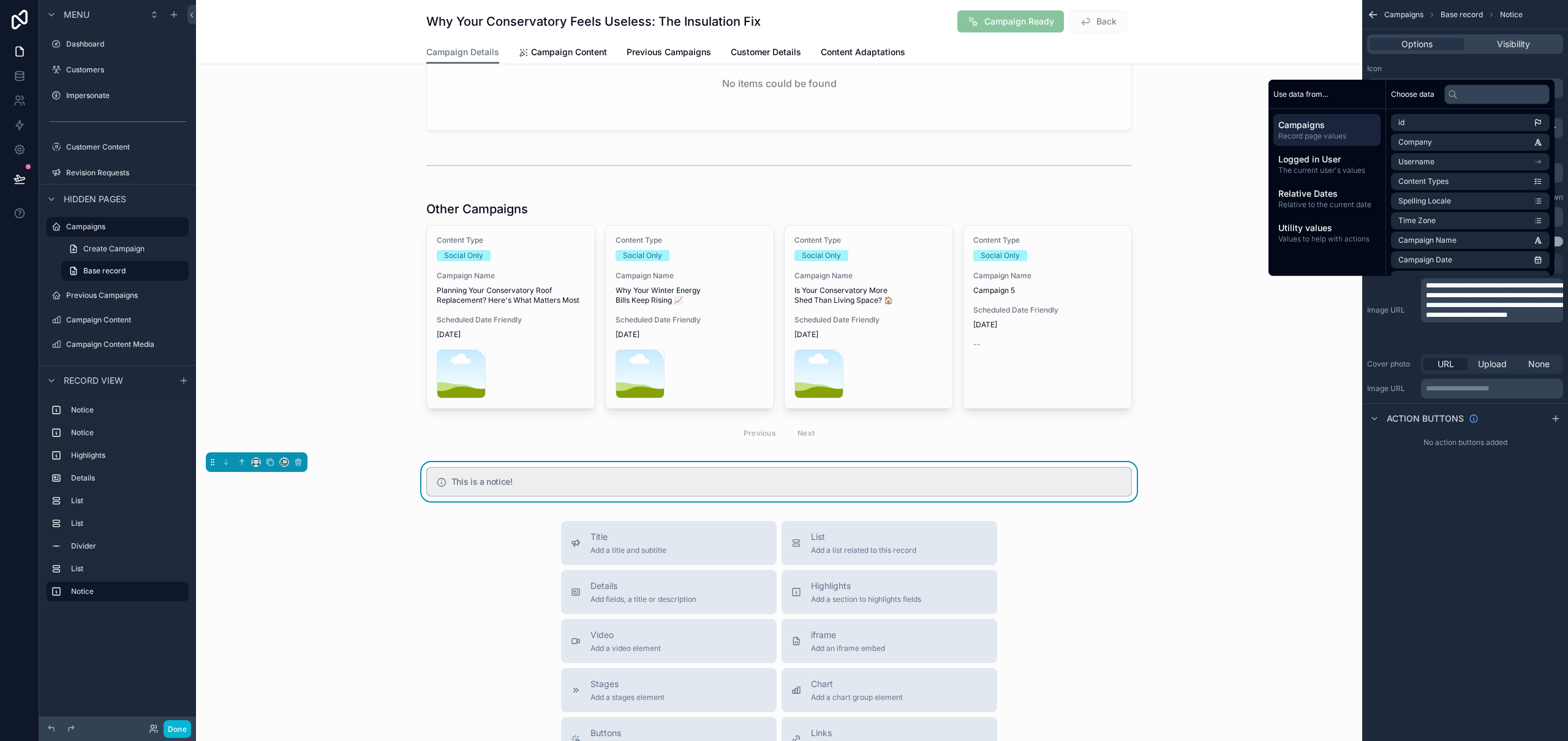
click at [1488, 561] on div "**********" at bounding box center [1465, 370] width 206 height 741
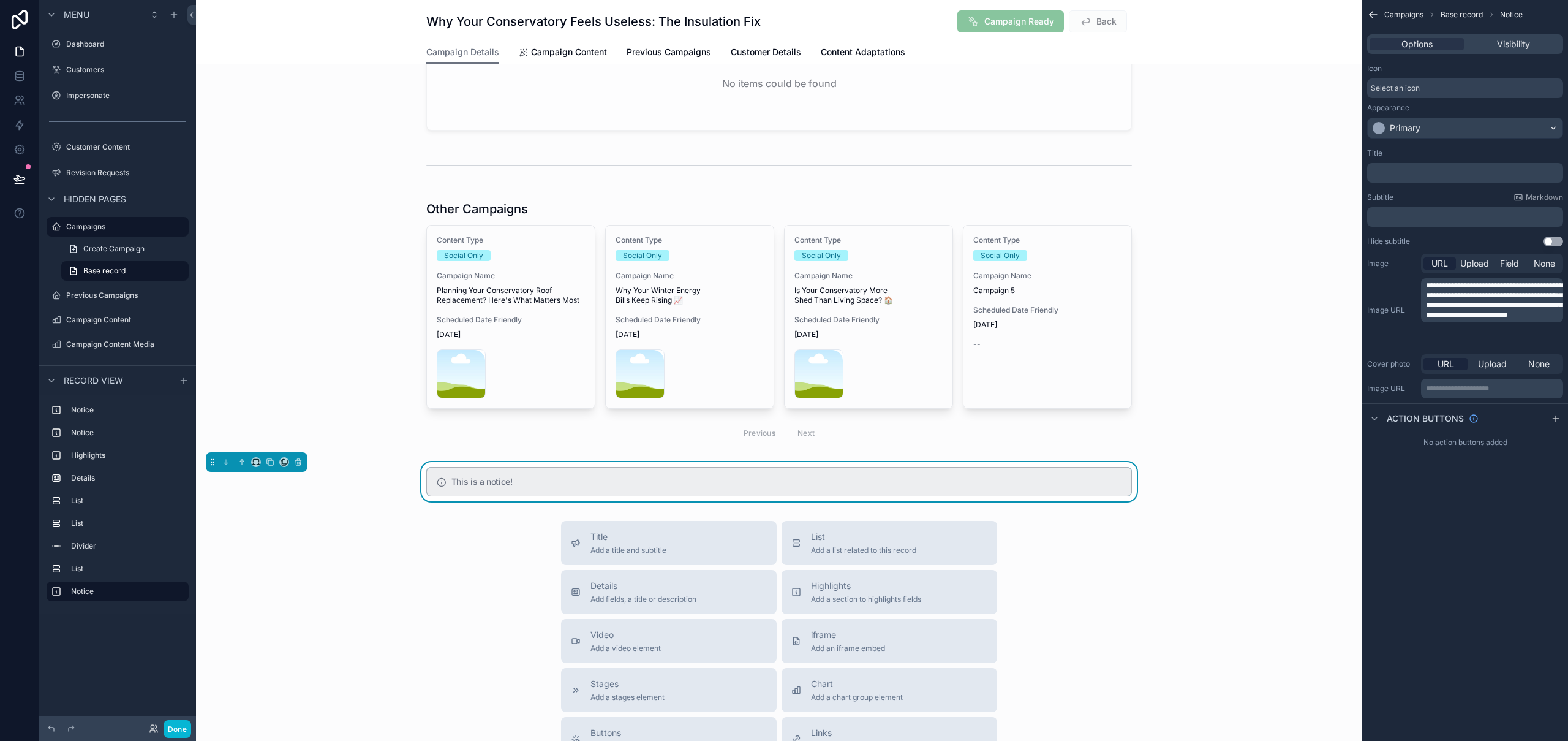
click at [1234, 561] on div "Title Add a title and subtitle List Add a list related to this record Details A…" at bounding box center [779, 739] width 1166 height 436
click at [1038, 477] on h5 "This is a notice!" at bounding box center [787, 481] width 670 height 9
click at [1480, 393] on p "**********" at bounding box center [1493, 388] width 134 height 10
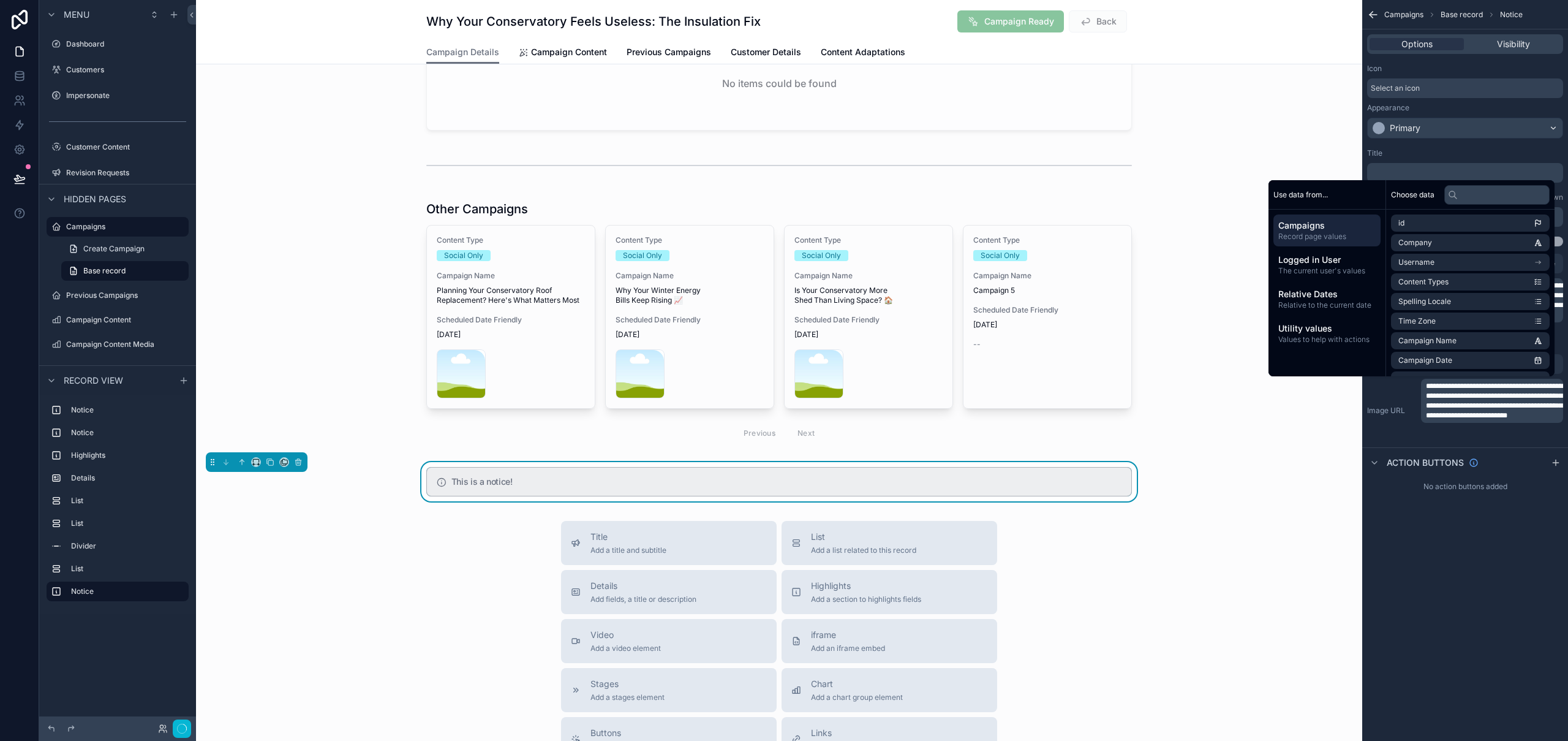
click at [1479, 561] on div "**********" at bounding box center [1465, 370] width 206 height 741
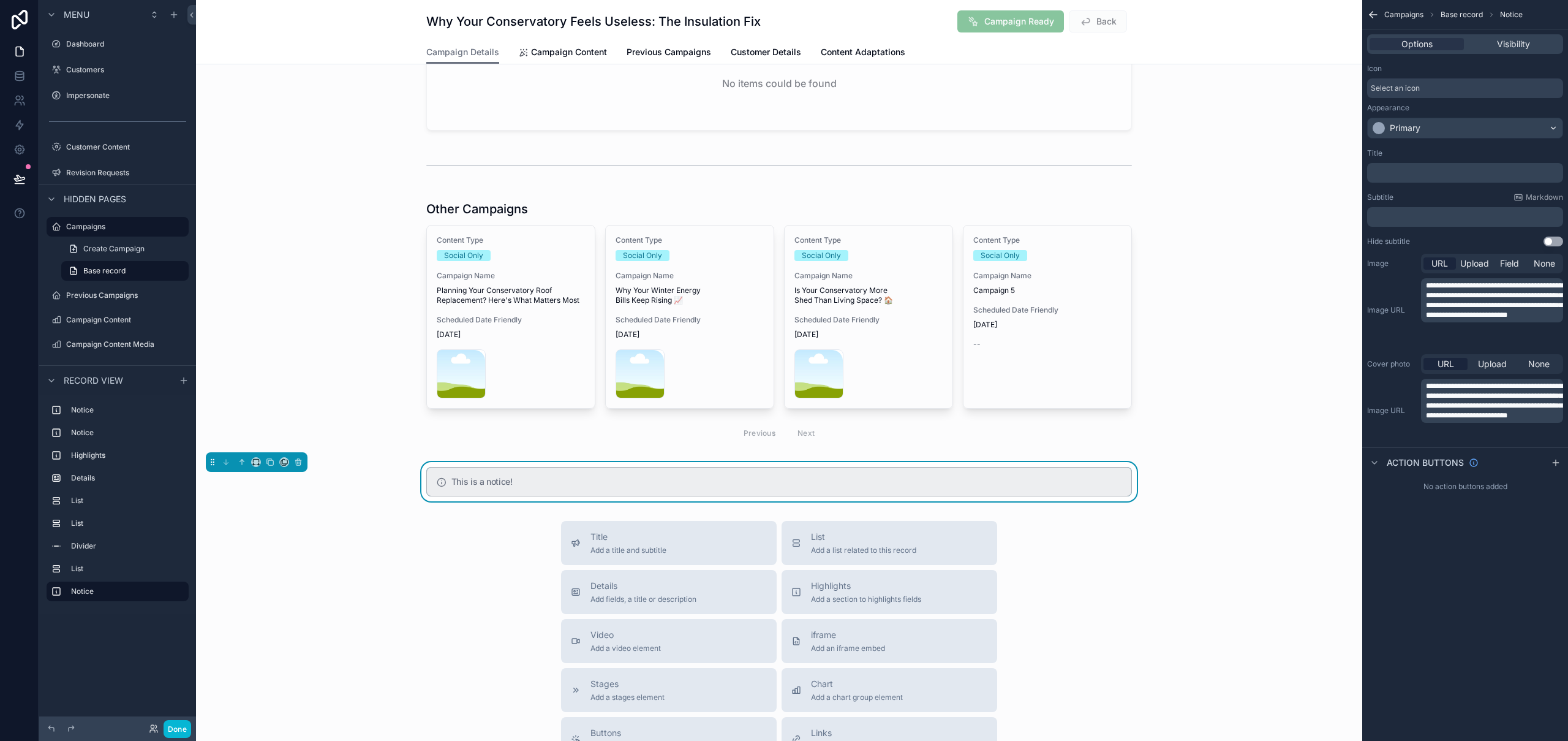
click at [1203, 561] on div "Title Add a title and subtitle List Add a list related to this record Details A…" at bounding box center [779, 739] width 1166 height 436
drag, startPoint x: 175, startPoint y: 731, endPoint x: 187, endPoint y: 732, distance: 12.0
click at [175, 561] on button "Done" at bounding box center [176, 729] width 27 height 18
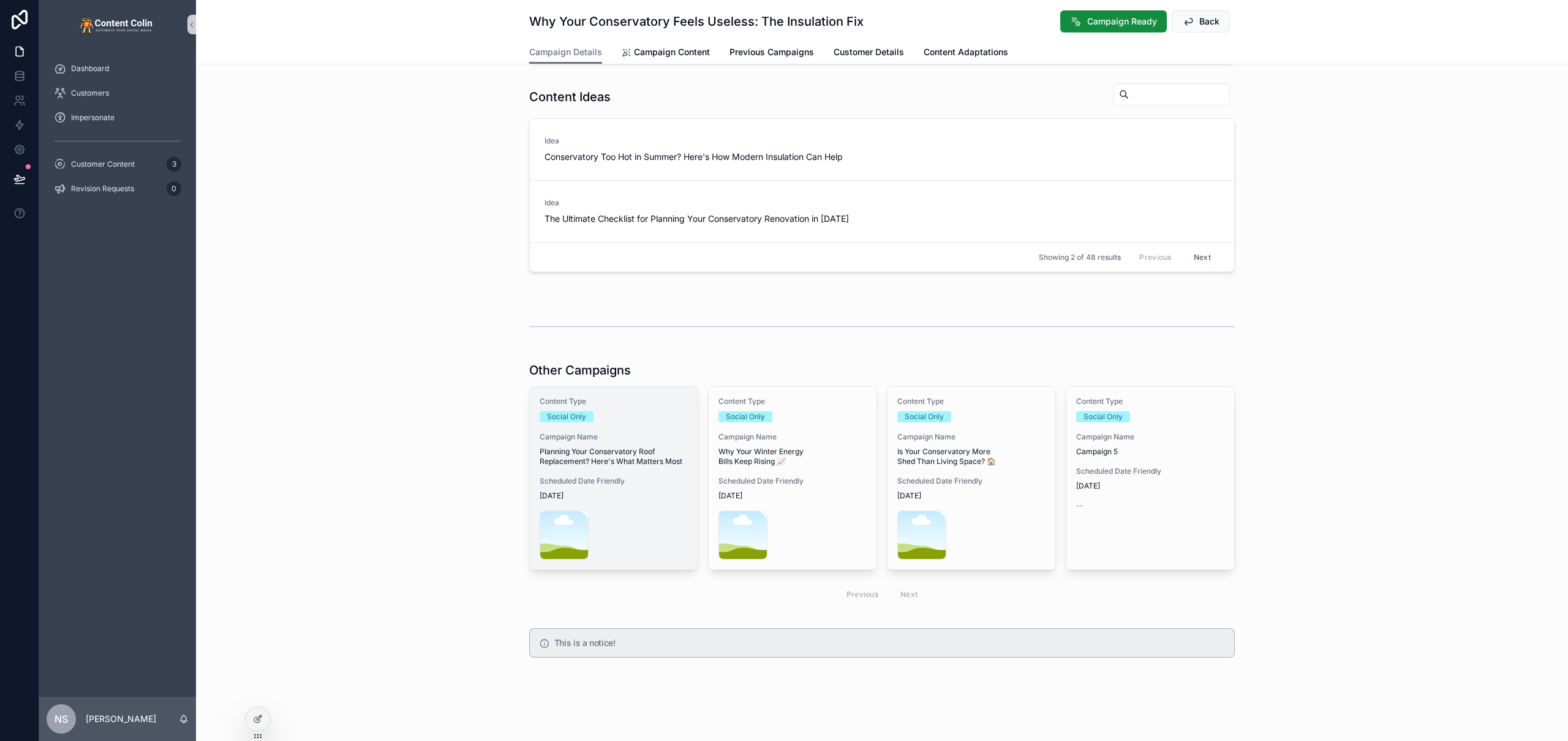
scroll to position [459, 0]
click at [634, 561] on div "This is a notice!" at bounding box center [889, 644] width 670 height 11
click at [250, 561] on div at bounding box center [258, 718] width 25 height 23
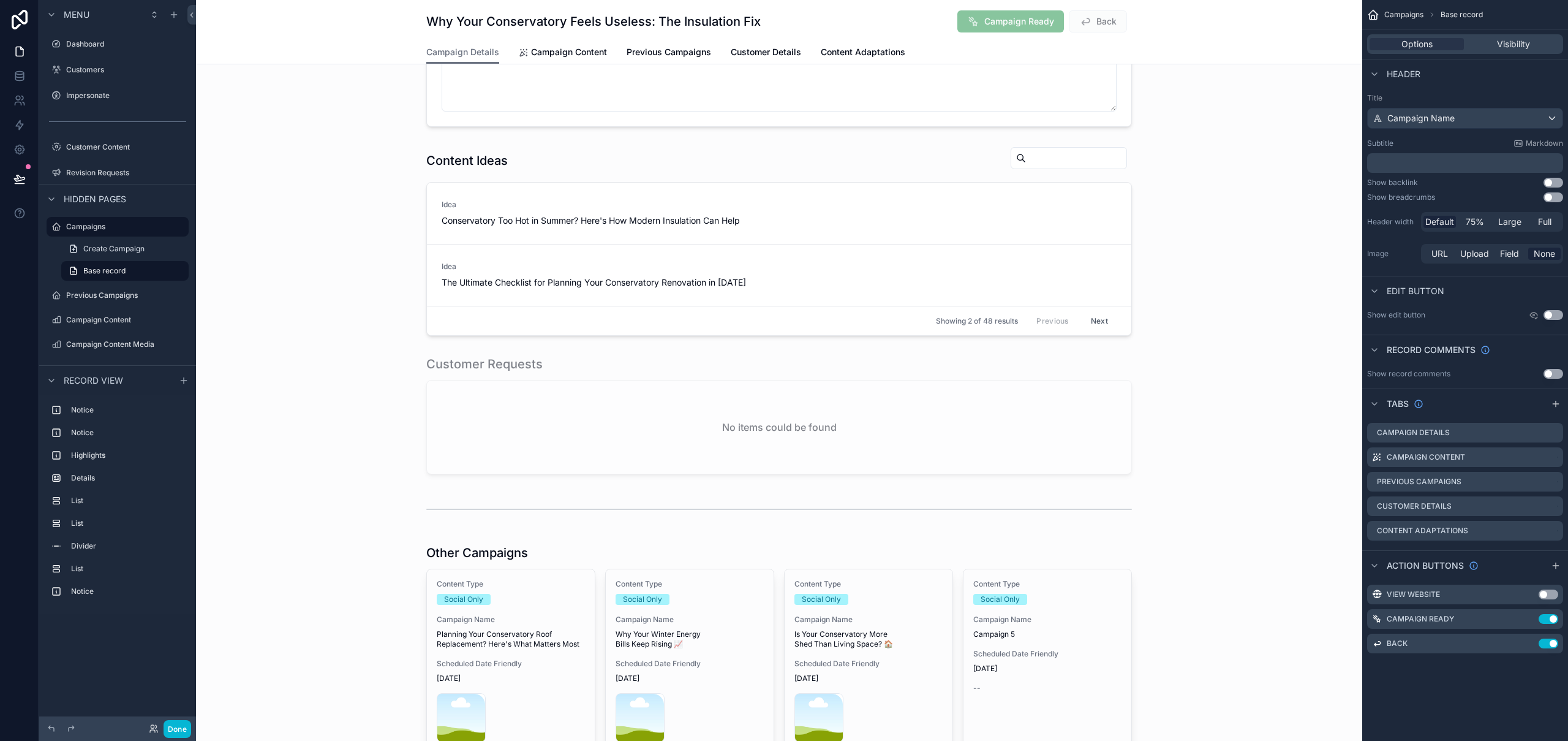
scroll to position [802, 0]
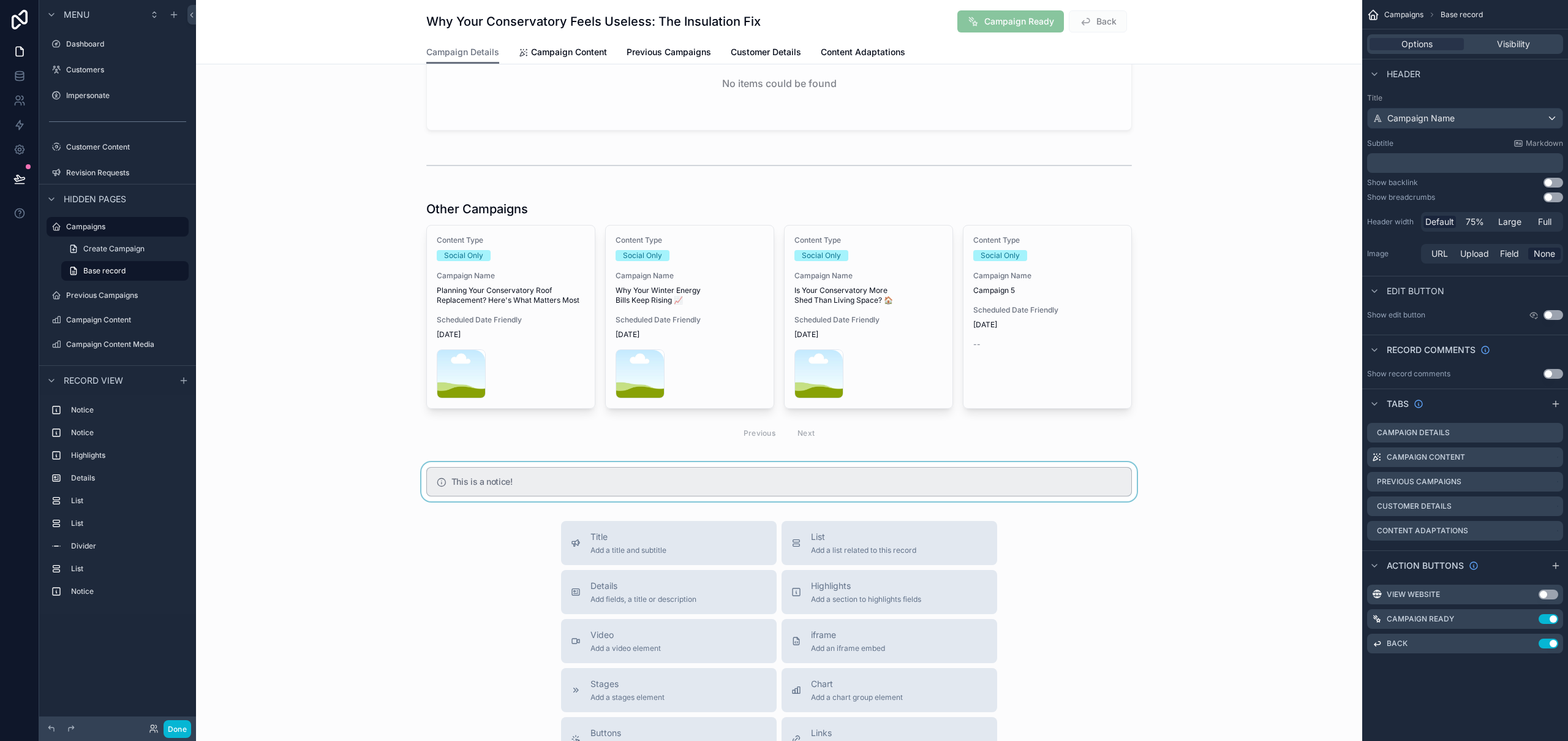
click at [778, 473] on div "scrollable content" at bounding box center [779, 481] width 1166 height 39
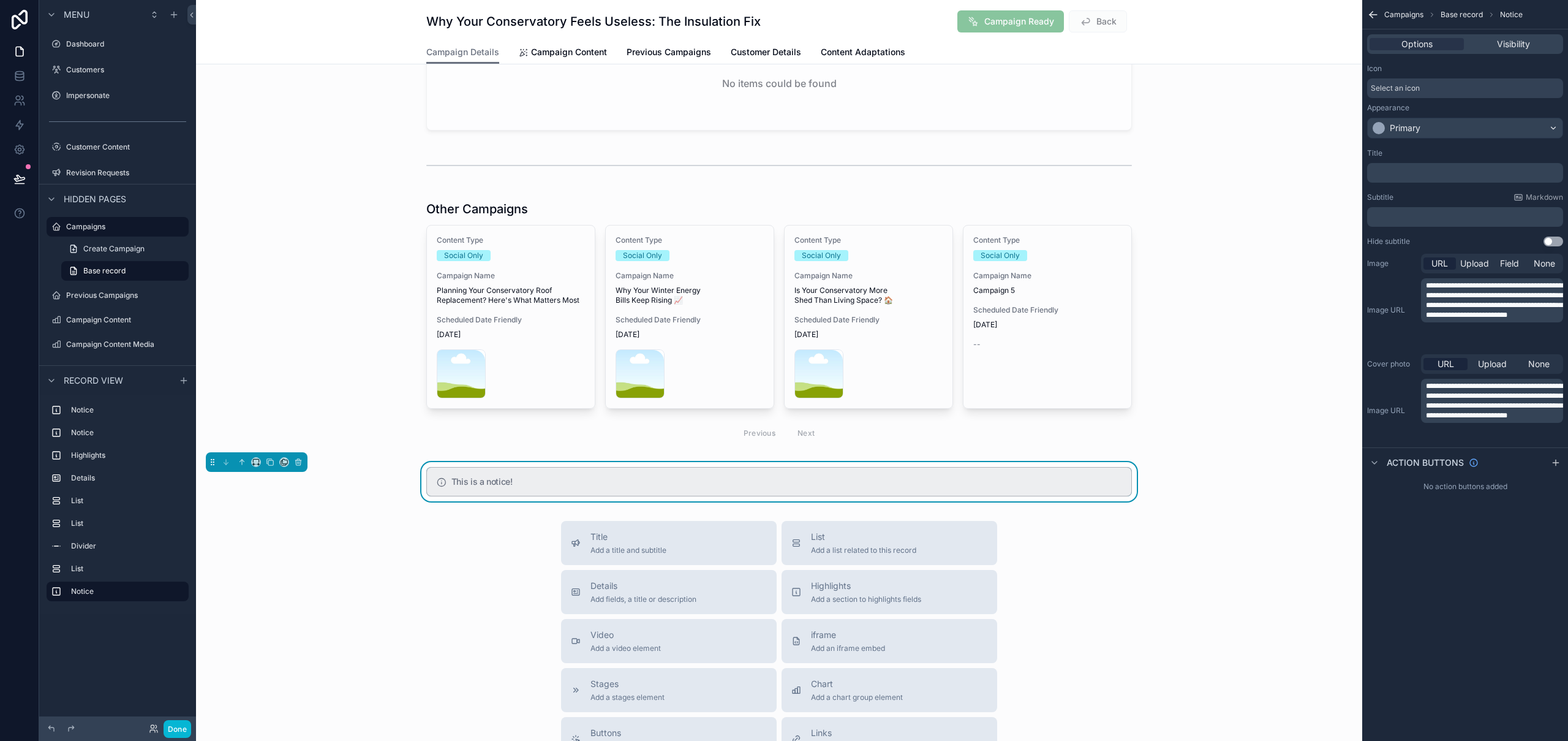
click at [524, 474] on div "This is a notice!" at bounding box center [779, 481] width 706 height 30
click at [1409, 169] on p "﻿" at bounding box center [1466, 173] width 189 height 10
click at [1482, 155] on div "Title" at bounding box center [1465, 153] width 196 height 10
drag, startPoint x: 1416, startPoint y: 212, endPoint x: 1414, endPoint y: 221, distance: 9.2
click at [1416, 213] on p "﻿" at bounding box center [1466, 217] width 189 height 10
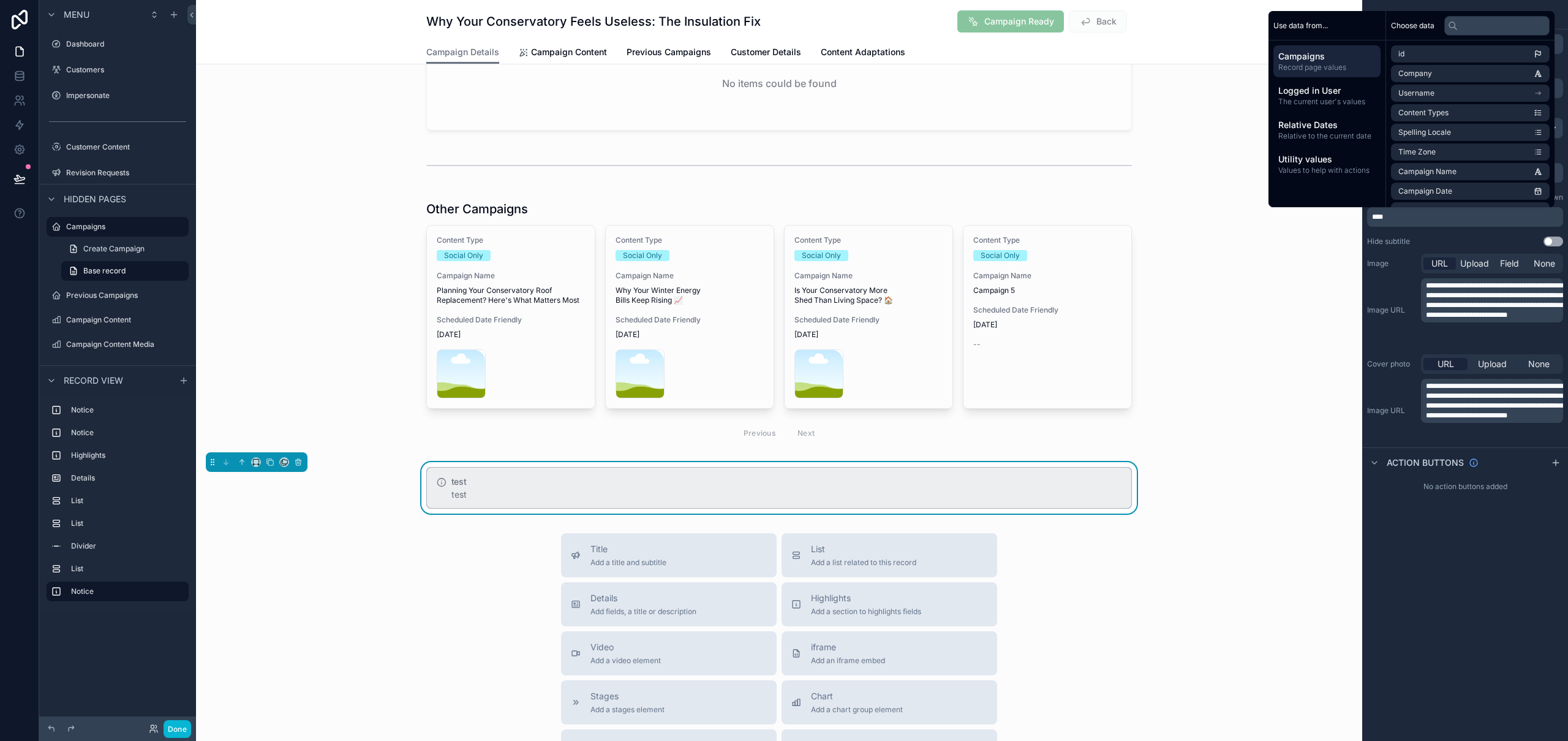
click at [975, 489] on div "test" at bounding box center [787, 495] width 670 height 12
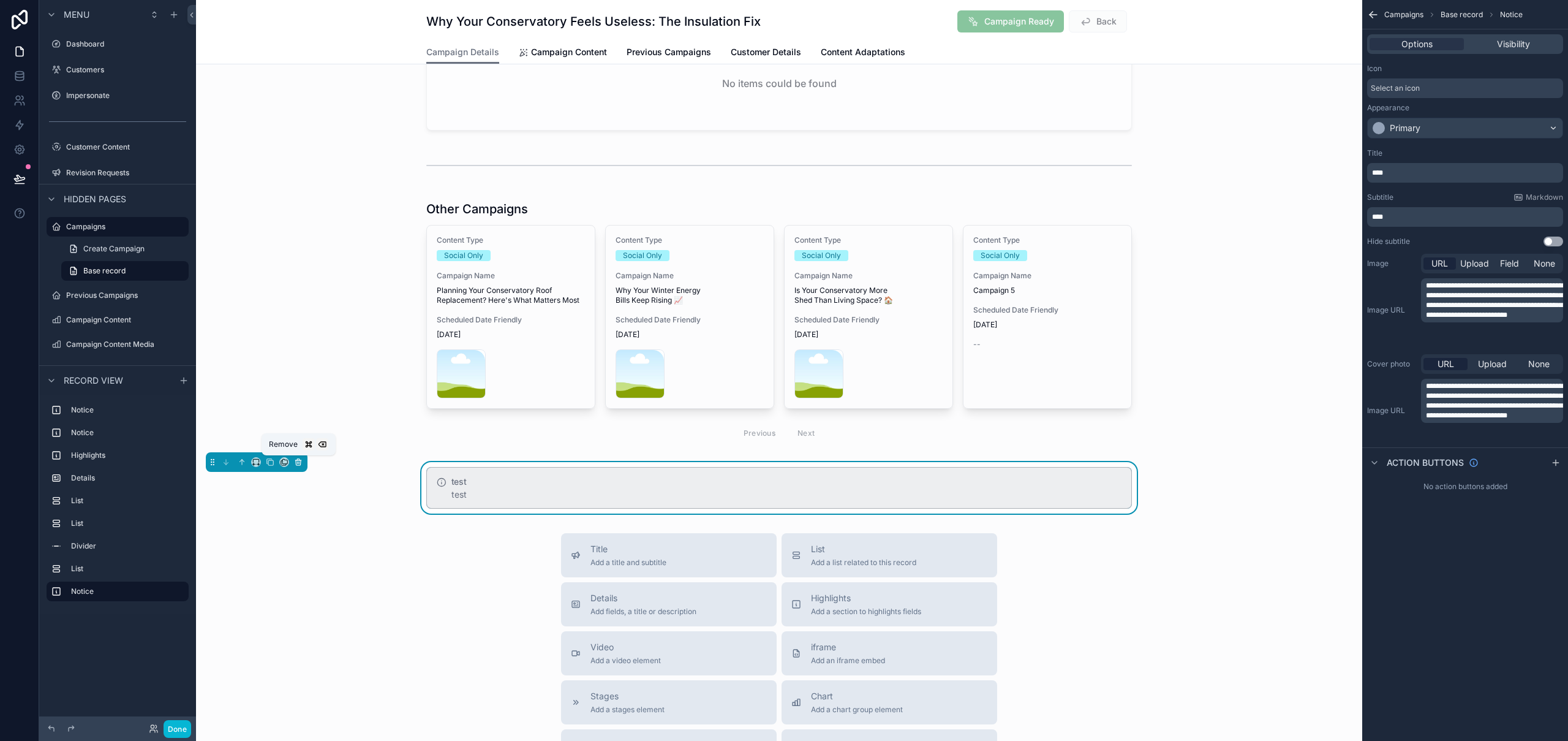
click at [301, 462] on icon "scrollable content" at bounding box center [298, 462] width 9 height 9
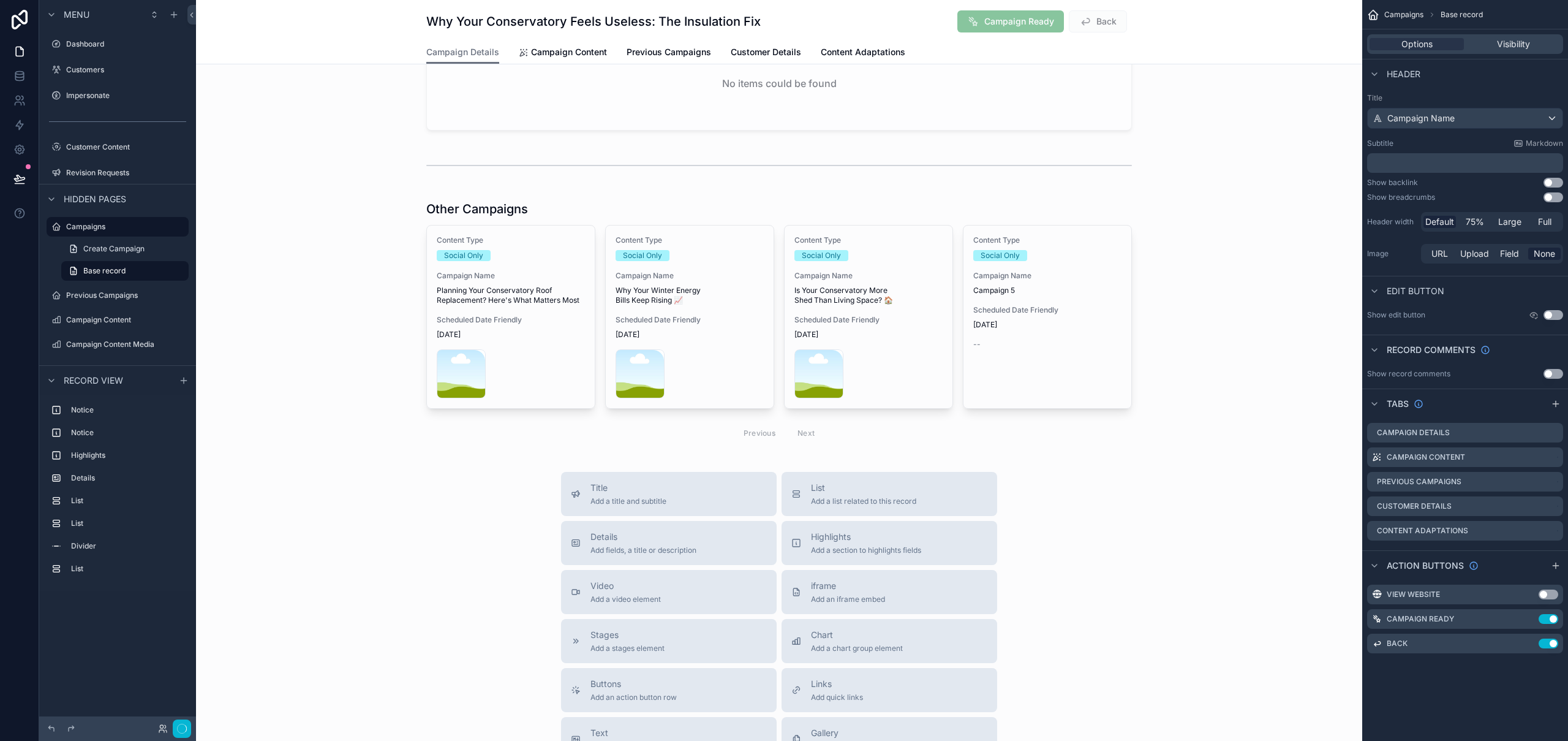
scroll to position [0, 0]
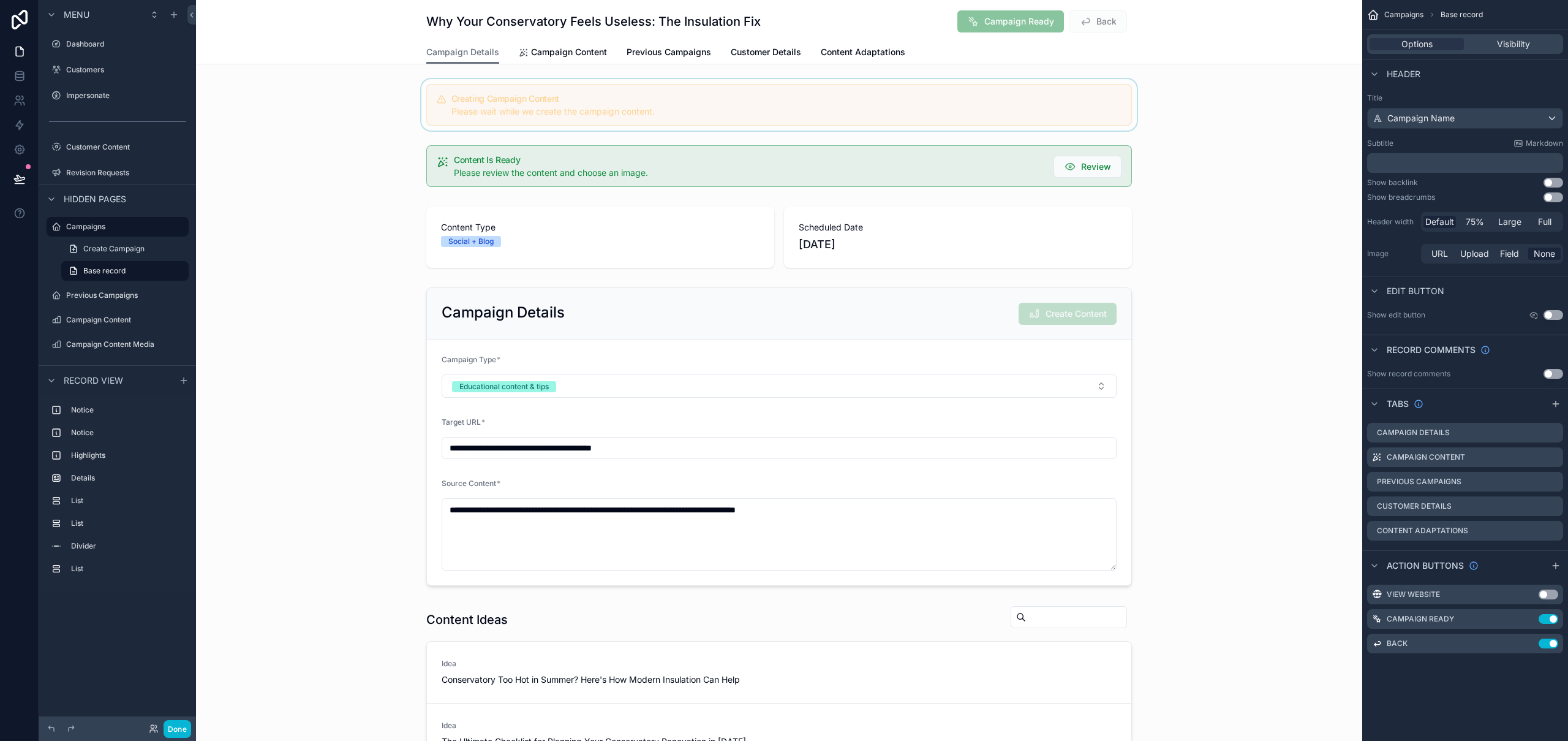
click at [913, 109] on div "scrollable content" at bounding box center [779, 105] width 1166 height 51
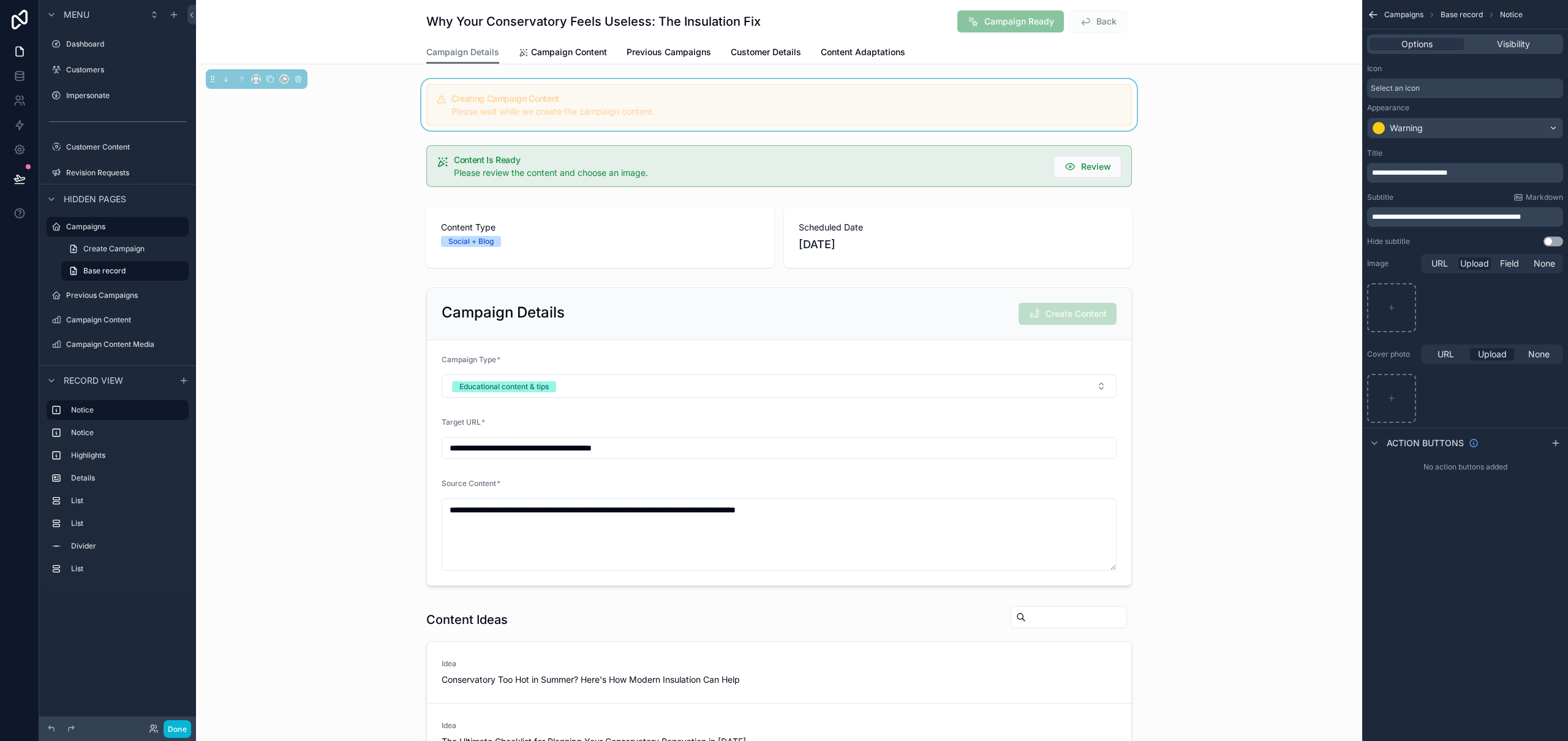
click at [1445, 87] on div "Select an icon" at bounding box center [1465, 88] width 196 height 19
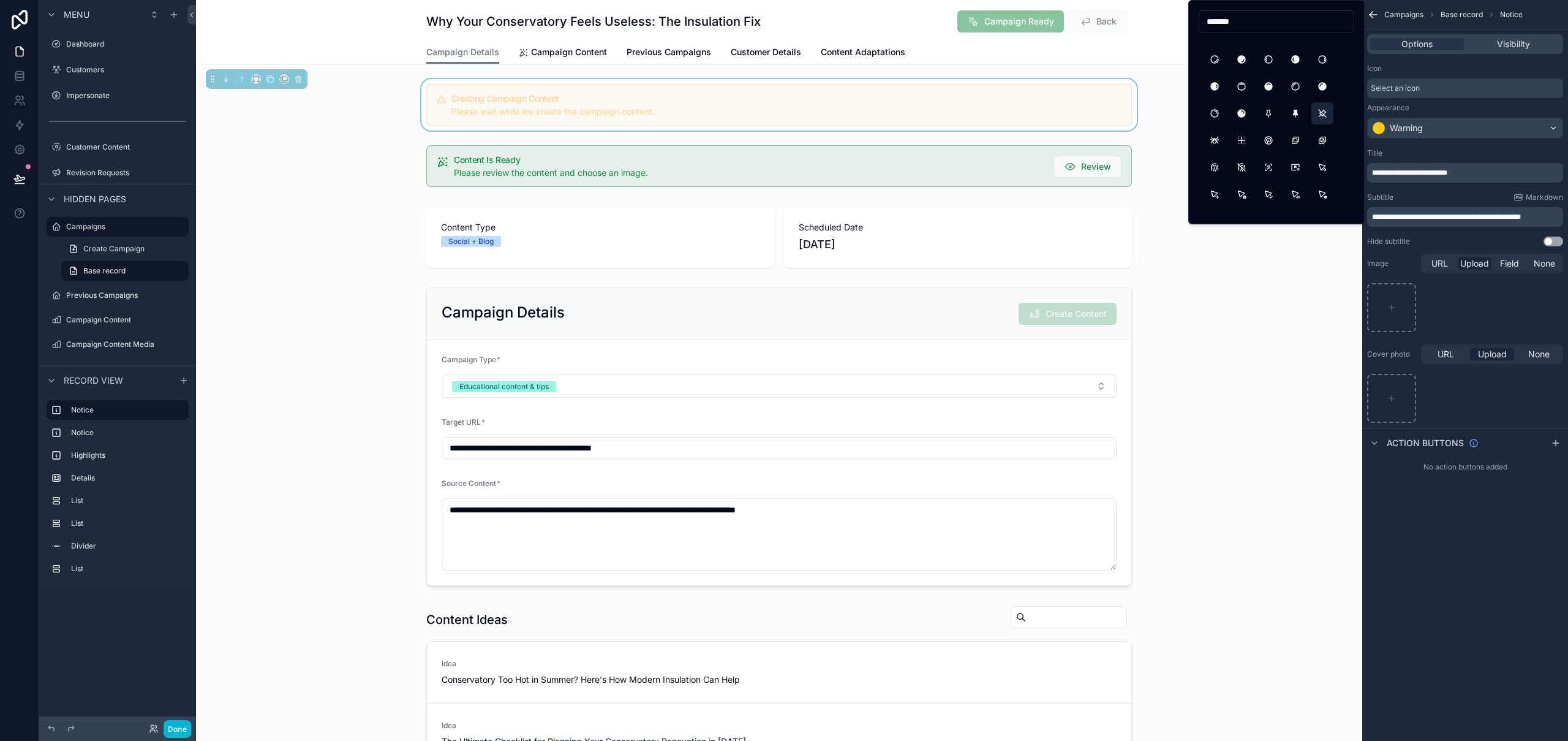
scroll to position [24, 0]
drag, startPoint x: 1248, startPoint y: 22, endPoint x: 1203, endPoint y: 22, distance: 45.0
click at [1203, 22] on input "*******" at bounding box center [1276, 22] width 155 height 17
type input "*"
click at [1223, 25] on input "********" at bounding box center [1276, 22] width 155 height 17
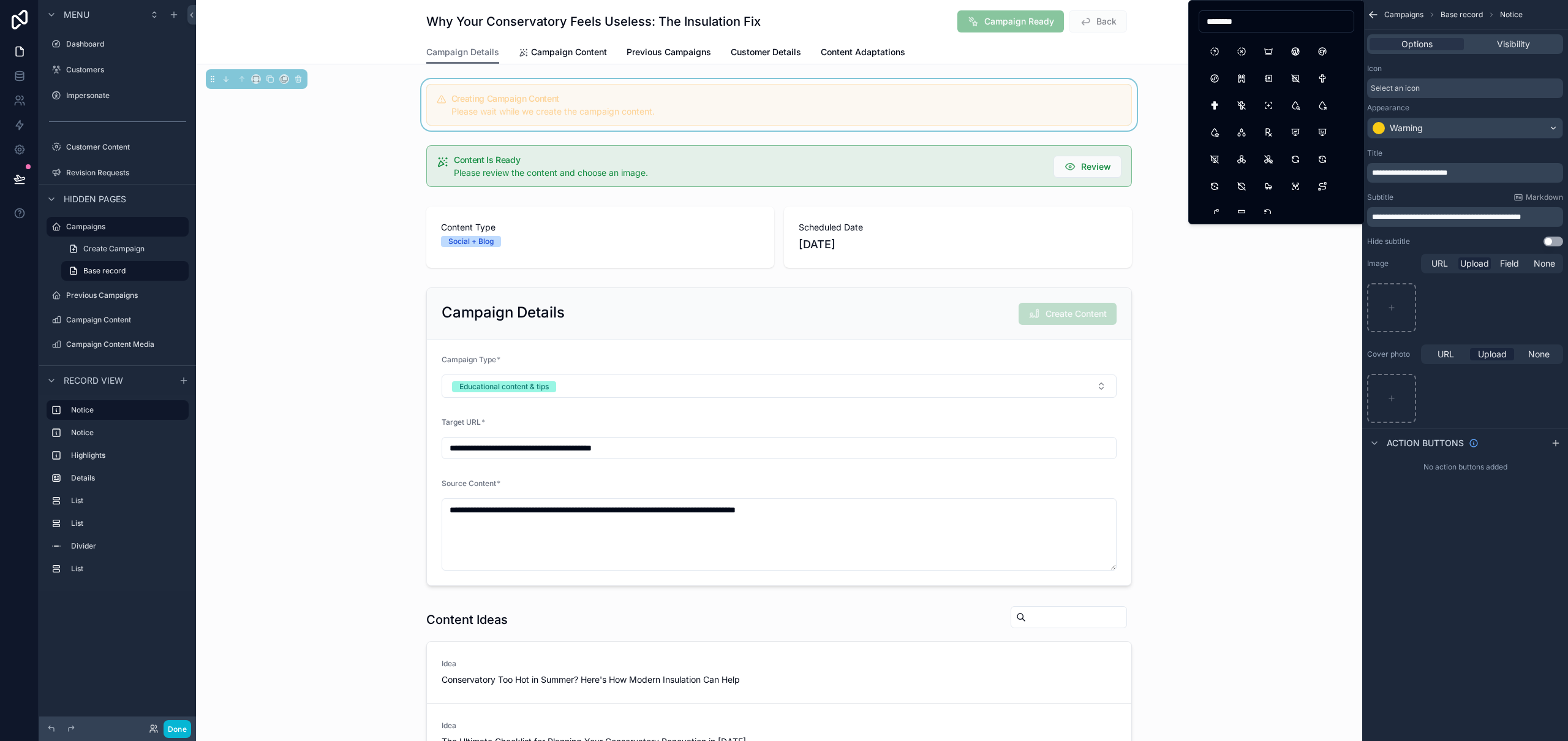
click at [1223, 25] on input "********" at bounding box center [1276, 22] width 155 height 17
type input "****"
click at [1307, 343] on div "scrollable content" at bounding box center [779, 436] width 1166 height 308
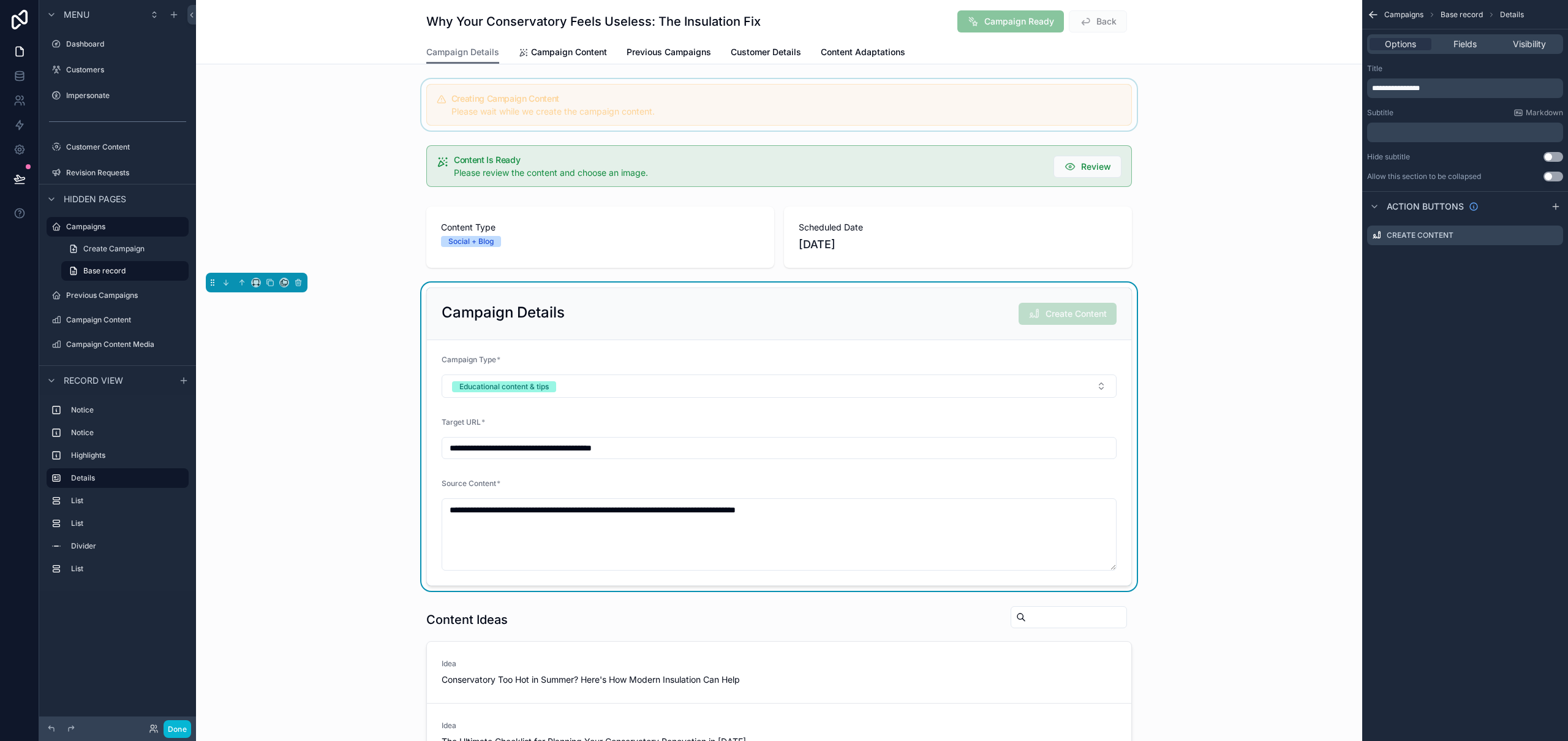
click at [763, 79] on div "scrollable content" at bounding box center [779, 105] width 1166 height 51
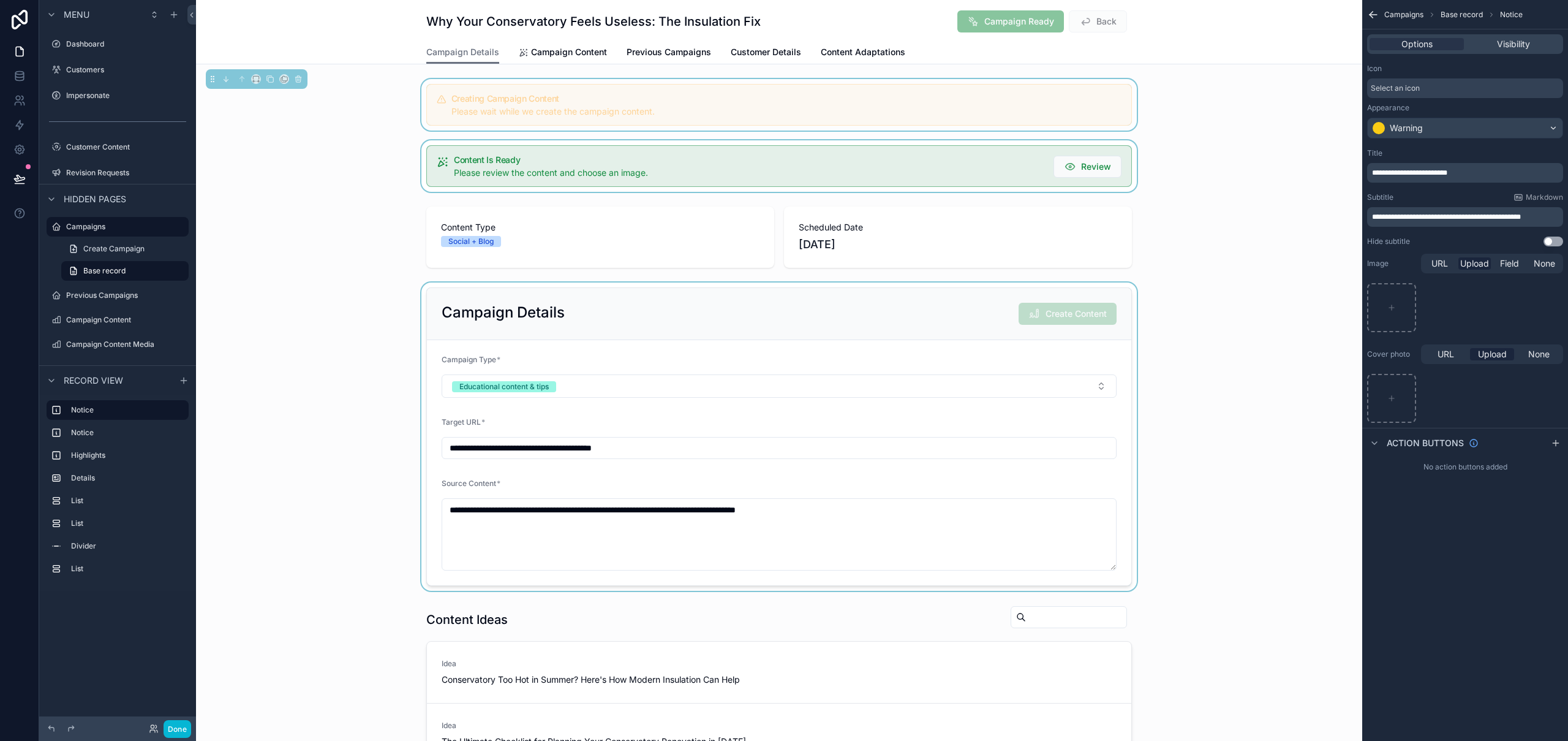
click at [986, 166] on div "scrollable content" at bounding box center [779, 166] width 1166 height 51
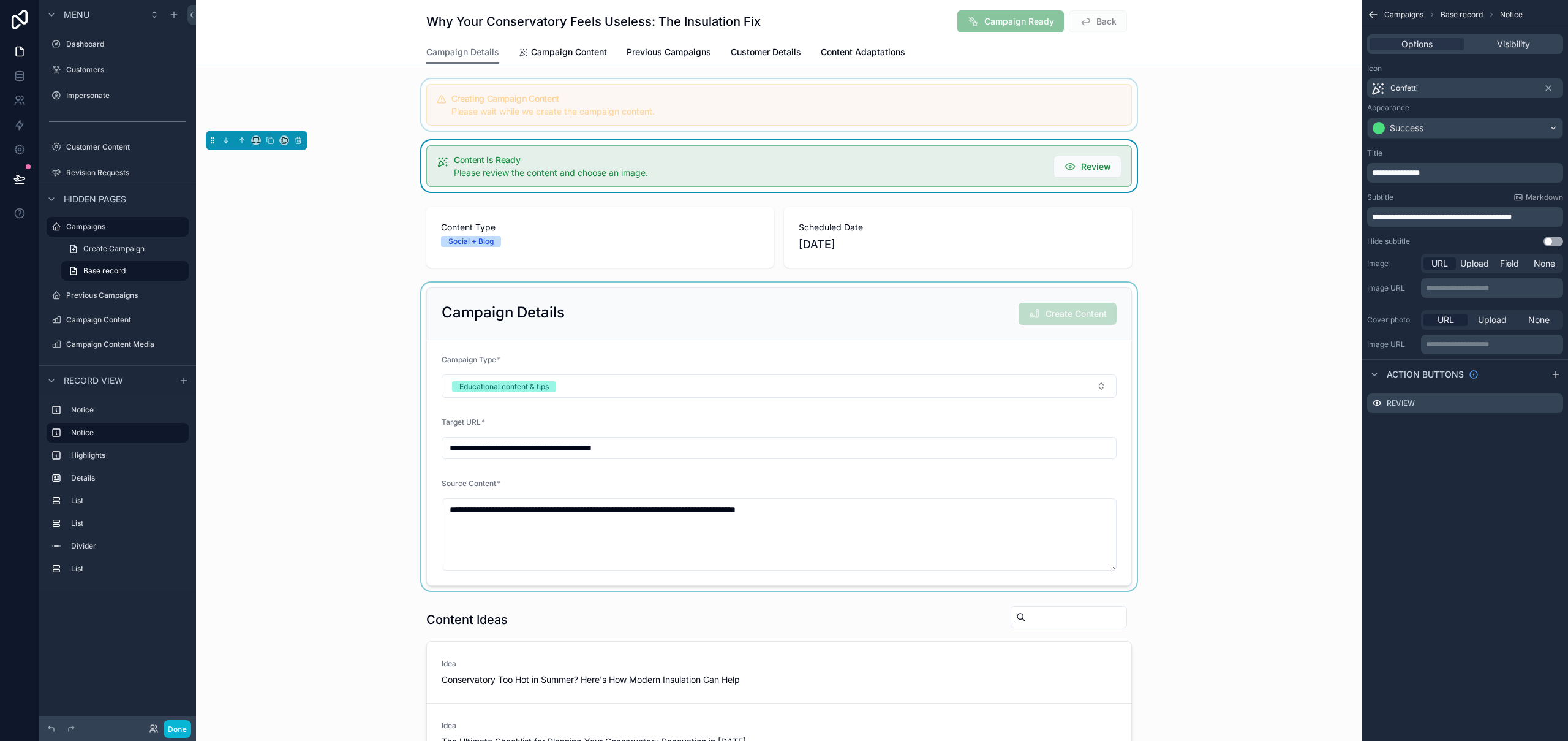
click at [983, 100] on div "scrollable content" at bounding box center [779, 105] width 1166 height 51
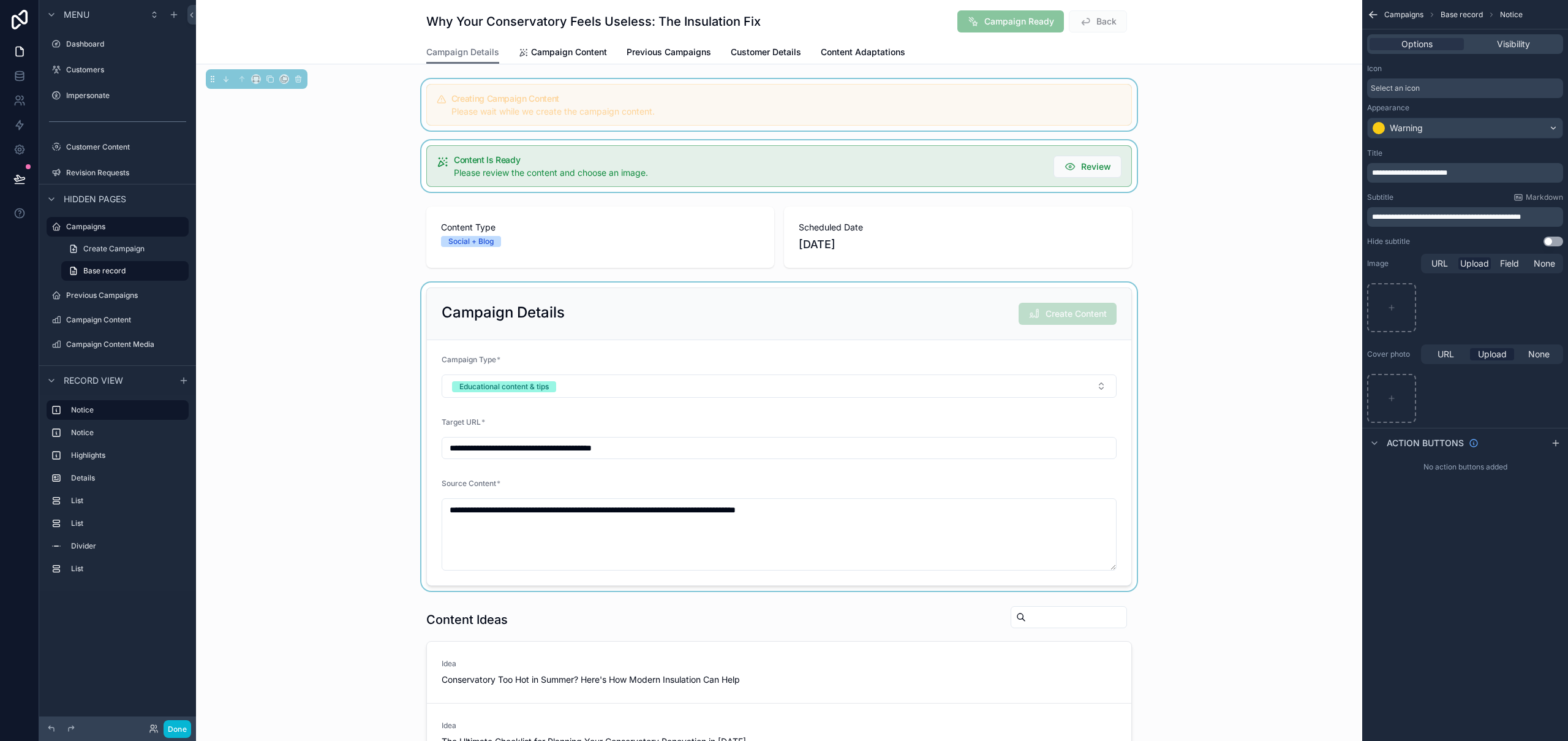
click at [864, 149] on div "scrollable content" at bounding box center [779, 166] width 1166 height 51
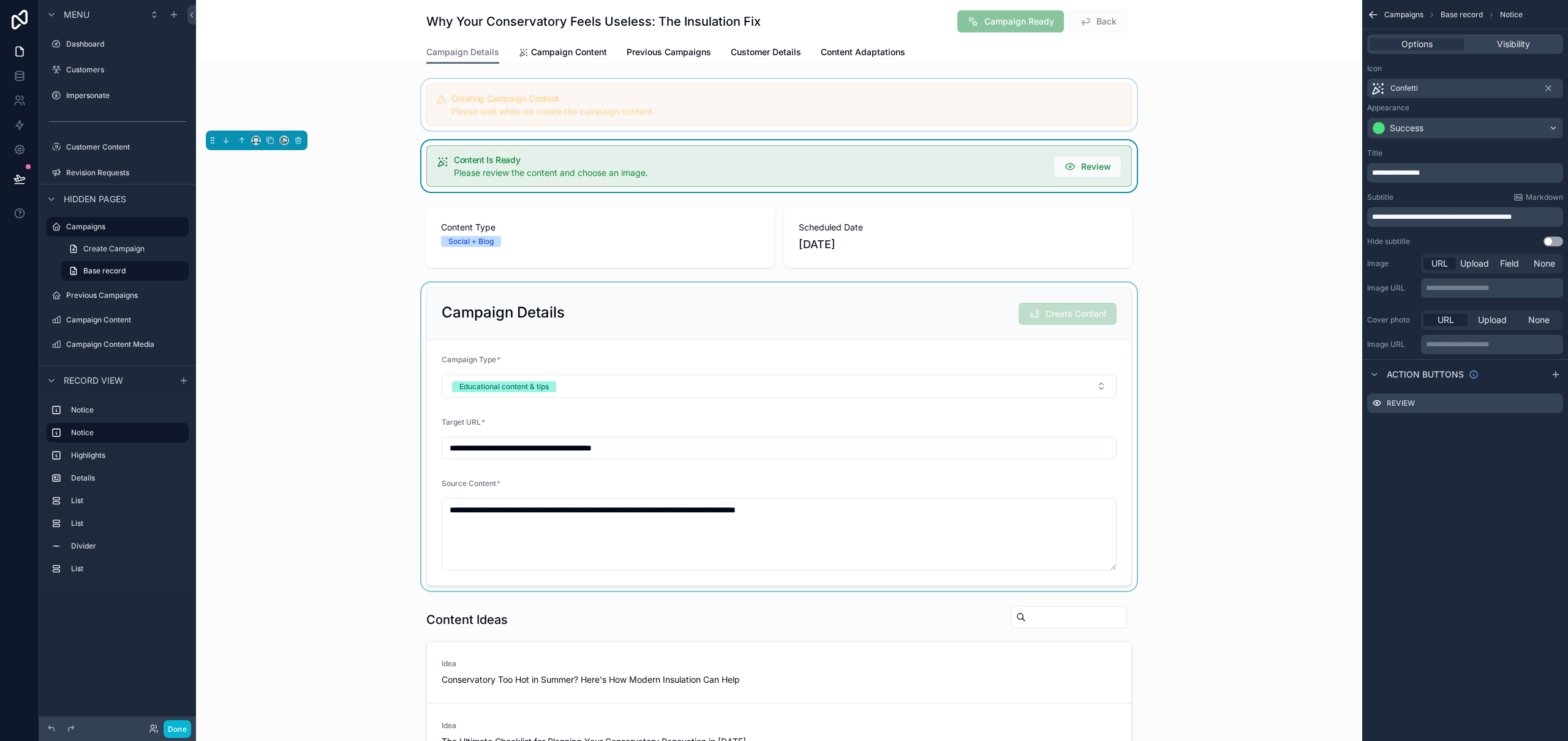
click at [891, 107] on div "scrollable content" at bounding box center [779, 105] width 1166 height 51
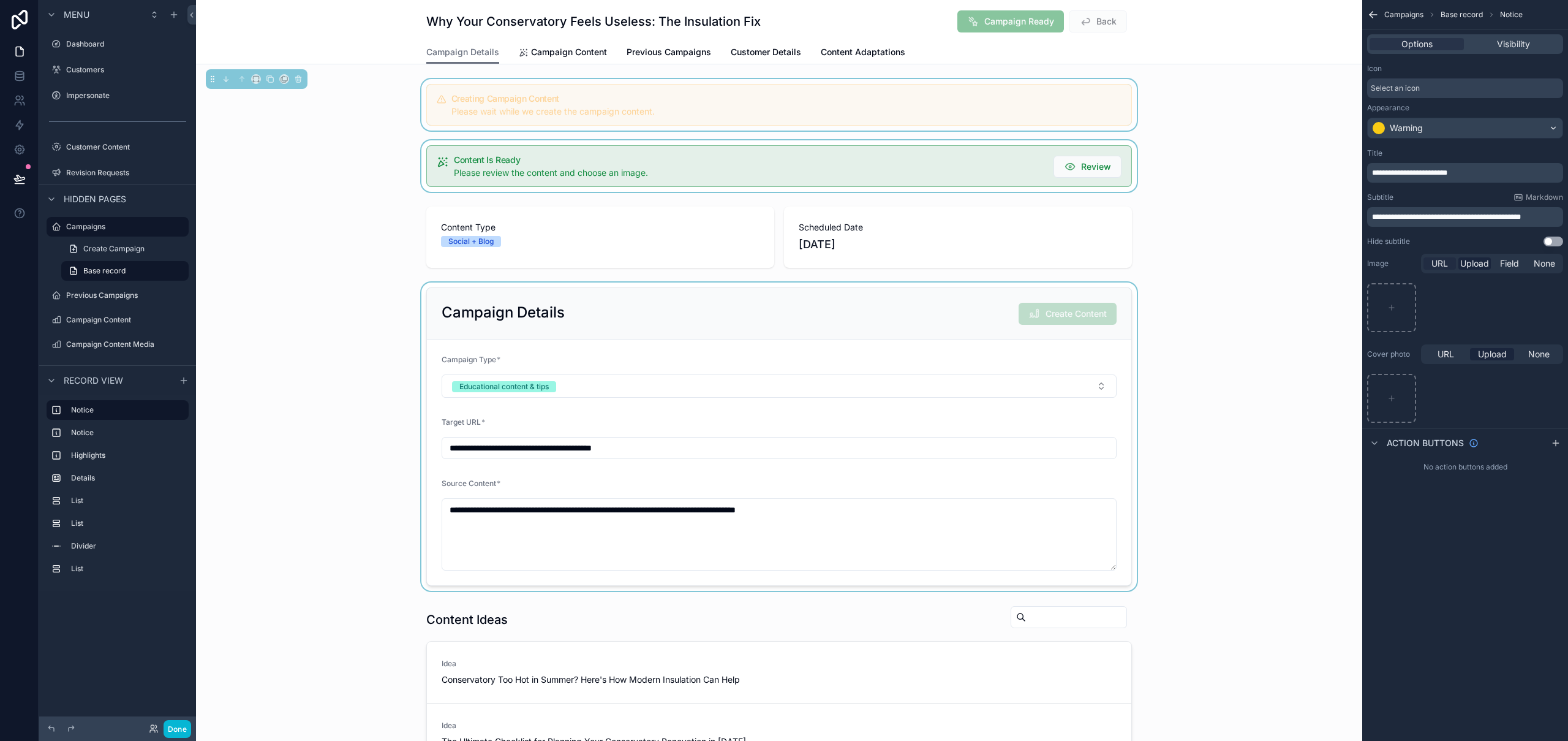
click at [1441, 264] on span "URL" at bounding box center [1439, 264] width 16 height 12
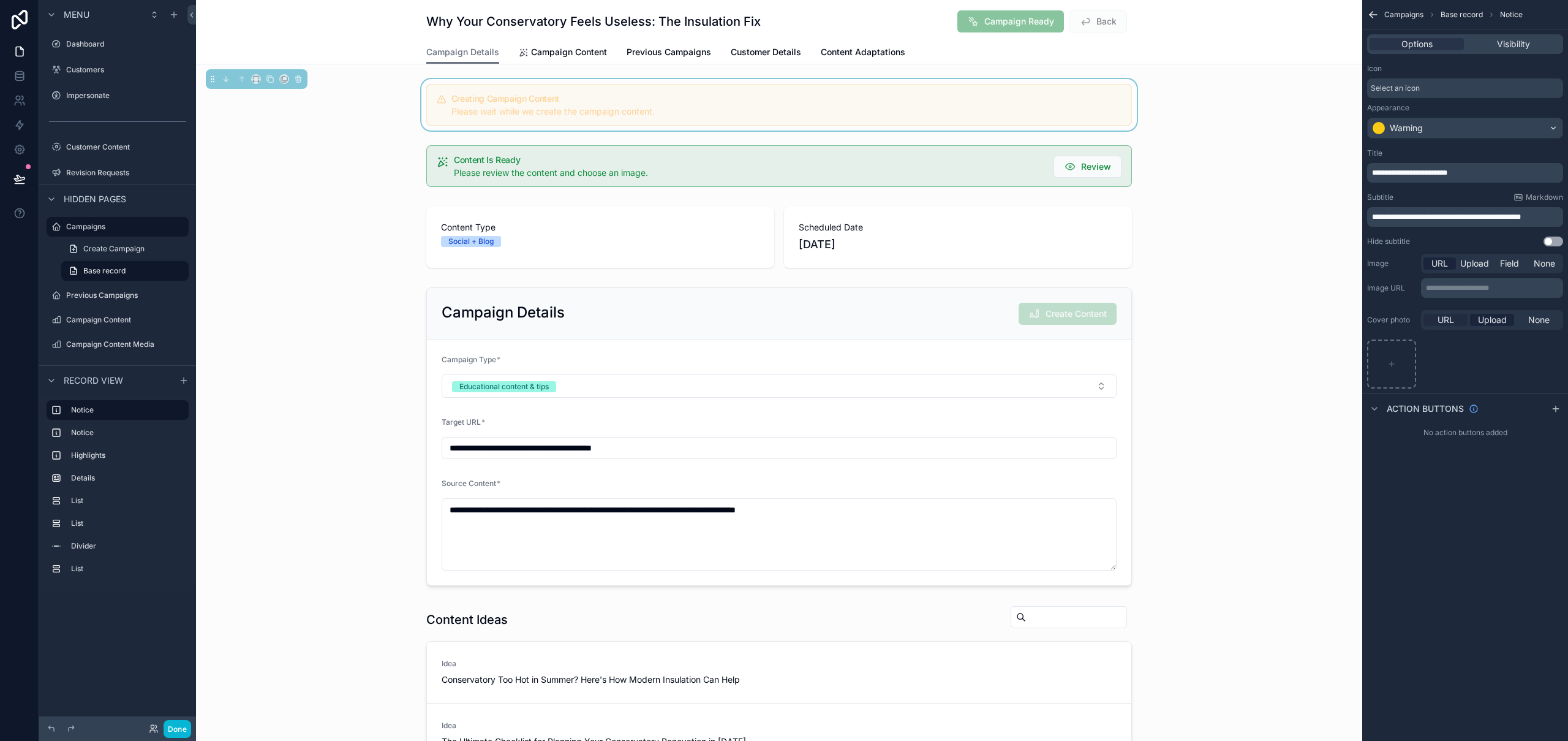
click at [1441, 320] on span "URL" at bounding box center [1445, 320] width 16 height 12
click at [1547, 532] on div "**********" at bounding box center [1465, 370] width 206 height 741
click at [1236, 189] on div "scrollable content" at bounding box center [779, 166] width 1166 height 51
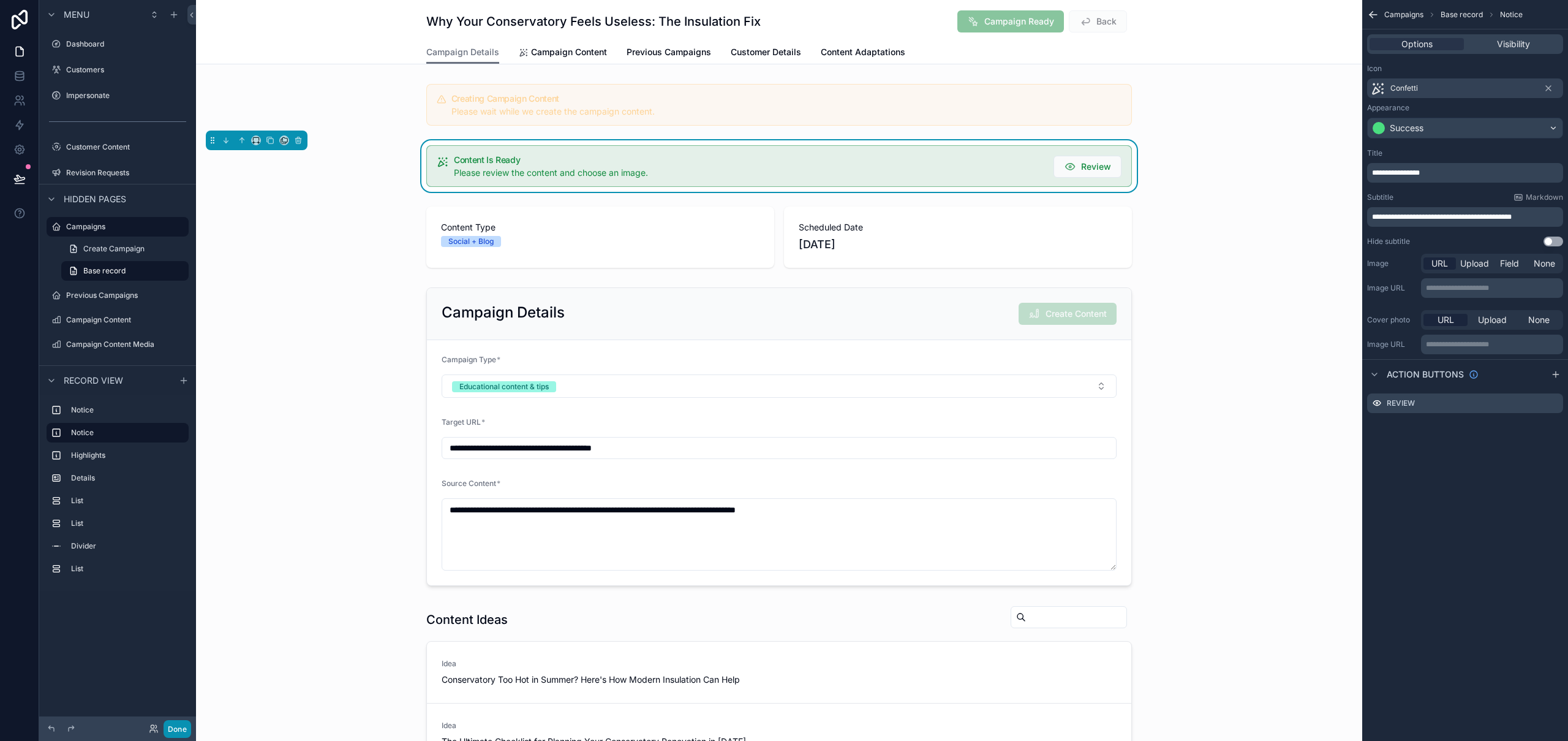
click at [177, 561] on button "Done" at bounding box center [176, 729] width 27 height 18
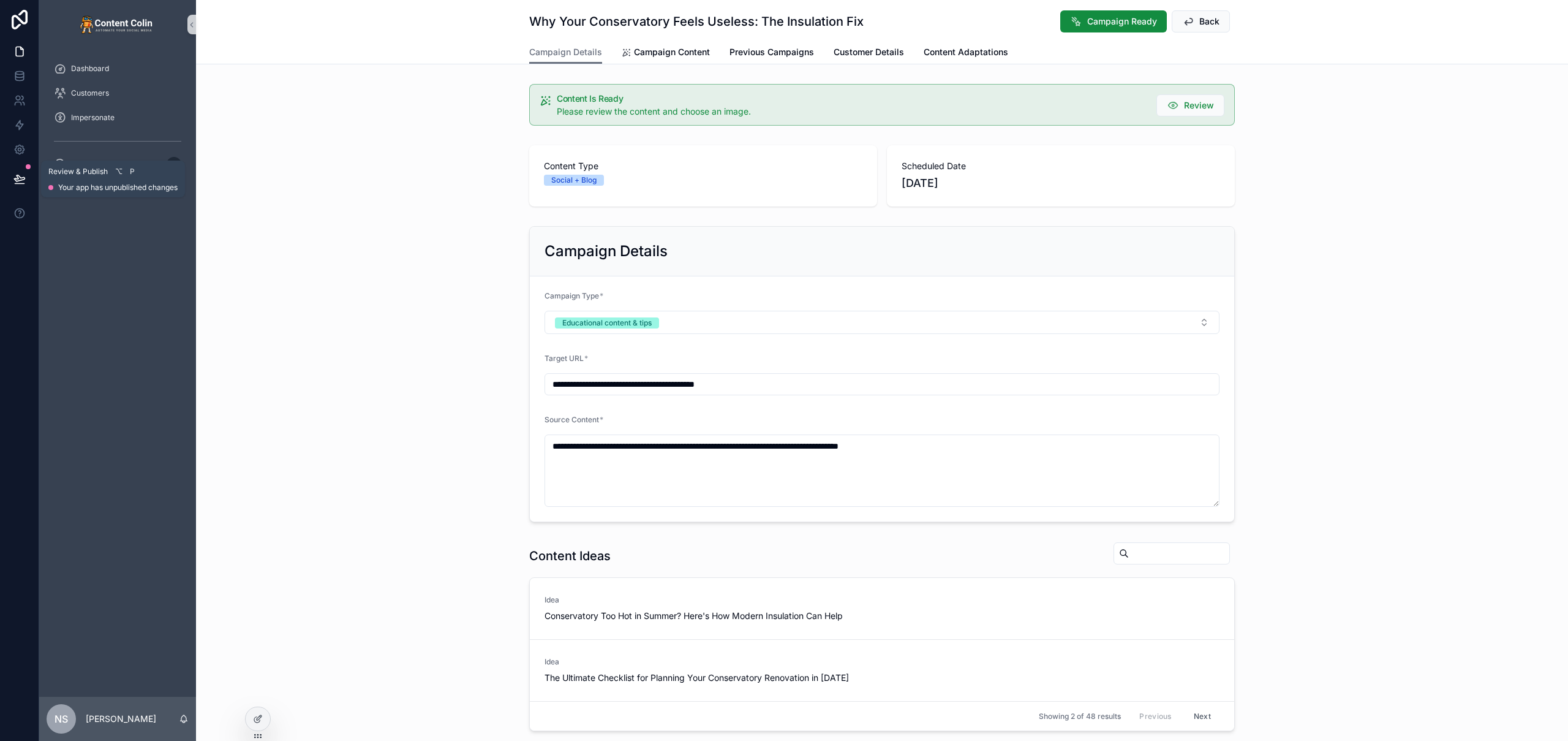
click at [20, 183] on icon at bounding box center [19, 179] width 12 height 12
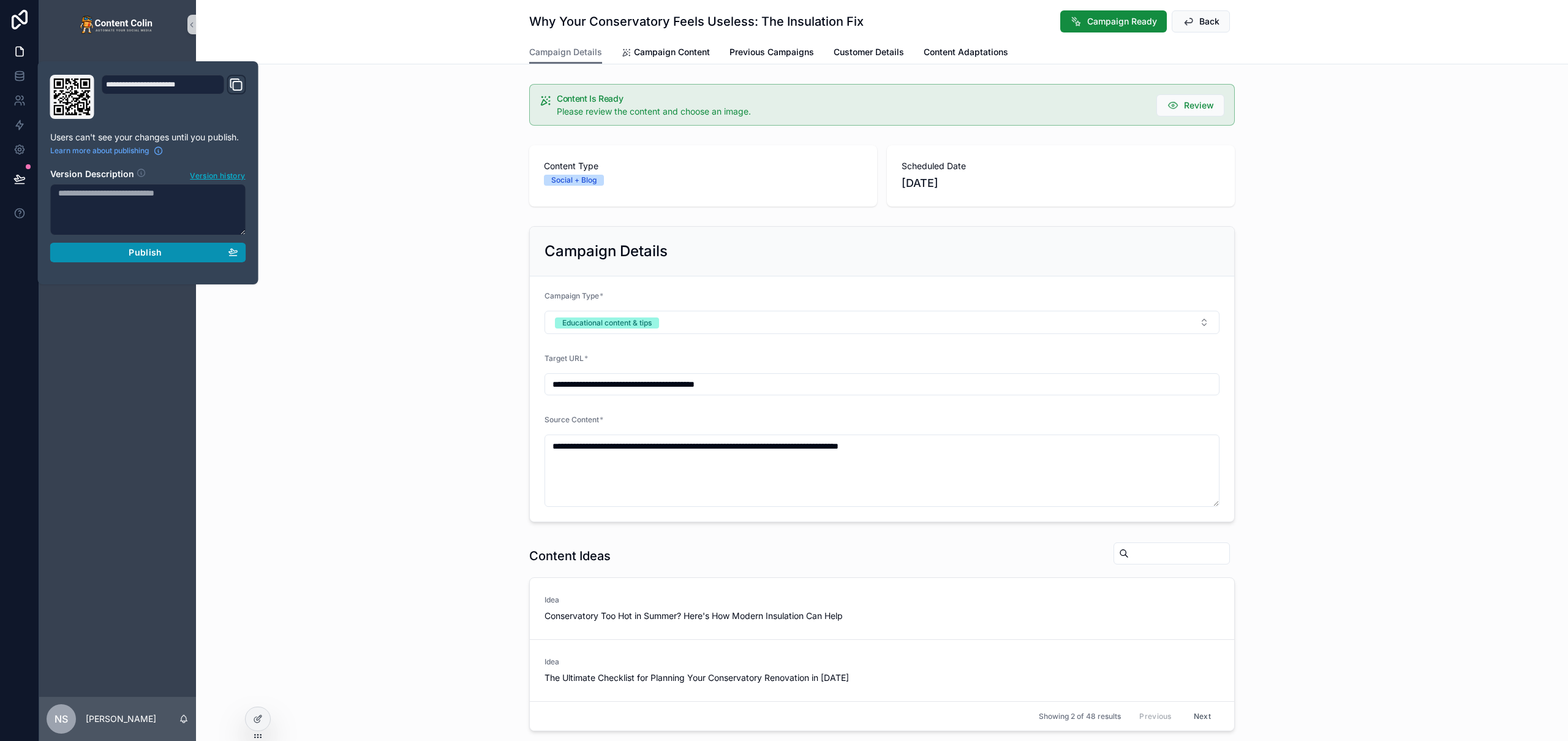
click at [124, 250] on div "Publish" at bounding box center [148, 253] width 180 height 11
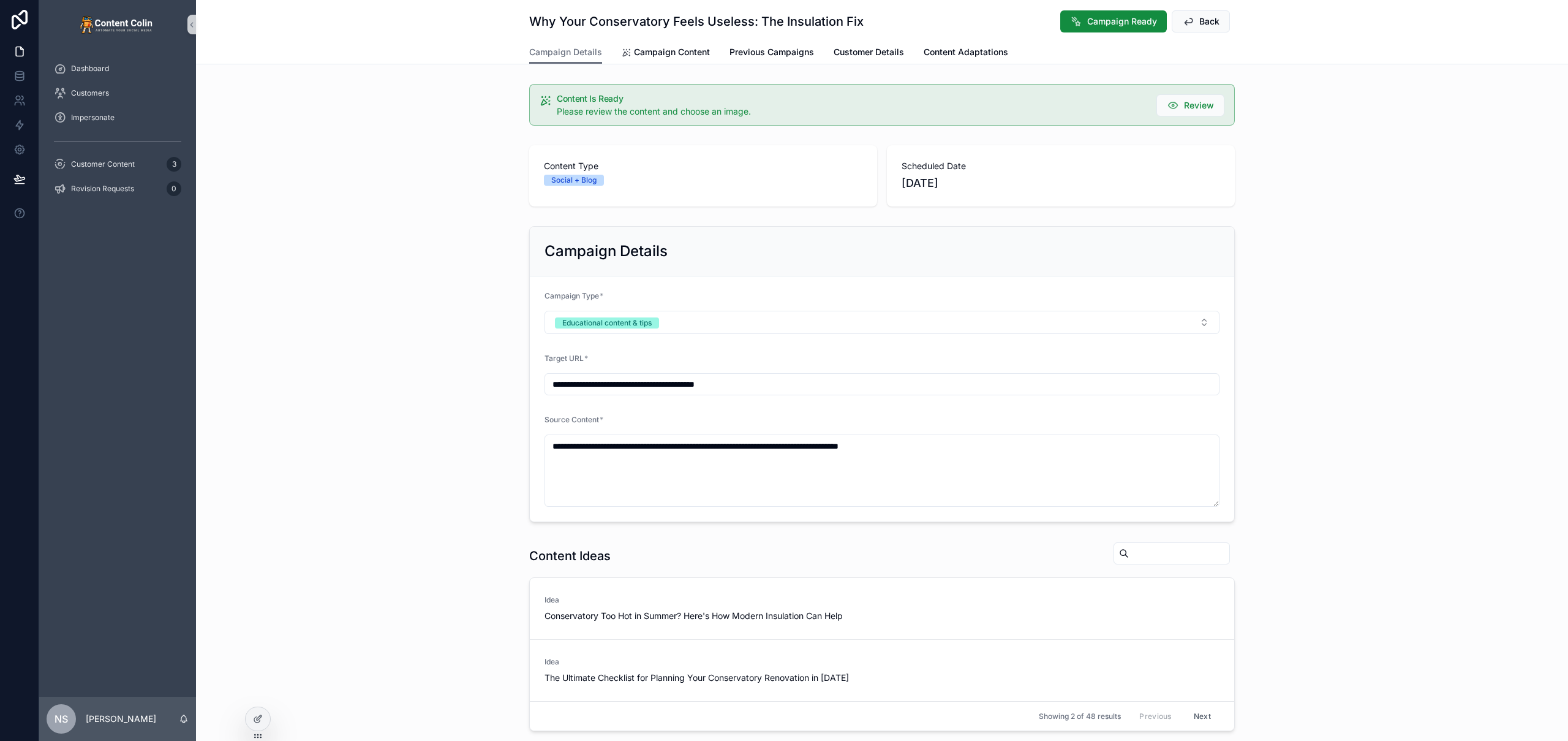
click at [364, 242] on div "**********" at bounding box center [882, 373] width 1372 height 306
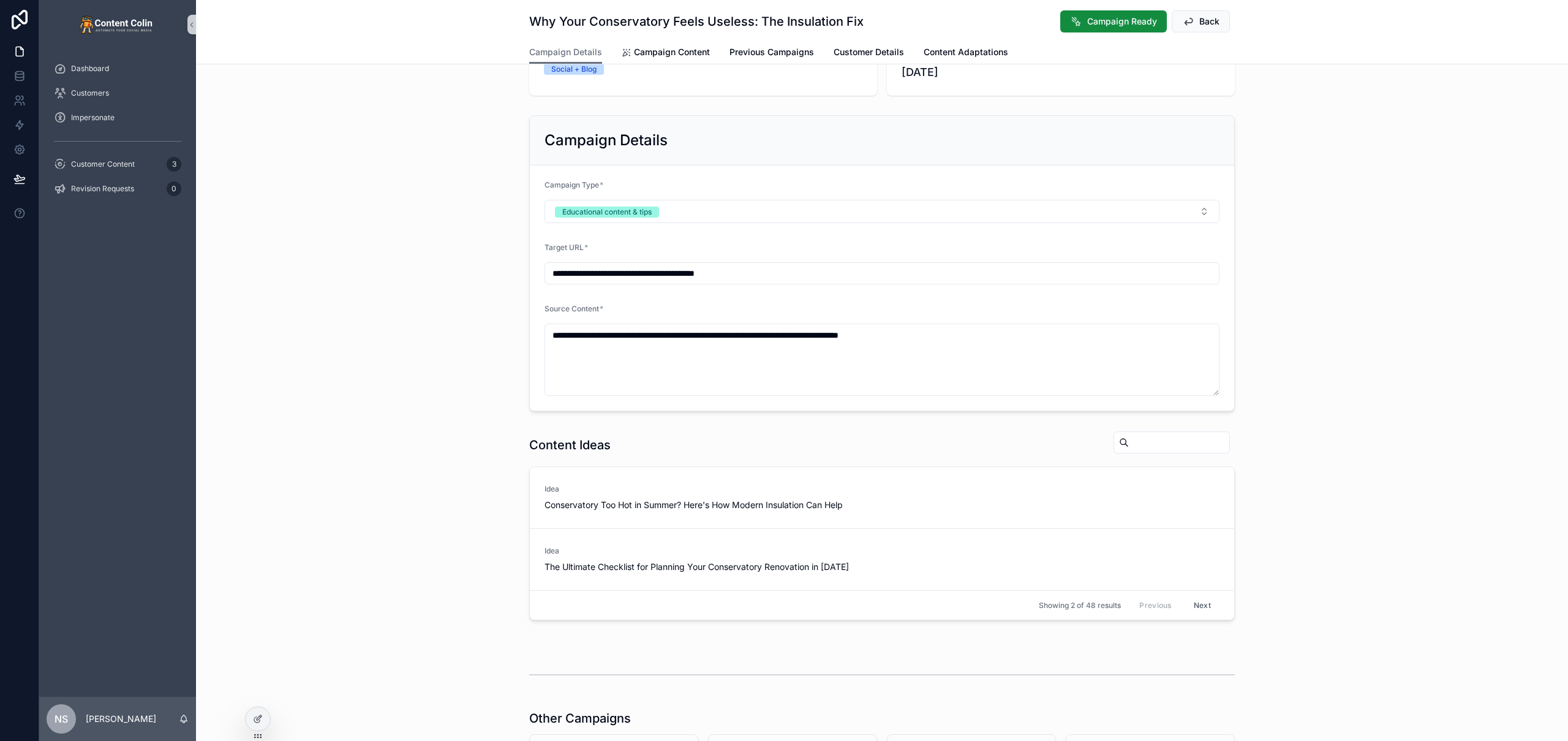
scroll to position [299, 0]
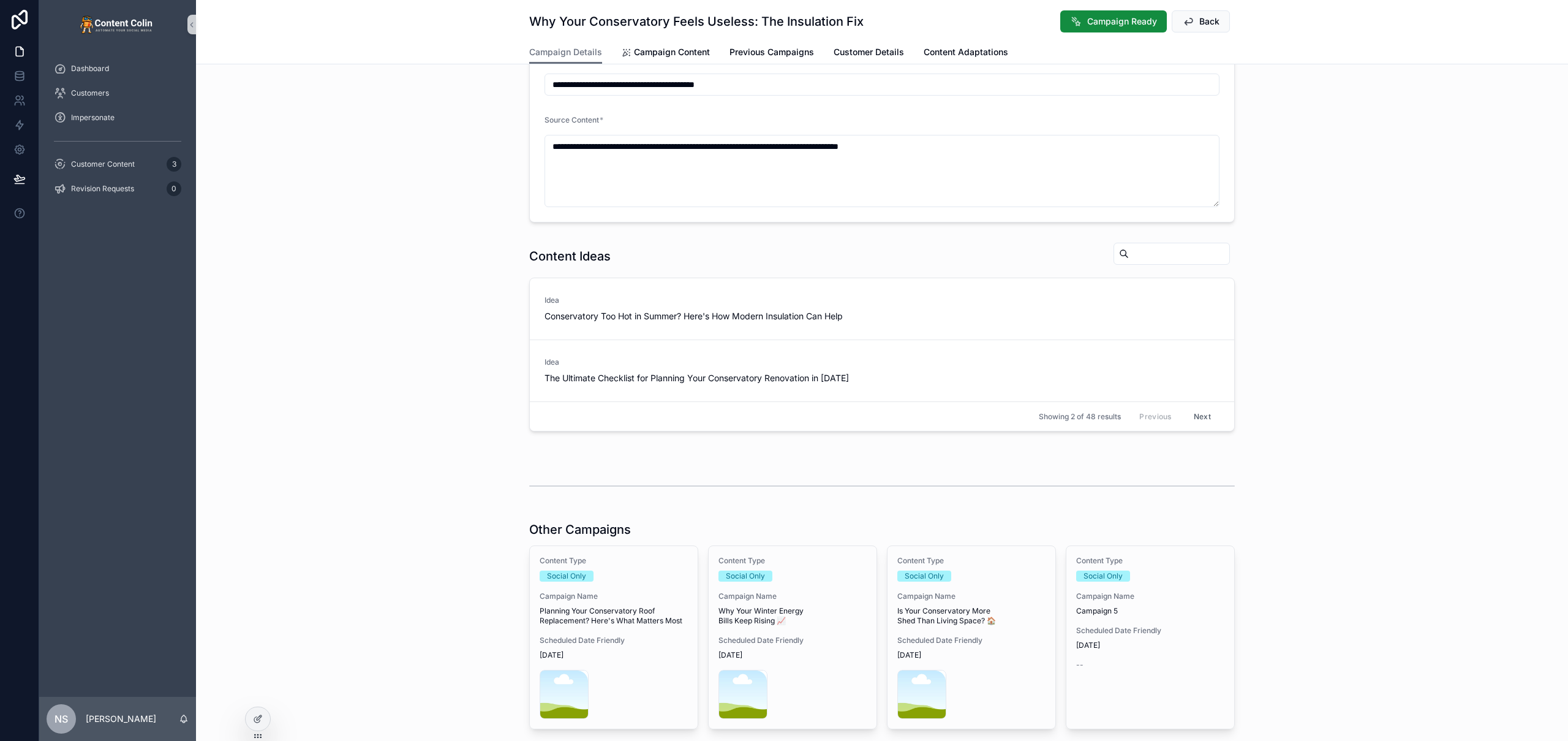
click at [1005, 561] on div "Content Type Social Only Campaign Name Is Your Conservatory More Shed Than Livi…" at bounding box center [972, 637] width 168 height 183
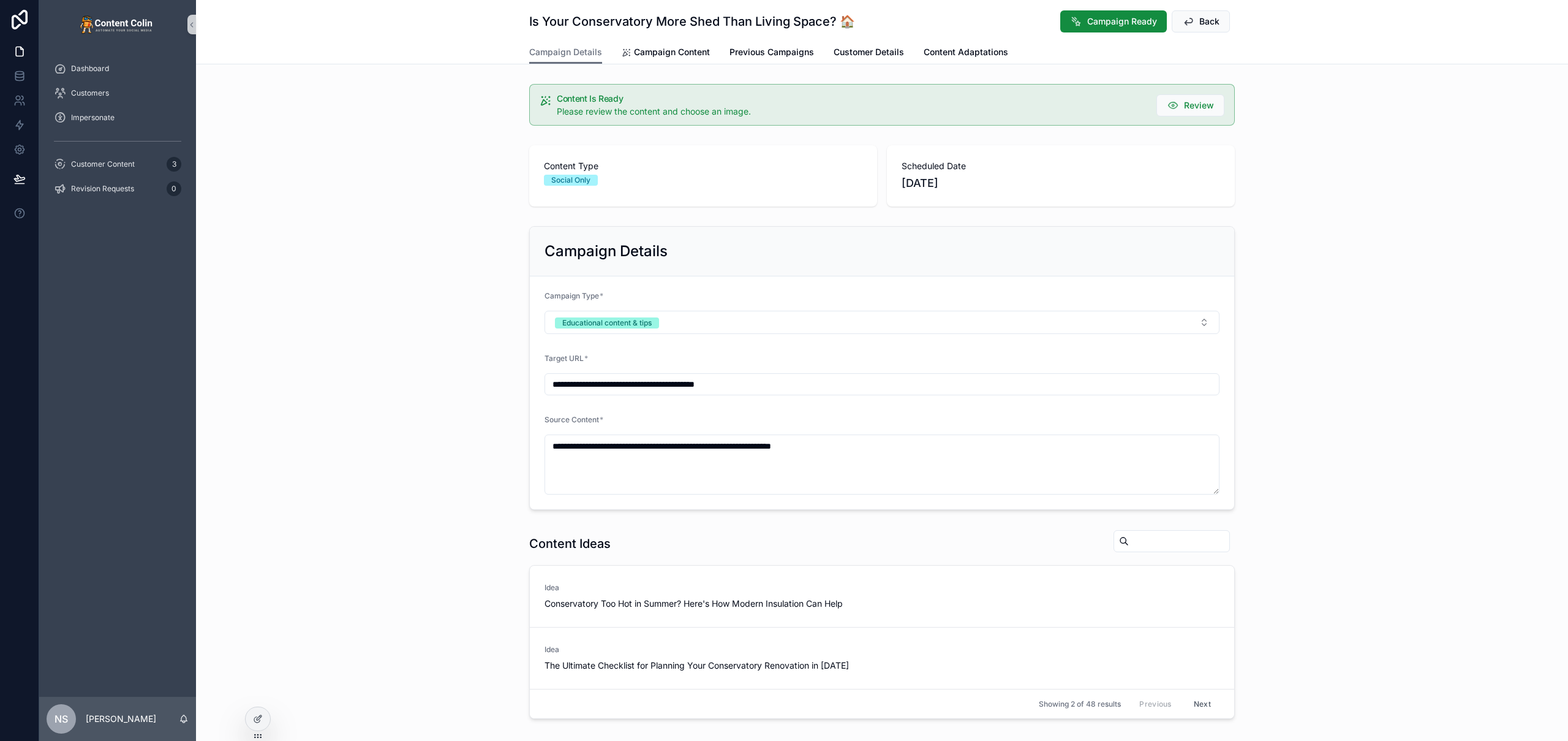
scroll to position [366, 0]
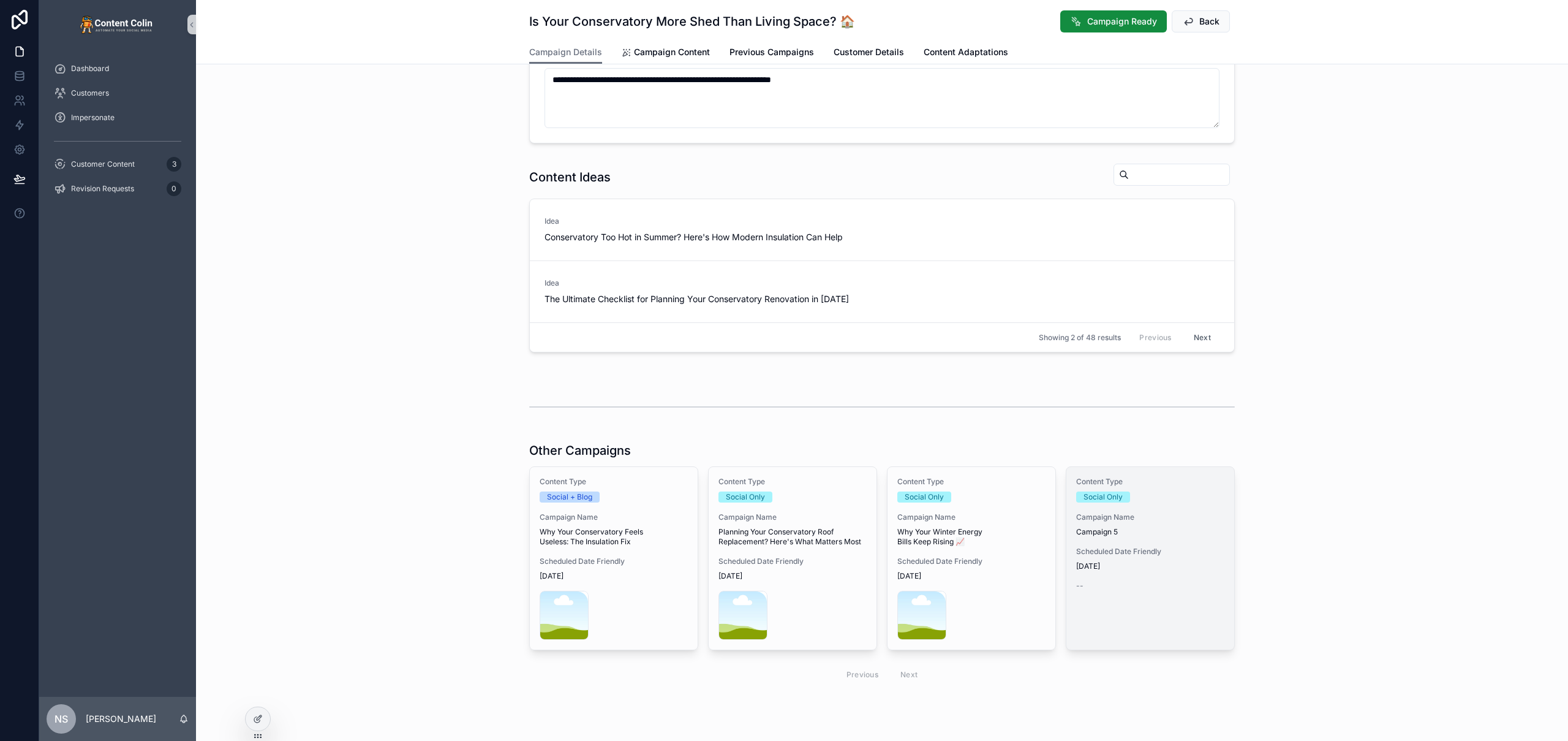
click at [1151, 561] on span "[DATE]" at bounding box center [1150, 566] width 148 height 10
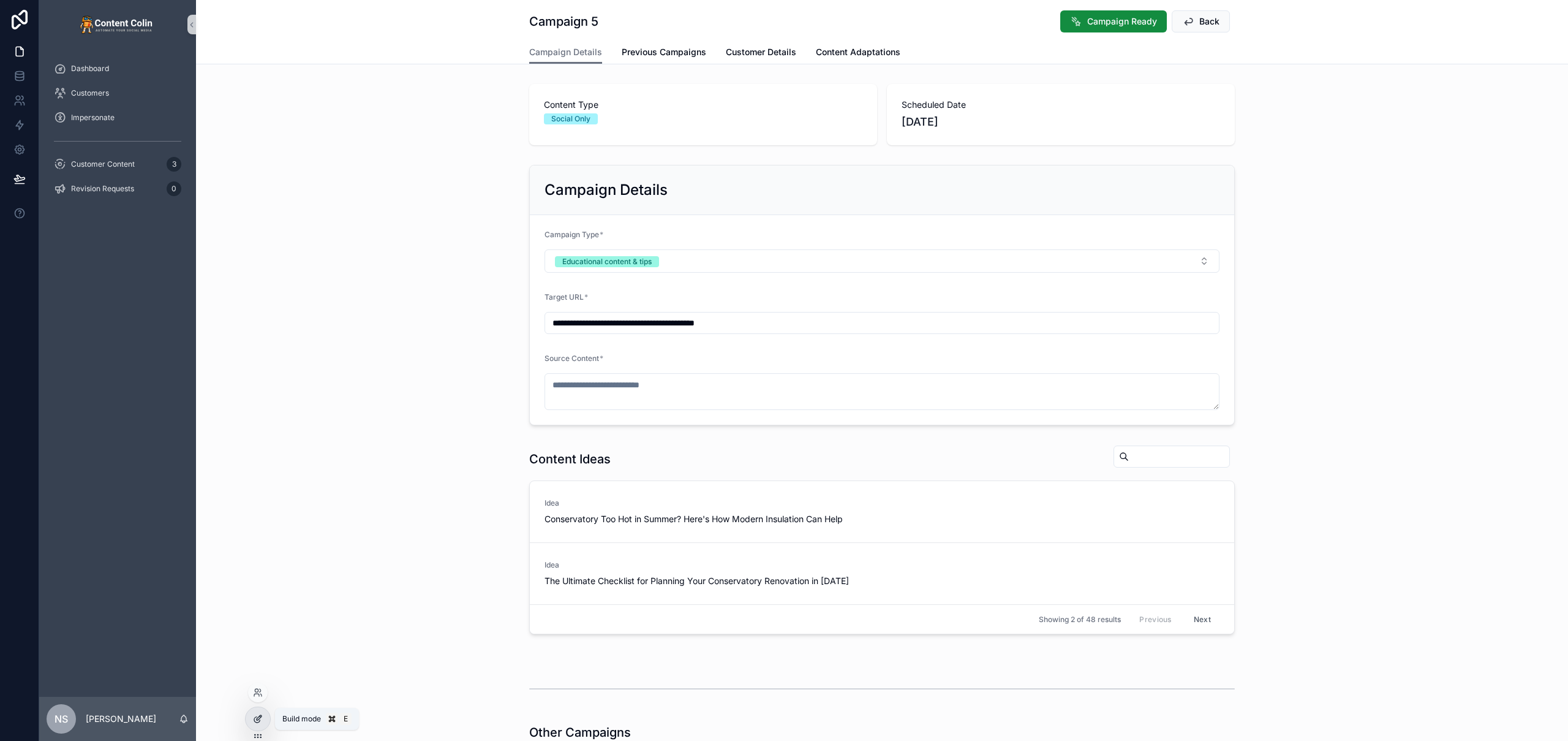
click at [255, 561] on div at bounding box center [258, 718] width 25 height 23
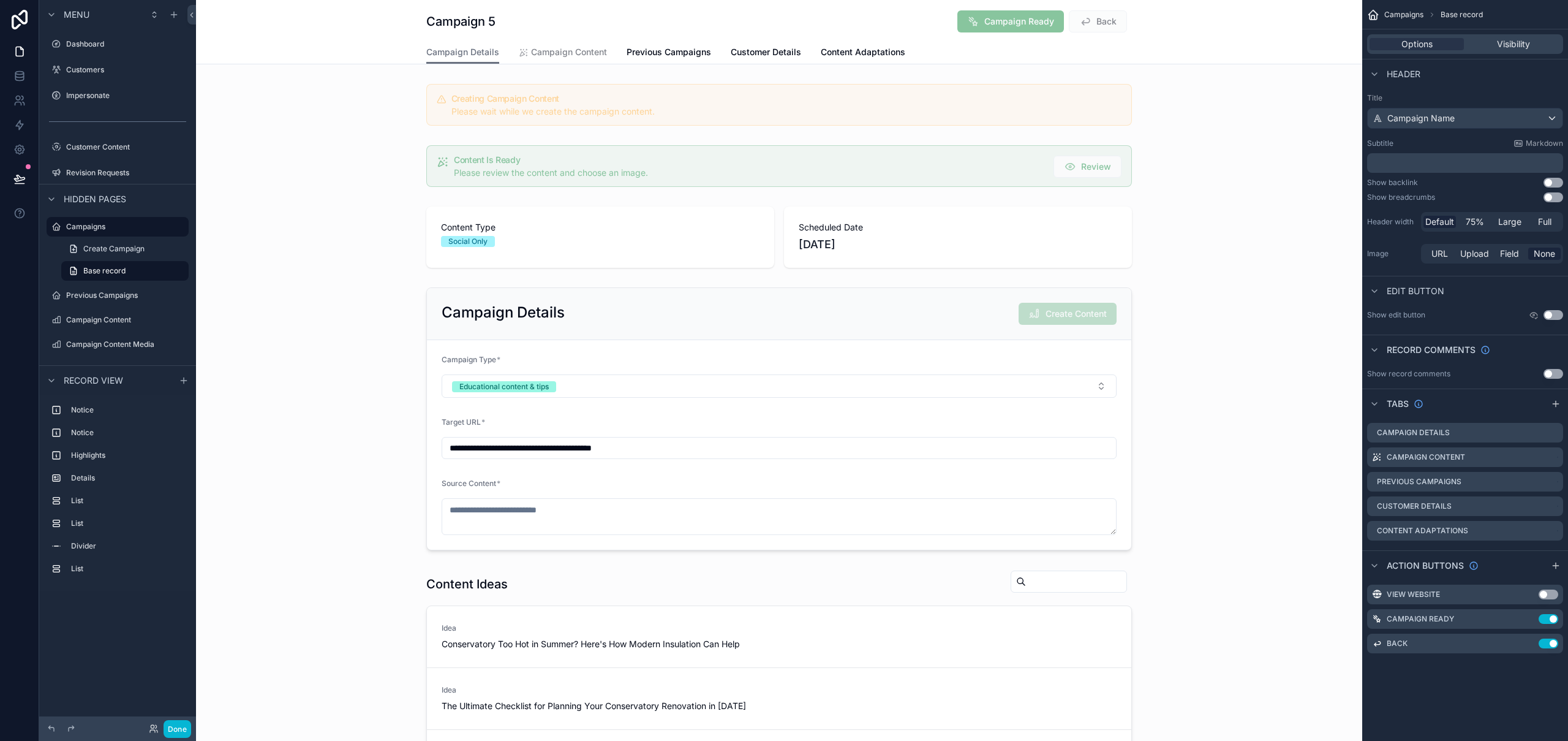
scroll to position [1033, 0]
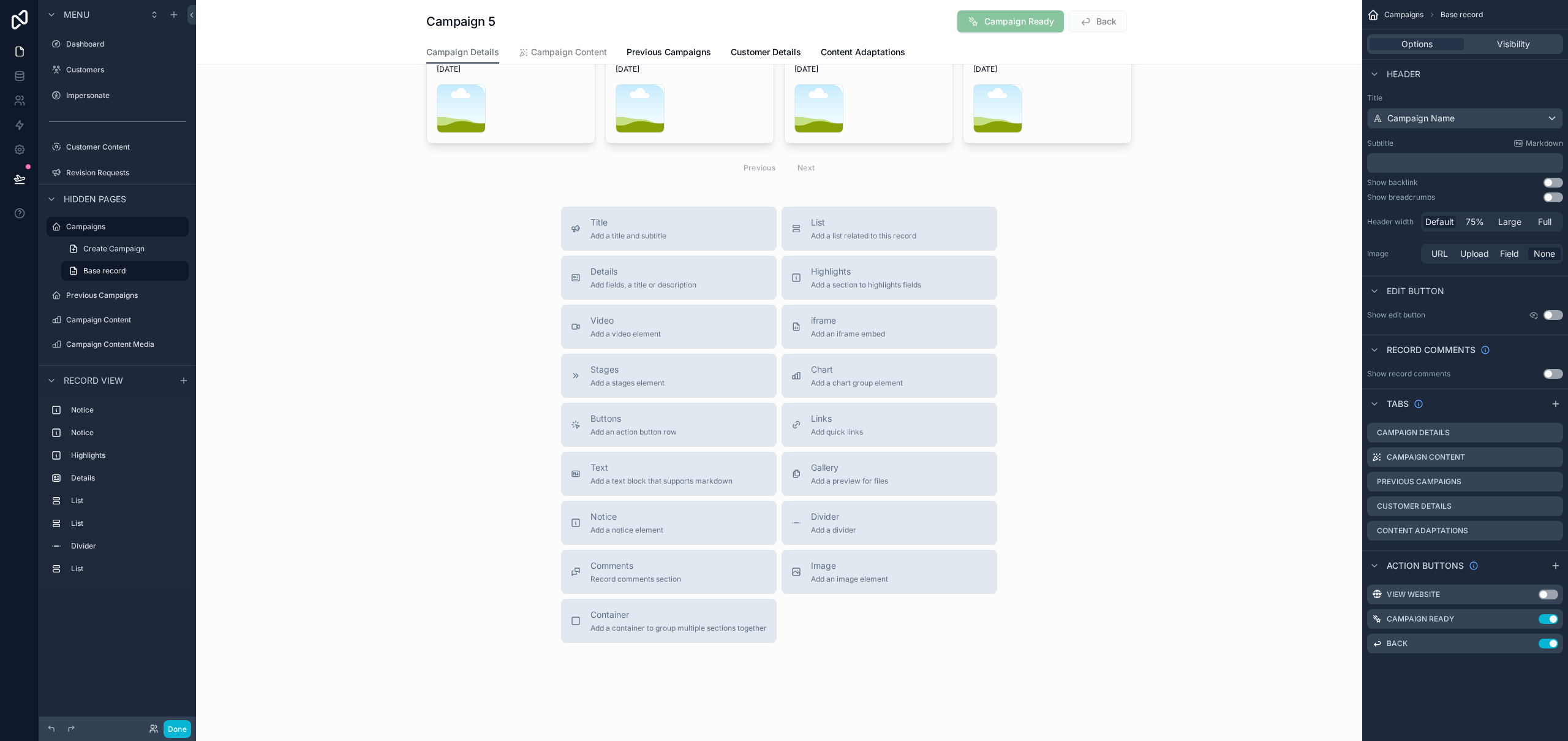
click at [414, 525] on div "Title Add a title and subtitle List Add a list related to this record Details A…" at bounding box center [779, 425] width 1166 height 436
click at [721, 281] on div "Details Add fields, a title or description" at bounding box center [669, 278] width 196 height 25
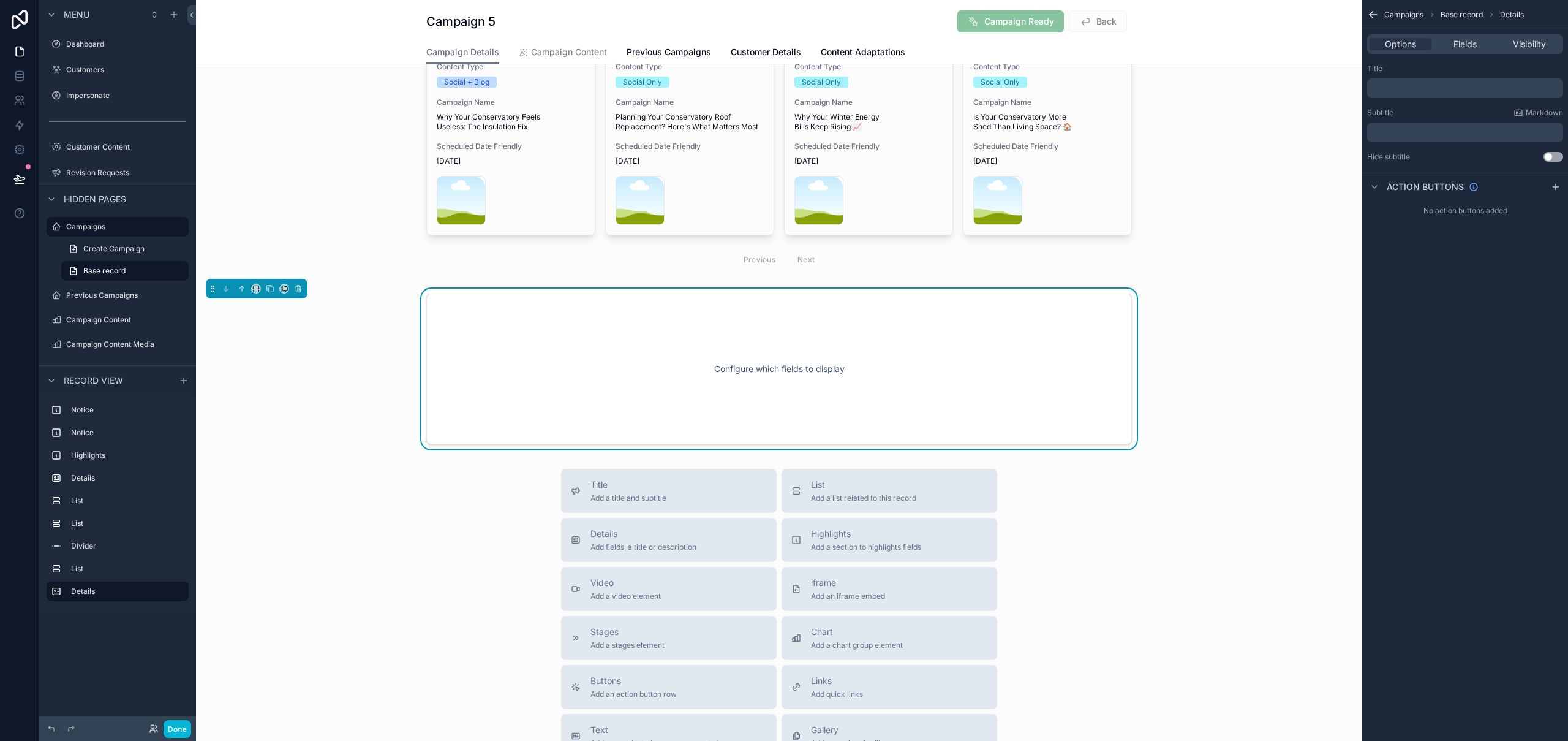
scroll to position [938, 0]
click at [1465, 45] on span "Fields" at bounding box center [1465, 44] width 23 height 12
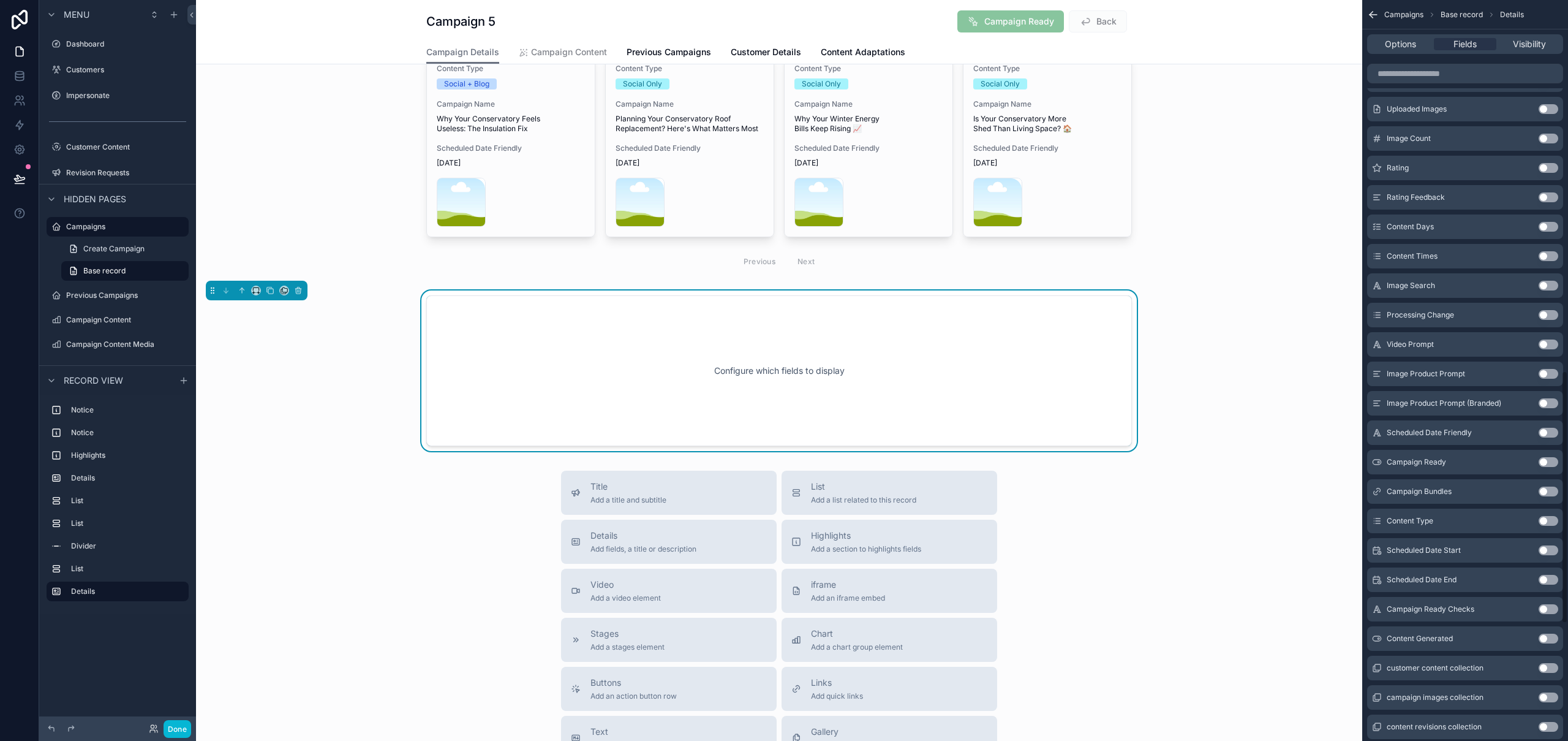
scroll to position [1428, 0]
click at [857, 541] on div "Highlights Add a section to highlights fields" at bounding box center [866, 542] width 110 height 25
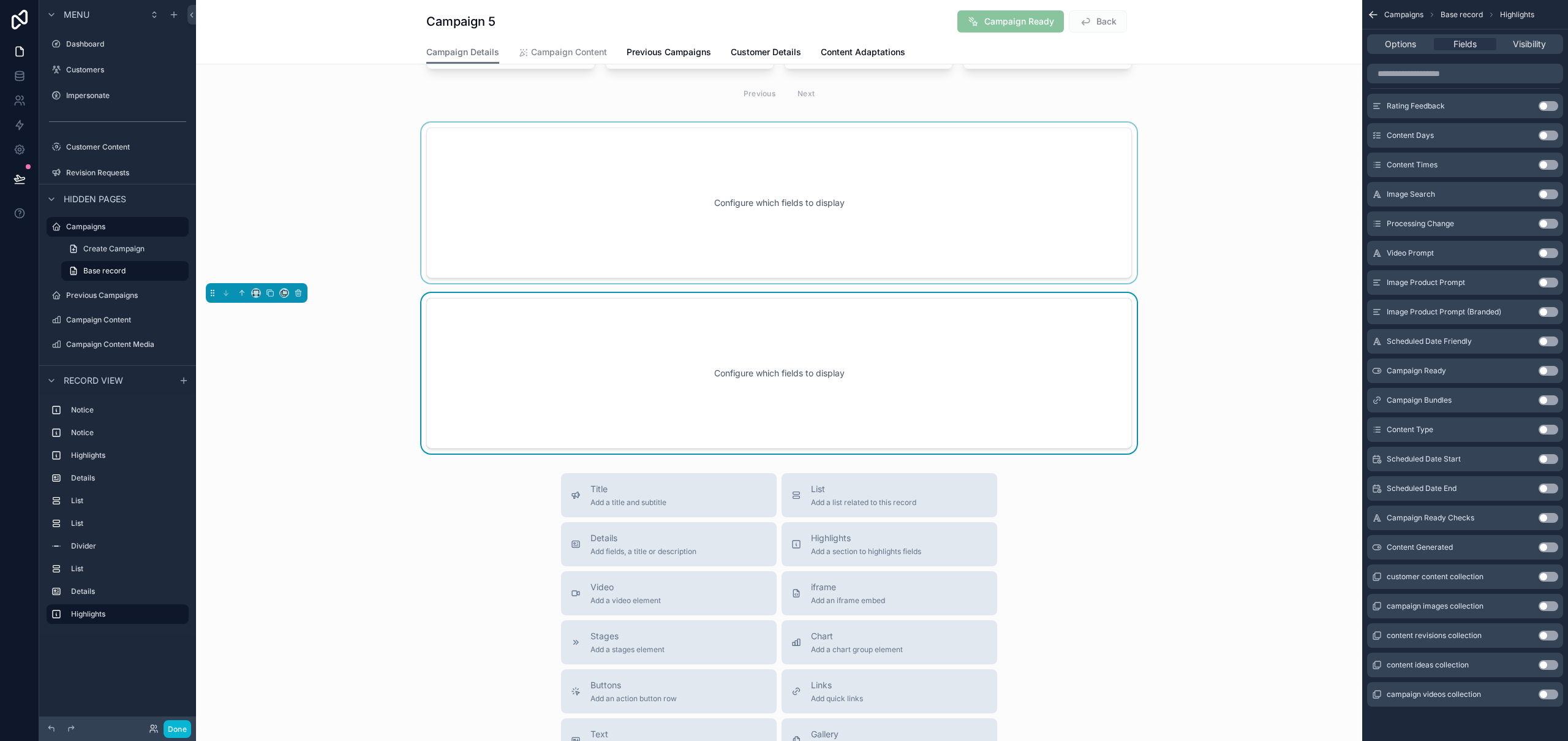
scroll to position [1109, 0]
click at [692, 176] on div "scrollable content" at bounding box center [779, 200] width 1166 height 160
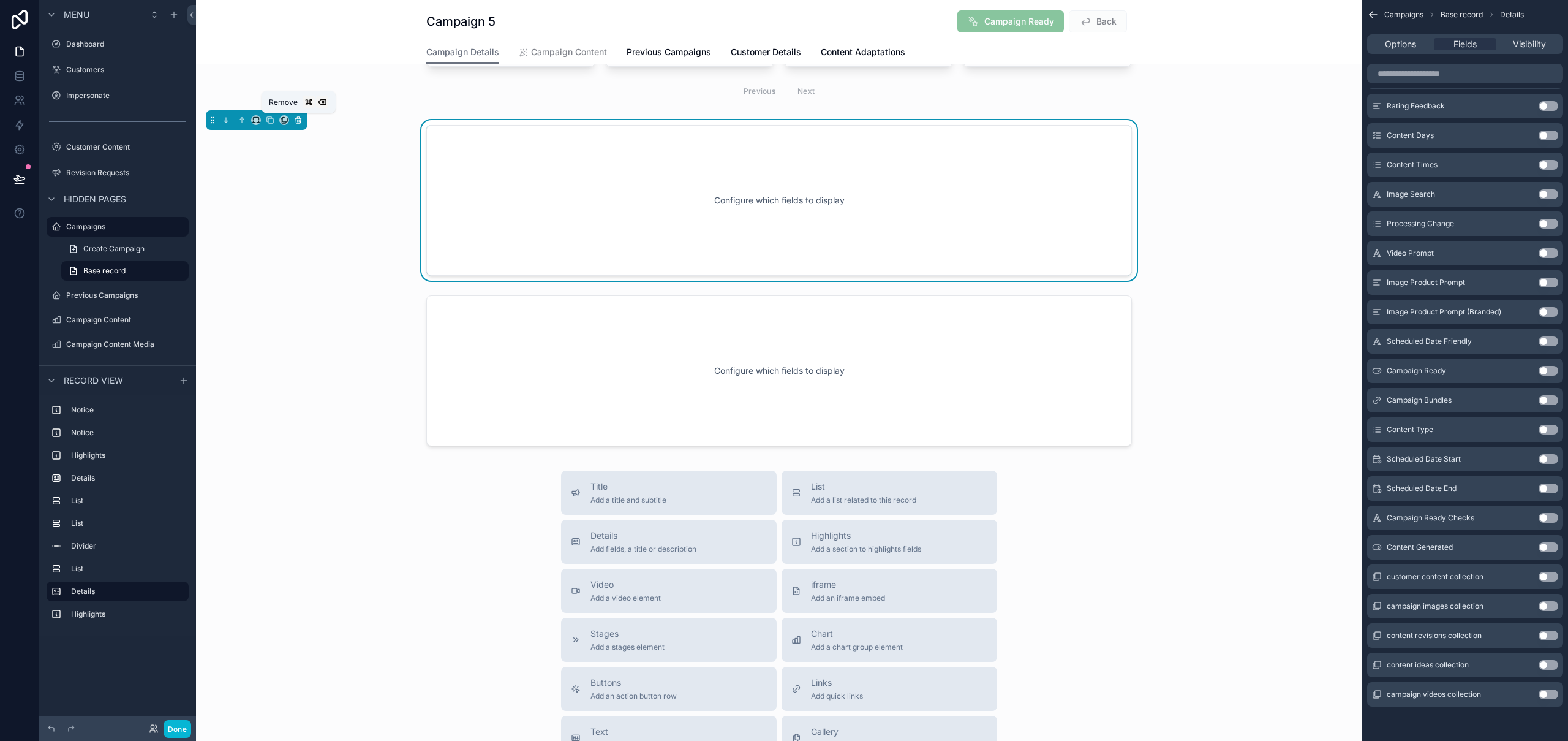
click at [296, 121] on icon "scrollable content" at bounding box center [299, 121] width 5 height 5
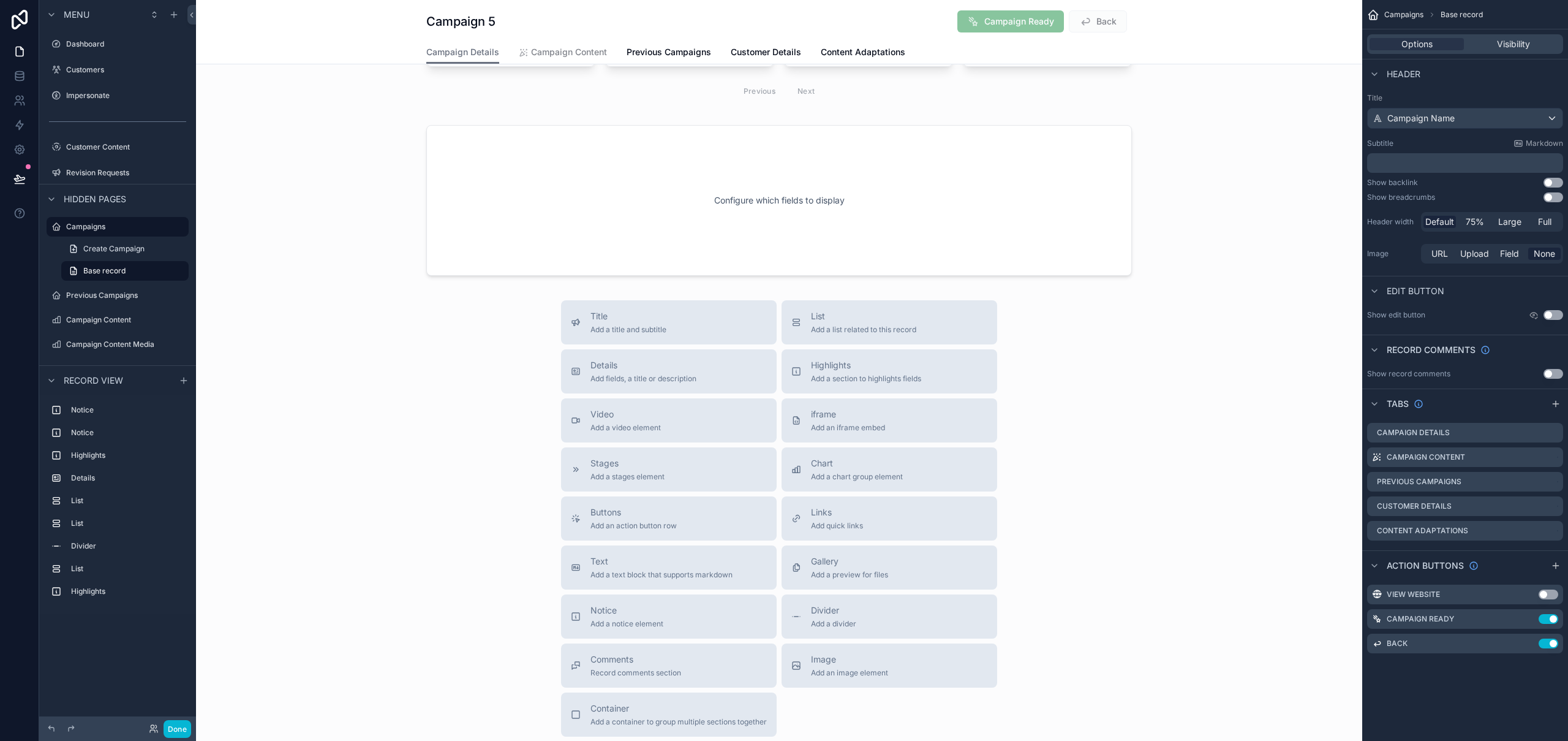
scroll to position [0, 0]
click at [1004, 244] on div "scrollable content" at bounding box center [779, 200] width 1166 height 160
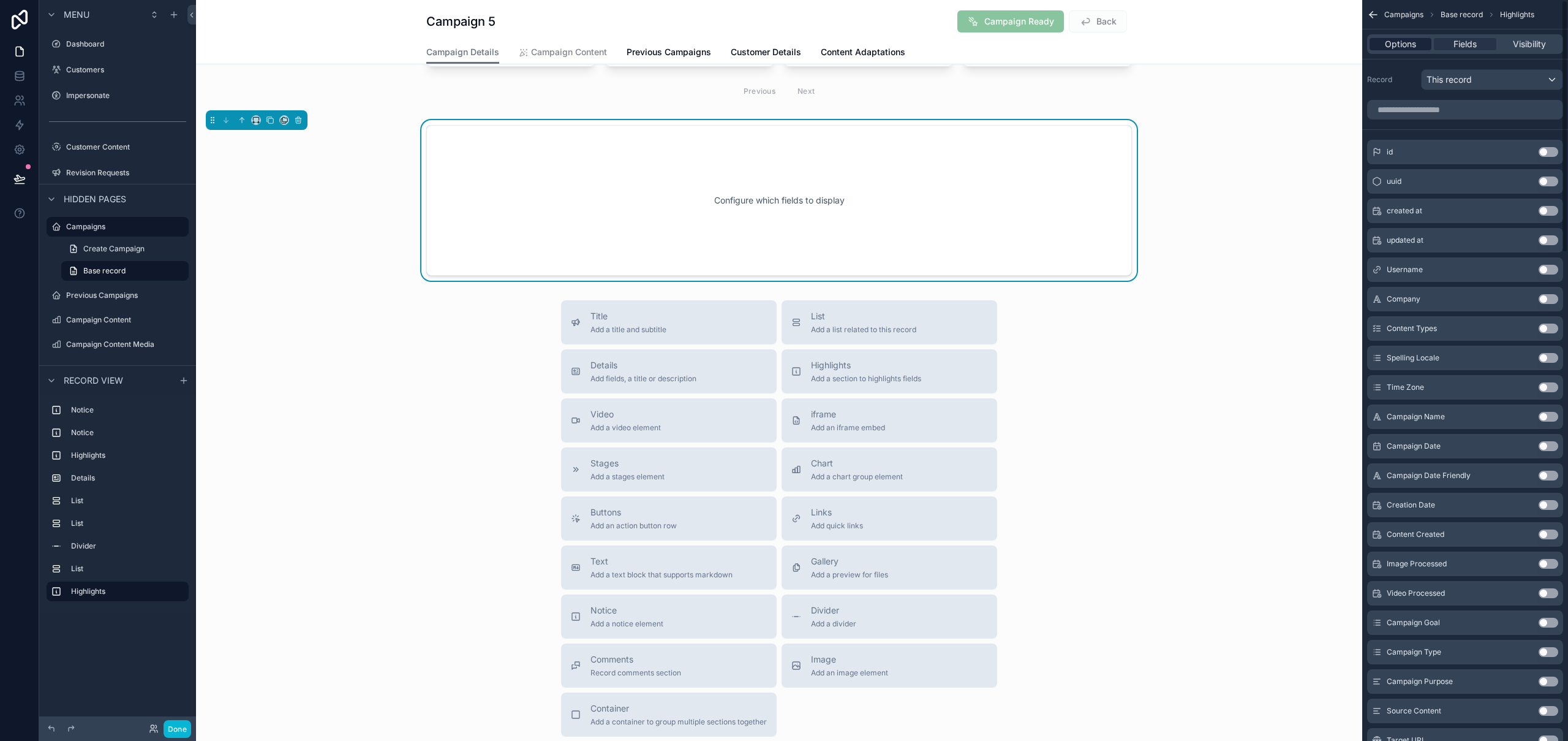
click at [1381, 44] on div "Options" at bounding box center [1401, 44] width 62 height 12
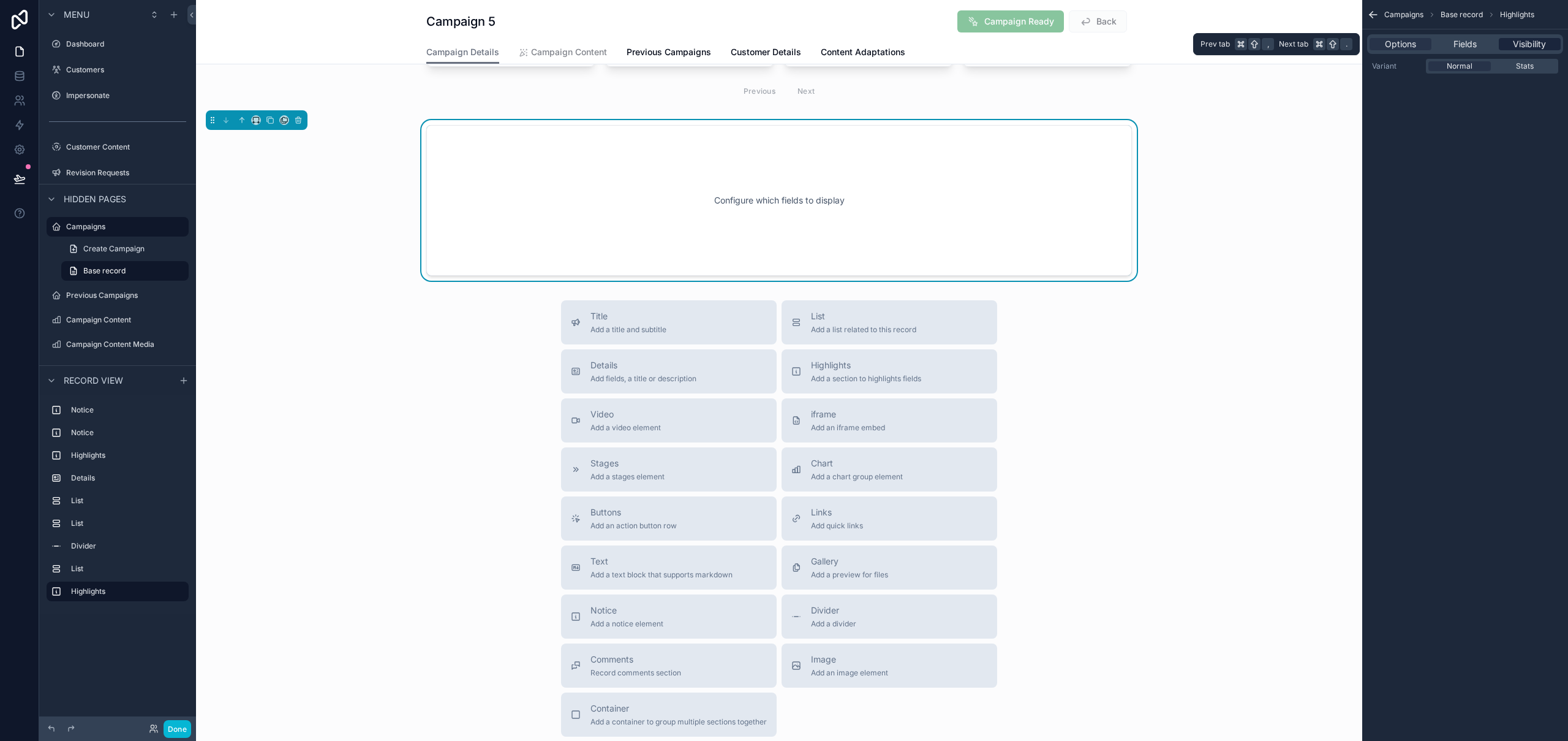
click at [1550, 45] on div "Visibility" at bounding box center [1530, 44] width 62 height 12
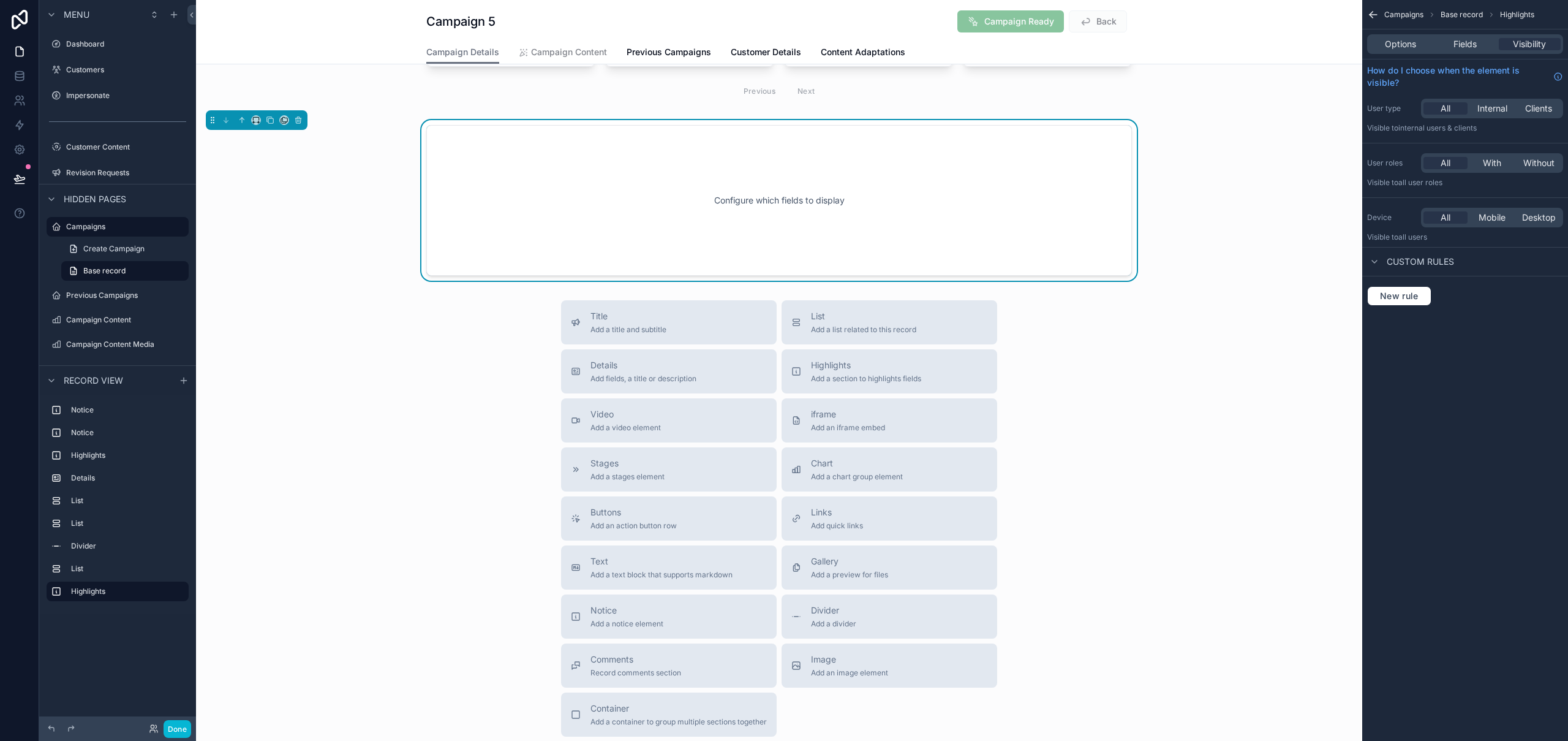
click at [847, 232] on div "Configure which fields to display" at bounding box center [779, 201] width 665 height 110
click at [302, 122] on icon "scrollable content" at bounding box center [298, 120] width 9 height 9
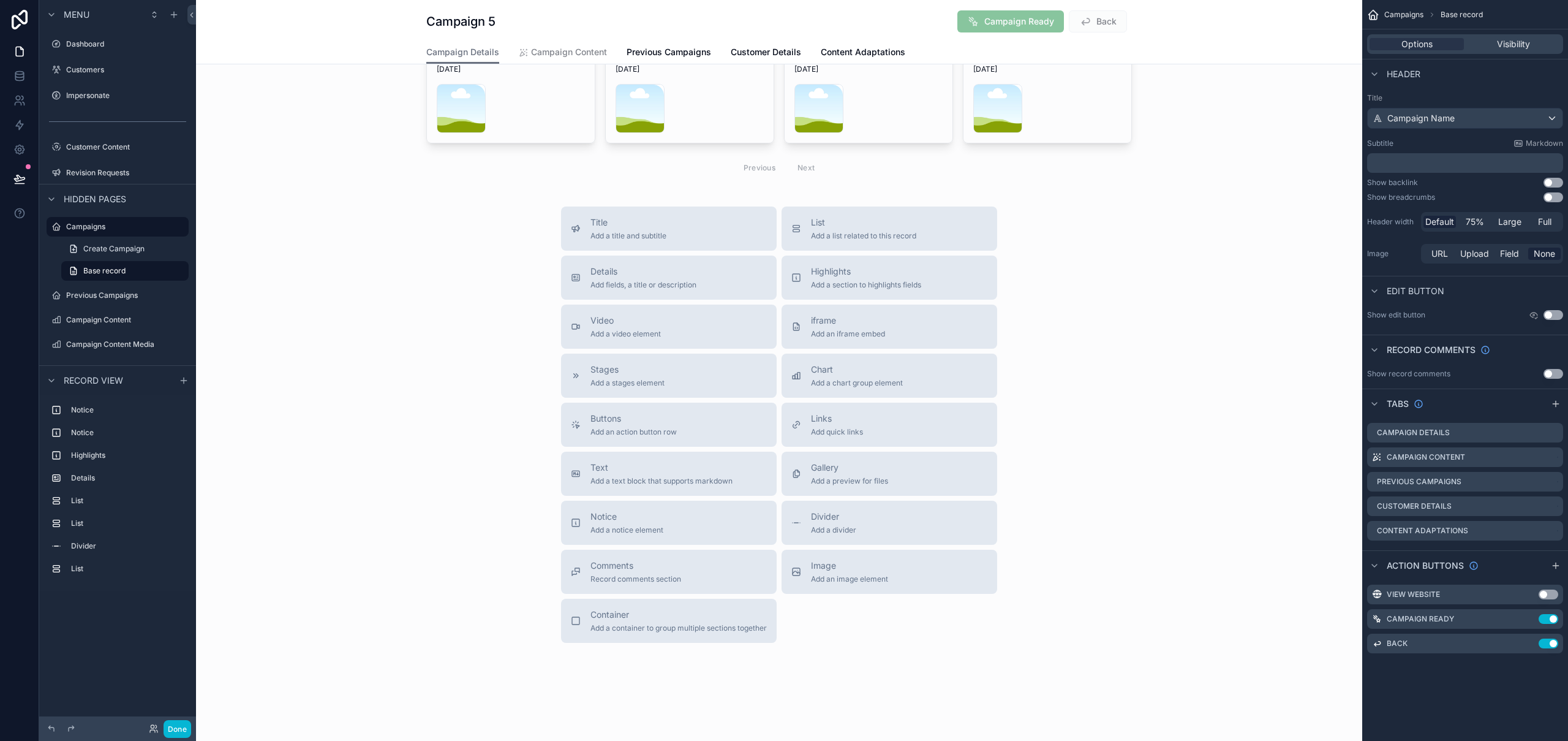
scroll to position [1033, 0]
click at [1121, 313] on div "Title Add a title and subtitle List Add a list related to this record Details A…" at bounding box center [779, 425] width 1166 height 436
click at [637, 379] on span "Add a stages element" at bounding box center [627, 383] width 74 height 10
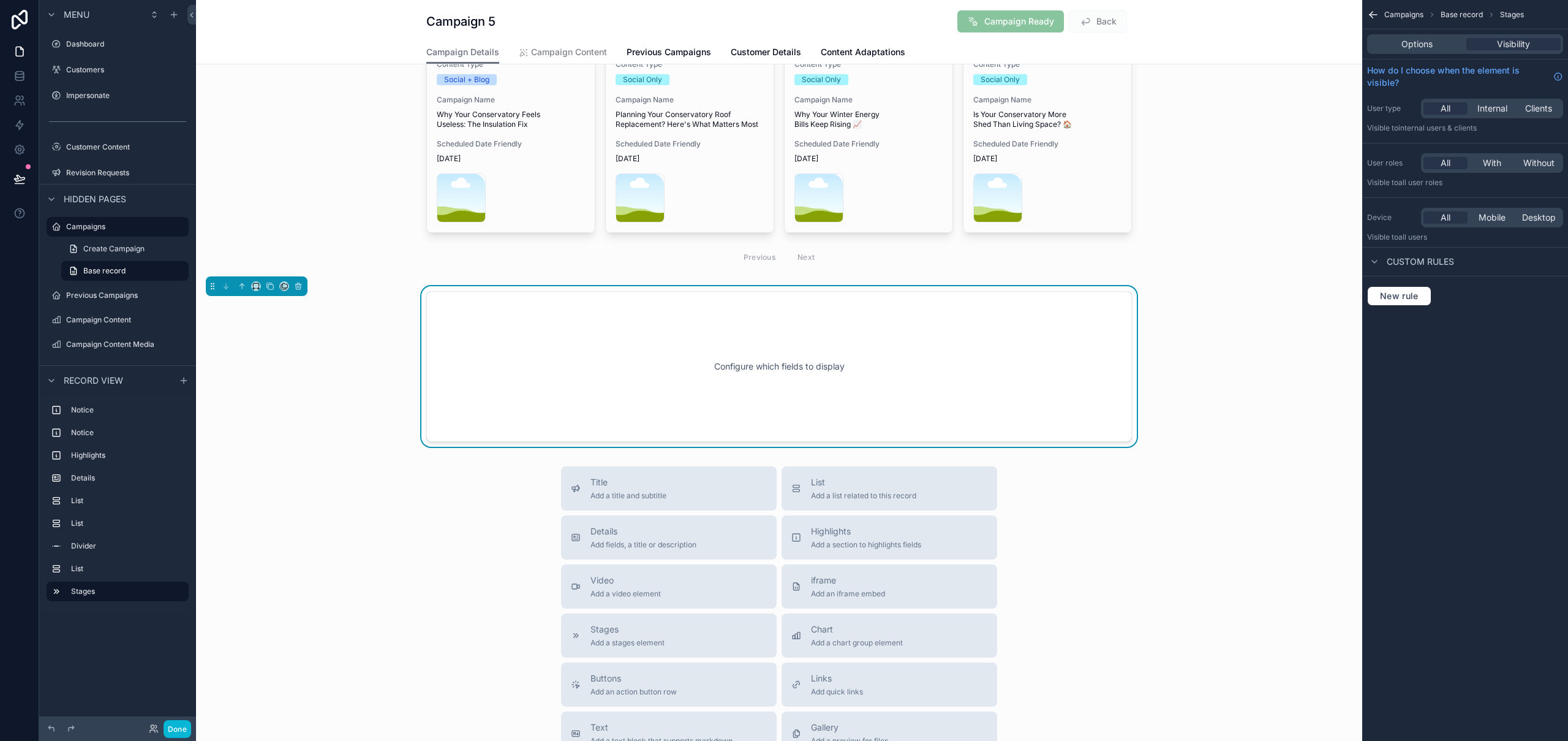
scroll to position [938, 0]
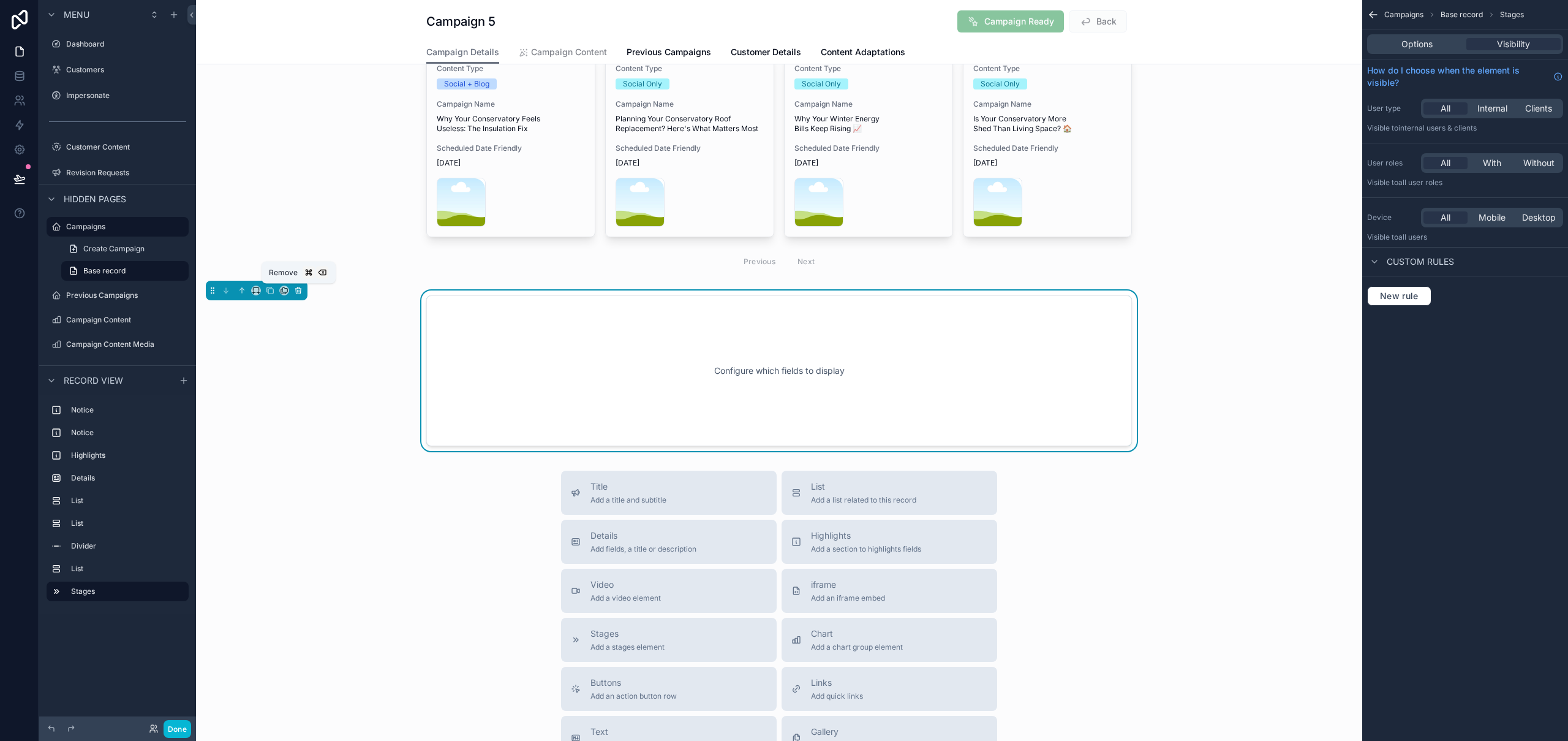
click at [299, 290] on icon "scrollable content" at bounding box center [298, 290] width 9 height 9
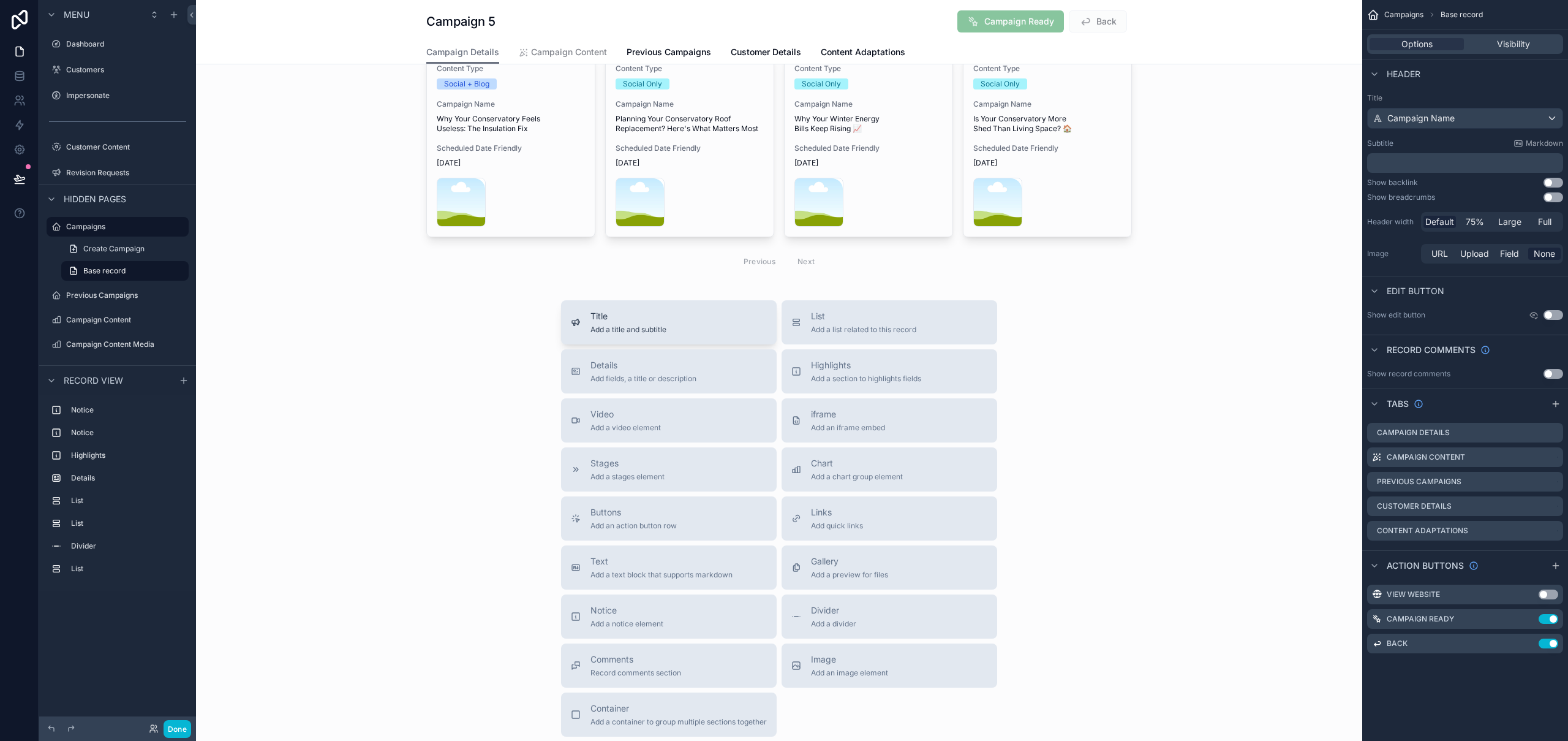
click at [649, 319] on span "Title" at bounding box center [628, 316] width 76 height 12
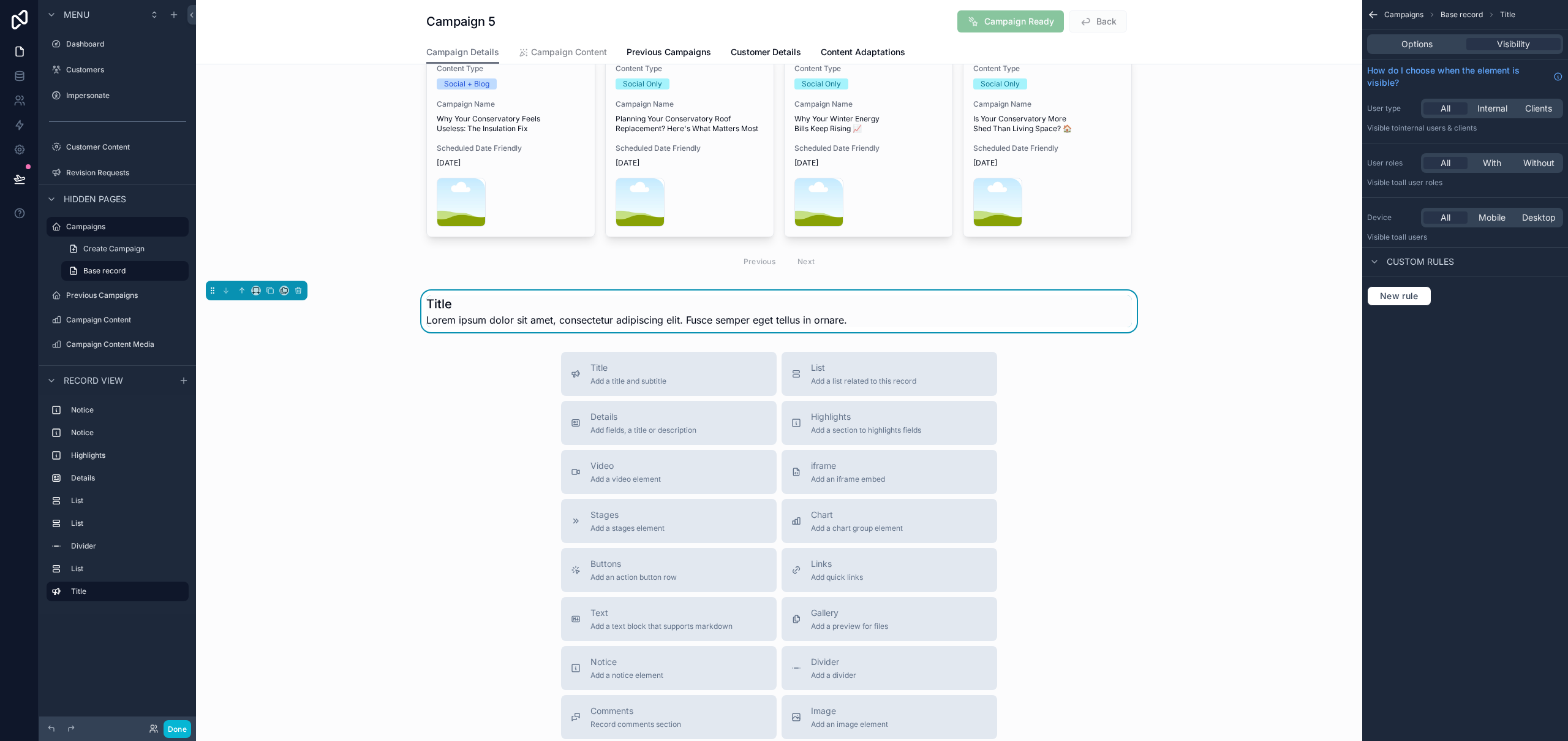
scroll to position [879, 0]
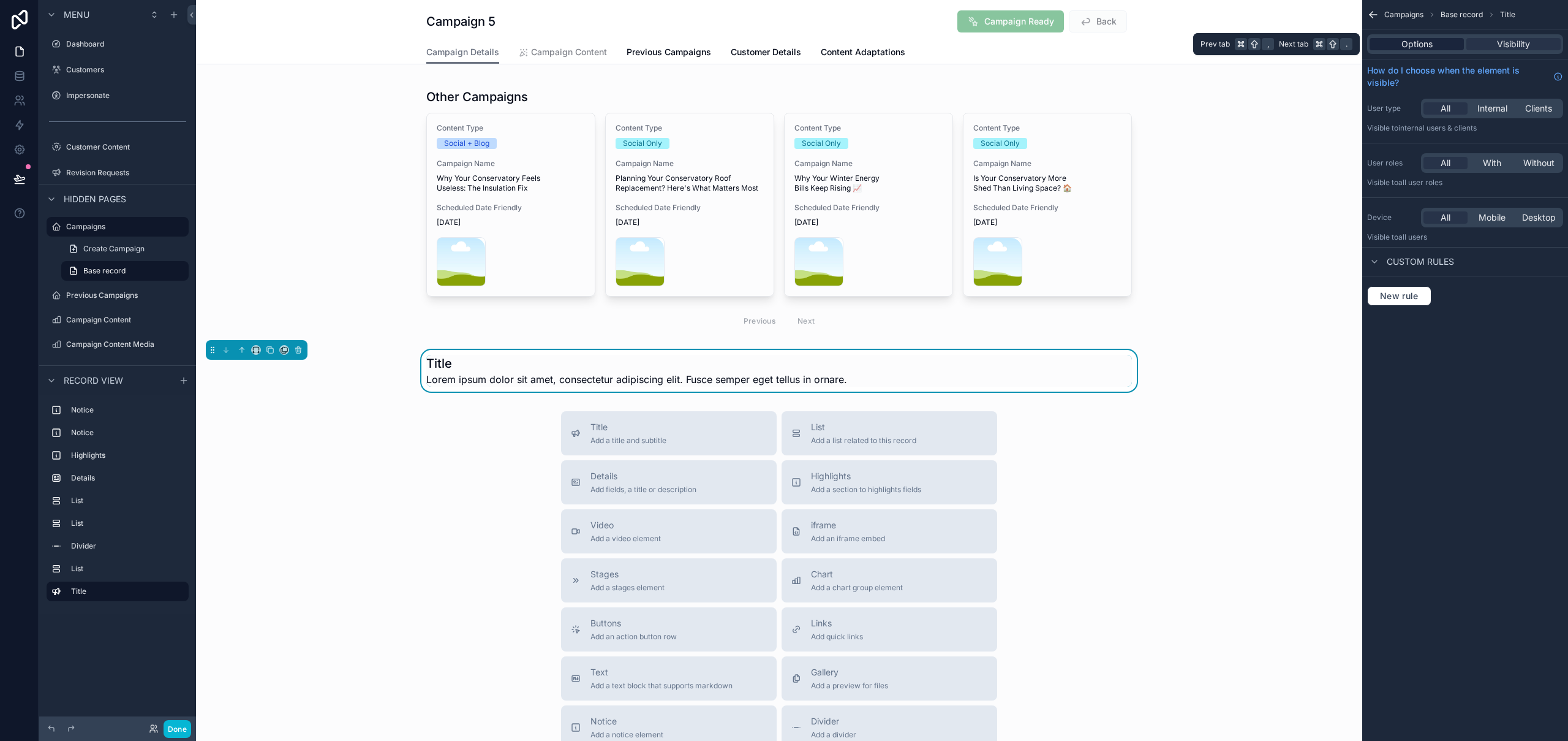
drag, startPoint x: 1413, startPoint y: 40, endPoint x: 1420, endPoint y: 41, distance: 7.1
click at [1413, 40] on span "Options" at bounding box center [1417, 44] width 31 height 12
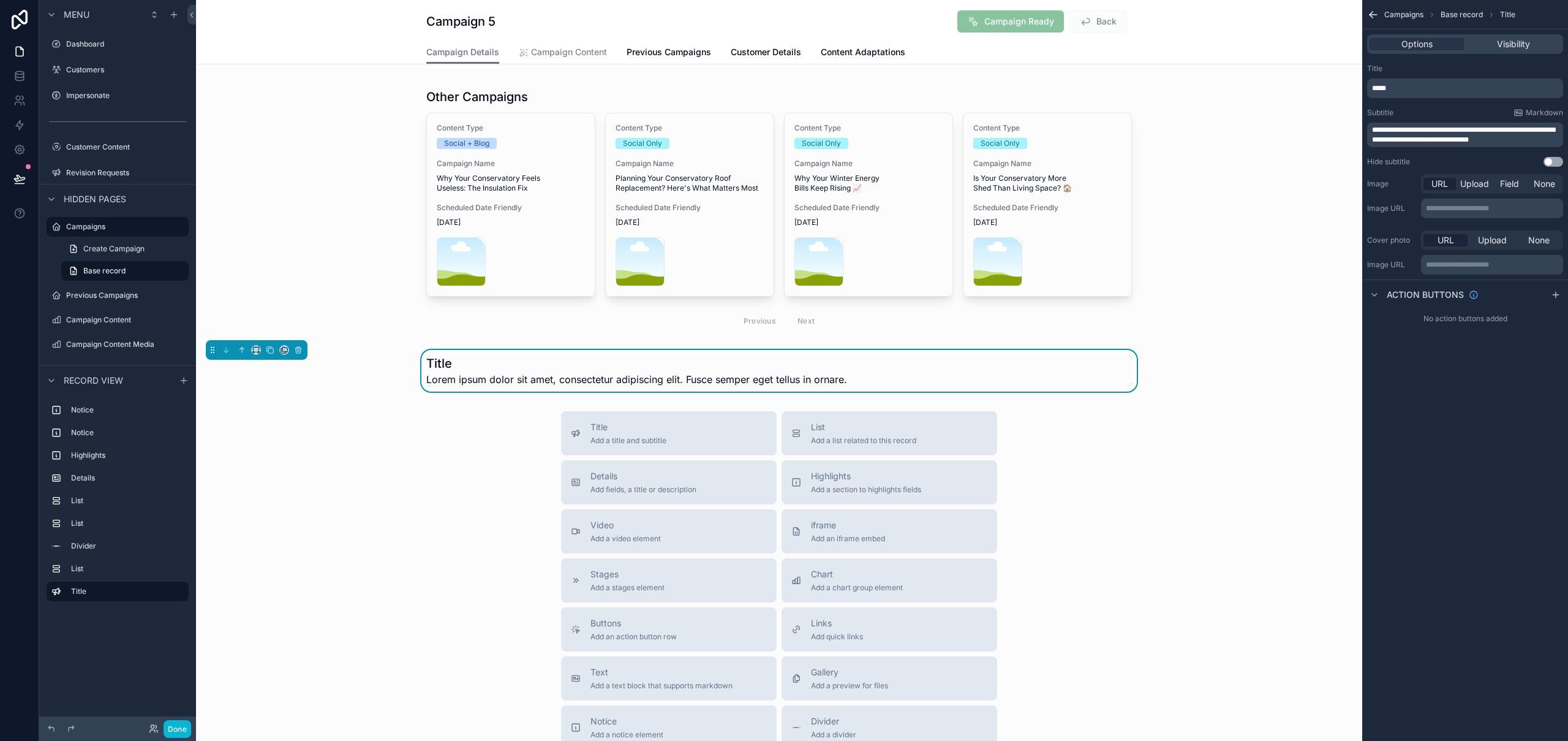
click at [1523, 204] on p "**********" at bounding box center [1493, 208] width 134 height 10
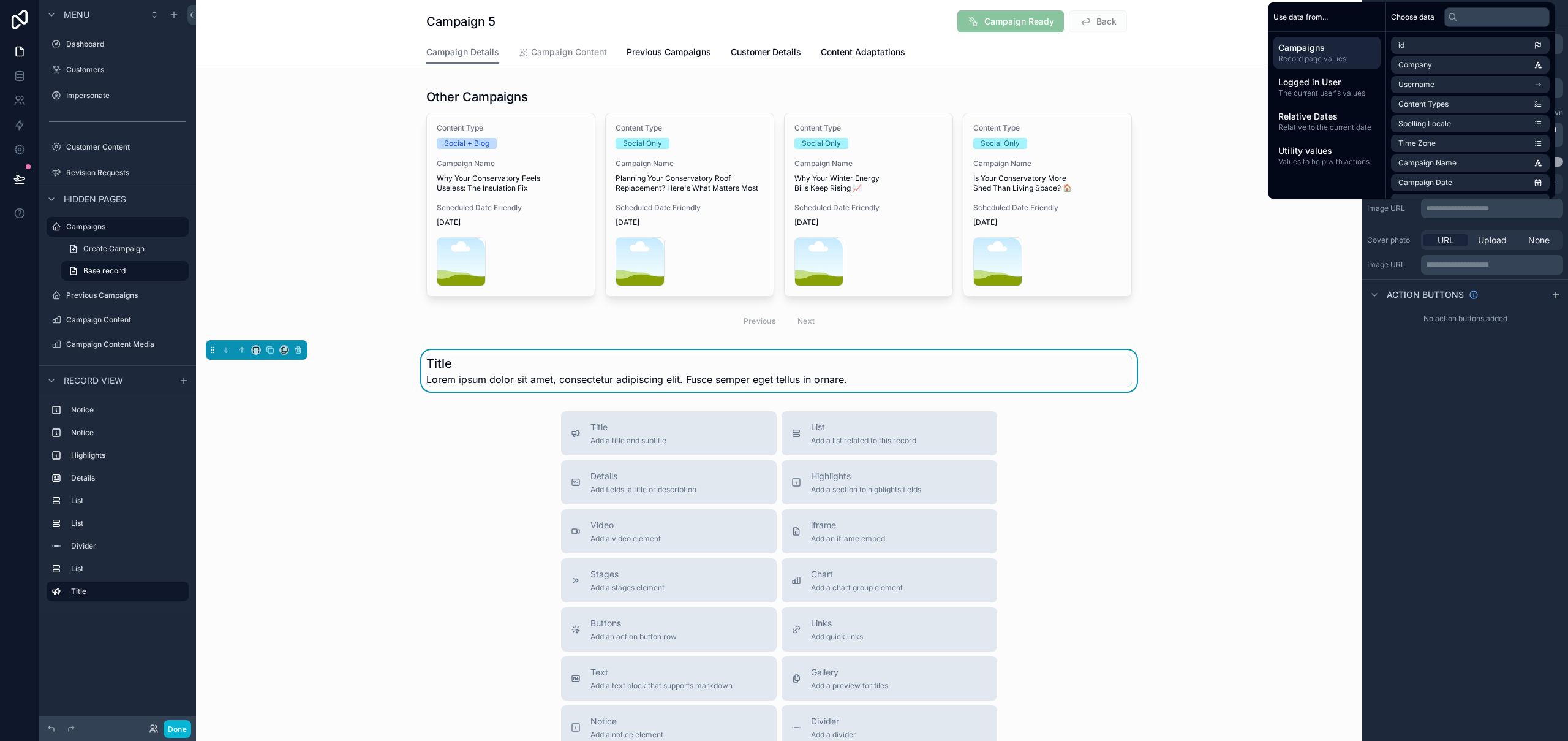
drag, startPoint x: 1504, startPoint y: 419, endPoint x: 1528, endPoint y: 306, distance: 115.5
click at [1504, 418] on div "**********" at bounding box center [1465, 370] width 206 height 741
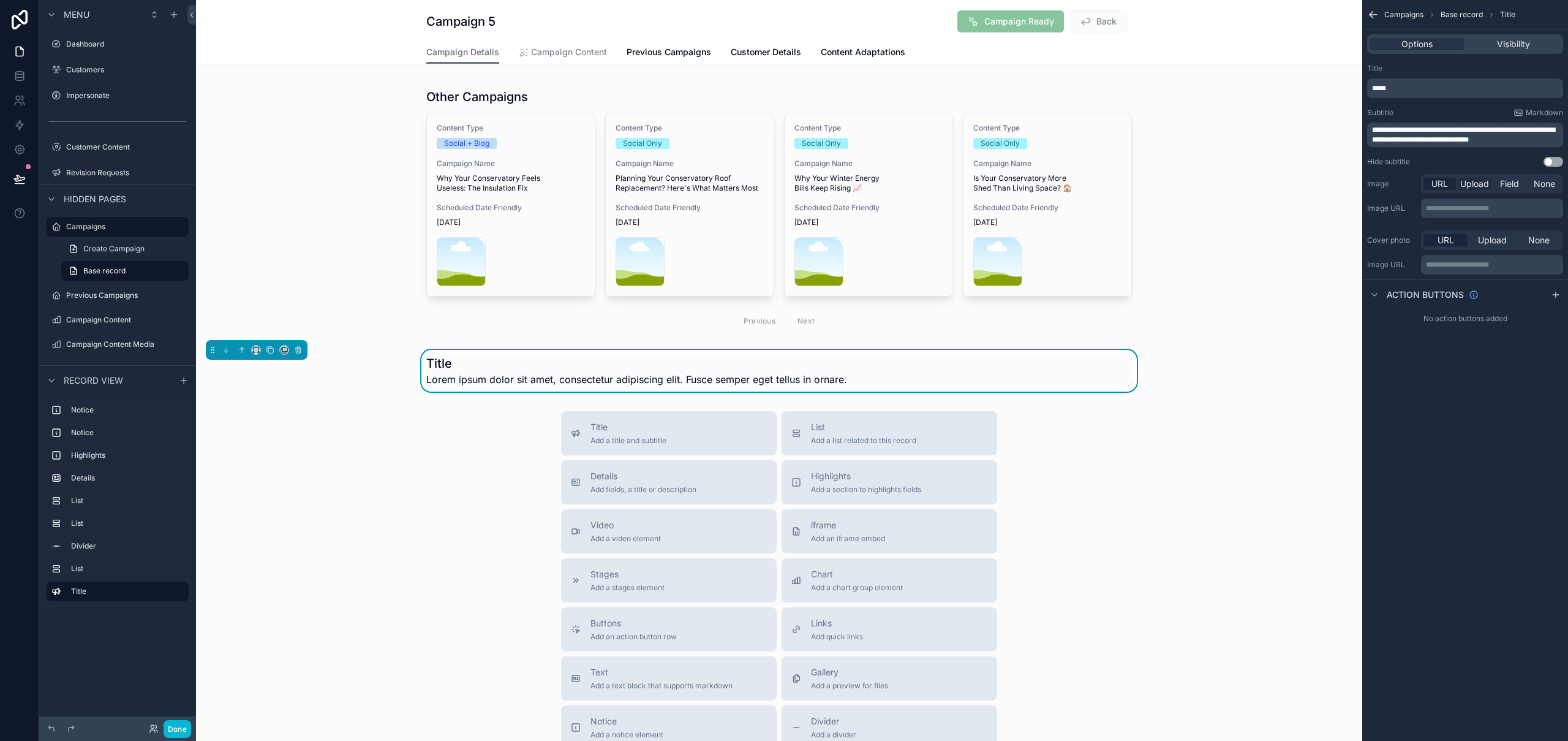
click at [1479, 184] on span "Upload" at bounding box center [1474, 184] width 29 height 12
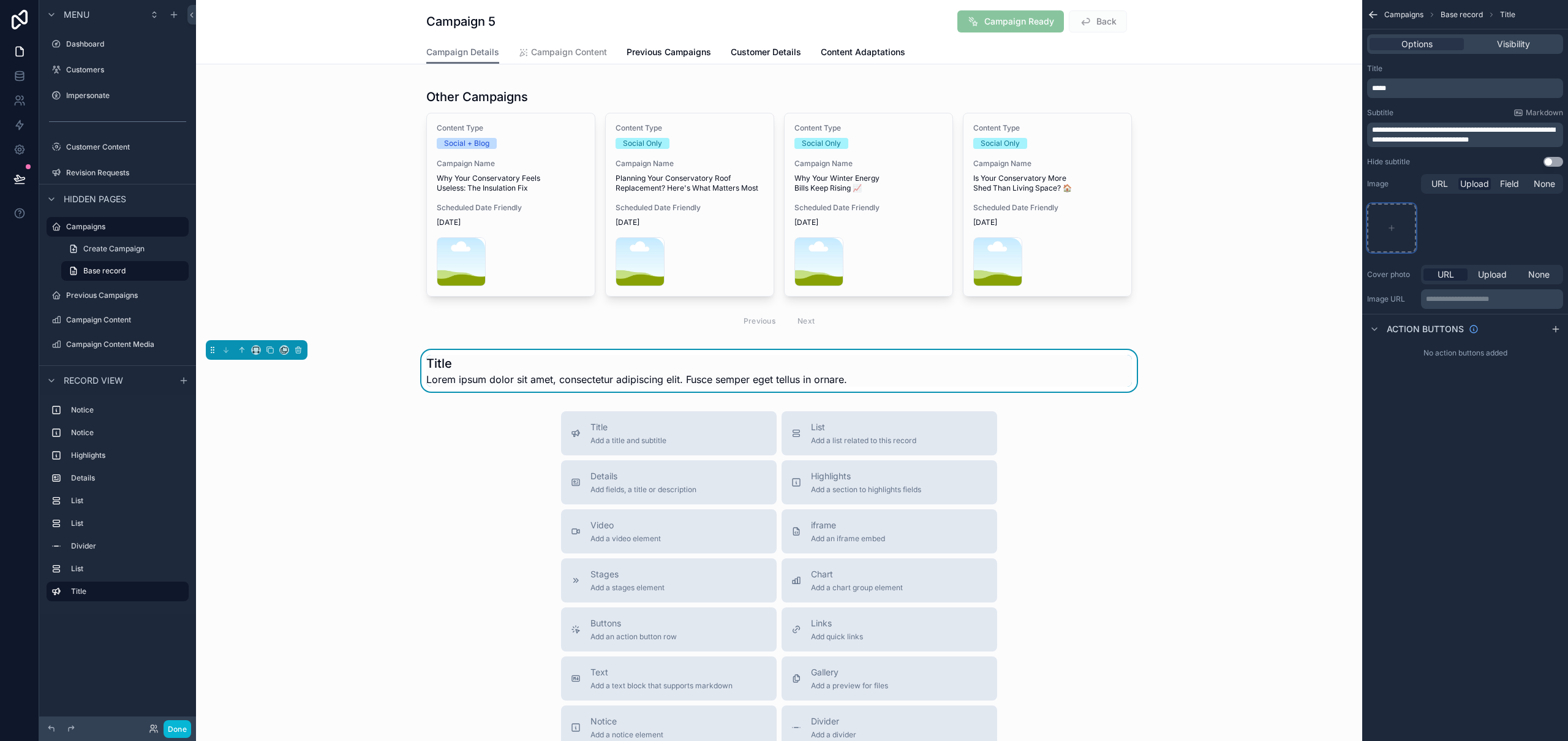
click at [1399, 224] on div "scrollable content" at bounding box center [1391, 228] width 49 height 49
type input "**********"
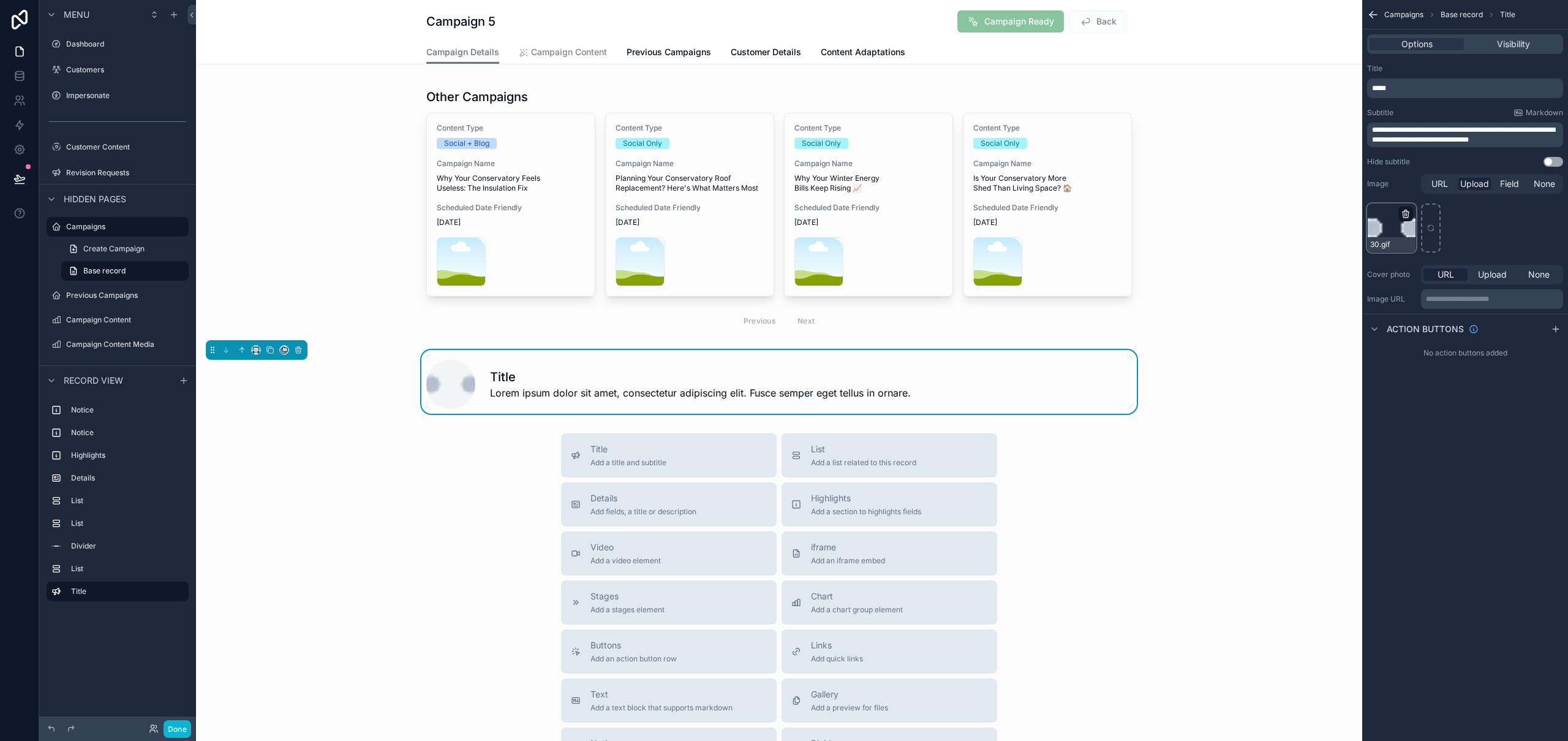
click at [1406, 212] on icon "scrollable content" at bounding box center [1406, 214] width 10 height 10
click at [1433, 191] on icon "button" at bounding box center [1431, 191] width 10 height 10
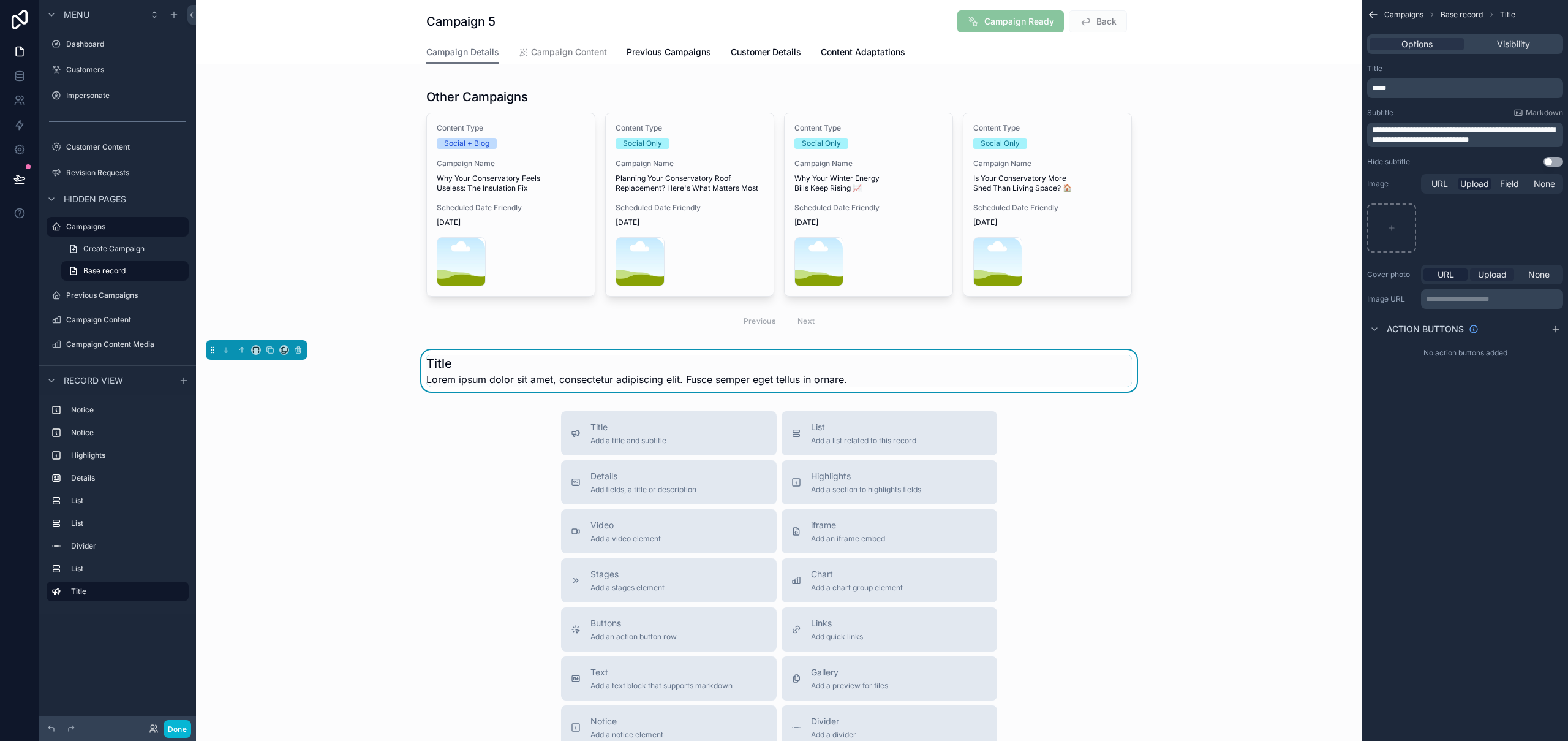
click at [1485, 272] on span "Upload" at bounding box center [1492, 274] width 29 height 12
click at [1392, 320] on icon "scrollable content" at bounding box center [1392, 319] width 0 height 5
type input "**********"
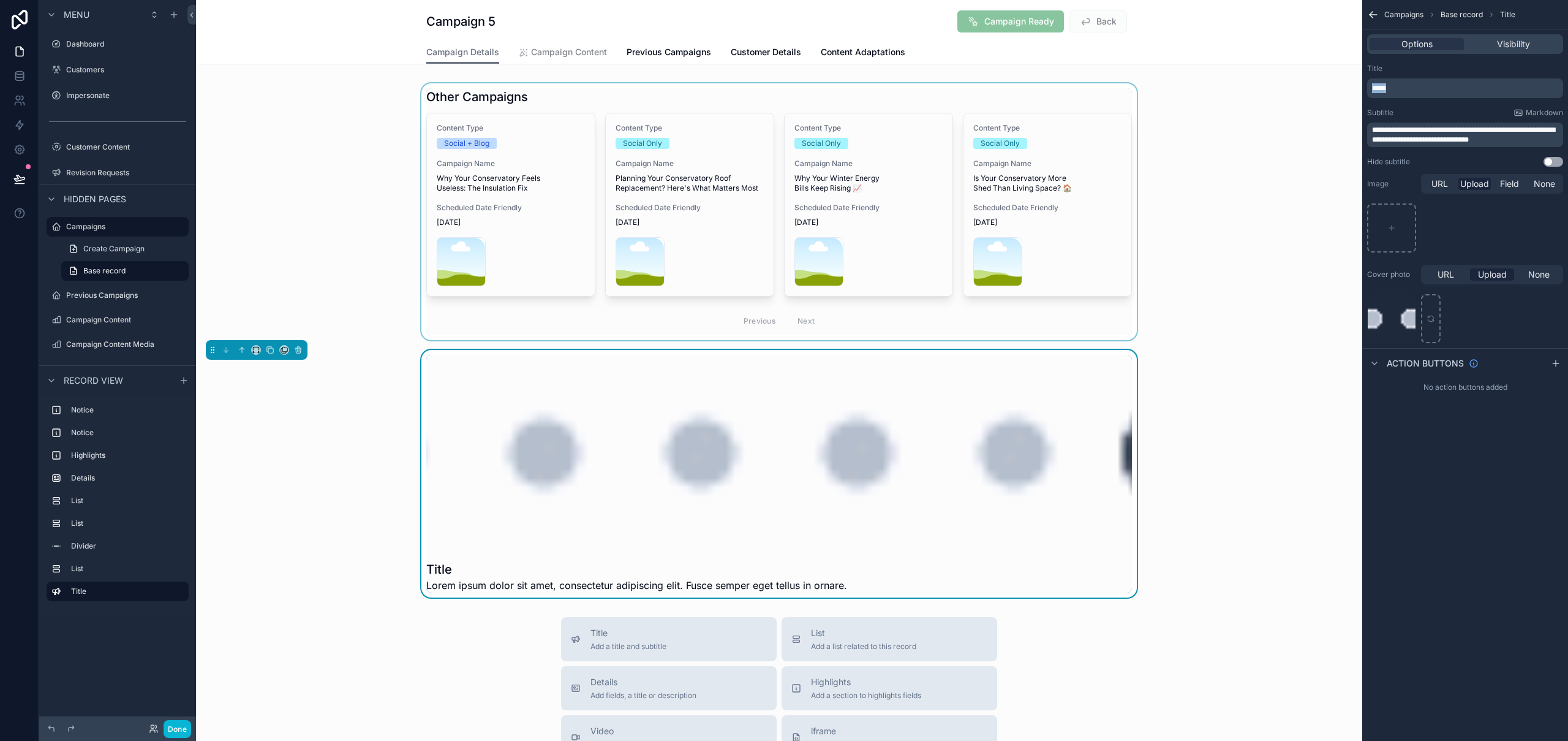
drag, startPoint x: 1413, startPoint y: 86, endPoint x: 1331, endPoint y: 90, distance: 82.1
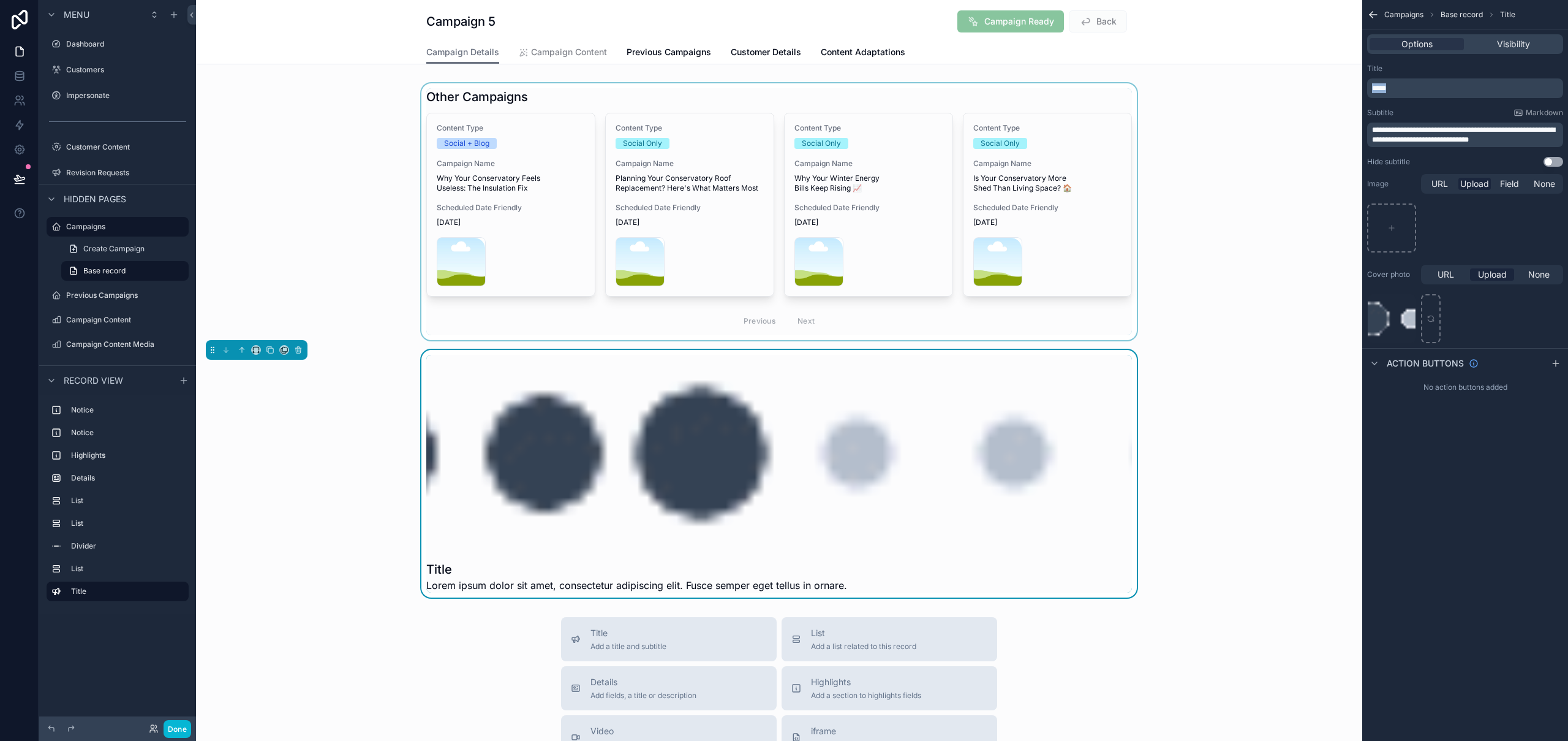
click at [1325, 87] on div "**********" at bounding box center [882, 370] width 1372 height 741
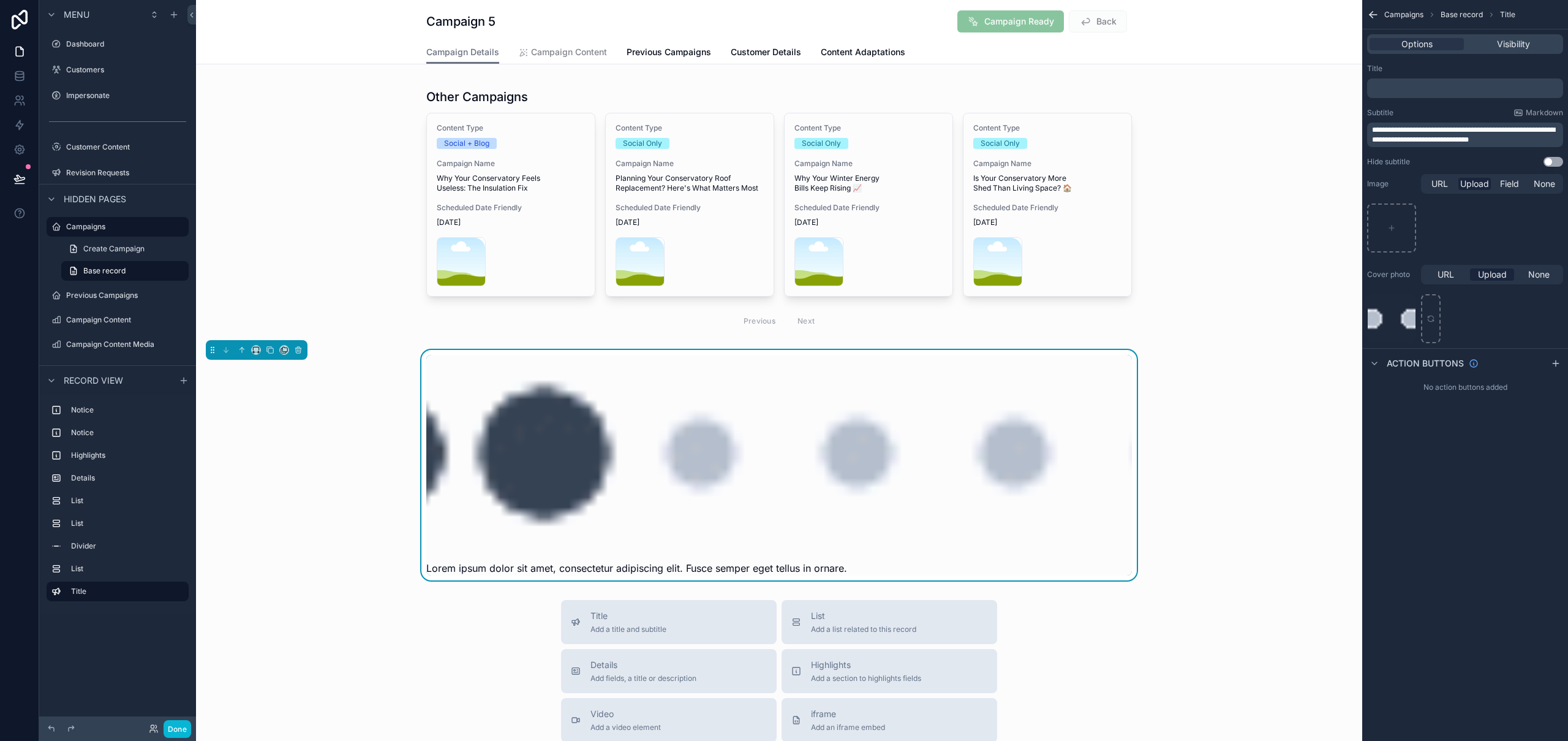
click at [1558, 163] on button "Use setting" at bounding box center [1552, 162] width 19 height 10
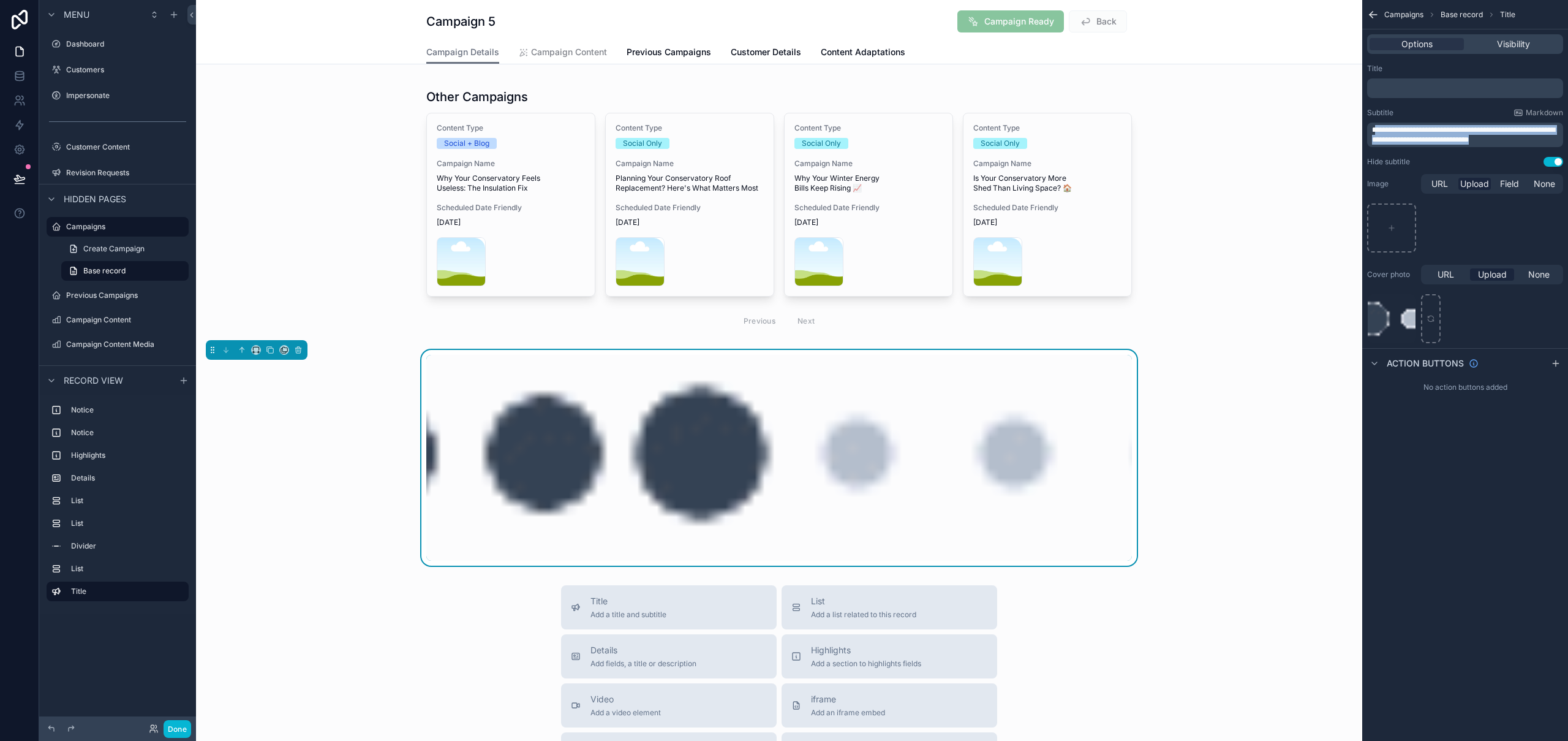
drag, startPoint x: 1512, startPoint y: 141, endPoint x: 1374, endPoint y: 133, distance: 138.2
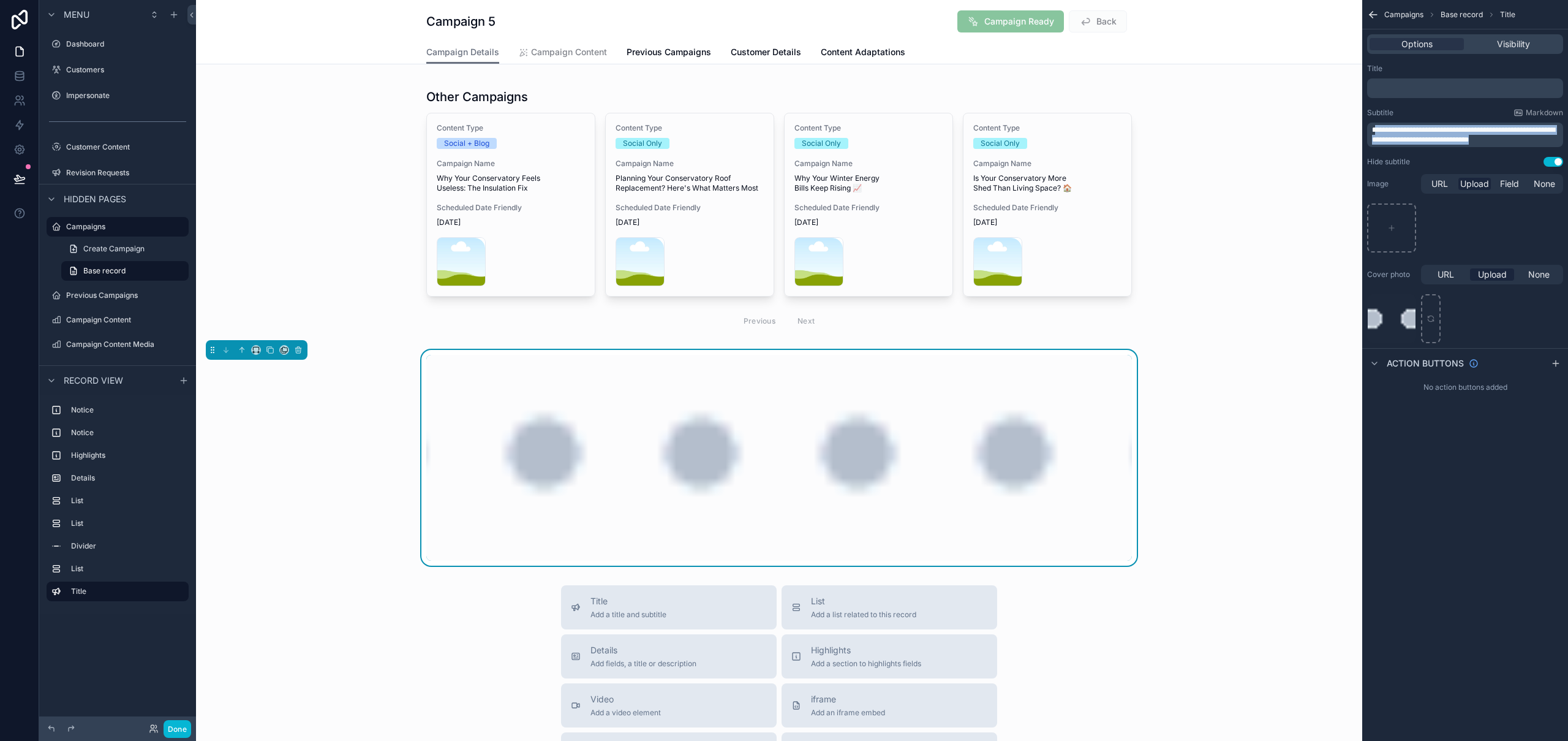
click at [1374, 133] on p "**********" at bounding box center [1466, 135] width 189 height 19
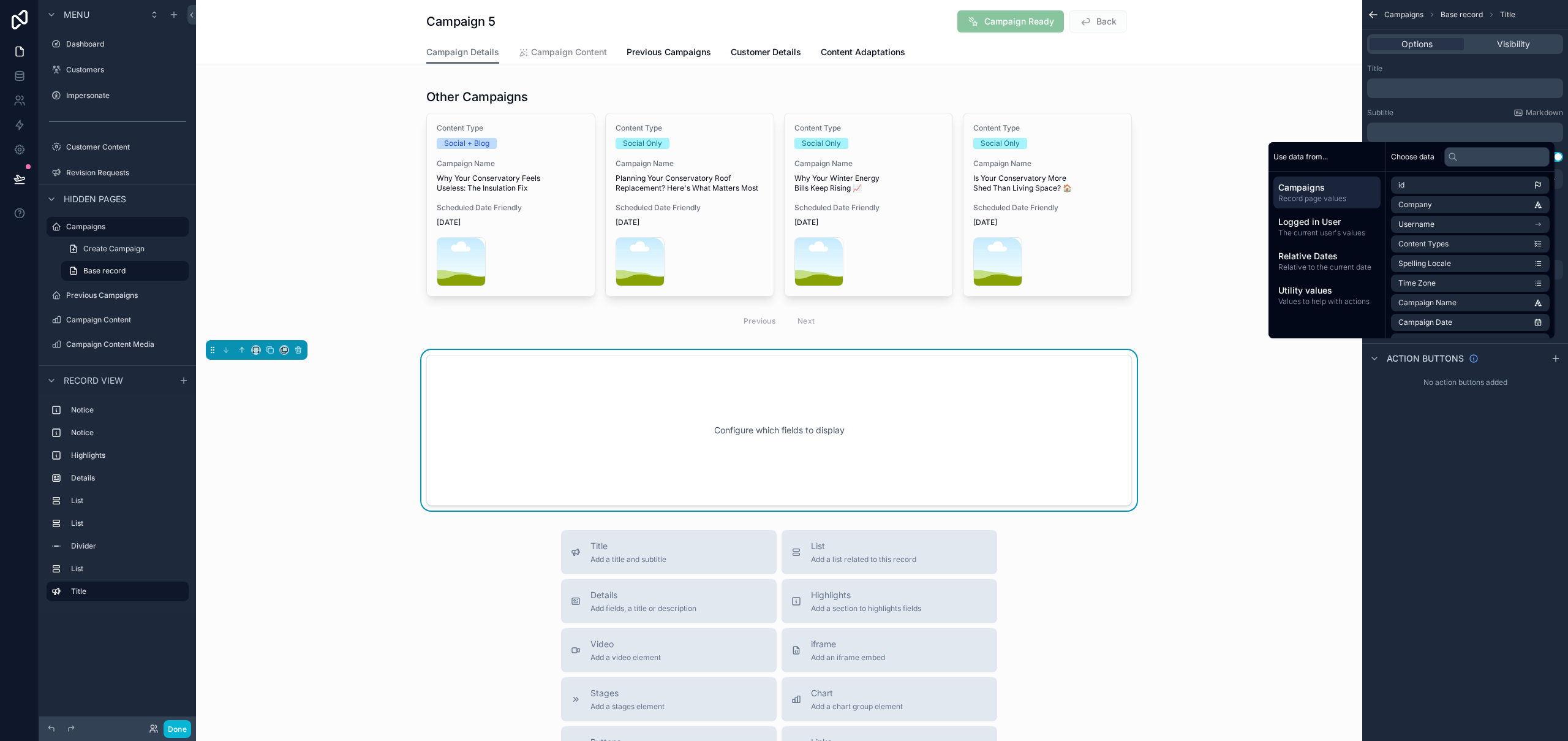
click at [1473, 561] on div "Campaigns Base record Title Options Visibility Title ﻿ Subtitle Markdown ﻿ Hide…" at bounding box center [1465, 370] width 206 height 741
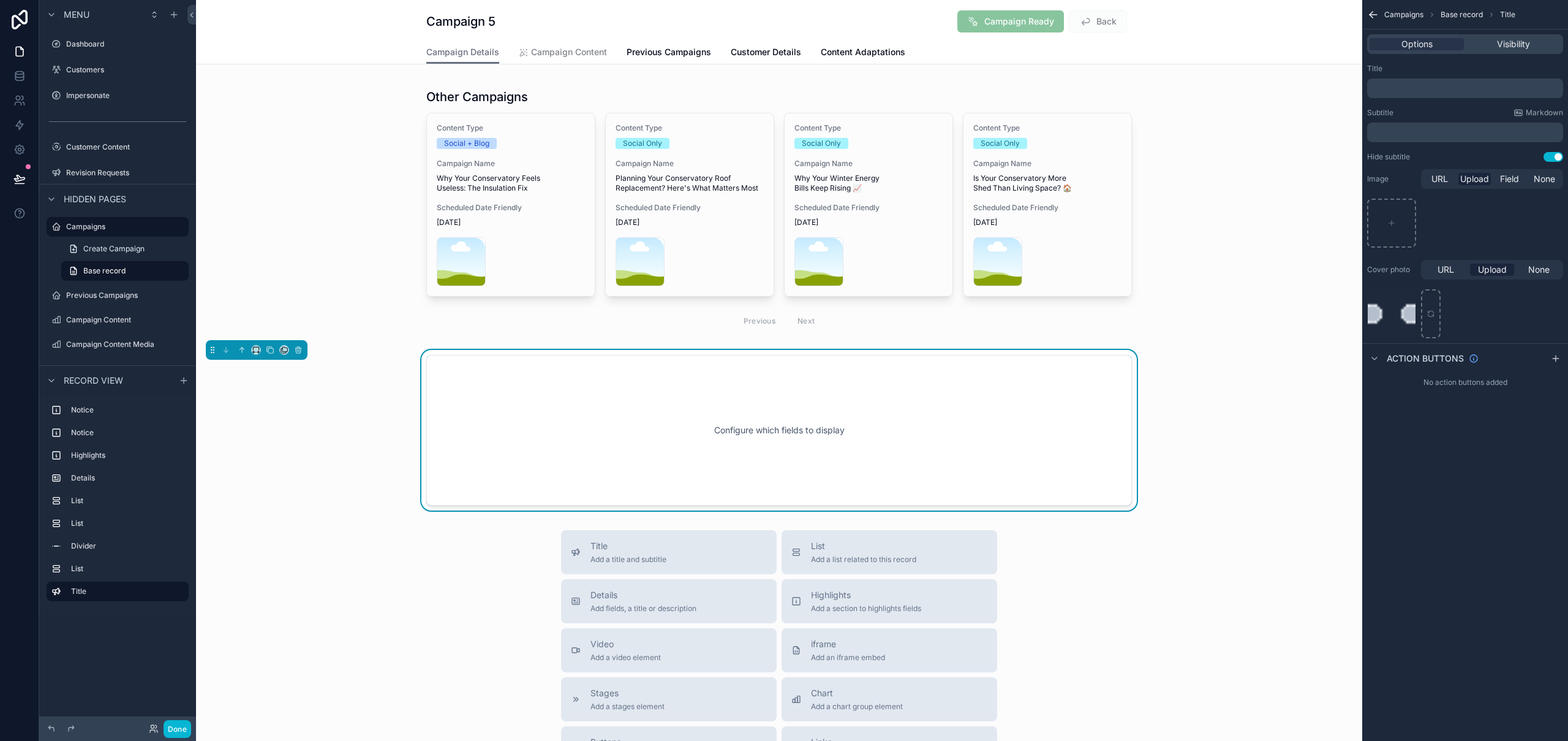
click at [1471, 133] on p "﻿" at bounding box center [1466, 132] width 189 height 10
click at [1565, 145] on div "Title ﻿ Subtitle Markdown ﻿ Hide subtitle Use setting" at bounding box center [1465, 113] width 206 height 108
click at [1558, 157] on button "Use setting" at bounding box center [1552, 156] width 19 height 10
click at [1558, 158] on button "Use setting" at bounding box center [1552, 156] width 19 height 10
click at [1408, 88] on p "﻿" at bounding box center [1466, 88] width 189 height 10
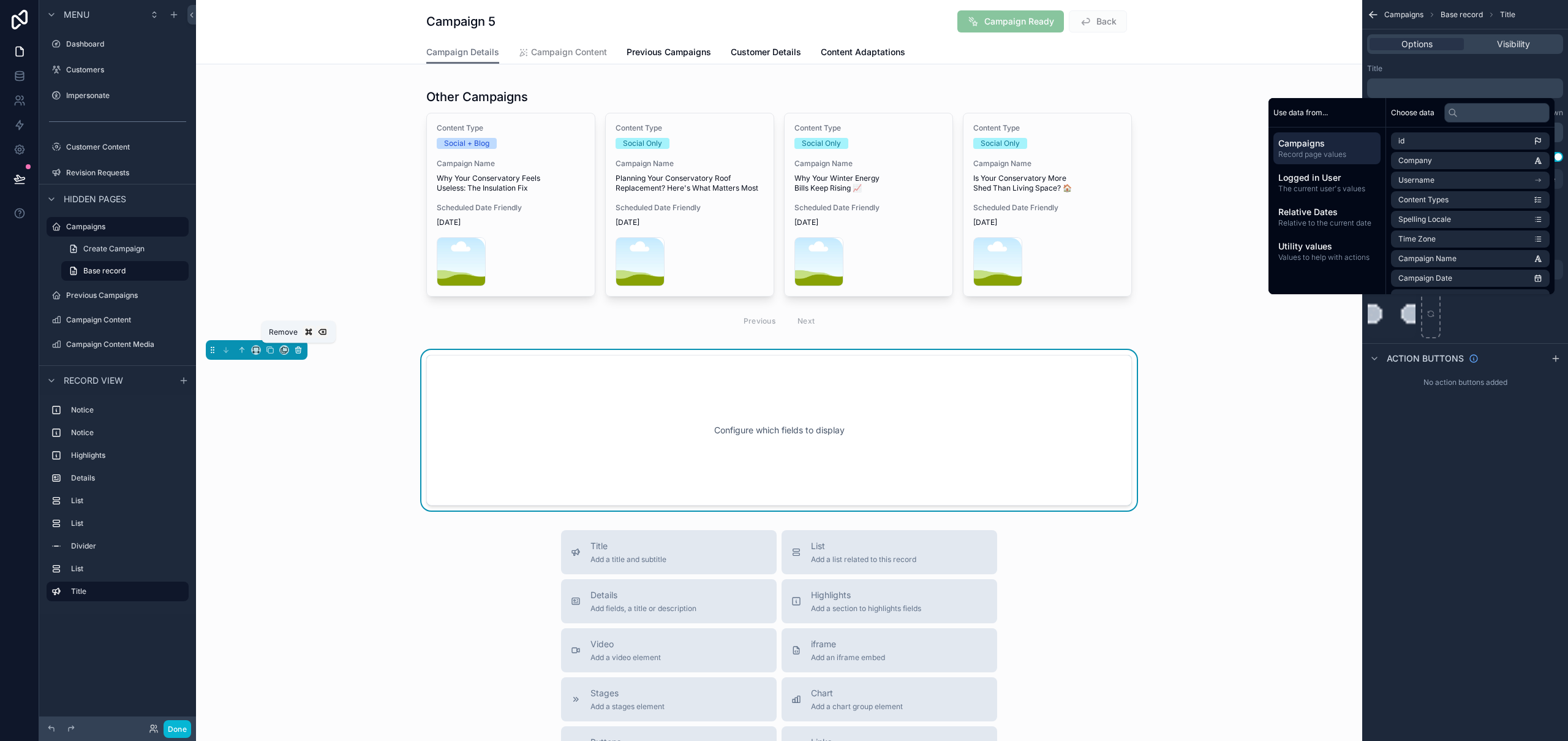
click at [299, 349] on icon "scrollable content" at bounding box center [298, 349] width 9 height 9
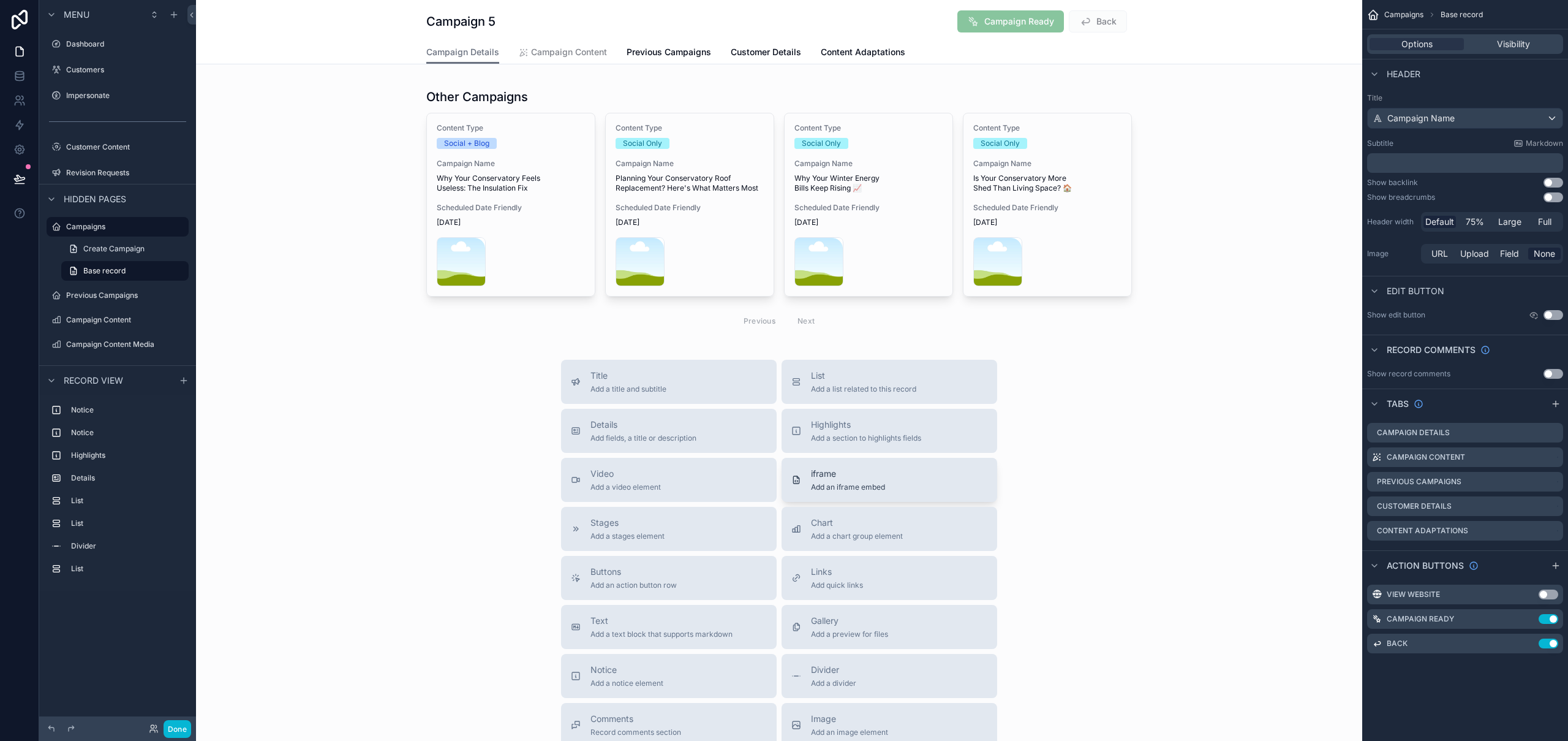
click at [851, 474] on span "iframe" at bounding box center [847, 474] width 74 height 12
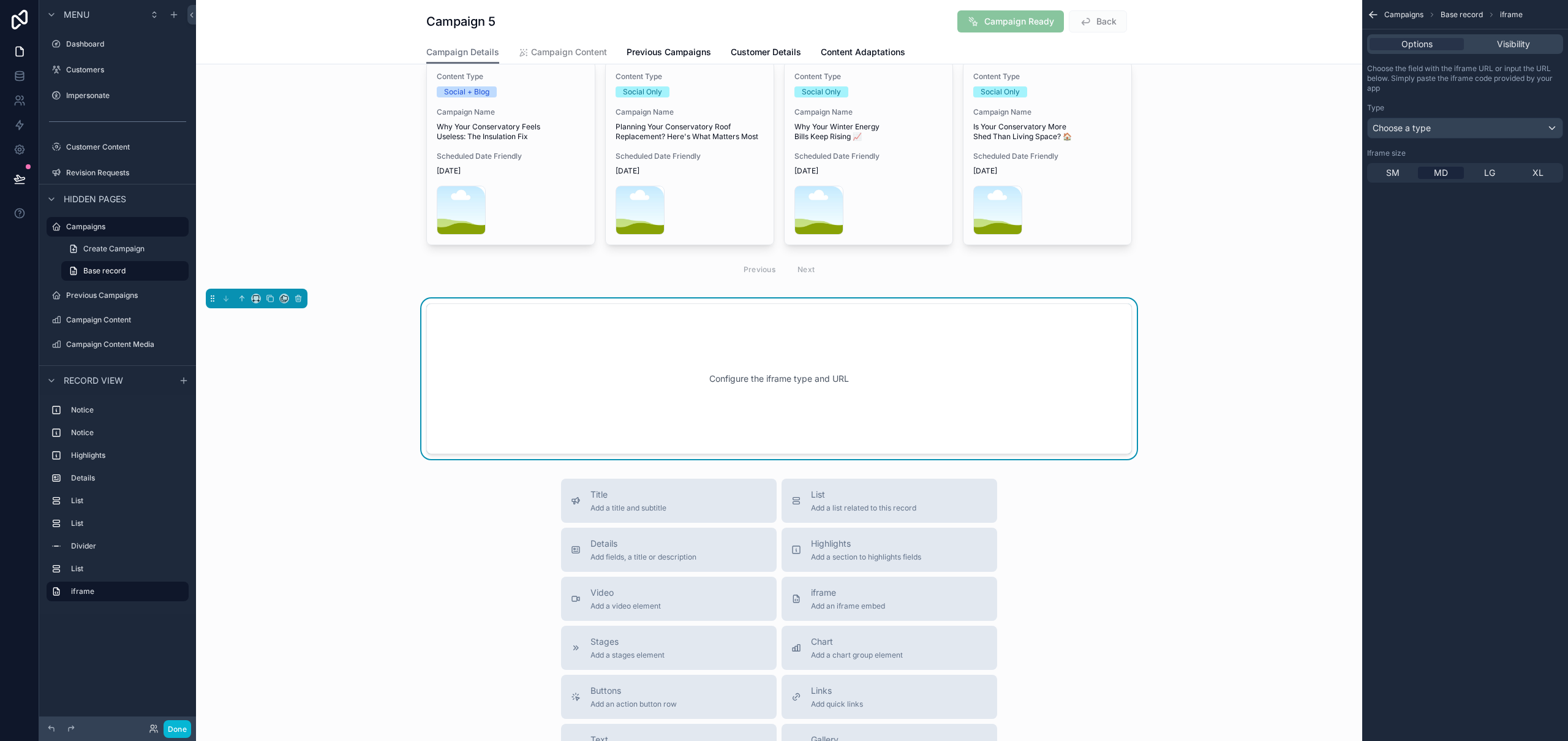
scroll to position [938, 0]
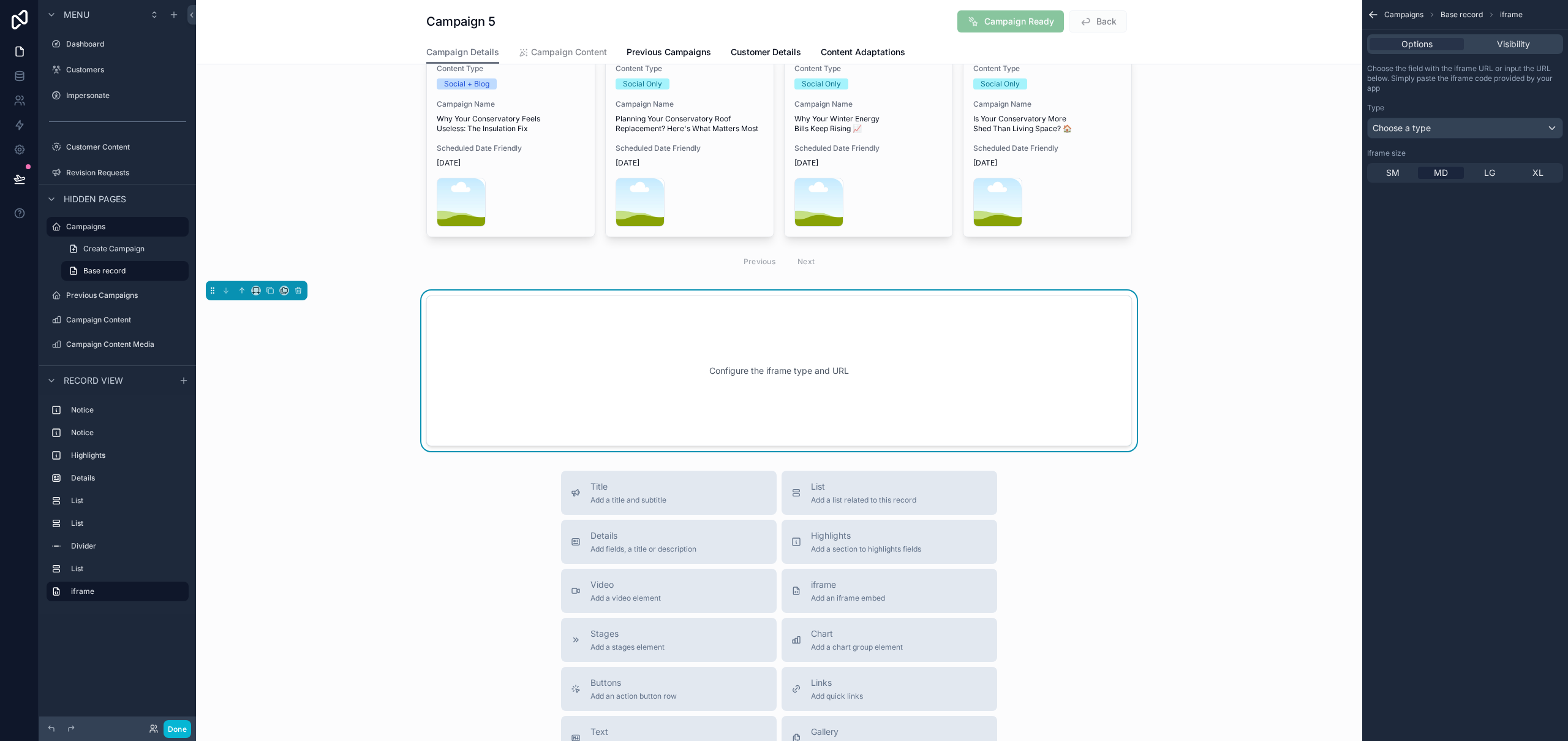
click at [530, 340] on div "Configure the iframe type and URL" at bounding box center [779, 371] width 665 height 110
click at [1453, 127] on div "Choose a type" at bounding box center [1465, 128] width 195 height 19
click at [1430, 201] on div "Data field" at bounding box center [1479, 194] width 204 height 15
click at [1432, 173] on div "Choose a field" at bounding box center [1465, 173] width 195 height 19
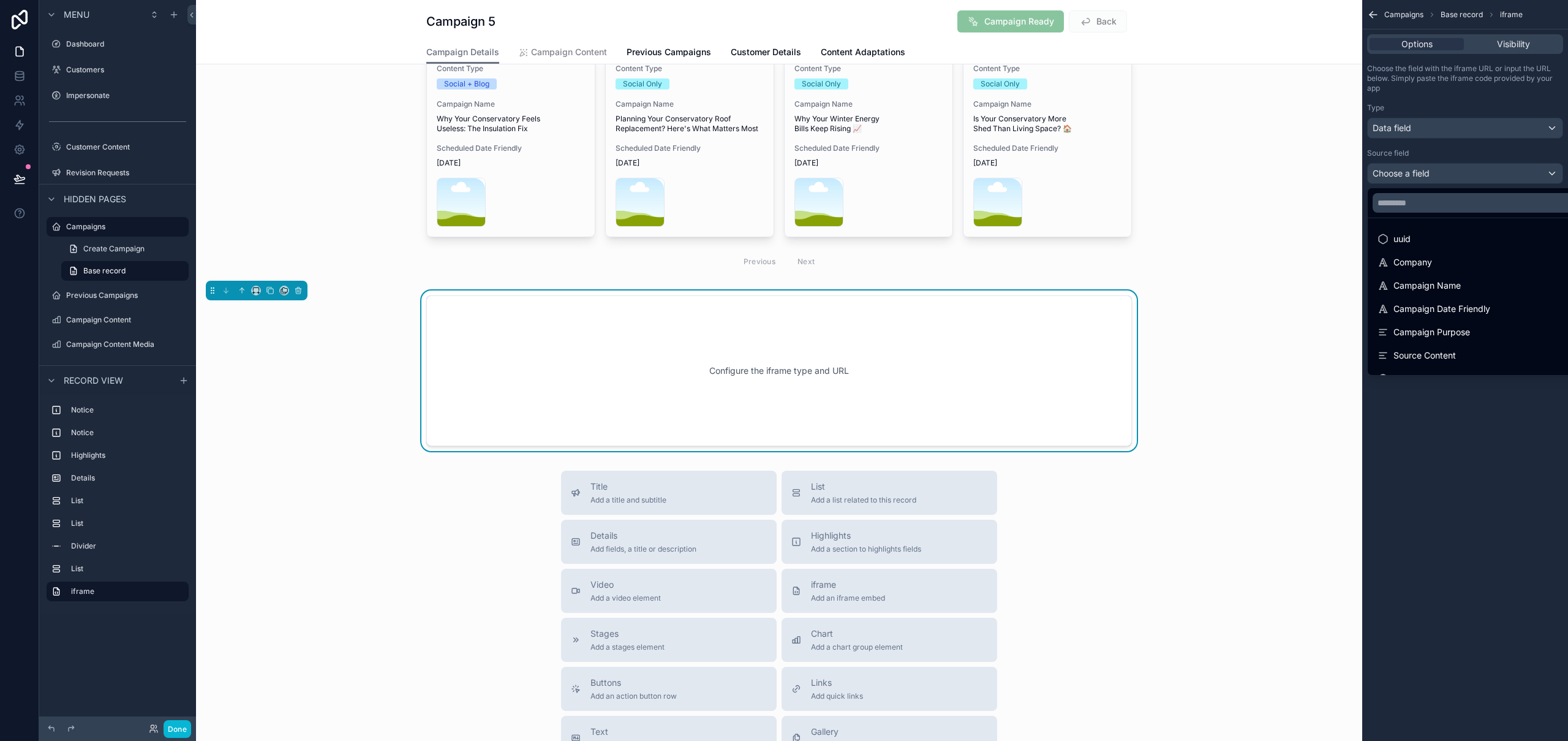
click at [1434, 170] on div "scrollable content" at bounding box center [784, 370] width 1568 height 741
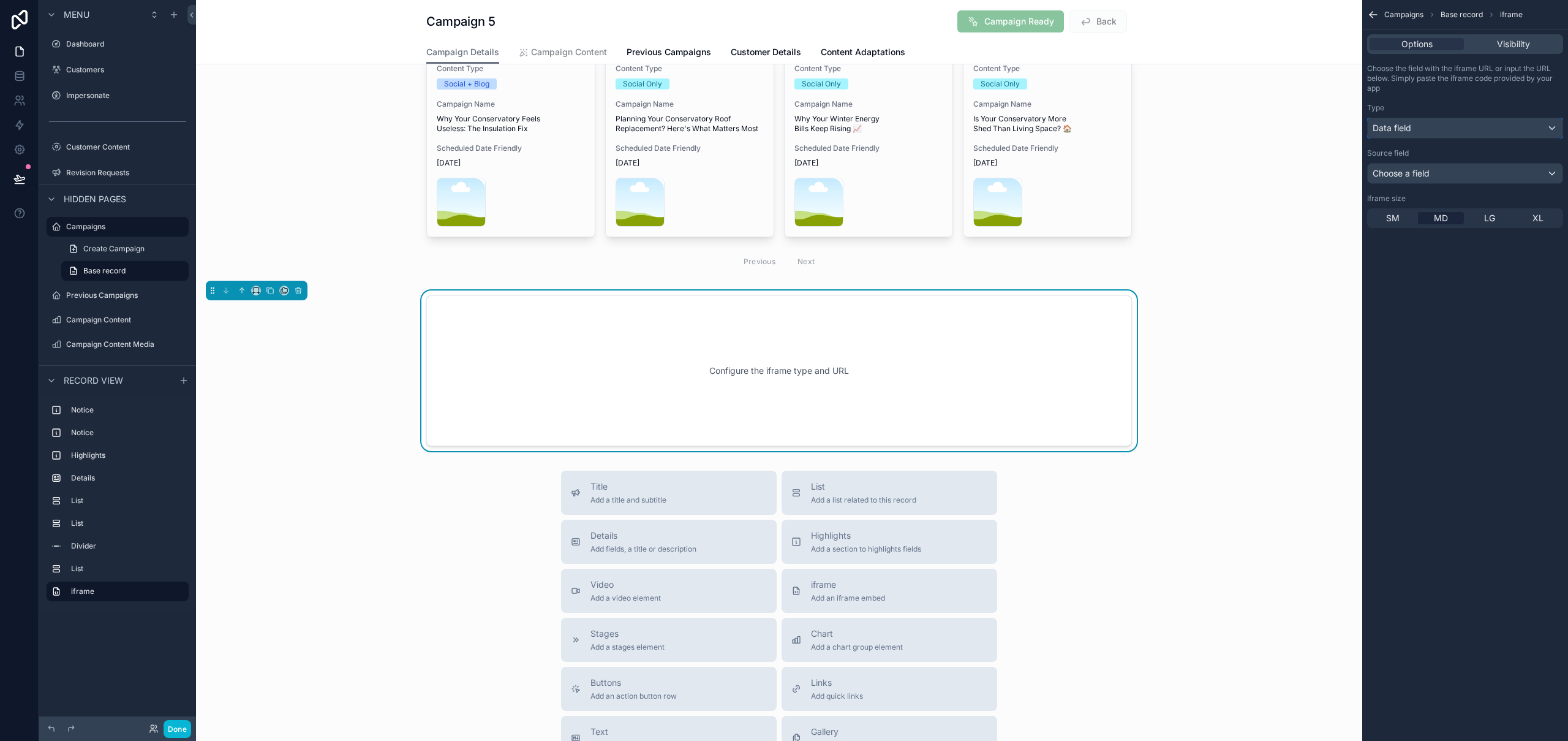
click at [1430, 126] on div "Data field" at bounding box center [1465, 128] width 195 height 19
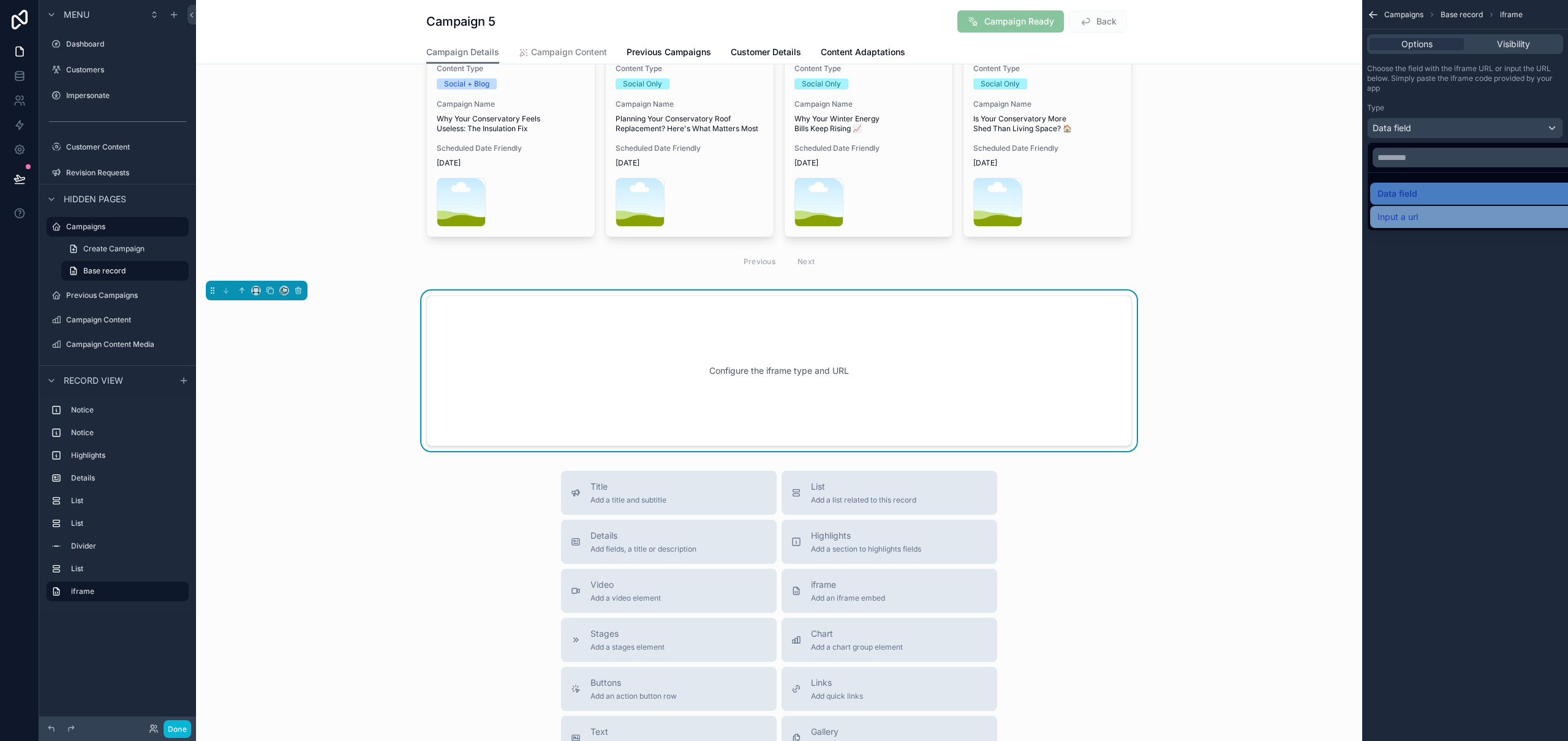
click at [1416, 215] on span "Input a url" at bounding box center [1398, 216] width 40 height 15
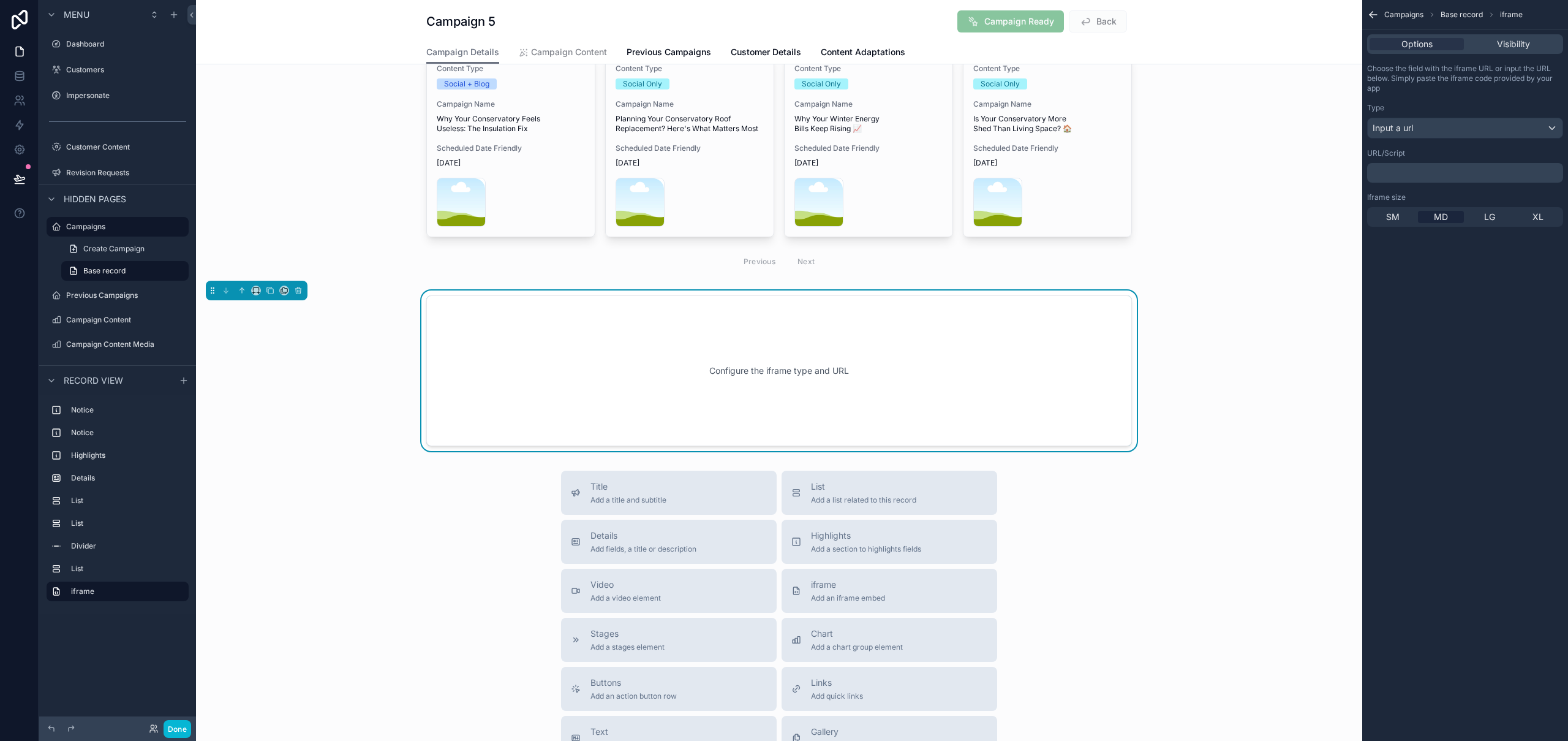
click at [1422, 175] on p "﻿" at bounding box center [1466, 173] width 189 height 10
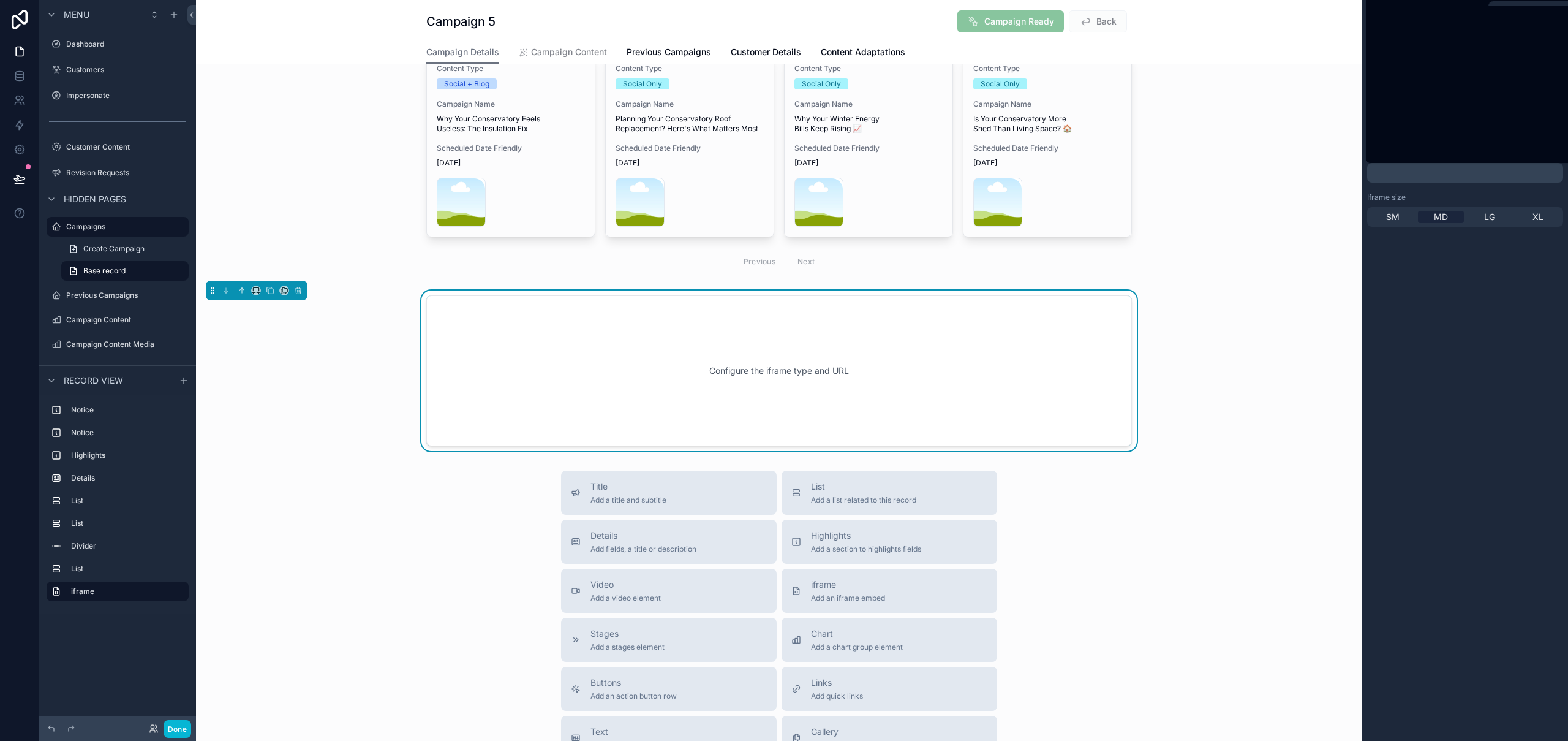
scroll to position [0, 0]
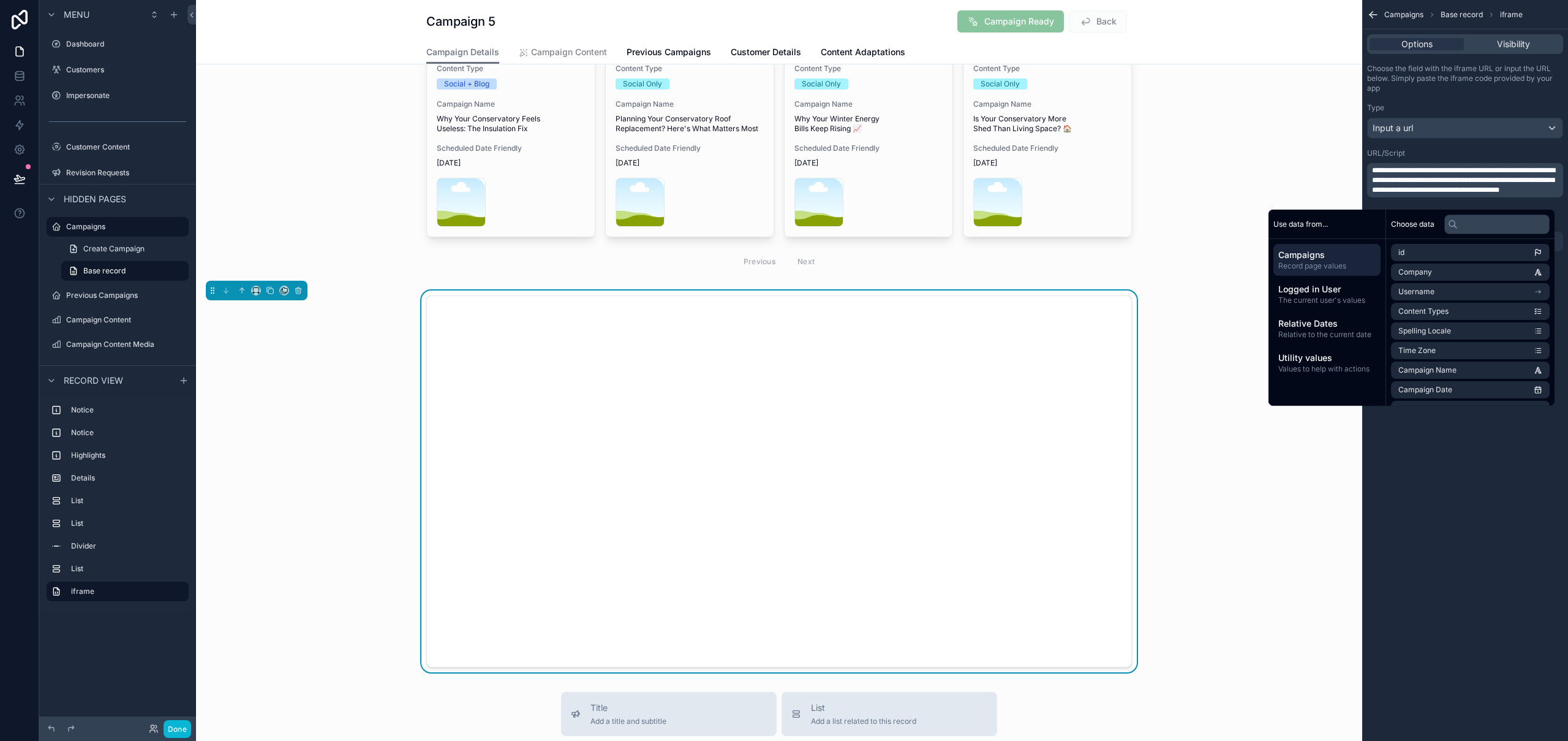
click at [1449, 509] on div "**********" at bounding box center [1465, 370] width 206 height 741
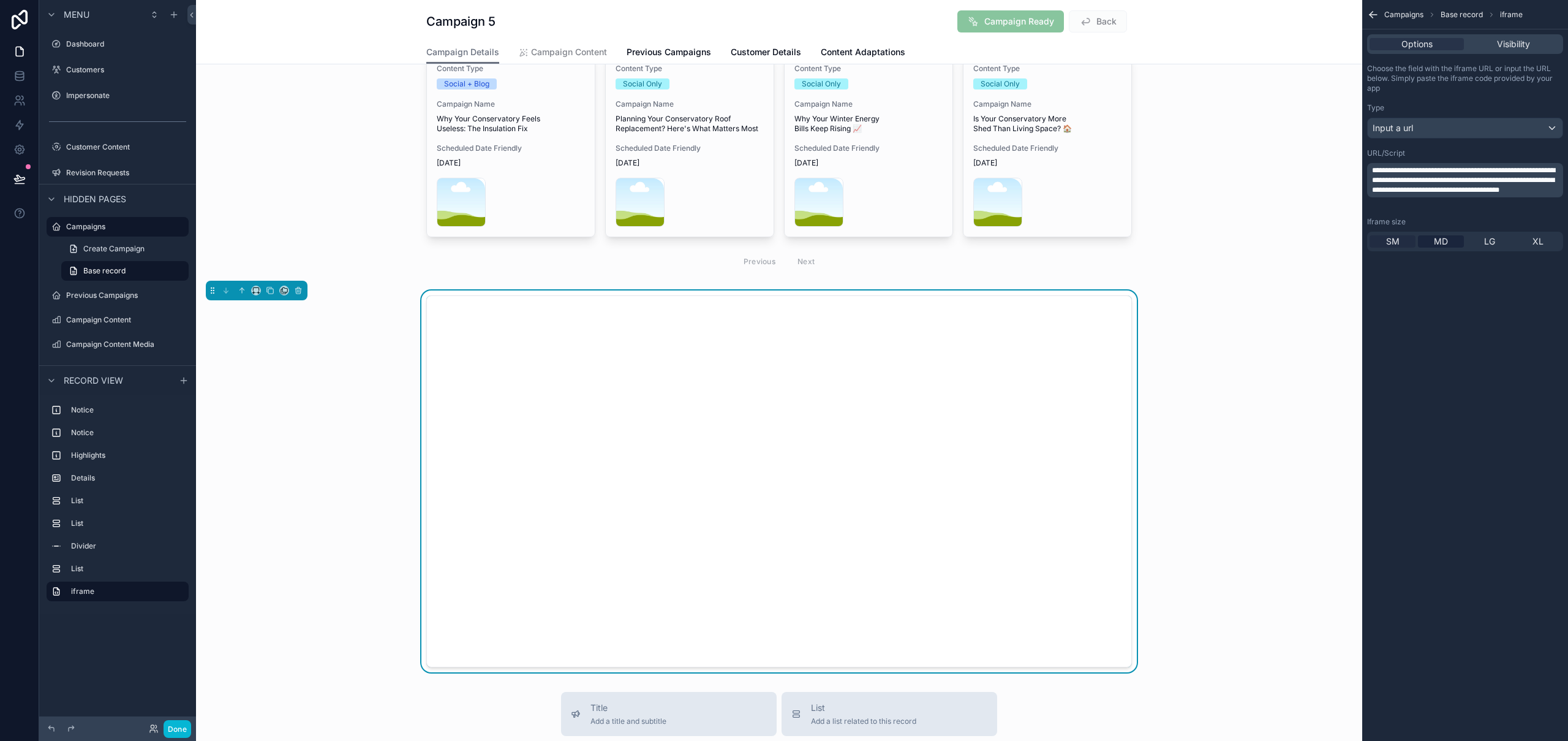
click at [1398, 243] on span "SM" at bounding box center [1392, 242] width 13 height 12
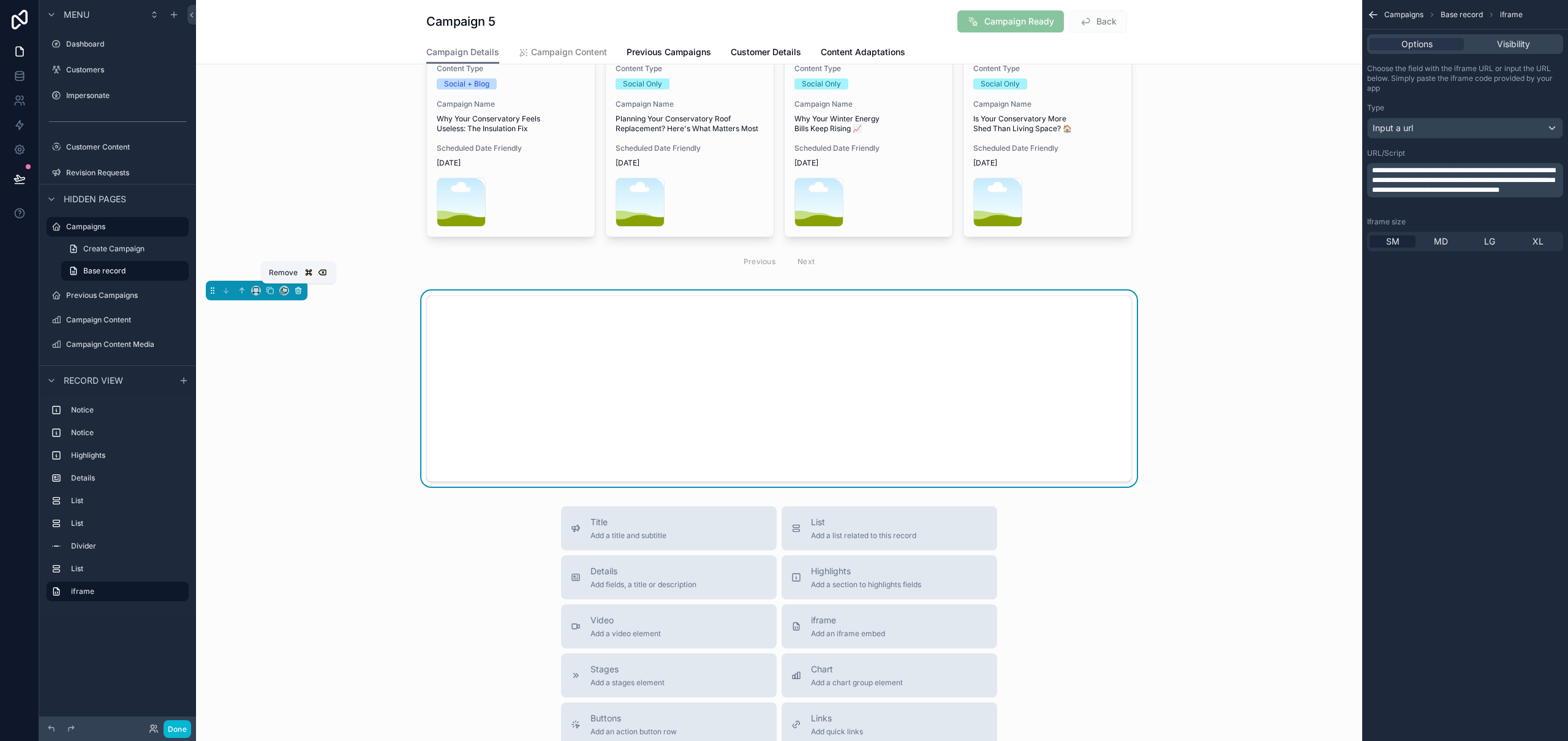
click at [297, 288] on icon "scrollable content" at bounding box center [298, 288] width 2 height 2
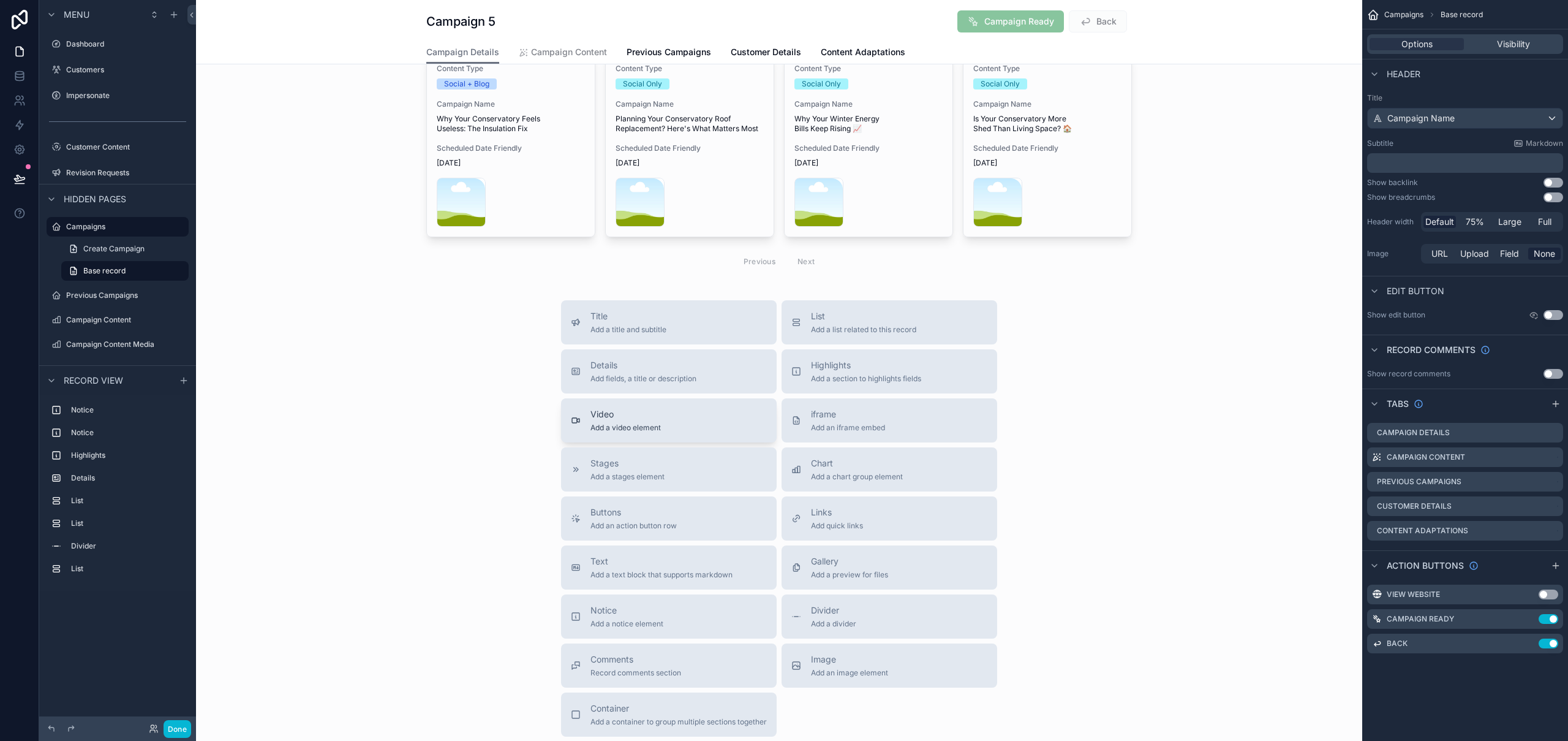
click at [643, 432] on span "Add a video element" at bounding box center [625, 428] width 71 height 10
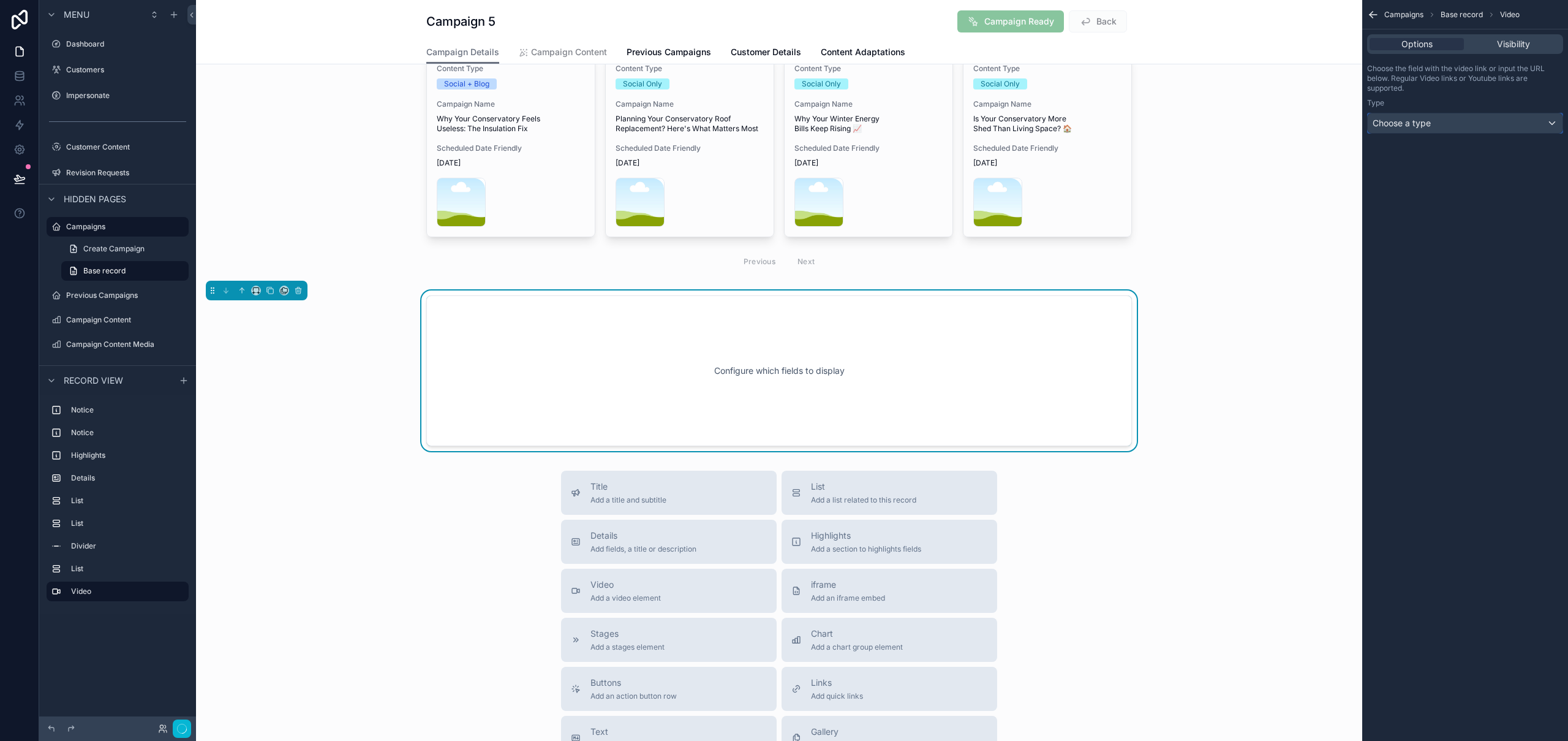
click at [1463, 125] on div "Choose a type" at bounding box center [1465, 123] width 195 height 19
click at [1463, 126] on div "scrollable content" at bounding box center [784, 370] width 1568 height 741
click at [1463, 126] on div "Choose a type" at bounding box center [1465, 123] width 195 height 19
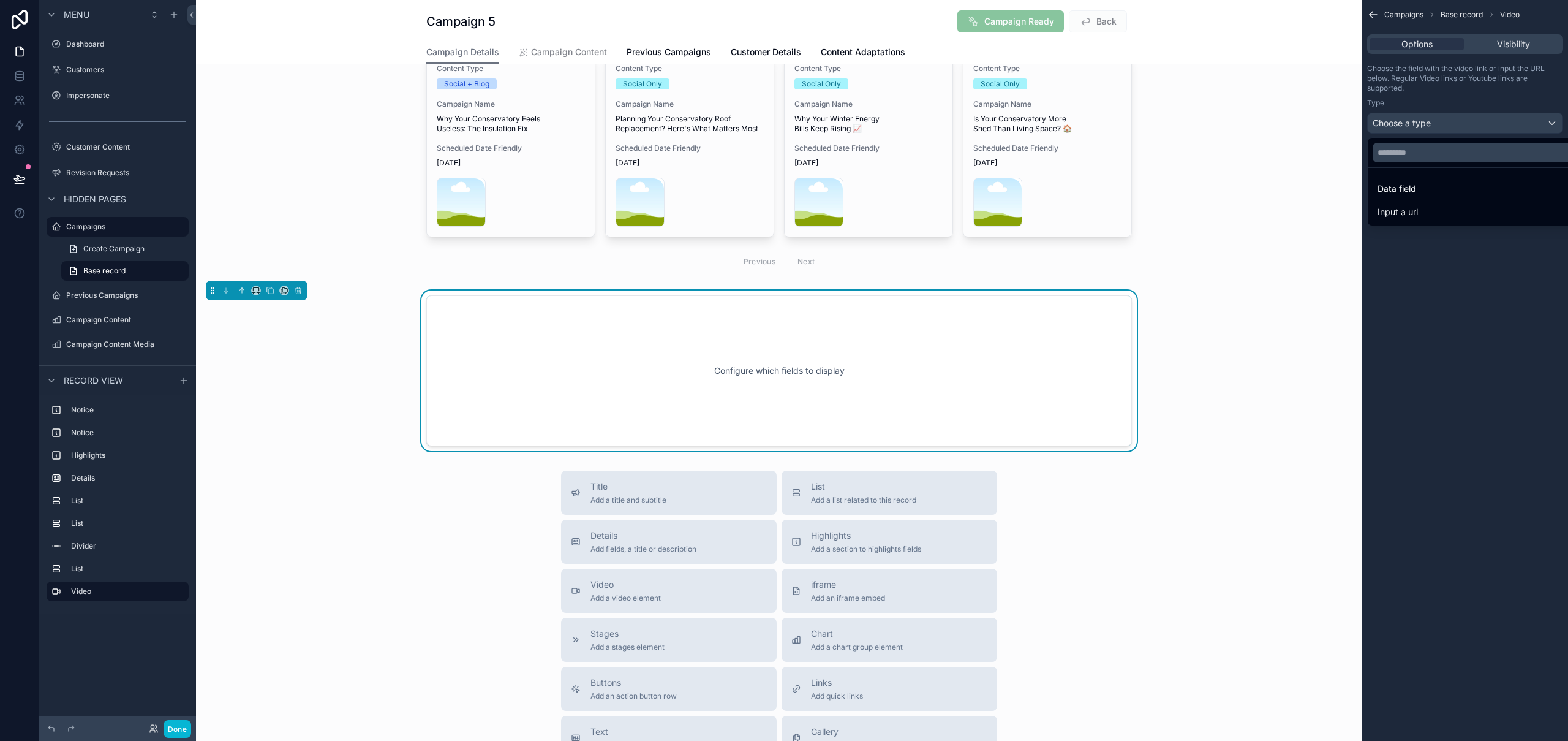
click at [1514, 47] on div "scrollable content" at bounding box center [784, 370] width 1568 height 741
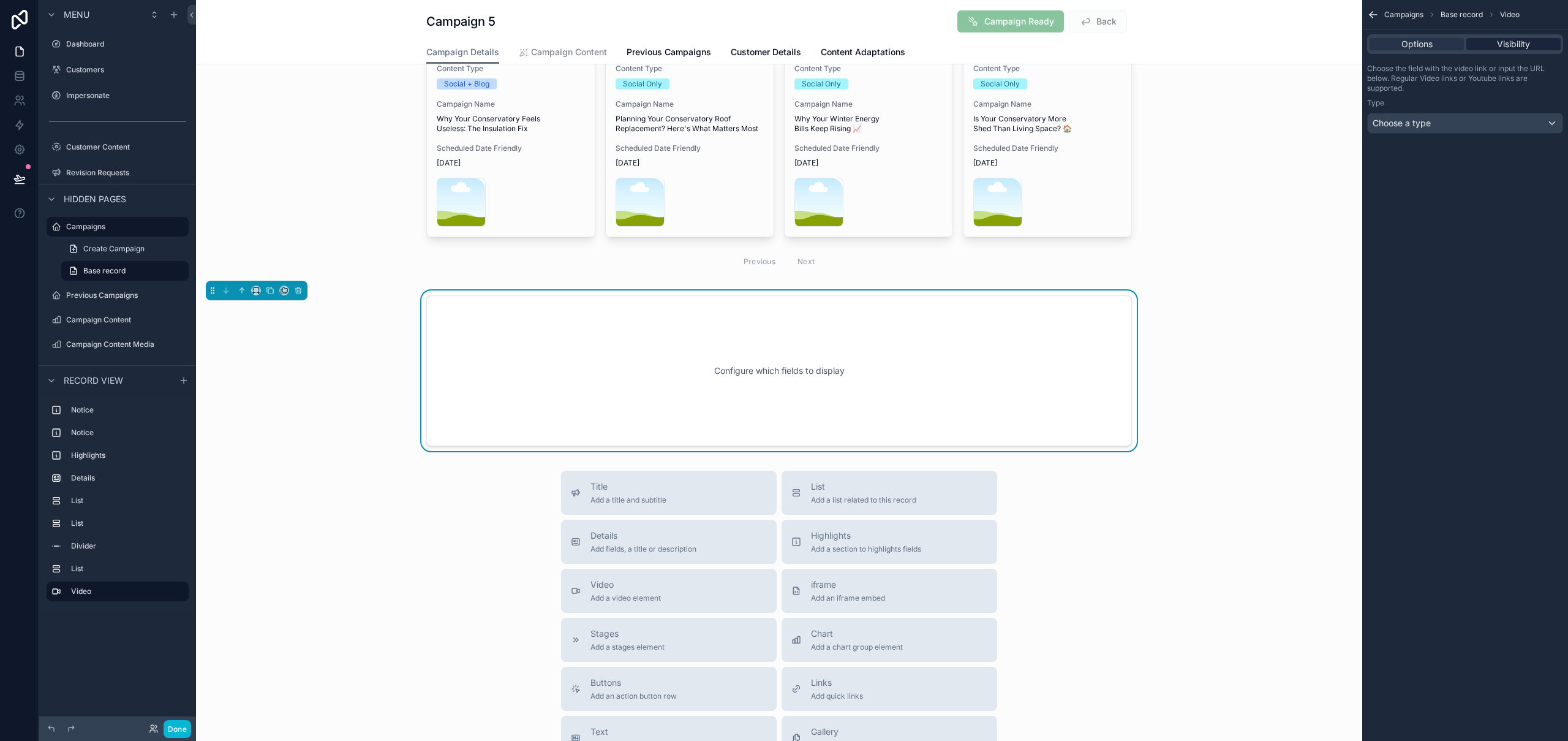
click at [1517, 45] on span "Visibility" at bounding box center [1514, 44] width 33 height 12
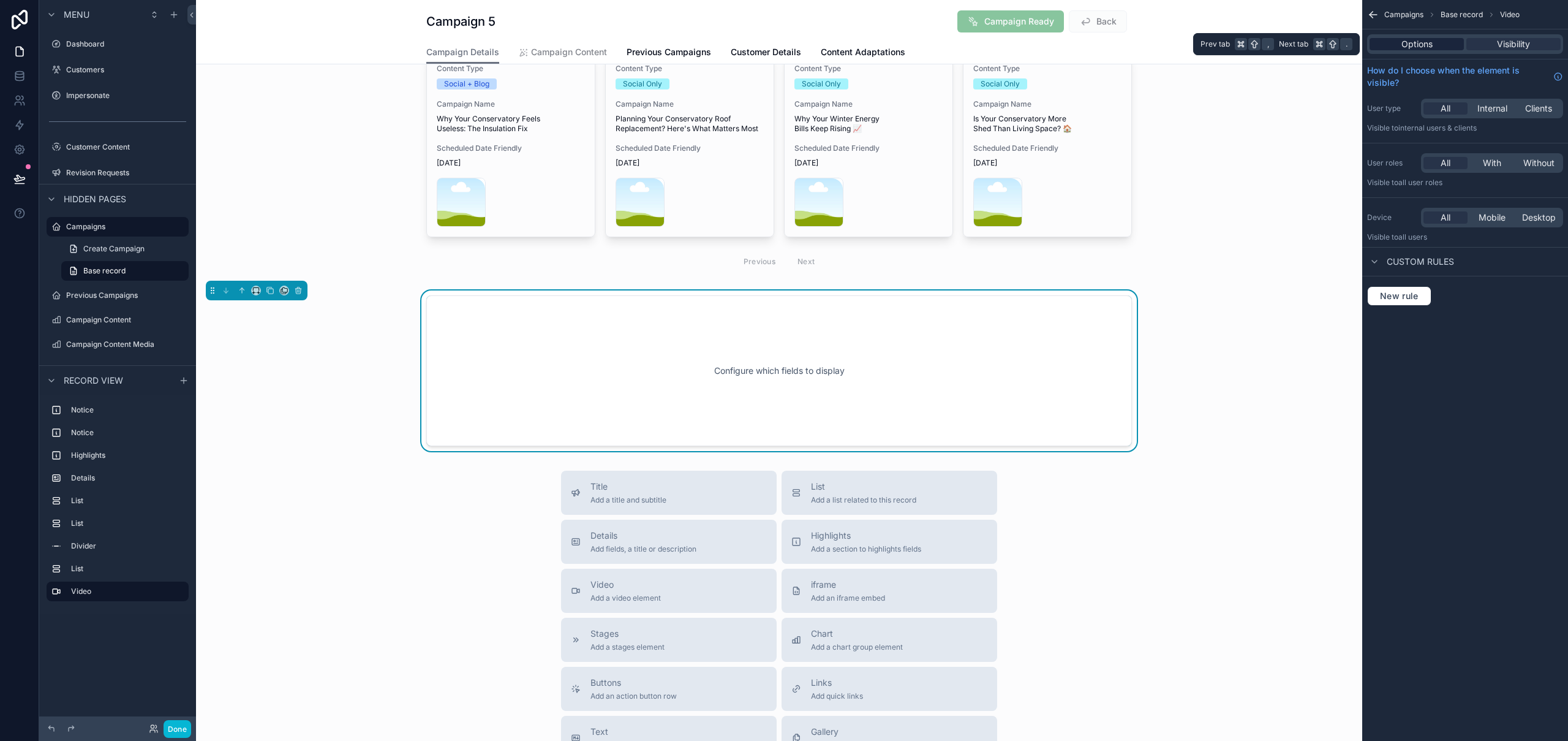
click at [1405, 44] on span "Options" at bounding box center [1417, 44] width 31 height 12
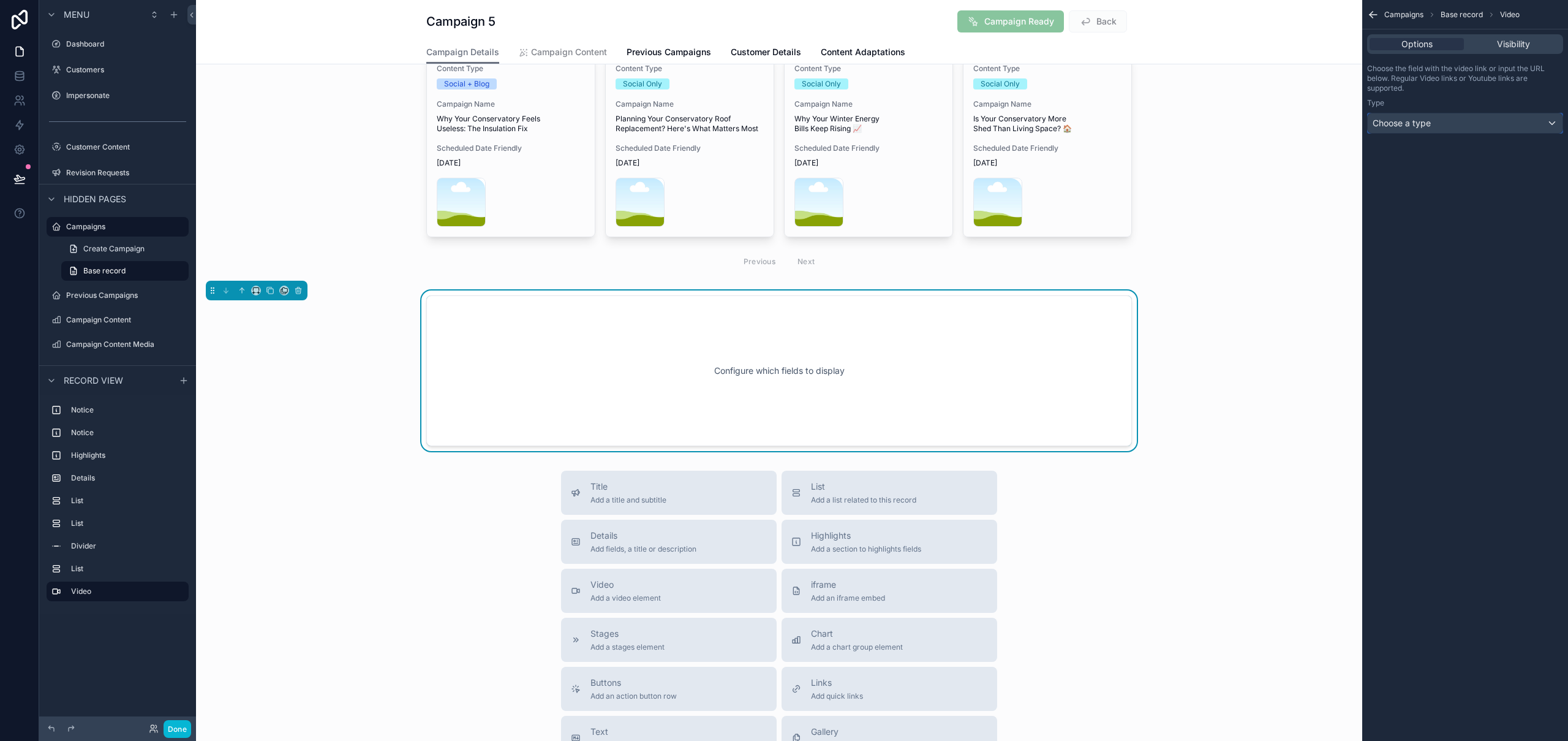
click at [1465, 117] on div "Choose a type" at bounding box center [1465, 123] width 195 height 19
click at [1440, 208] on div "Input a url" at bounding box center [1479, 211] width 204 height 15
click at [1446, 157] on div "﻿" at bounding box center [1465, 163] width 196 height 19
click at [1442, 166] on p "﻿" at bounding box center [1466, 163] width 189 height 10
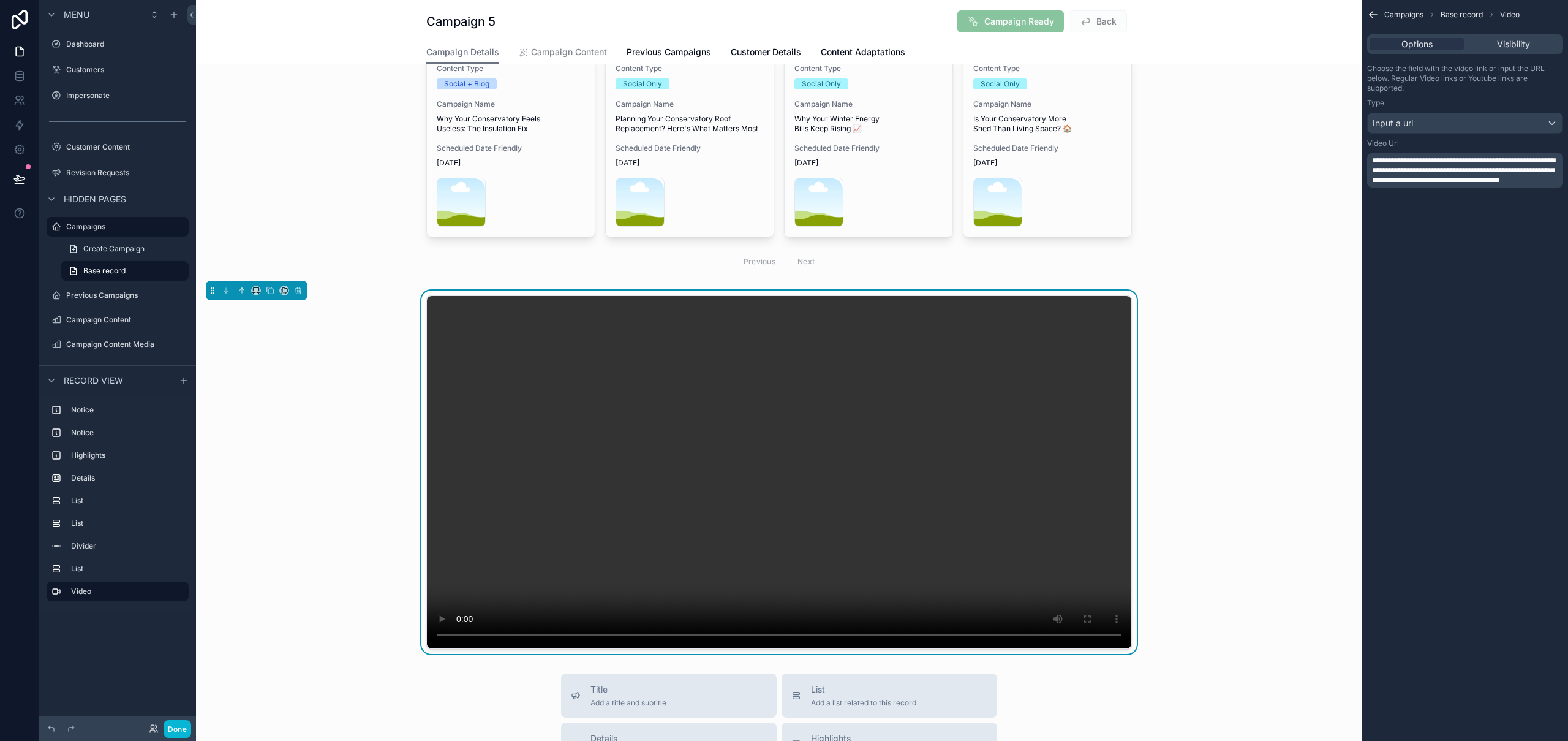
click at [1458, 524] on div "**********" at bounding box center [1465, 370] width 206 height 741
click at [298, 290] on icon "scrollable content" at bounding box center [298, 291] width 0 height 2
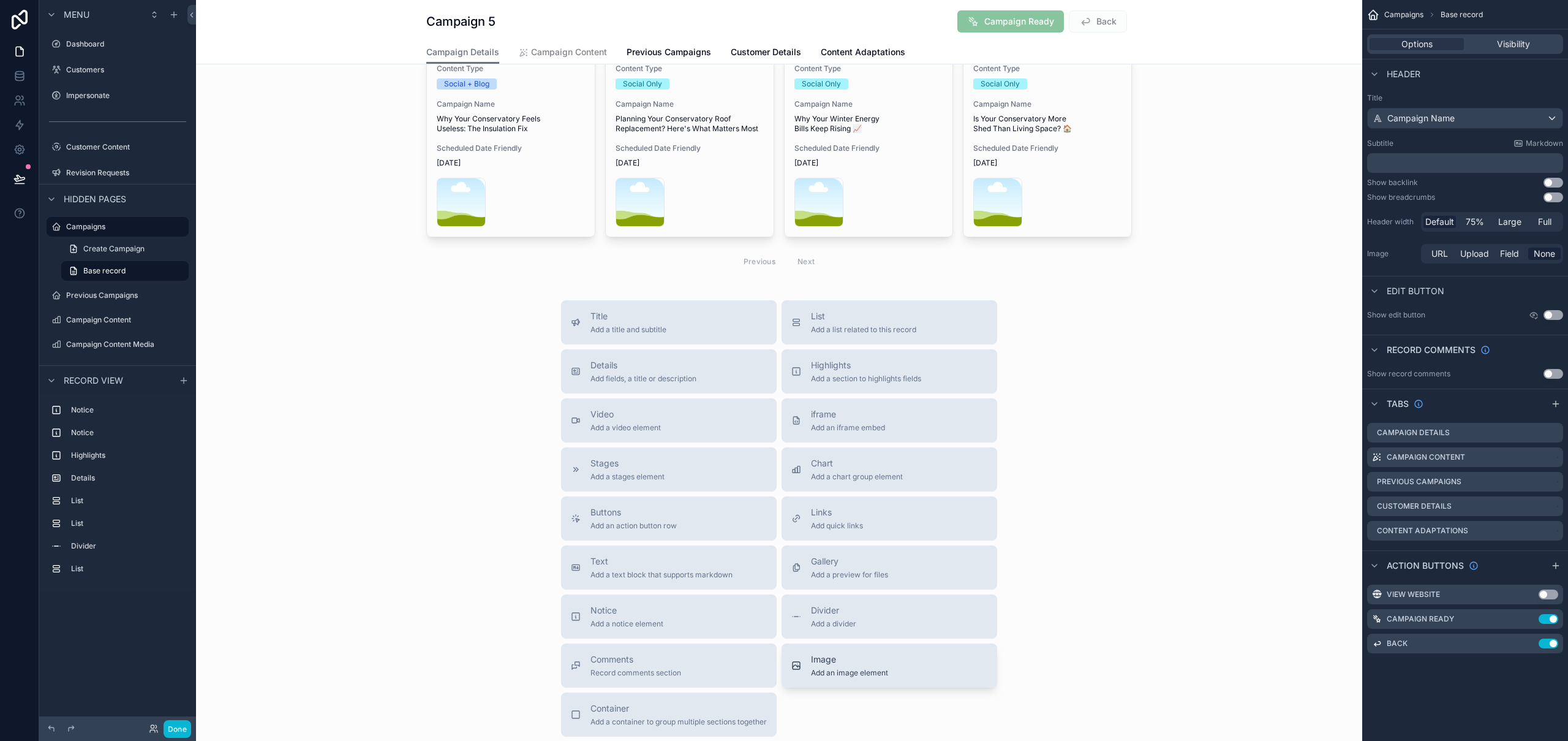
click at [891, 561] on div "Image Add an image element" at bounding box center [889, 666] width 196 height 25
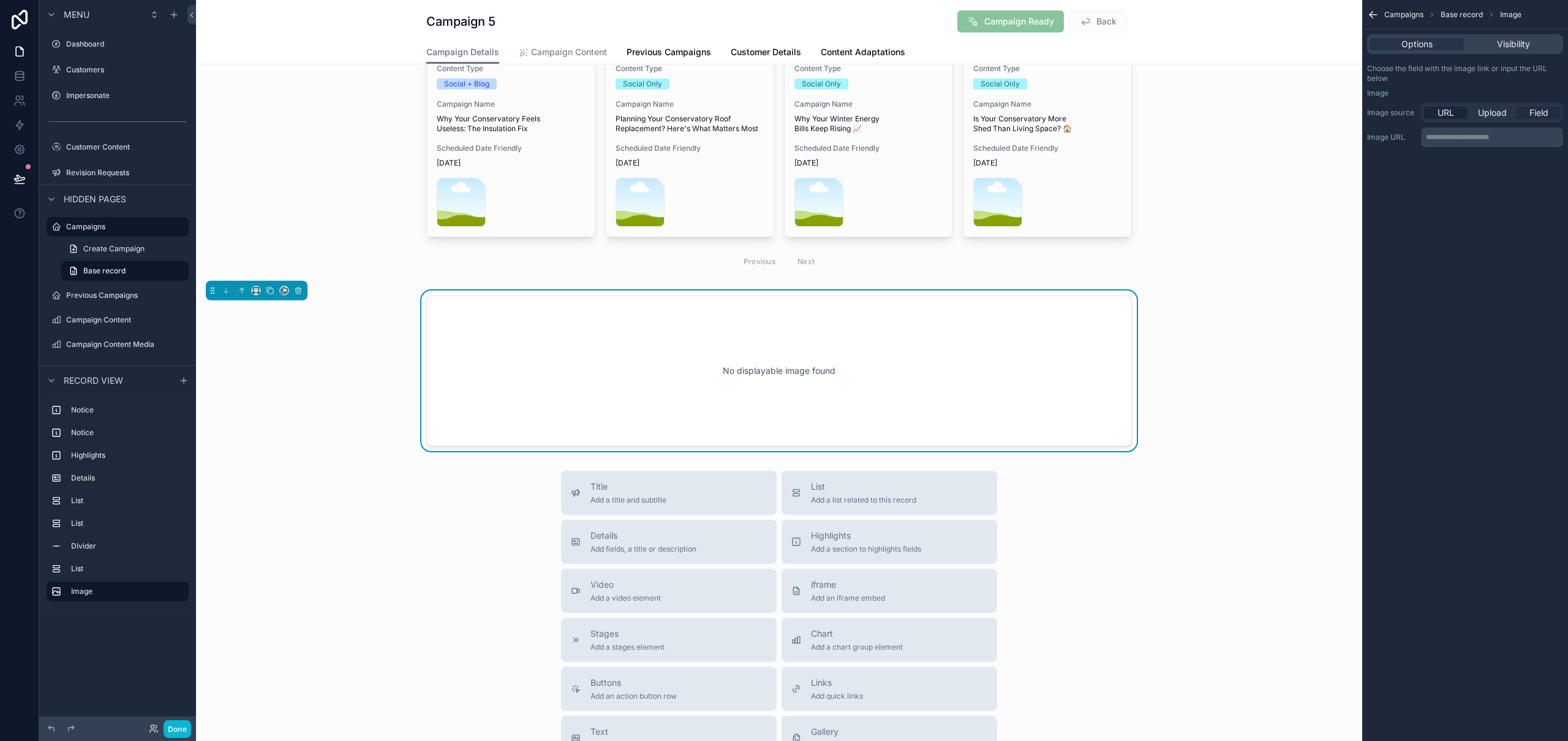
click at [1531, 113] on span "Field" at bounding box center [1538, 113] width 19 height 12
click at [1457, 115] on div "URL" at bounding box center [1445, 113] width 44 height 12
click at [1500, 138] on p "**********" at bounding box center [1493, 137] width 134 height 10
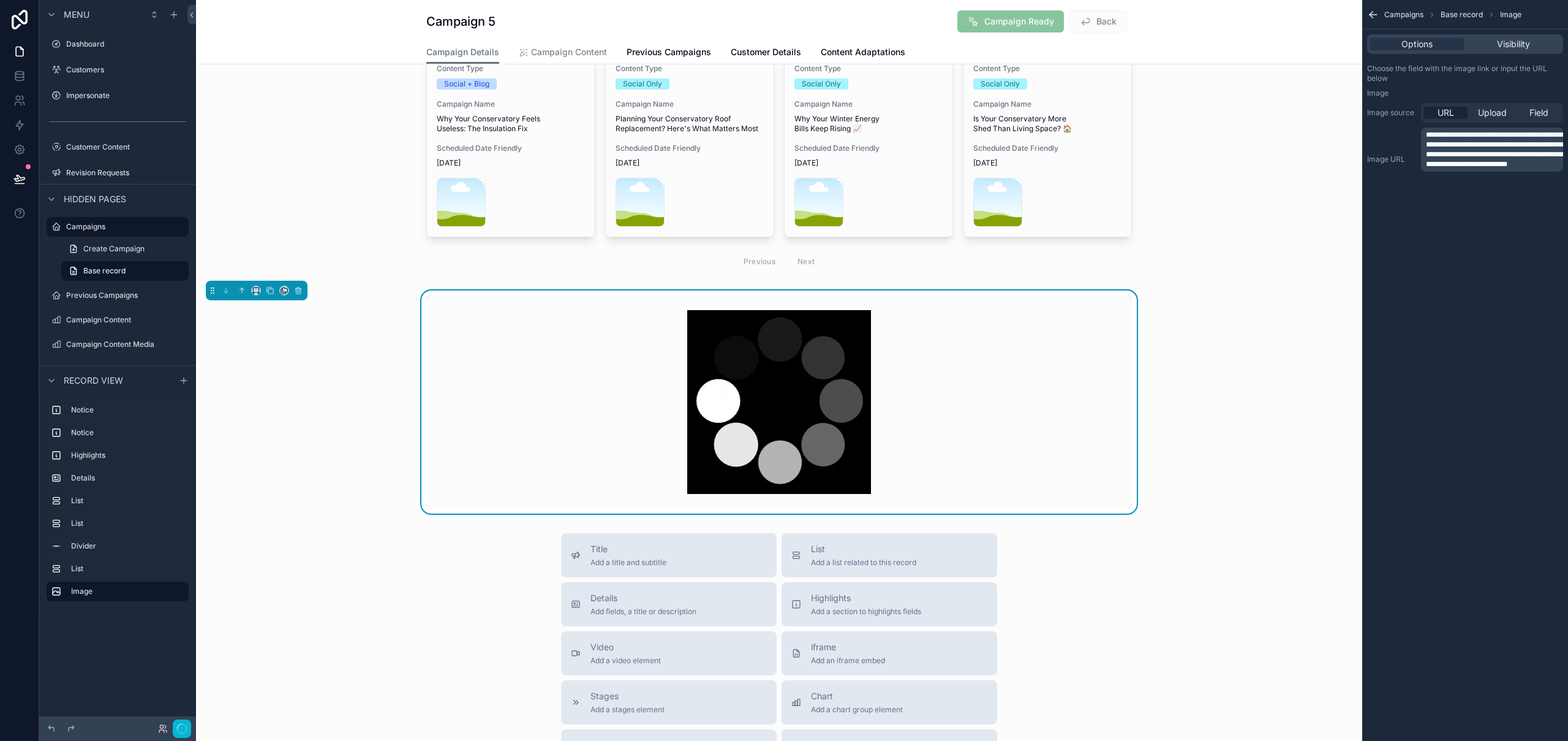
click at [1109, 561] on div "Title Add a title and subtitle List Add a list related to this record Details A…" at bounding box center [779, 750] width 1166 height 436
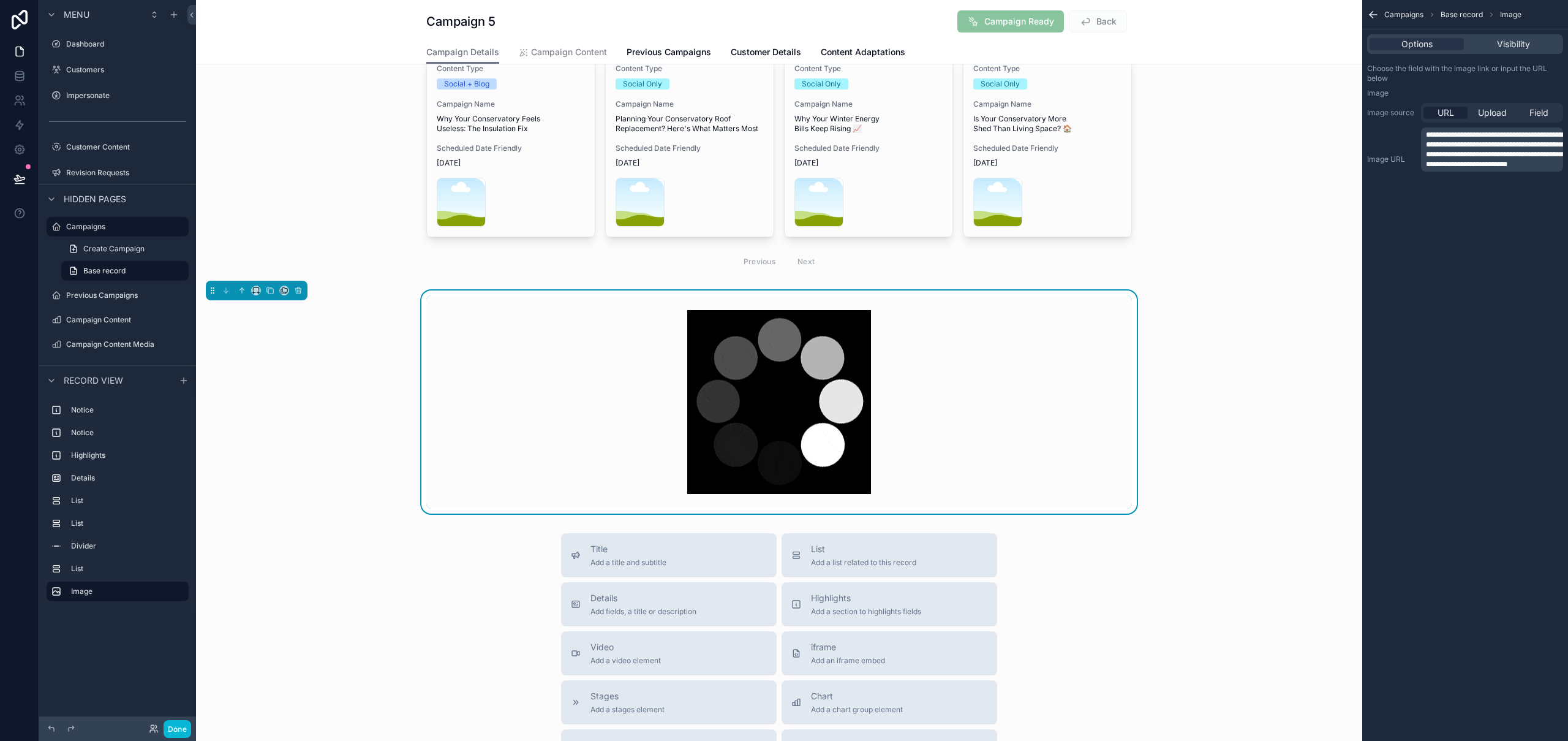
click at [965, 438] on div "scrollable content" at bounding box center [779, 402] width 706 height 213
click at [302, 290] on icon "scrollable content" at bounding box center [298, 290] width 9 height 9
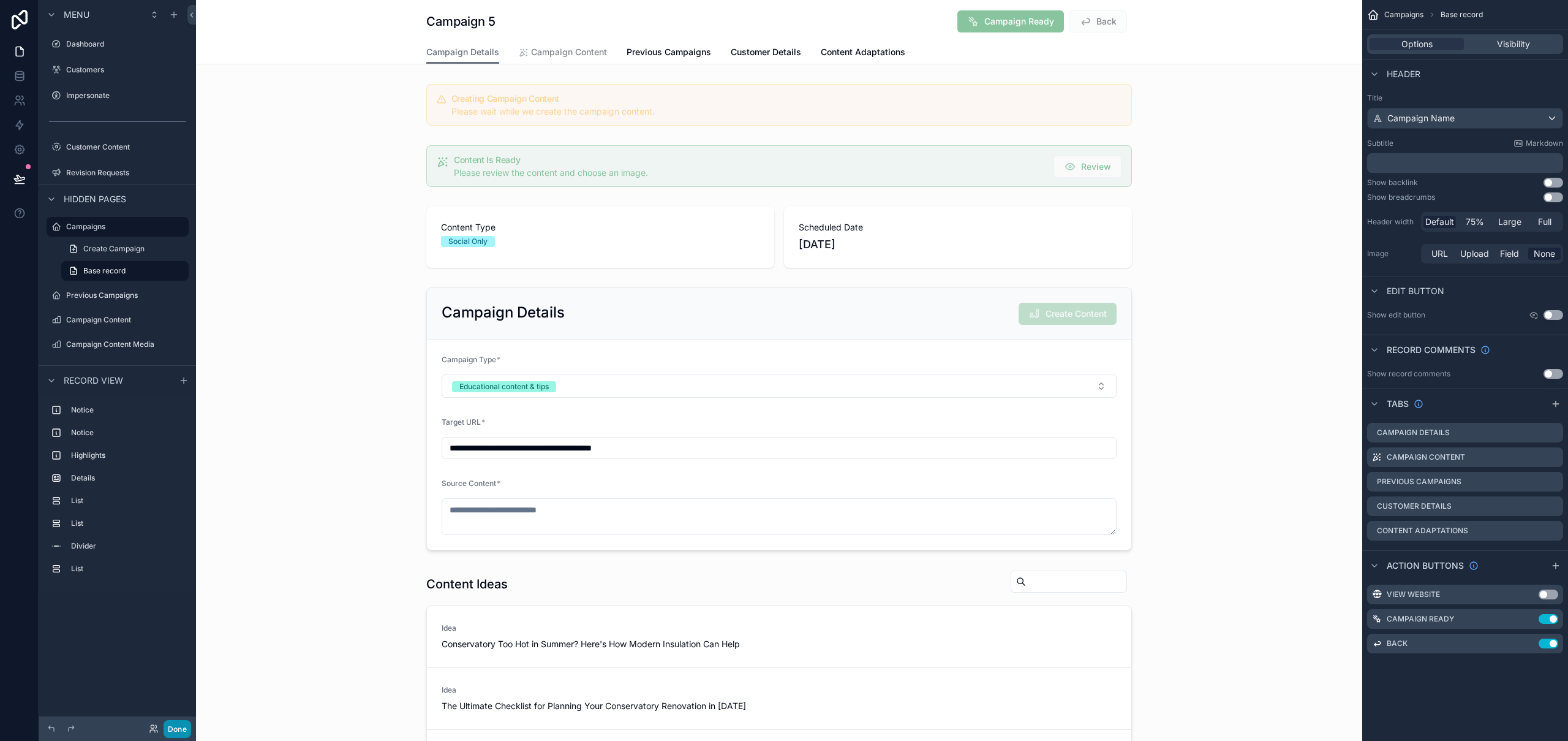
click at [178, 561] on button "Done" at bounding box center [176, 729] width 27 height 18
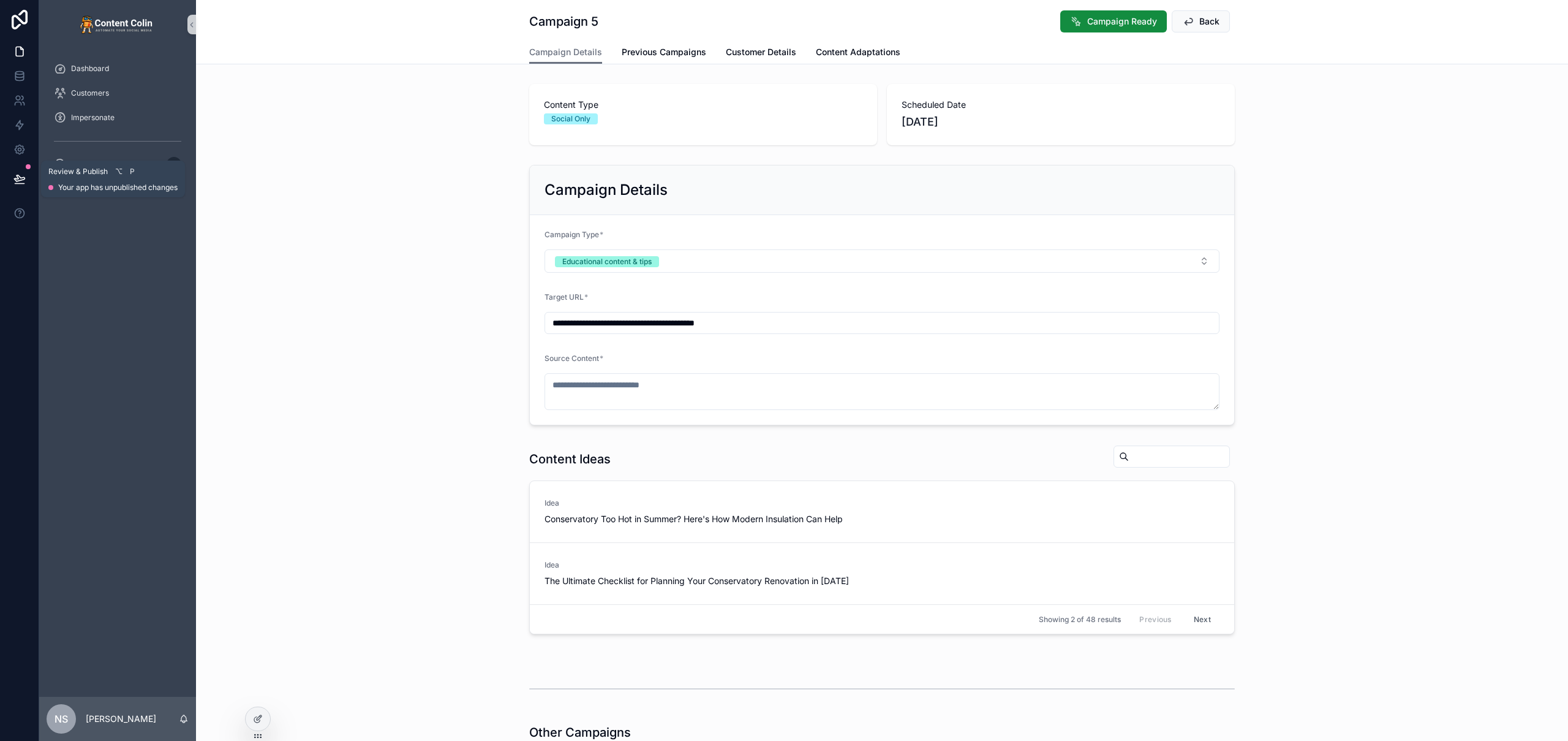
click at [25, 179] on icon at bounding box center [19, 179] width 12 height 12
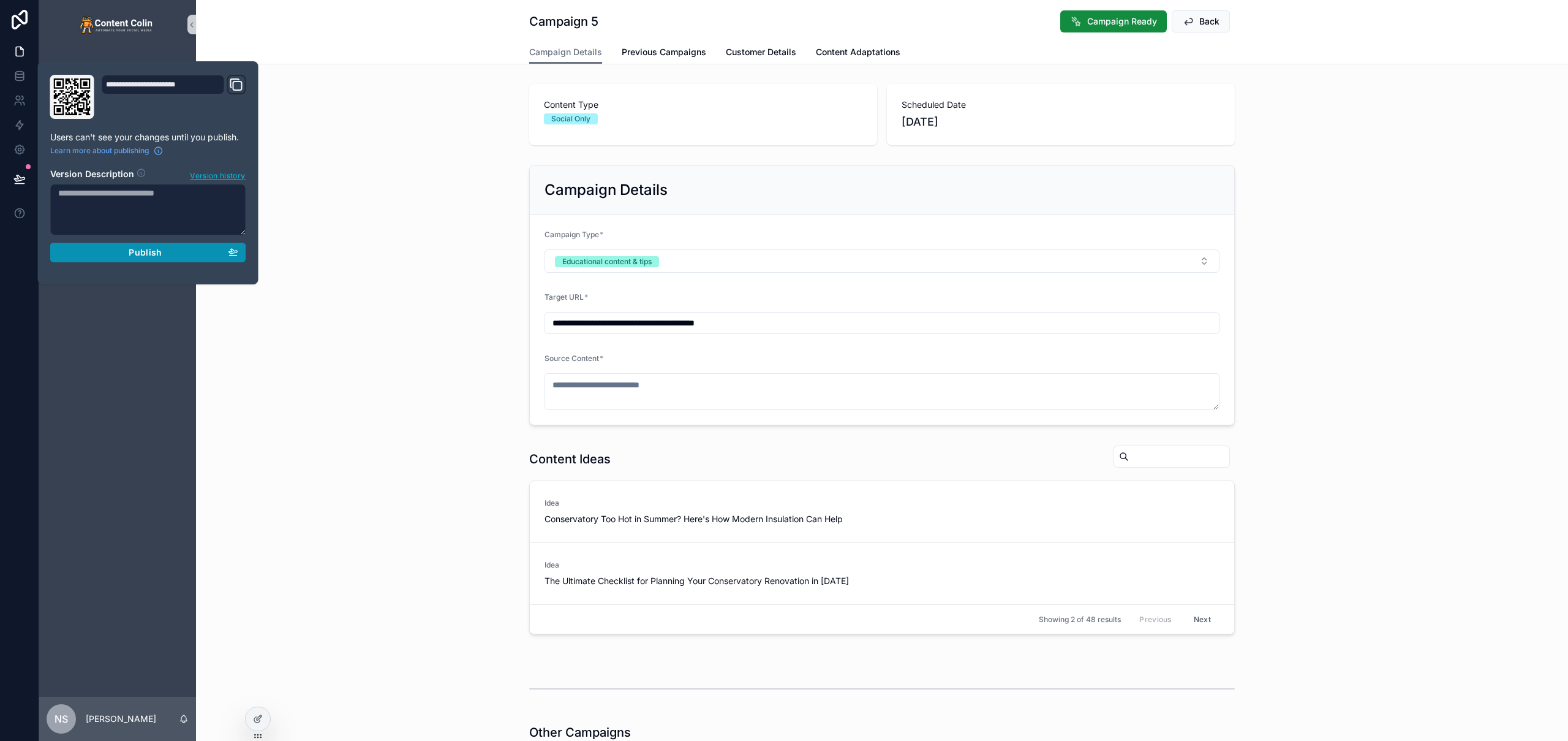
click at [143, 251] on span "Publish" at bounding box center [145, 253] width 33 height 11
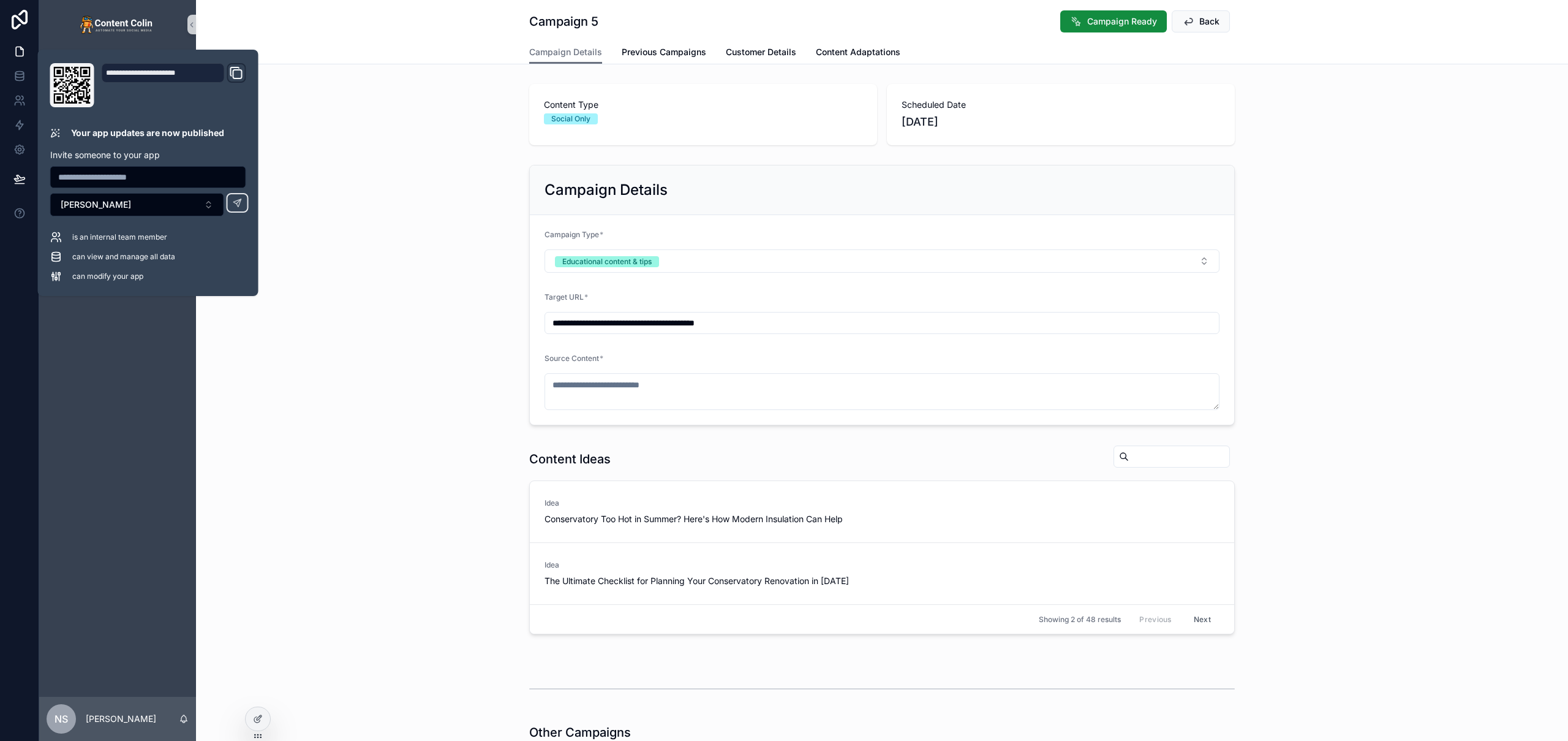
click at [417, 33] on div "Campaign 5 Campaign Ready Back Campaign Details Campaign Details Previous Campa…" at bounding box center [882, 32] width 1372 height 65
